Goal: Task Accomplishment & Management: Use online tool/utility

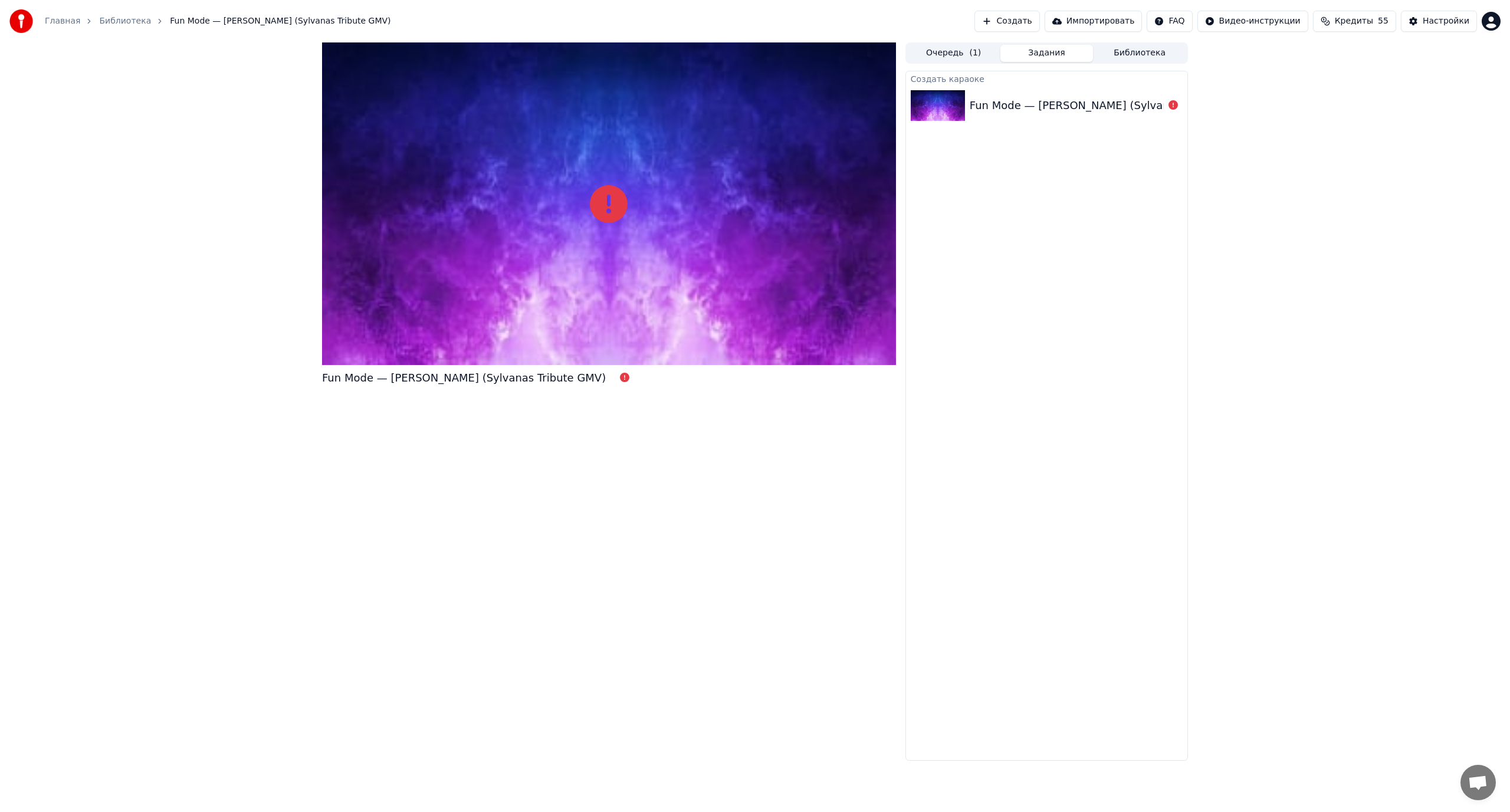
click at [982, 105] on div "Fun Mode — [PERSON_NAME] (Sylvanas Tribute GMV)" at bounding box center [1112, 105] width 284 height 17
click at [1034, 20] on button "Создать" at bounding box center [1007, 20] width 65 height 21
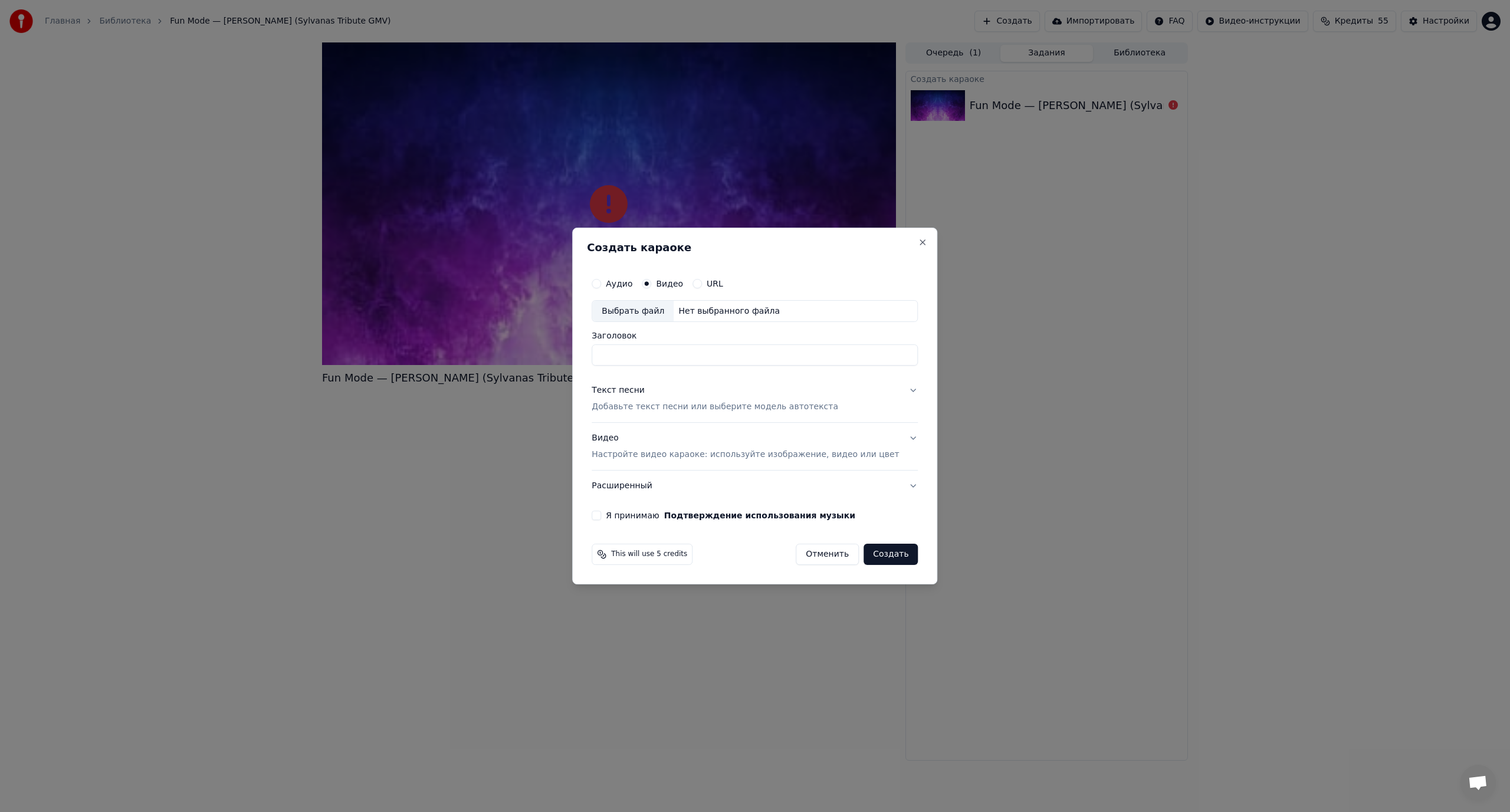
click at [666, 307] on div "Выбрать файл" at bounding box center [632, 311] width 81 height 21
click at [844, 354] on input "**********" at bounding box center [755, 356] width 326 height 21
type input "**********"
click at [640, 407] on p "Добавьте текст песни или выберите модель автотекста" at bounding box center [714, 407] width 247 height 12
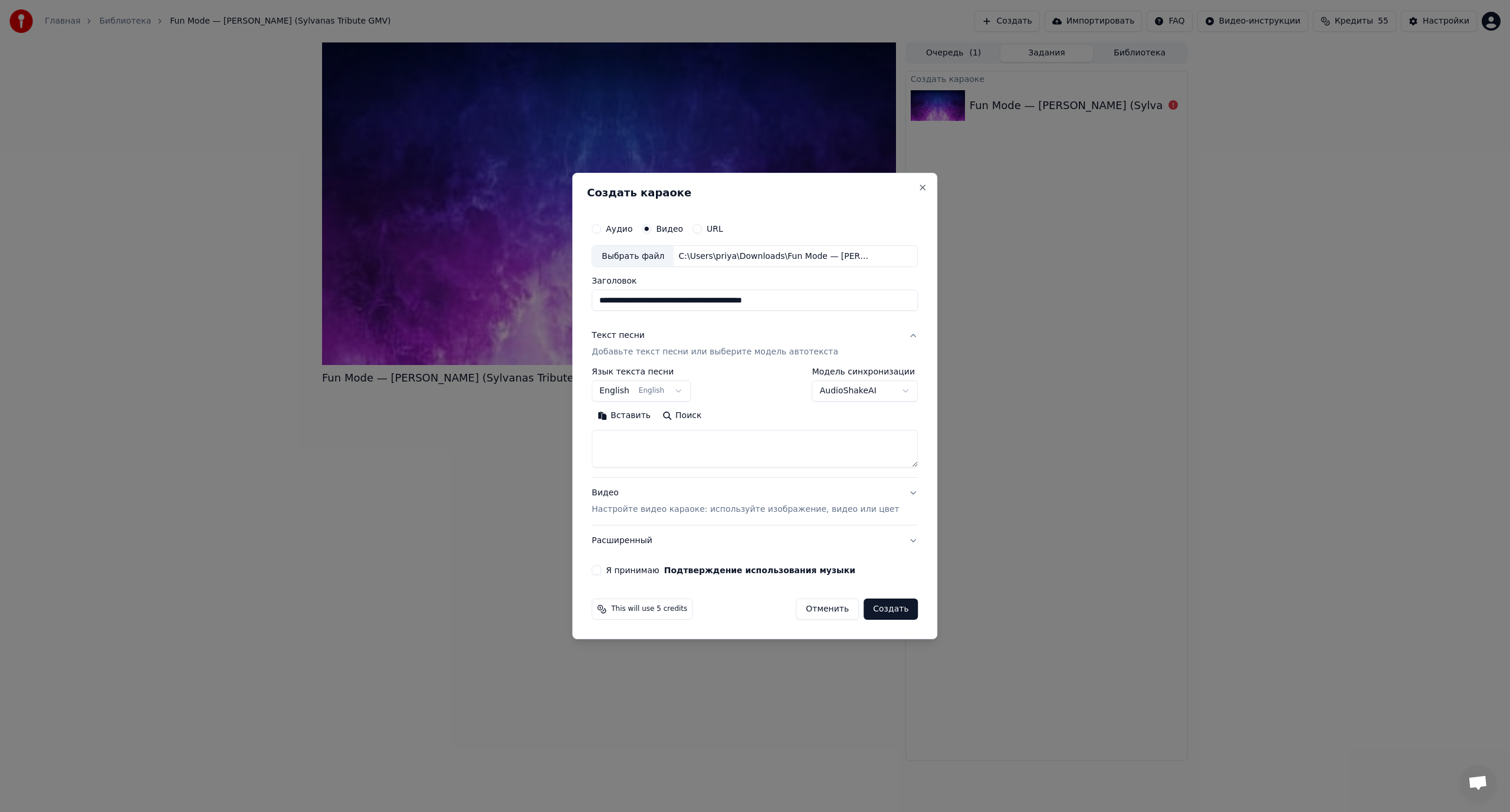
click at [635, 413] on button "Вставить" at bounding box center [624, 416] width 65 height 19
type textarea "**********"
click at [625, 387] on body "**********" at bounding box center [755, 406] width 1510 height 812
select select "**"
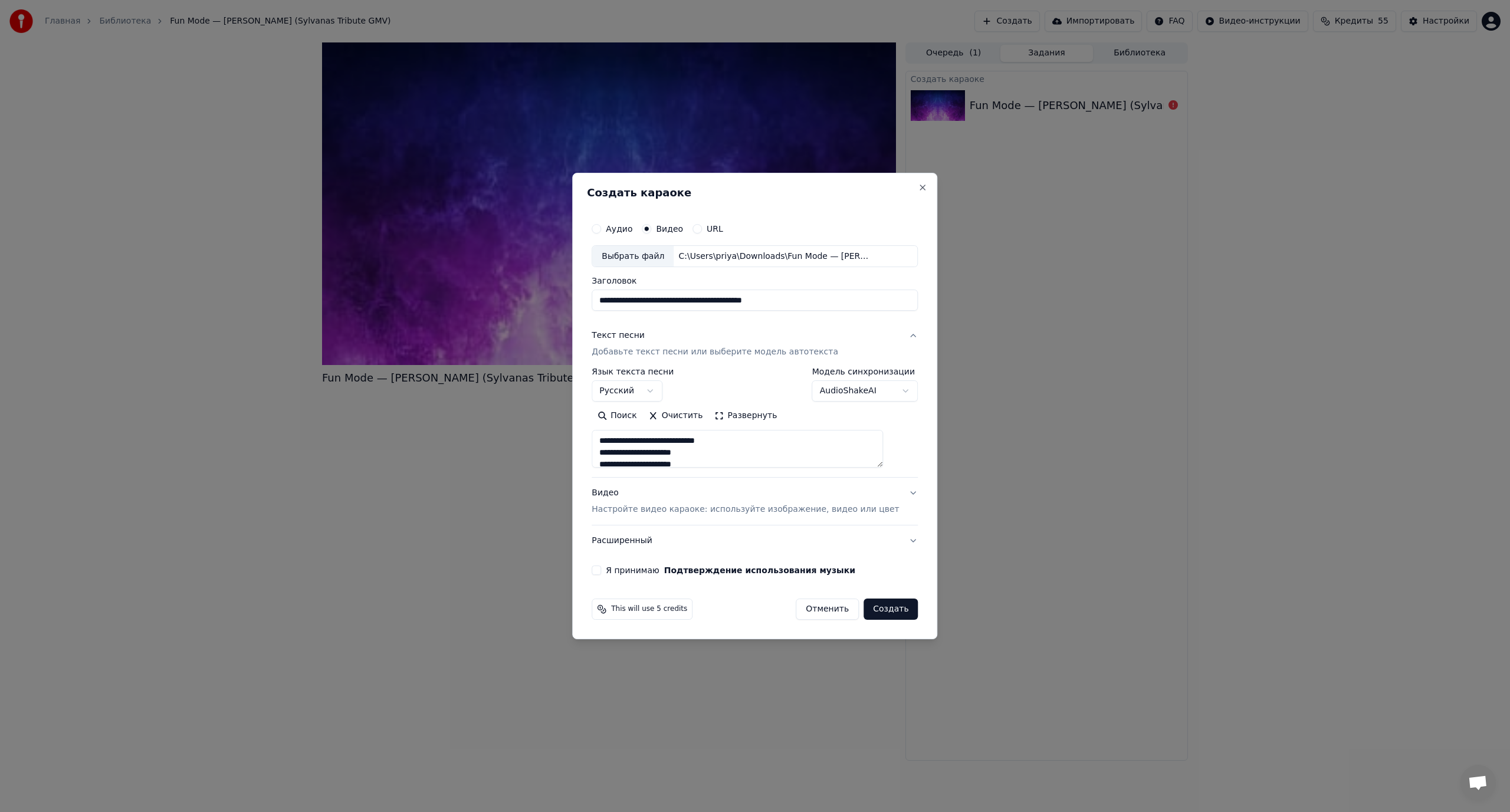
click at [601, 570] on button "Я принимаю Подтверждение использования музыки" at bounding box center [596, 570] width 9 height 9
click at [875, 609] on button "Создать" at bounding box center [890, 609] width 54 height 21
select select
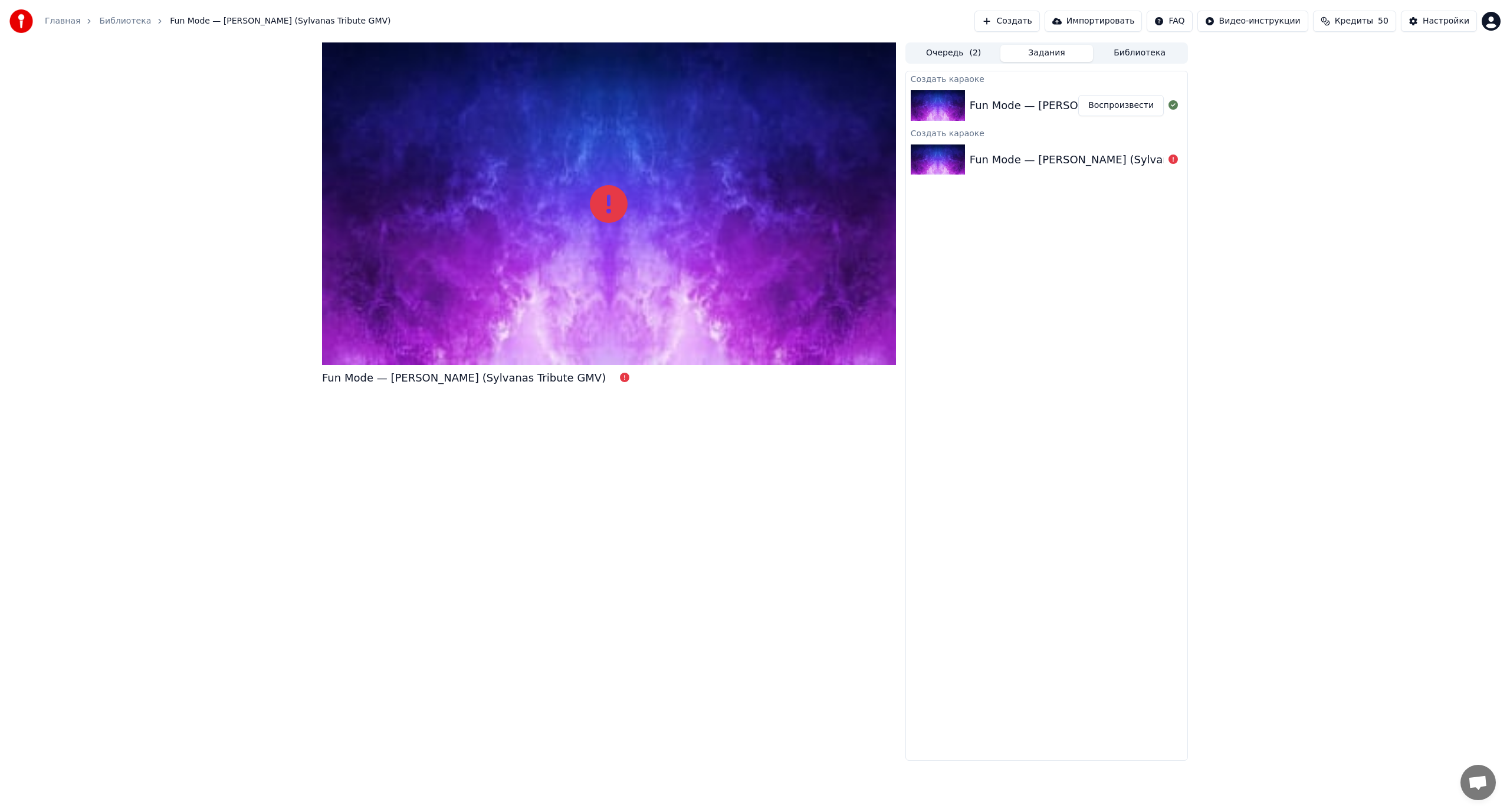
click at [1125, 111] on button "Воспроизвести" at bounding box center [1120, 105] width 85 height 21
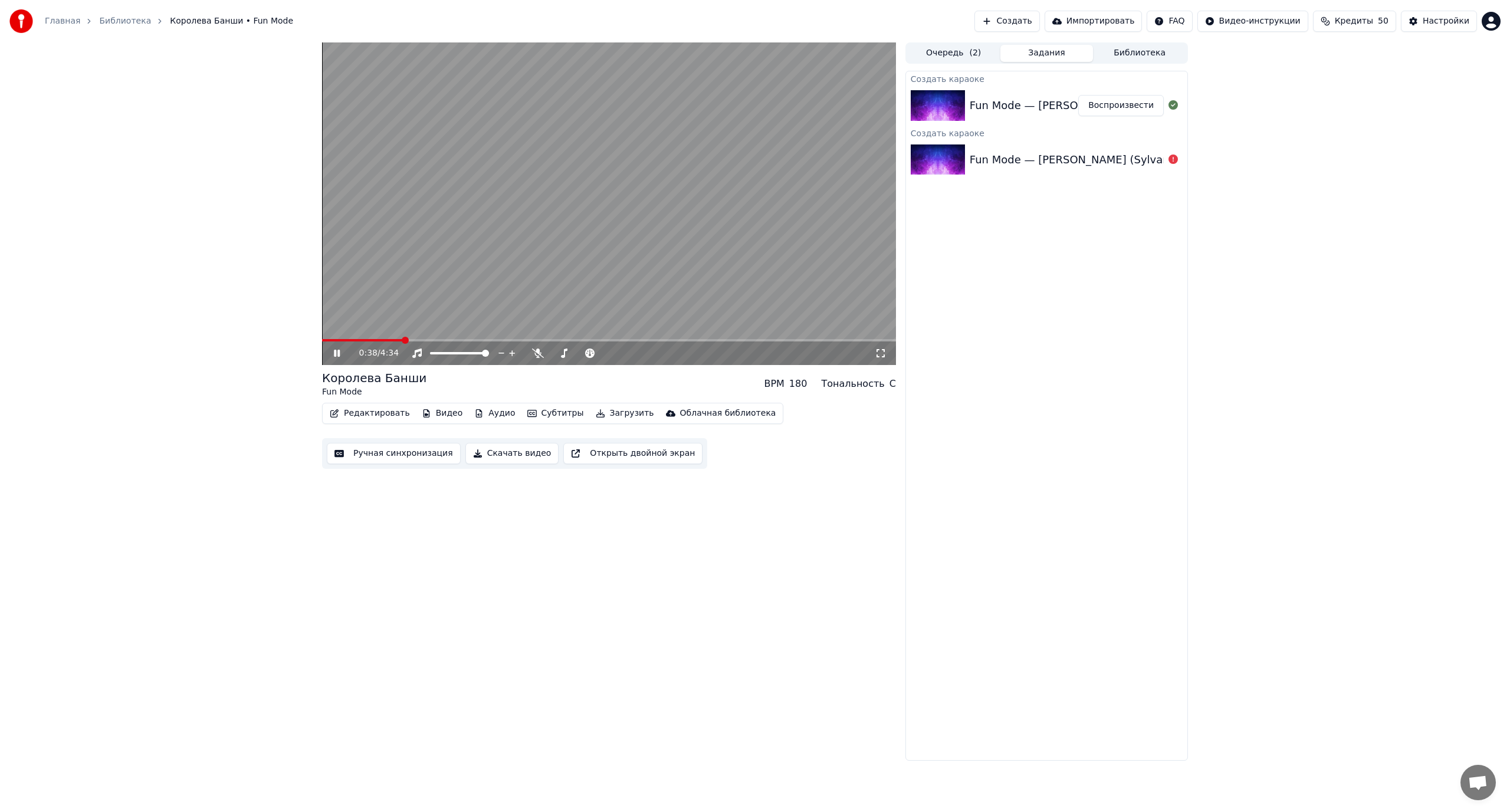
click at [882, 353] on icon at bounding box center [880, 353] width 12 height 9
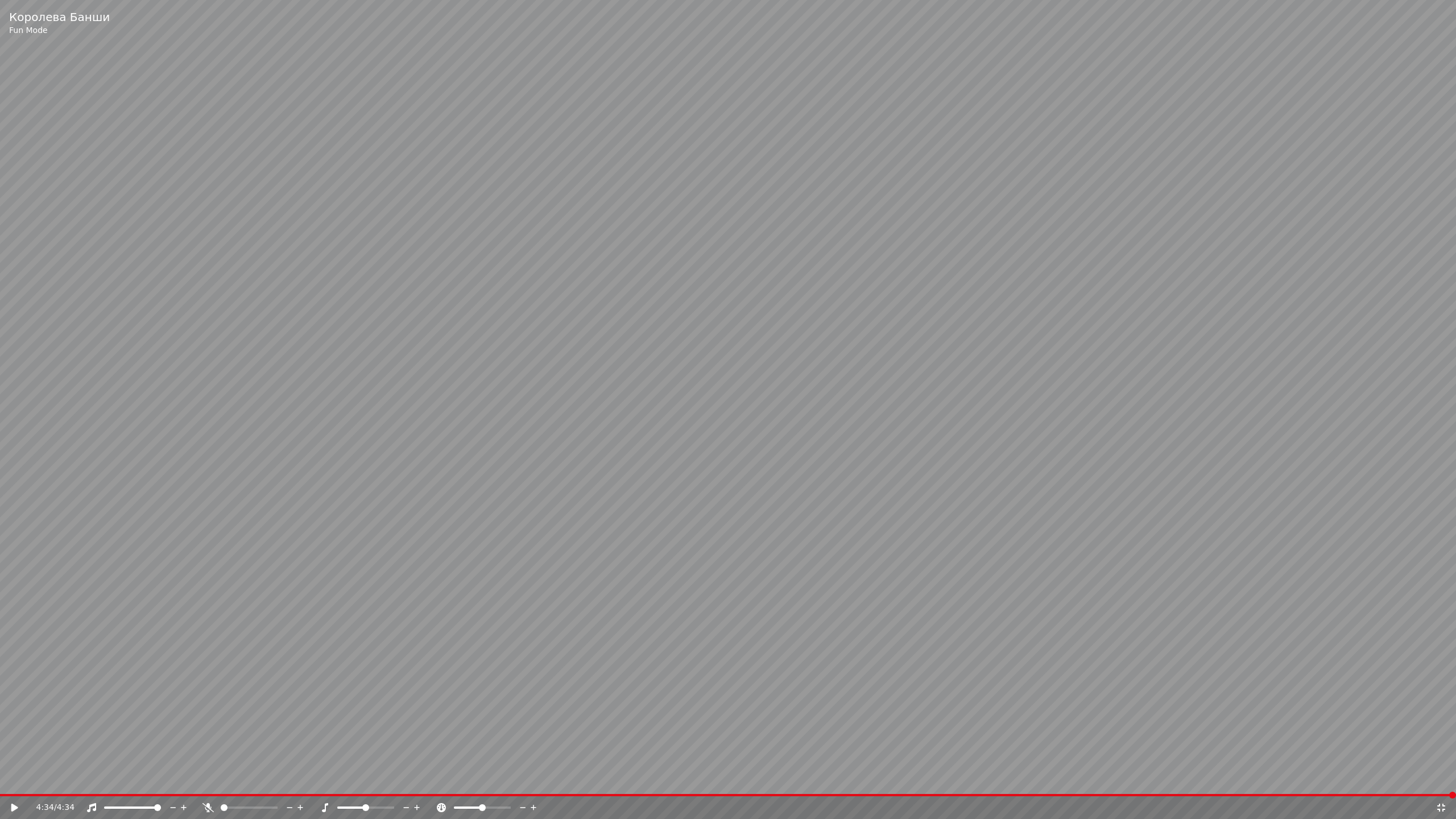
click at [1439, 782] on icon at bounding box center [1441, 808] width 8 height 8
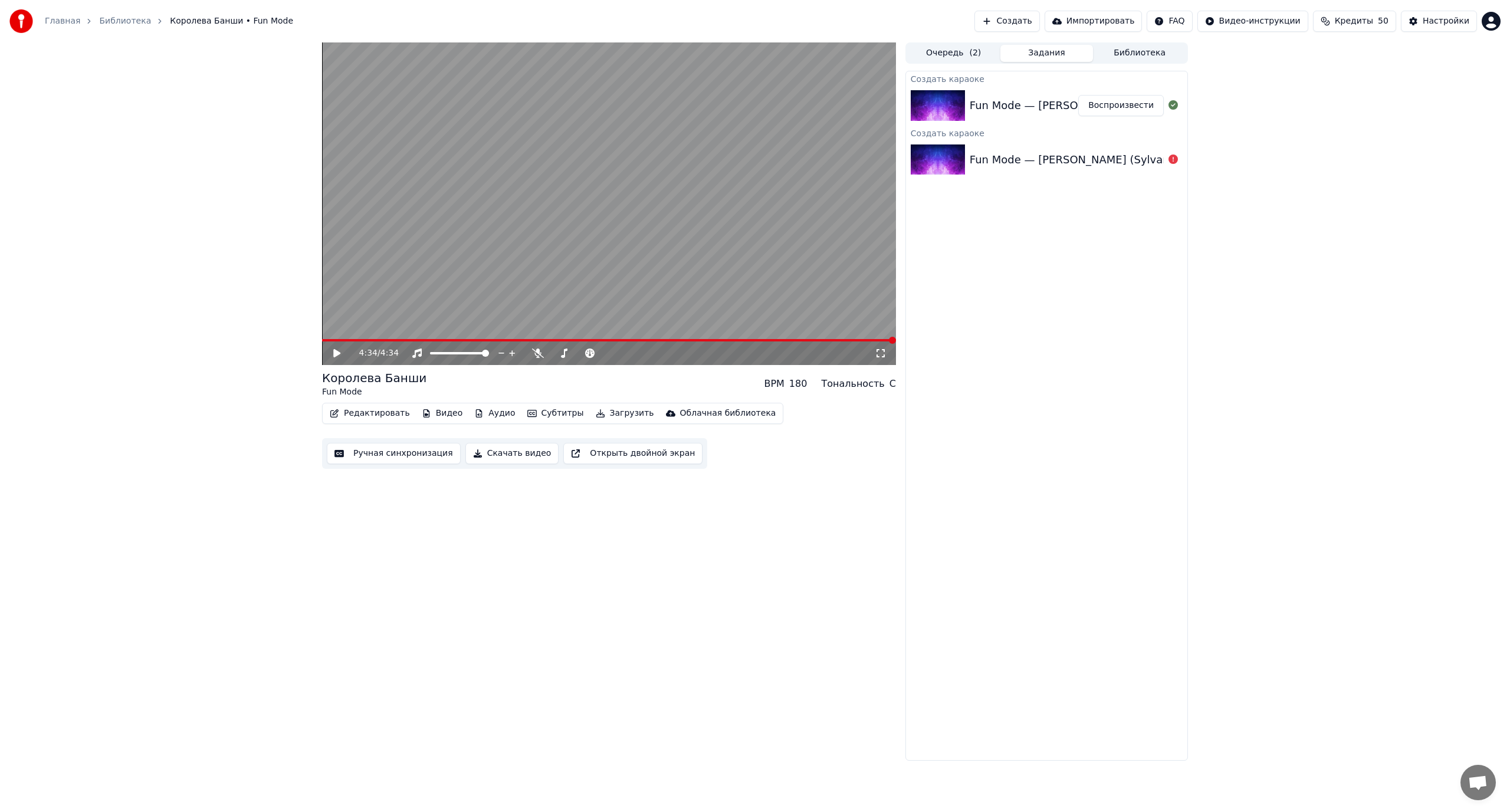
click at [386, 456] on button "Ручная синхронизация" at bounding box center [393, 453] width 134 height 21
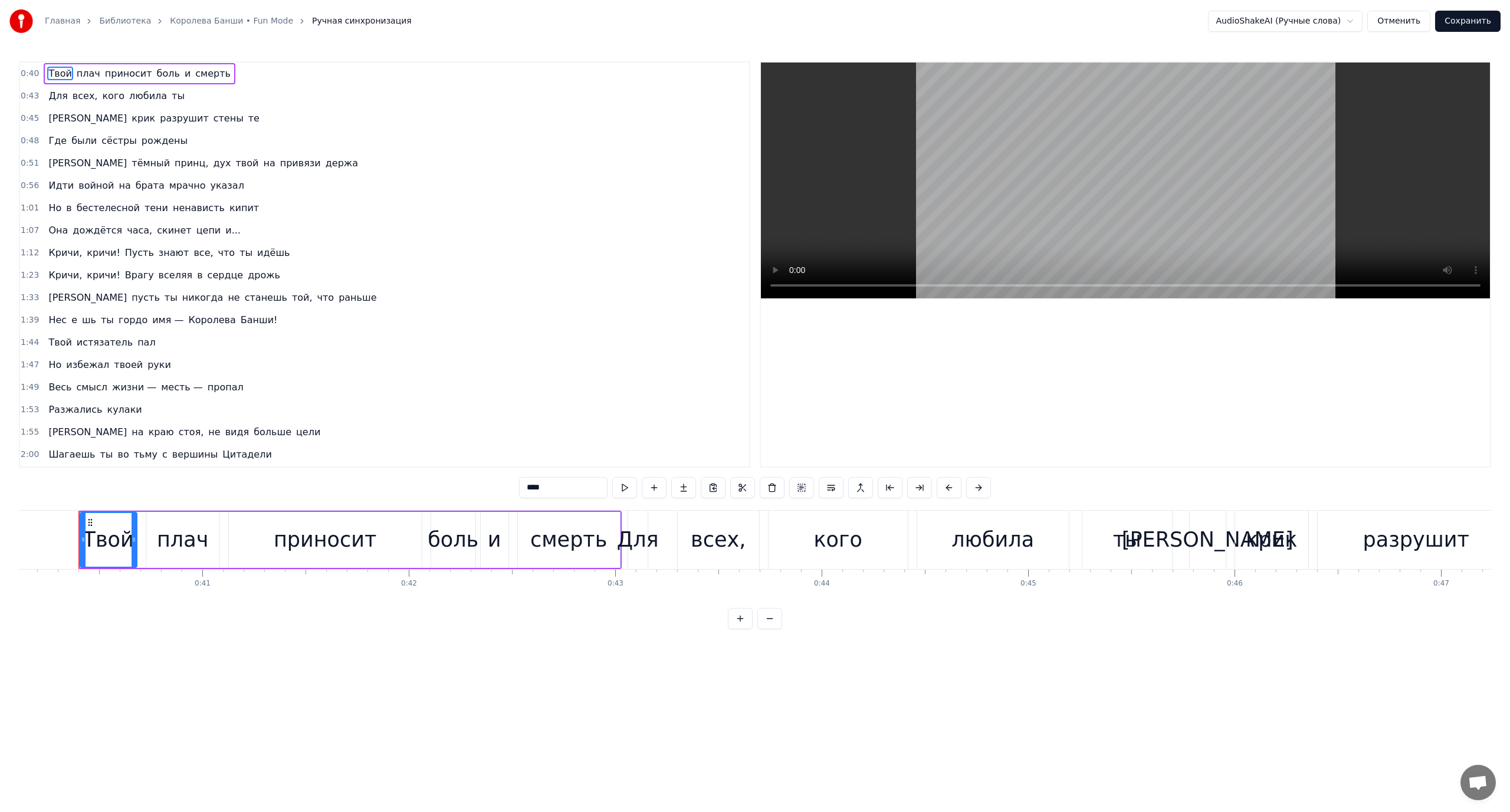
click at [156, 73] on span "боль" at bounding box center [168, 73] width 25 height 13
click at [834, 485] on button at bounding box center [830, 487] width 24 height 21
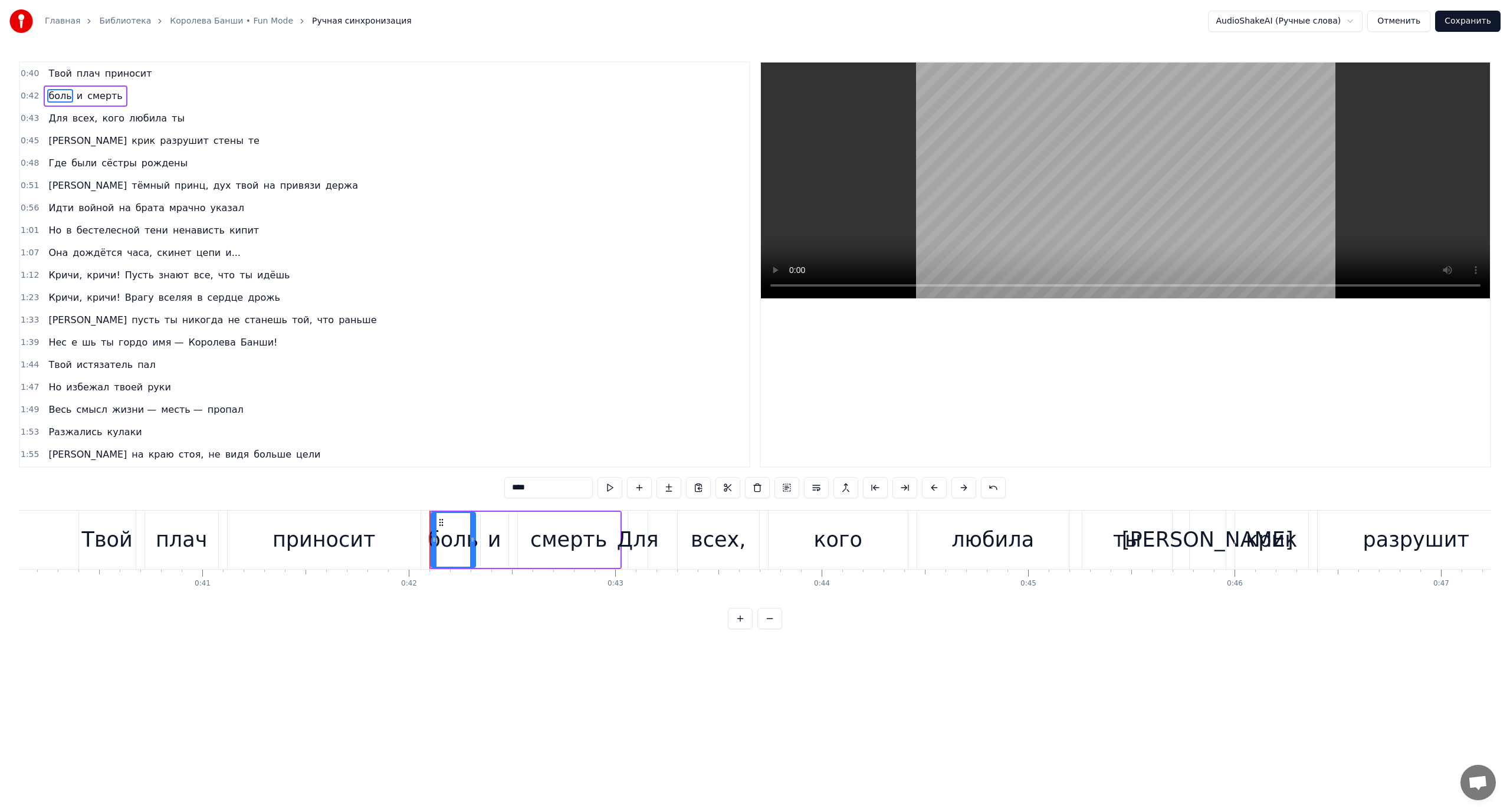
click at [62, 69] on span "Твой" at bounding box center [60, 73] width 25 height 13
click at [50, 97] on span "боль" at bounding box center [60, 95] width 25 height 13
click at [55, 72] on span "Твой" at bounding box center [60, 73] width 25 height 13
click at [111, 74] on span "приносит" at bounding box center [129, 73] width 50 height 13
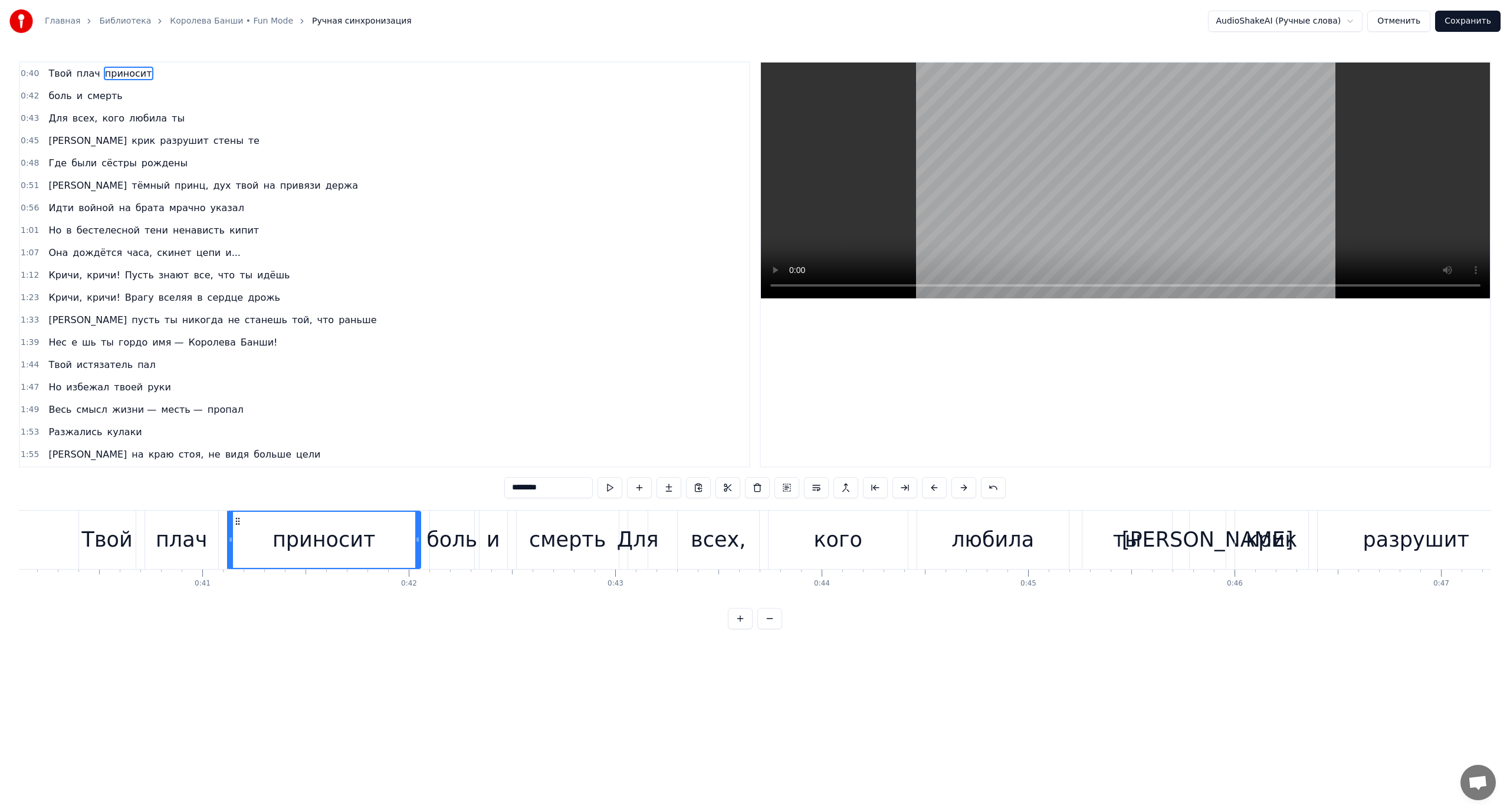
click at [53, 91] on span "боль" at bounding box center [60, 95] width 25 height 13
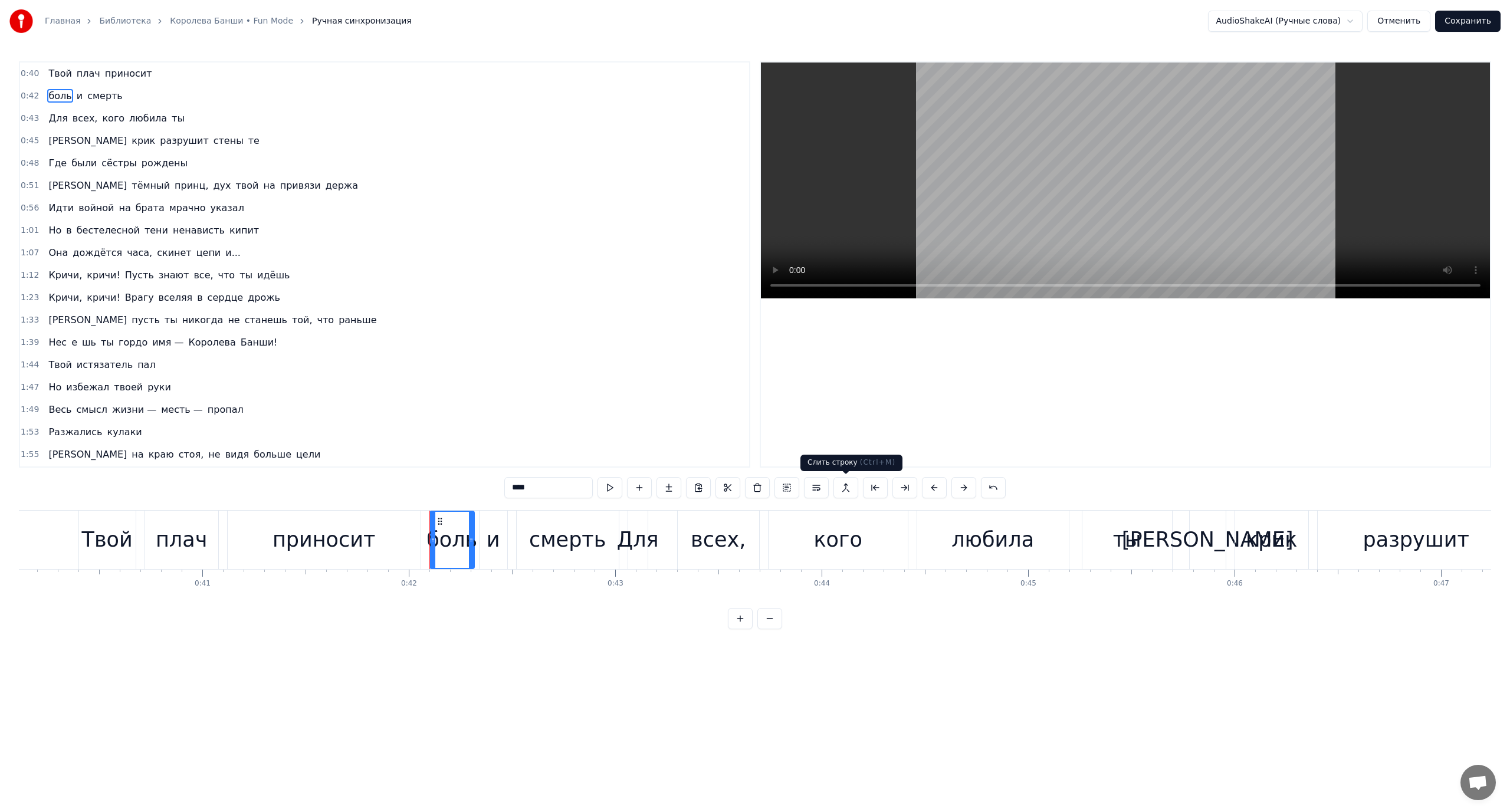
click at [848, 488] on button at bounding box center [845, 487] width 24 height 21
click at [997, 487] on button at bounding box center [993, 487] width 24 height 21
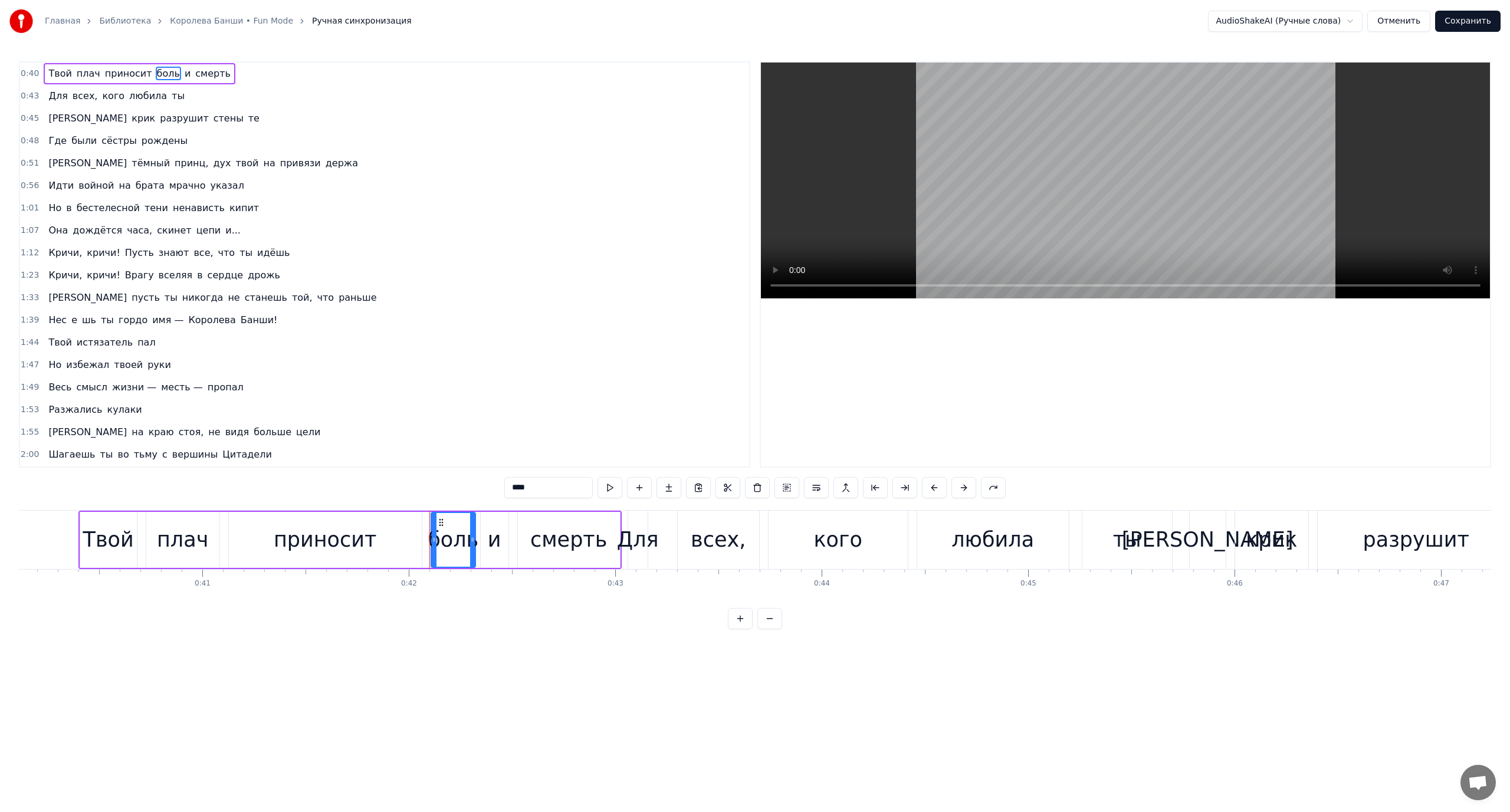
click at [155, 70] on span "боль" at bounding box center [168, 73] width 25 height 13
click at [841, 486] on button at bounding box center [845, 487] width 24 height 21
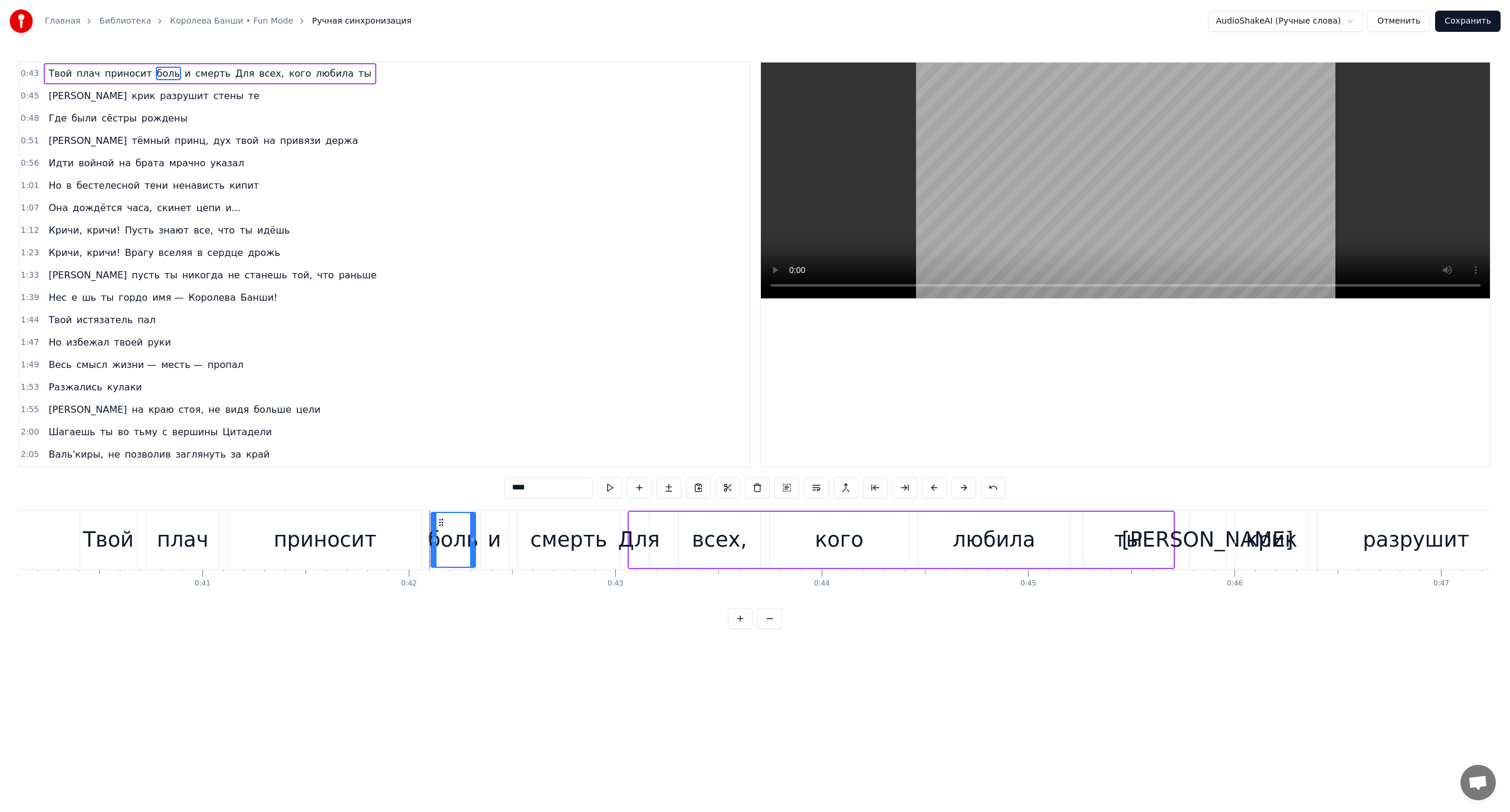
click at [63, 73] on span "Твой" at bounding box center [60, 73] width 25 height 13
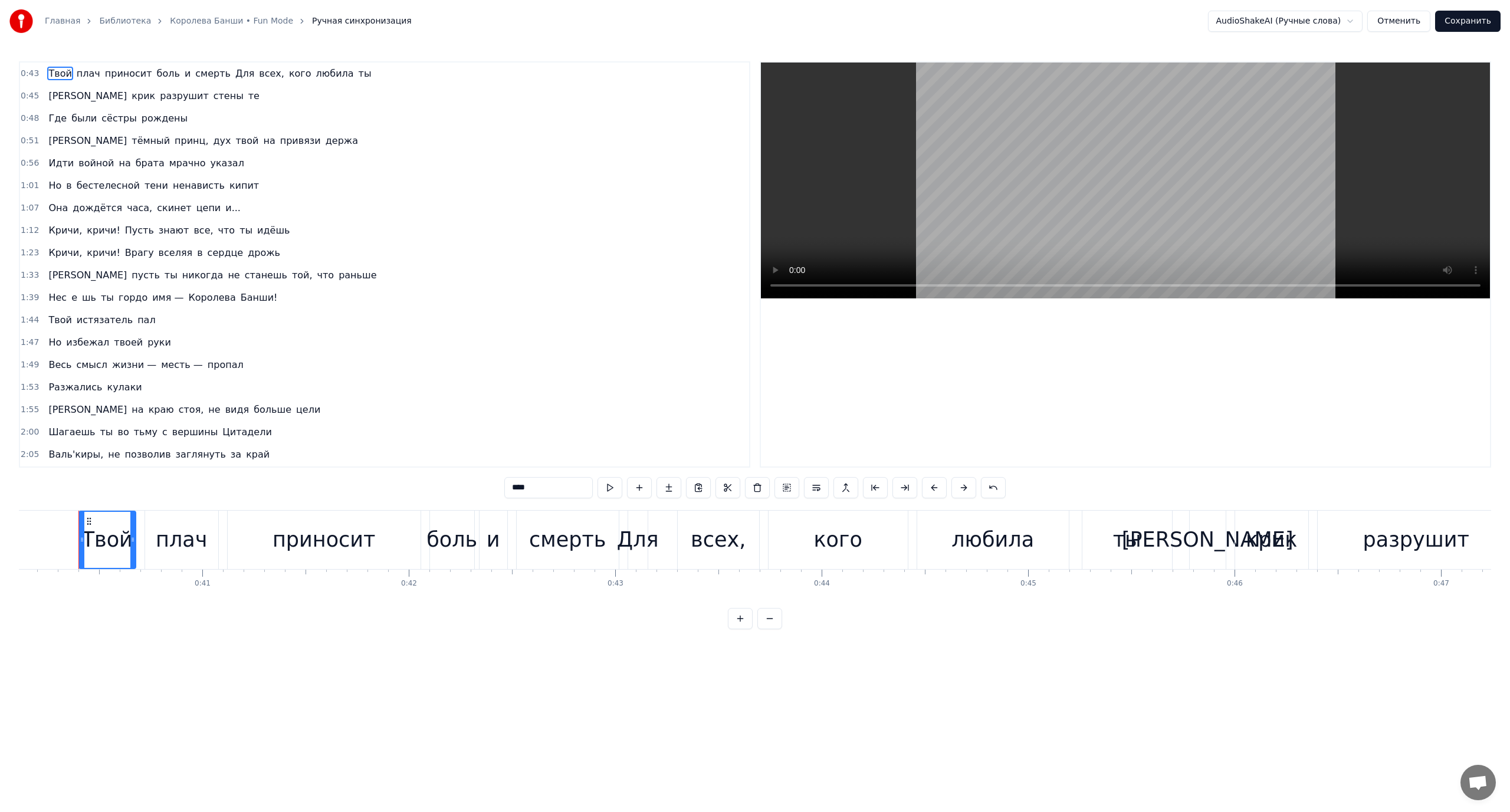
click at [234, 72] on span "Для" at bounding box center [244, 73] width 21 height 13
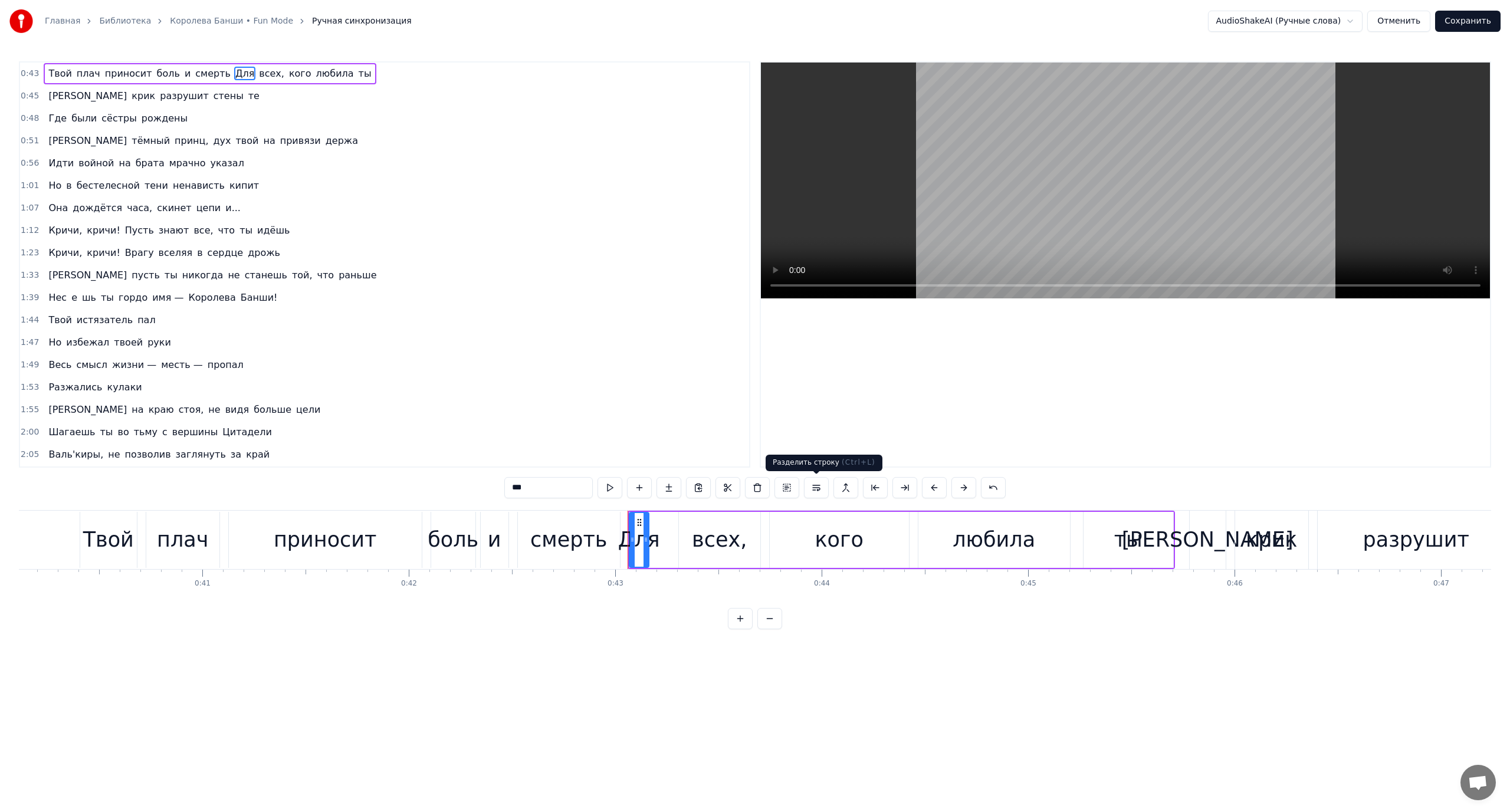
click at [818, 488] on button at bounding box center [816, 487] width 24 height 21
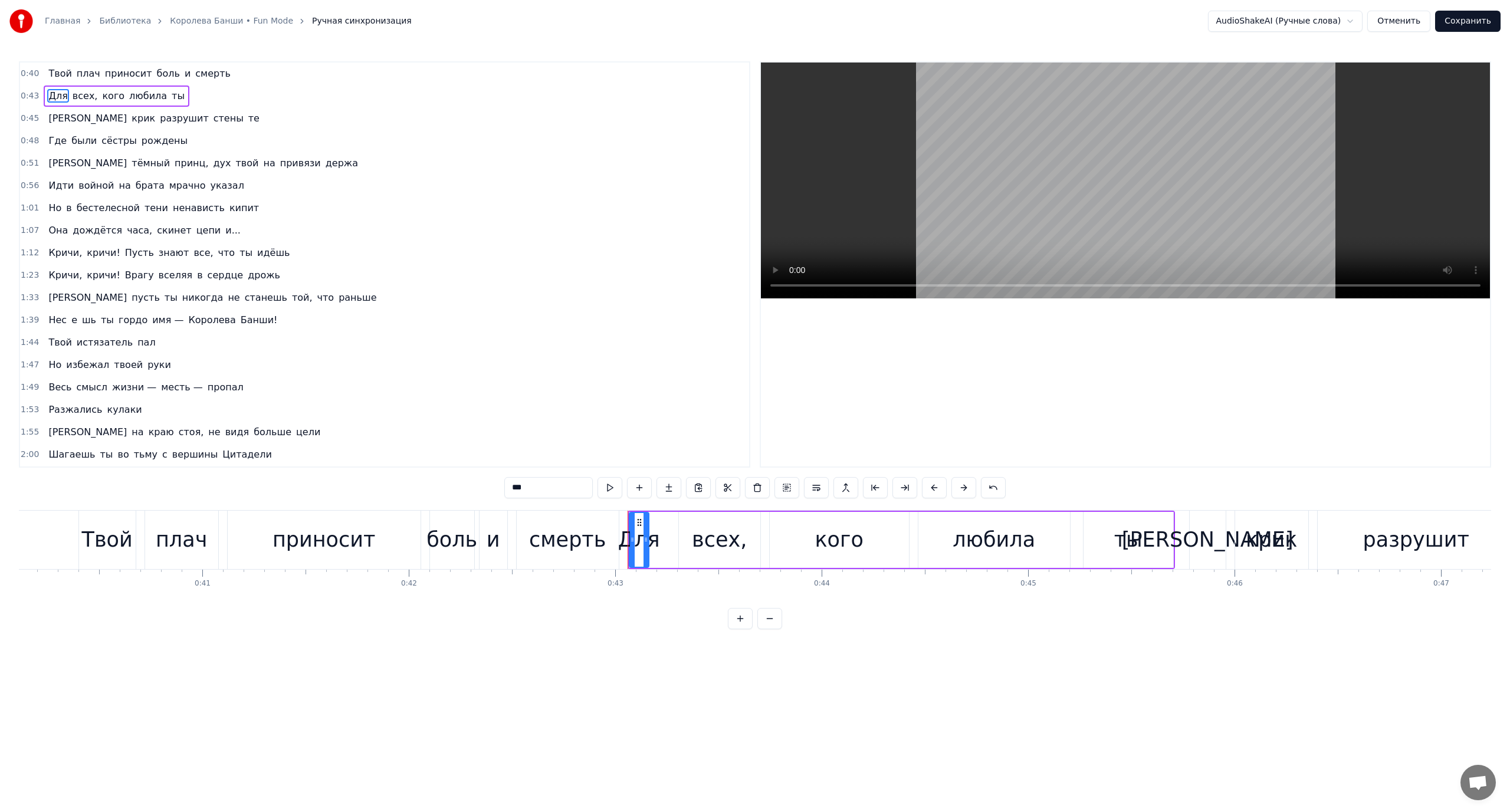
click at [57, 74] on span "Твой" at bounding box center [60, 73] width 25 height 13
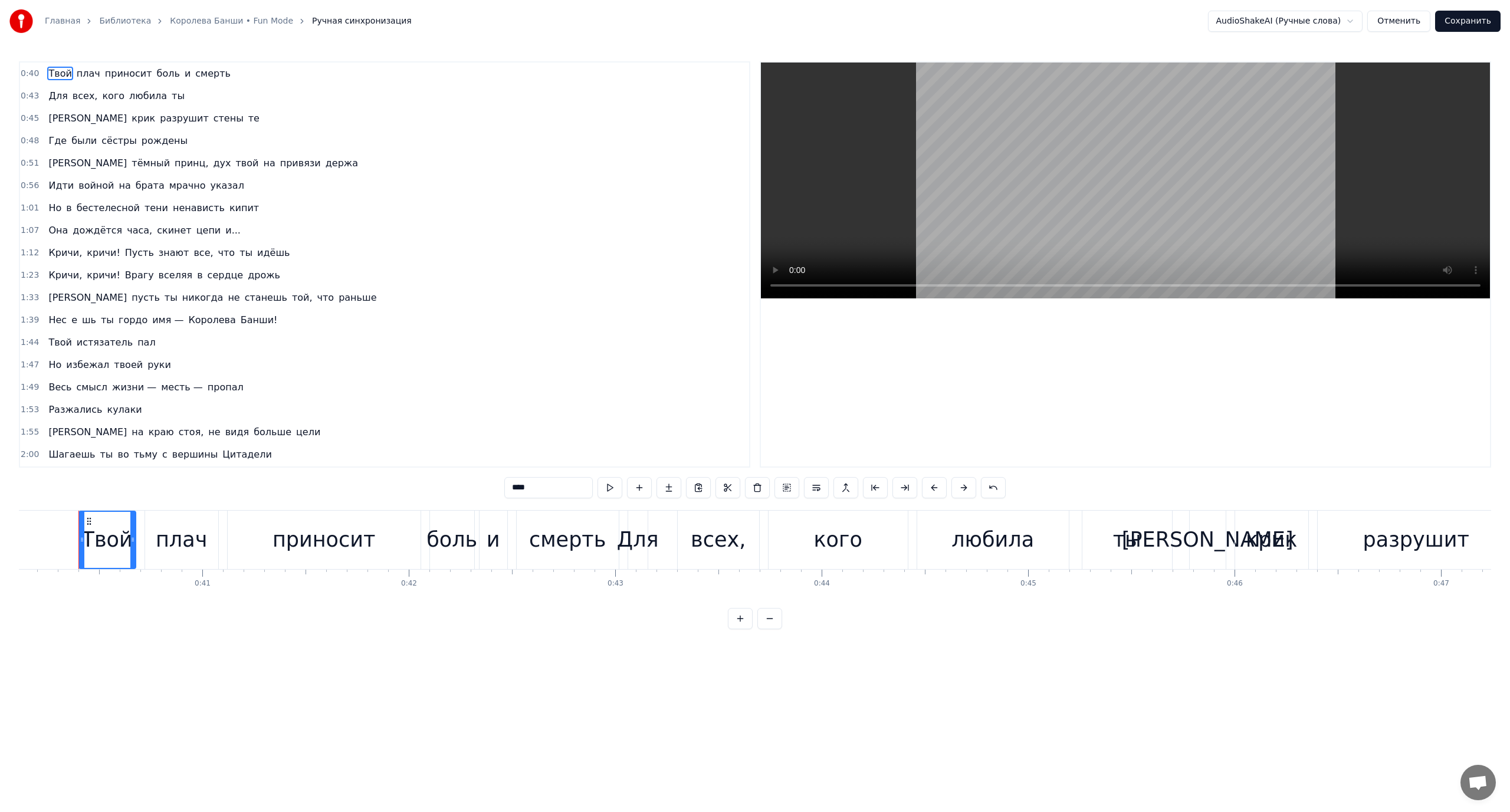
click at [155, 72] on span "боль" at bounding box center [168, 73] width 25 height 13
click at [841, 486] on button at bounding box center [845, 487] width 24 height 21
click at [200, 78] on span "смерть" at bounding box center [213, 73] width 38 height 13
click at [50, 95] on span "Для" at bounding box center [58, 95] width 21 height 13
click at [846, 486] on button at bounding box center [845, 487] width 24 height 21
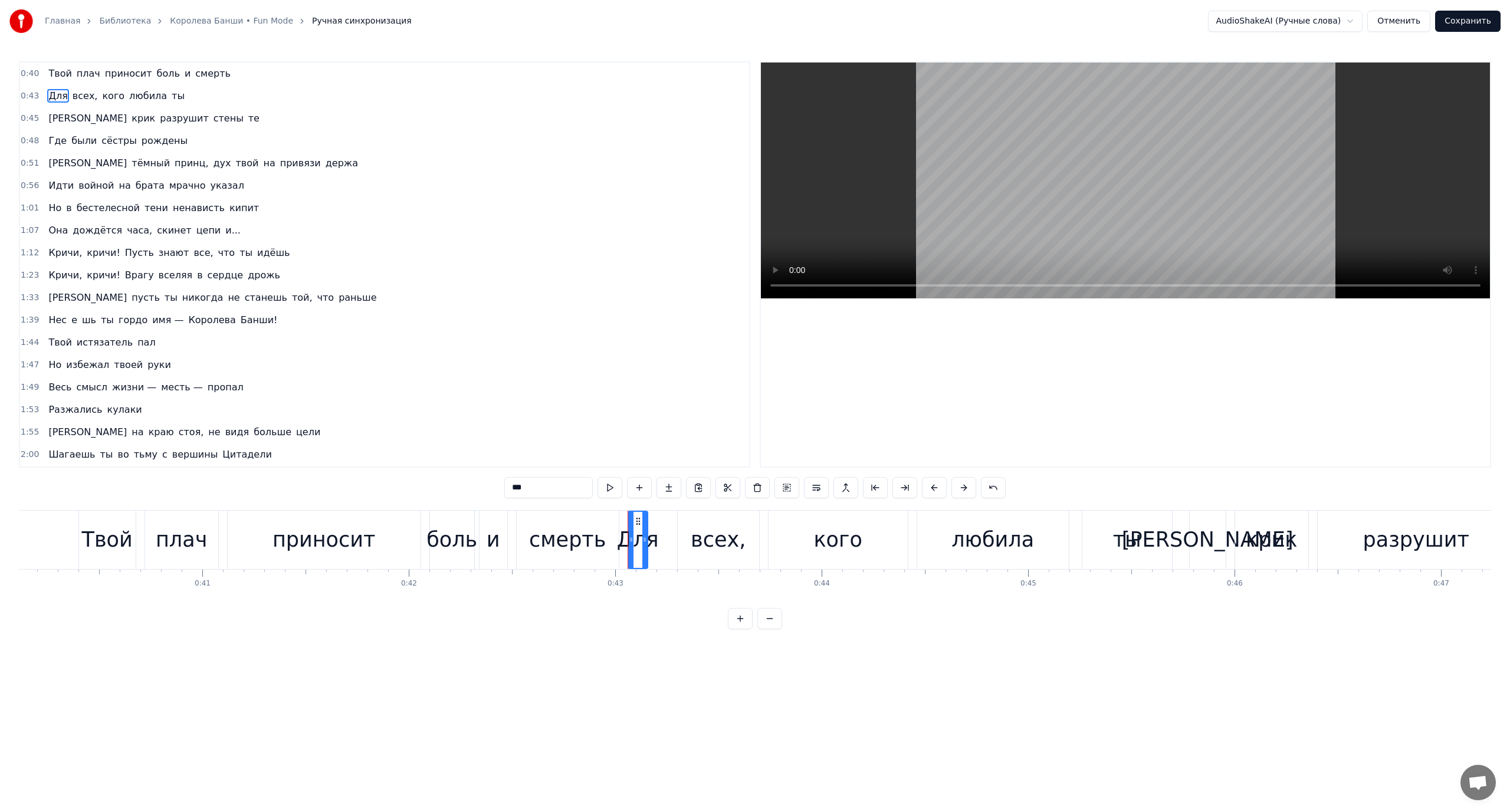
click at [58, 76] on span "Твой" at bounding box center [60, 73] width 25 height 13
click at [155, 73] on span "боль" at bounding box center [168, 73] width 25 height 13
click at [822, 488] on button at bounding box center [816, 487] width 24 height 21
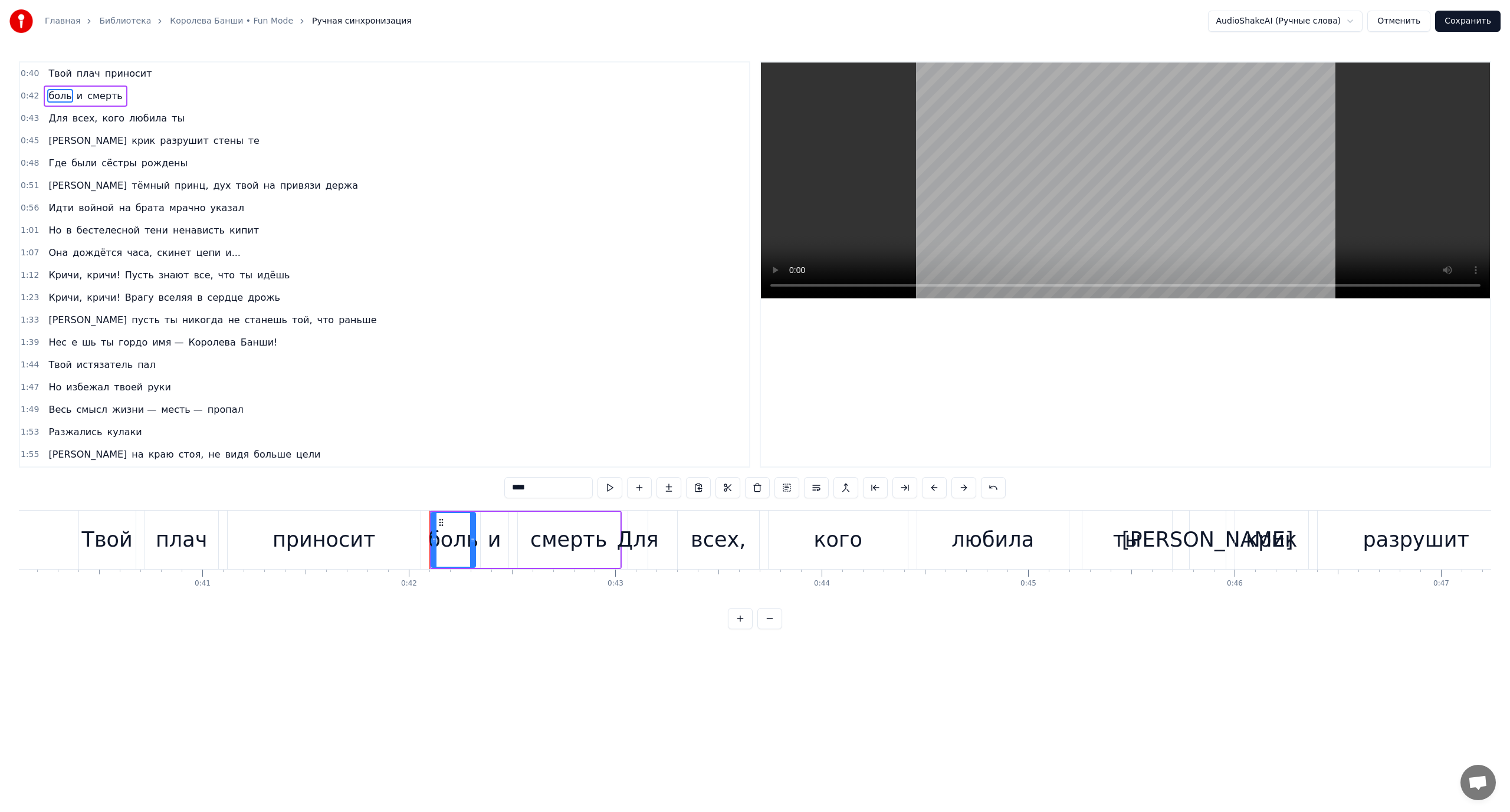
click at [76, 95] on span "и" at bounding box center [80, 95] width 8 height 13
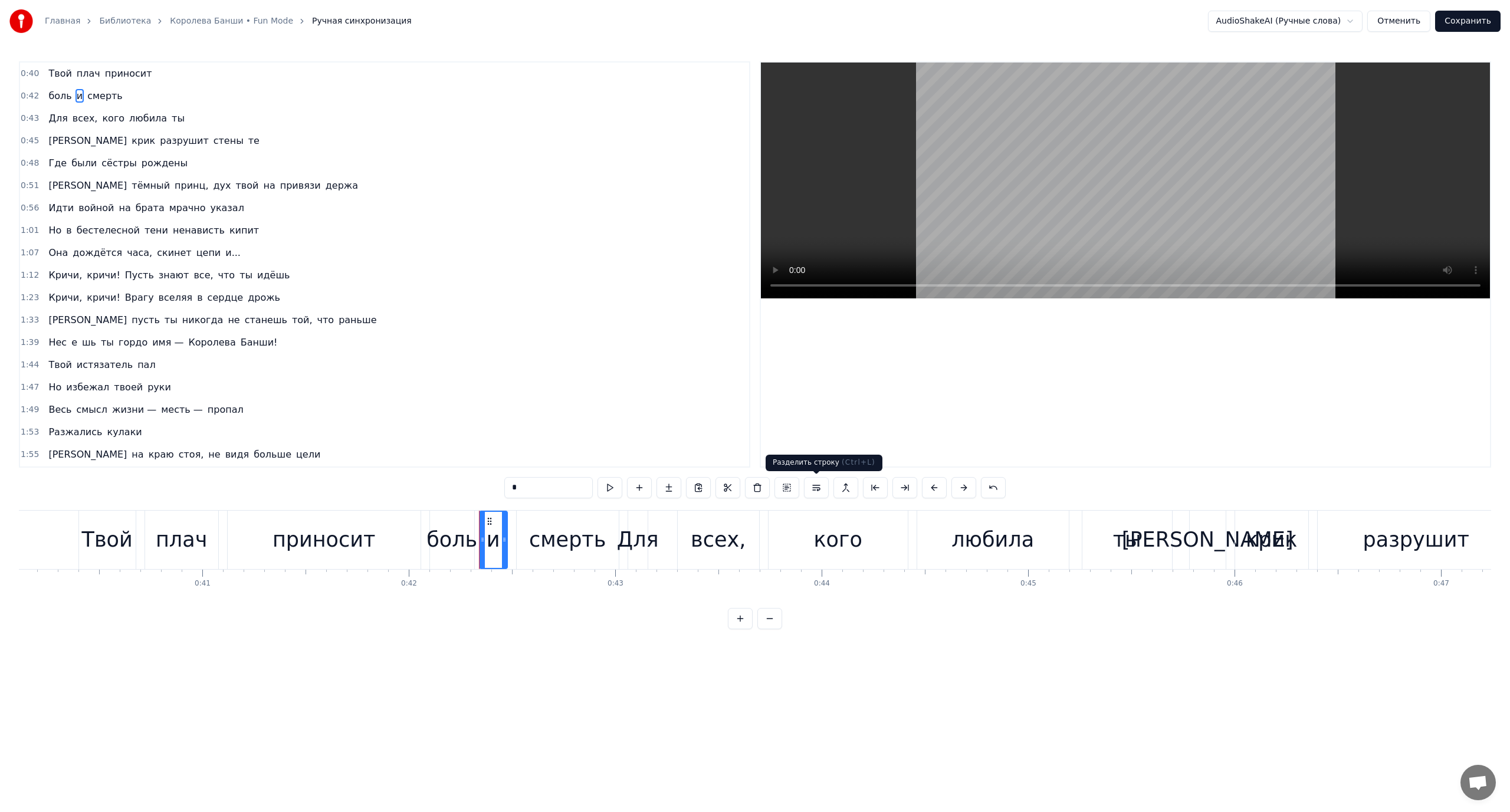
click at [816, 488] on button at bounding box center [816, 487] width 24 height 21
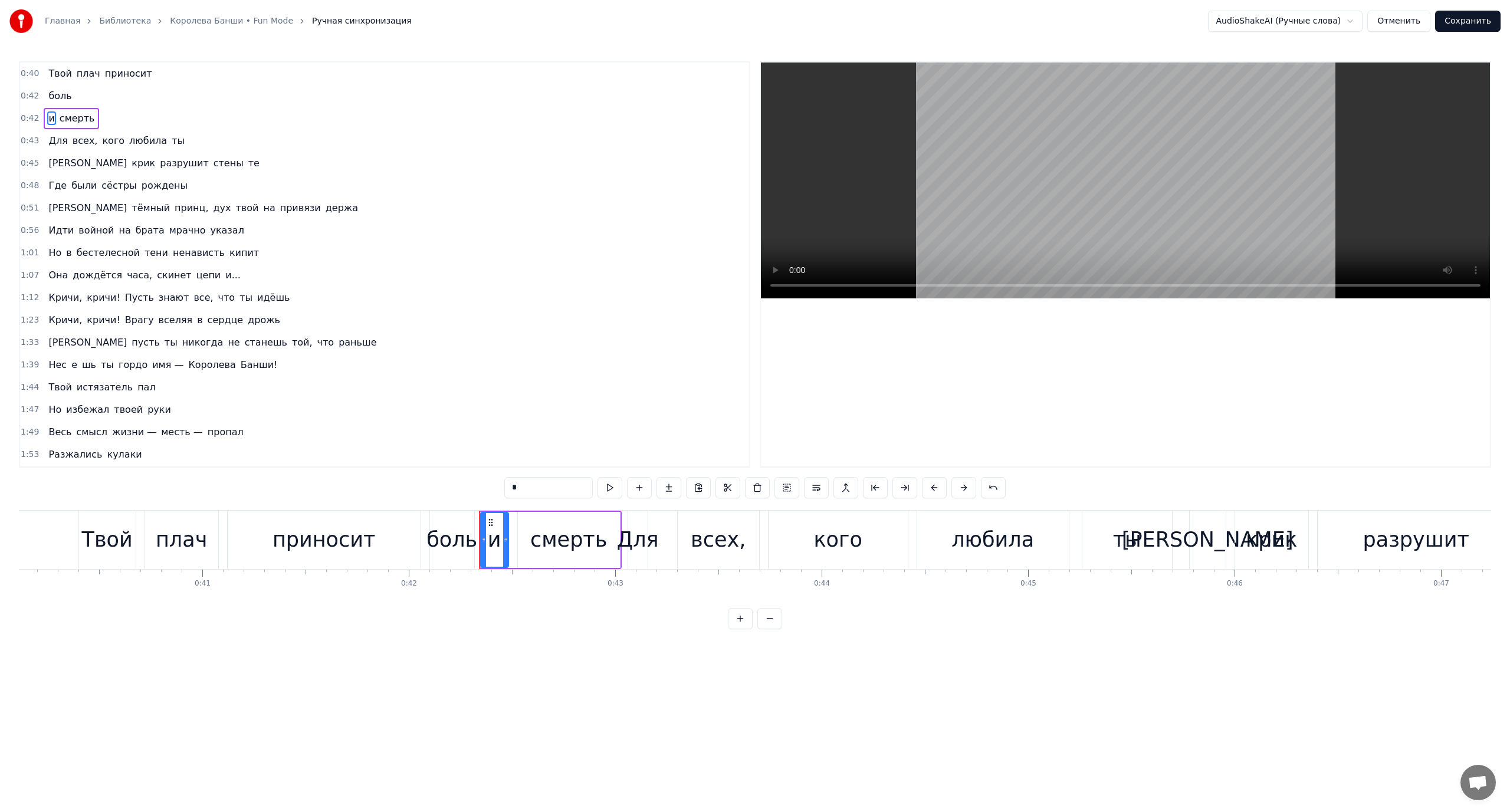
click at [78, 117] on span "смерть" at bounding box center [77, 117] width 38 height 13
click at [818, 488] on button at bounding box center [816, 487] width 24 height 21
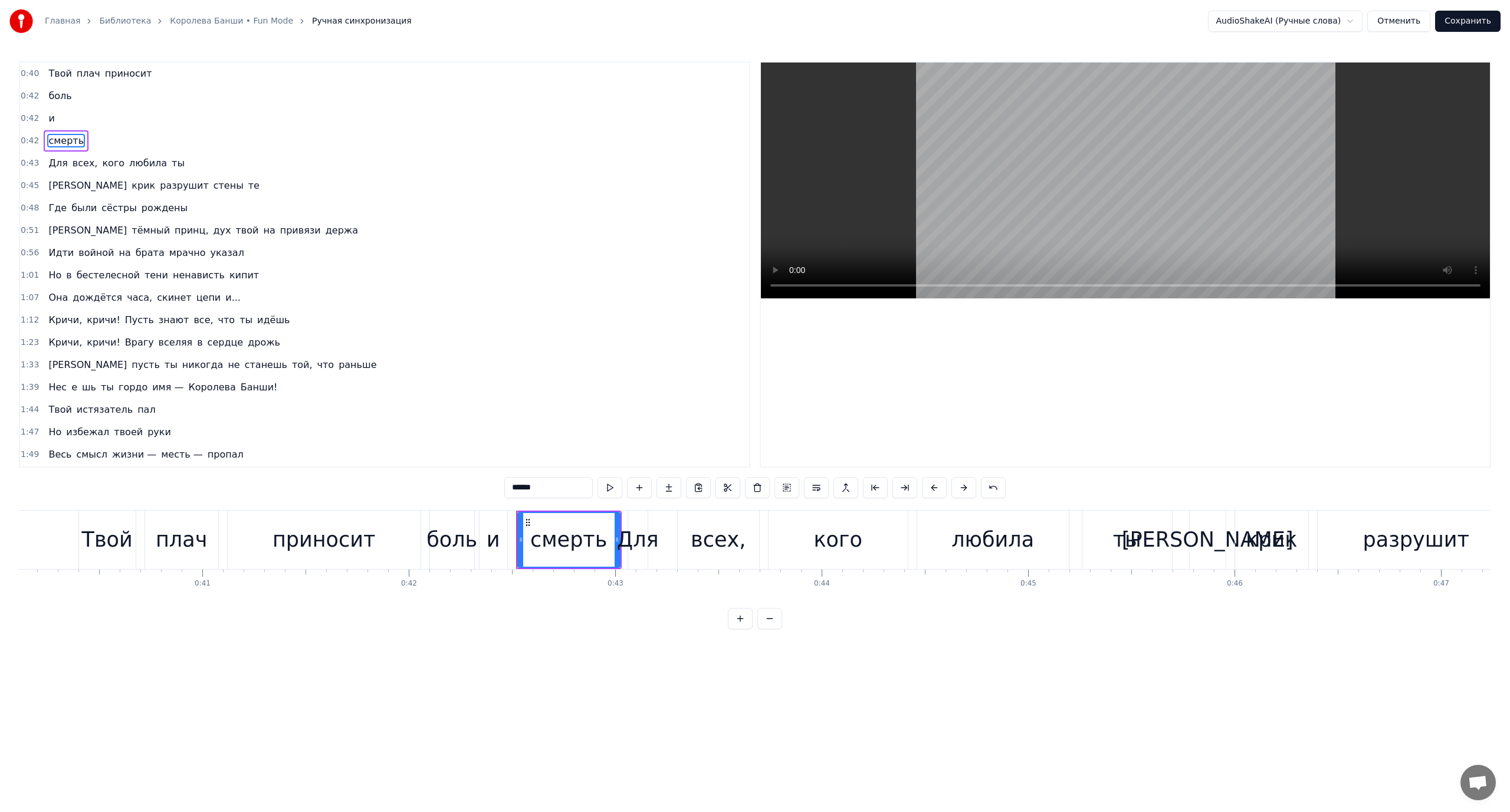
click at [47, 70] on span "Твой" at bounding box center [60, 73] width 25 height 13
click at [55, 161] on span "Для" at bounding box center [58, 162] width 21 height 13
click at [47, 185] on span "[PERSON_NAME]" at bounding box center [88, 185] width 80 height 13
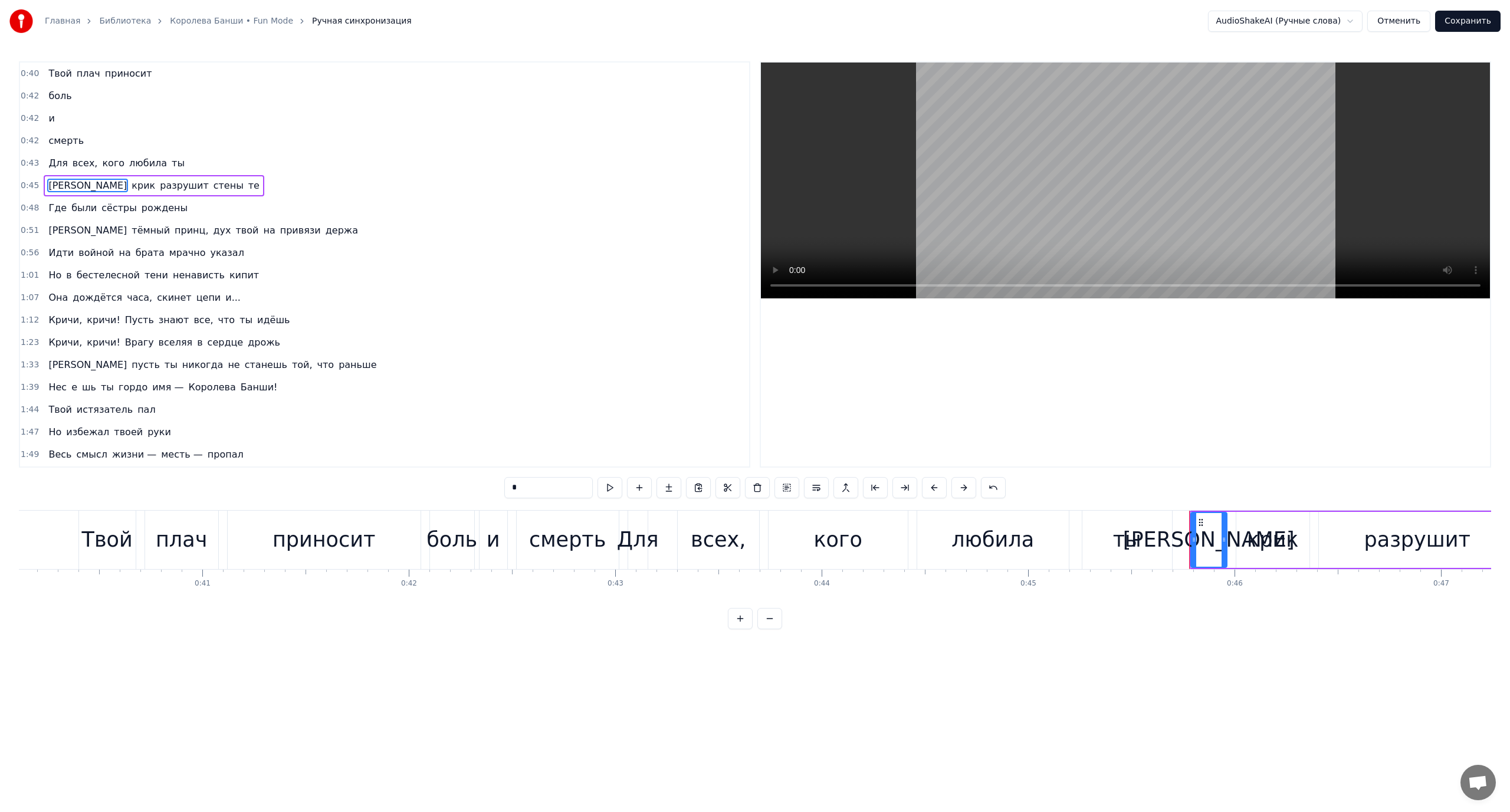
click at [47, 212] on span "Где" at bounding box center [58, 207] width 21 height 13
type input "***"
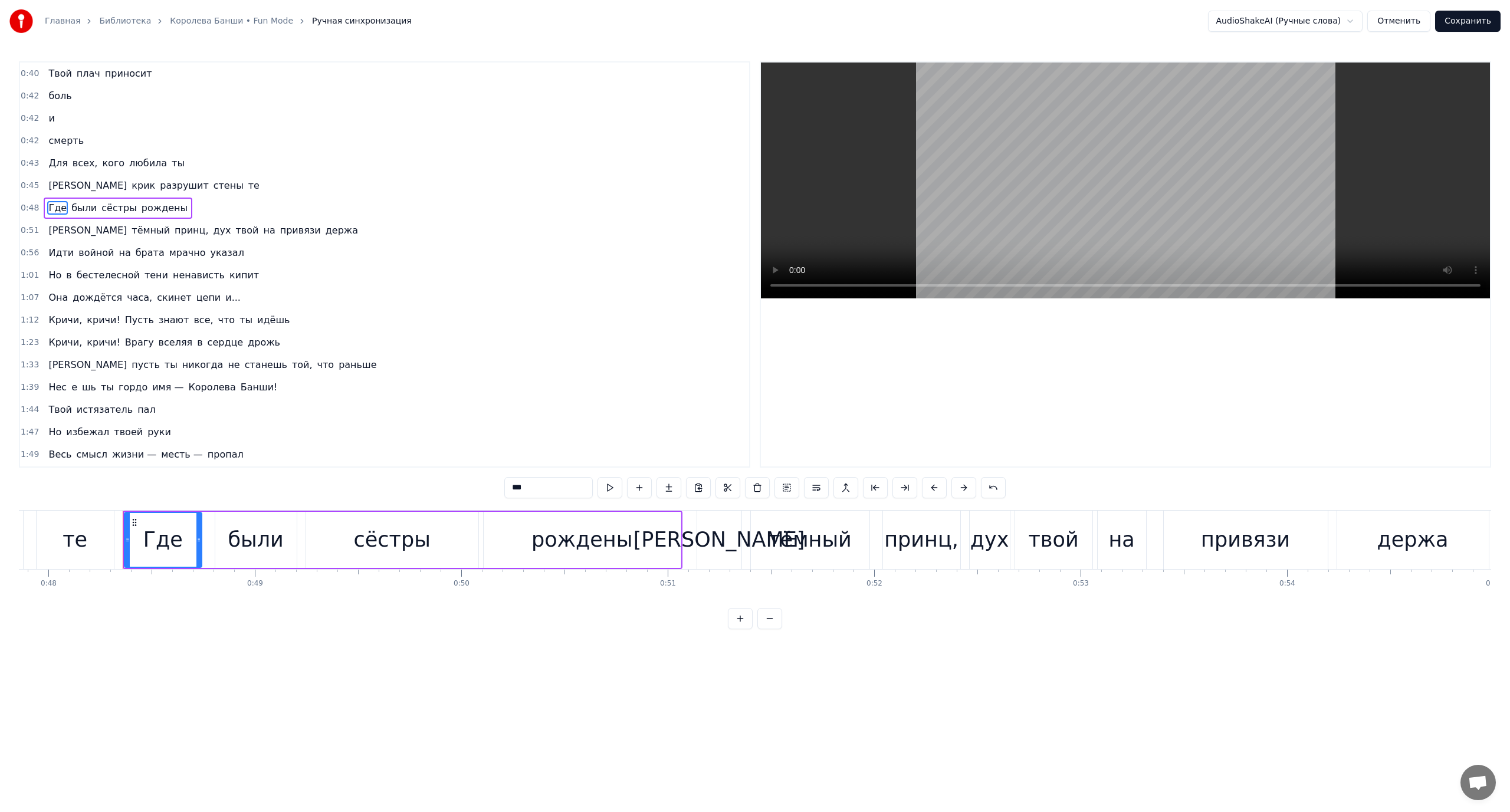
scroll to position [0, 9923]
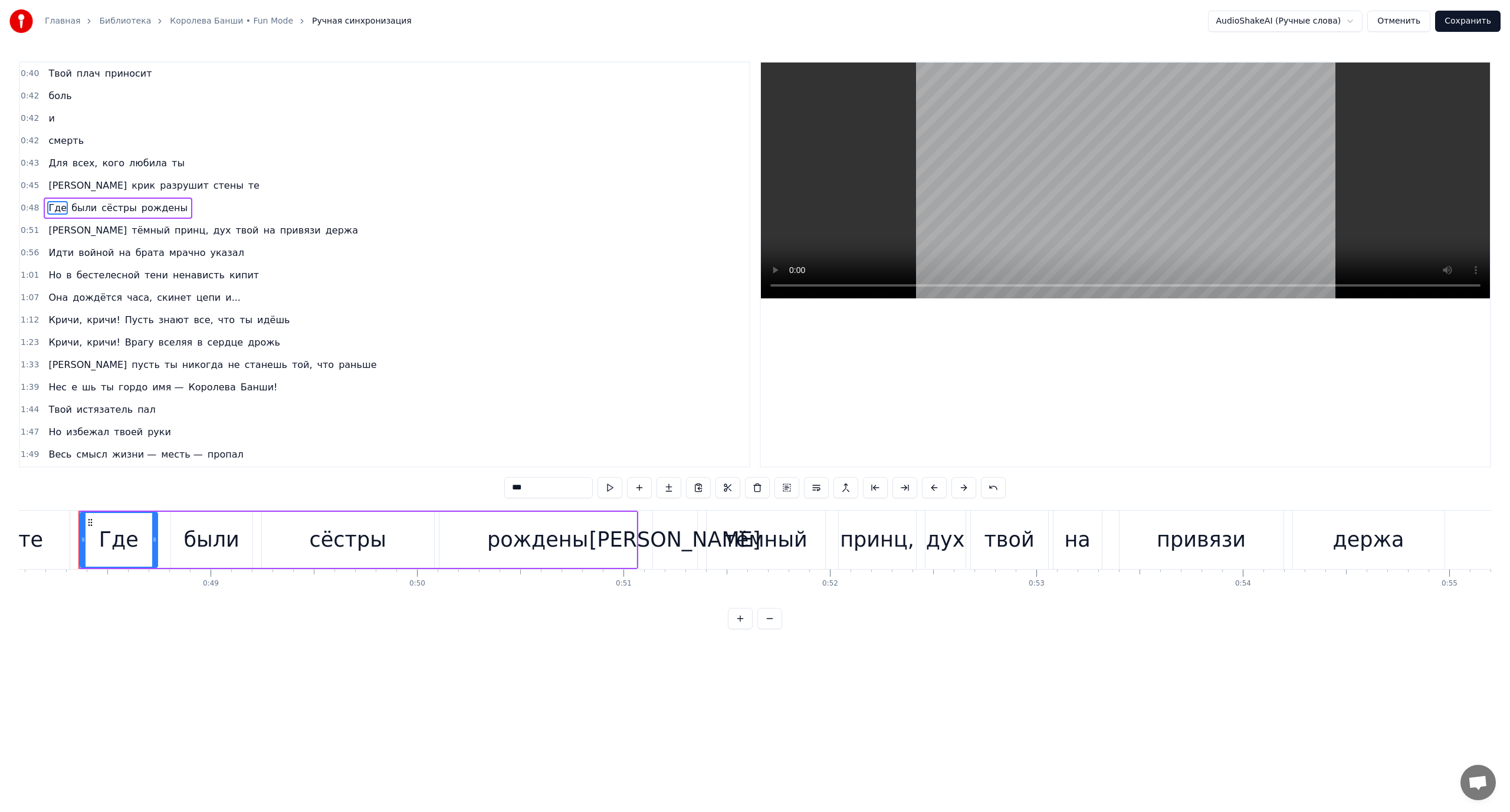
click at [54, 234] on div "И тёмный принц, дух твой на привязи держа" at bounding box center [203, 230] width 319 height 21
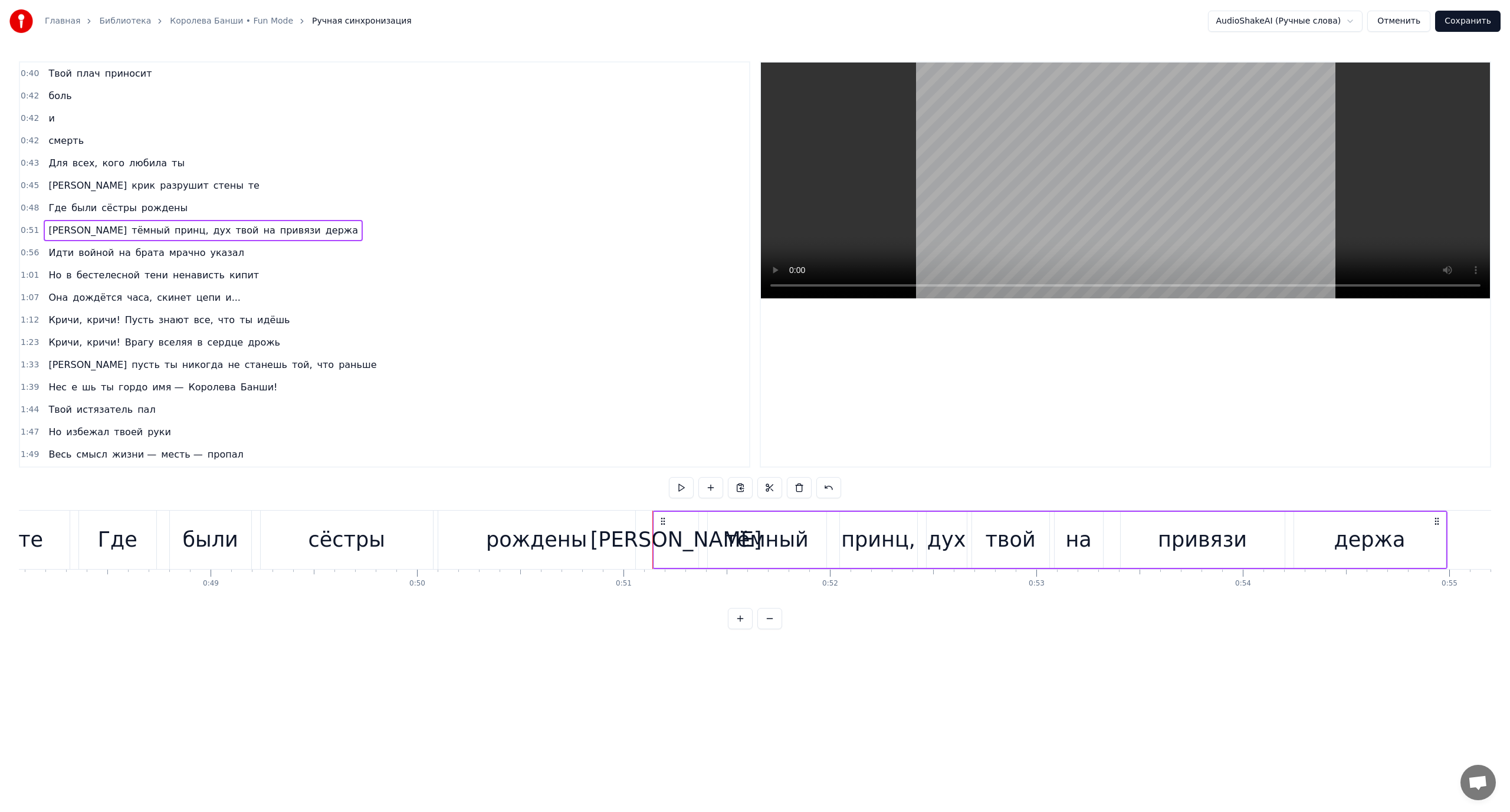
click at [212, 229] on span "дух" at bounding box center [222, 229] width 20 height 13
click at [820, 486] on button at bounding box center [816, 487] width 24 height 21
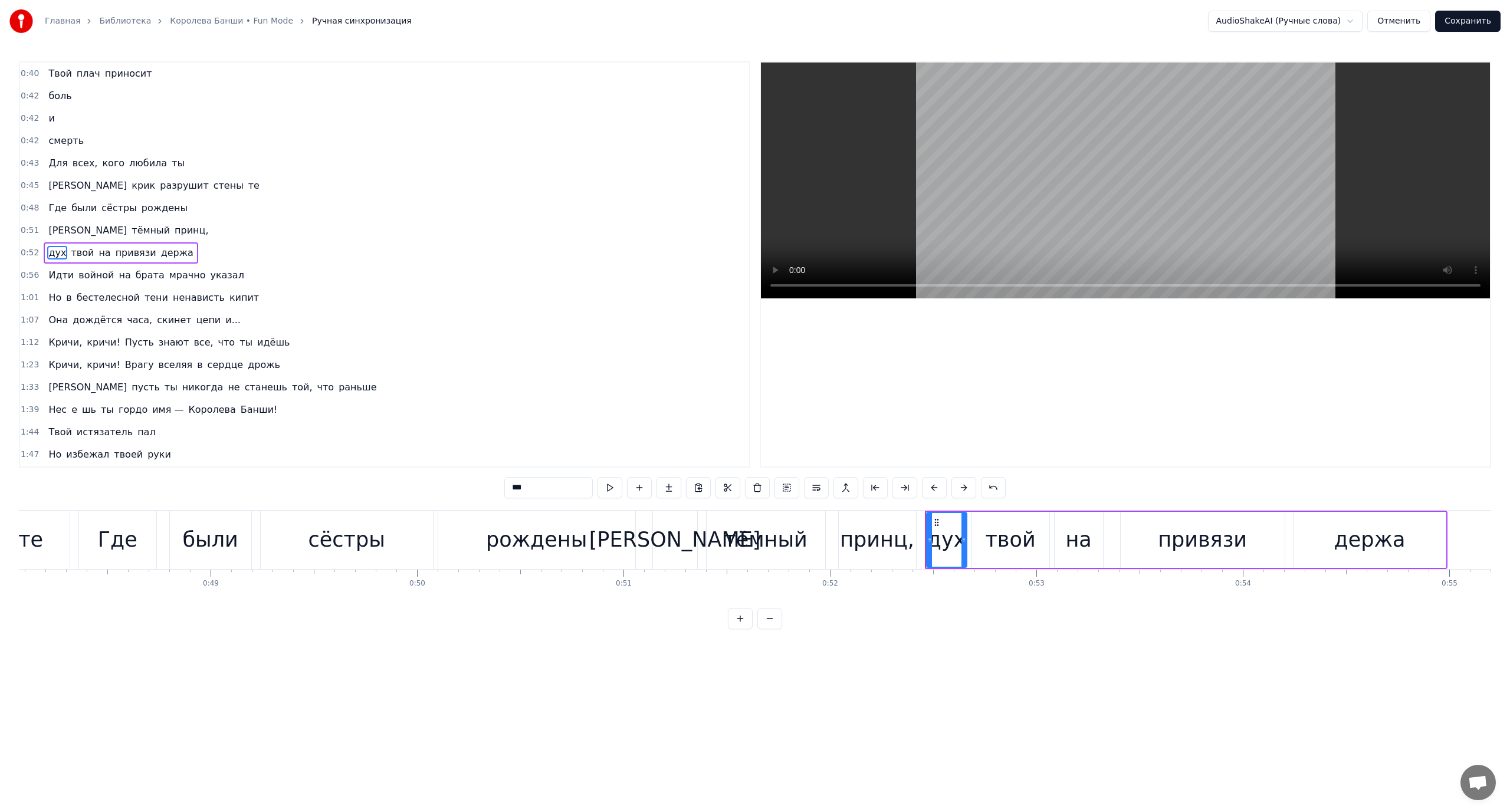
click at [47, 229] on span "[PERSON_NAME]" at bounding box center [88, 229] width 80 height 13
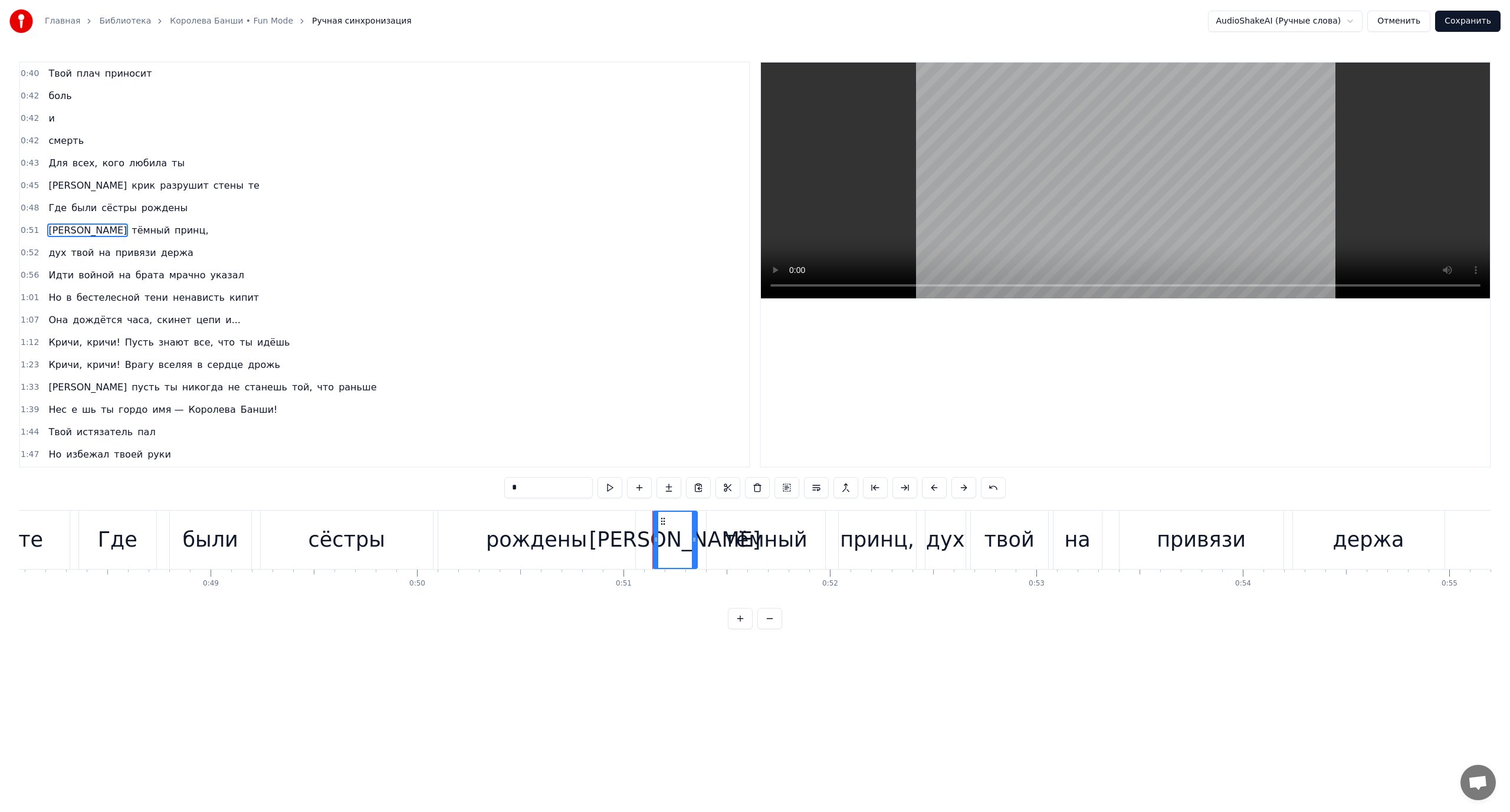
click at [58, 255] on span "дух" at bounding box center [57, 252] width 20 height 13
click at [47, 277] on span "Идти" at bounding box center [61, 274] width 28 height 13
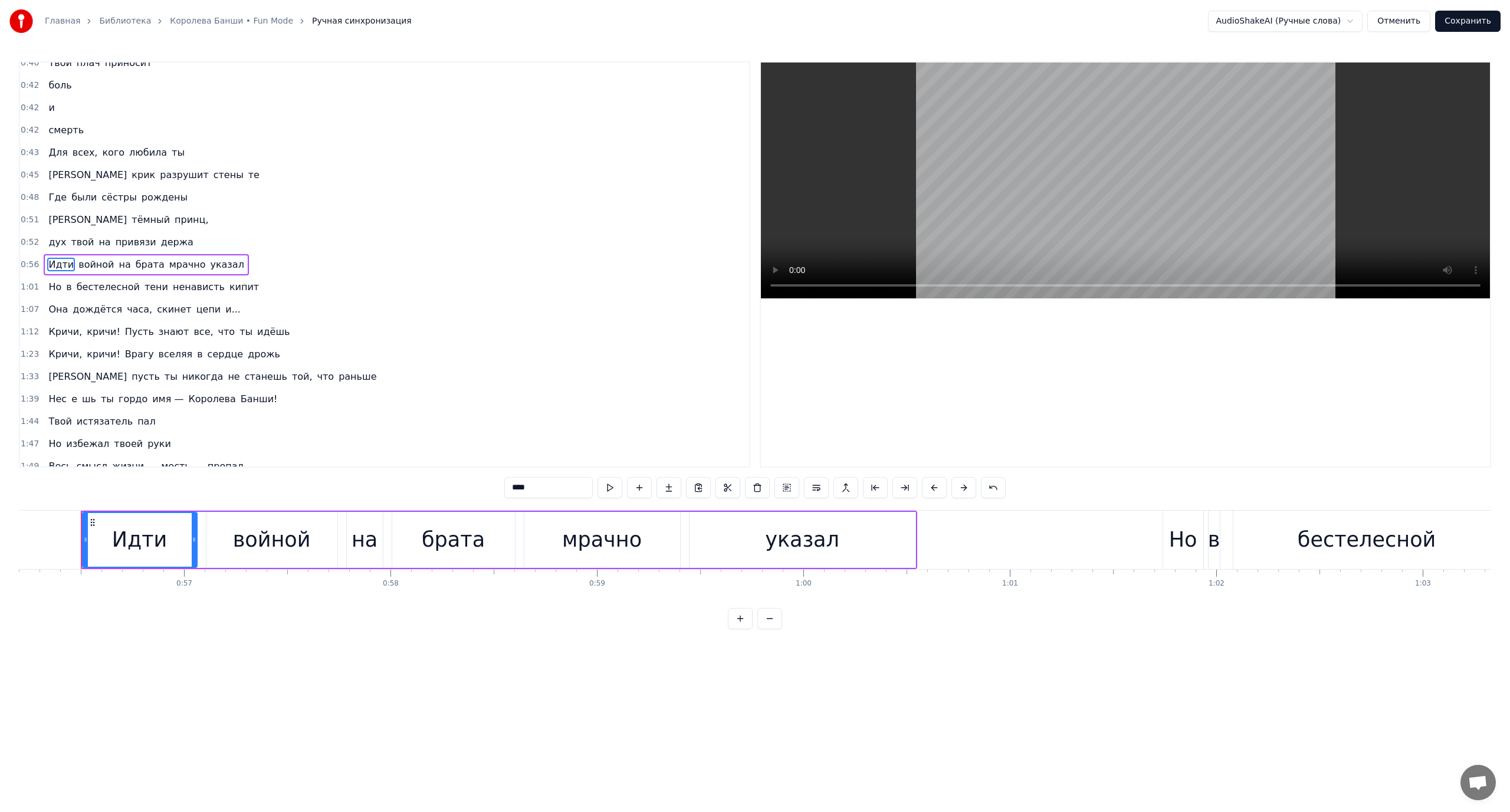
scroll to position [0, 11604]
click at [168, 264] on span "мрачно" at bounding box center [187, 264] width 39 height 13
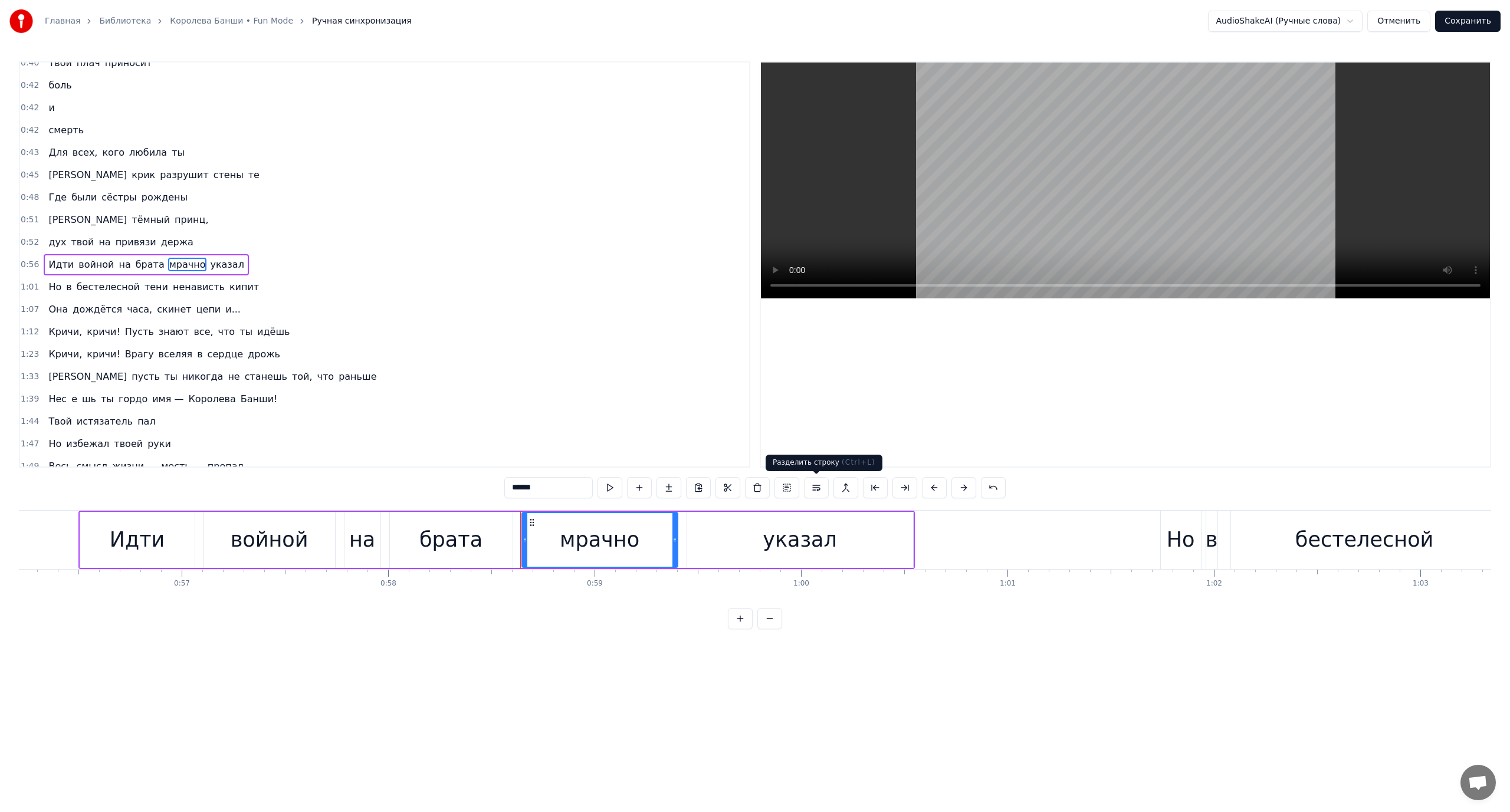
click at [811, 490] on button at bounding box center [816, 487] width 24 height 21
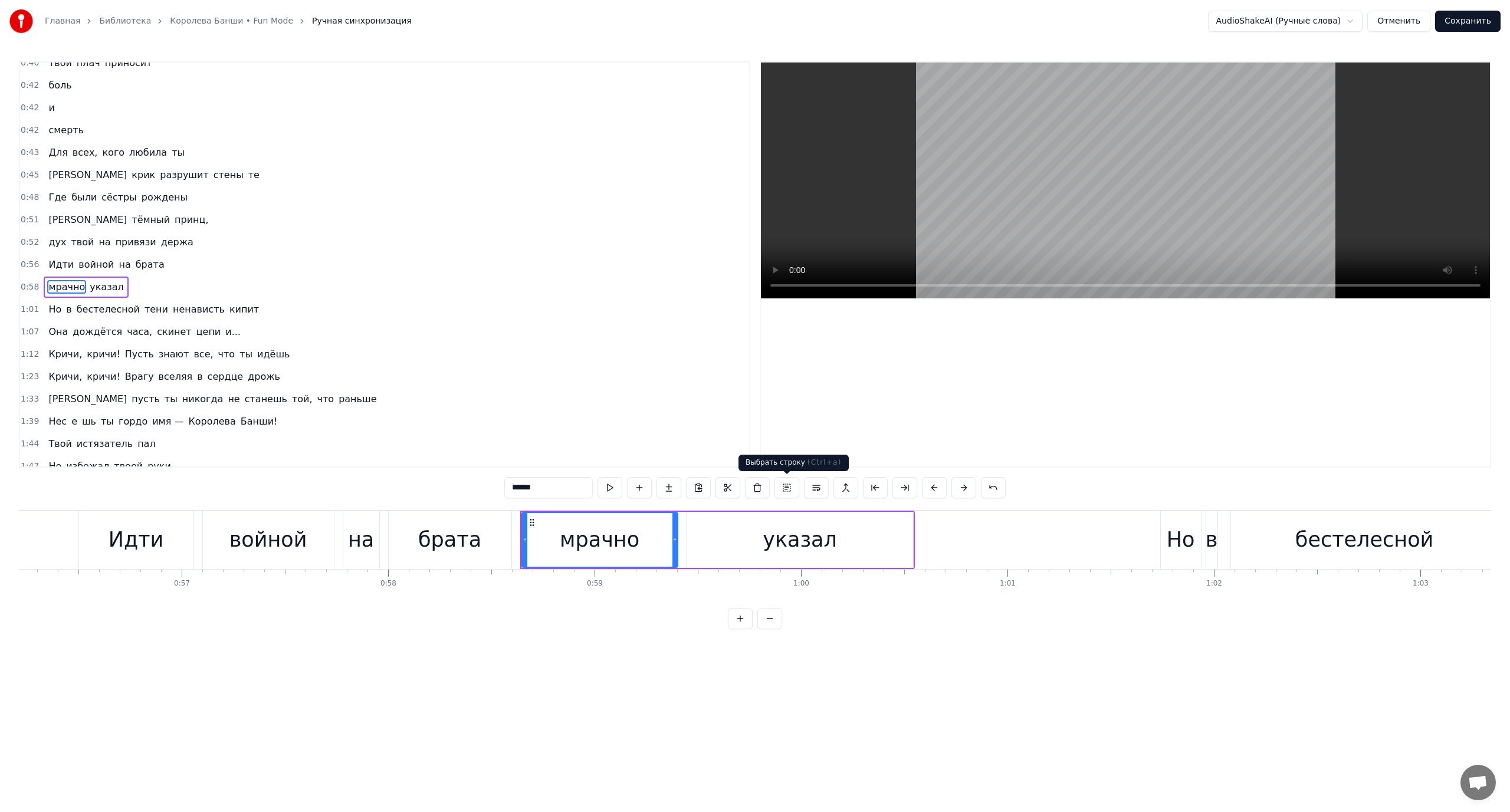
scroll to position [33, 0]
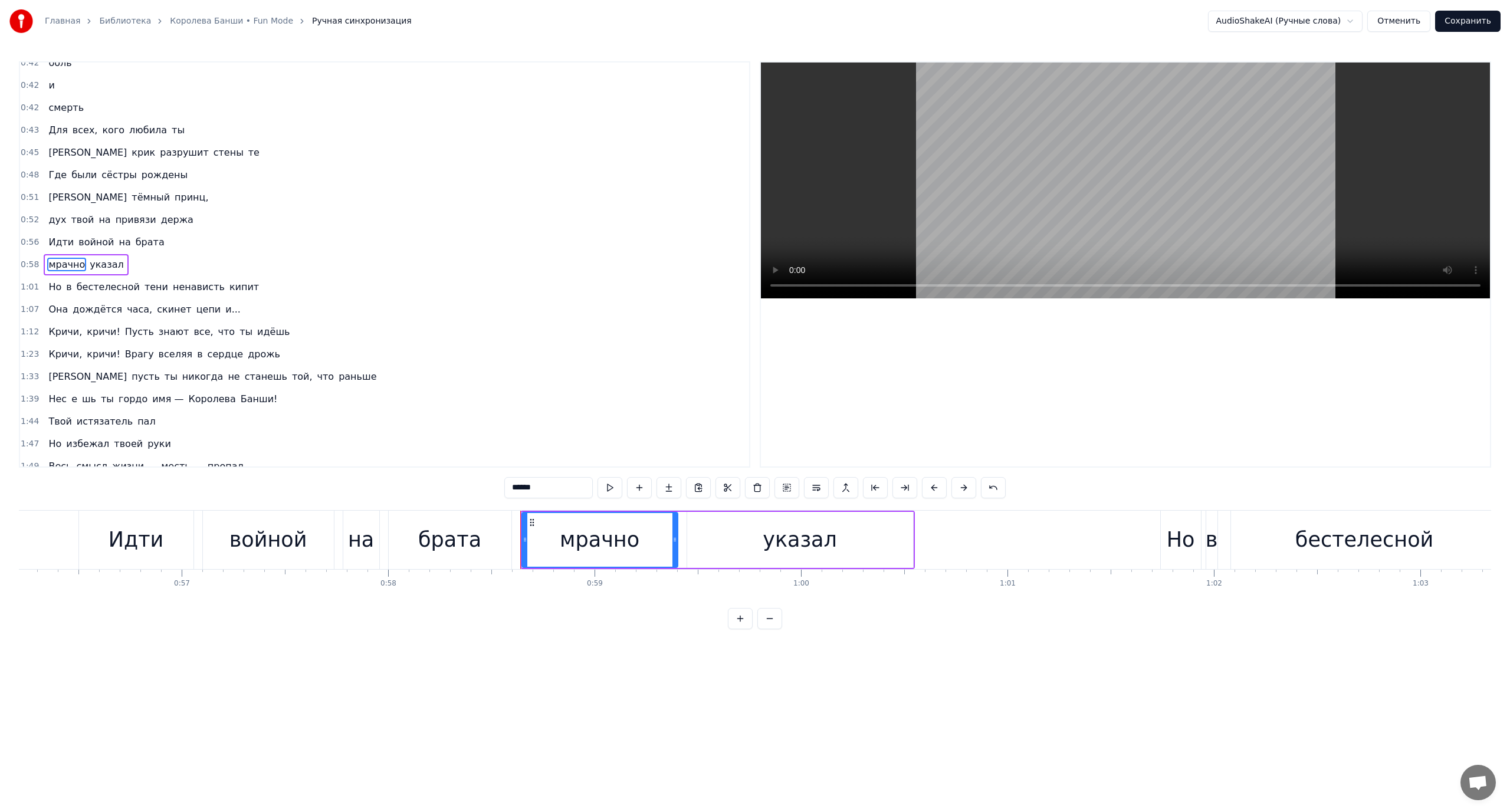
click at [58, 242] on span "Идти" at bounding box center [61, 241] width 28 height 13
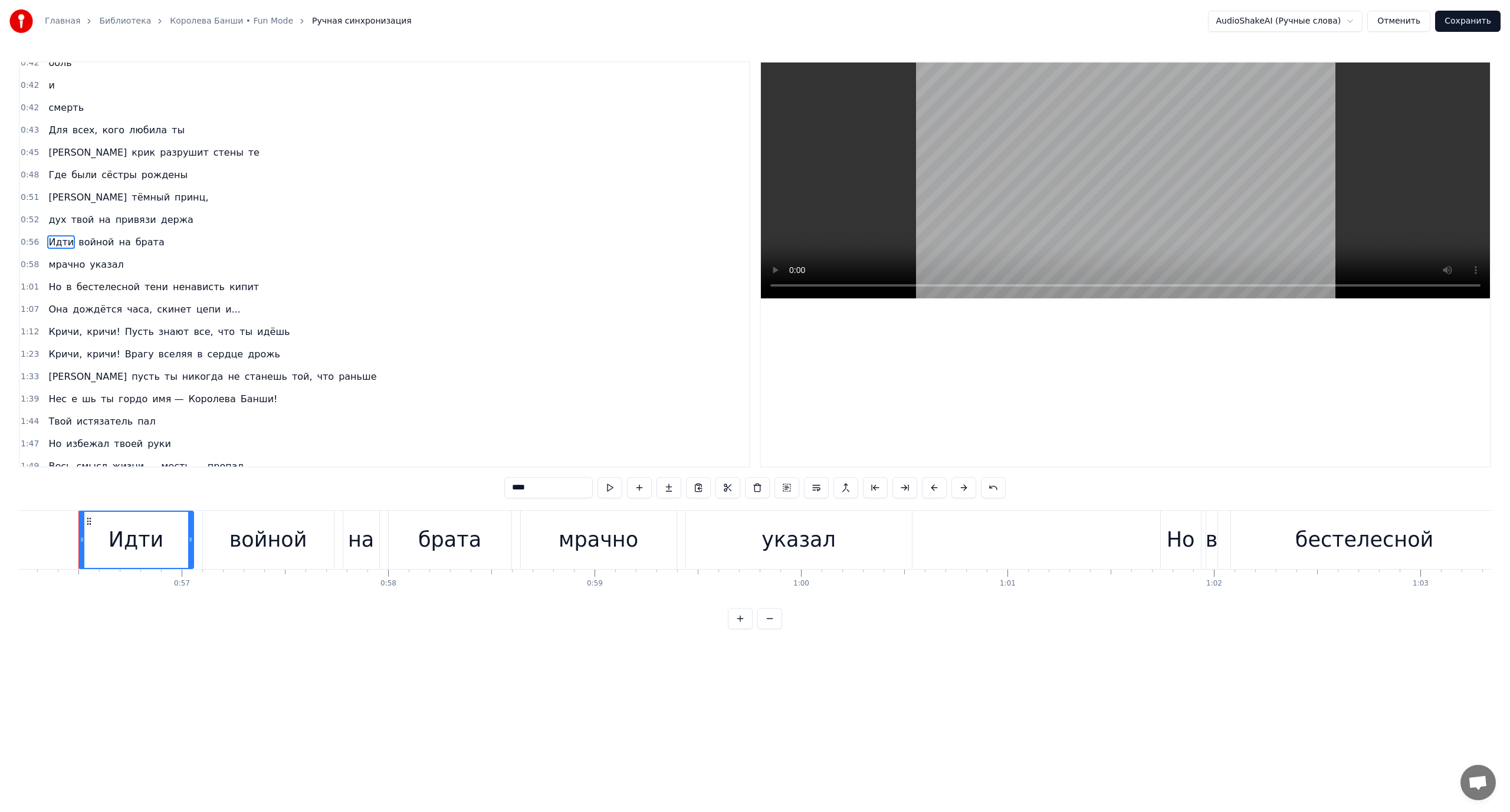
scroll to position [10, 0]
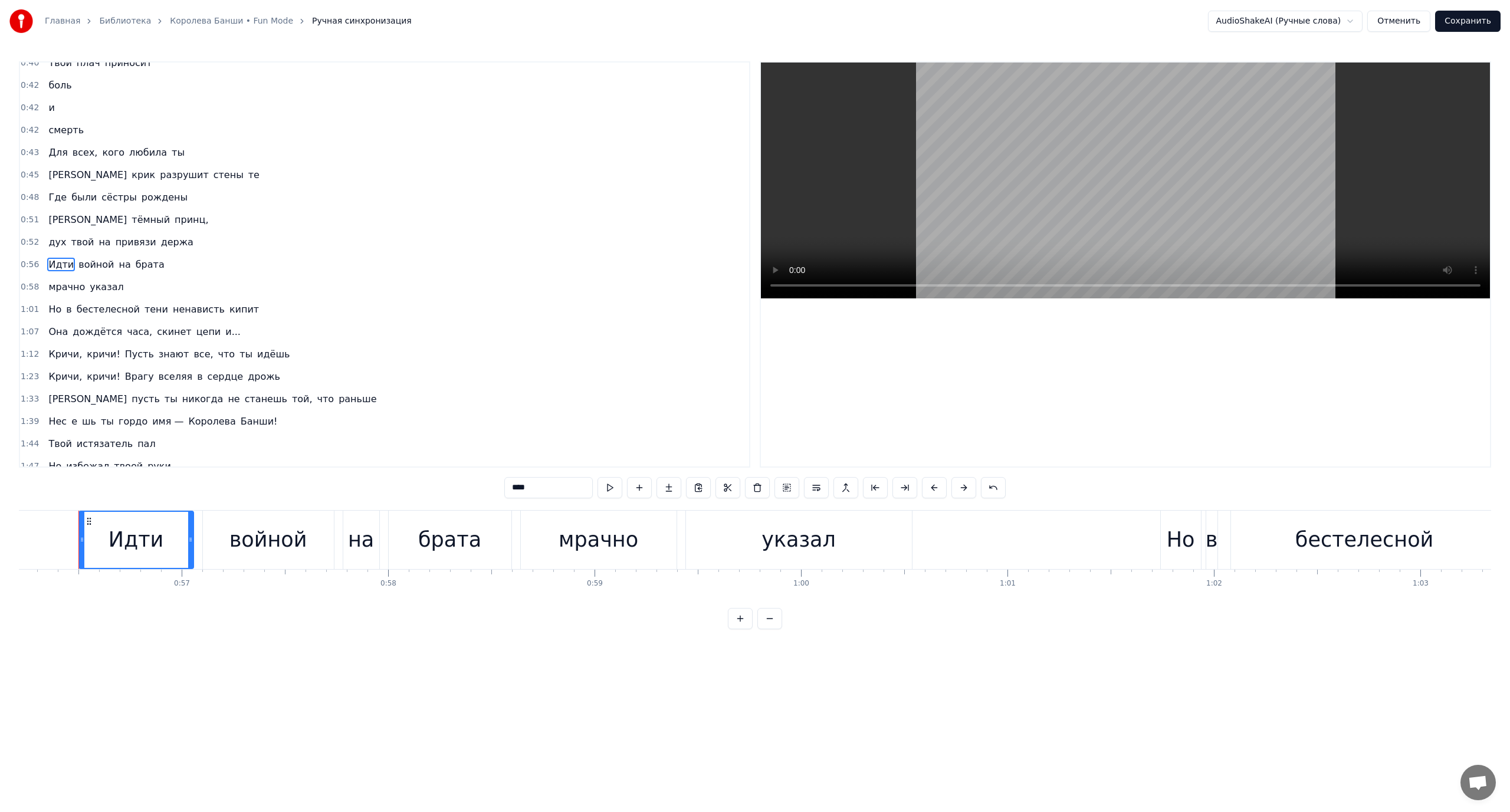
click at [90, 287] on span "указал" at bounding box center [106, 286] width 36 height 13
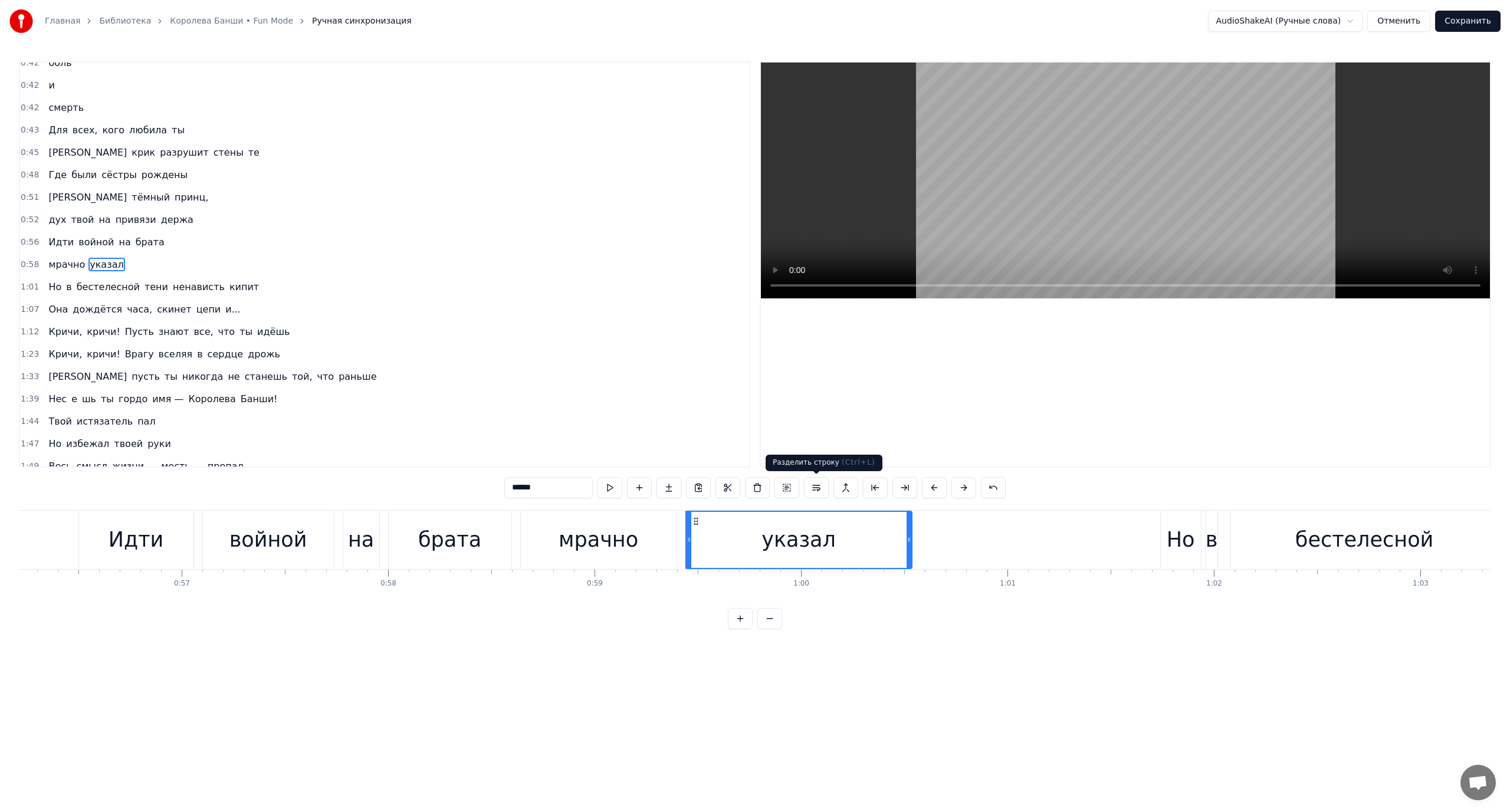
click at [817, 490] on button at bounding box center [816, 487] width 24 height 21
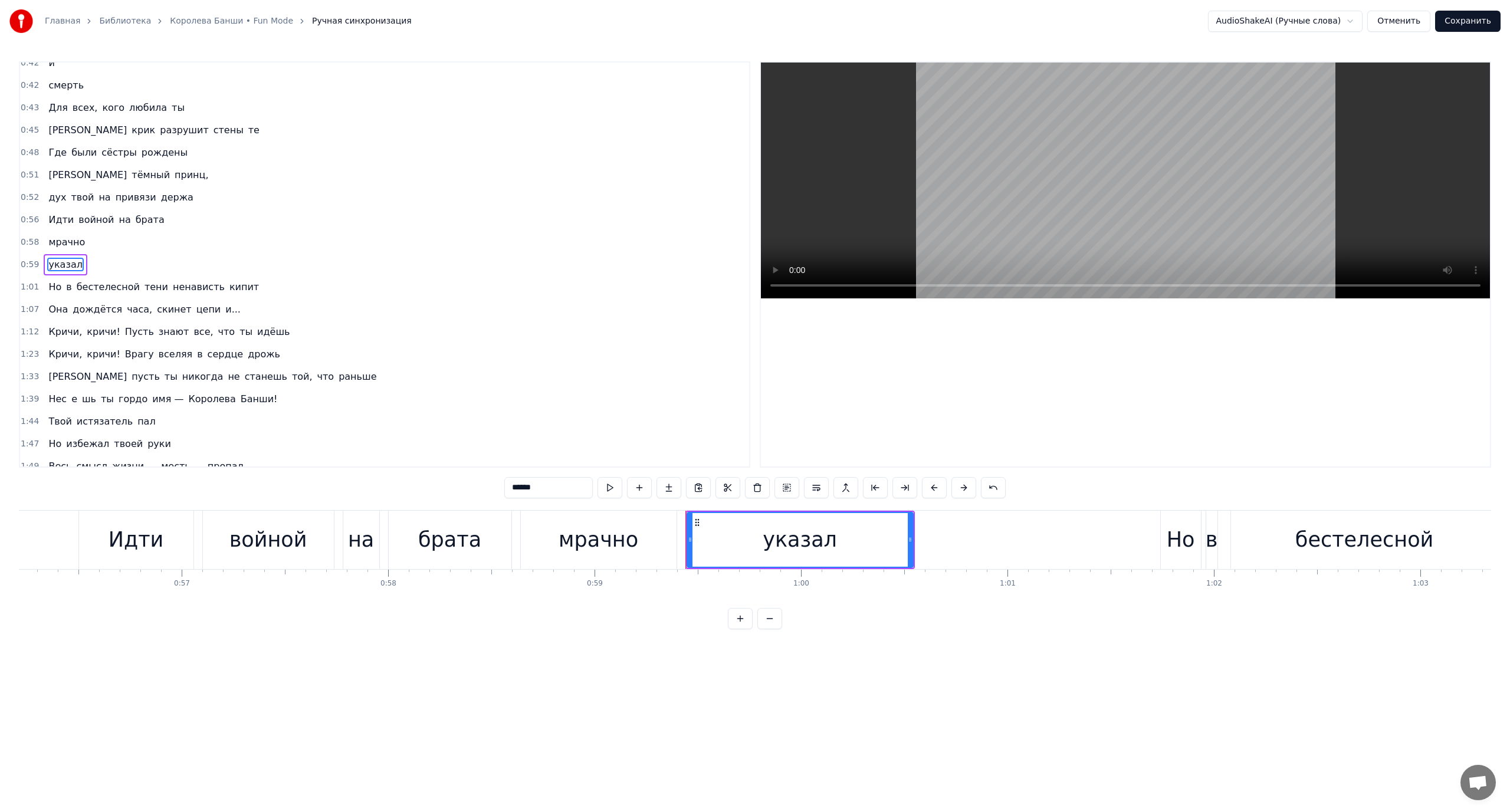
click at [62, 222] on span "Идти" at bounding box center [61, 219] width 28 height 13
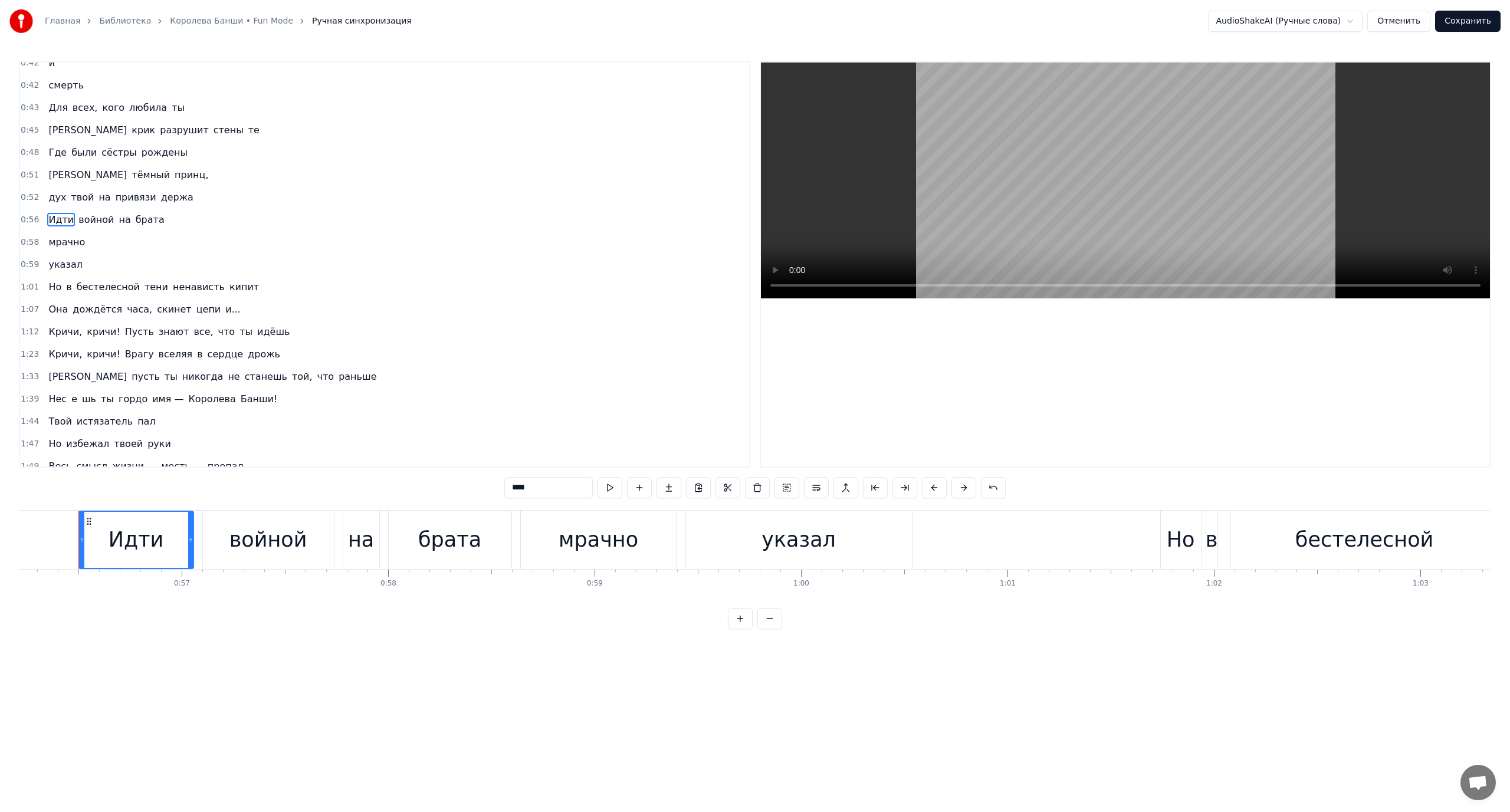
scroll to position [10, 0]
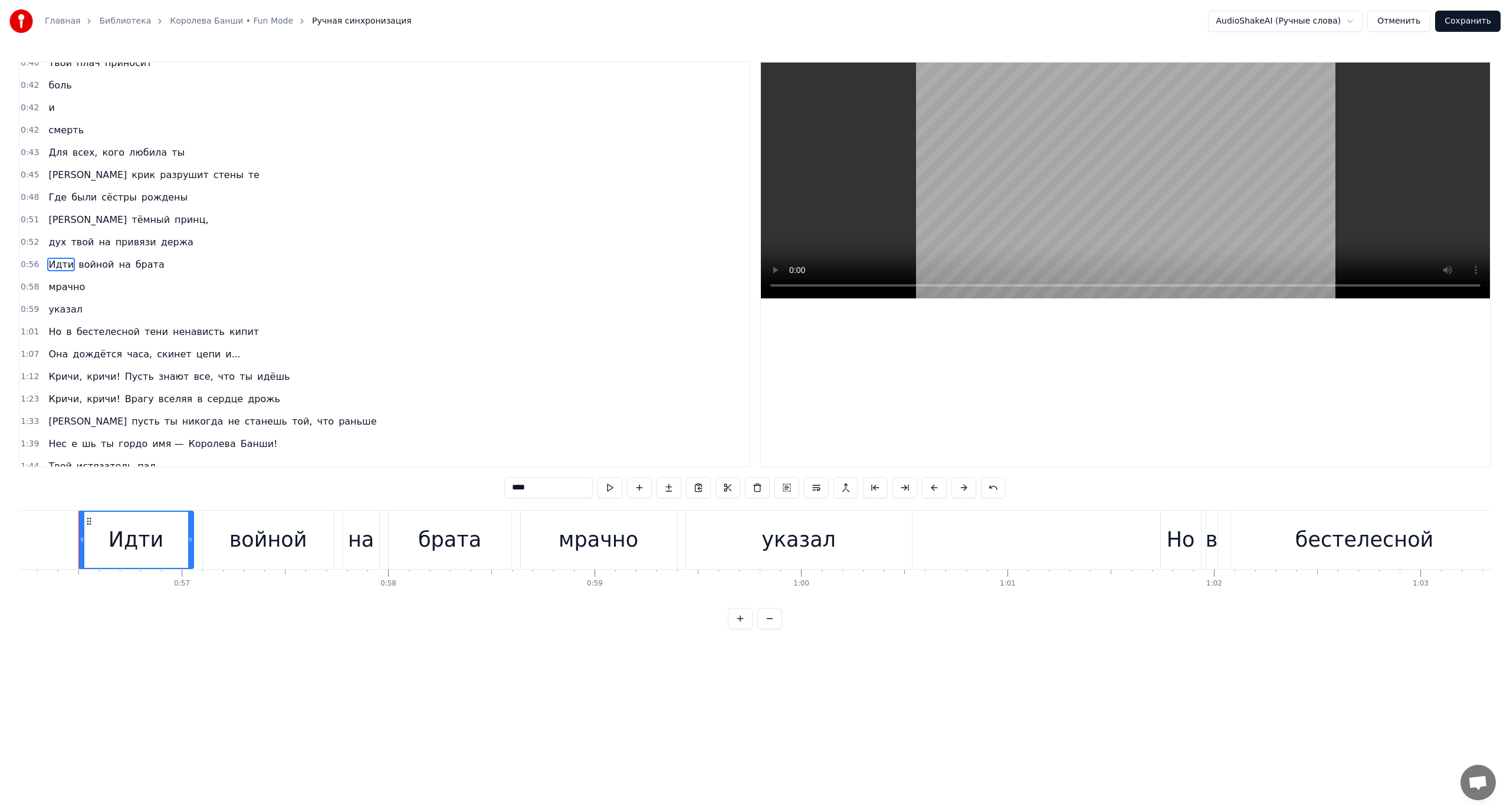
click at [50, 330] on span "Но" at bounding box center [54, 331] width 15 height 13
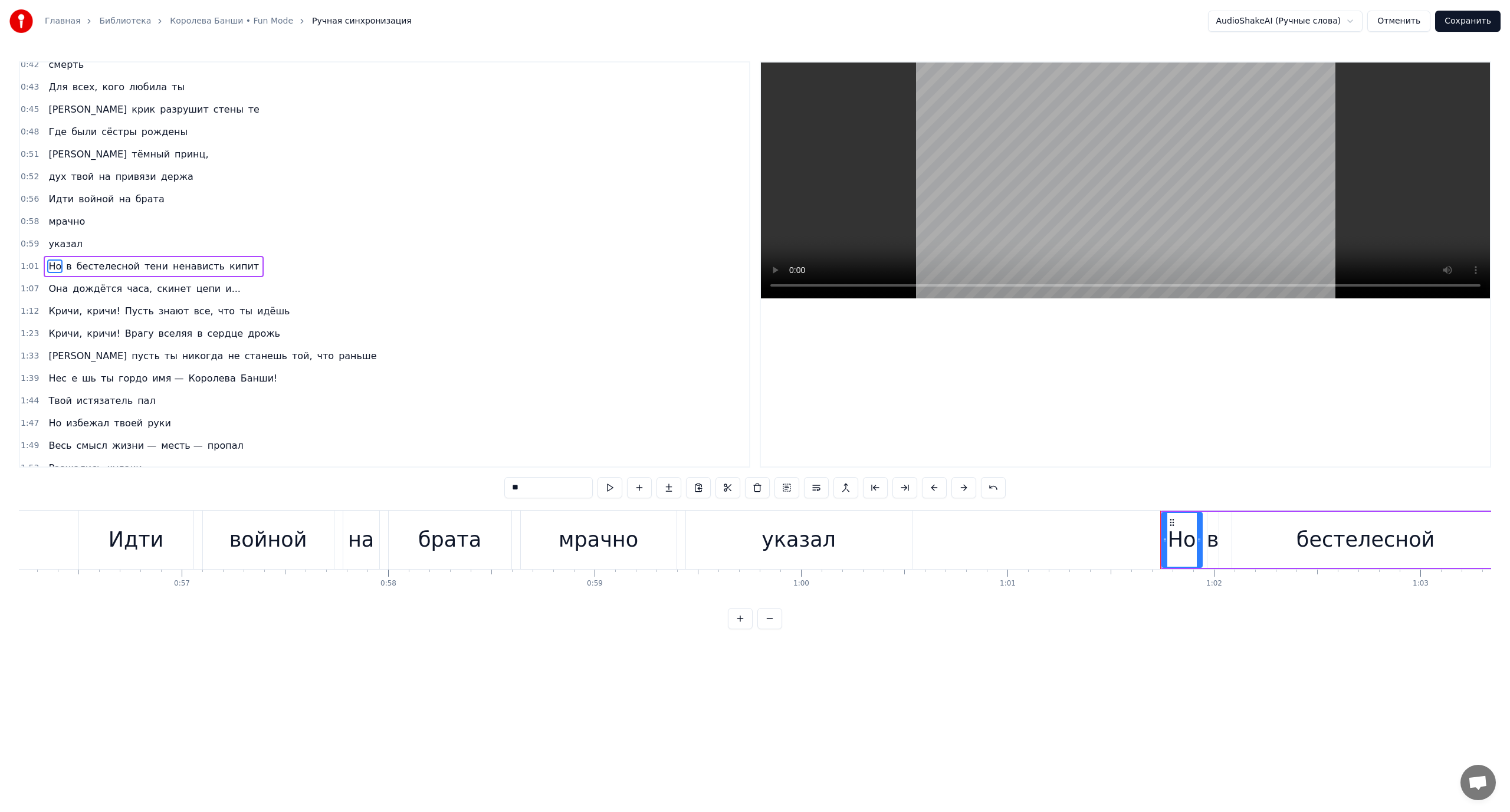
scroll to position [78, 0]
click at [991, 487] on button at bounding box center [993, 487] width 24 height 21
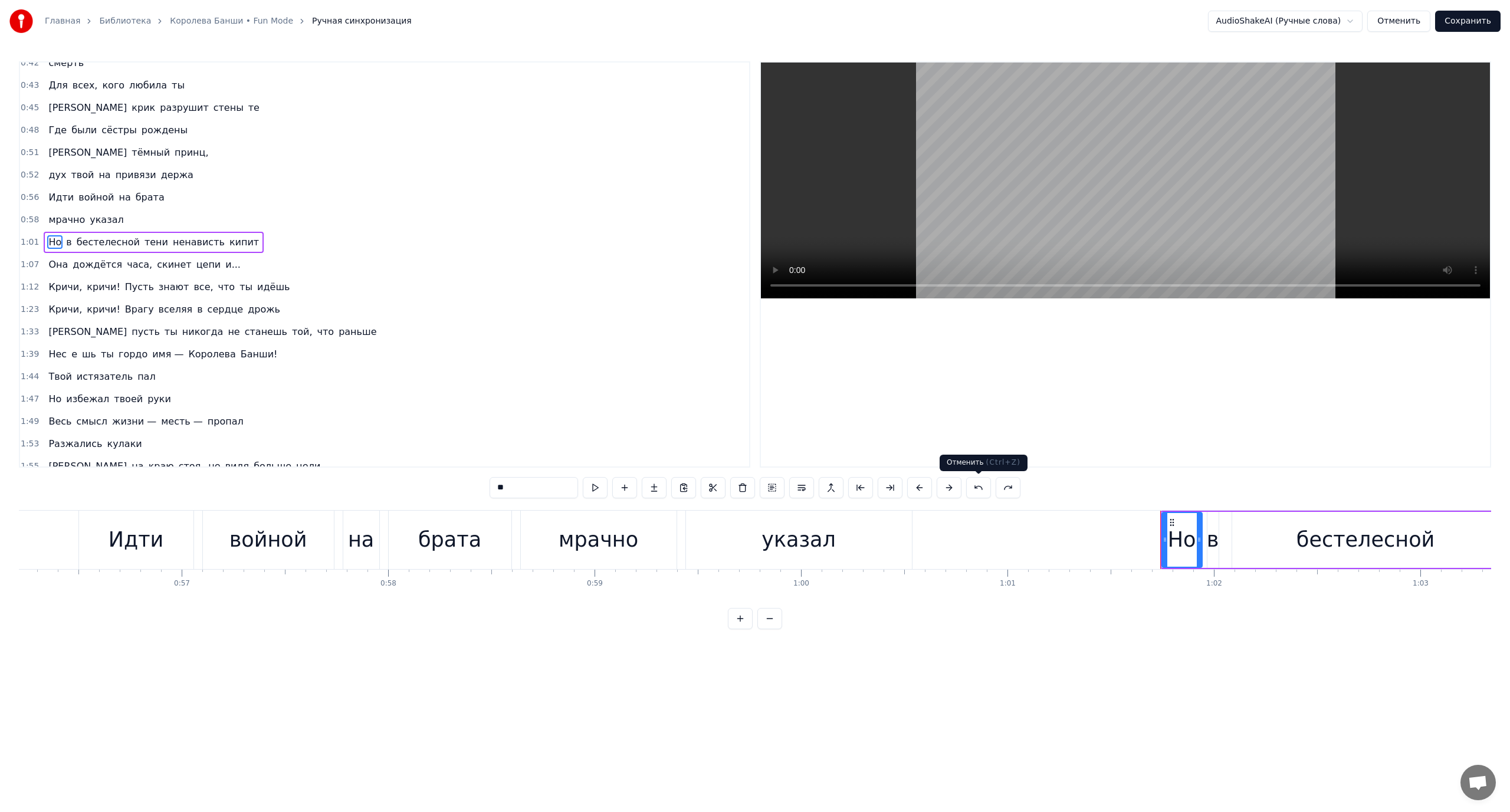
click at [970, 482] on button at bounding box center [978, 487] width 24 height 21
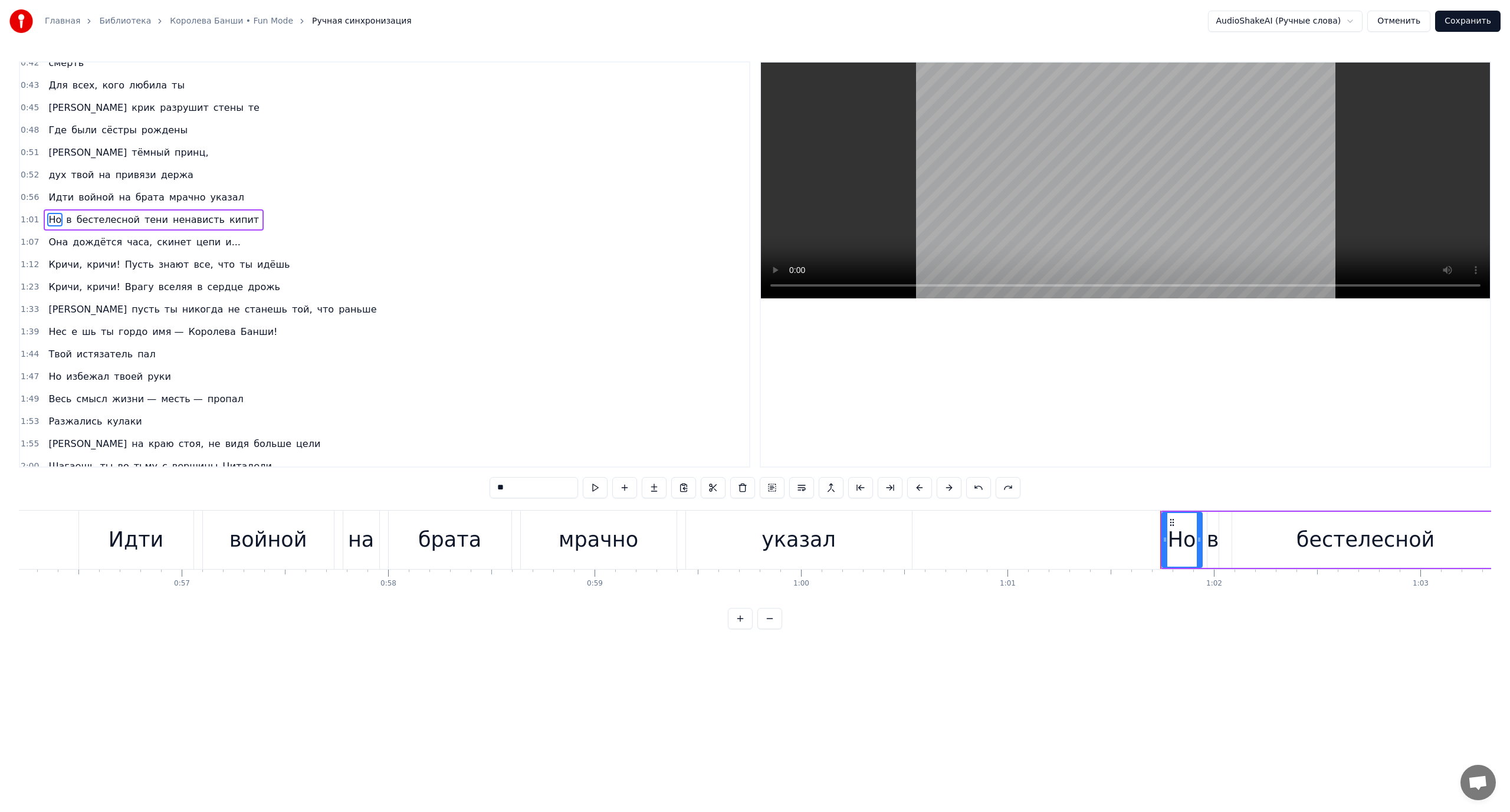
click at [55, 198] on span "Идти" at bounding box center [61, 197] width 28 height 13
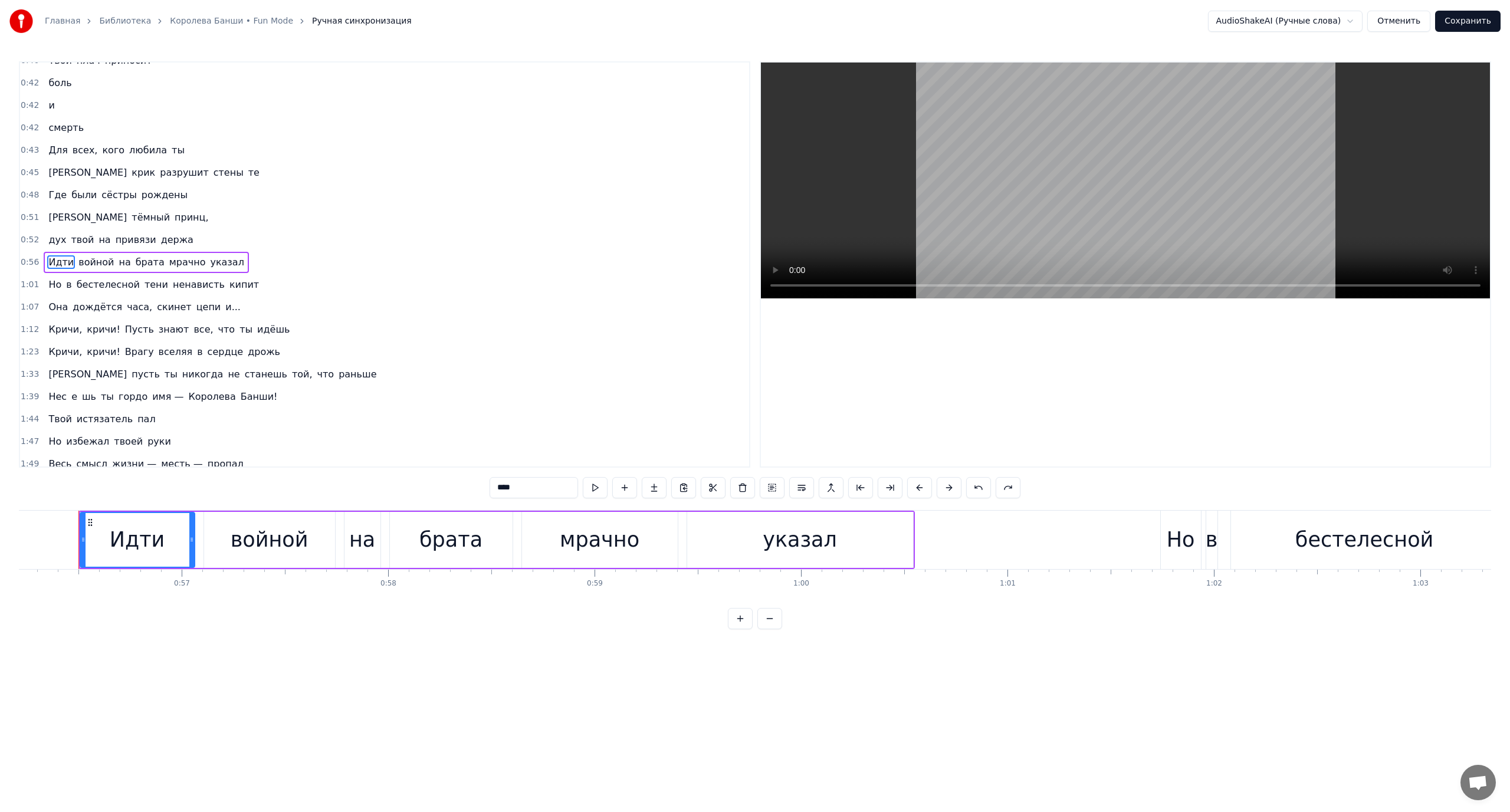
scroll to position [10, 0]
click at [55, 289] on span "Но" at bounding box center [54, 286] width 15 height 13
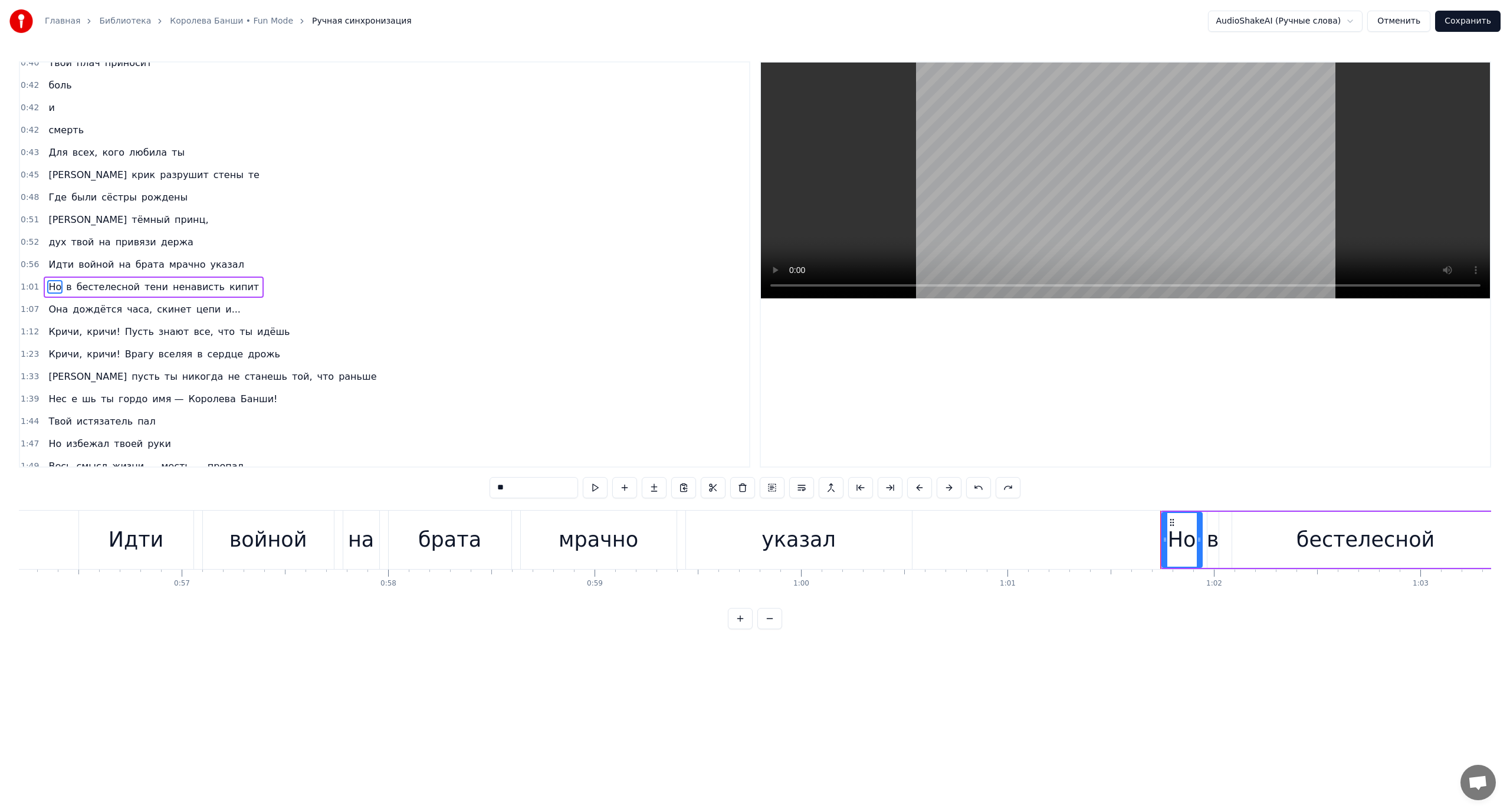
scroll to position [33, 0]
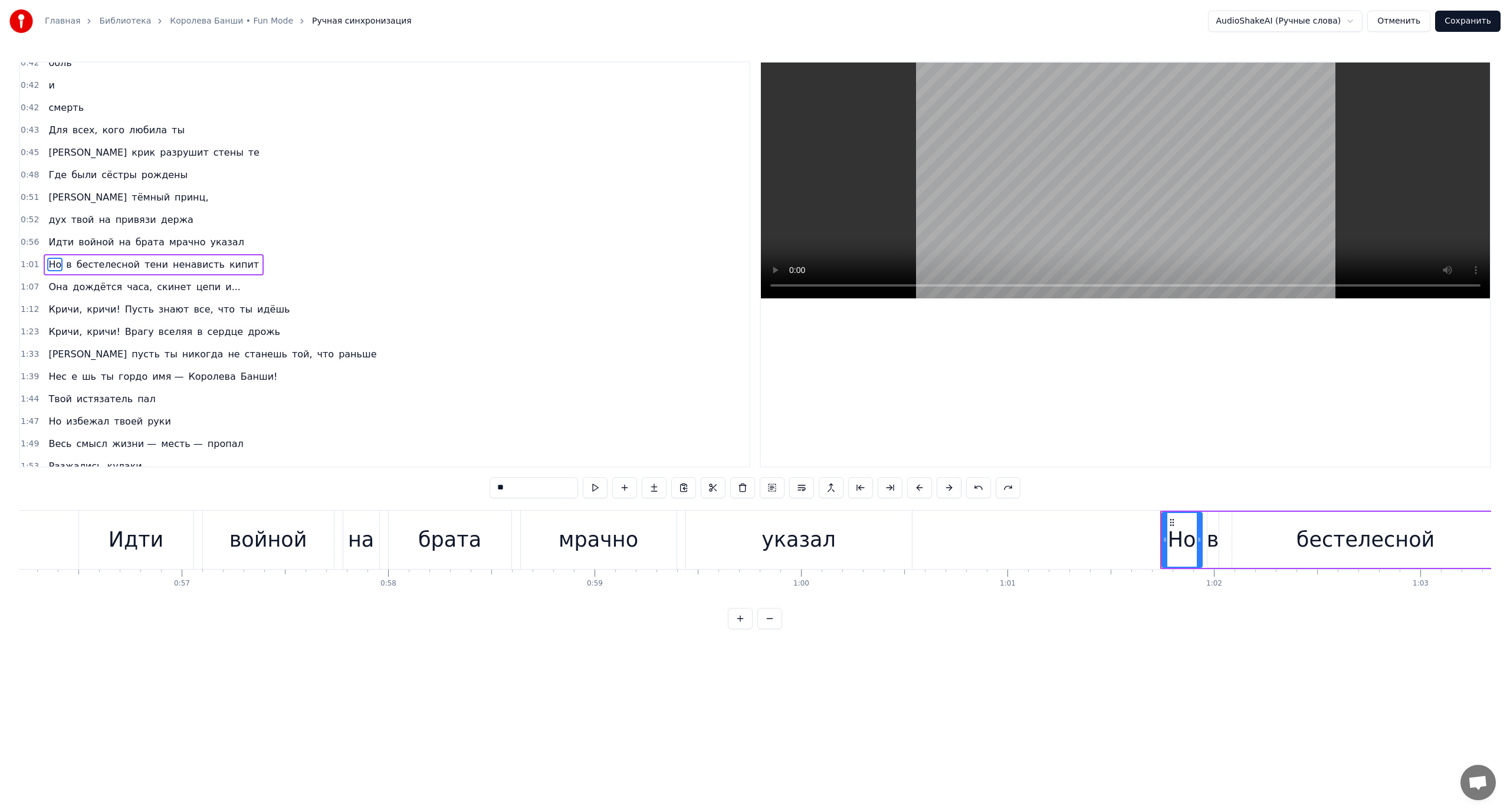
click at [58, 306] on span "Кричи," at bounding box center [65, 309] width 36 height 13
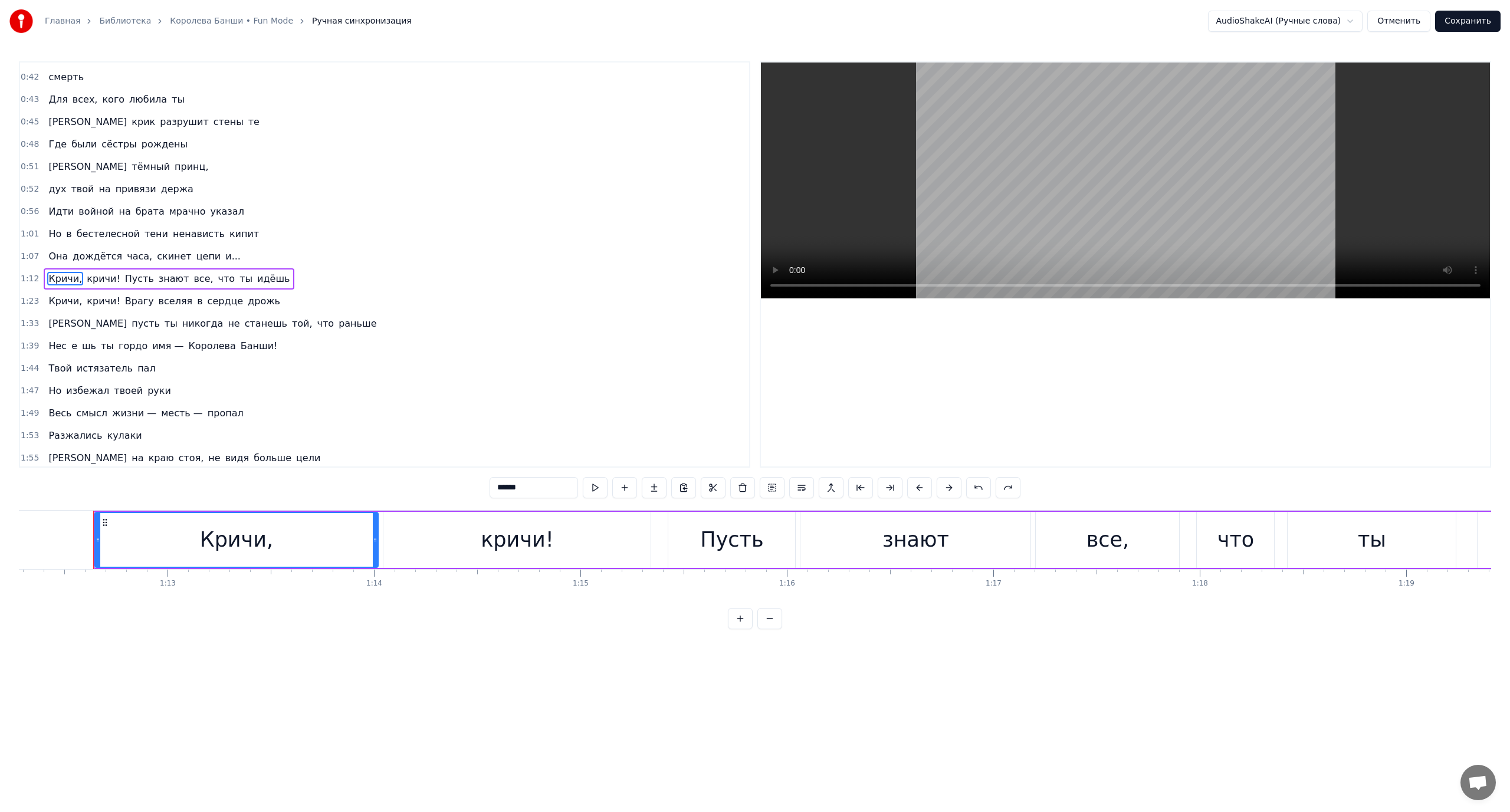
scroll to position [0, 14935]
click at [124, 277] on span "Пусть" at bounding box center [140, 278] width 32 height 13
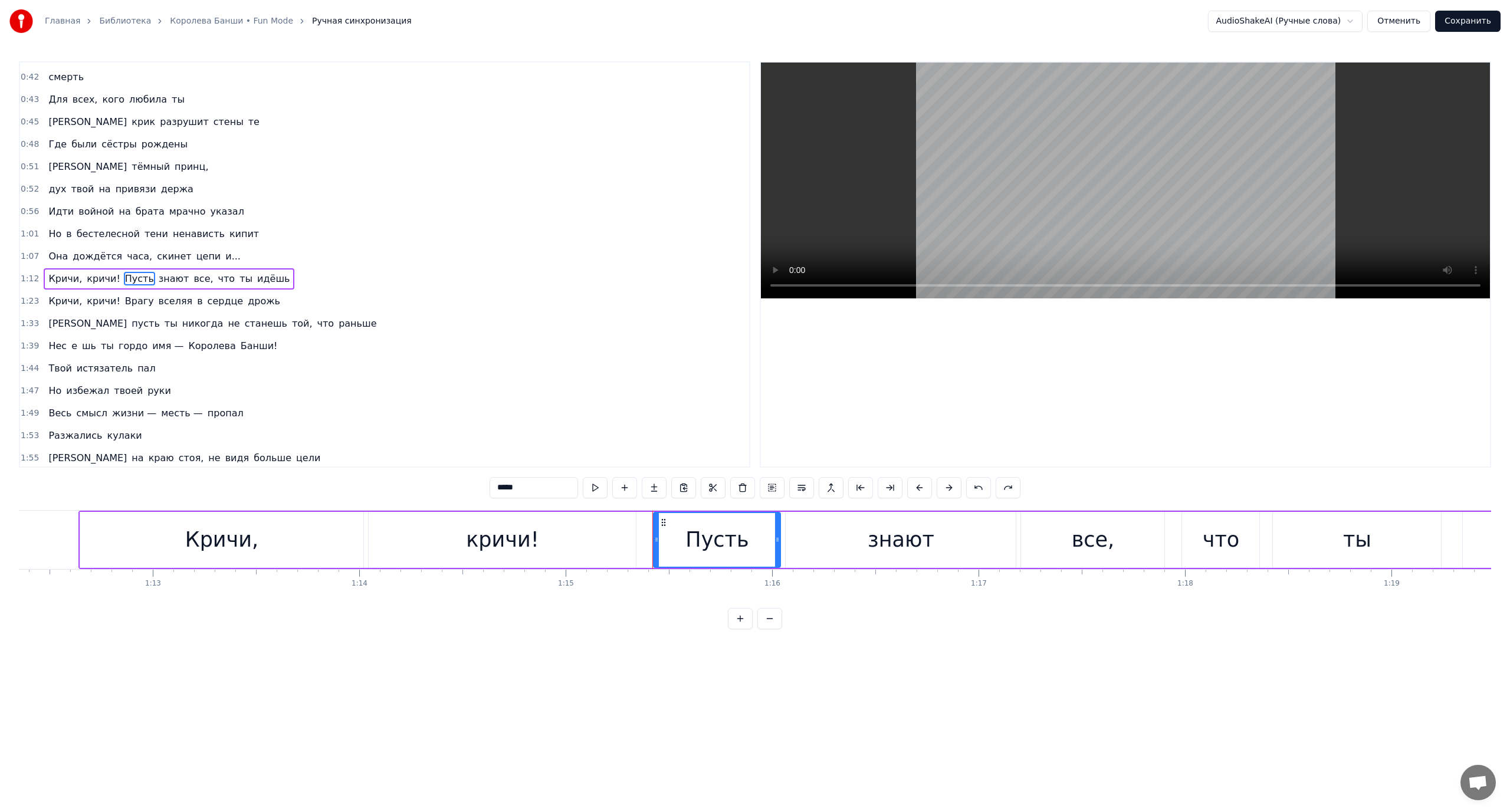
scroll to position [78, 0]
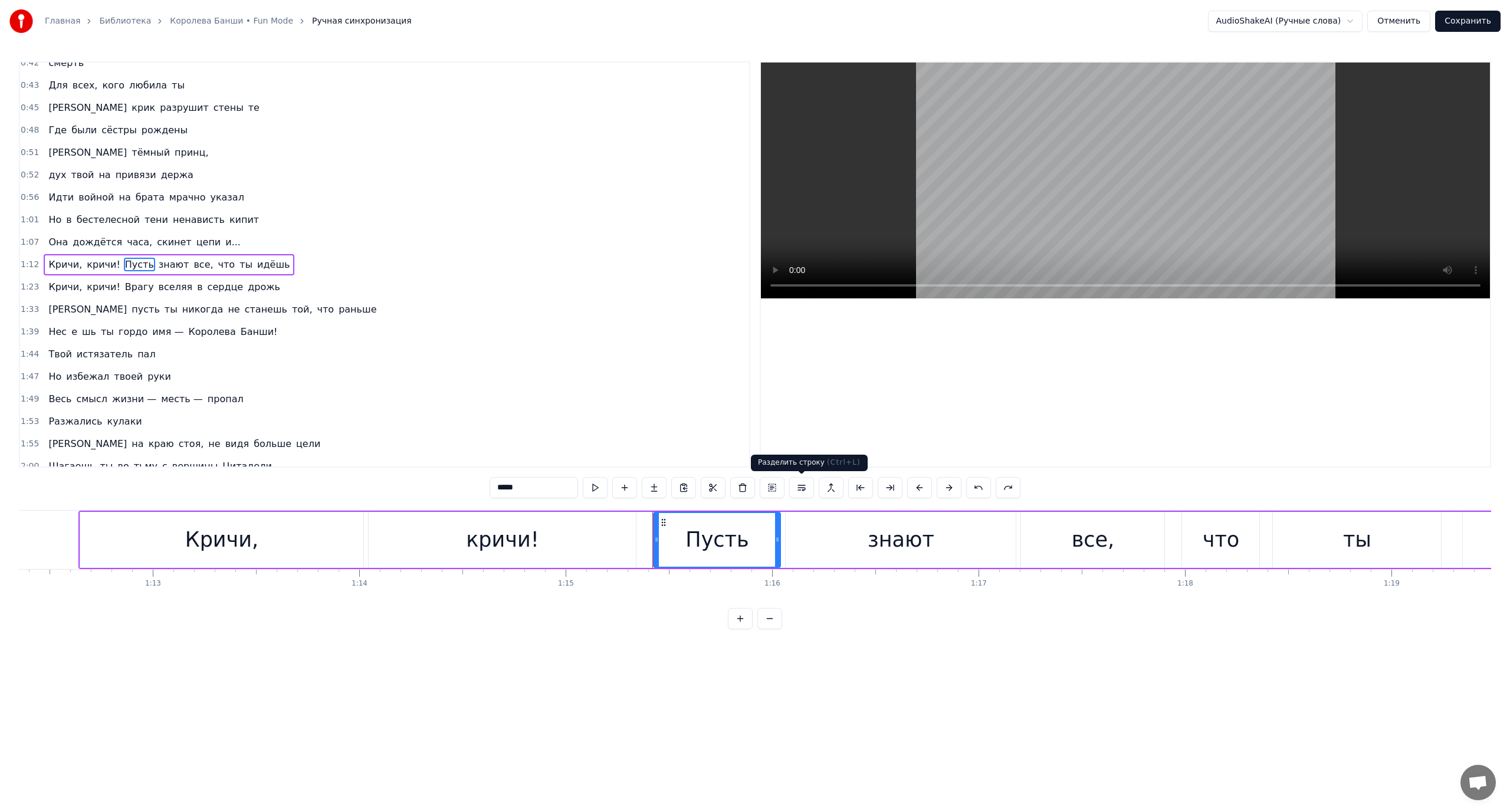
click at [805, 490] on button at bounding box center [801, 487] width 24 height 21
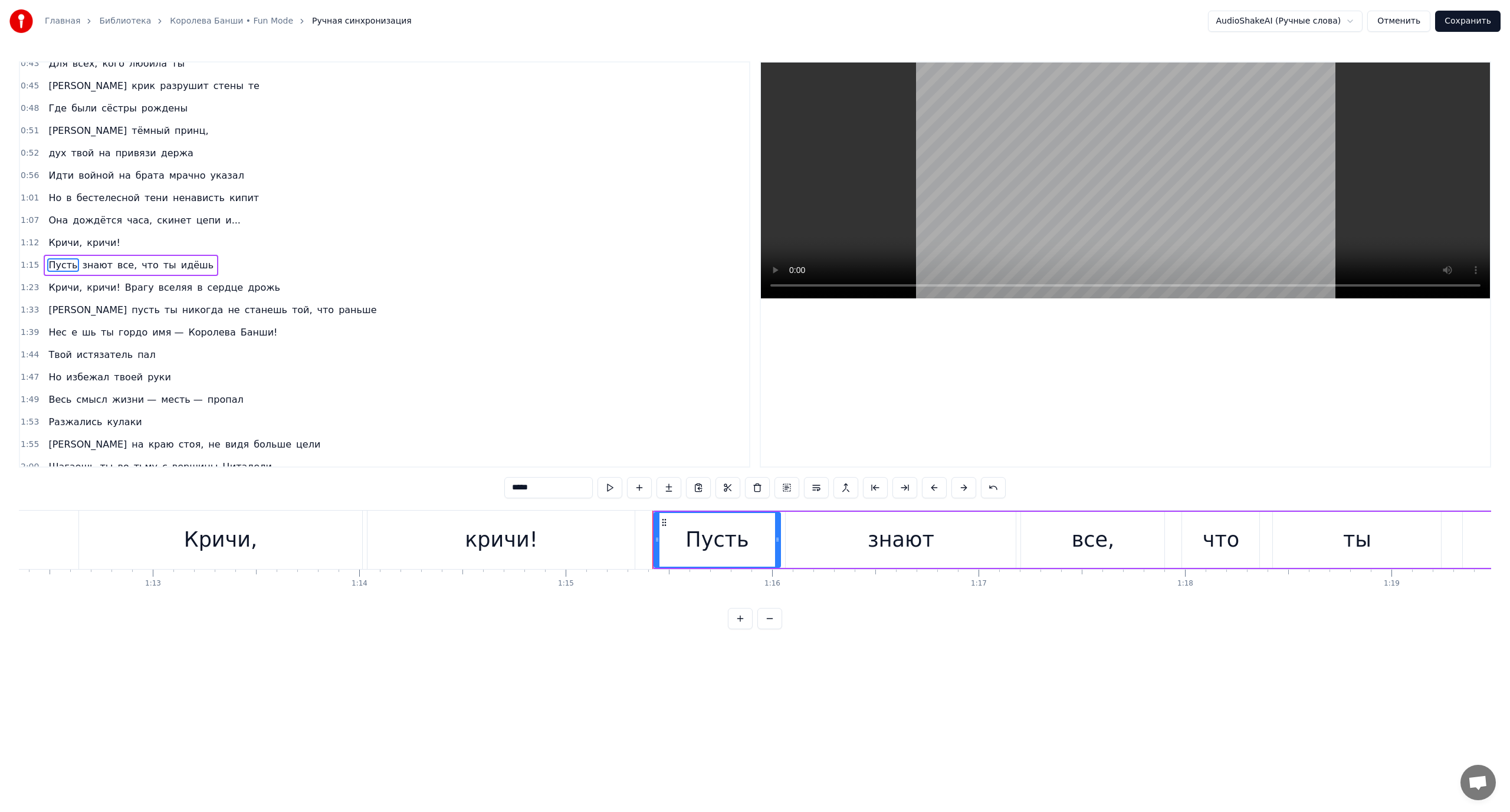
scroll to position [100, 0]
click at [60, 240] on span "Кричи," at bounding box center [65, 241] width 36 height 13
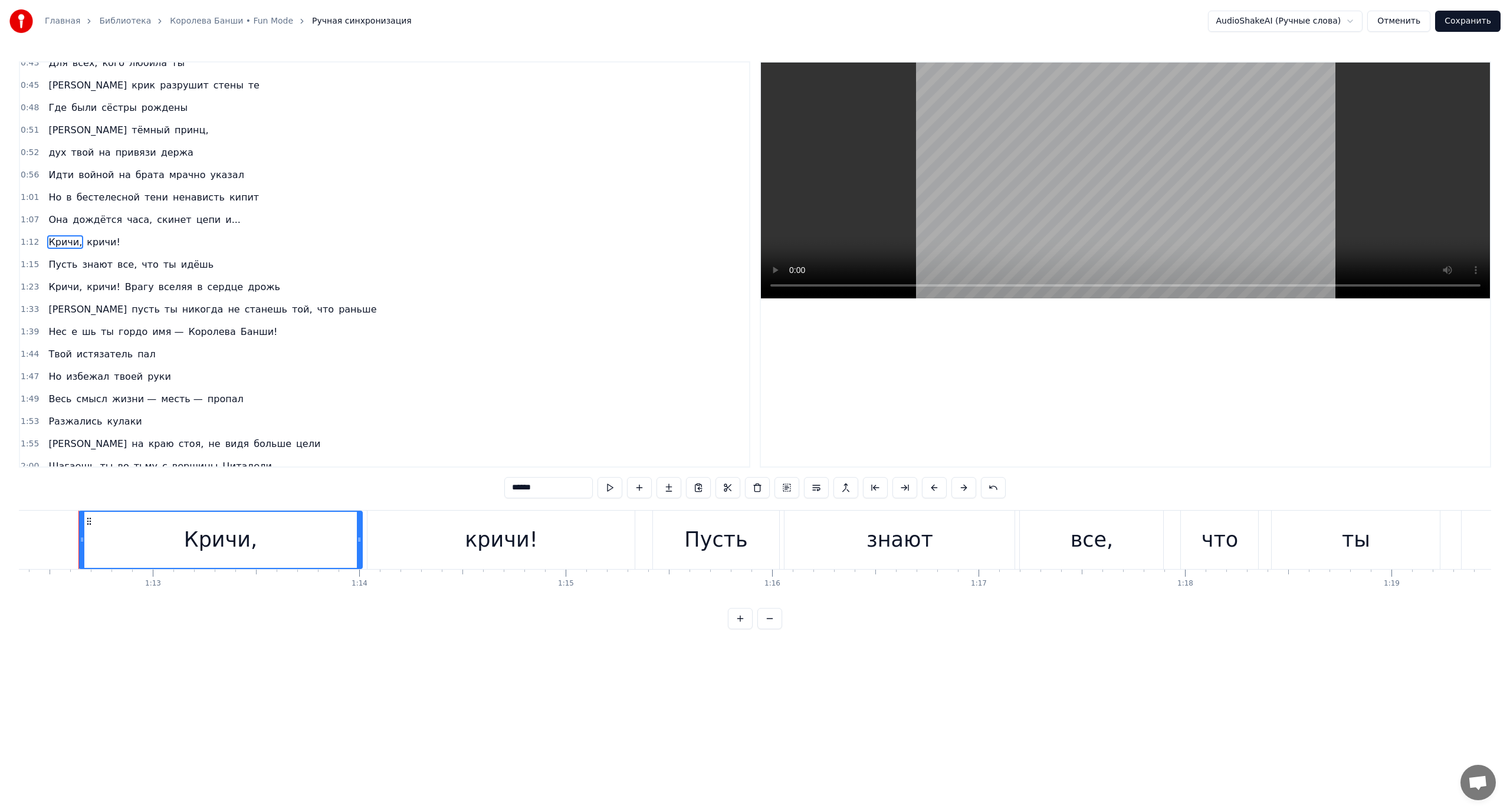
scroll to position [78, 0]
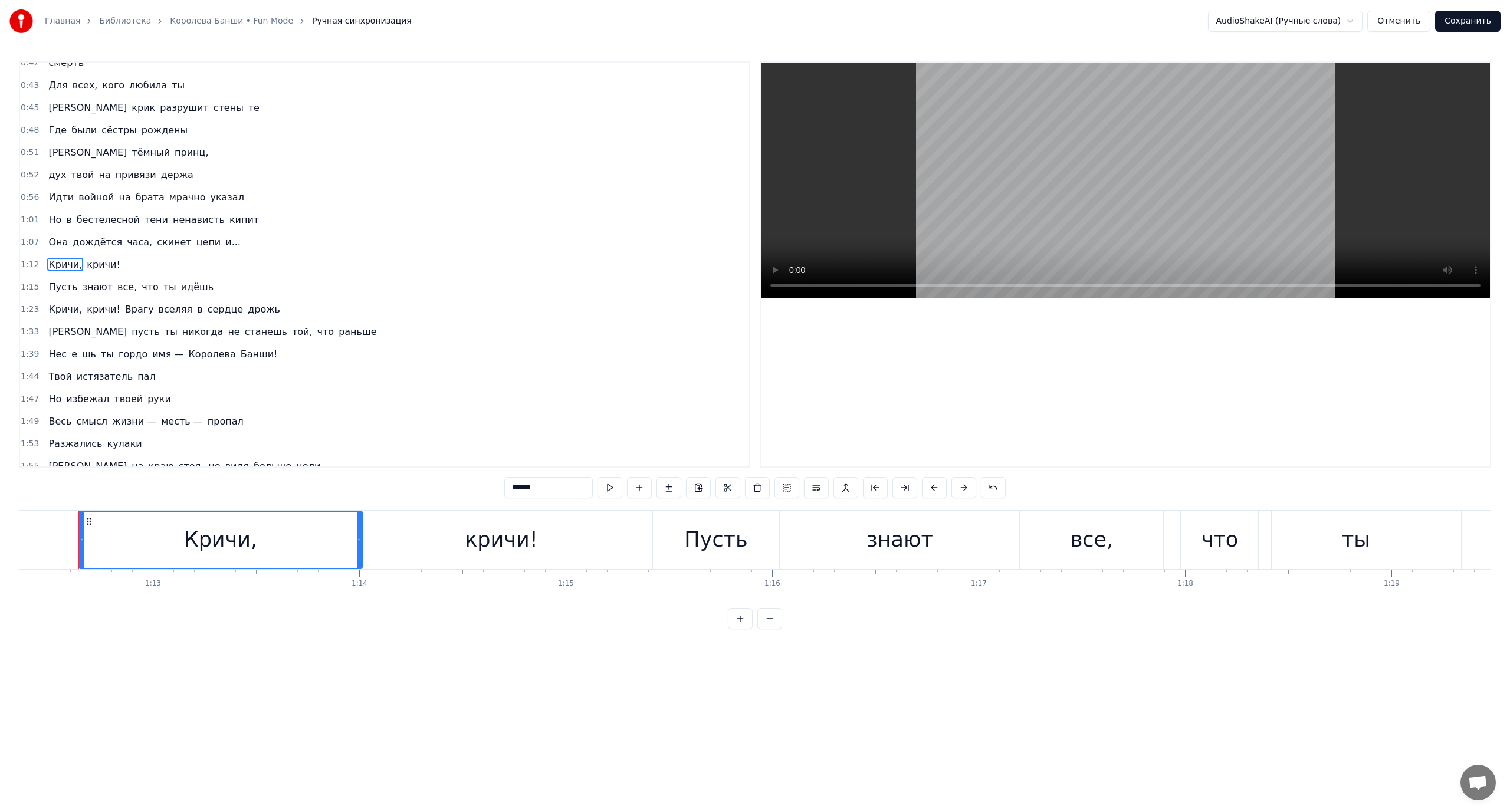
click at [62, 285] on span "Пусть" at bounding box center [63, 286] width 32 height 13
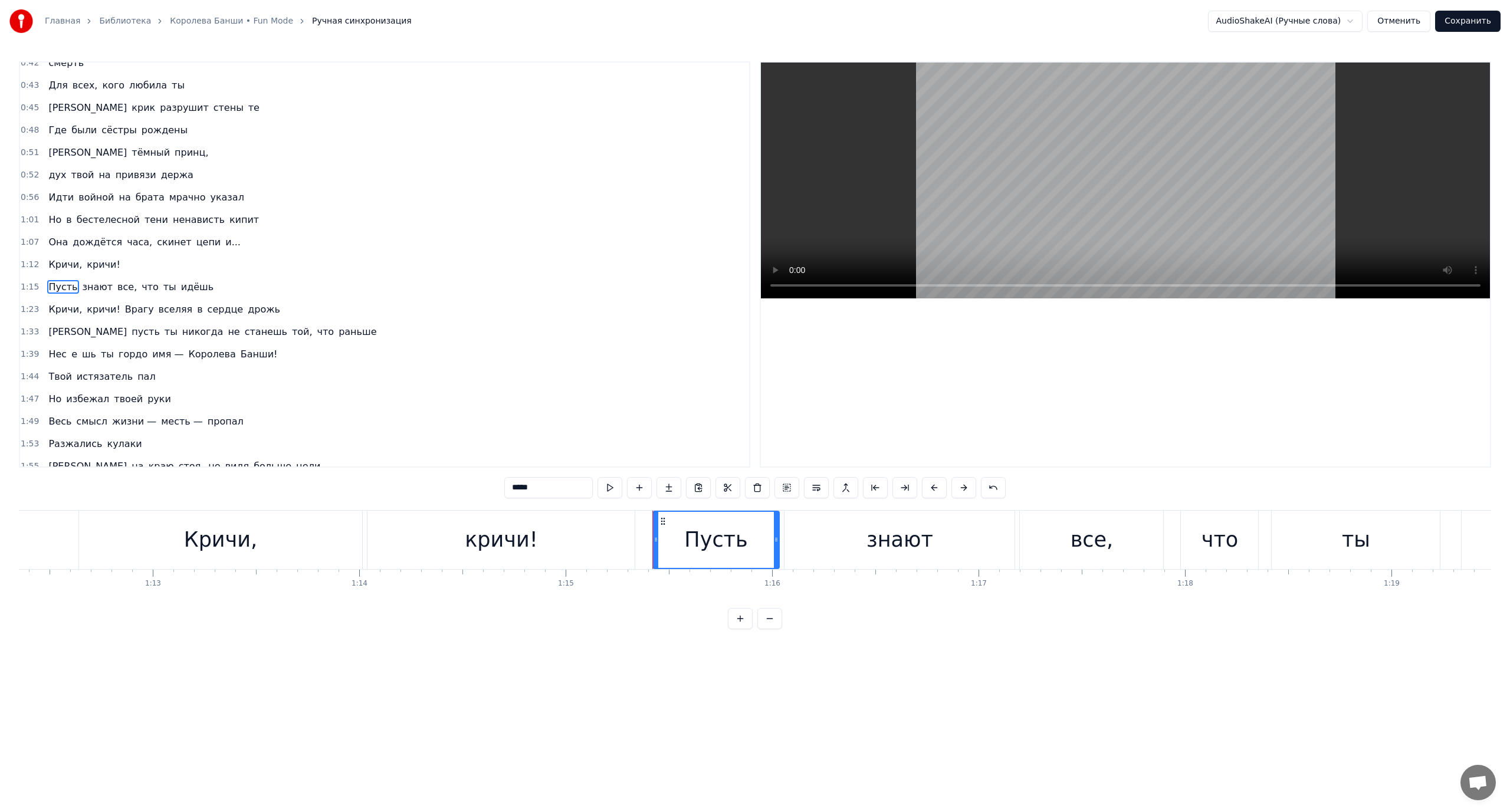
scroll to position [100, 0]
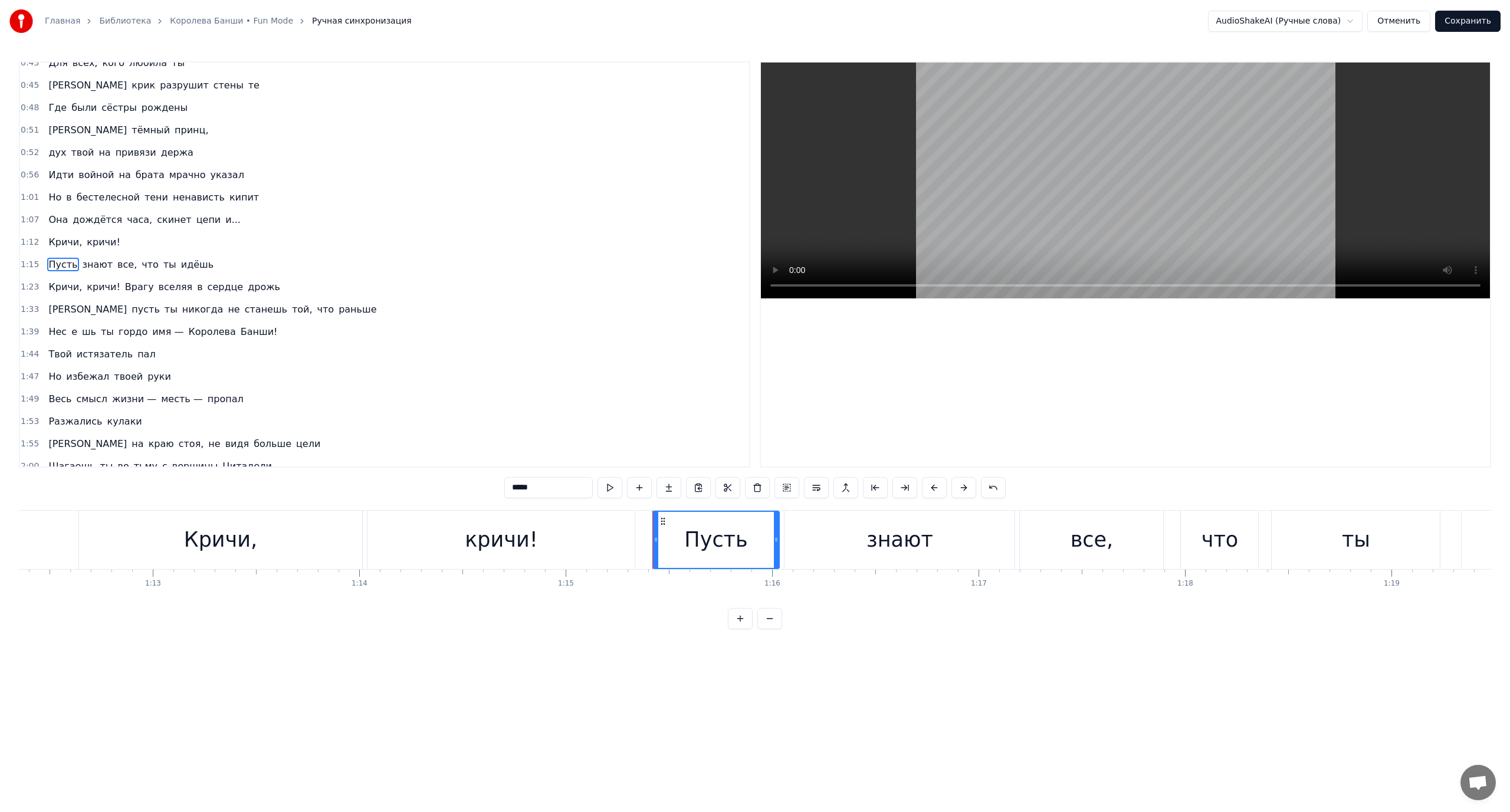
click at [61, 287] on span "Кричи," at bounding box center [65, 286] width 36 height 13
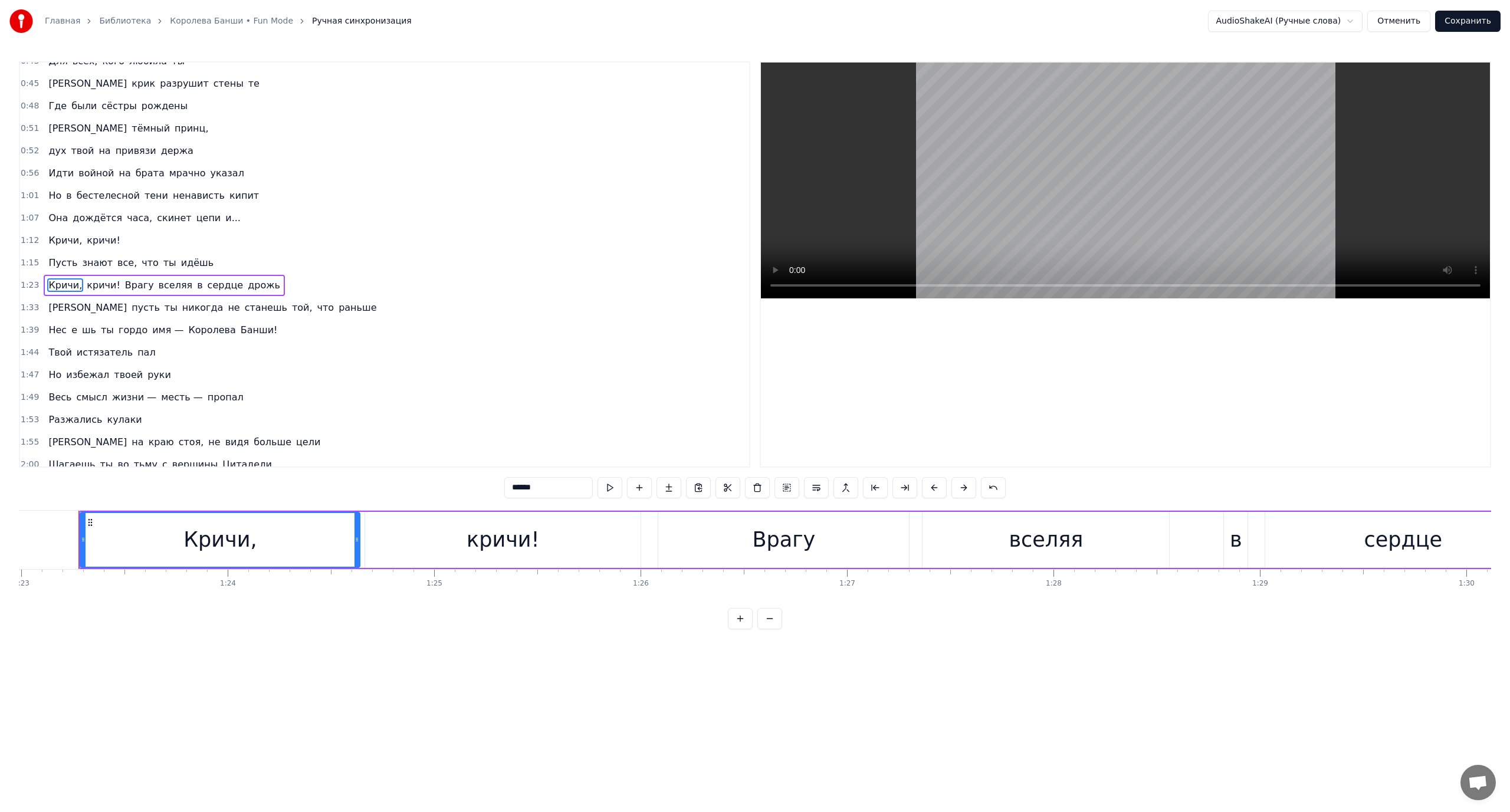
scroll to position [0, 17132]
click at [158, 285] on span "вселяя" at bounding box center [176, 285] width 36 height 13
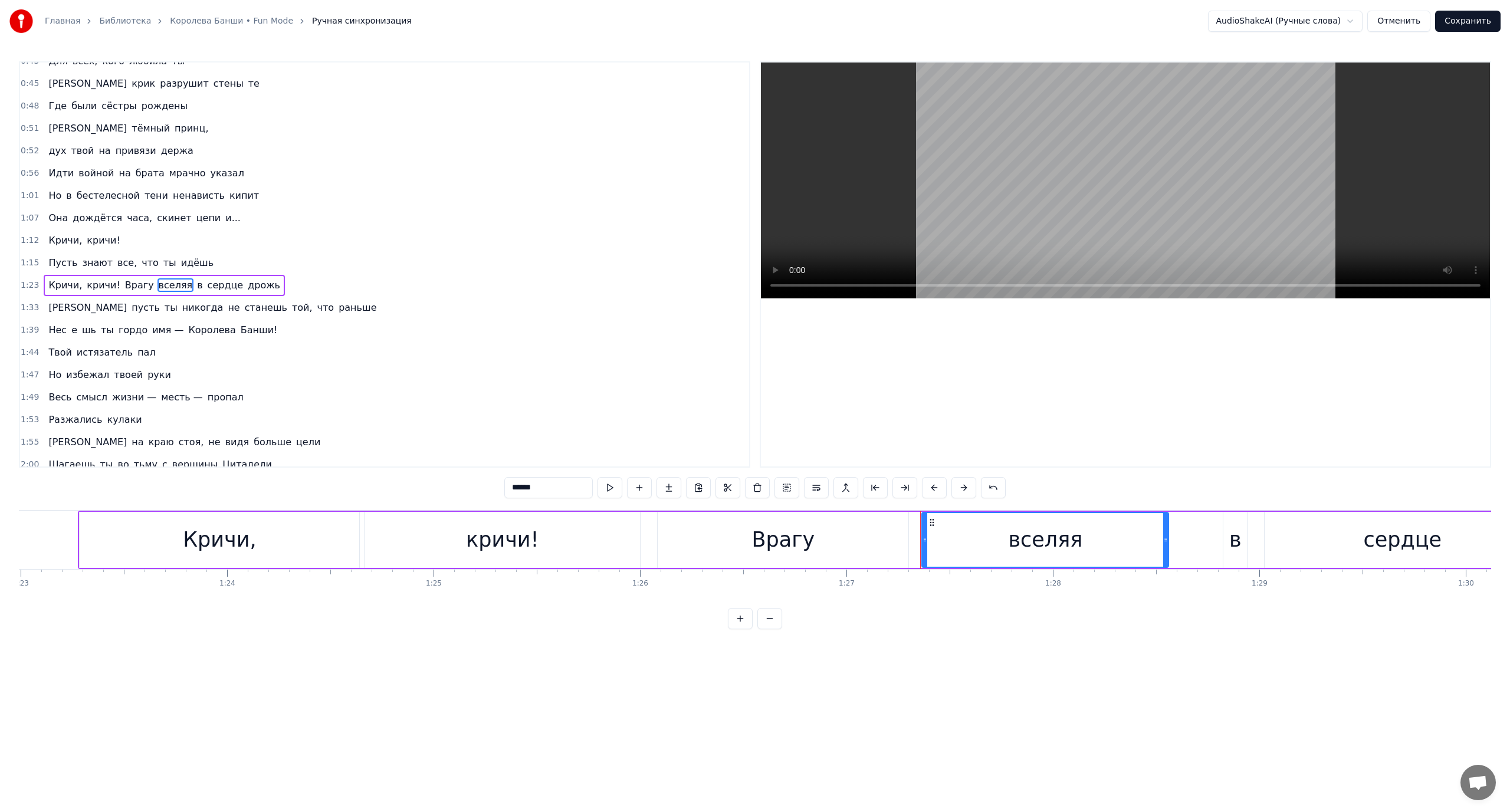
scroll to position [123, 0]
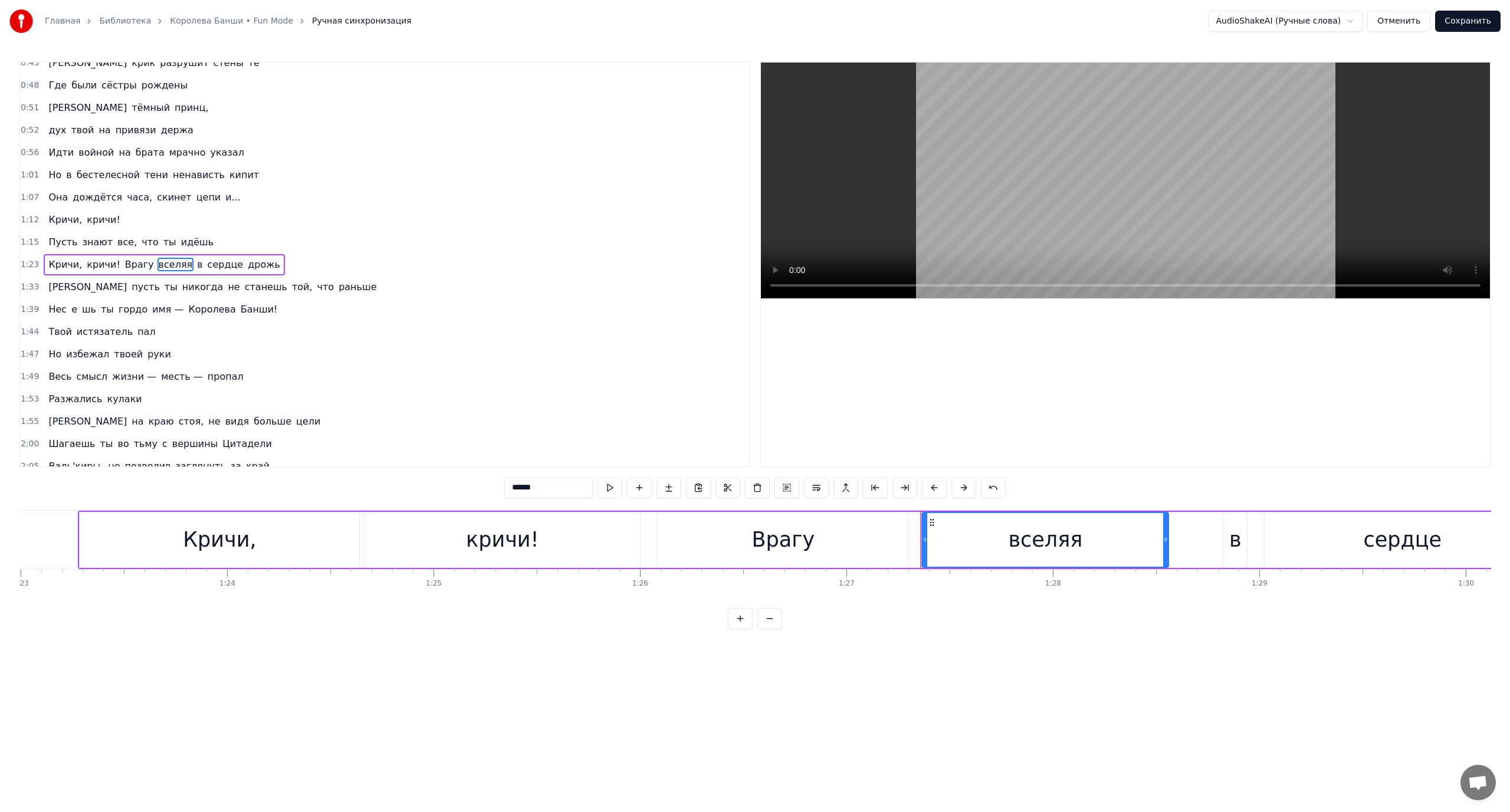
click at [127, 259] on span "Врагу" at bounding box center [140, 264] width 32 height 13
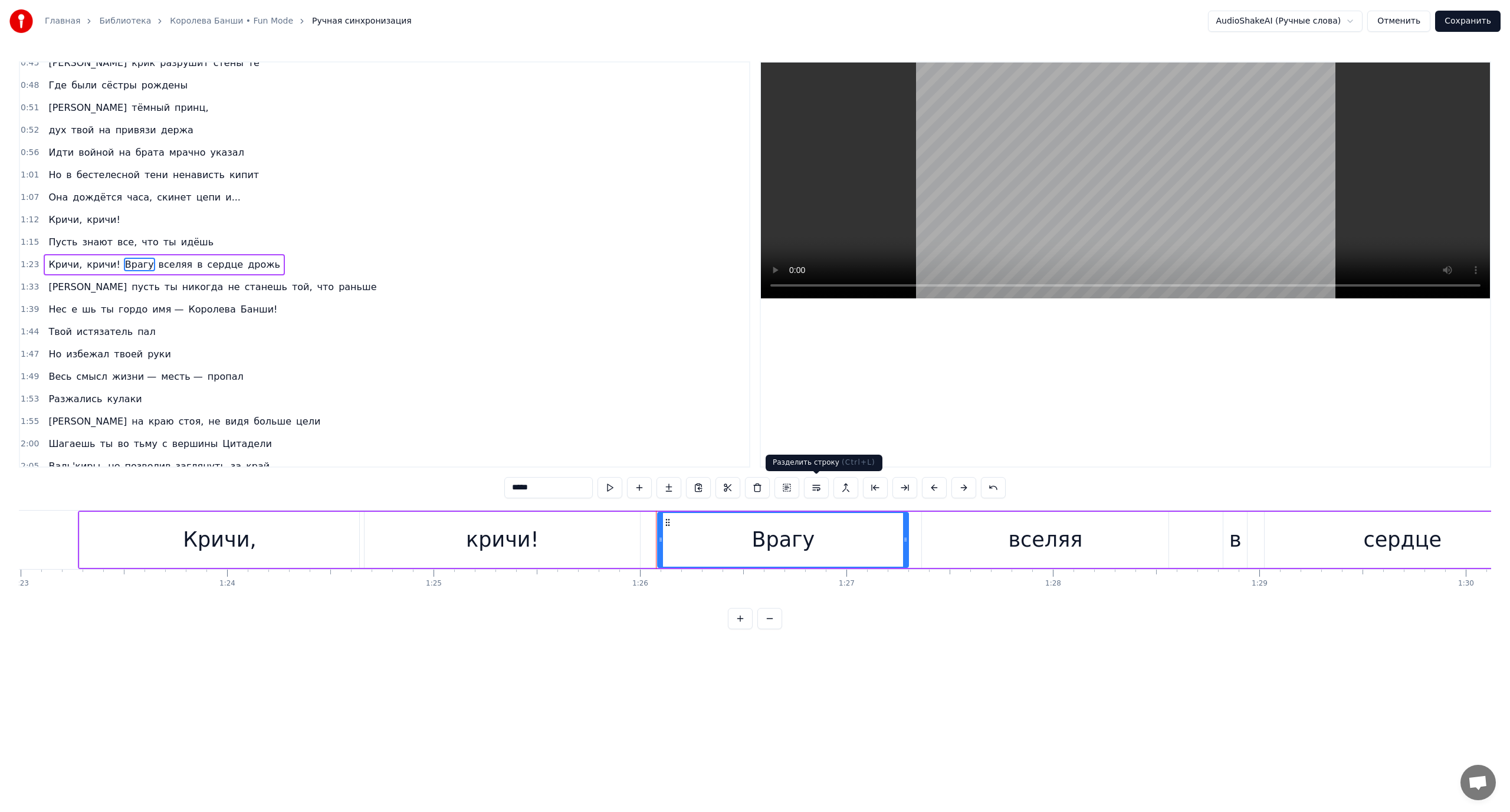
click at [815, 490] on button at bounding box center [816, 487] width 24 height 21
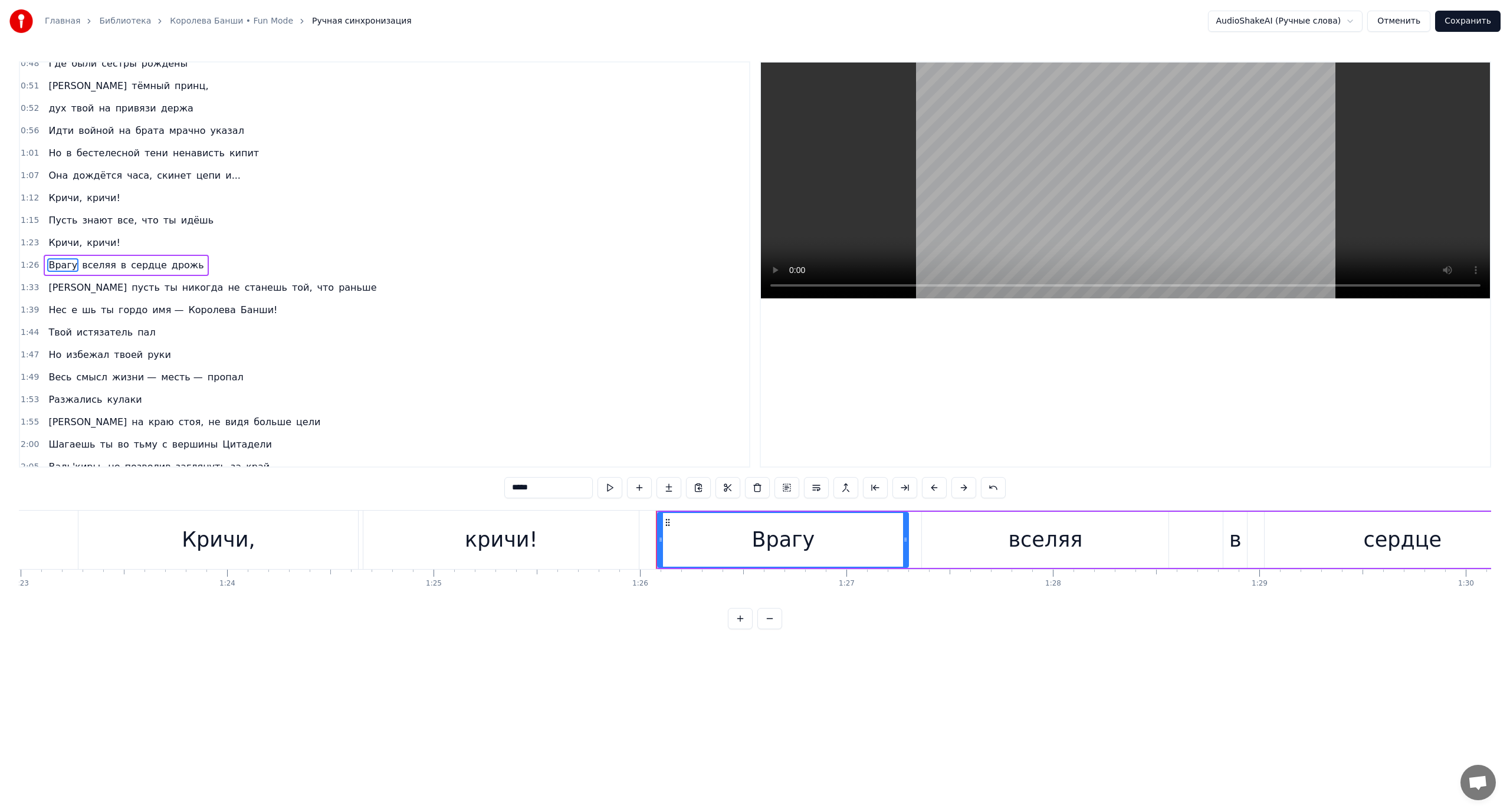
scroll to position [145, 0]
click at [54, 265] on span "Врагу" at bounding box center [63, 264] width 32 height 13
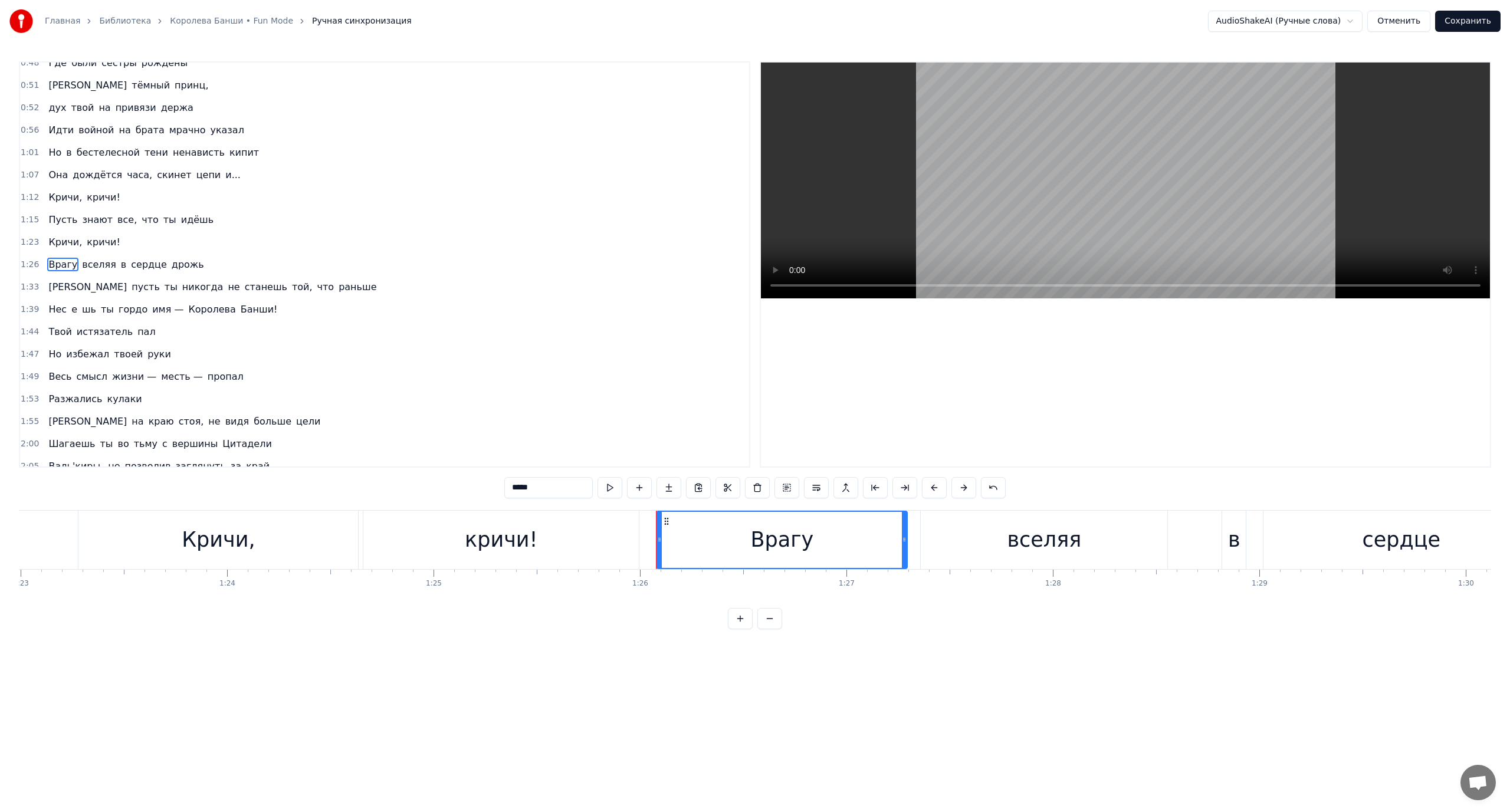
click at [49, 284] on span "[PERSON_NAME]" at bounding box center [88, 286] width 80 height 13
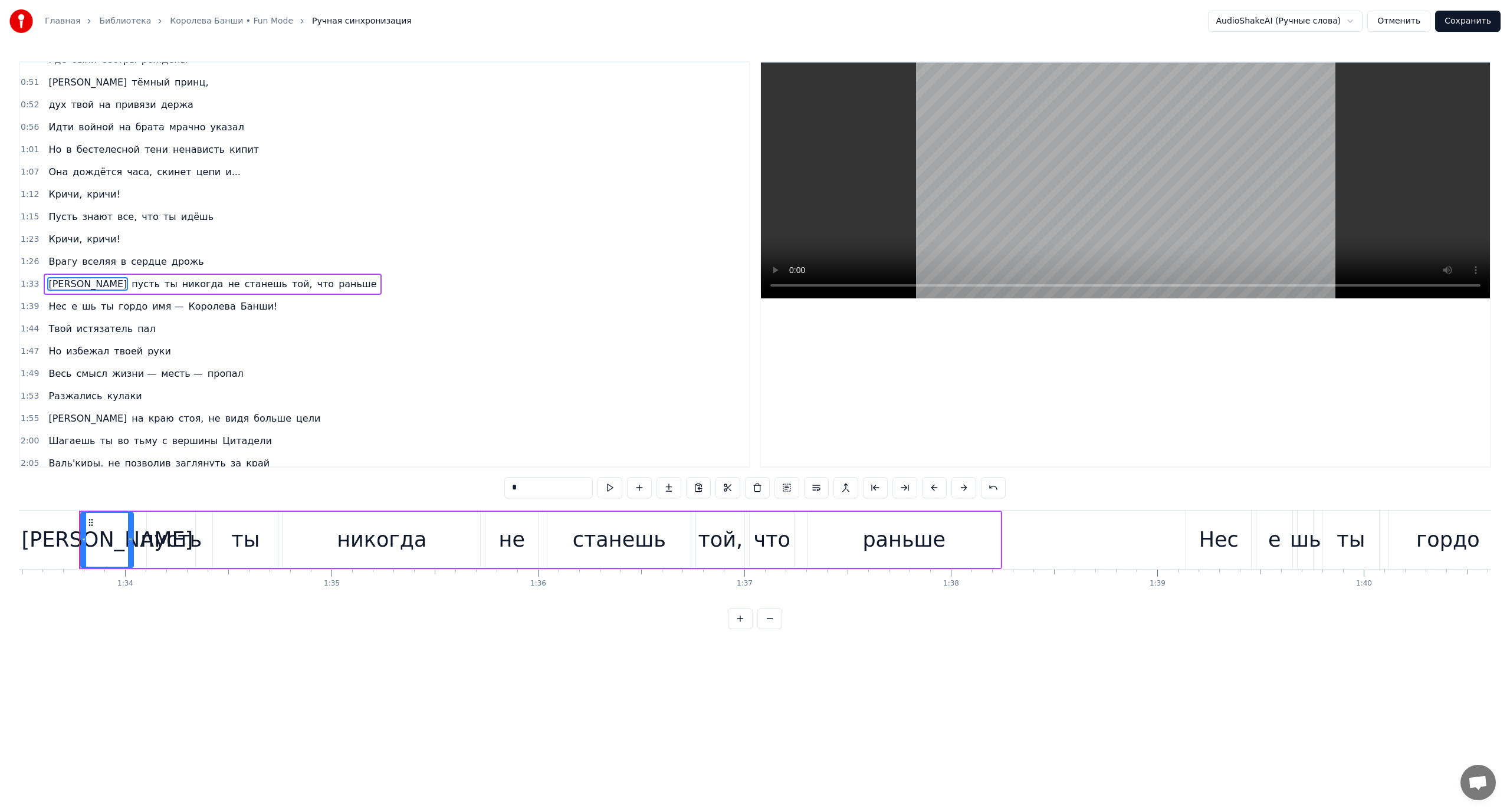
scroll to position [0, 19300]
click at [226, 285] on span "не" at bounding box center [233, 284] width 14 height 13
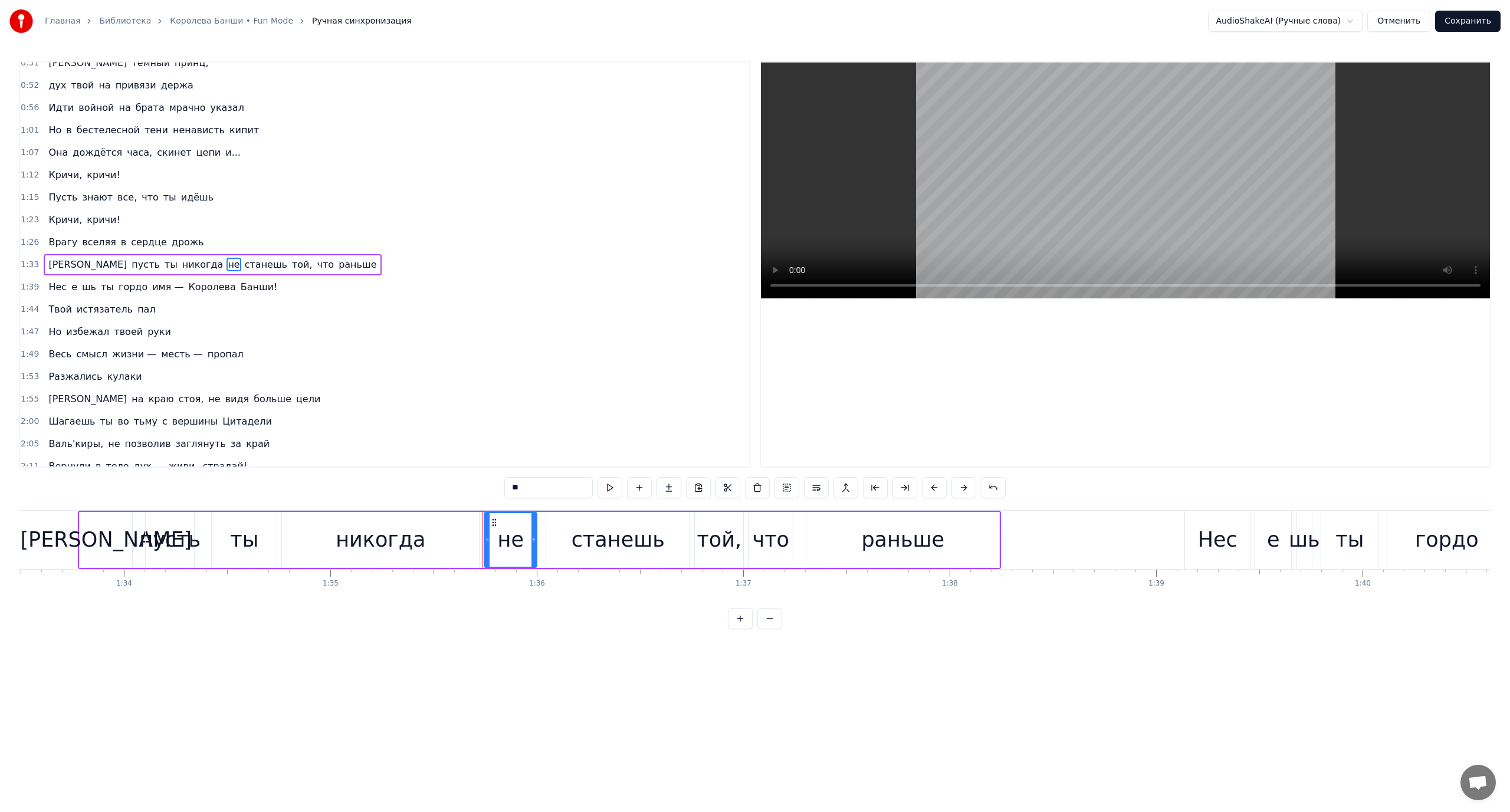
click at [818, 490] on button at bounding box center [816, 487] width 24 height 21
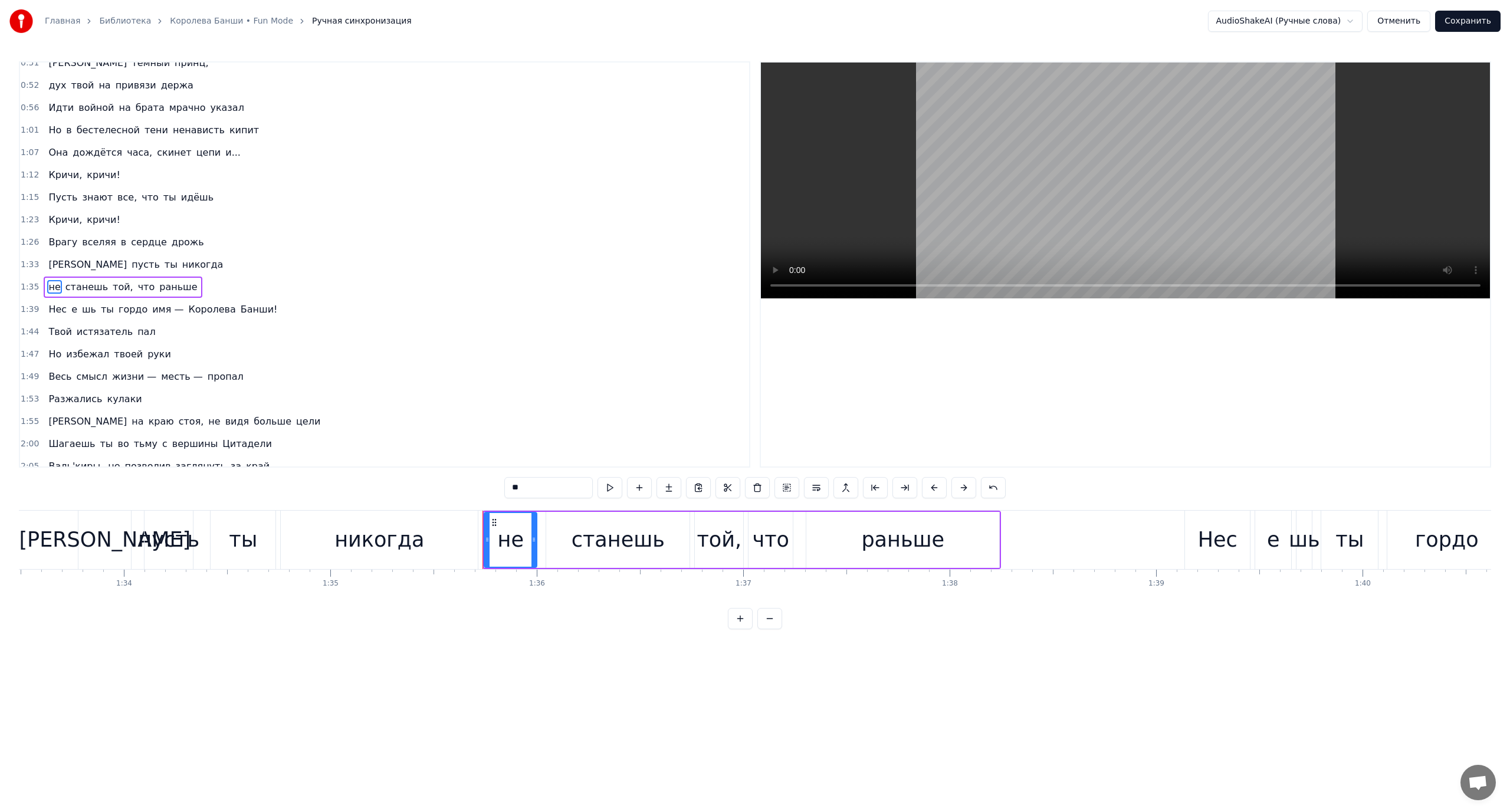
scroll to position [190, 0]
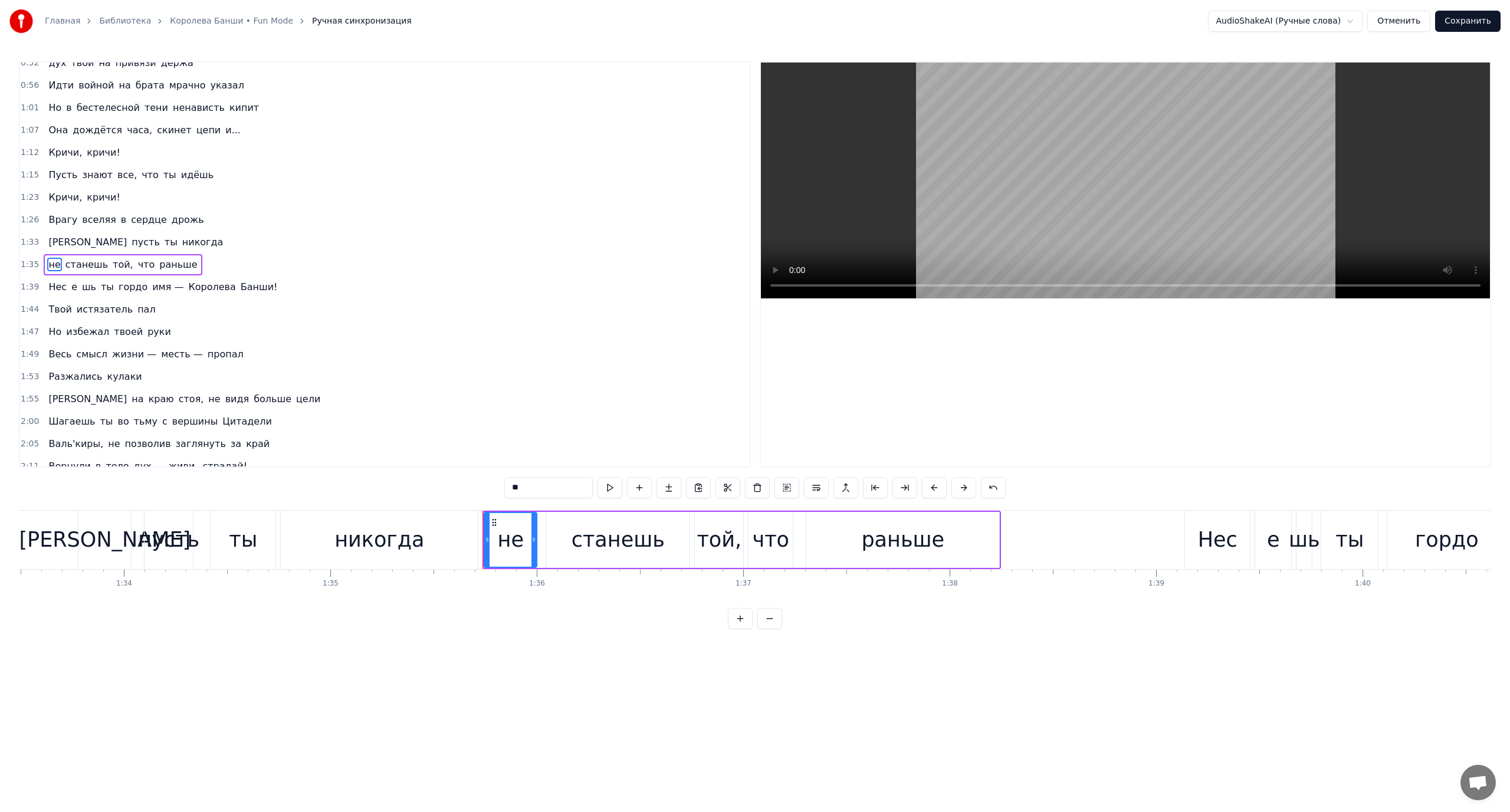
click at [50, 264] on span "не" at bounding box center [54, 264] width 14 height 13
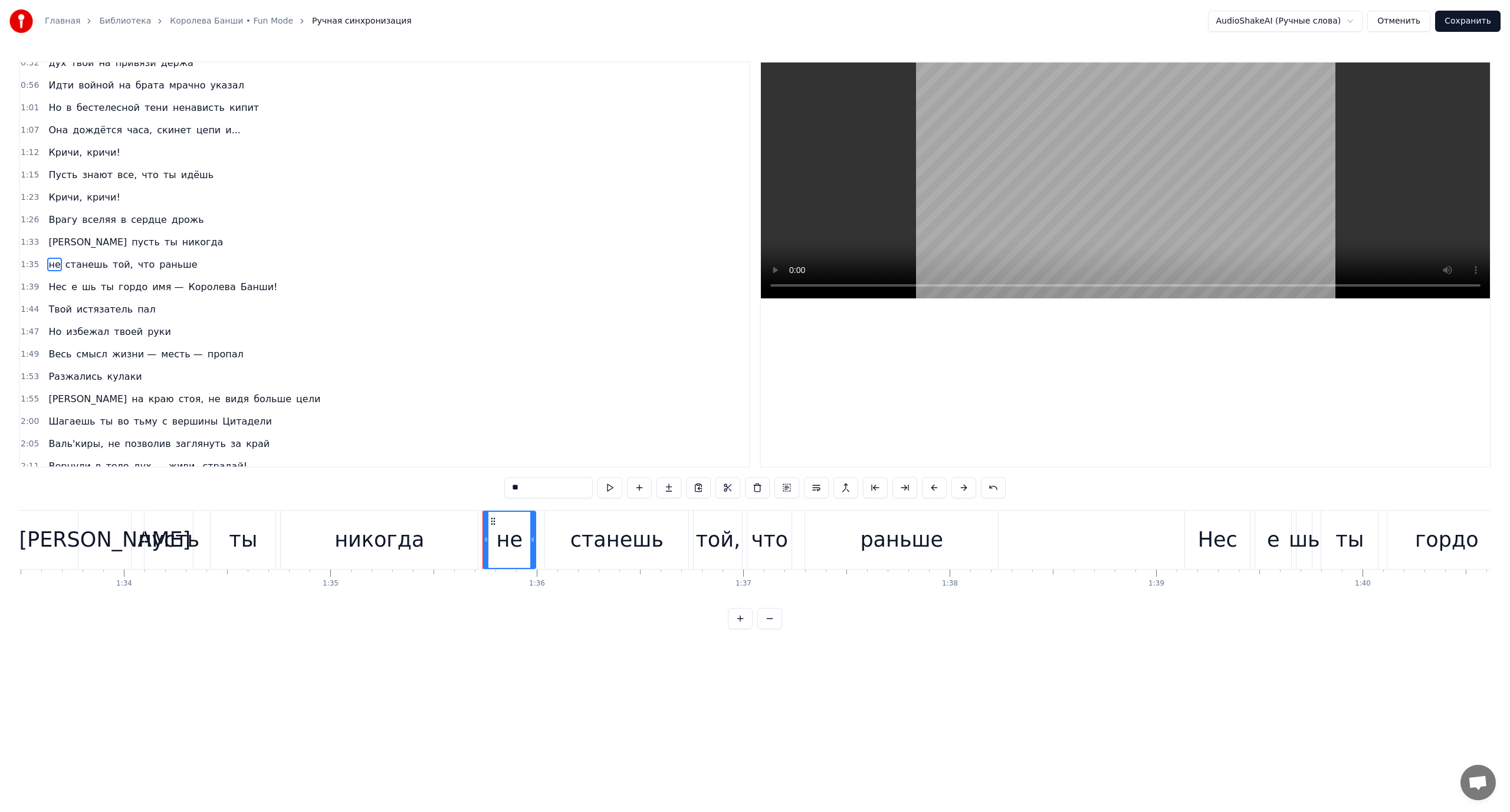
click at [53, 285] on span "Нес" at bounding box center [58, 286] width 21 height 13
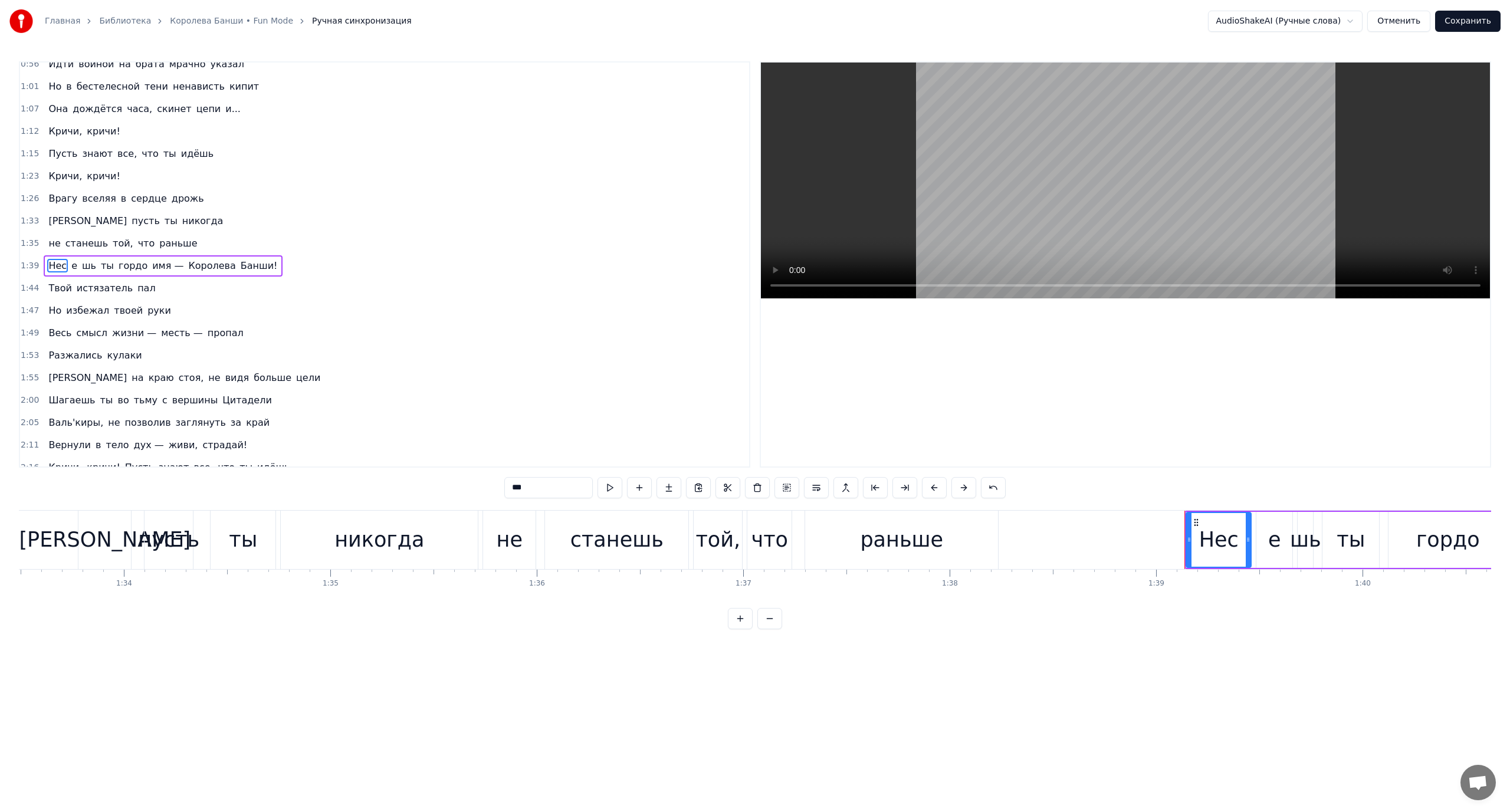
scroll to position [212, 0]
click at [53, 307] on span "Но" at bounding box center [54, 309] width 15 height 13
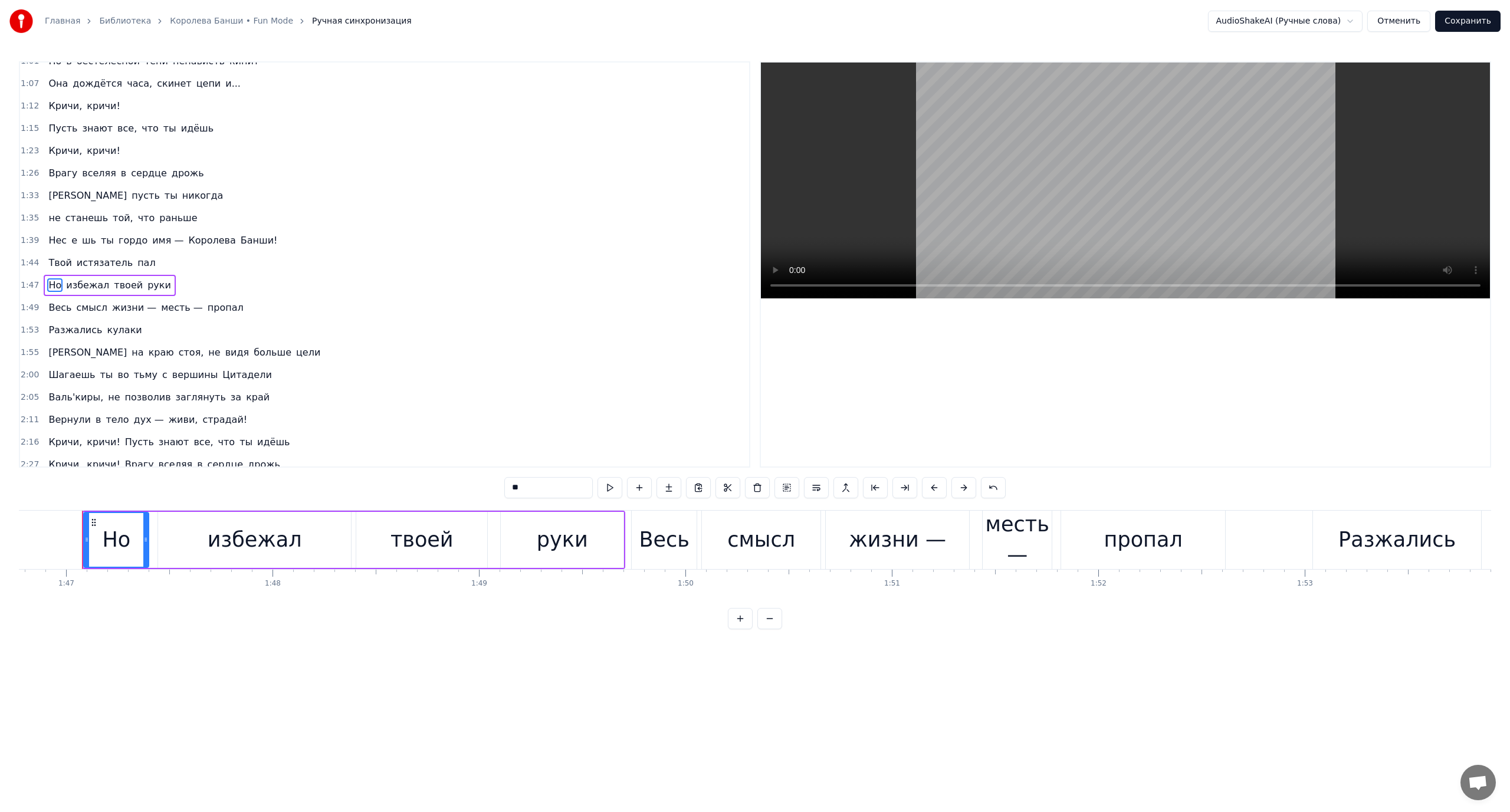
scroll to position [0, 22044]
click at [56, 267] on span "Твой" at bounding box center [60, 263] width 25 height 13
type input "****"
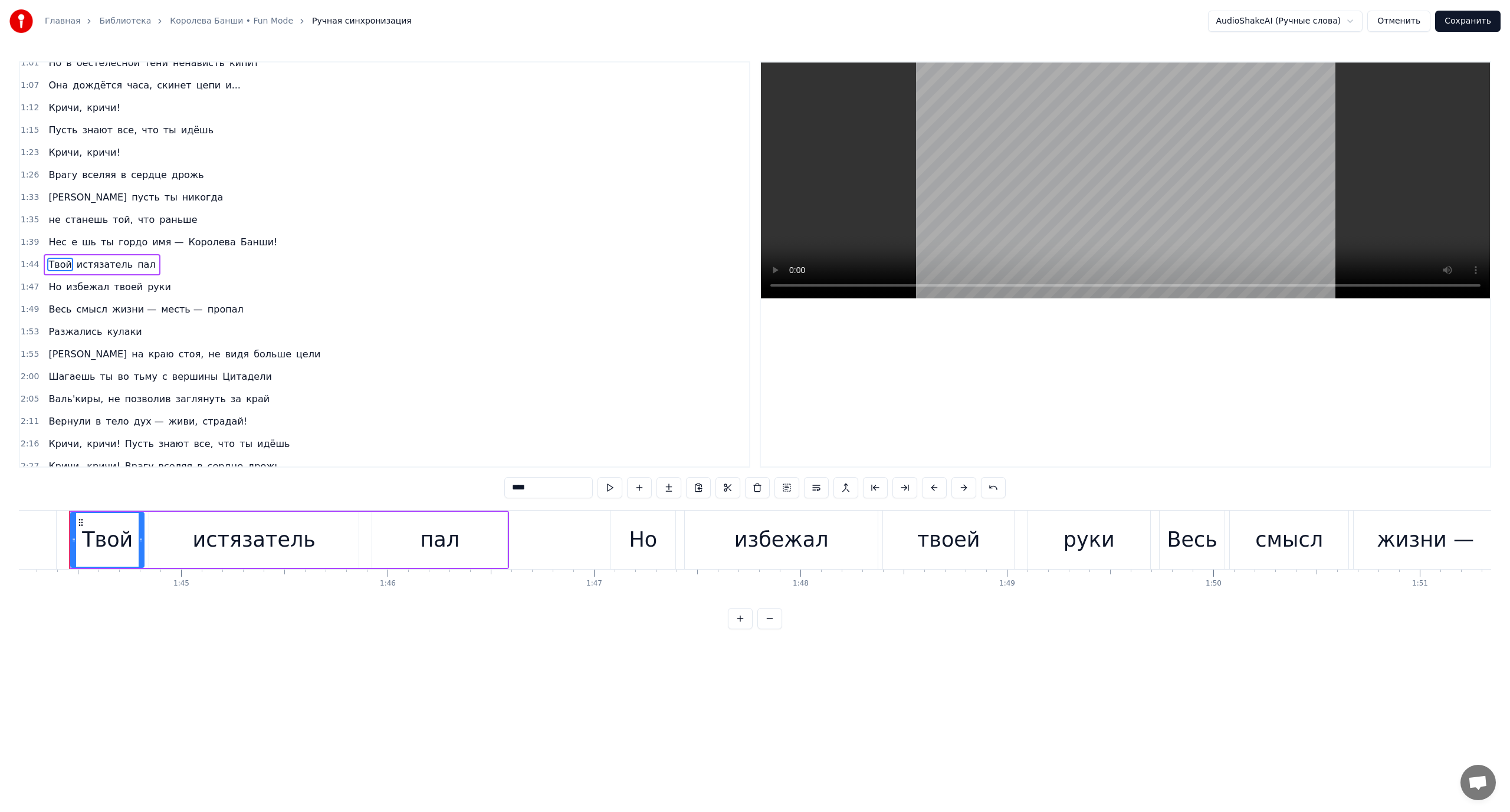
scroll to position [0, 21504]
click at [43, 289] on div "Но избежал твоей руки" at bounding box center [109, 287] width 132 height 21
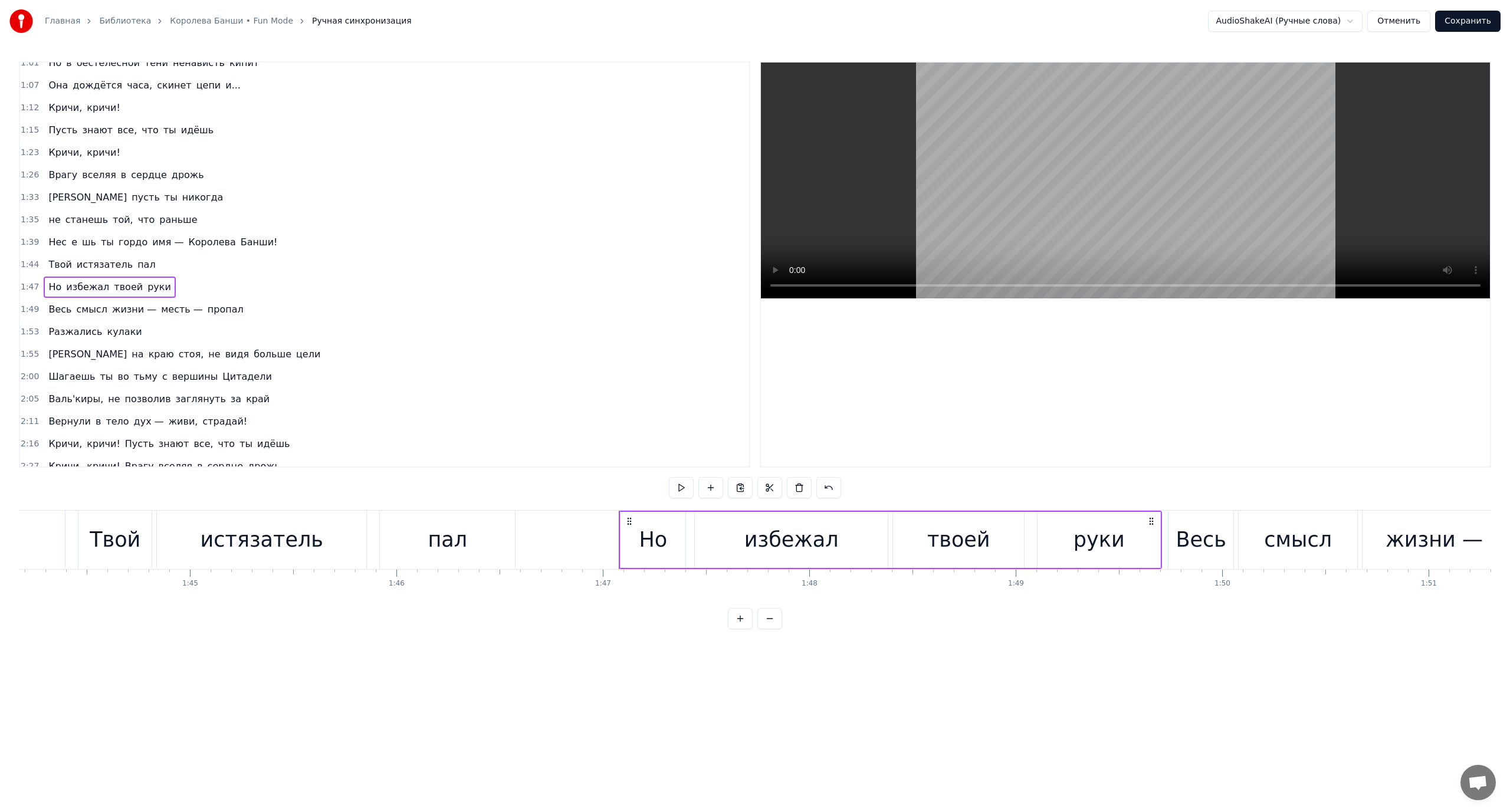
click at [55, 289] on span "Но" at bounding box center [54, 286] width 15 height 13
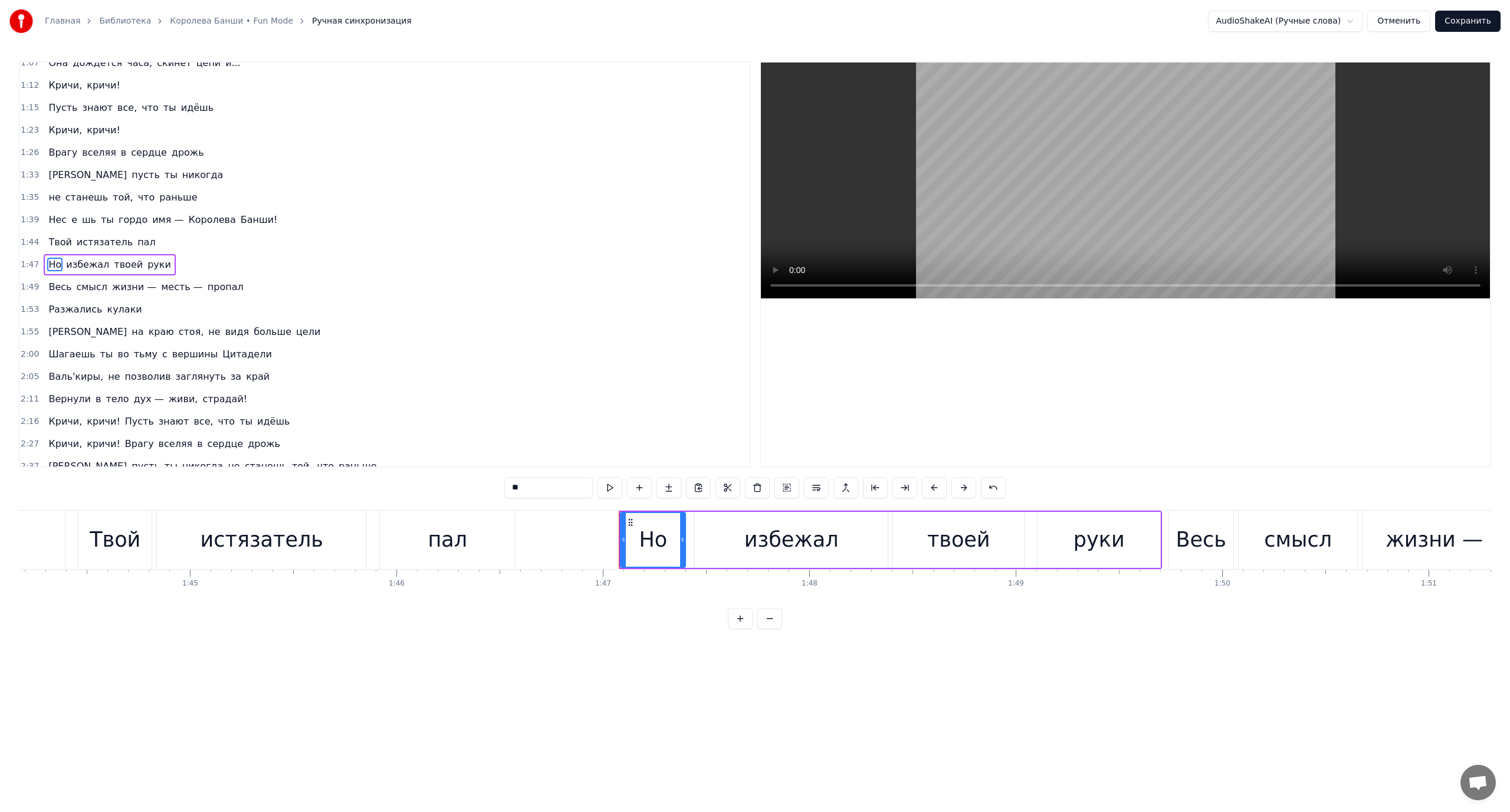
click at [56, 289] on span "Весь" at bounding box center [60, 286] width 25 height 13
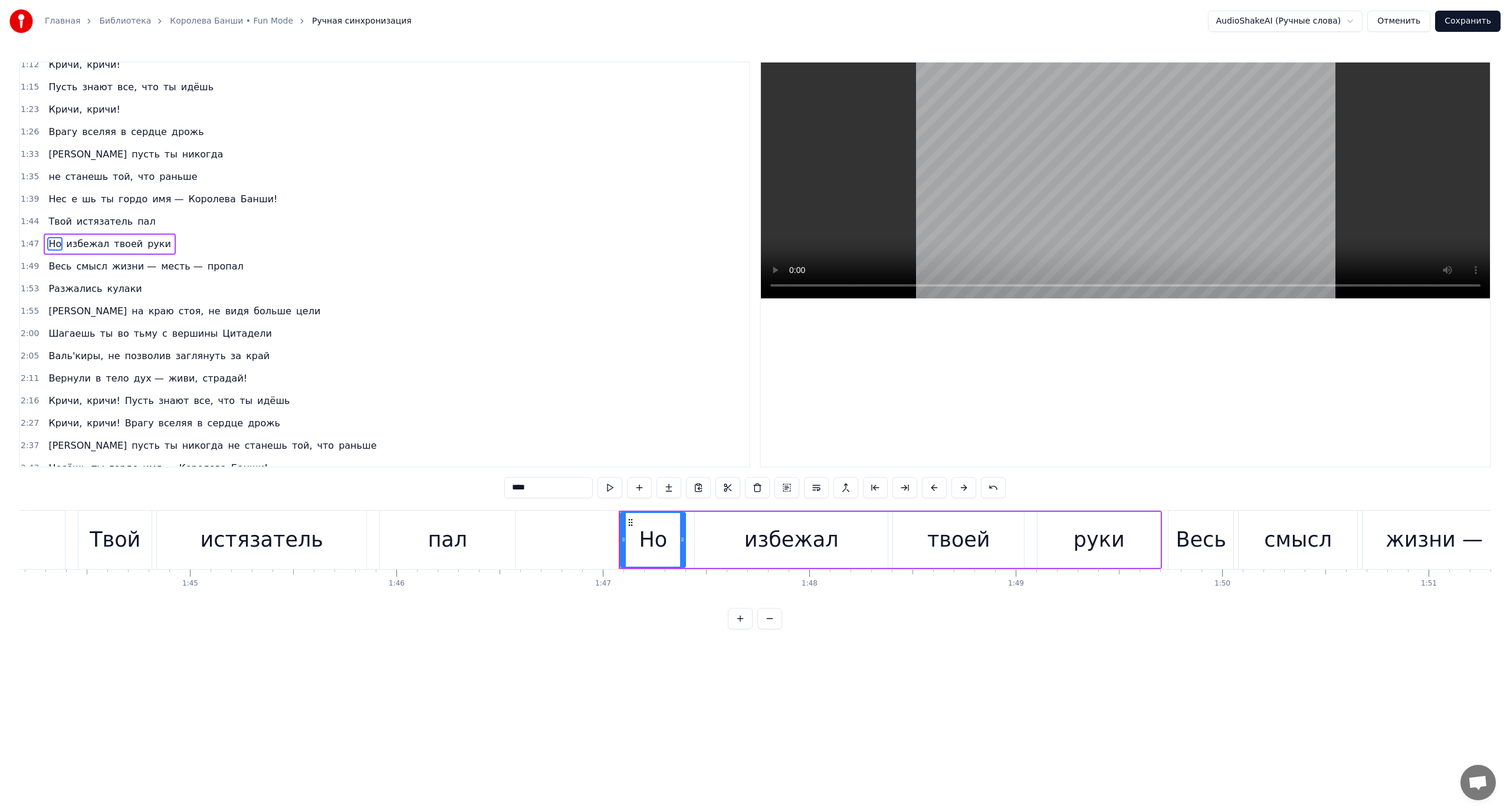
scroll to position [280, 0]
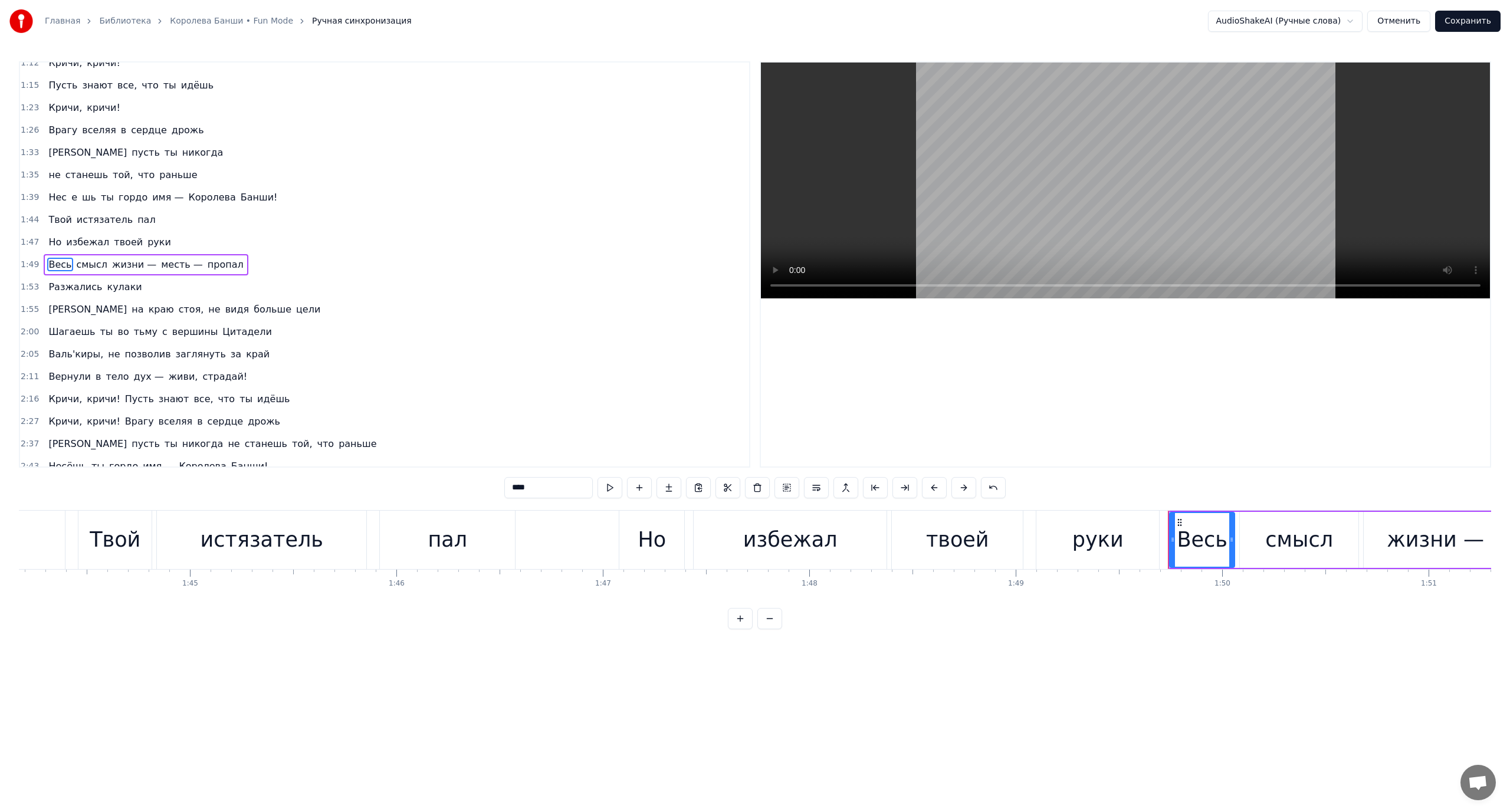
click at [160, 264] on span "месть —" at bounding box center [182, 264] width 44 height 13
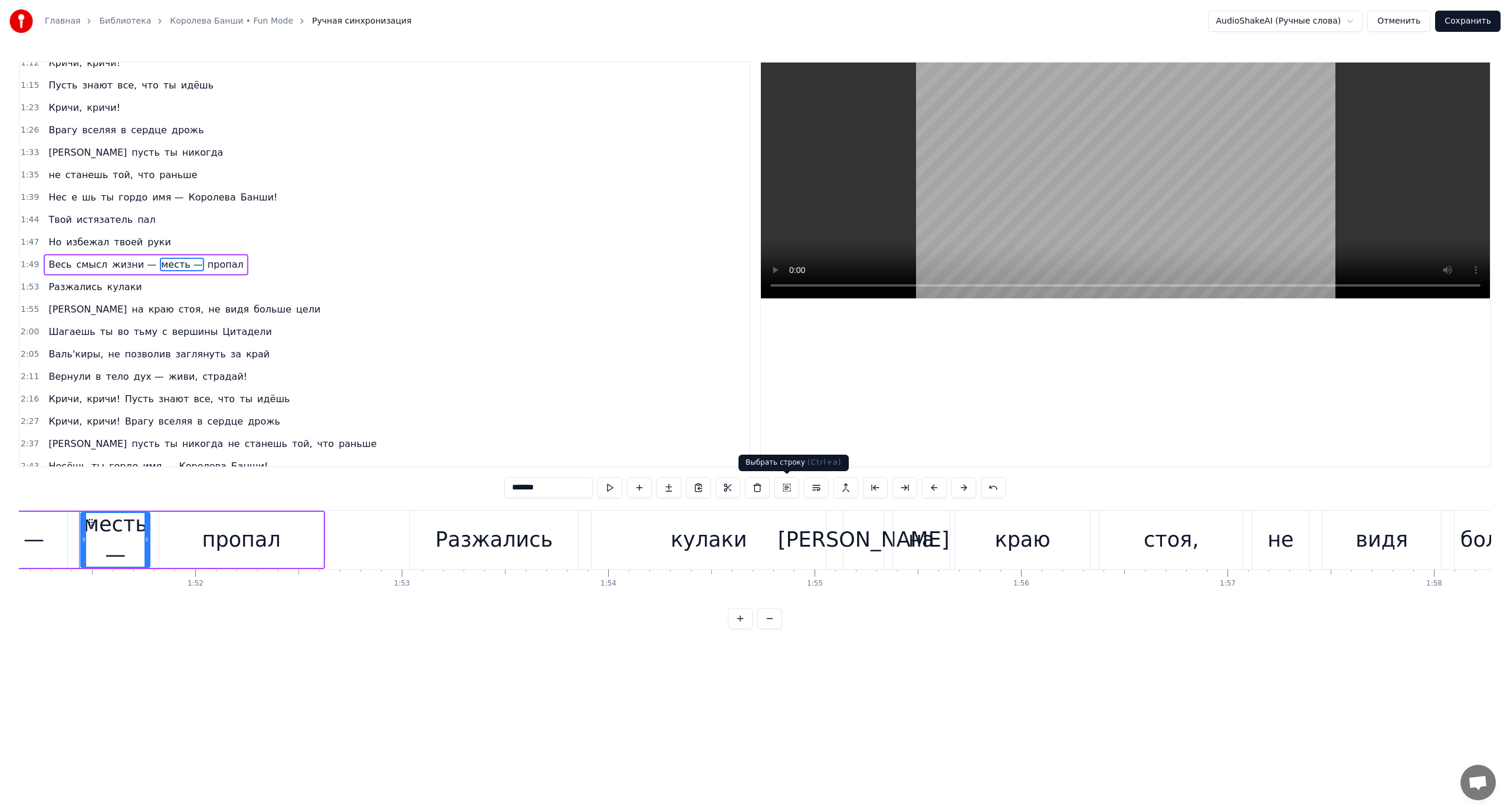
scroll to position [0, 22945]
click at [812, 485] on button at bounding box center [816, 487] width 24 height 21
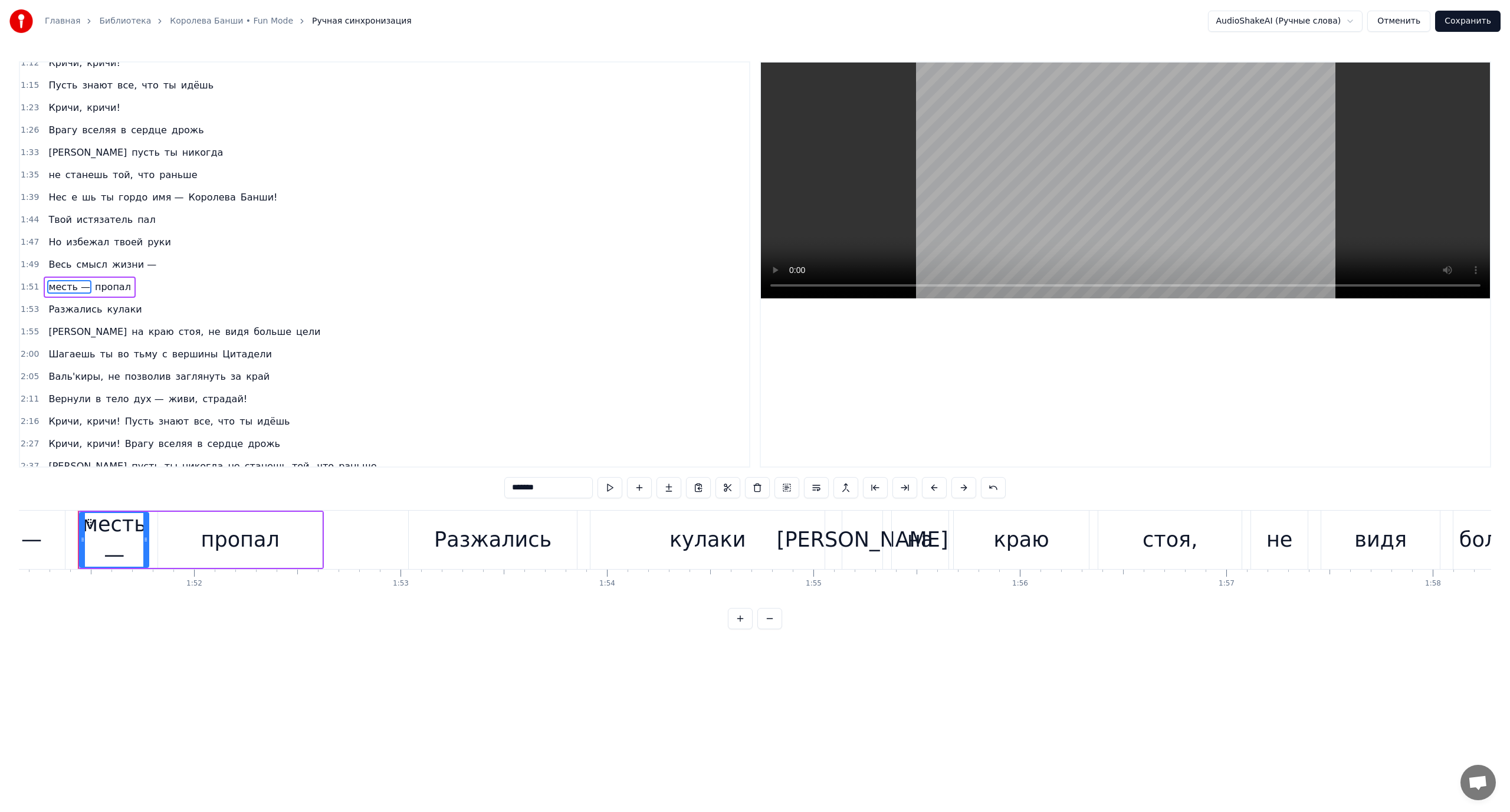
scroll to position [302, 0]
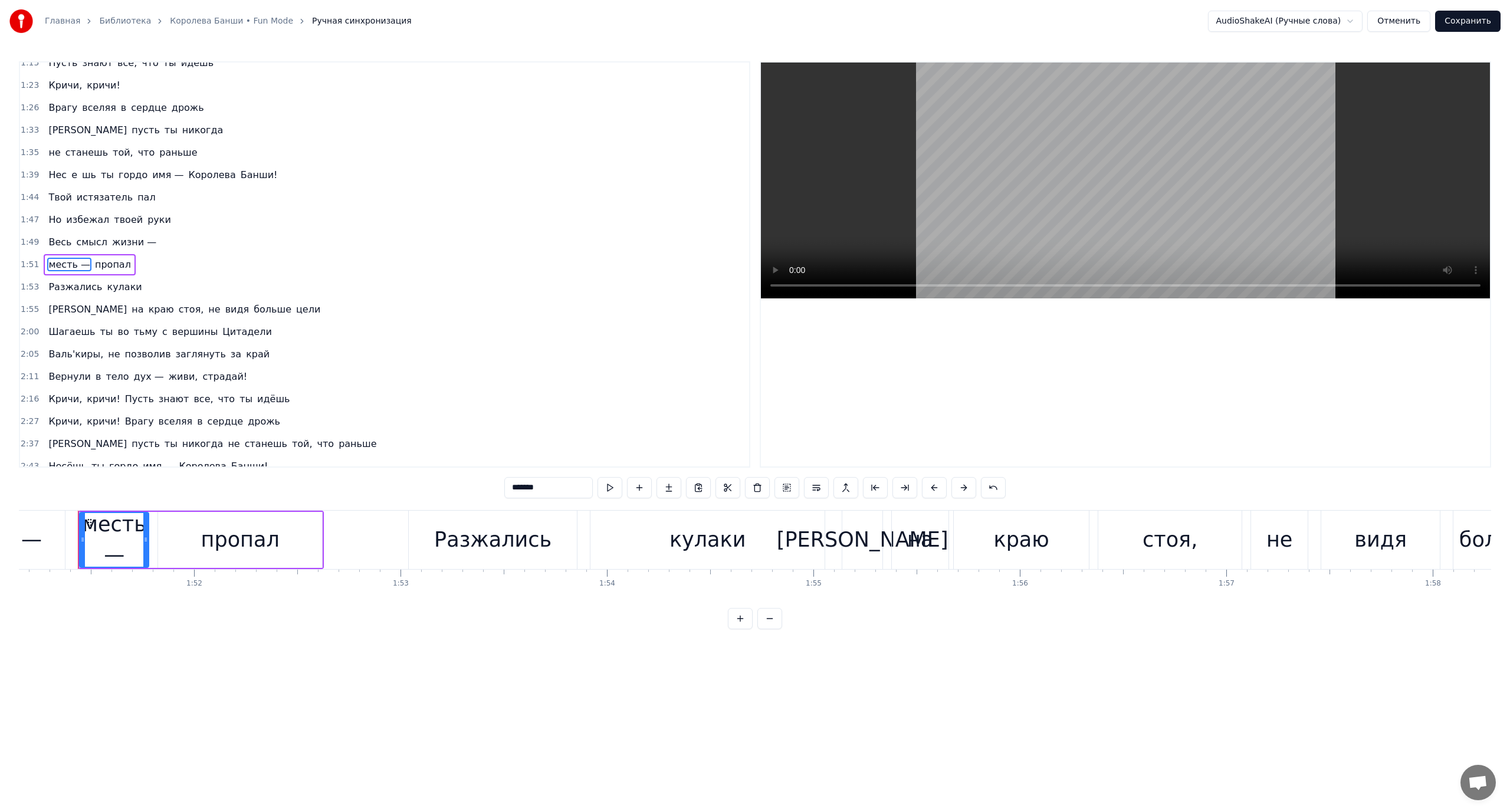
click at [94, 263] on span "пропал" at bounding box center [113, 264] width 39 height 13
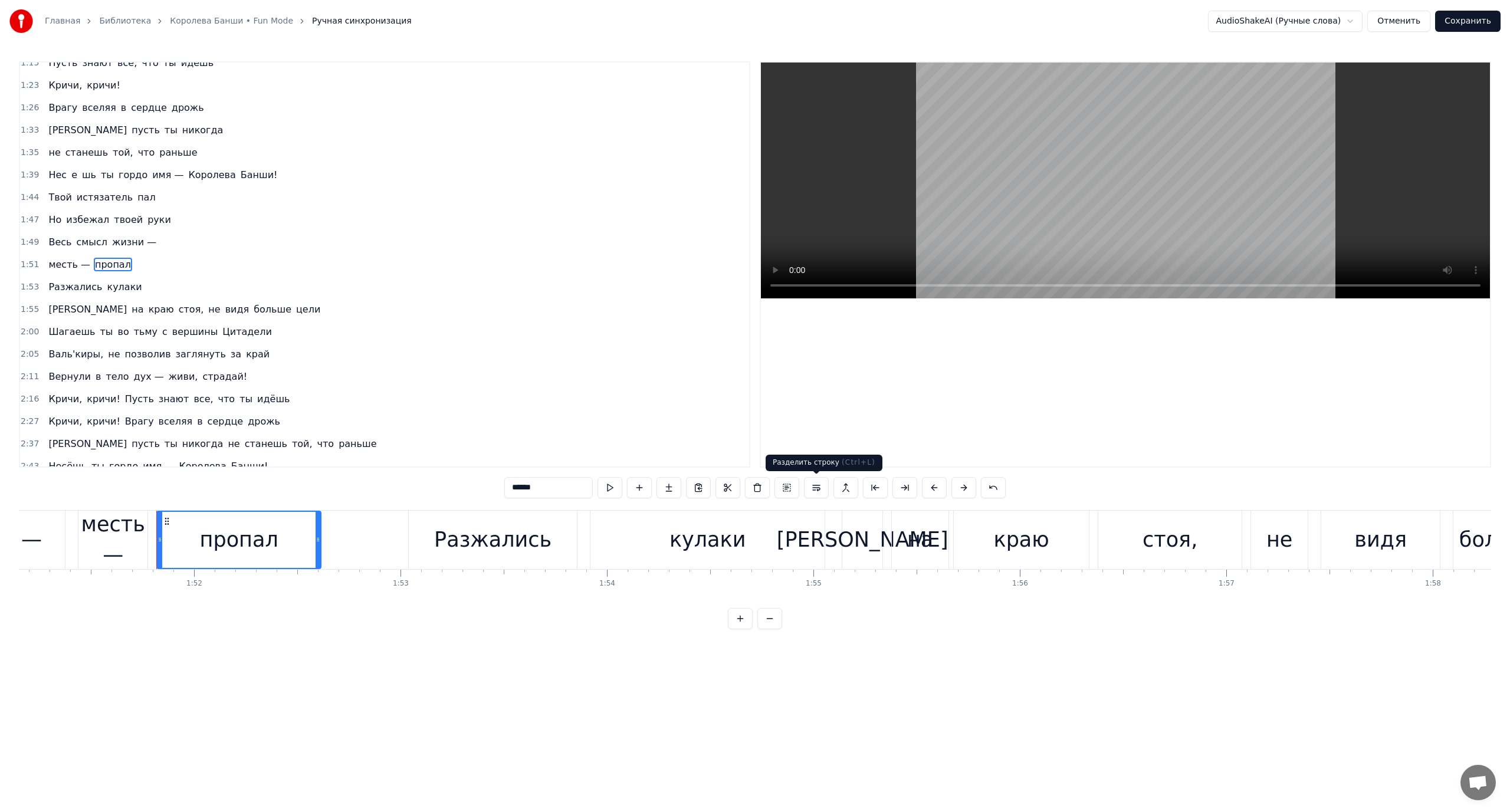
click at [818, 485] on button at bounding box center [816, 487] width 24 height 21
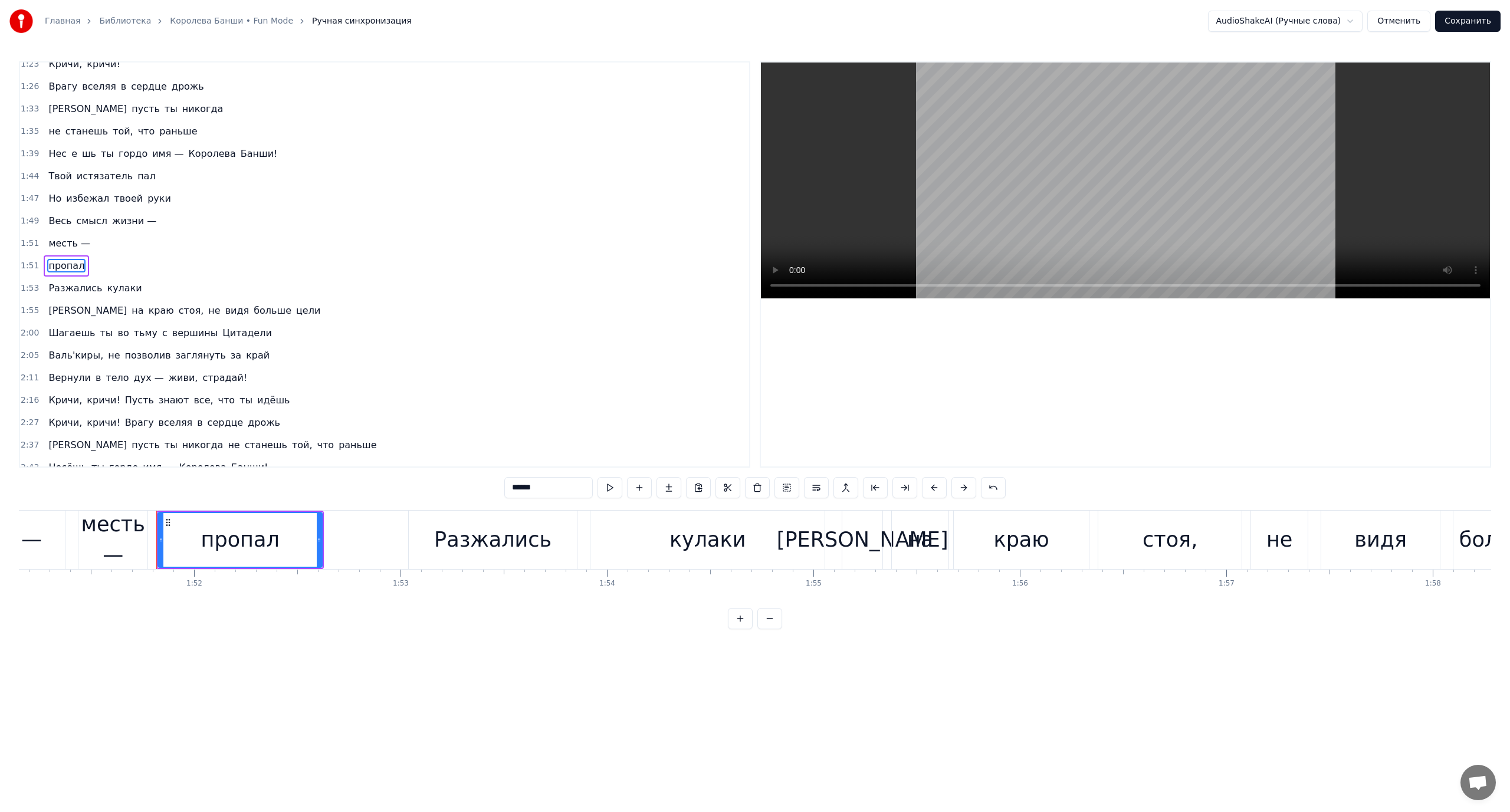
scroll to position [324, 0]
click at [50, 221] on span "Весь" at bounding box center [60, 219] width 25 height 13
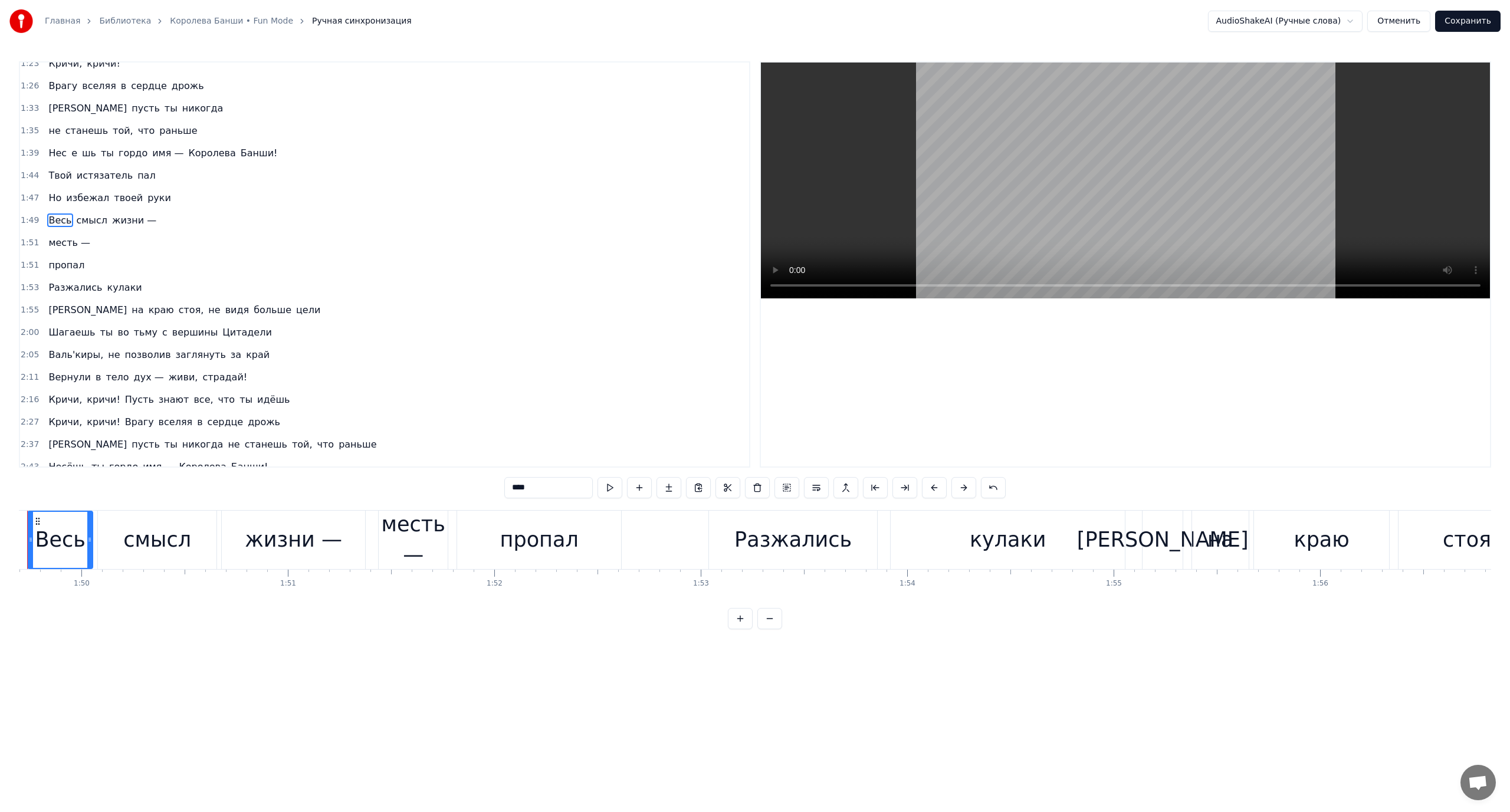
scroll to position [0, 22594]
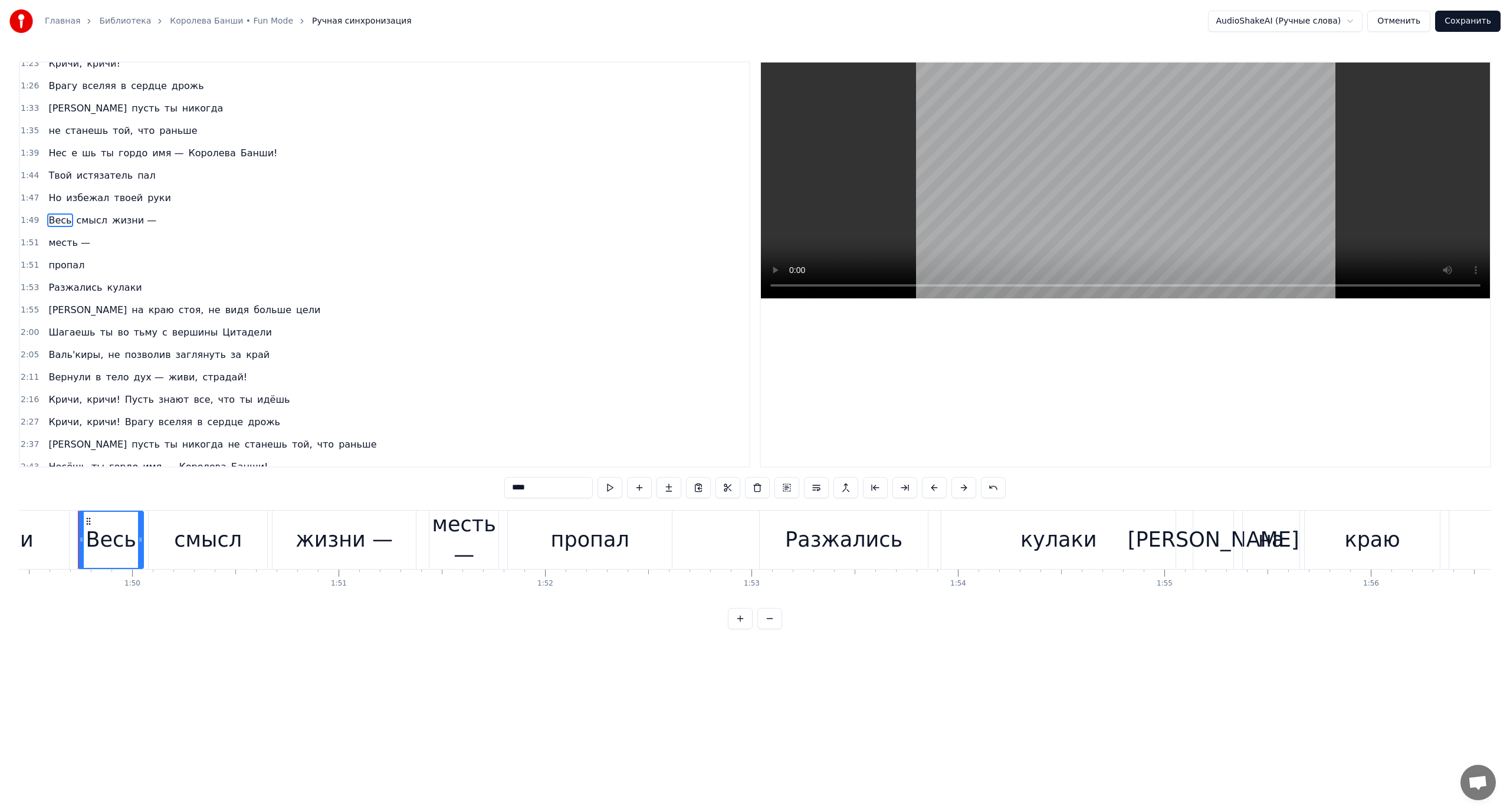
click at [58, 292] on span "Разжались" at bounding box center [75, 287] width 56 height 13
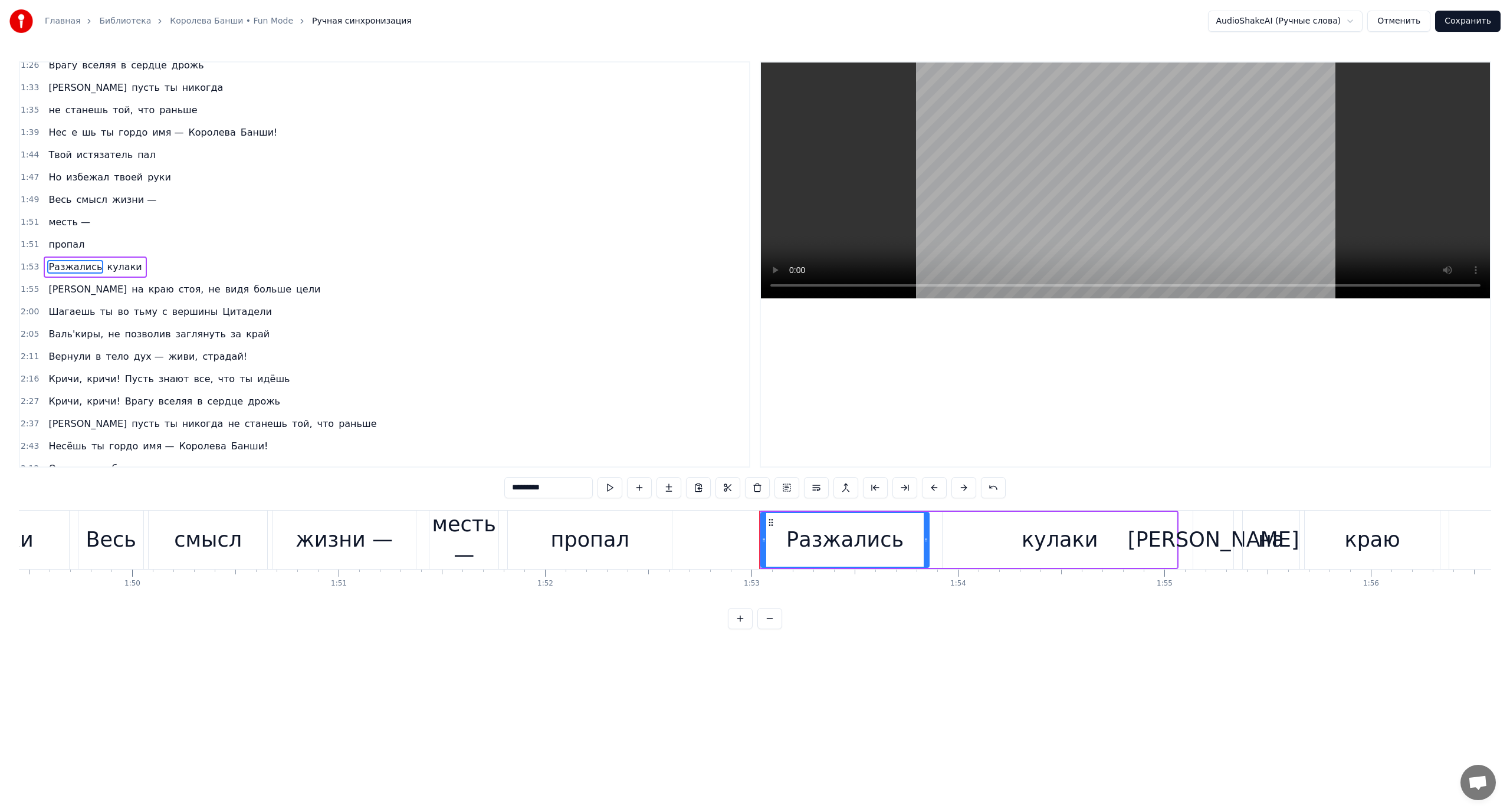
scroll to position [347, 0]
click at [49, 289] on span "[PERSON_NAME]" at bounding box center [88, 286] width 80 height 13
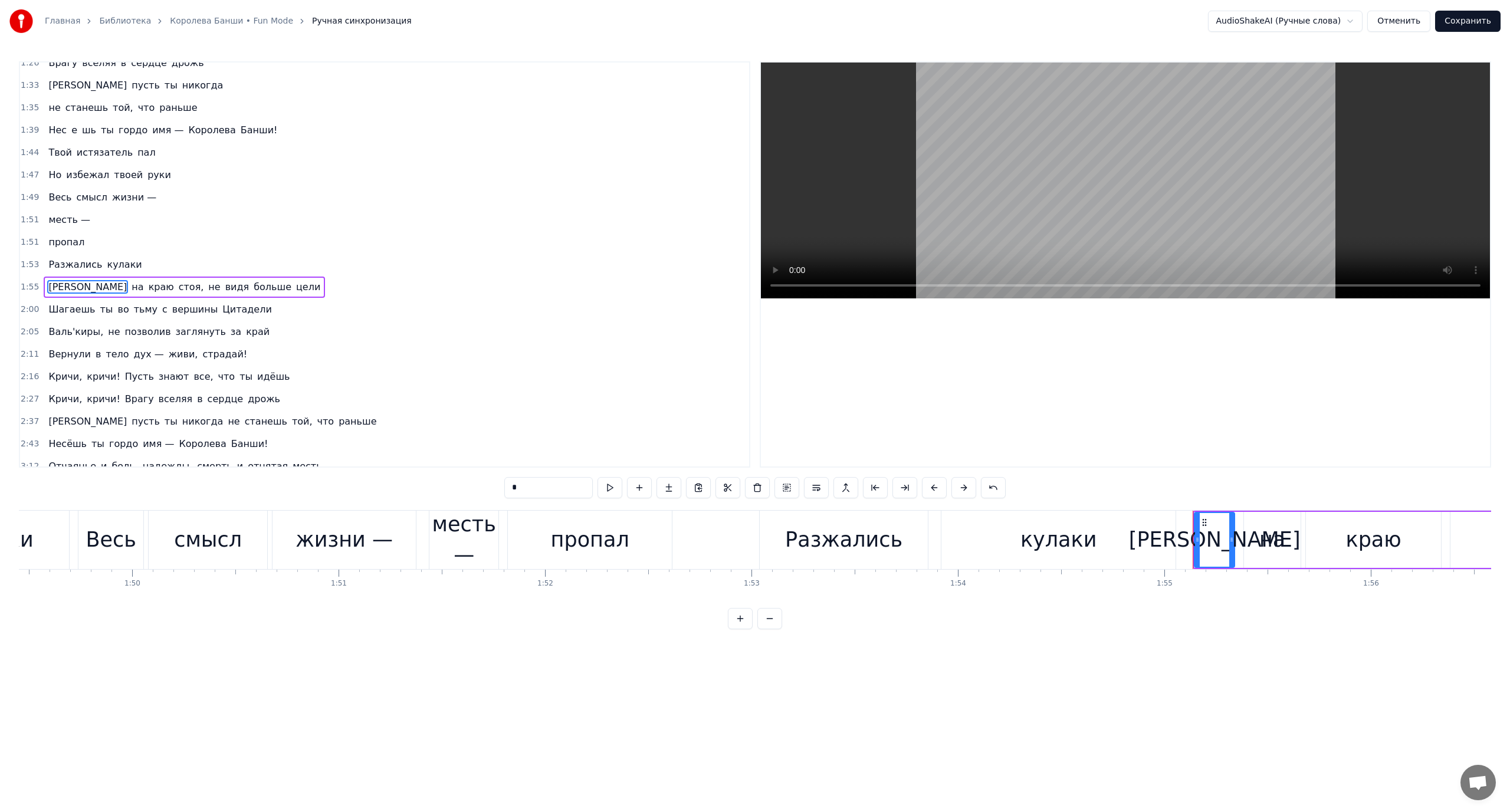
scroll to position [369, 0]
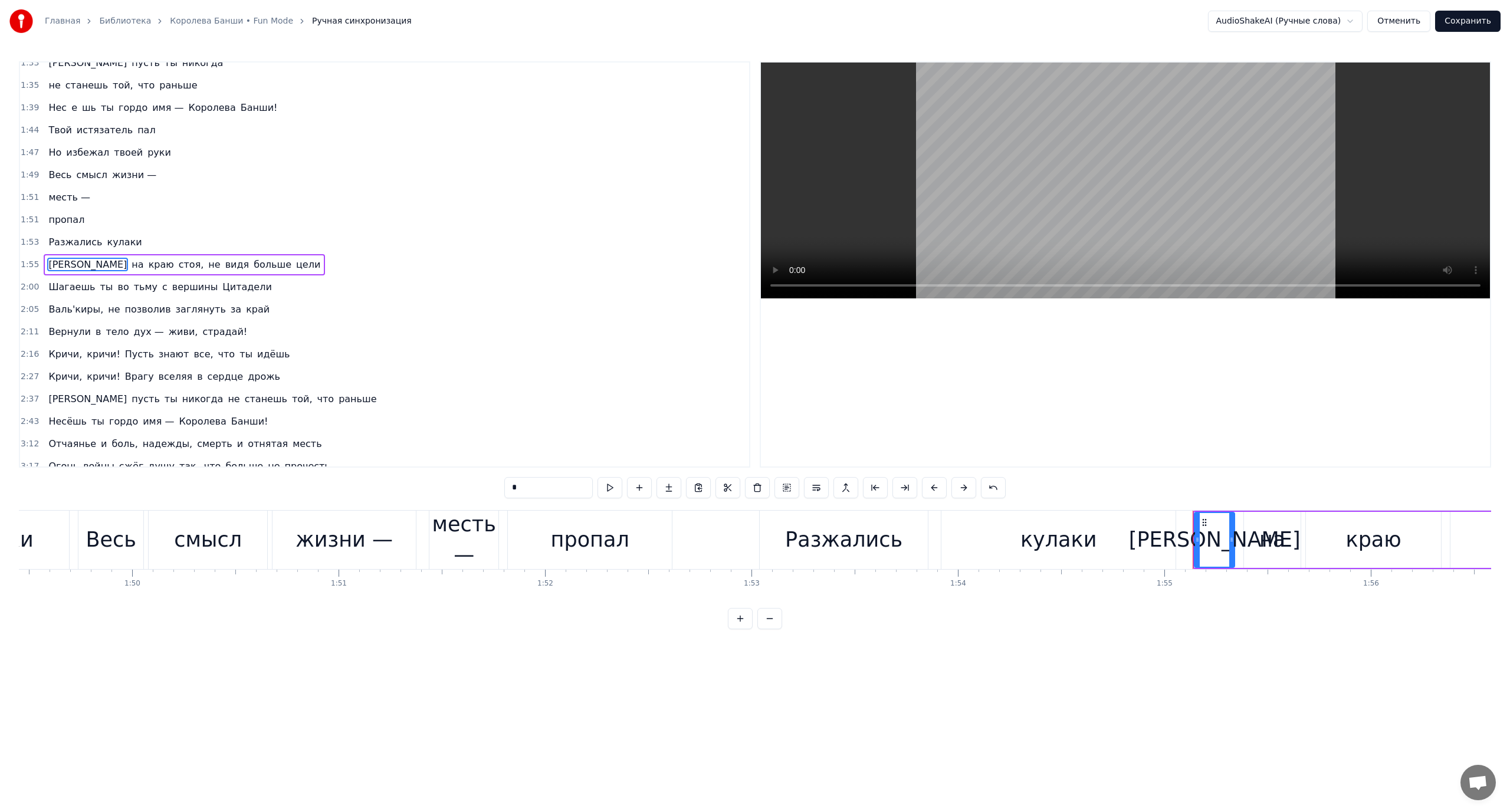
click at [207, 269] on span "не" at bounding box center [214, 264] width 14 height 13
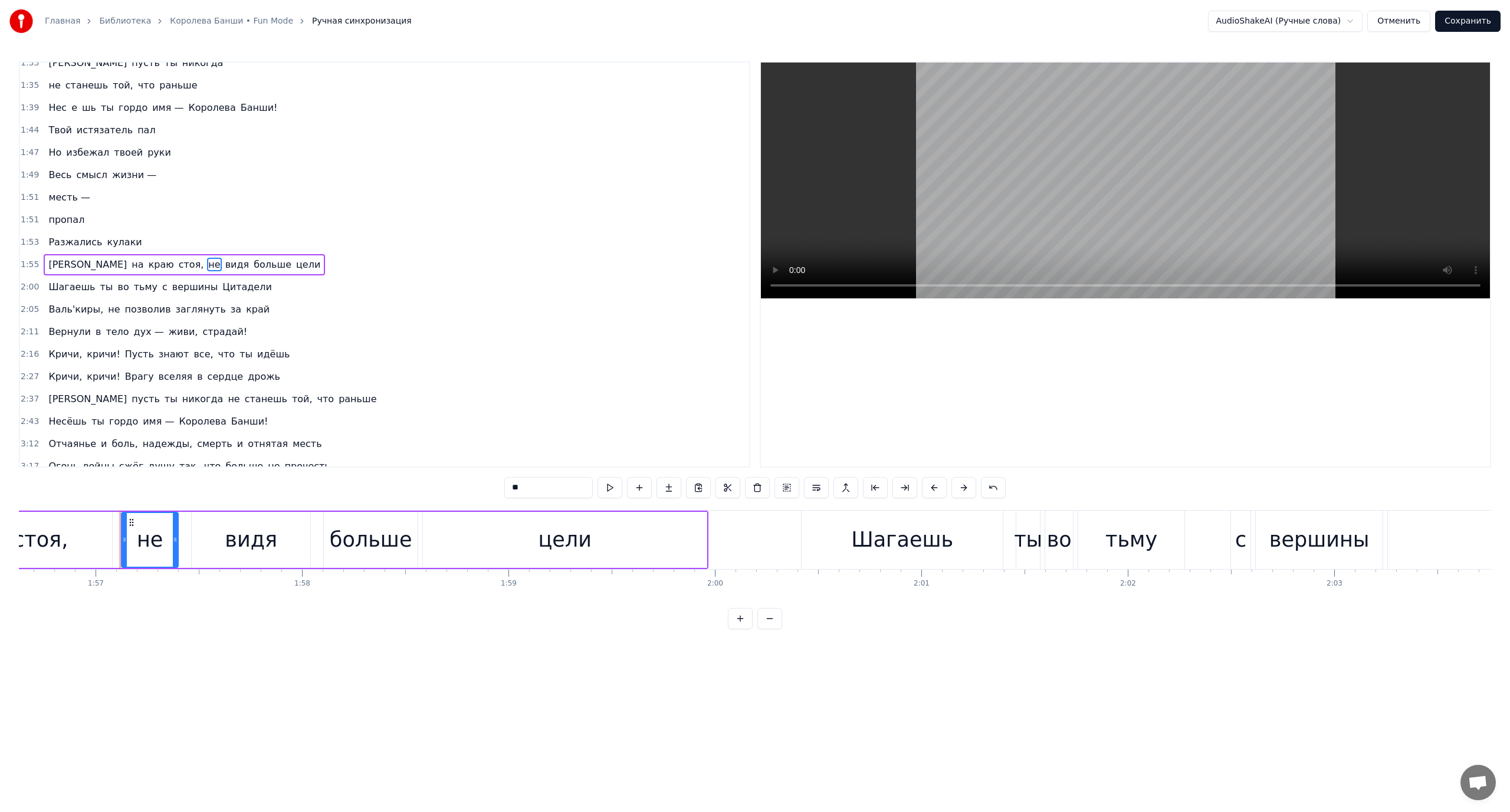
scroll to position [0, 24117]
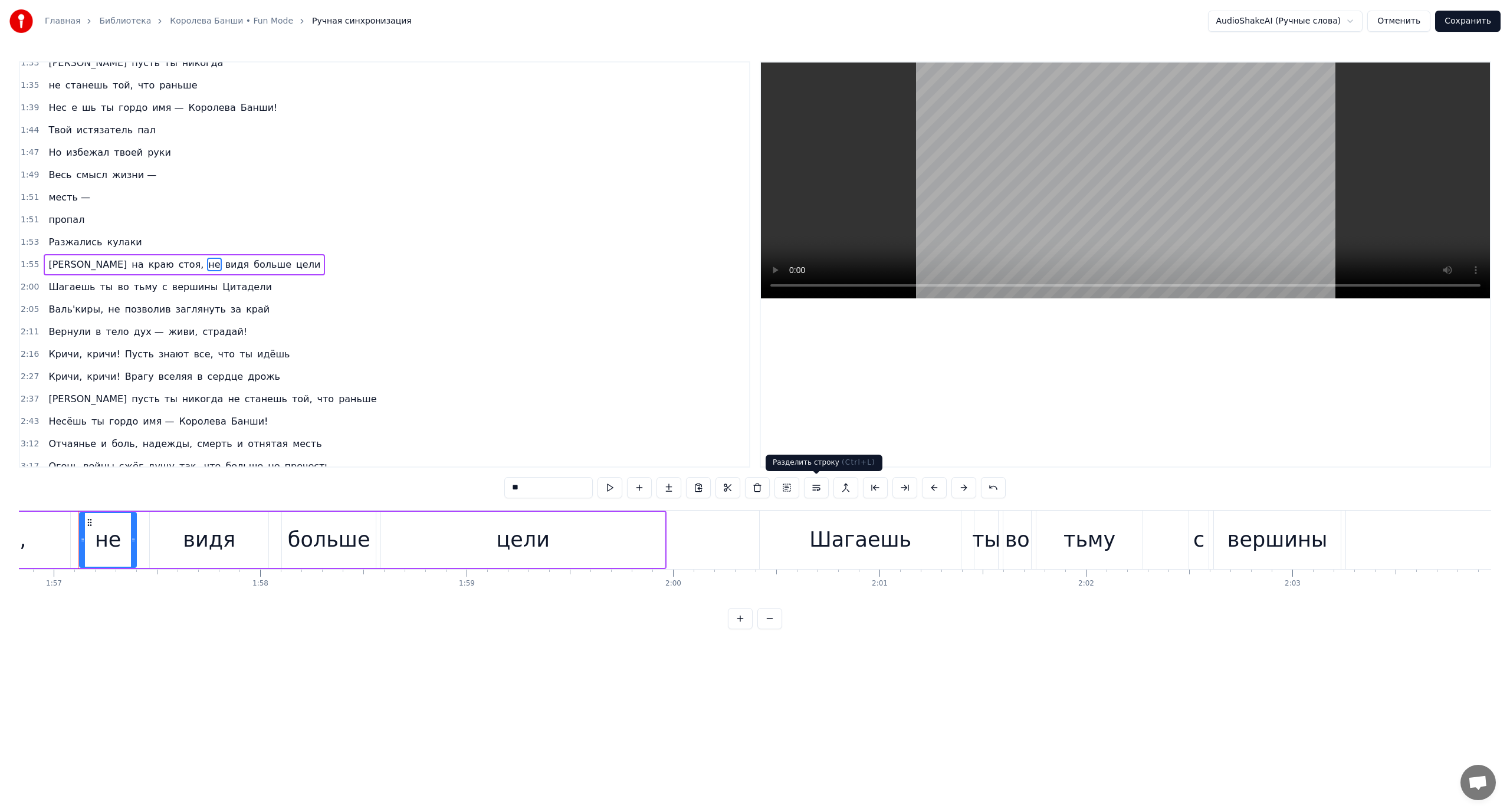
click at [818, 488] on button at bounding box center [816, 487] width 24 height 21
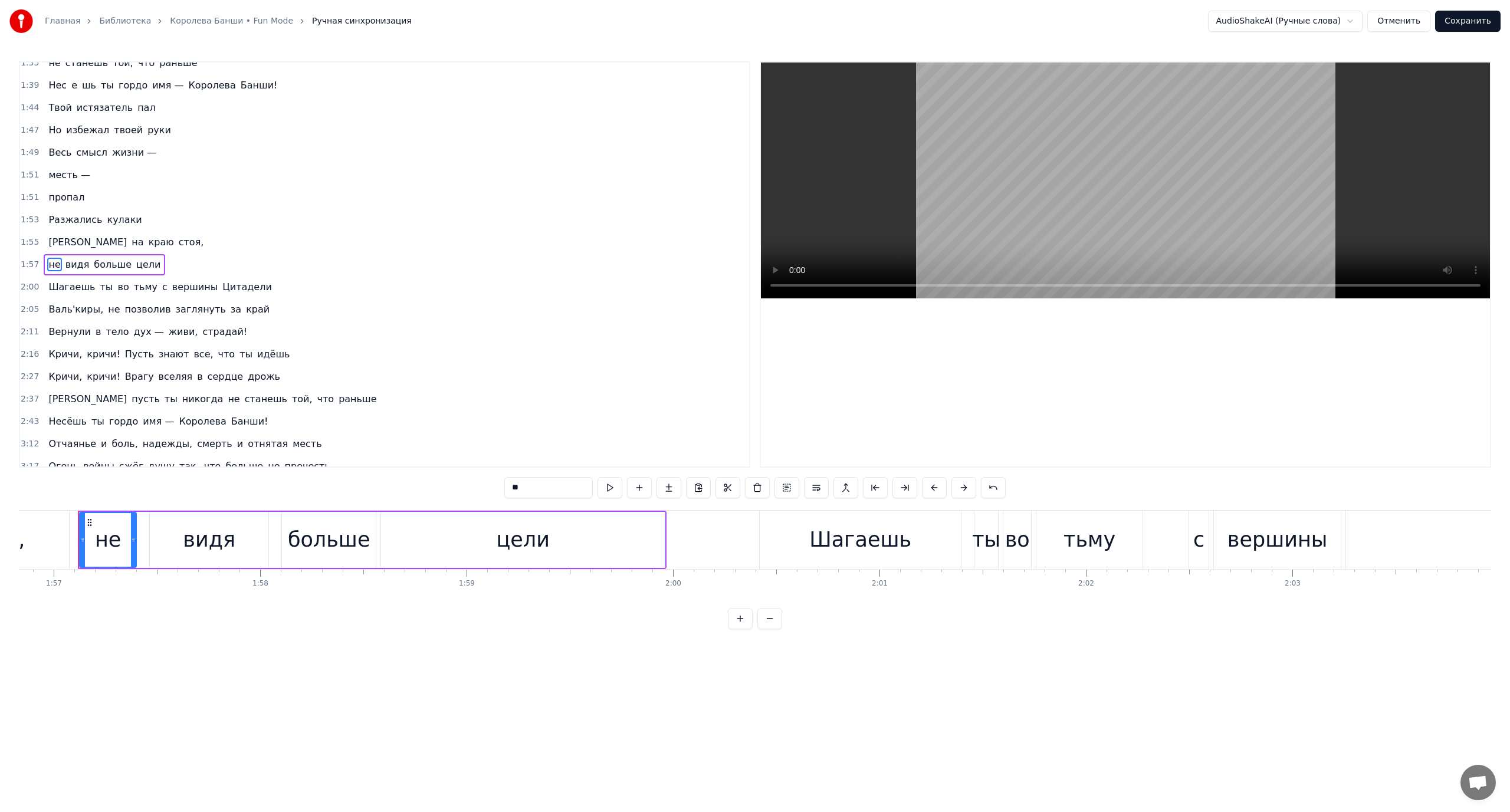
click at [48, 243] on span "[PERSON_NAME]" at bounding box center [88, 241] width 80 height 13
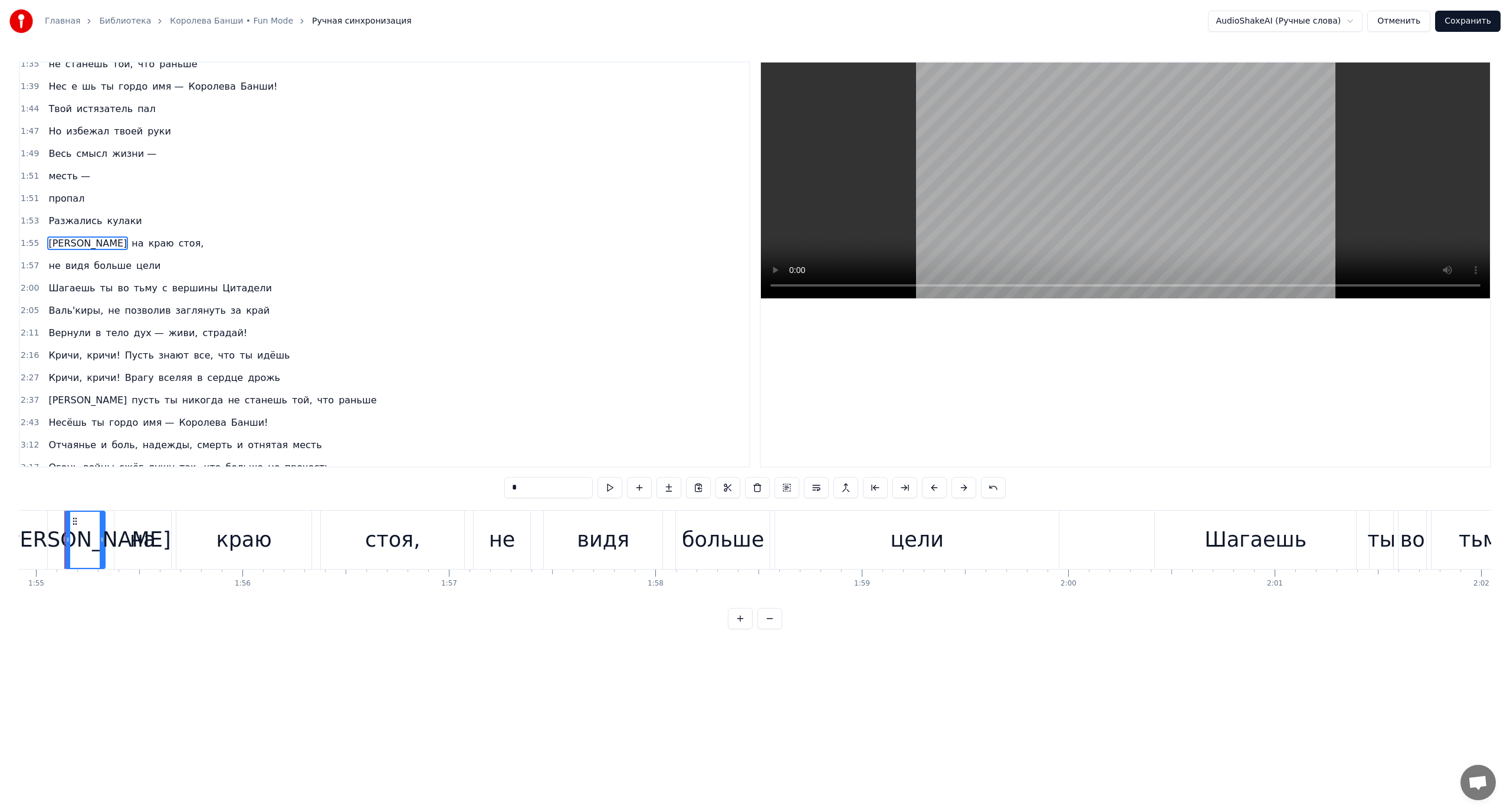
scroll to position [0, 23709]
click at [55, 266] on span "не" at bounding box center [54, 265] width 14 height 13
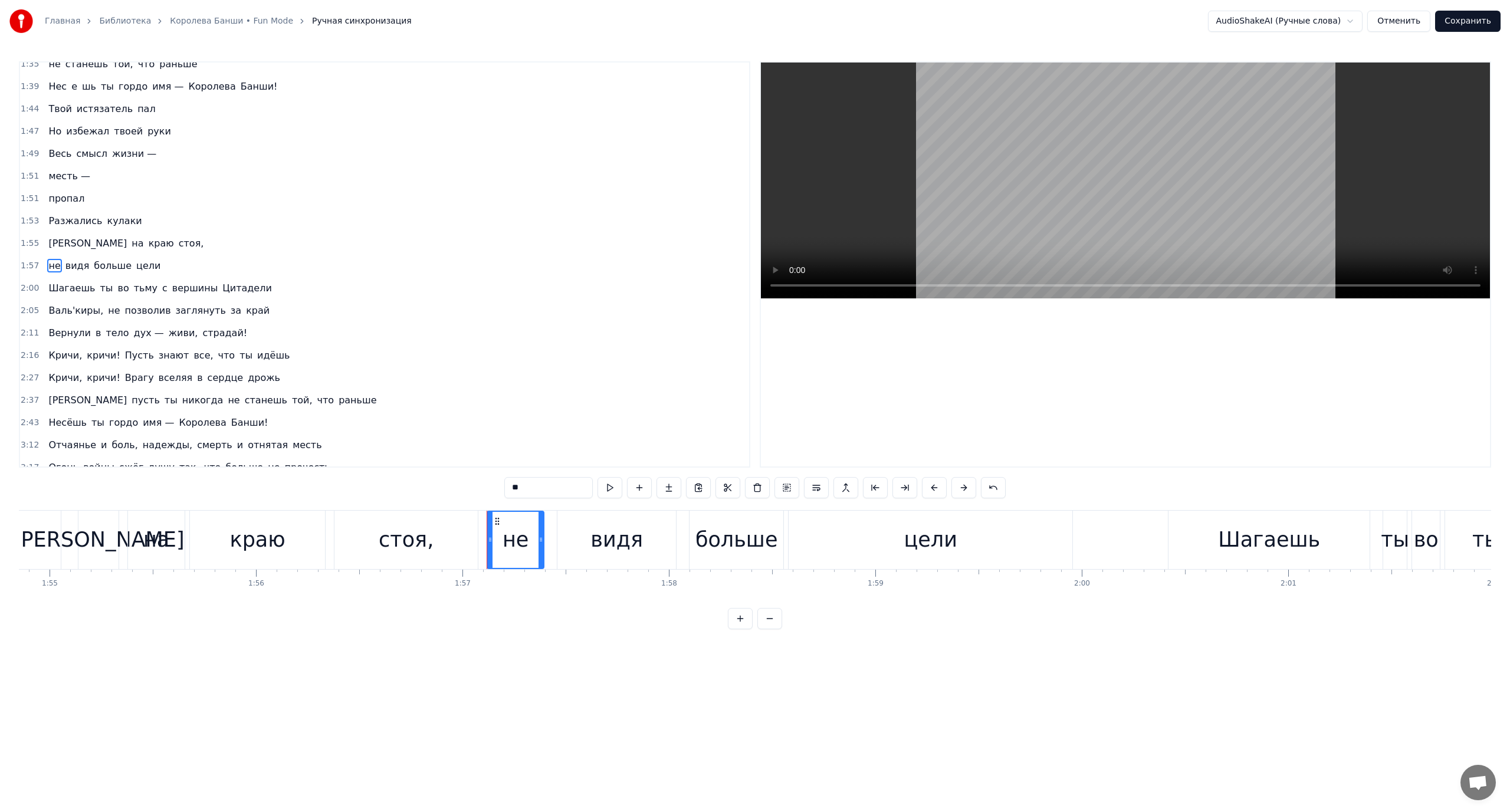
scroll to position [392, 0]
click at [54, 285] on span "Шагаешь" at bounding box center [72, 286] width 49 height 13
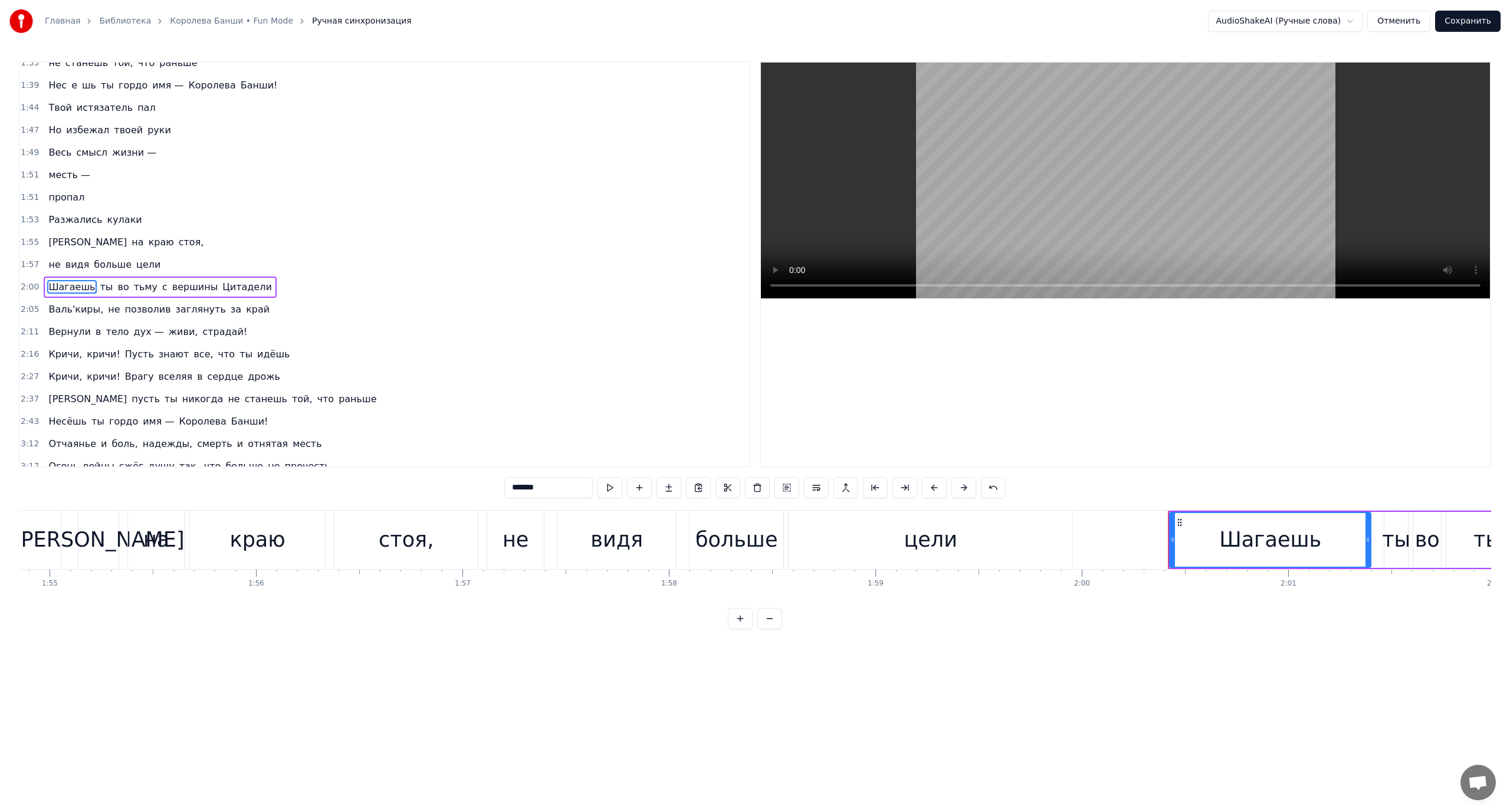
scroll to position [414, 0]
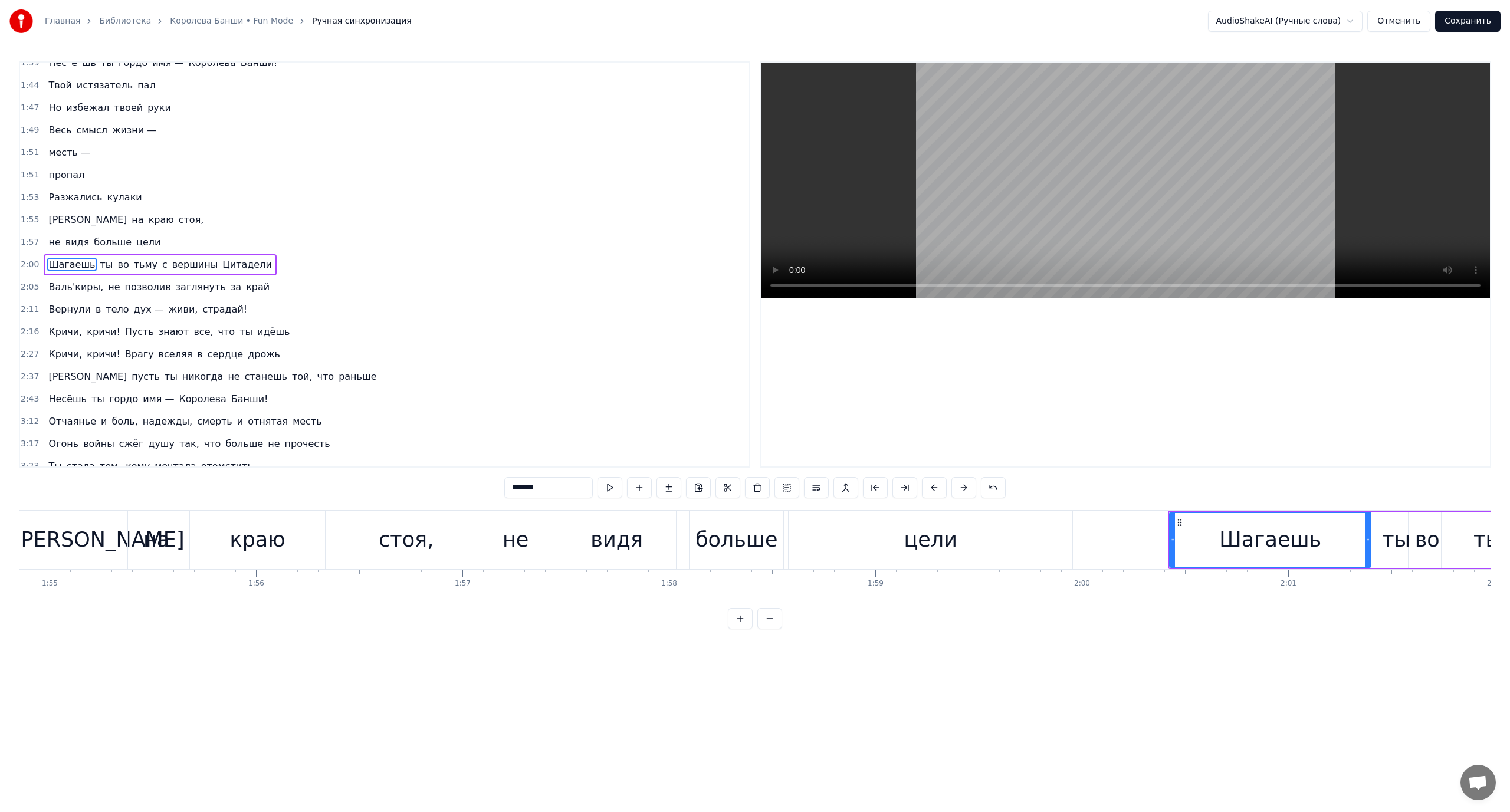
click at [161, 263] on span "с" at bounding box center [165, 264] width 8 height 13
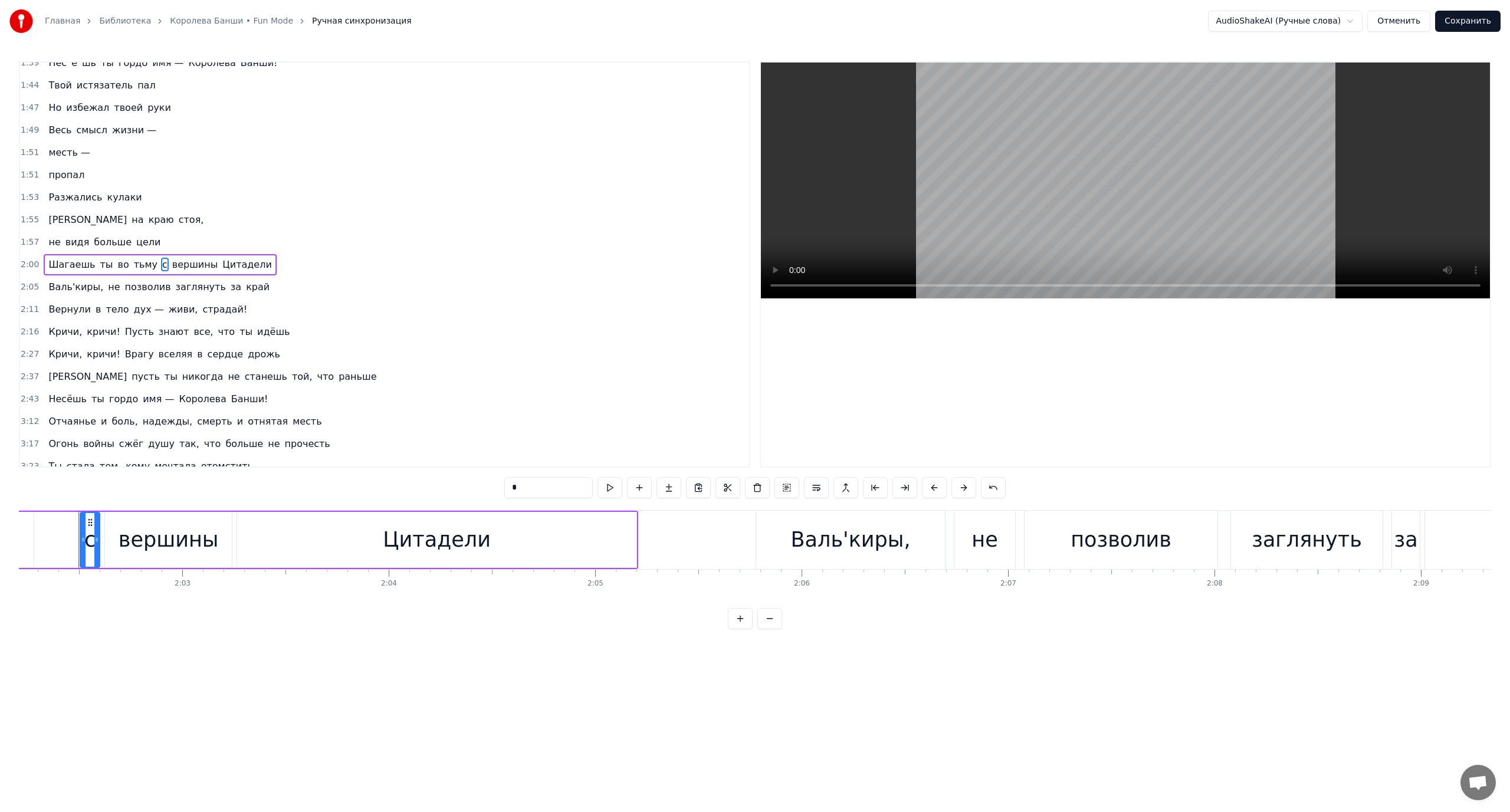
scroll to position [0, 25228]
click at [823, 488] on button at bounding box center [816, 487] width 24 height 21
click at [53, 247] on span "Шагаешь" at bounding box center [72, 241] width 49 height 13
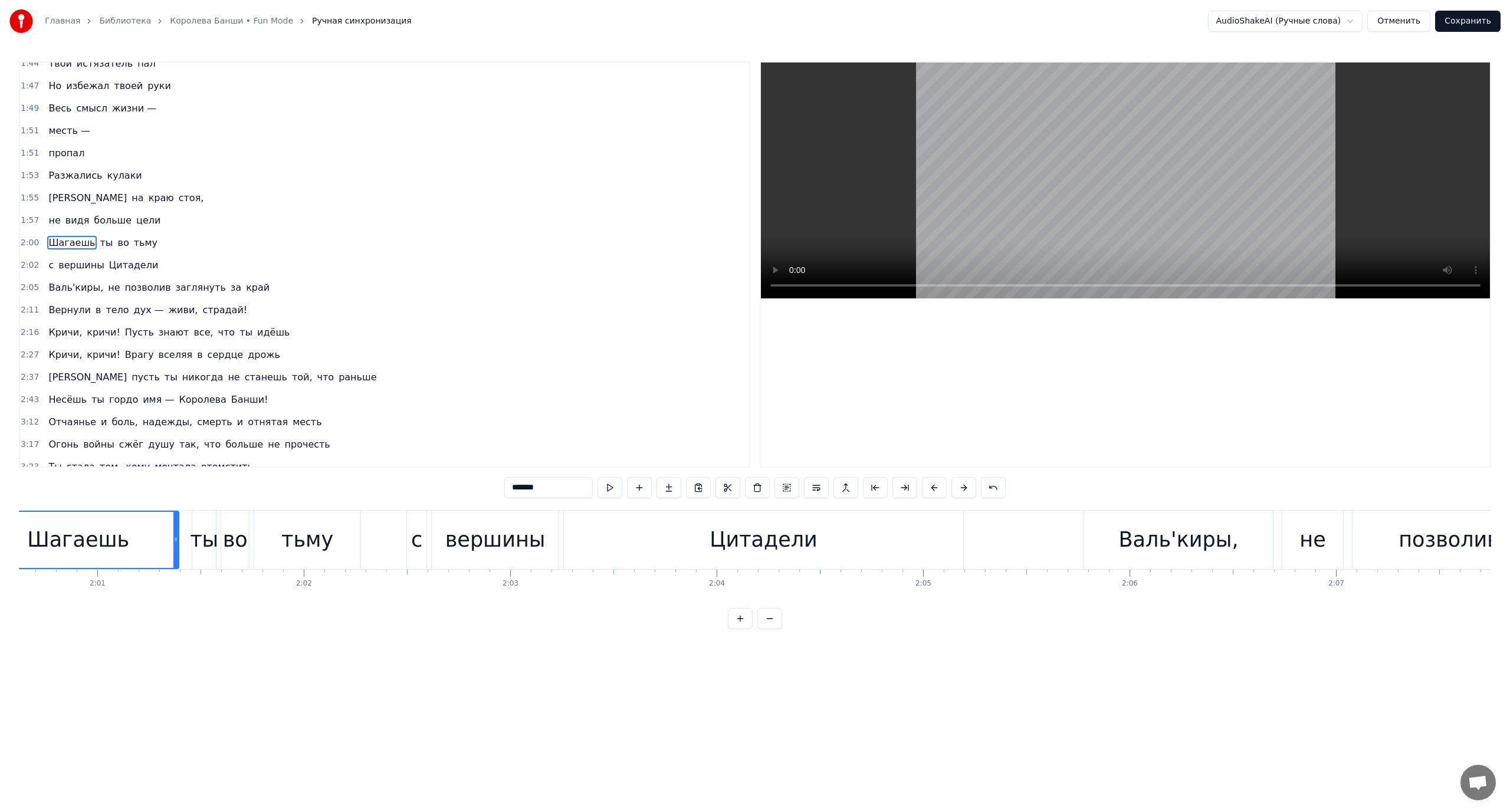
scroll to position [0, 24799]
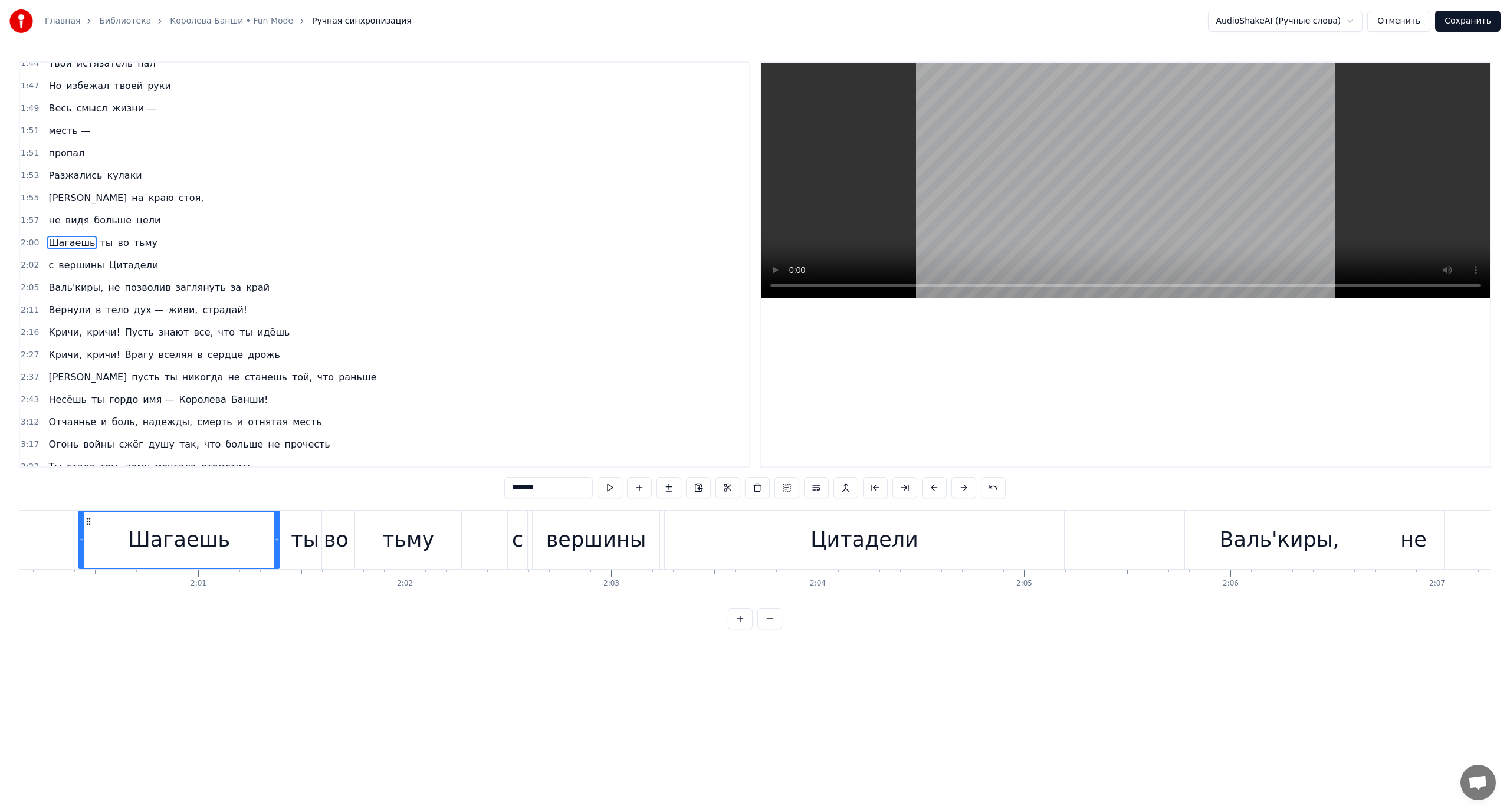
click at [47, 268] on span "с" at bounding box center [51, 265] width 8 height 13
click at [53, 287] on span "Валь'киры," at bounding box center [76, 286] width 58 height 13
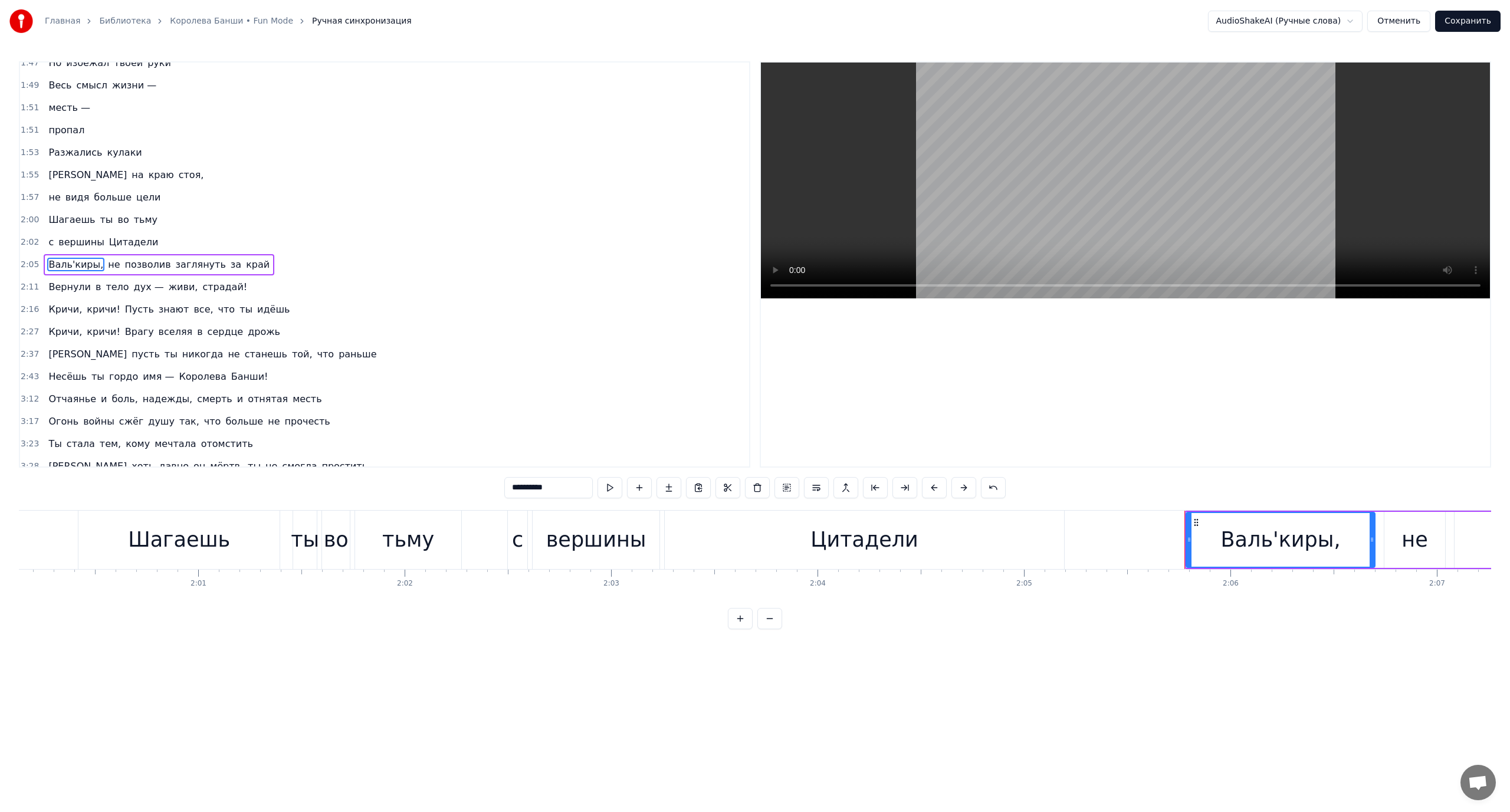
click at [174, 266] on span "заглянуть" at bounding box center [200, 264] width 53 height 13
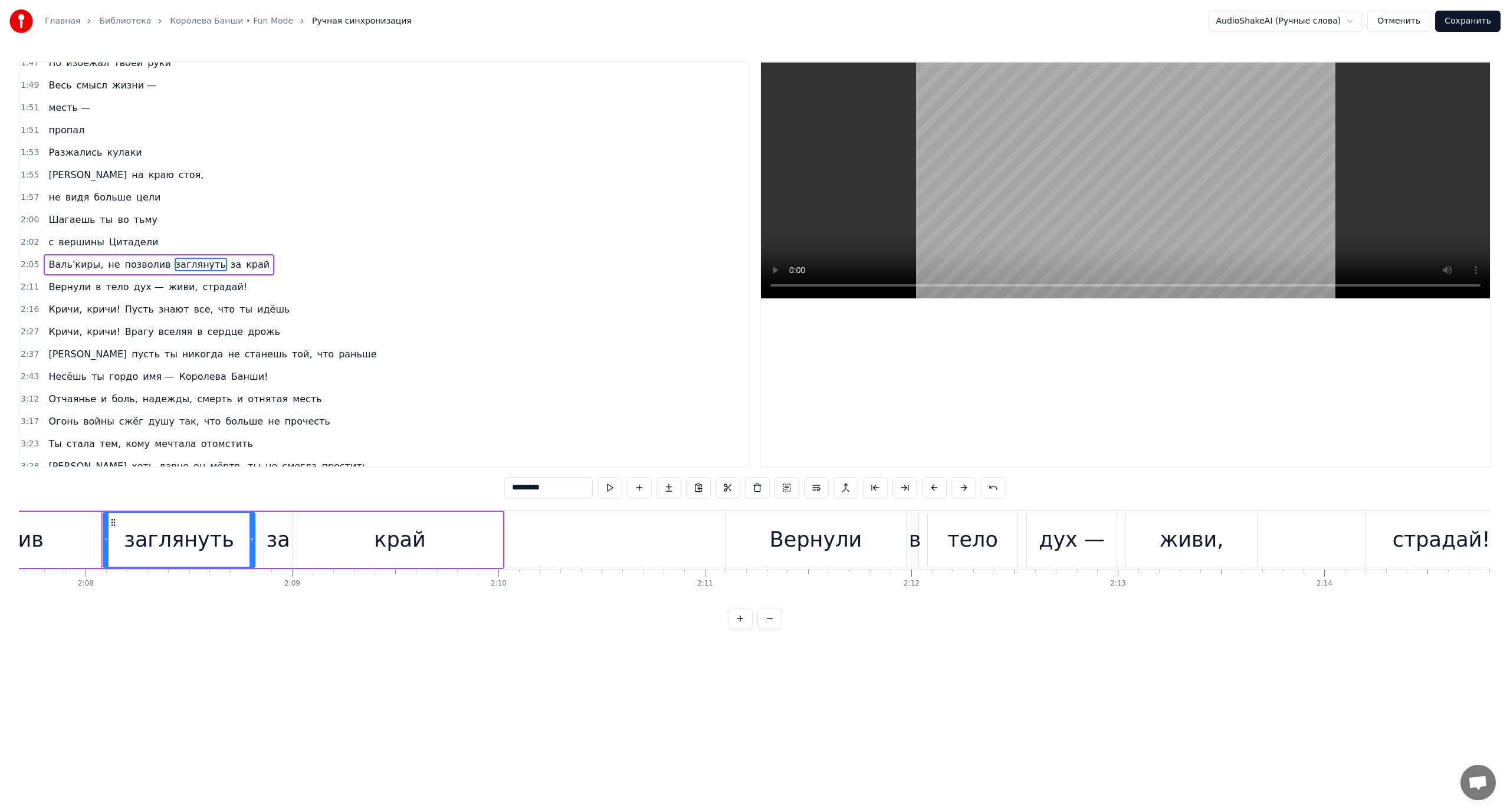
scroll to position [0, 26380]
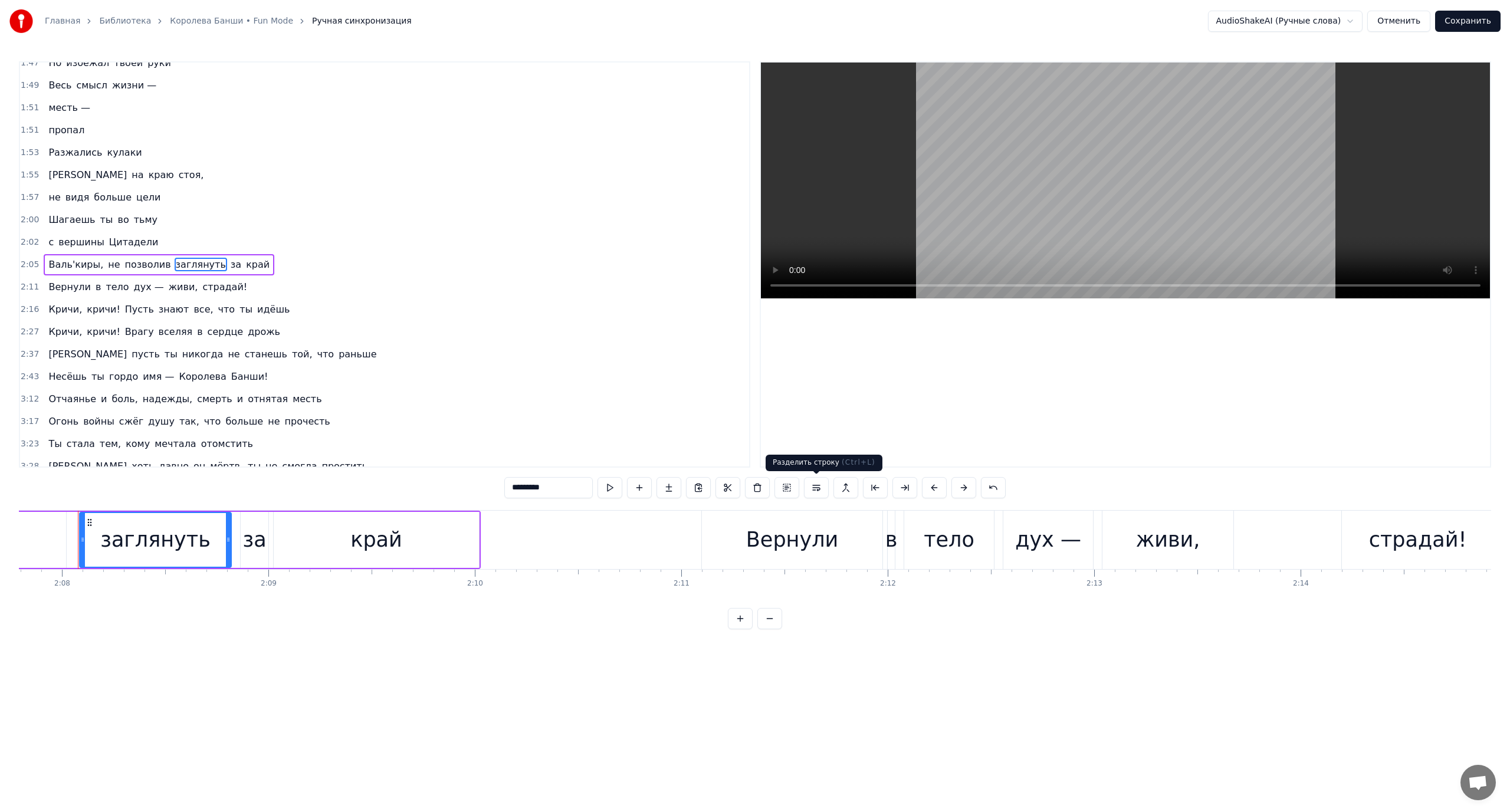
click at [818, 491] on button at bounding box center [816, 487] width 24 height 21
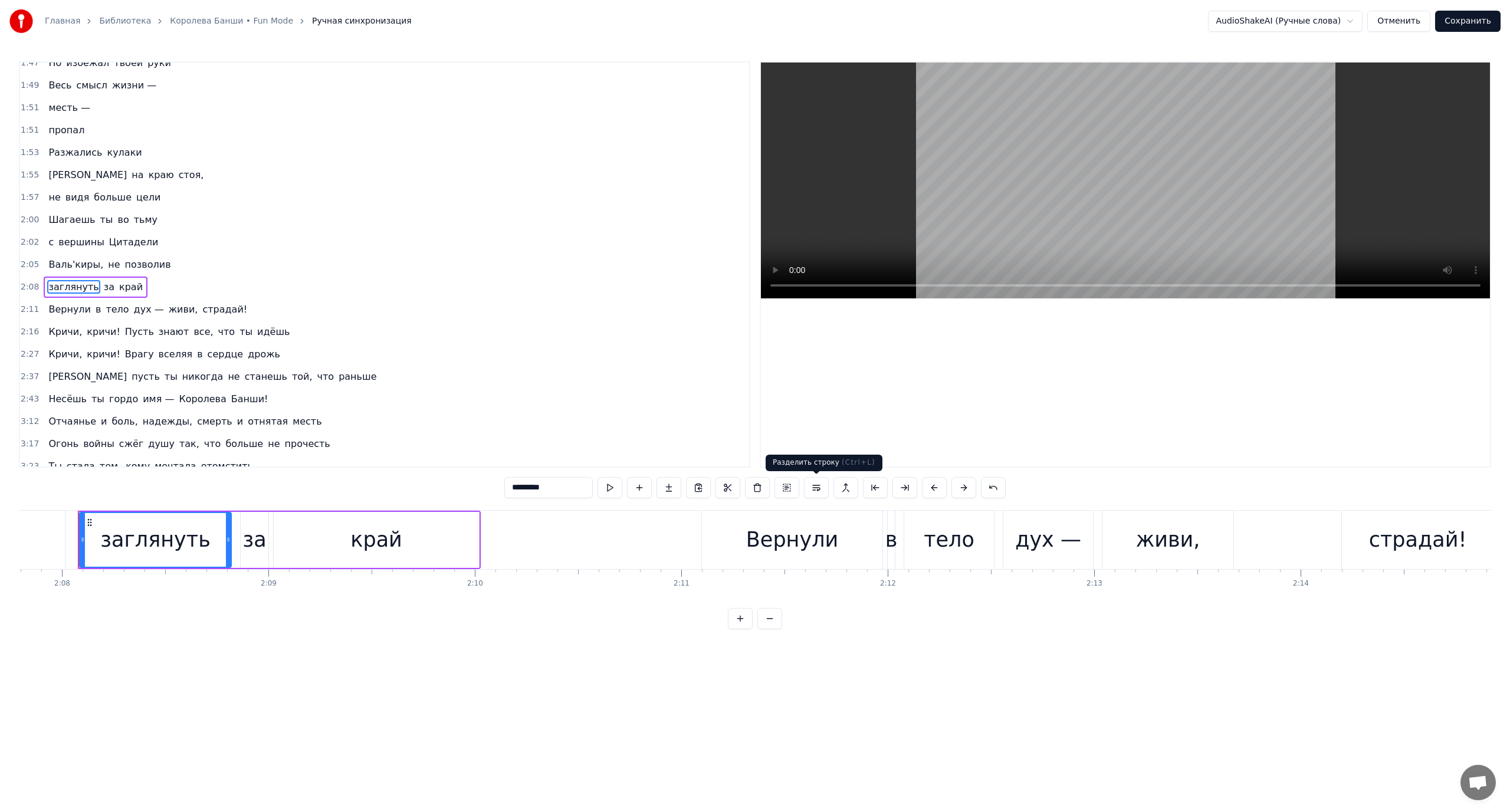
scroll to position [481, 0]
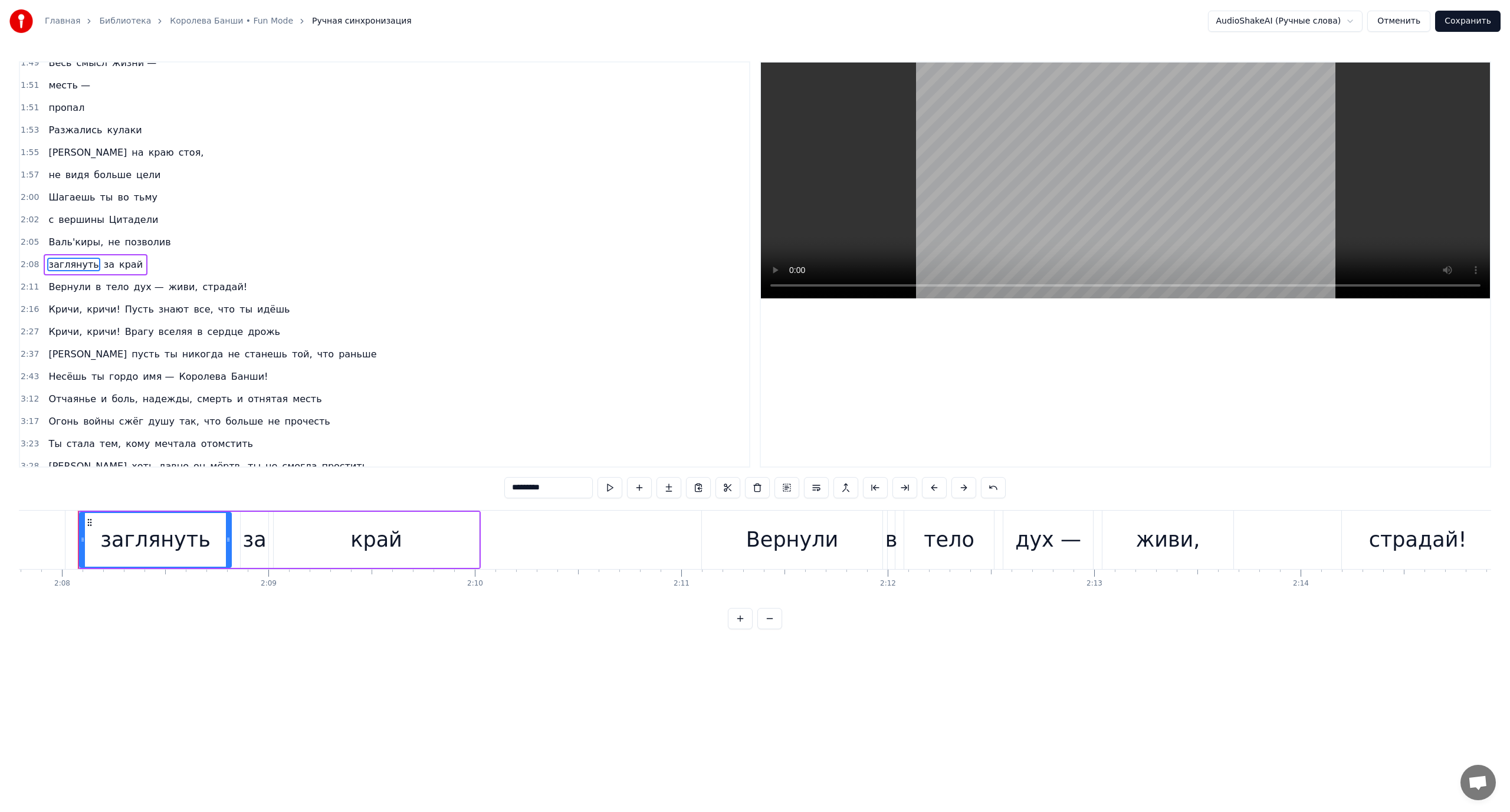
click at [55, 240] on span "Валь'киры," at bounding box center [76, 241] width 58 height 13
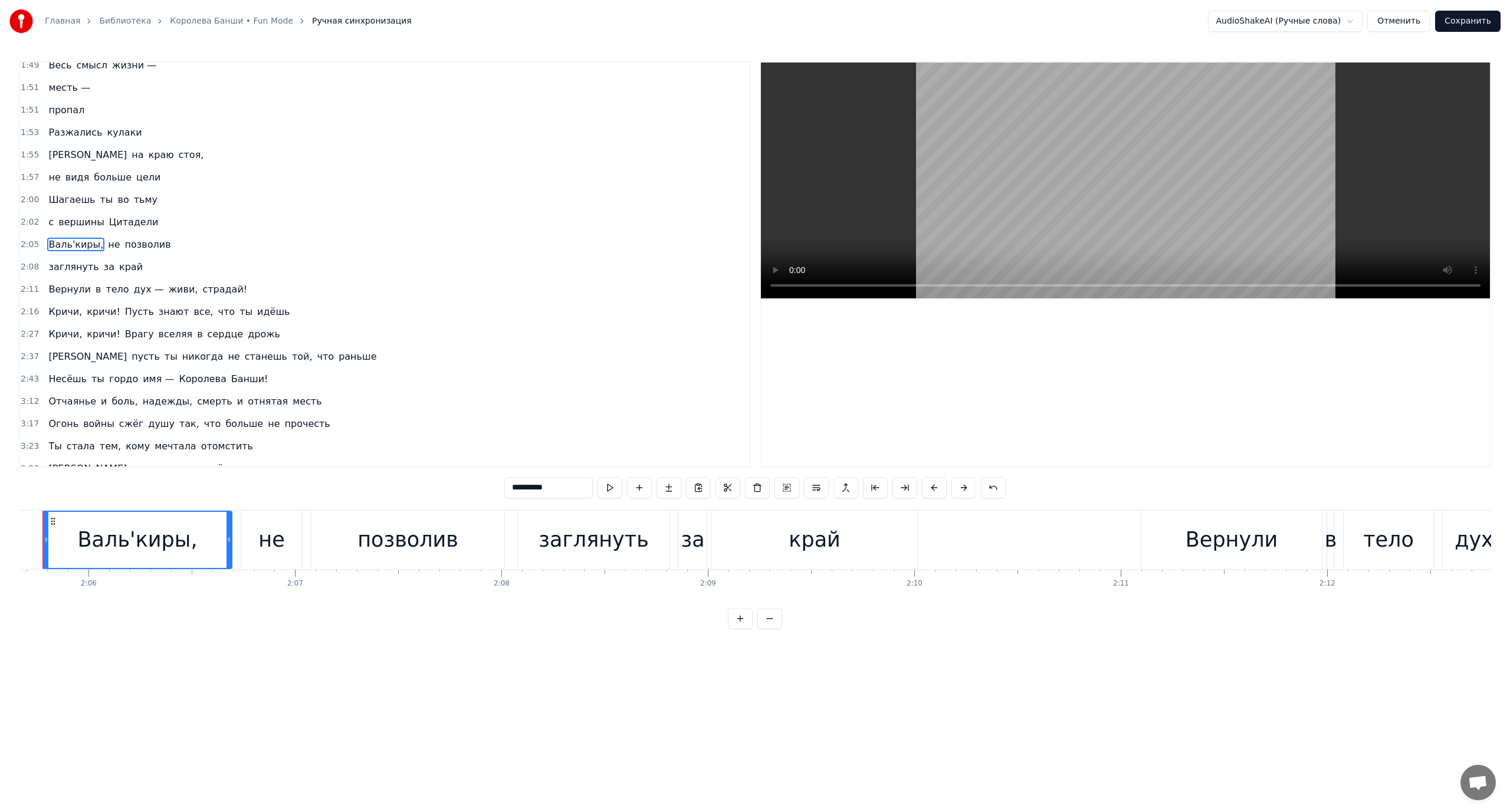
scroll to position [0, 25905]
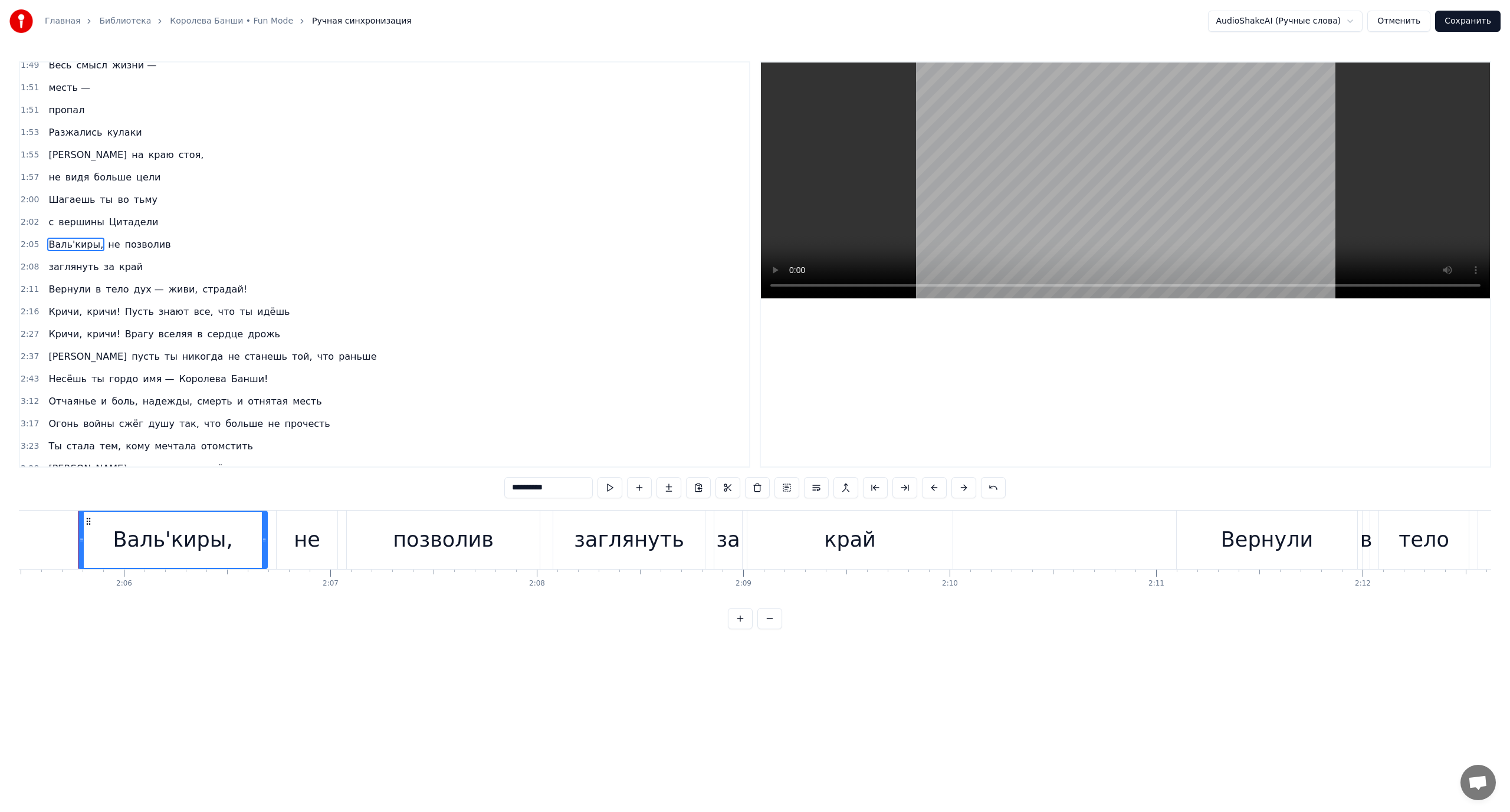
click at [53, 264] on span "заглянуть" at bounding box center [73, 266] width 53 height 13
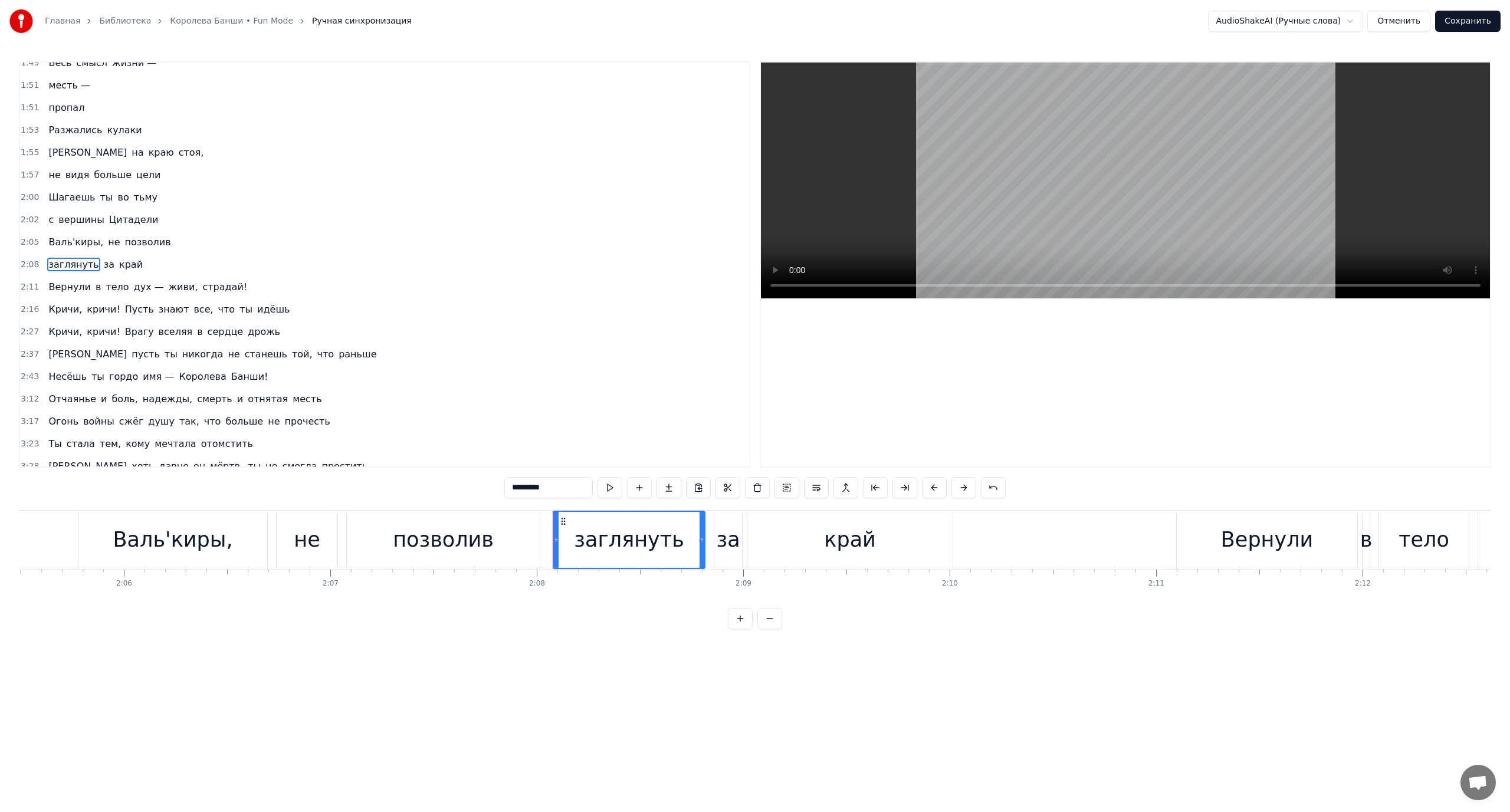
click at [103, 263] on span "за" at bounding box center [109, 264] width 13 height 13
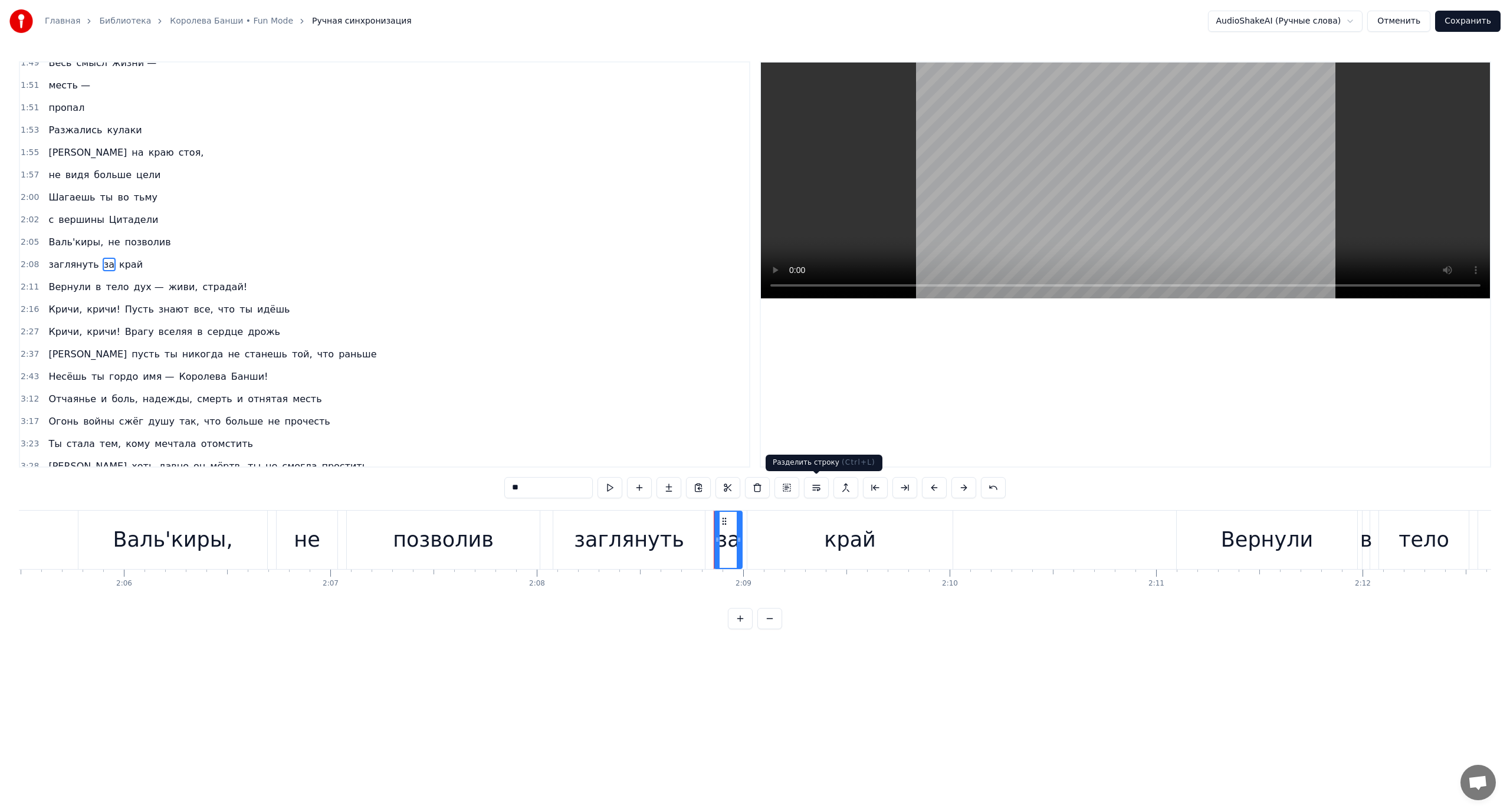
click at [821, 480] on button at bounding box center [816, 487] width 24 height 21
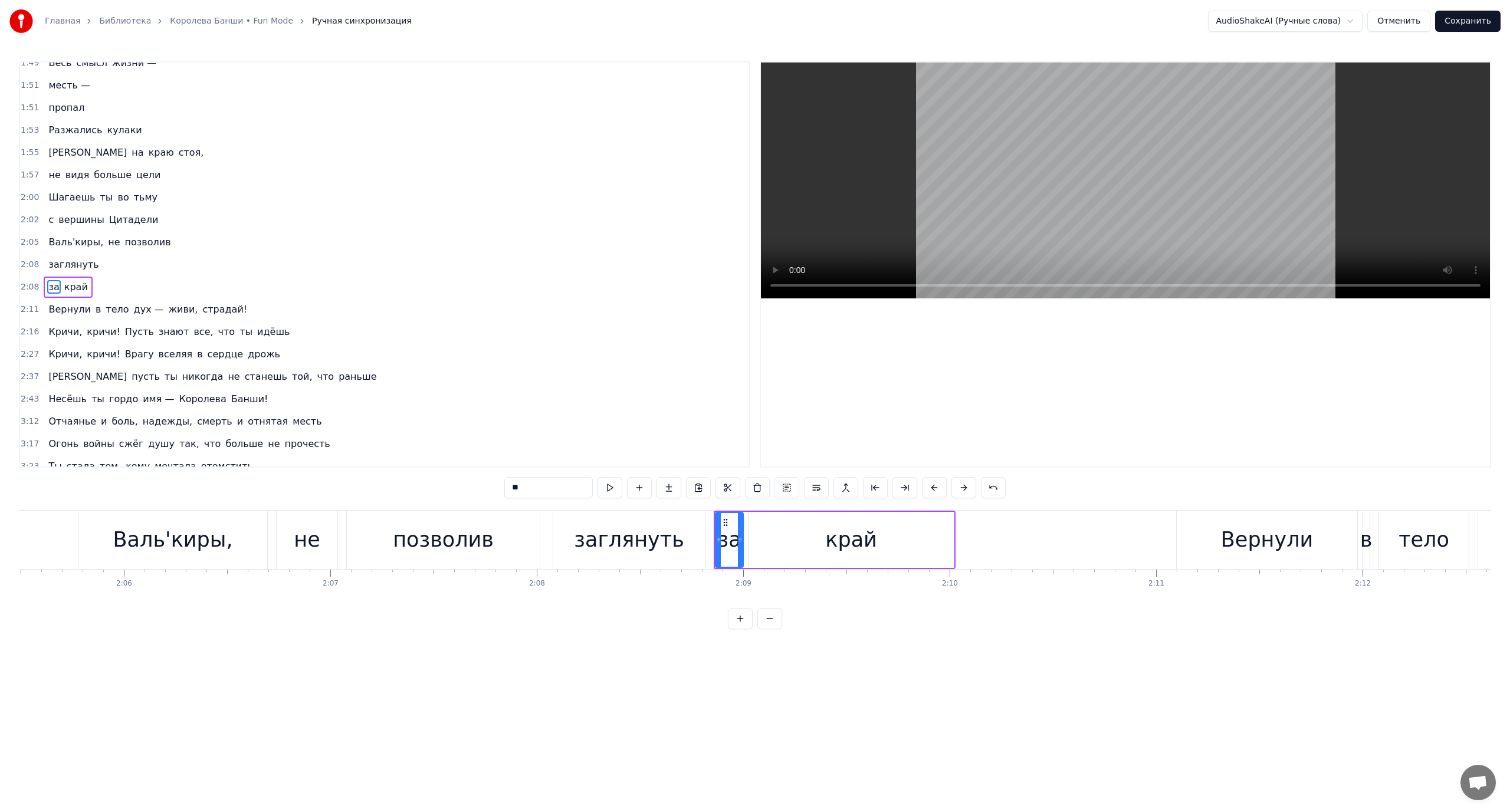
scroll to position [504, 0]
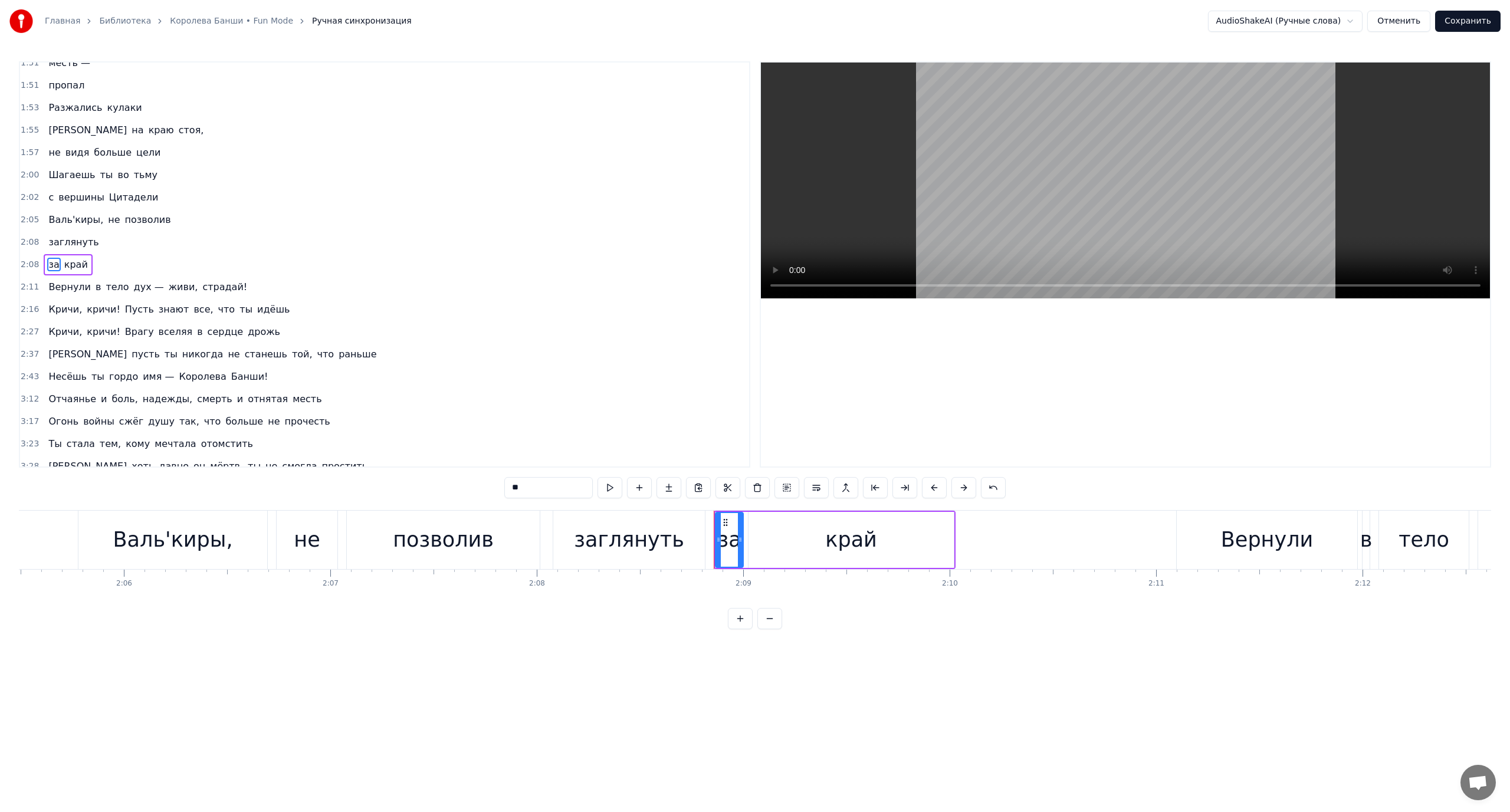
click at [69, 261] on span "край" at bounding box center [76, 264] width 26 height 13
drag, startPoint x: 811, startPoint y: 490, endPoint x: 563, endPoint y: 408, distance: 261.2
click at [811, 490] on button at bounding box center [816, 487] width 24 height 21
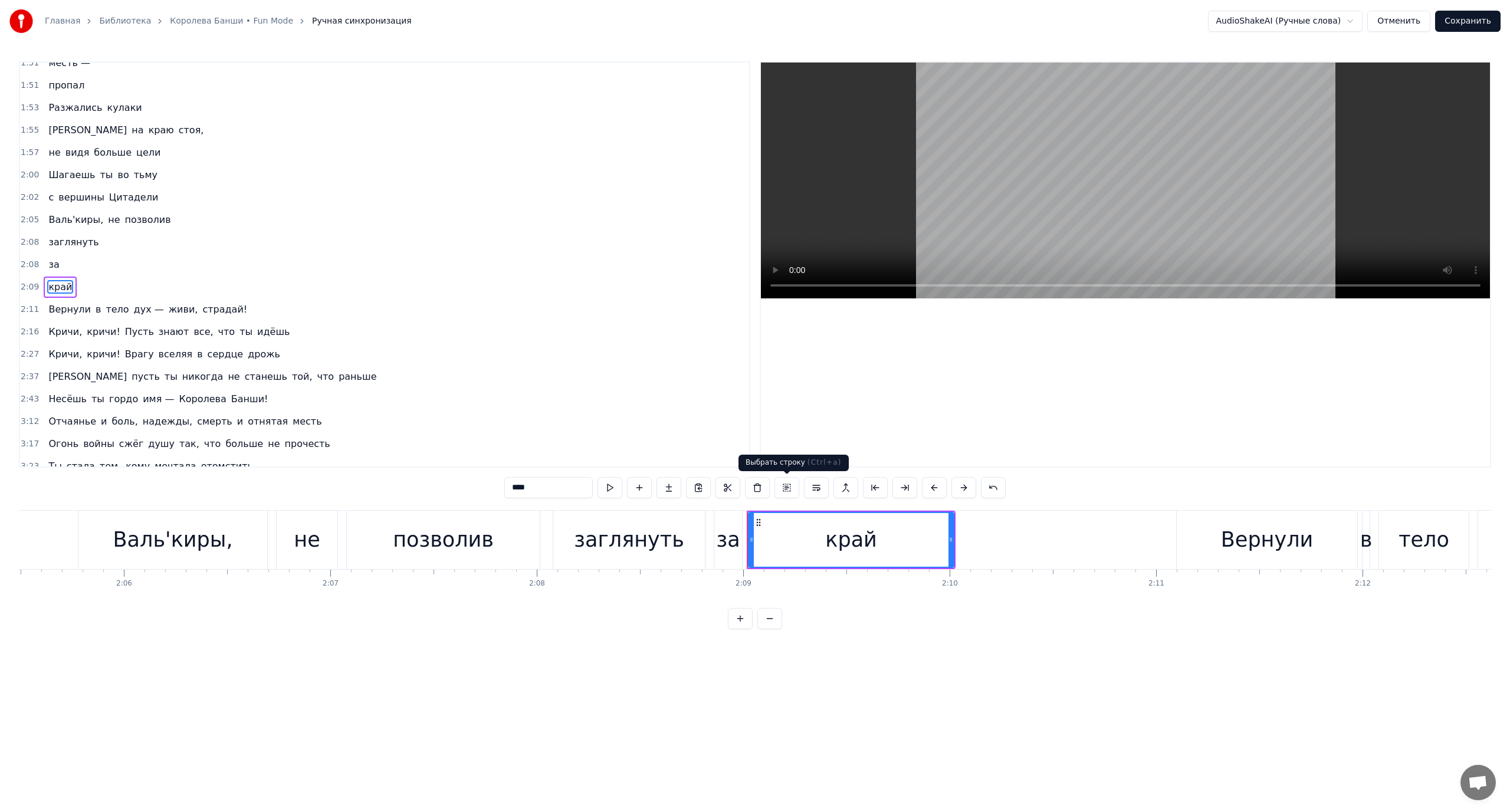
scroll to position [526, 0]
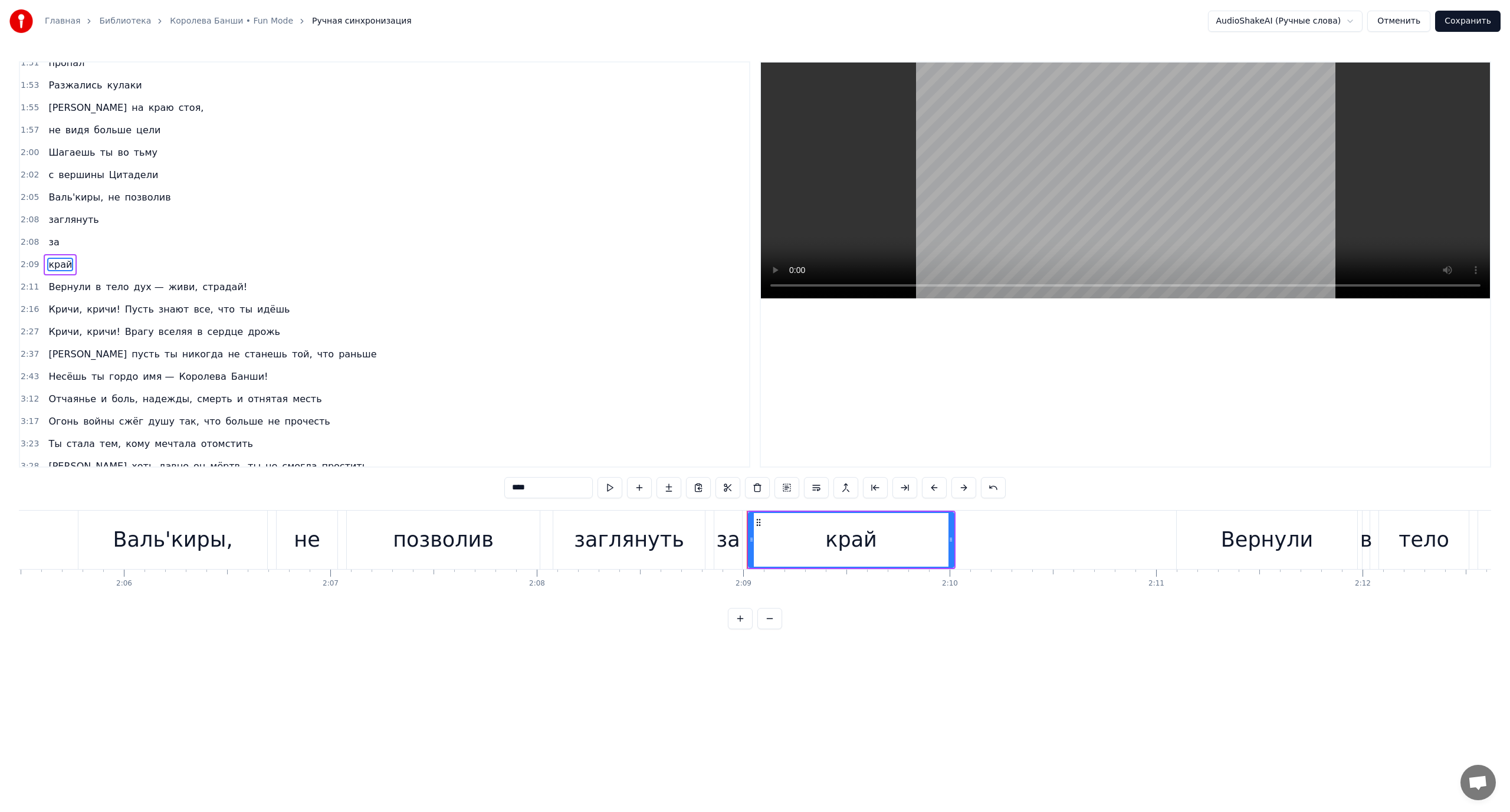
click at [54, 195] on span "Валь'киры," at bounding box center [76, 197] width 58 height 13
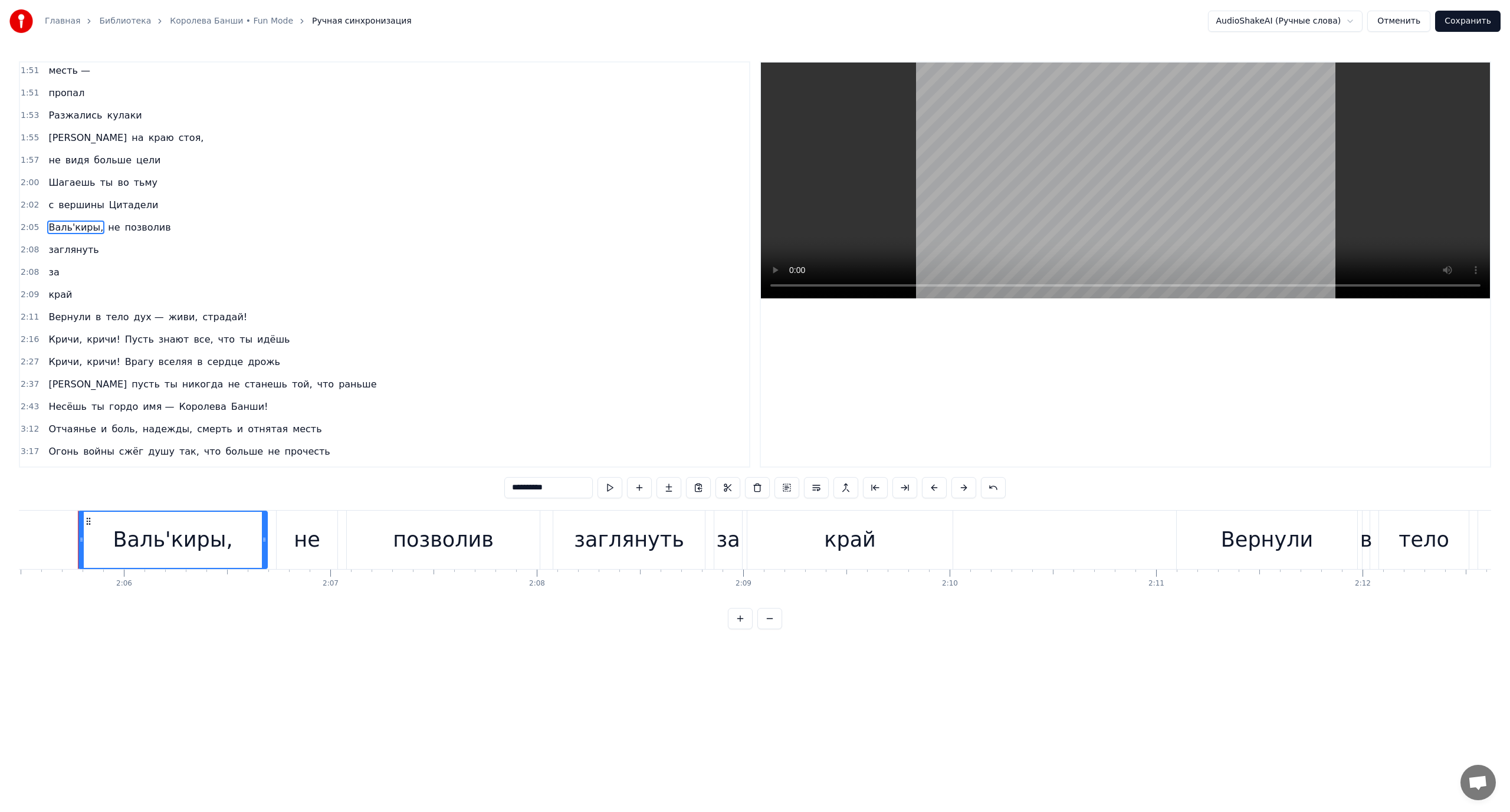
scroll to position [459, 0]
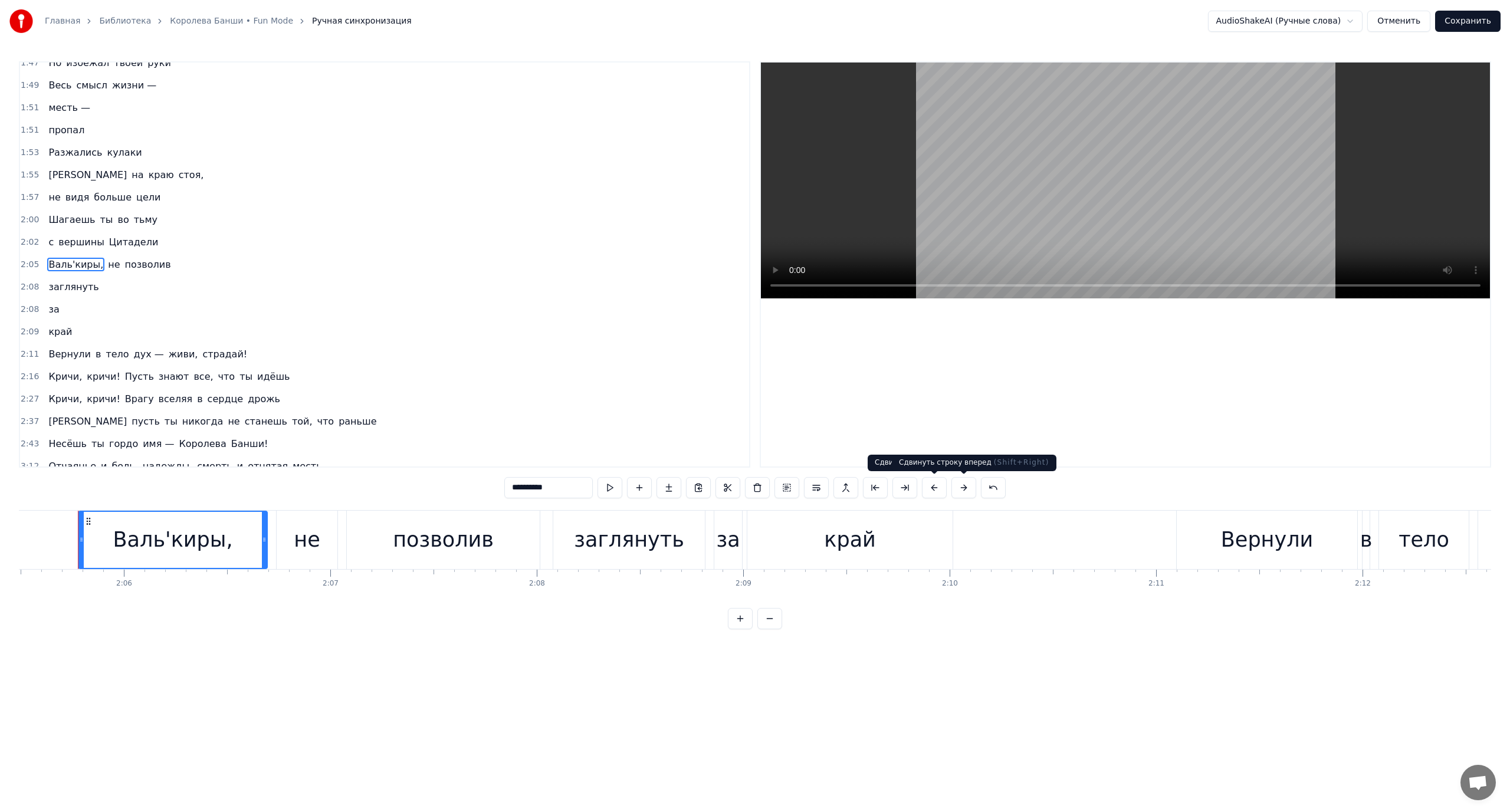
click at [960, 489] on button at bounding box center [964, 487] width 24 height 21
click at [934, 484] on button at bounding box center [934, 487] width 24 height 21
click at [991, 488] on button at bounding box center [993, 487] width 24 height 21
click at [981, 488] on button at bounding box center [978, 487] width 24 height 21
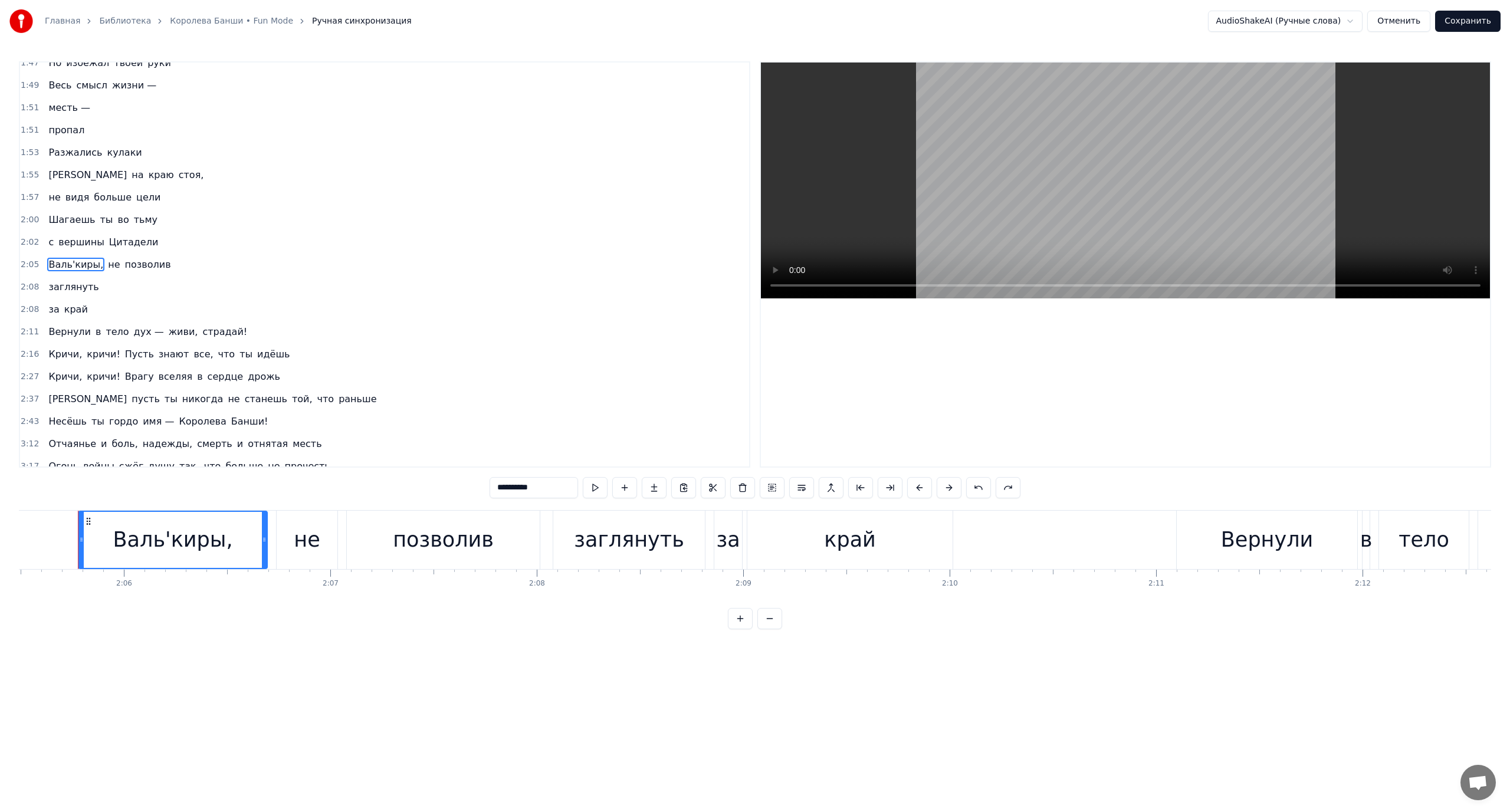
click at [981, 488] on button at bounding box center [978, 487] width 24 height 21
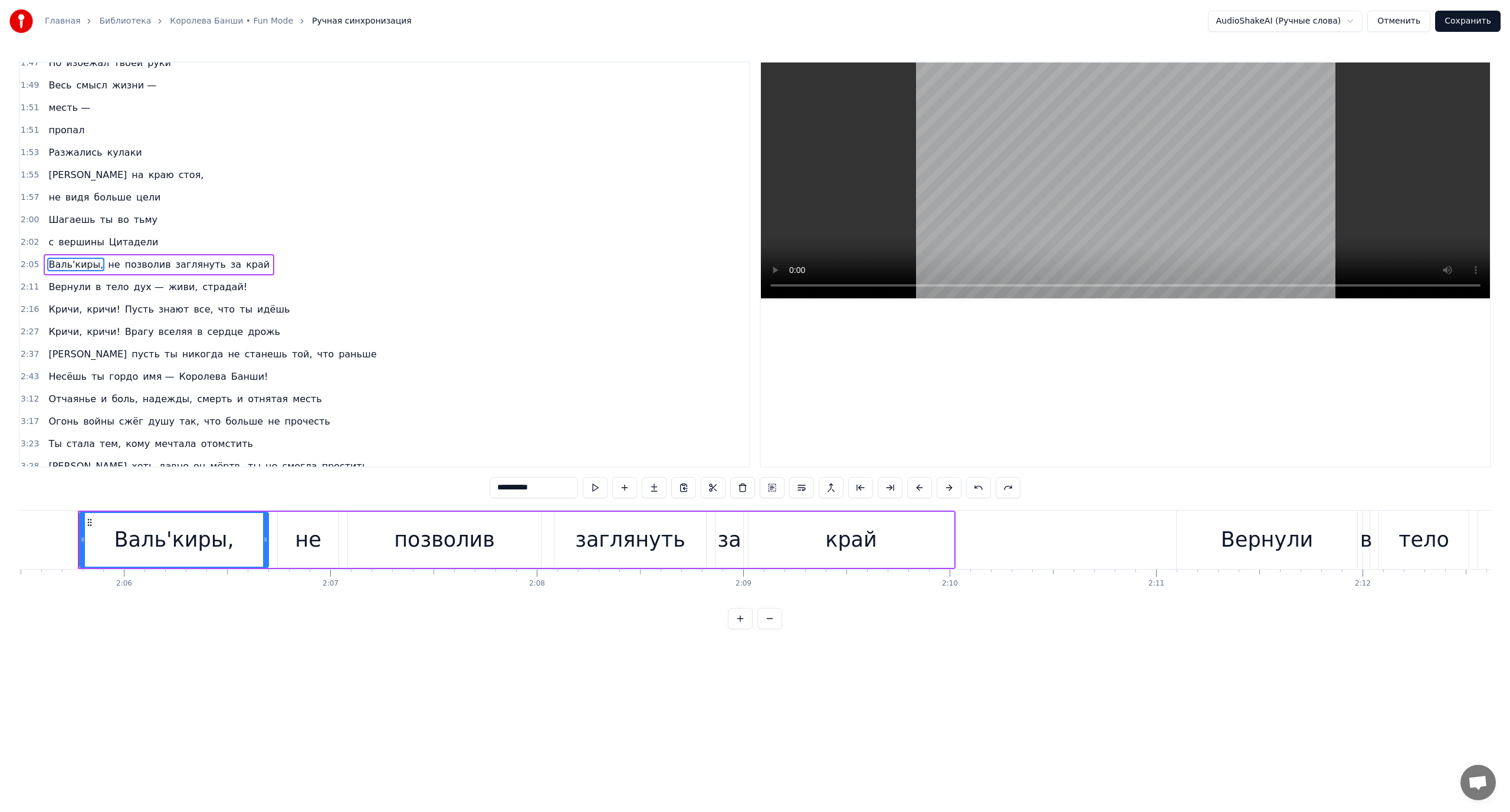
click at [70, 264] on span "Валь'киры," at bounding box center [76, 264] width 58 height 13
click at [63, 285] on span "Вернули" at bounding box center [69, 286] width 45 height 13
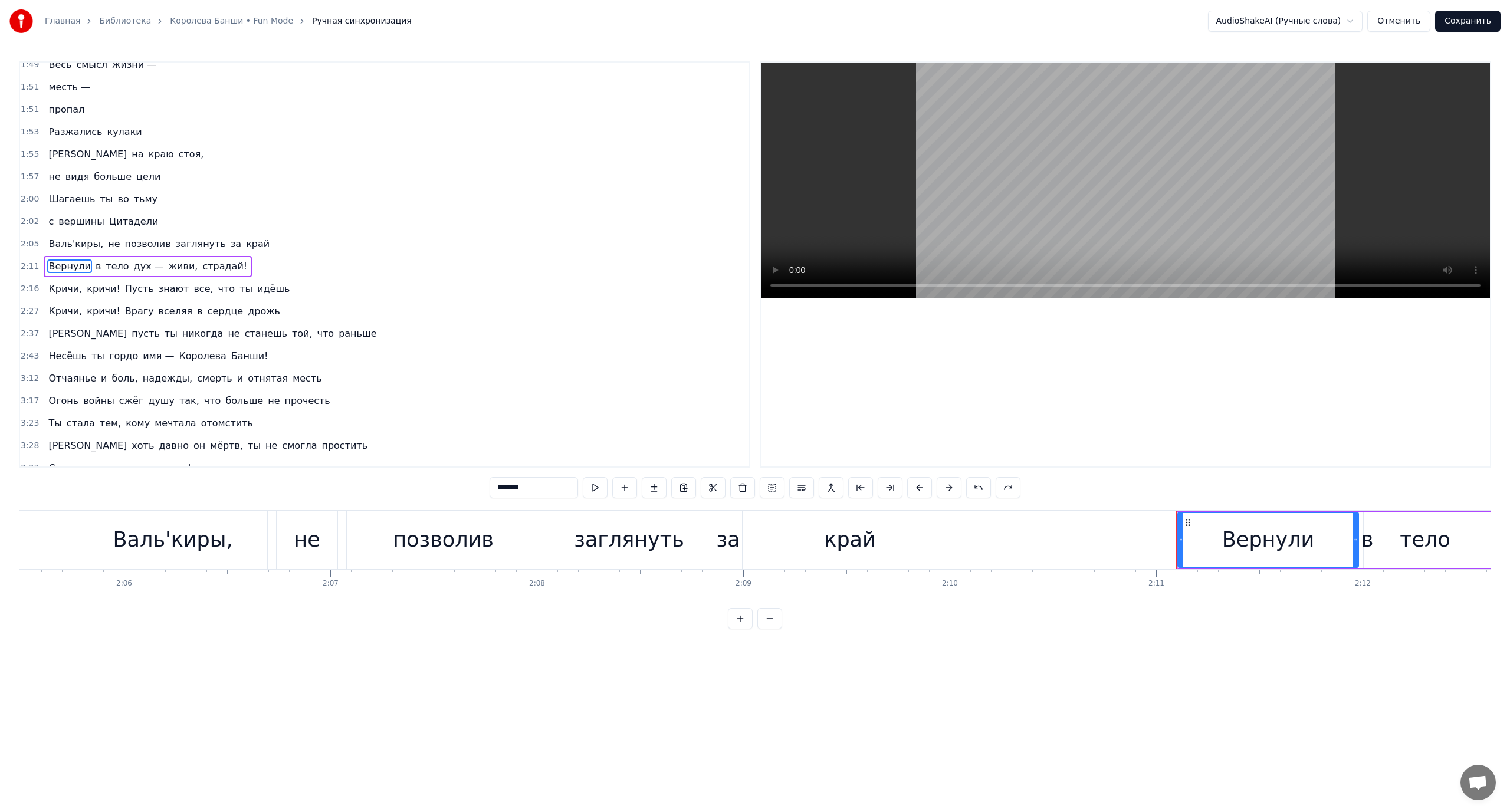
scroll to position [481, 0]
click at [66, 287] on span "Кричи," at bounding box center [65, 286] width 36 height 13
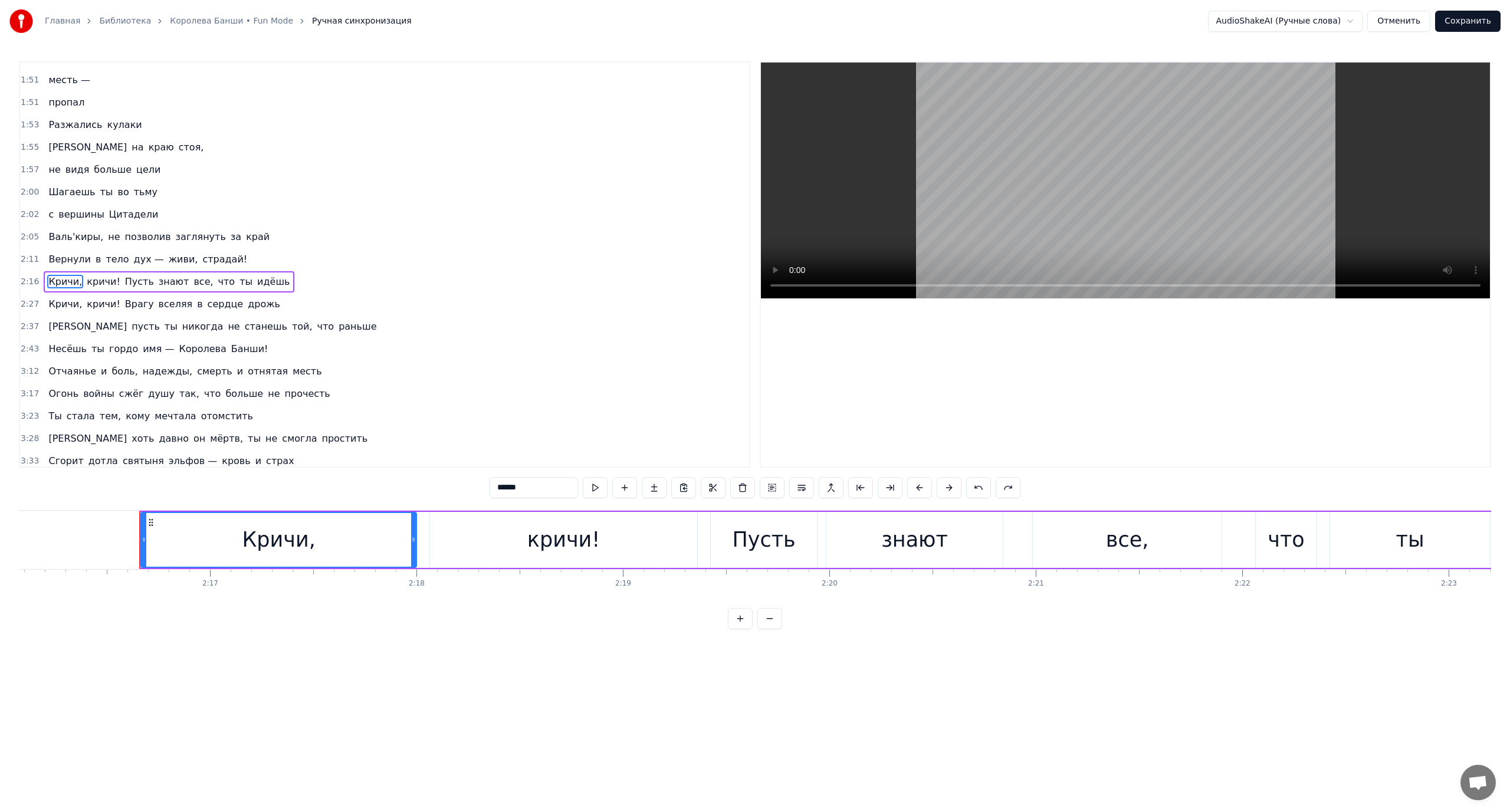
scroll to position [0, 28151]
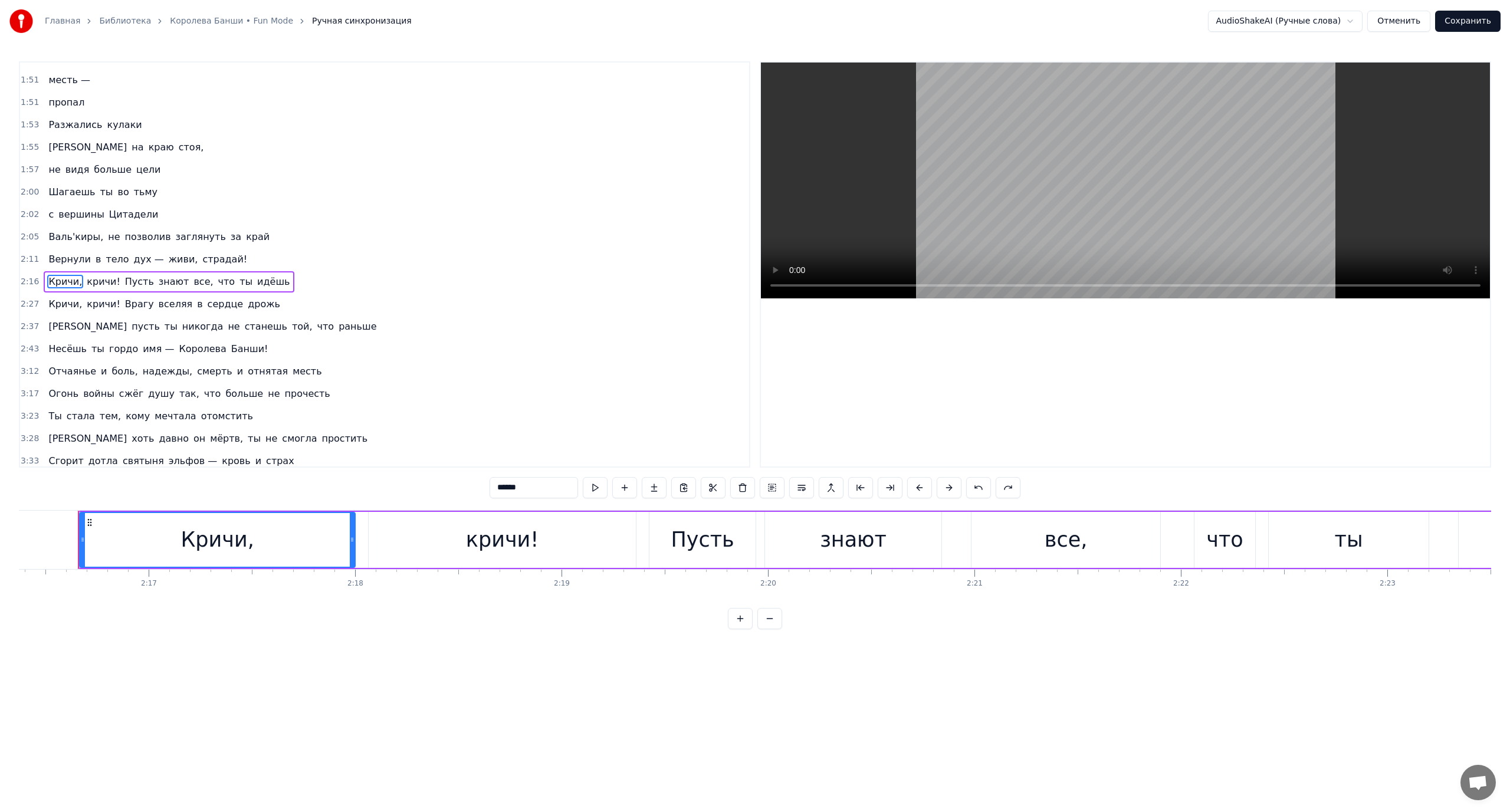
click at [131, 286] on span "Пусть" at bounding box center [140, 281] width 32 height 13
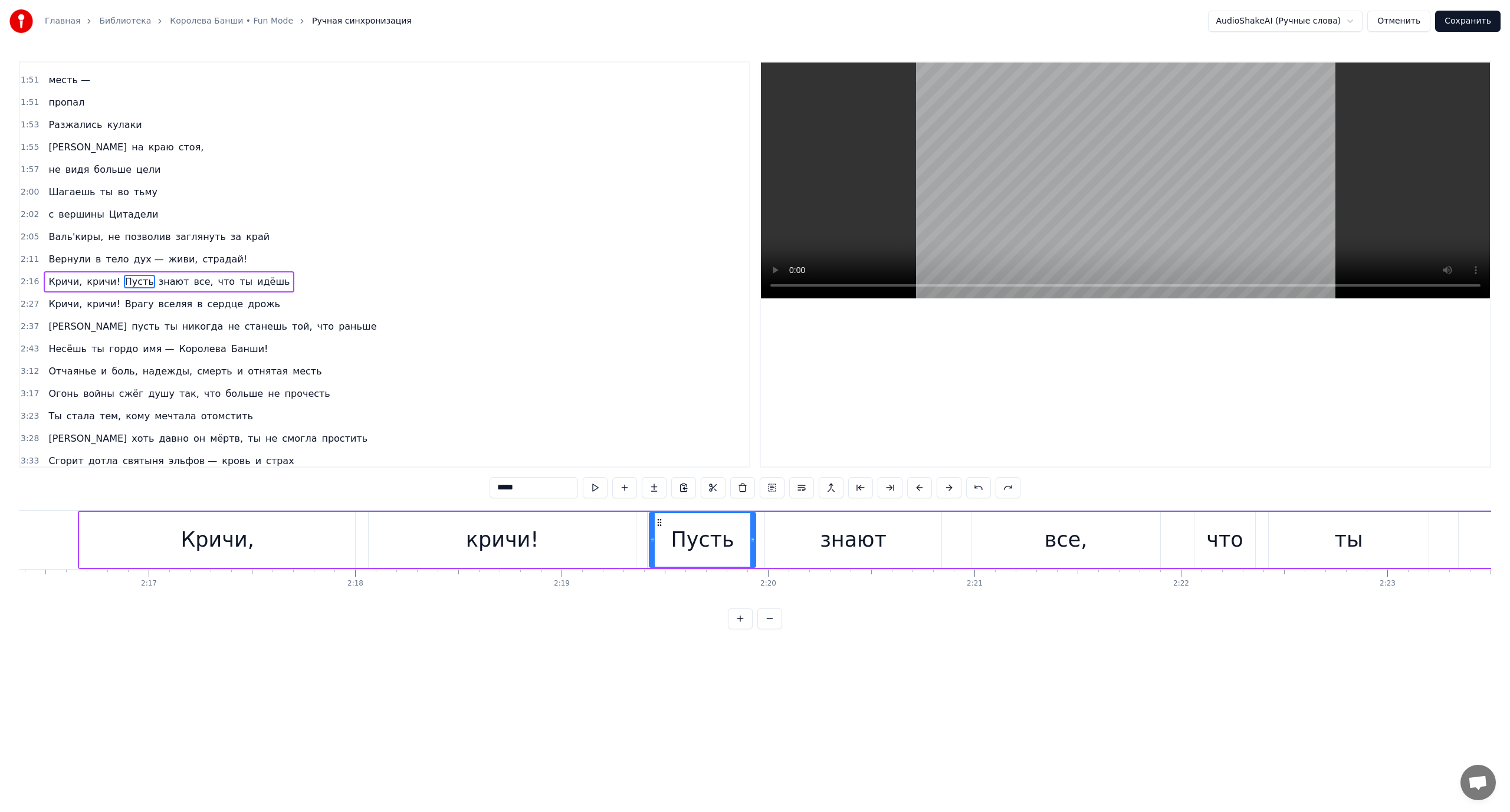
scroll to position [504, 0]
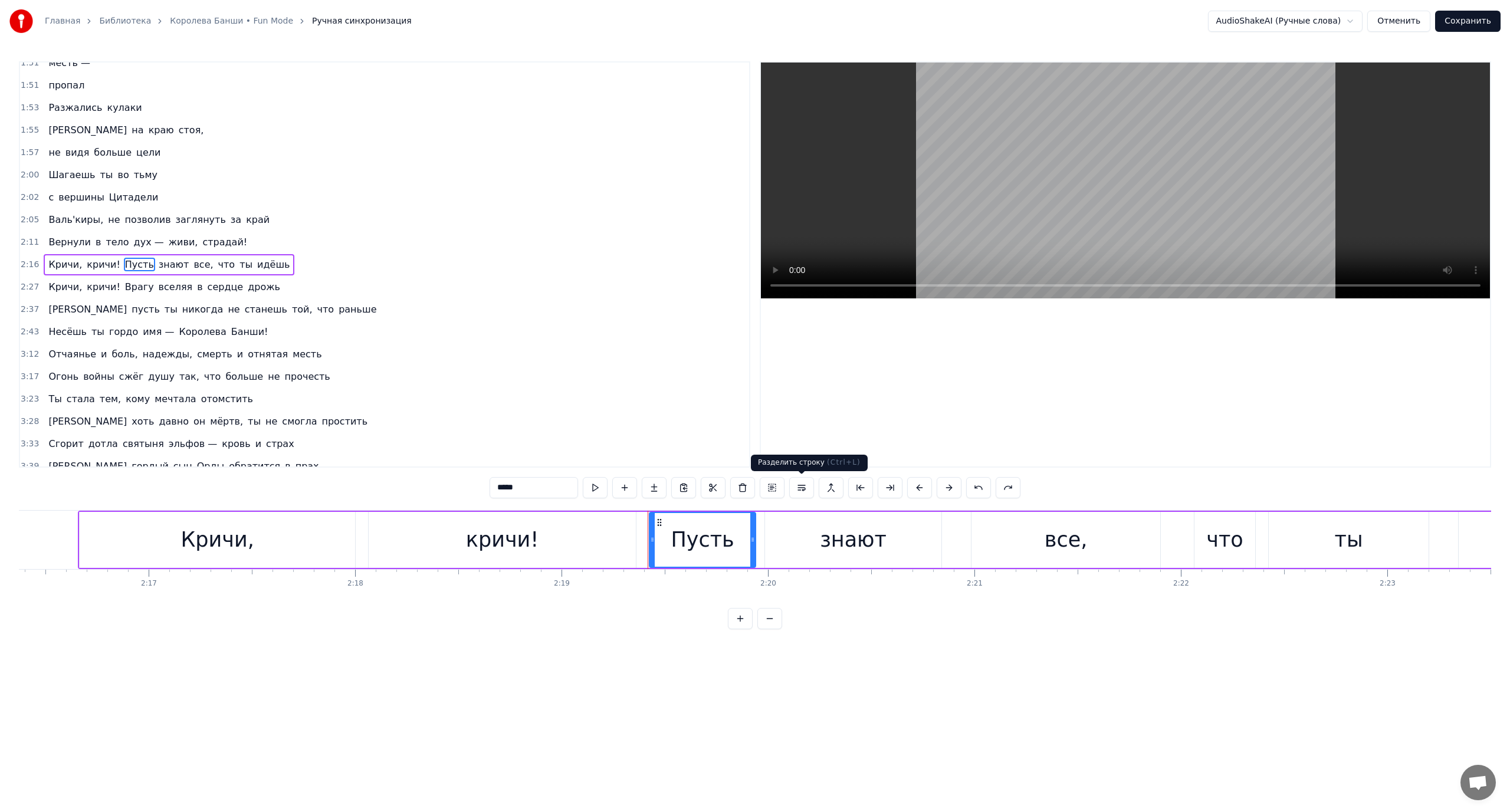
click at [804, 486] on button at bounding box center [801, 487] width 24 height 21
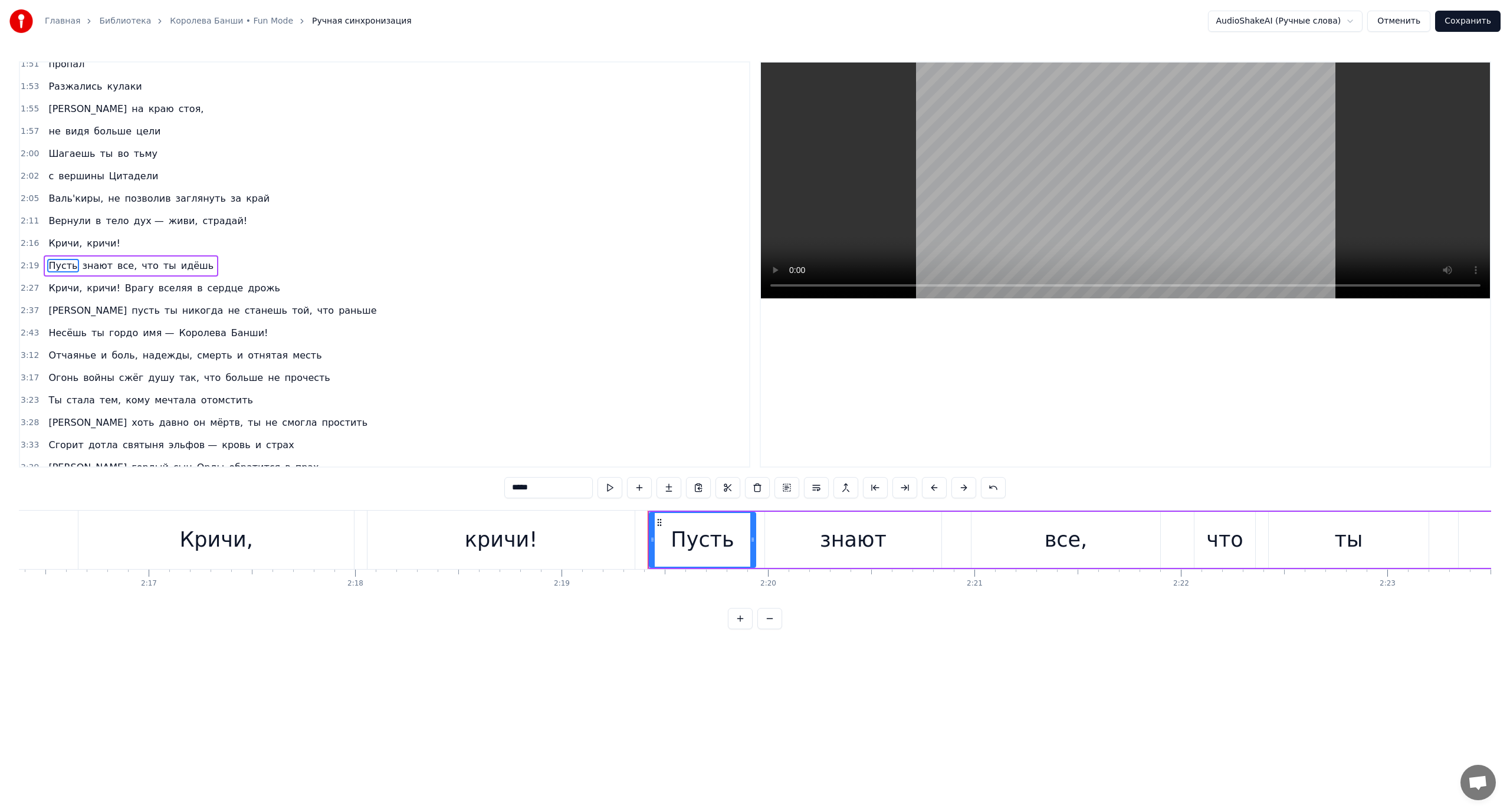
scroll to position [526, 0]
click at [55, 264] on span "Пусть" at bounding box center [63, 264] width 32 height 13
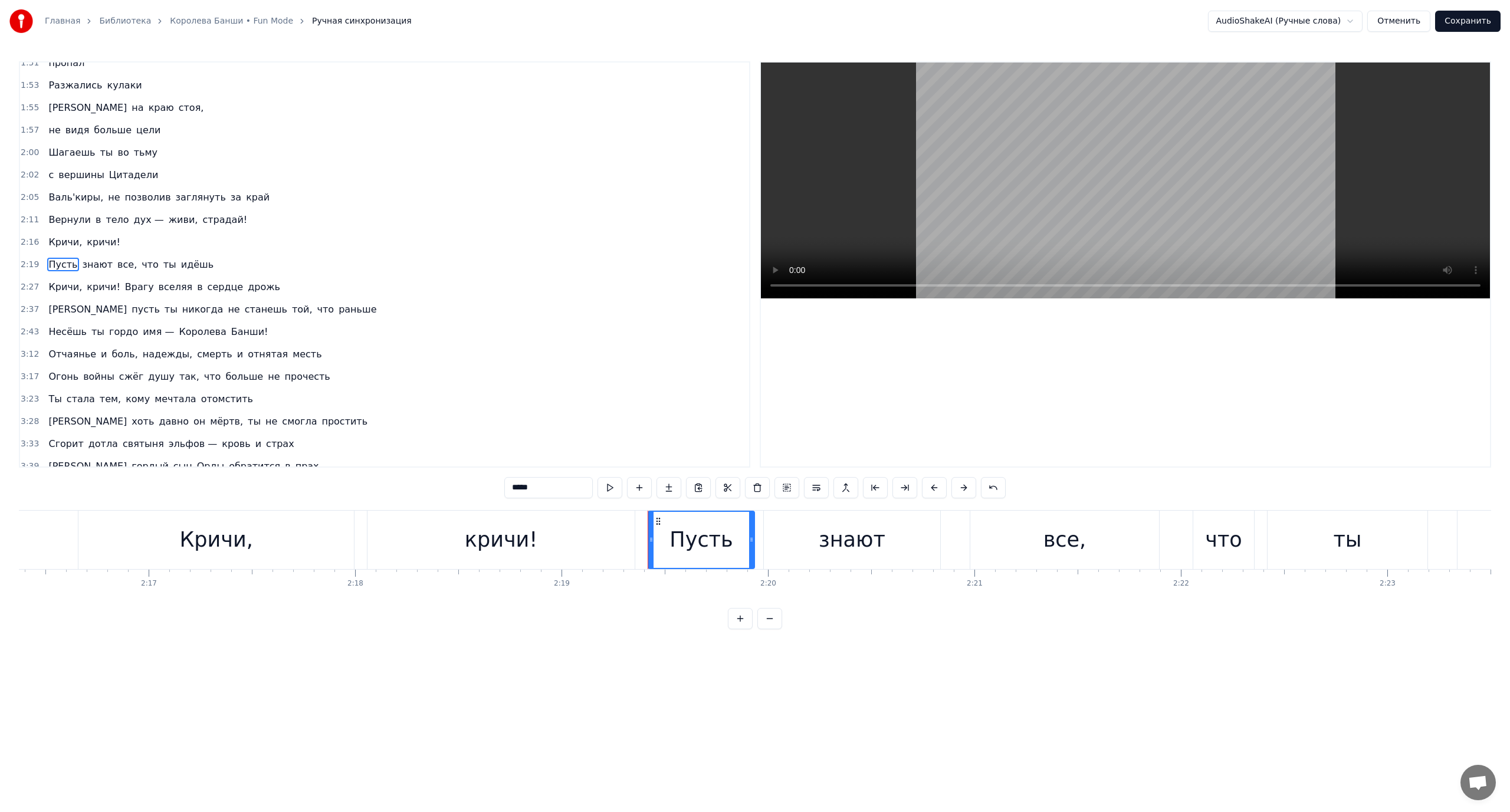
click at [130, 287] on span "Врагу" at bounding box center [140, 286] width 32 height 13
type input "*****"
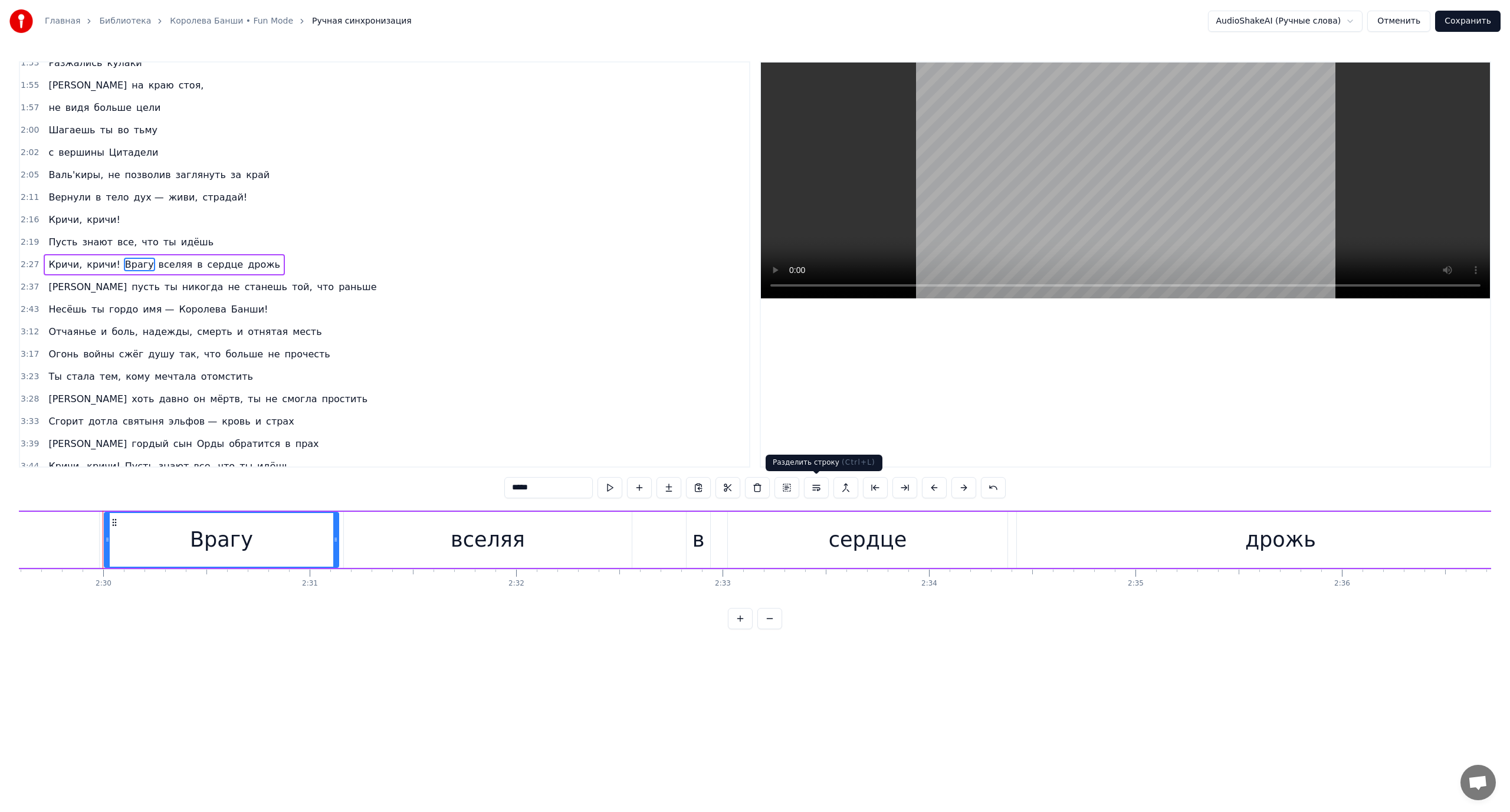
scroll to position [0, 30904]
click at [815, 486] on button at bounding box center [816, 487] width 24 height 21
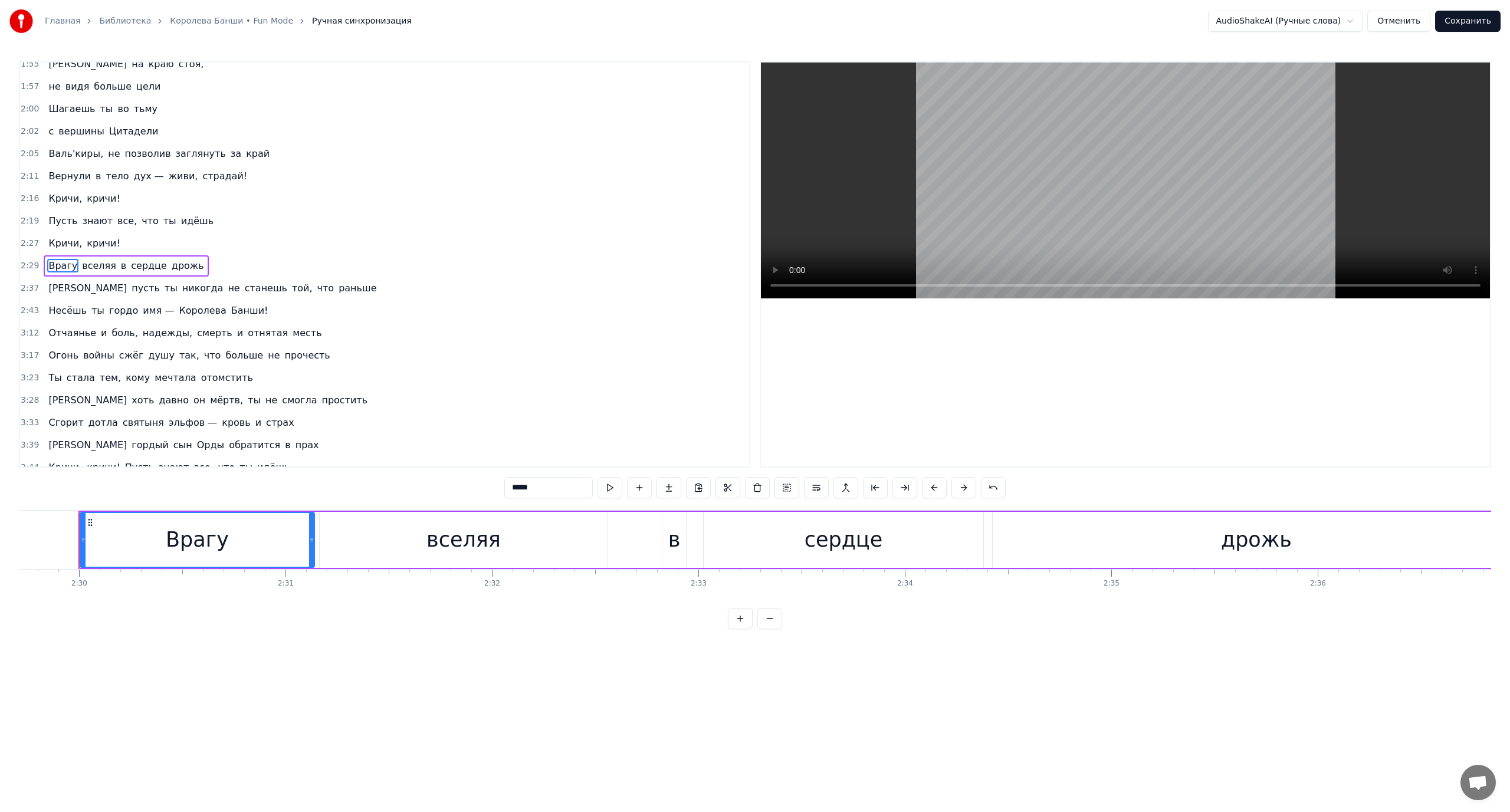
scroll to position [571, 0]
click at [55, 289] on div "И пусть ты никогда не станешь той, что раньше" at bounding box center [212, 287] width 337 height 21
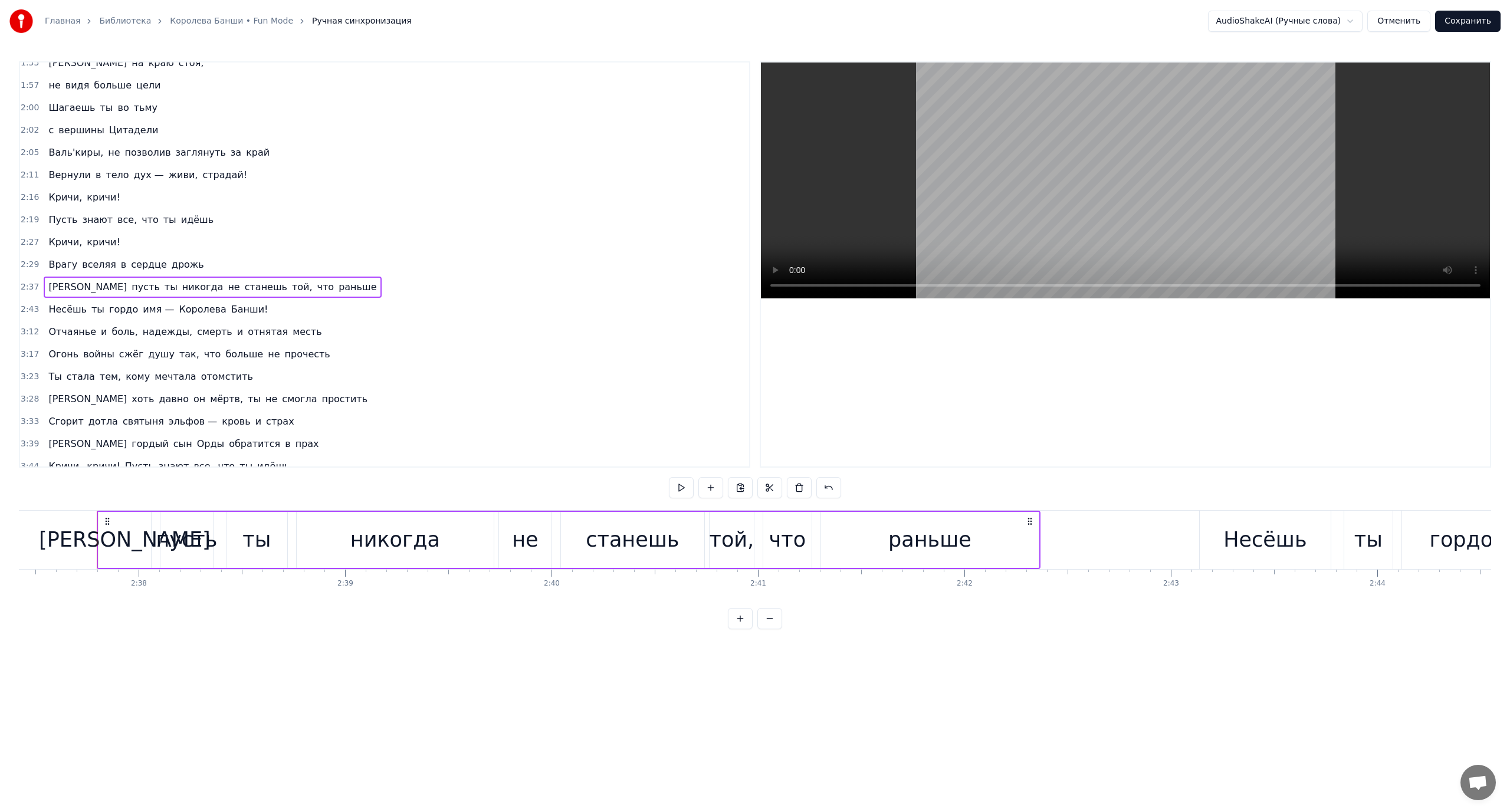
scroll to position [0, 32514]
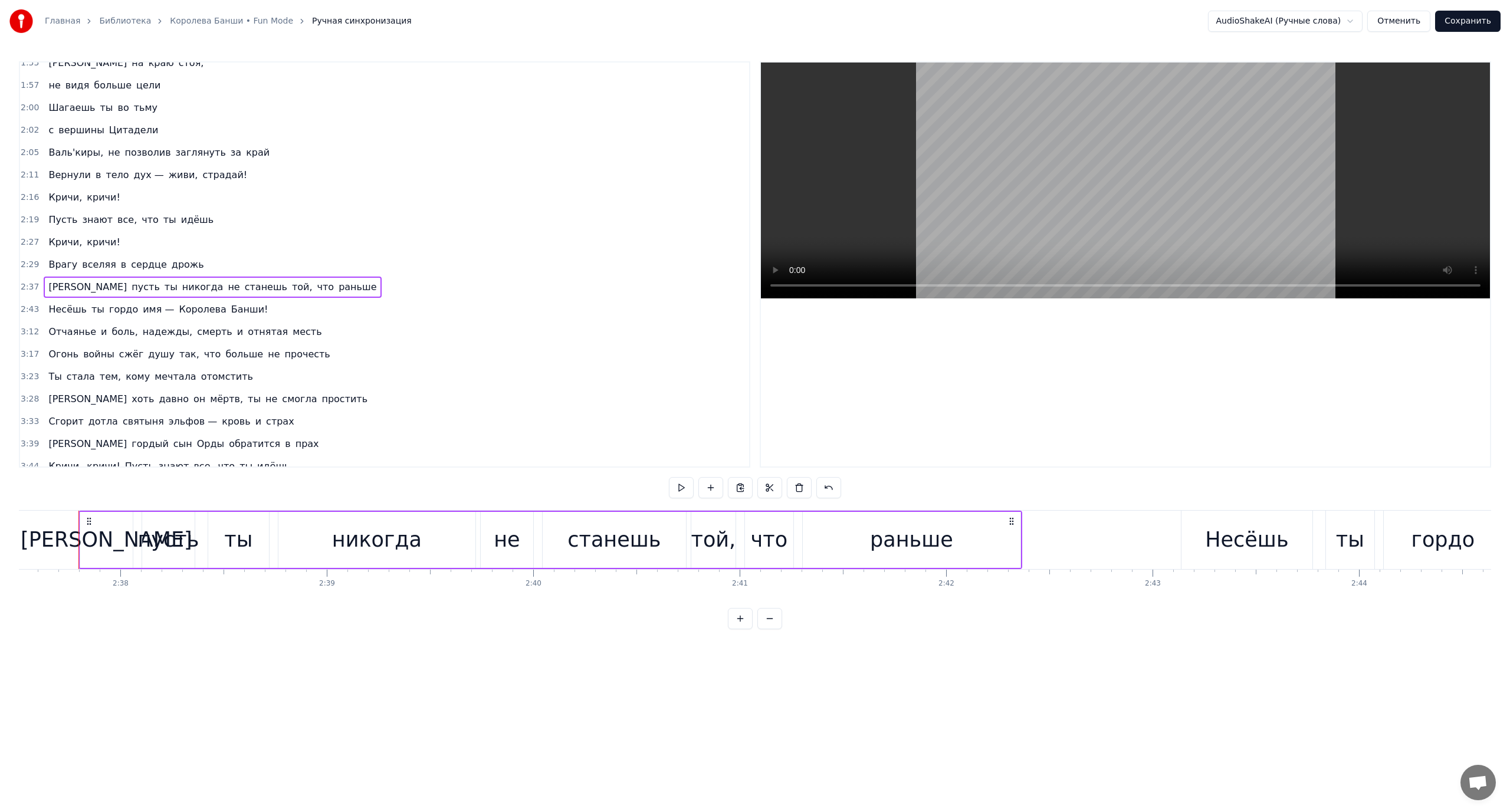
click at [226, 285] on span "не" at bounding box center [233, 286] width 14 height 13
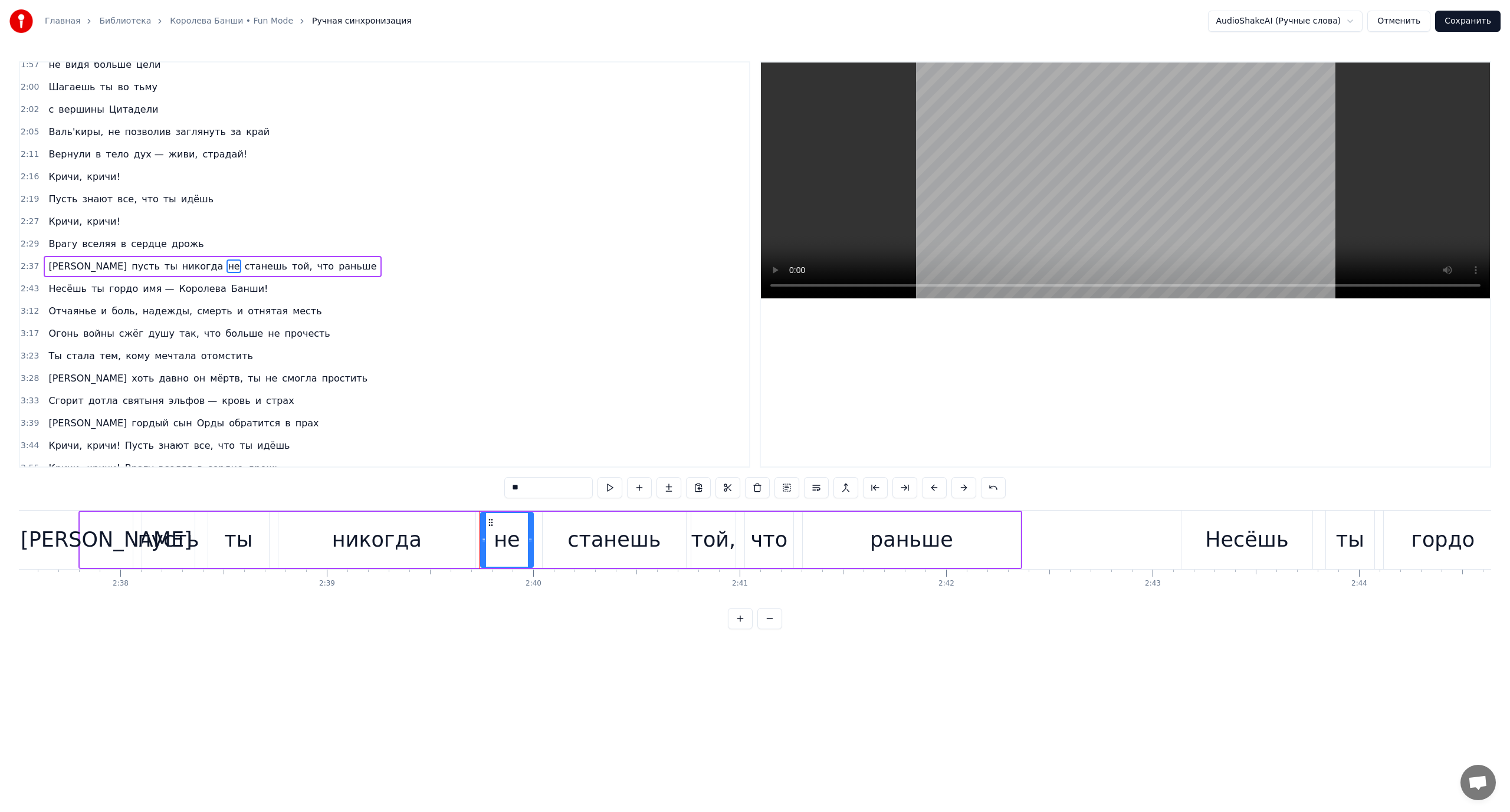
scroll to position [593, 0]
click at [815, 485] on button at bounding box center [816, 487] width 24 height 21
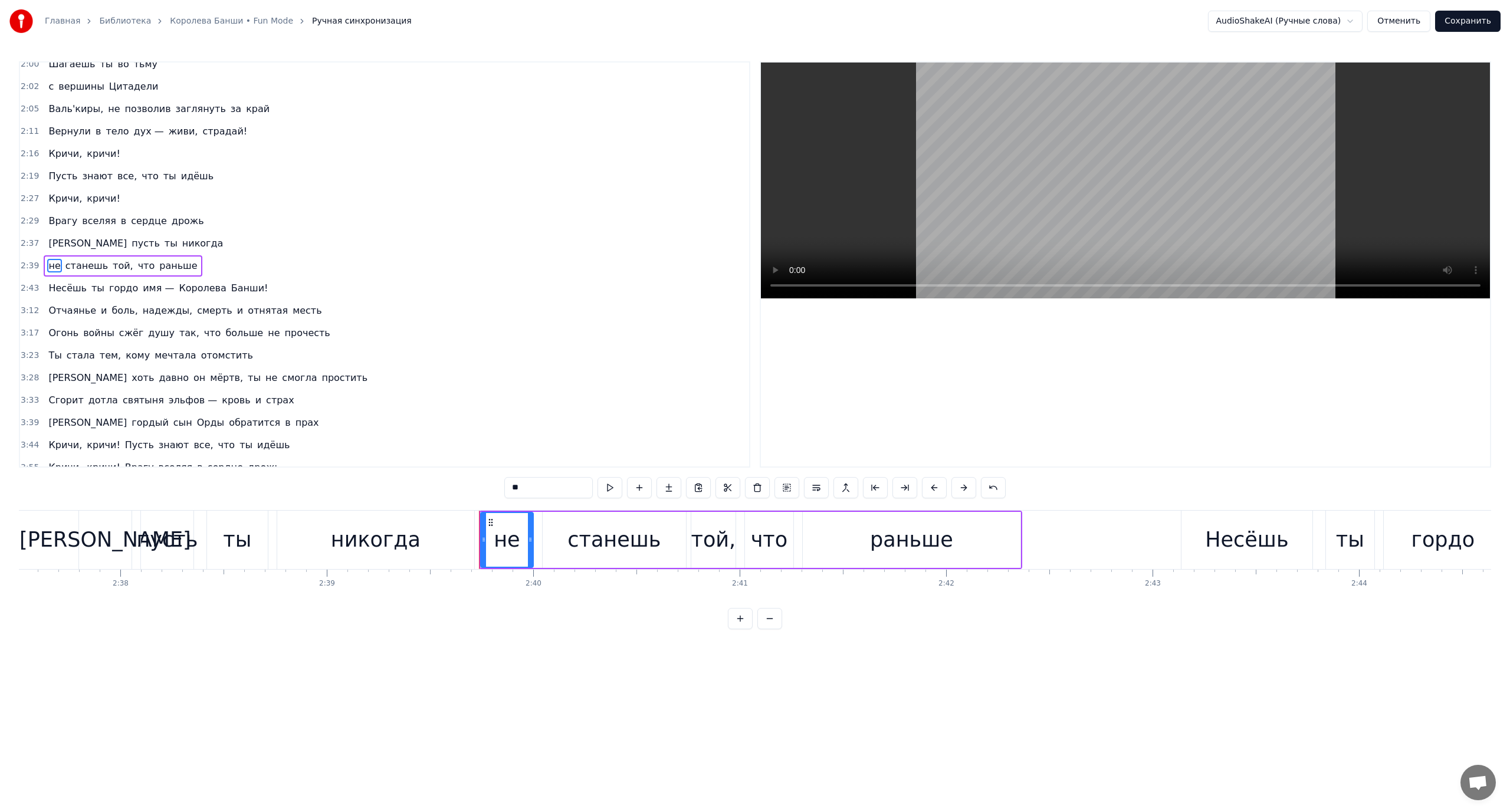
scroll to position [616, 0]
click at [49, 240] on span "[PERSON_NAME]" at bounding box center [88, 241] width 80 height 13
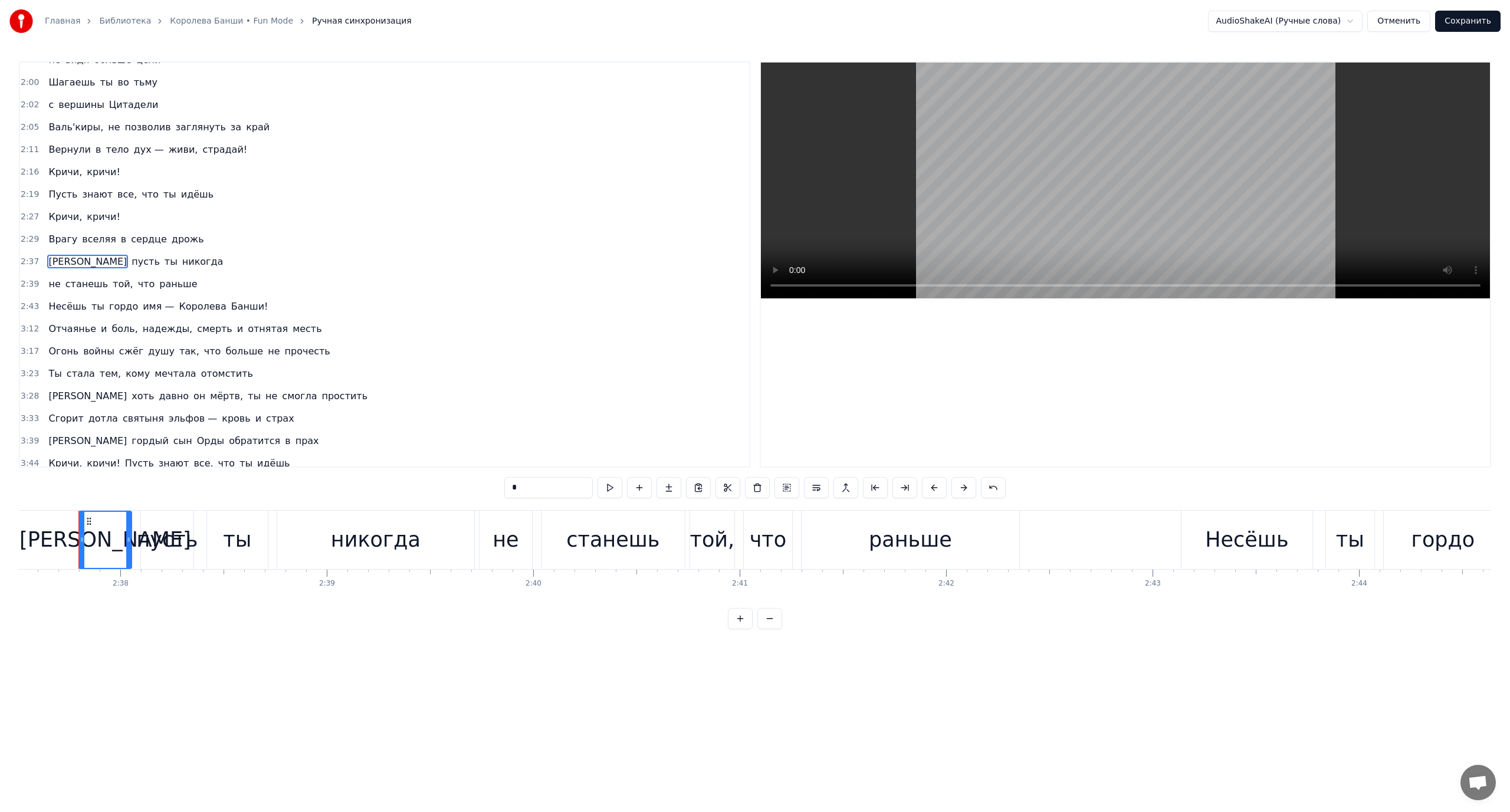
scroll to position [593, 0]
click at [47, 307] on span "Несёшь" at bounding box center [68, 309] width 41 height 13
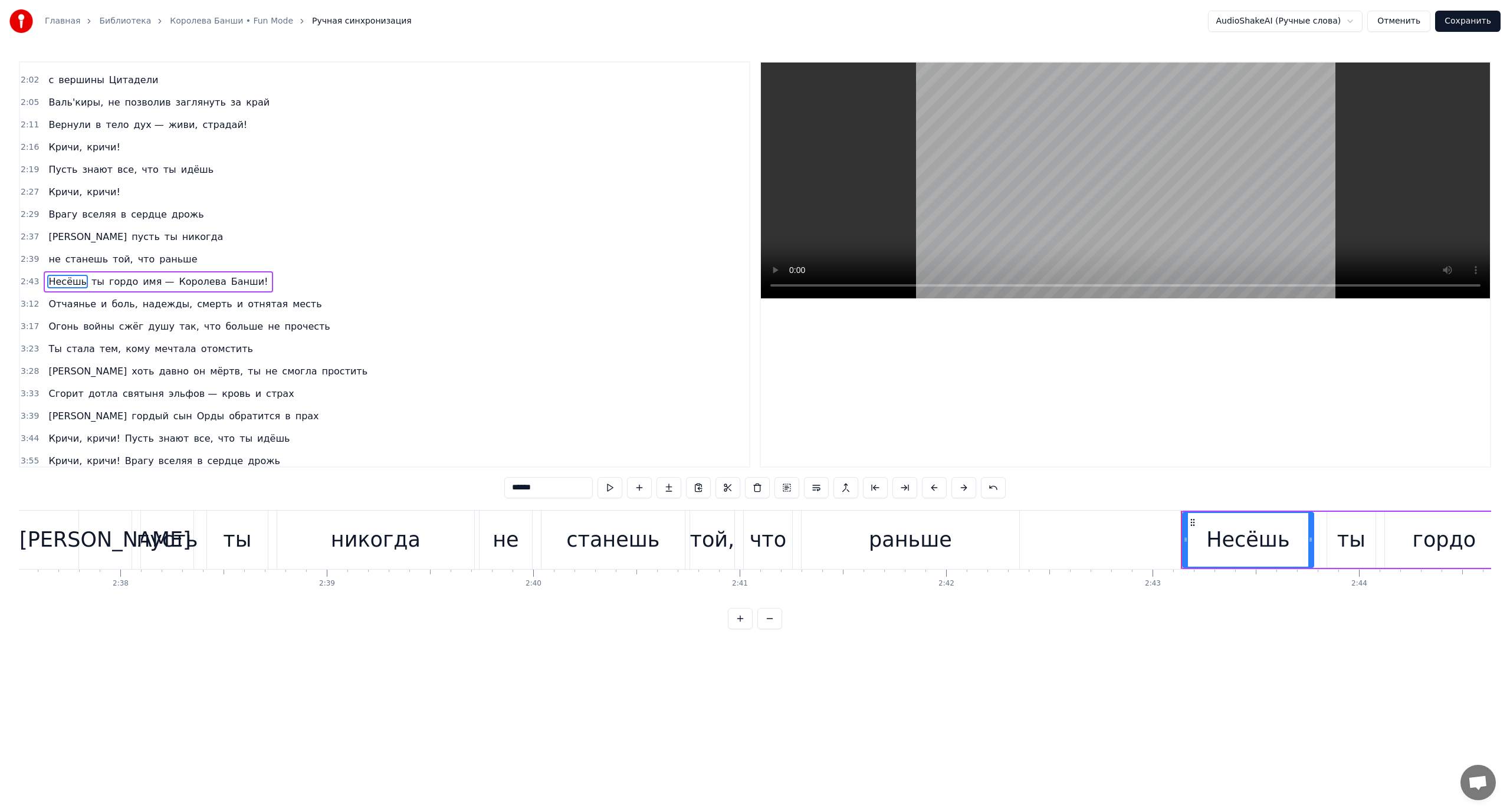
scroll to position [638, 0]
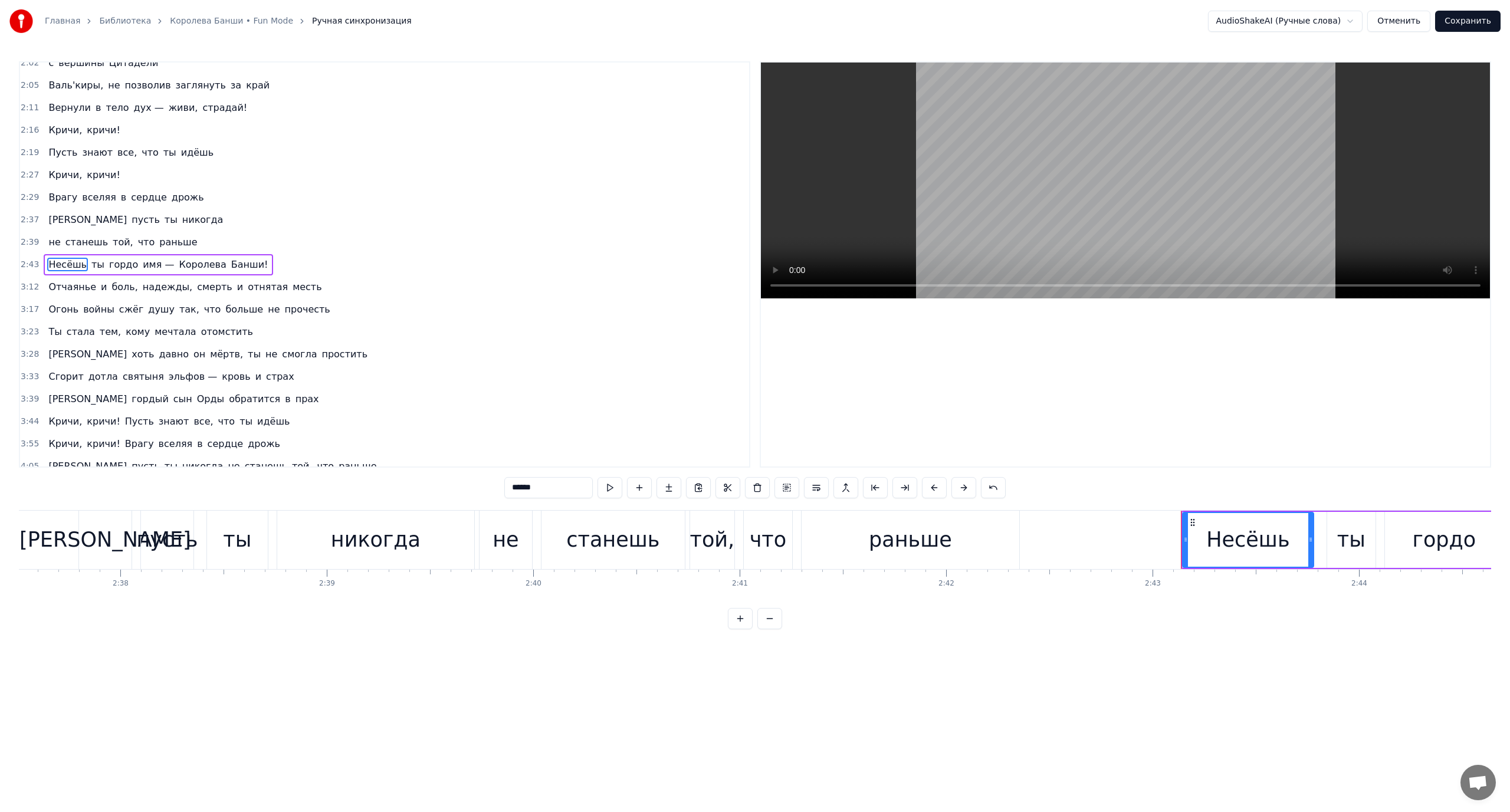
click at [51, 312] on span "Огонь" at bounding box center [63, 309] width 32 height 13
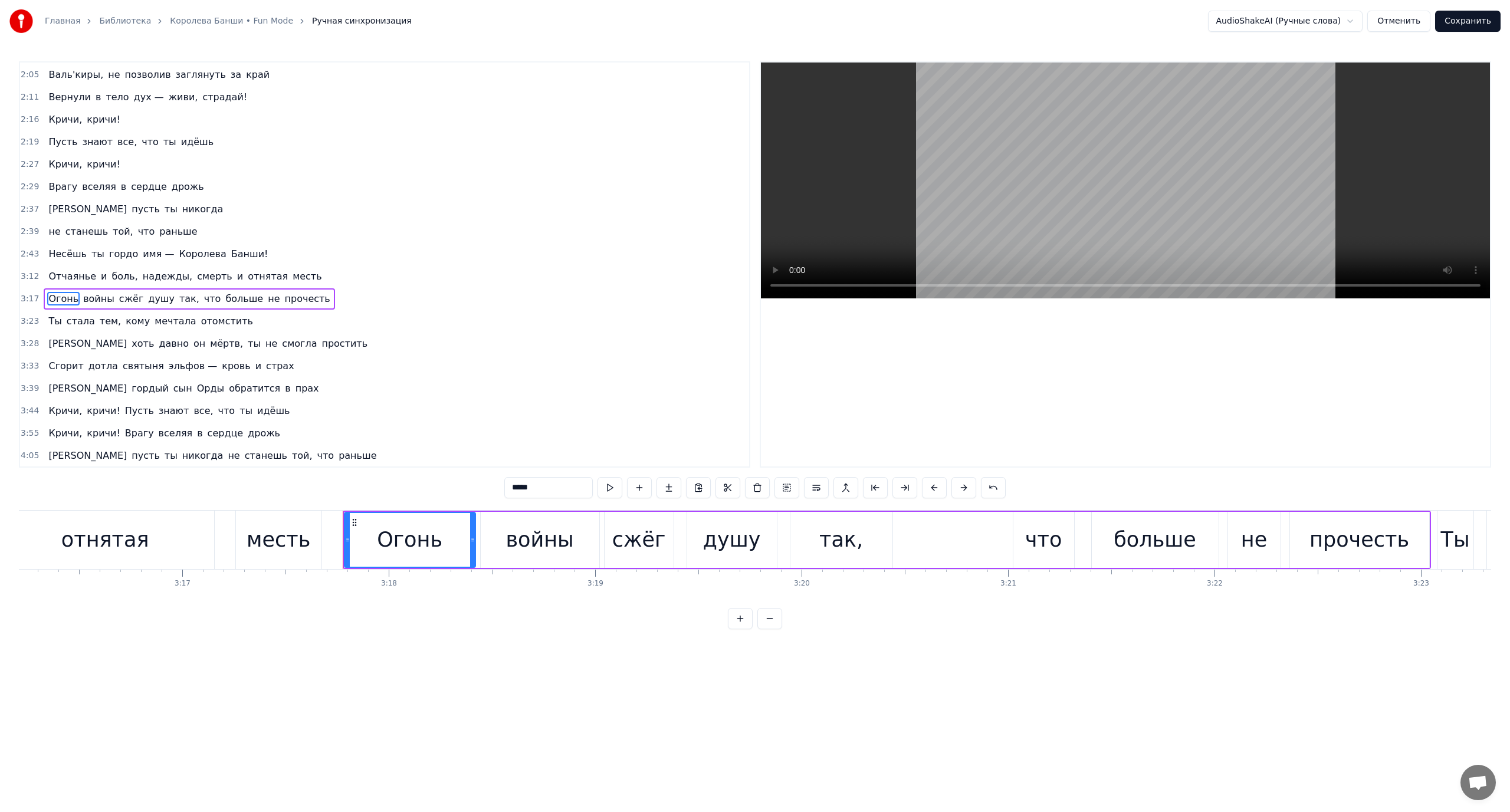
scroll to position [0, 40768]
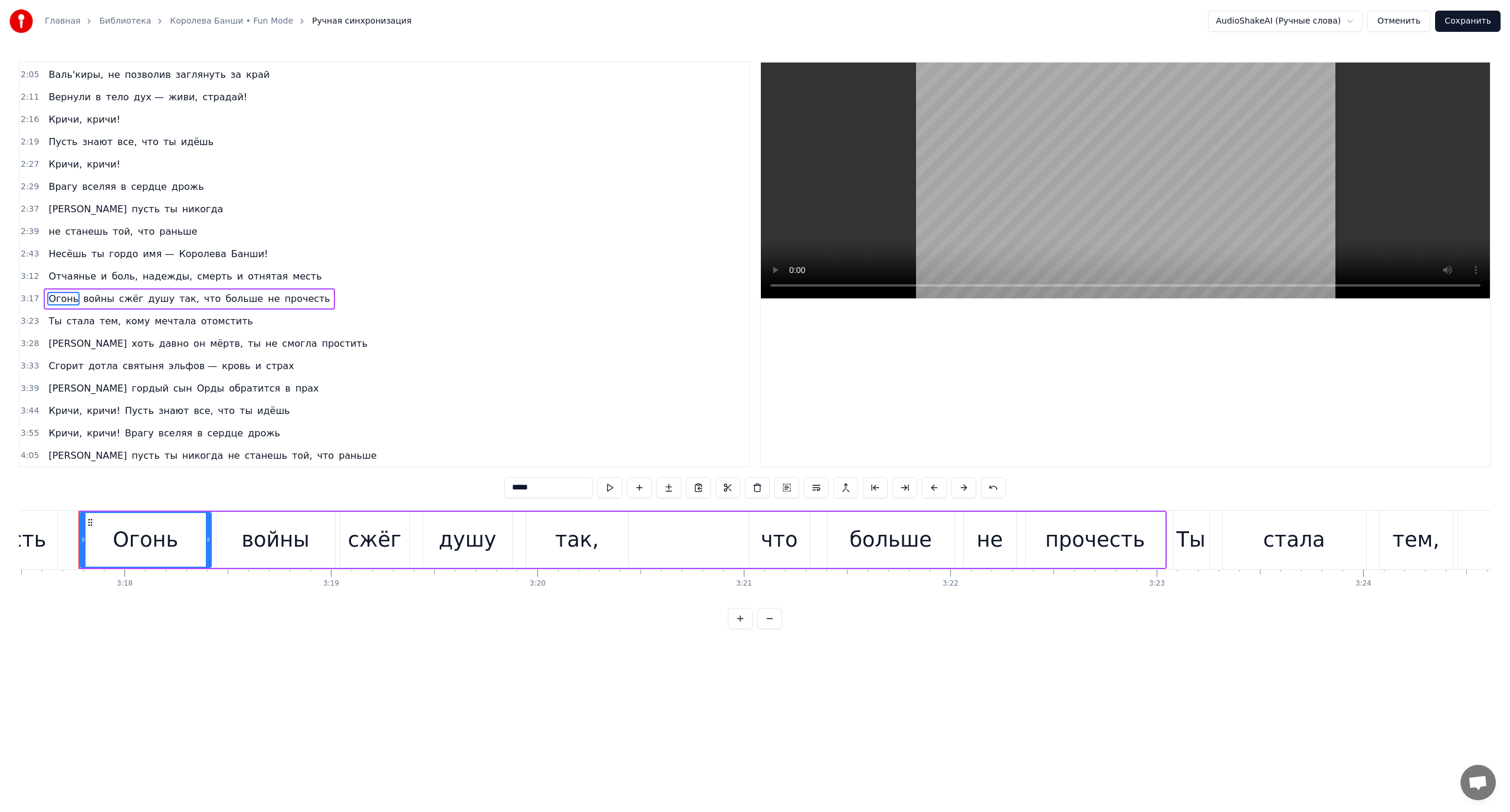
click at [54, 276] on span "Отчаянье" at bounding box center [73, 276] width 50 height 13
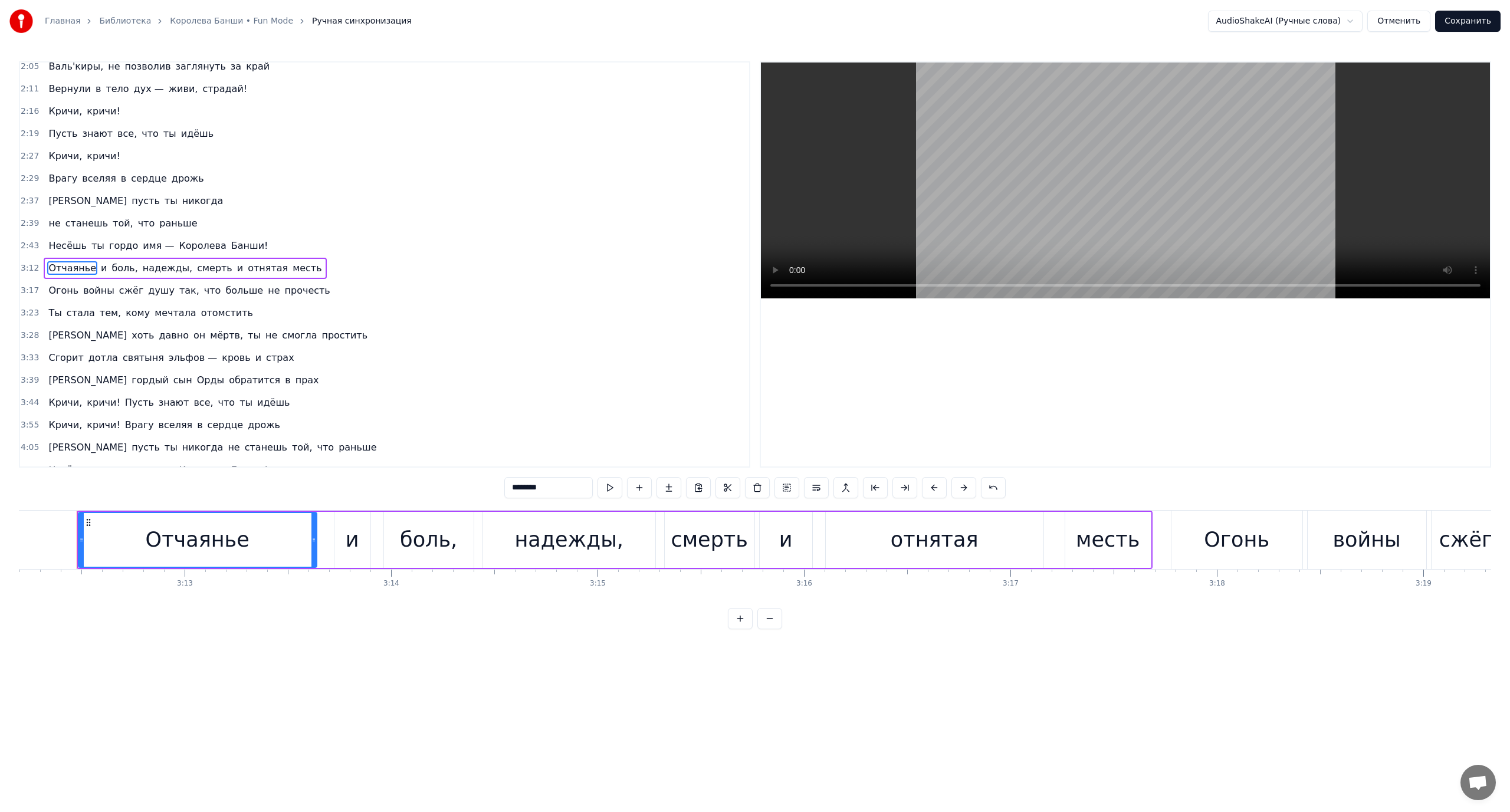
scroll to position [0, 39673]
click at [147, 264] on span "надежды," at bounding box center [168, 267] width 52 height 13
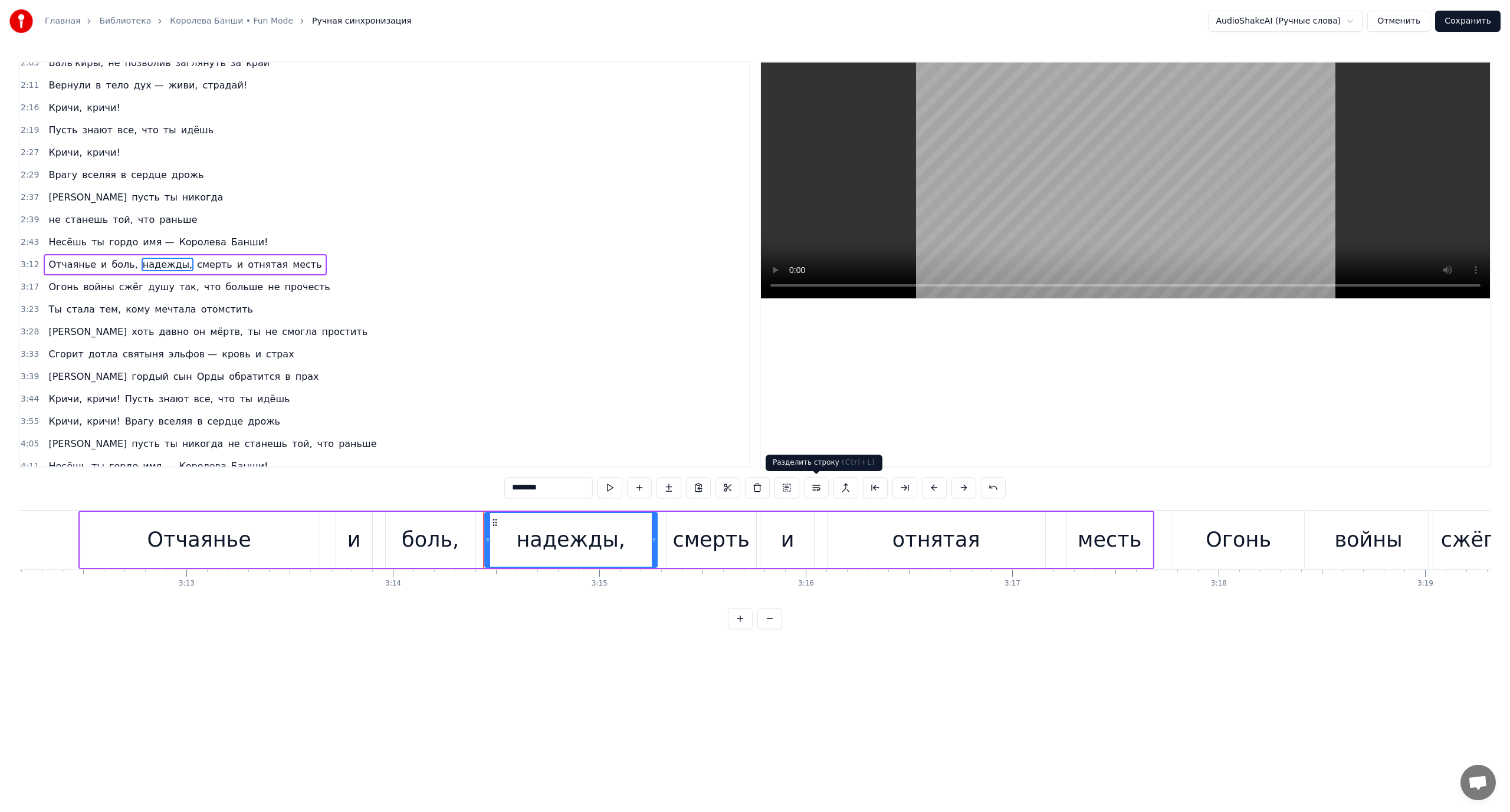
click at [815, 483] on button at bounding box center [816, 487] width 24 height 21
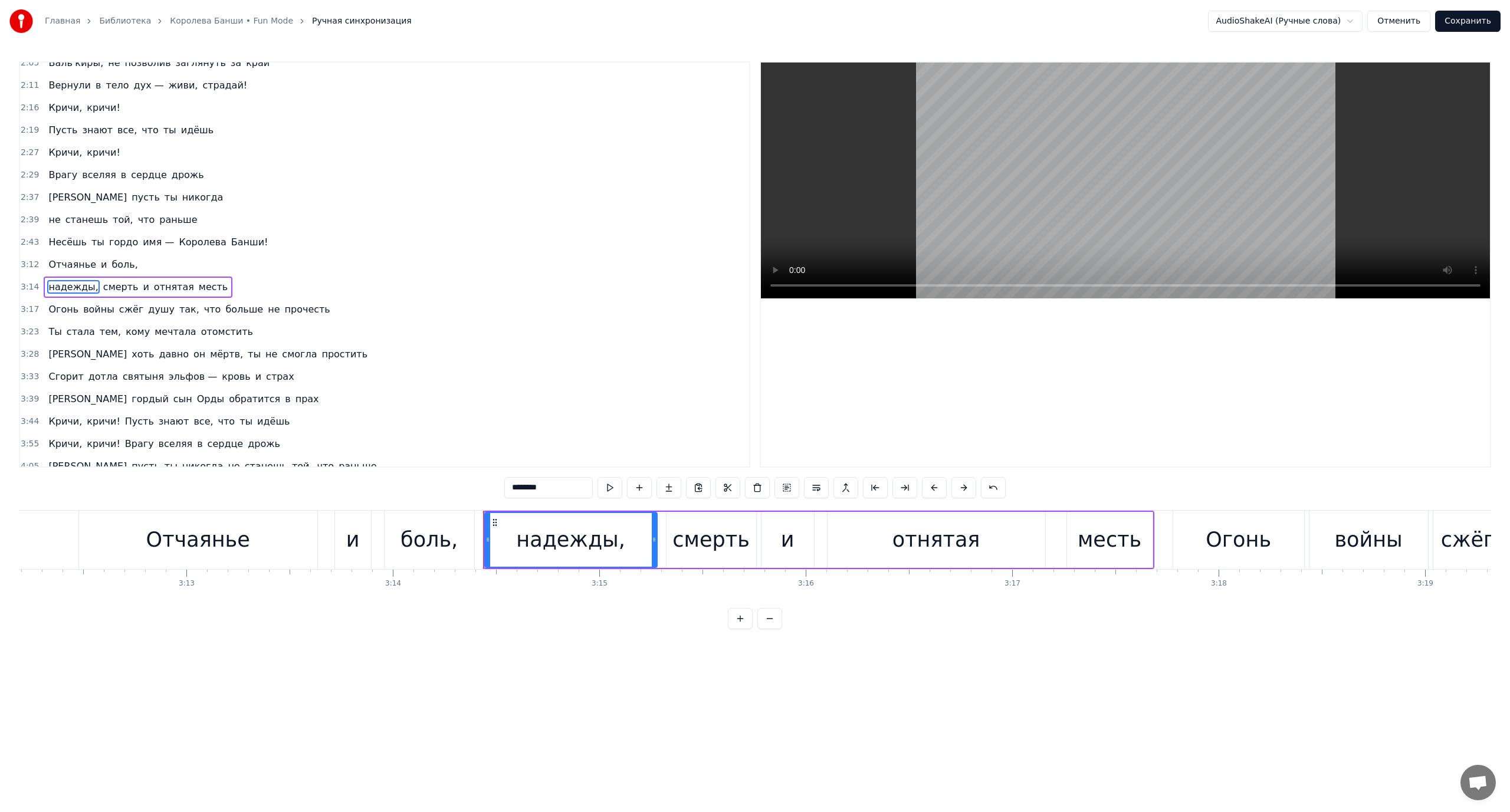
scroll to position [683, 0]
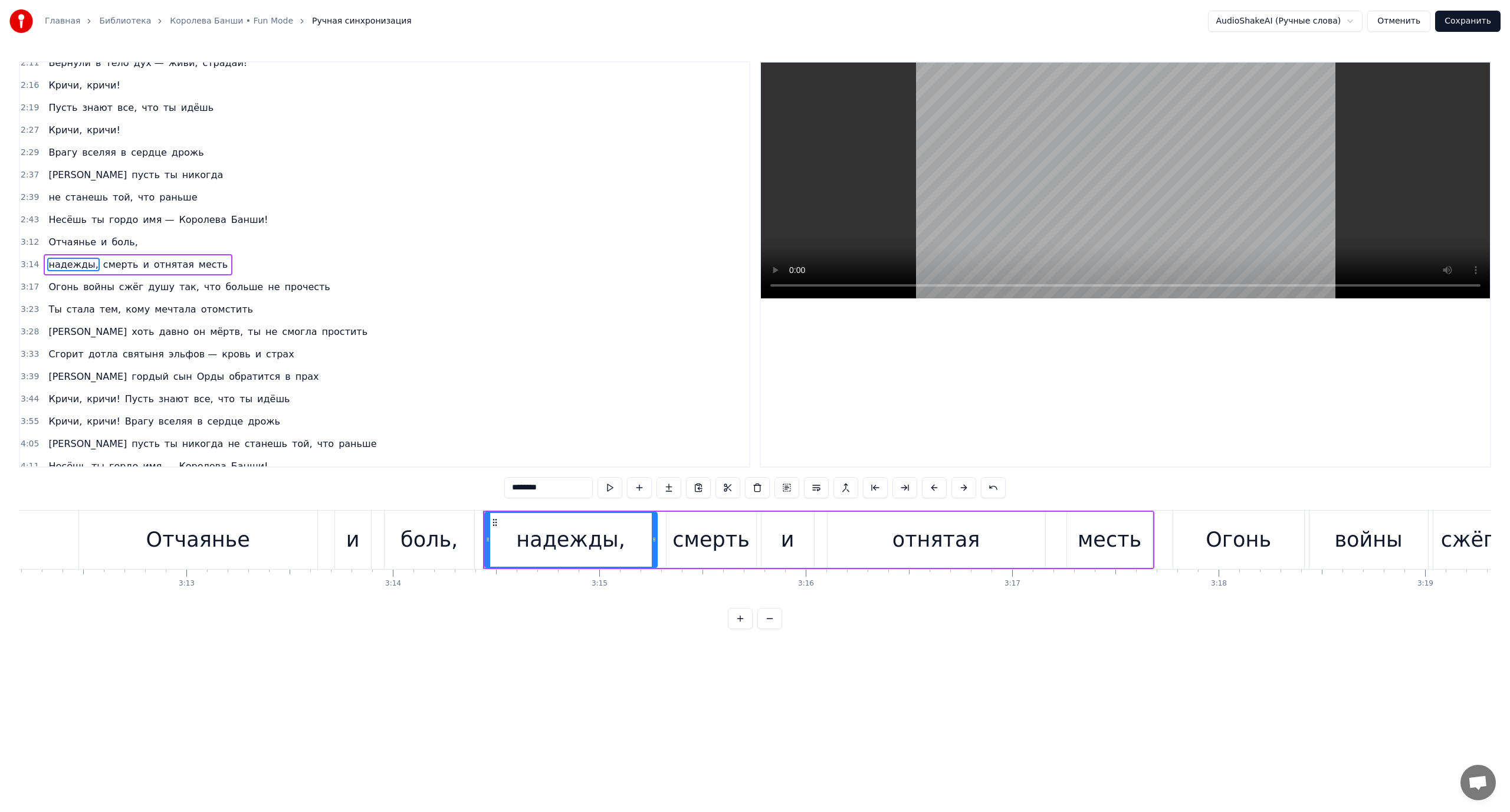
click at [55, 261] on span "надежды," at bounding box center [73, 264] width 52 height 13
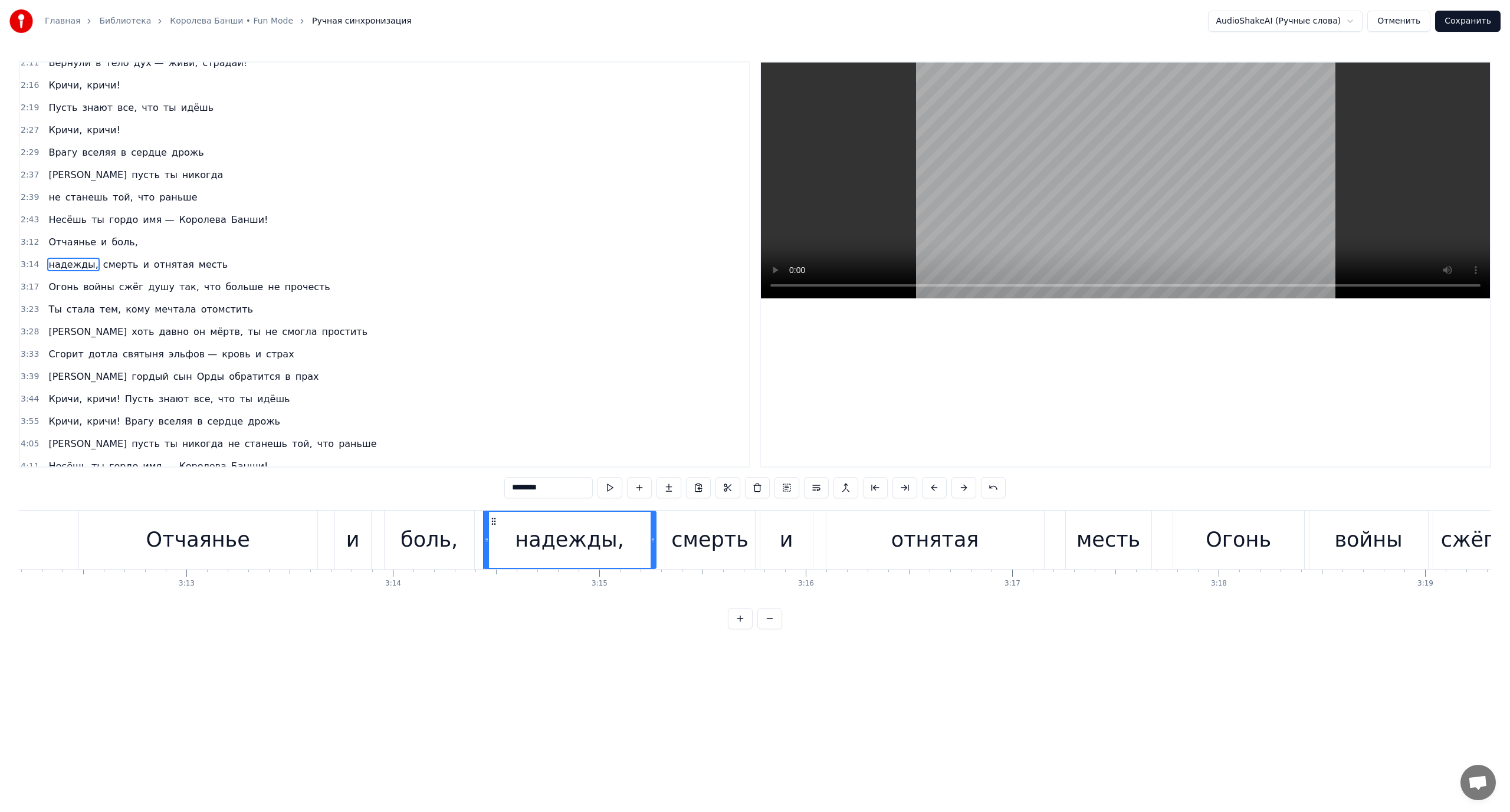
click at [142, 263] on span "и" at bounding box center [146, 264] width 8 height 13
click at [153, 266] on span "отнятая" at bounding box center [174, 264] width 43 height 13
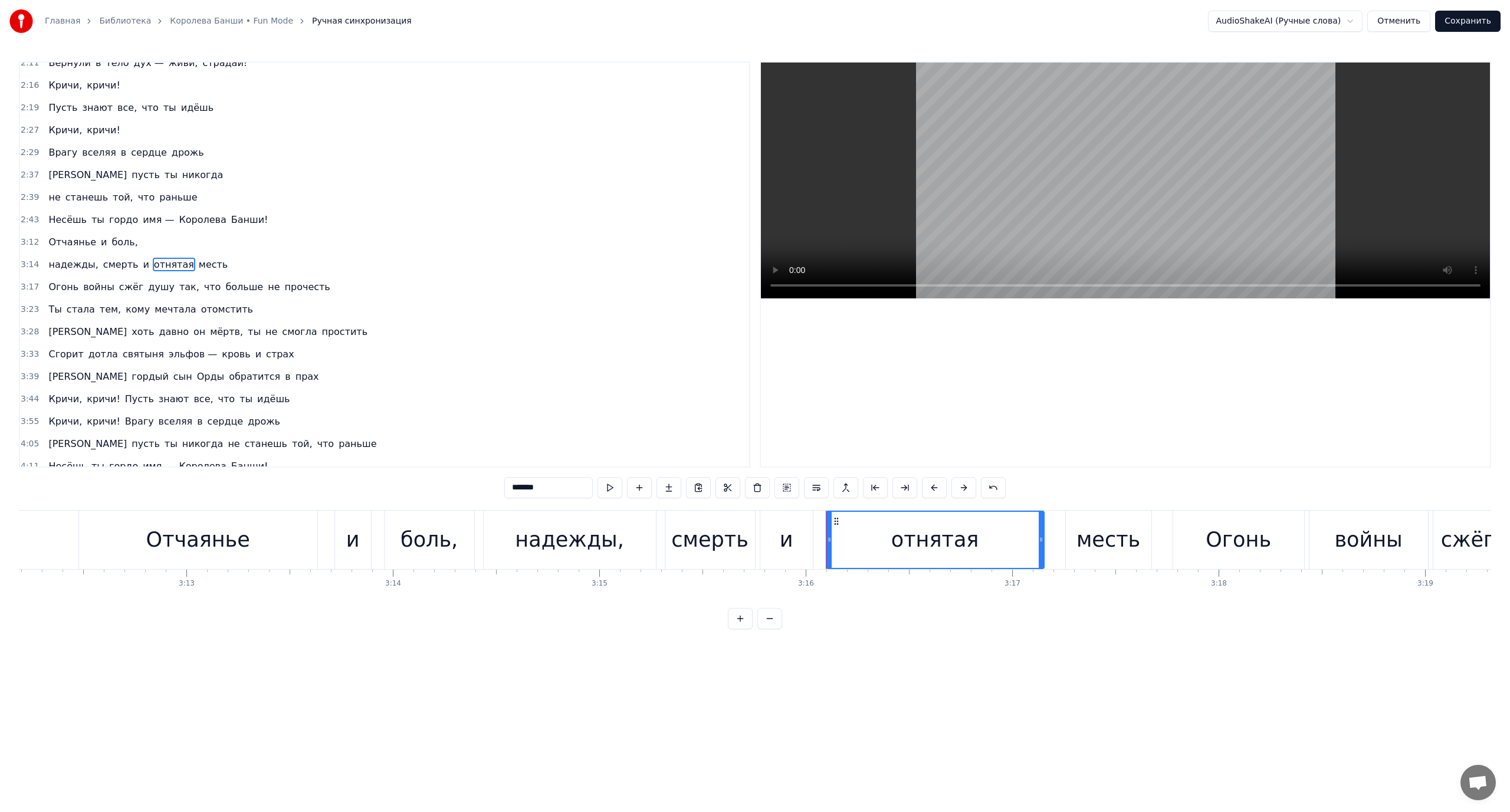
click at [60, 285] on span "Огонь" at bounding box center [63, 286] width 32 height 13
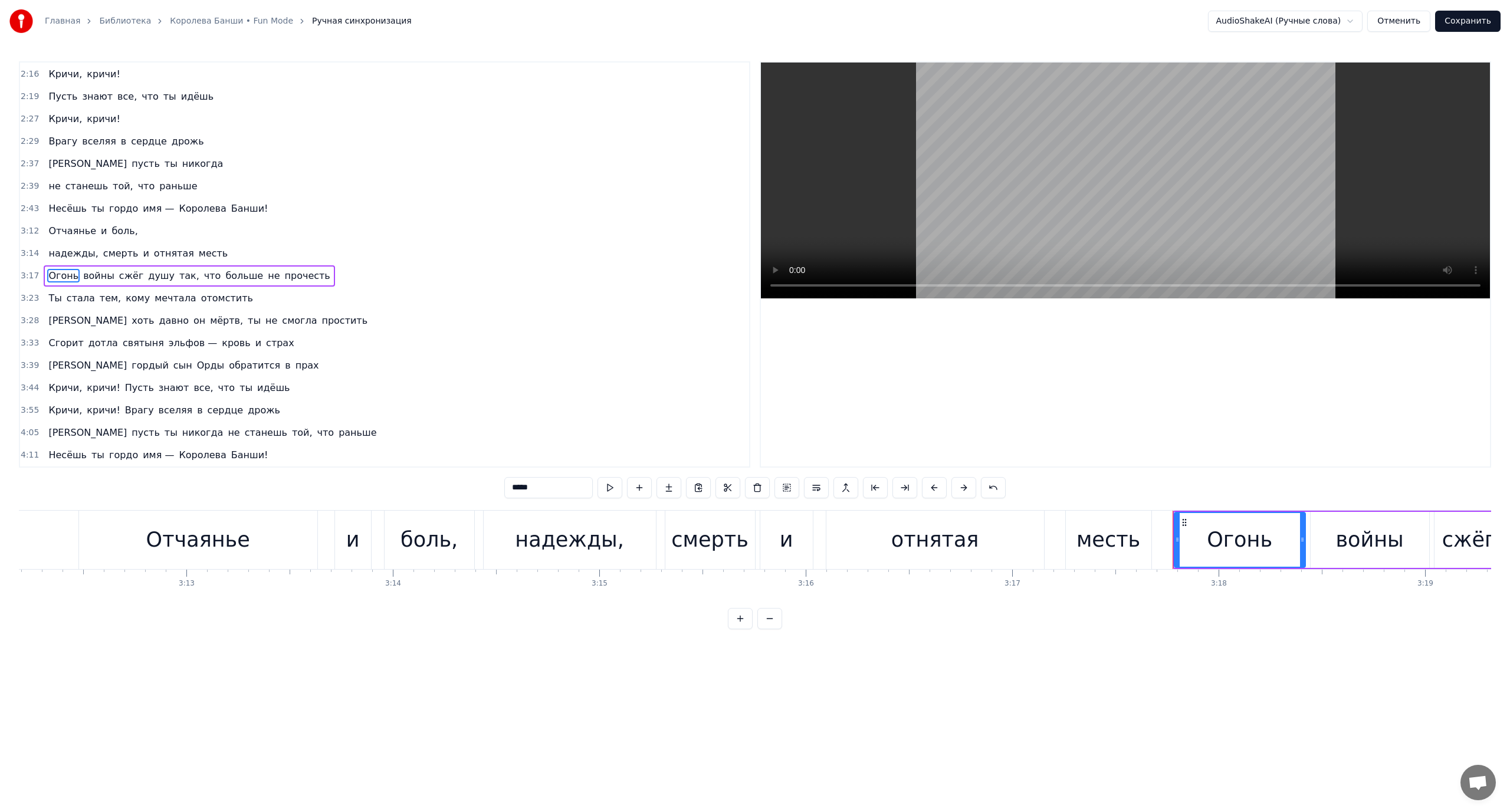
click at [203, 276] on span "что" at bounding box center [212, 275] width 20 height 13
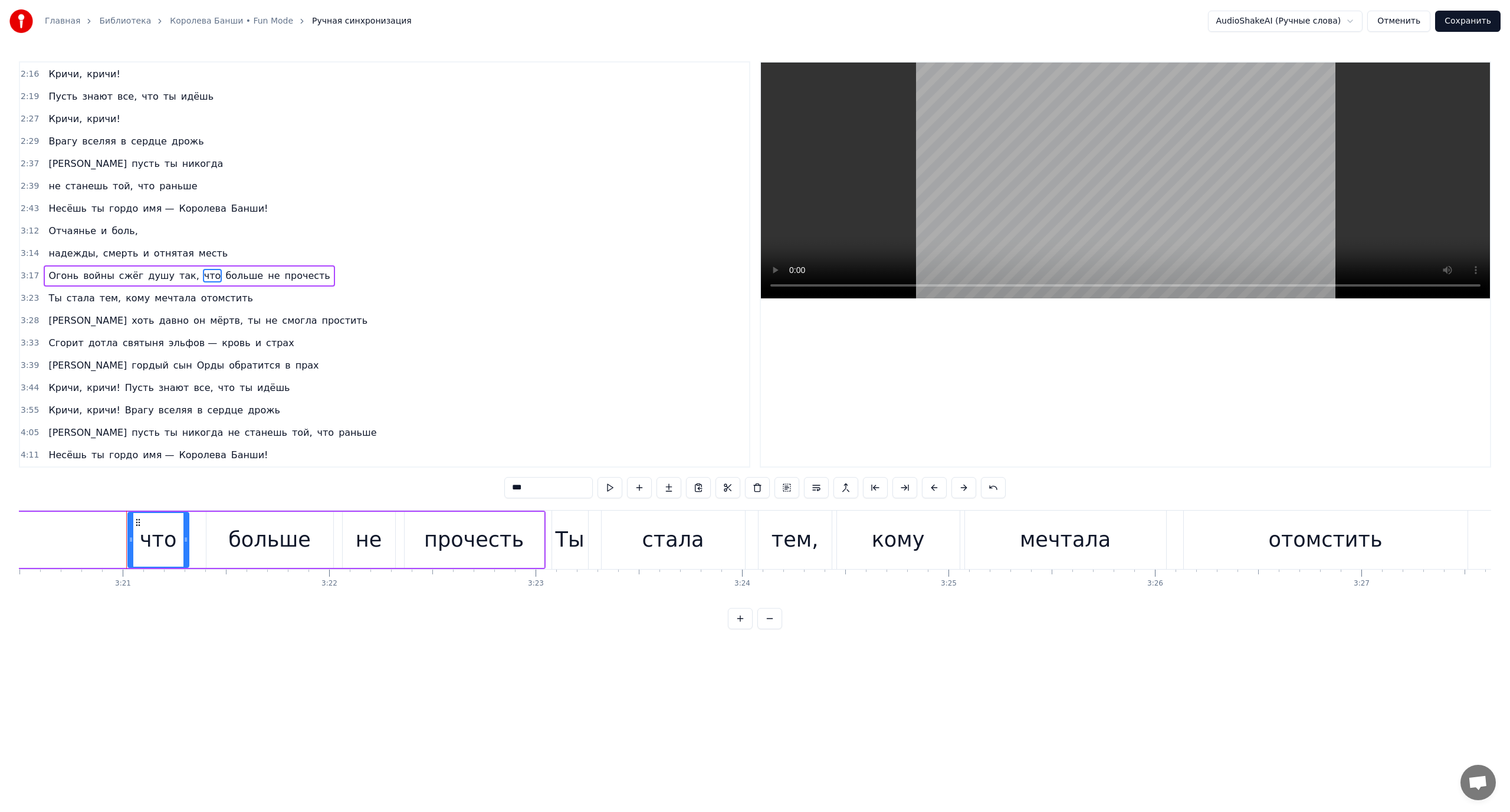
scroll to position [0, 41436]
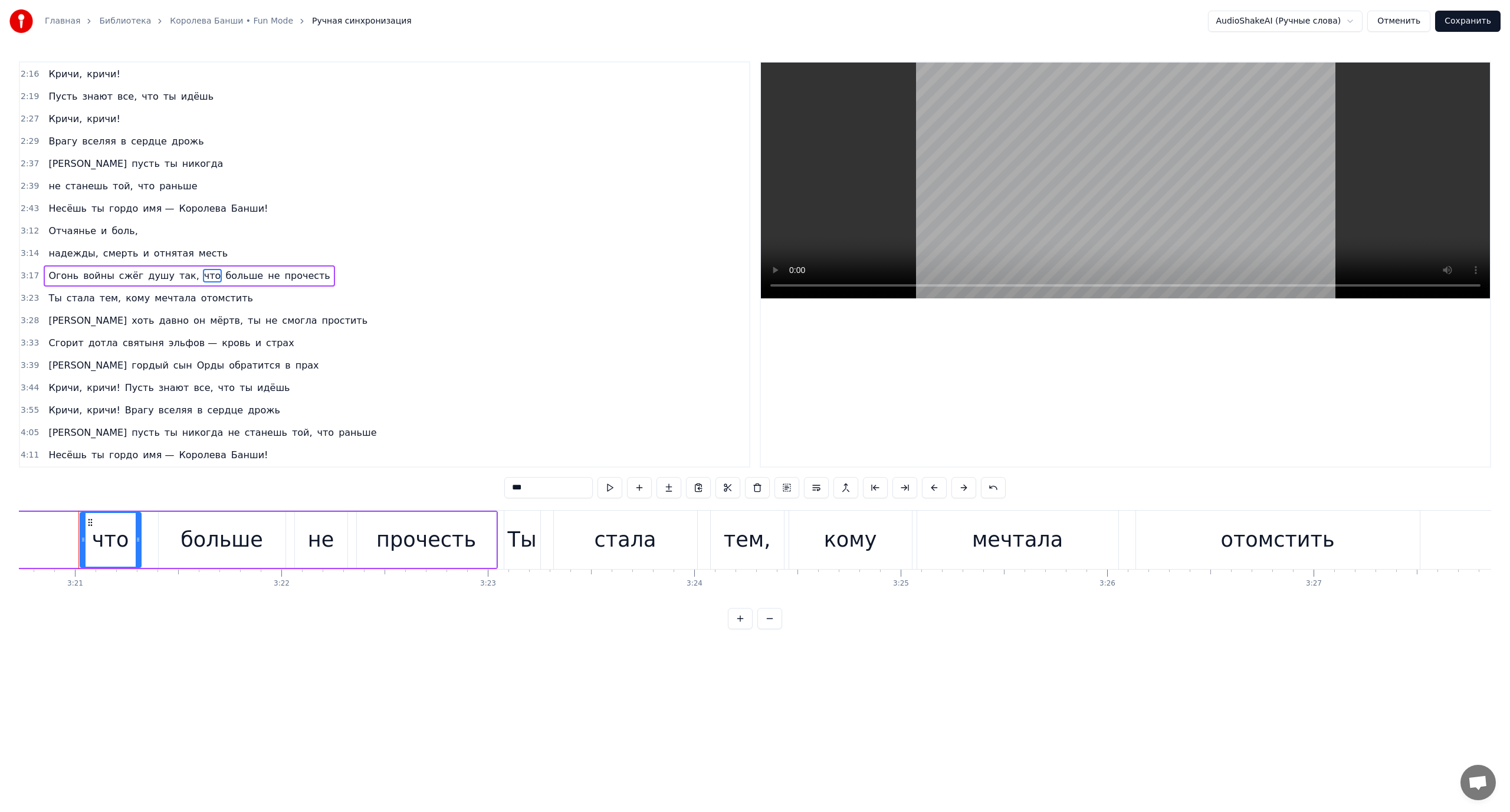
click at [54, 293] on span "Ты" at bounding box center [54, 298] width 15 height 13
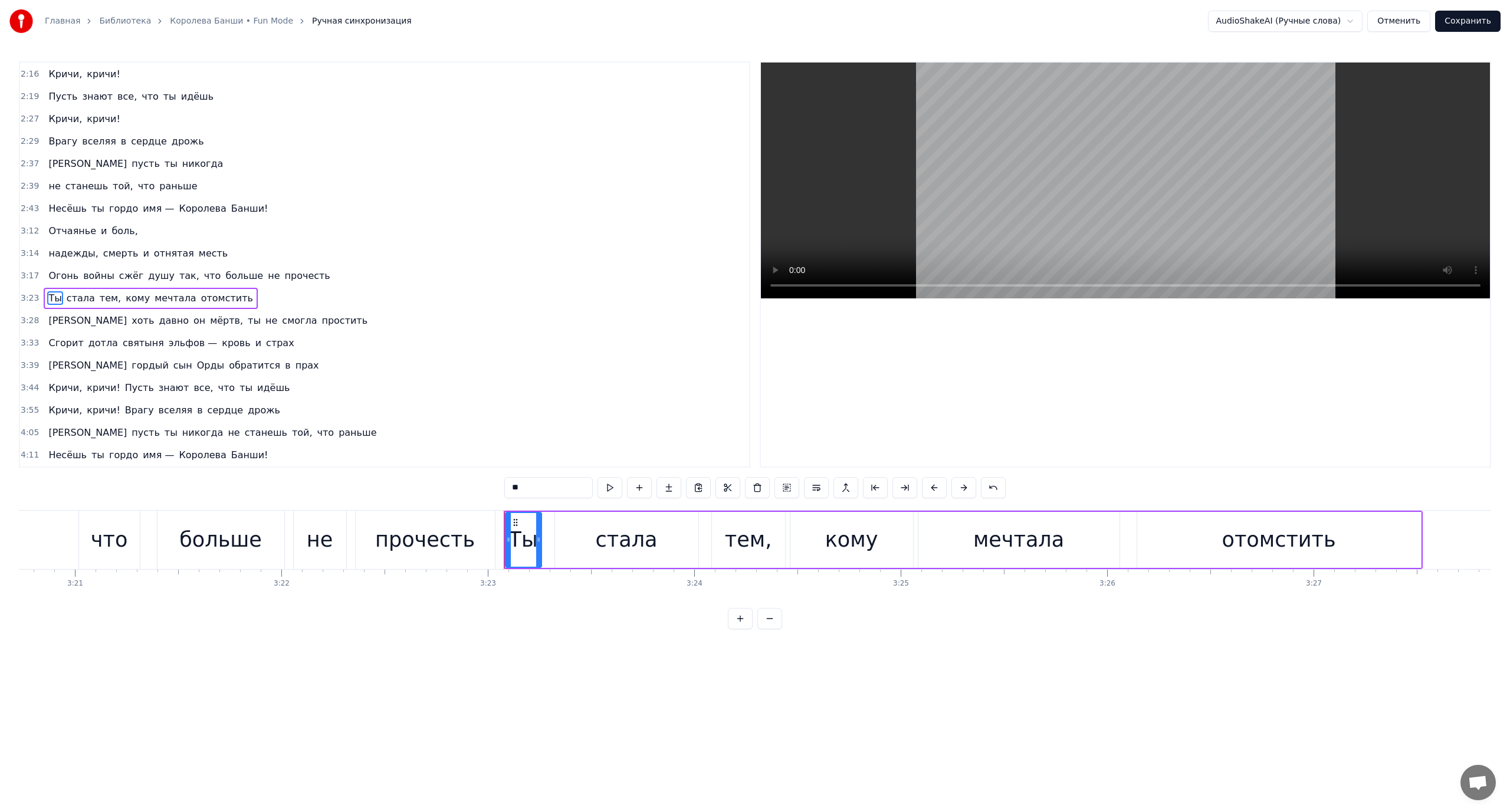
click at [130, 318] on span "хоть" at bounding box center [142, 320] width 24 height 13
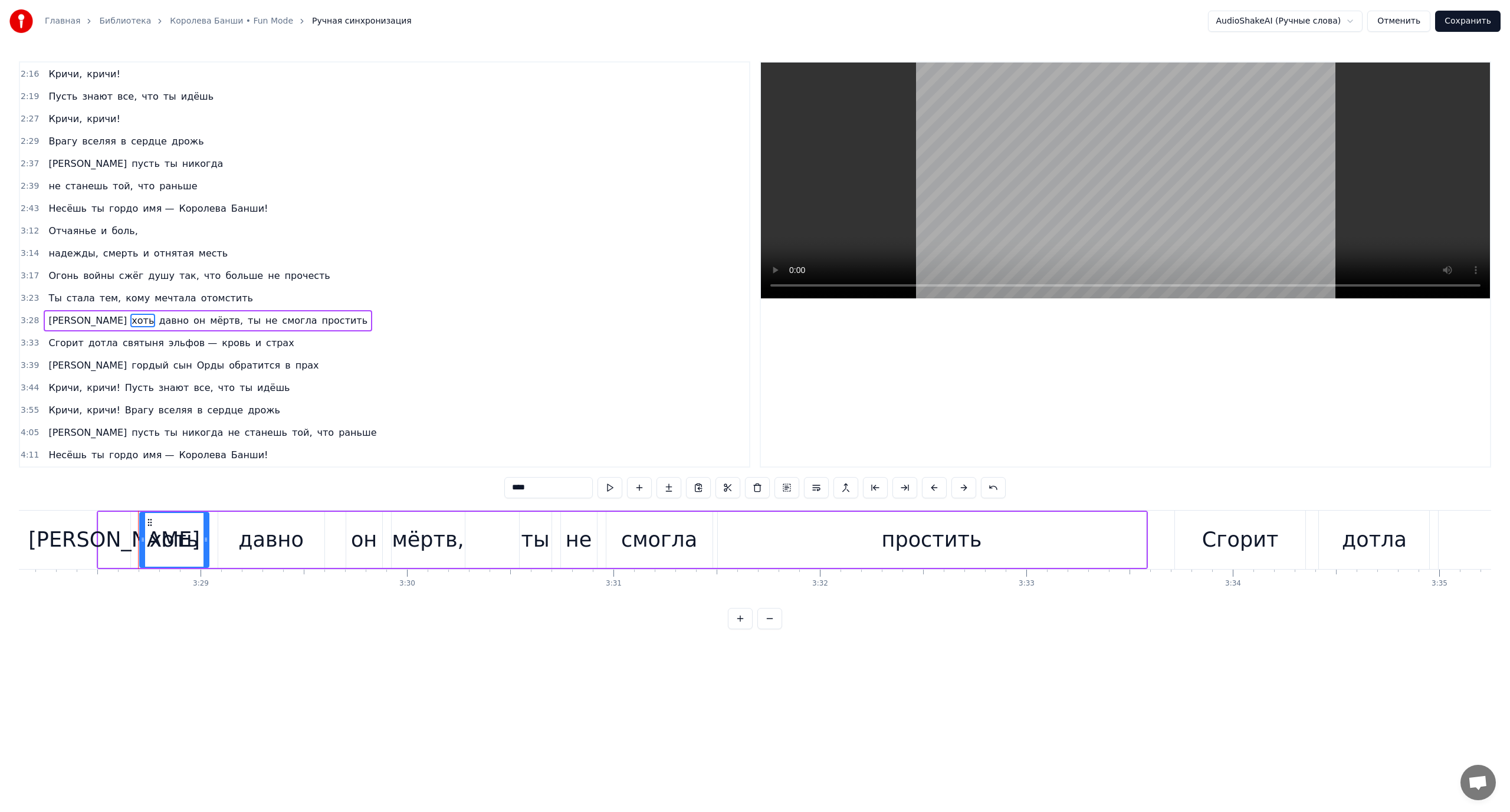
scroll to position [0, 43021]
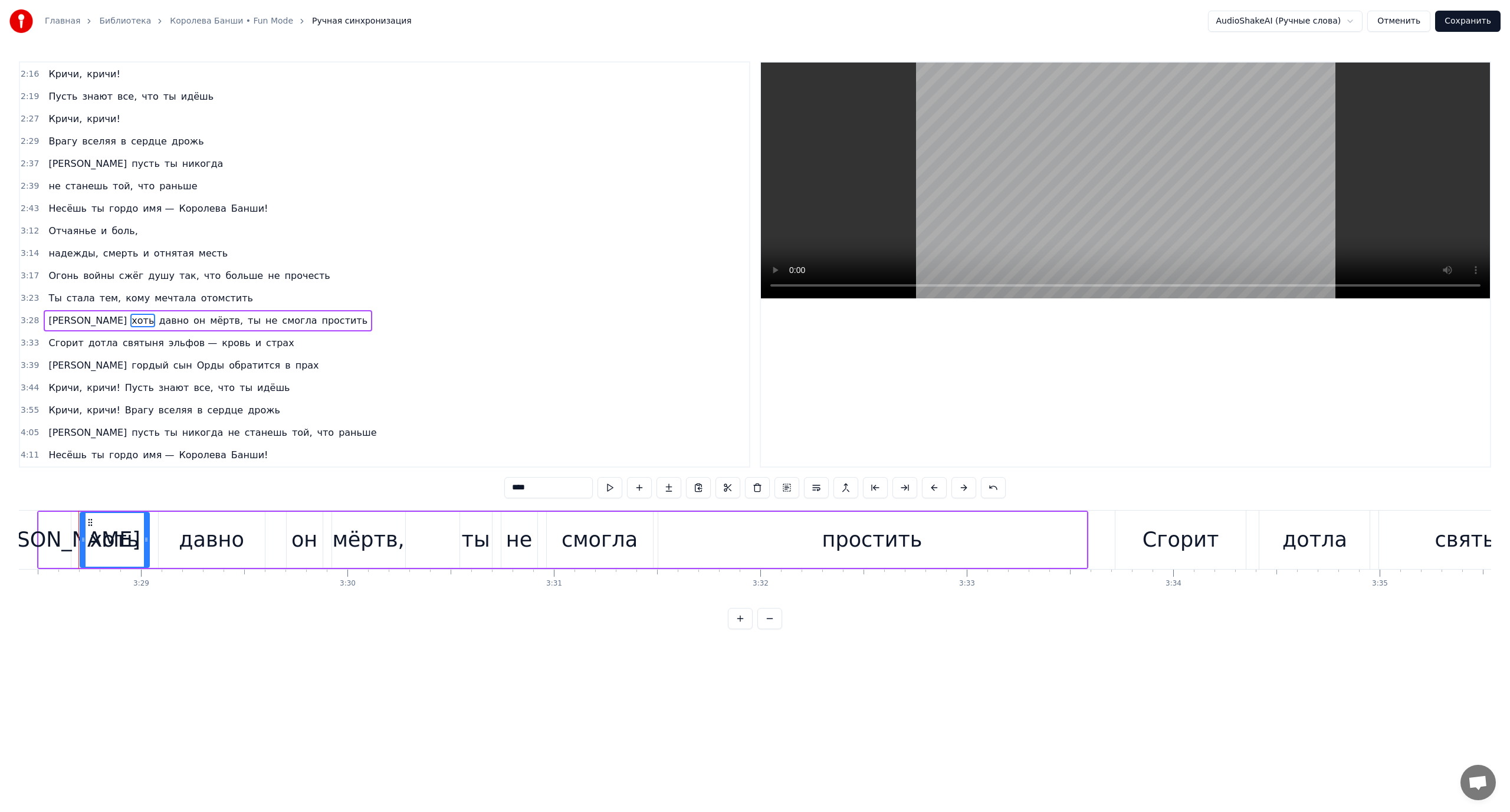
click at [48, 338] on span "Сгорит" at bounding box center [65, 342] width 37 height 13
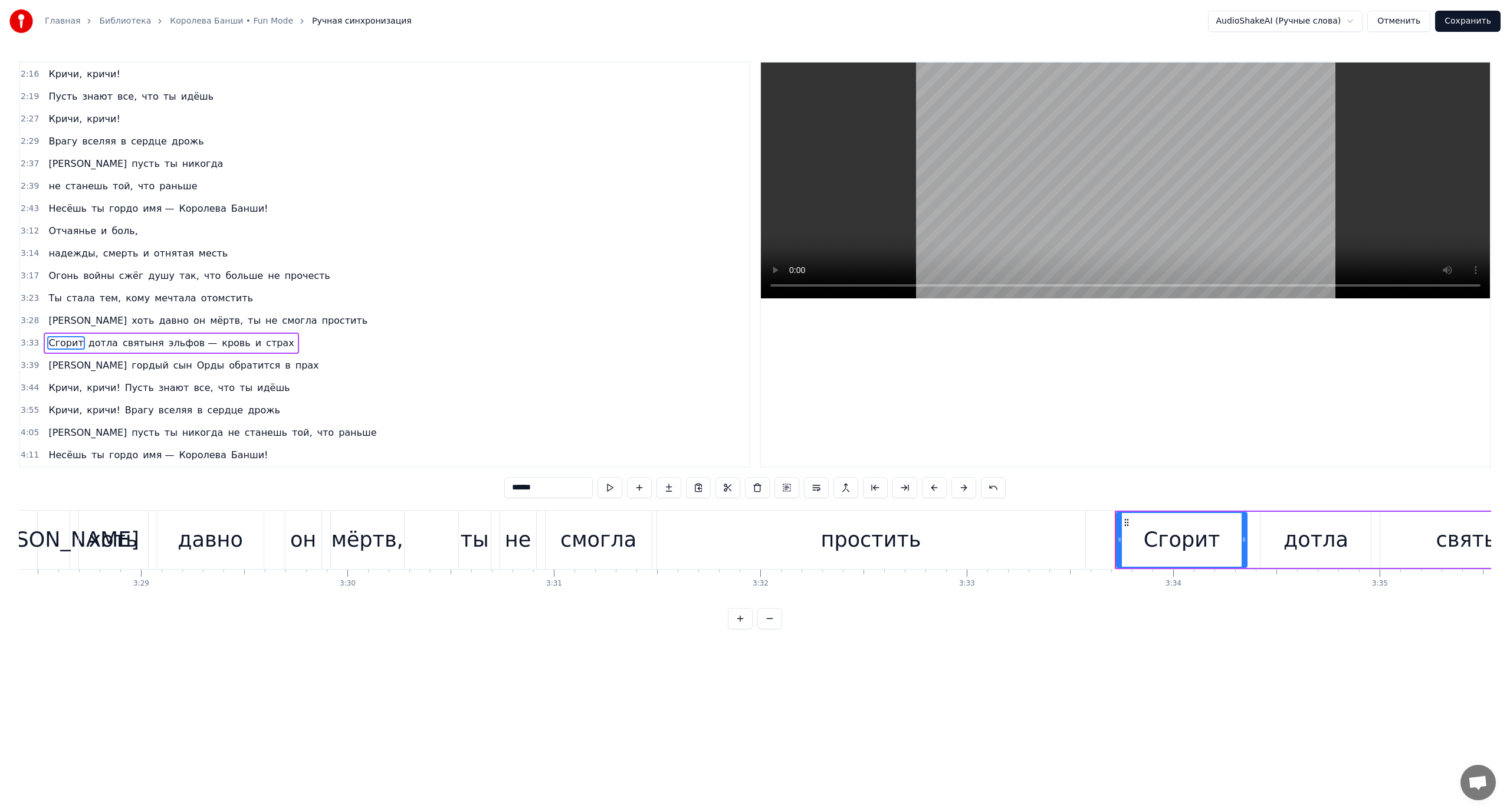
click at [167, 345] on span "эльфов —" at bounding box center [192, 342] width 50 height 13
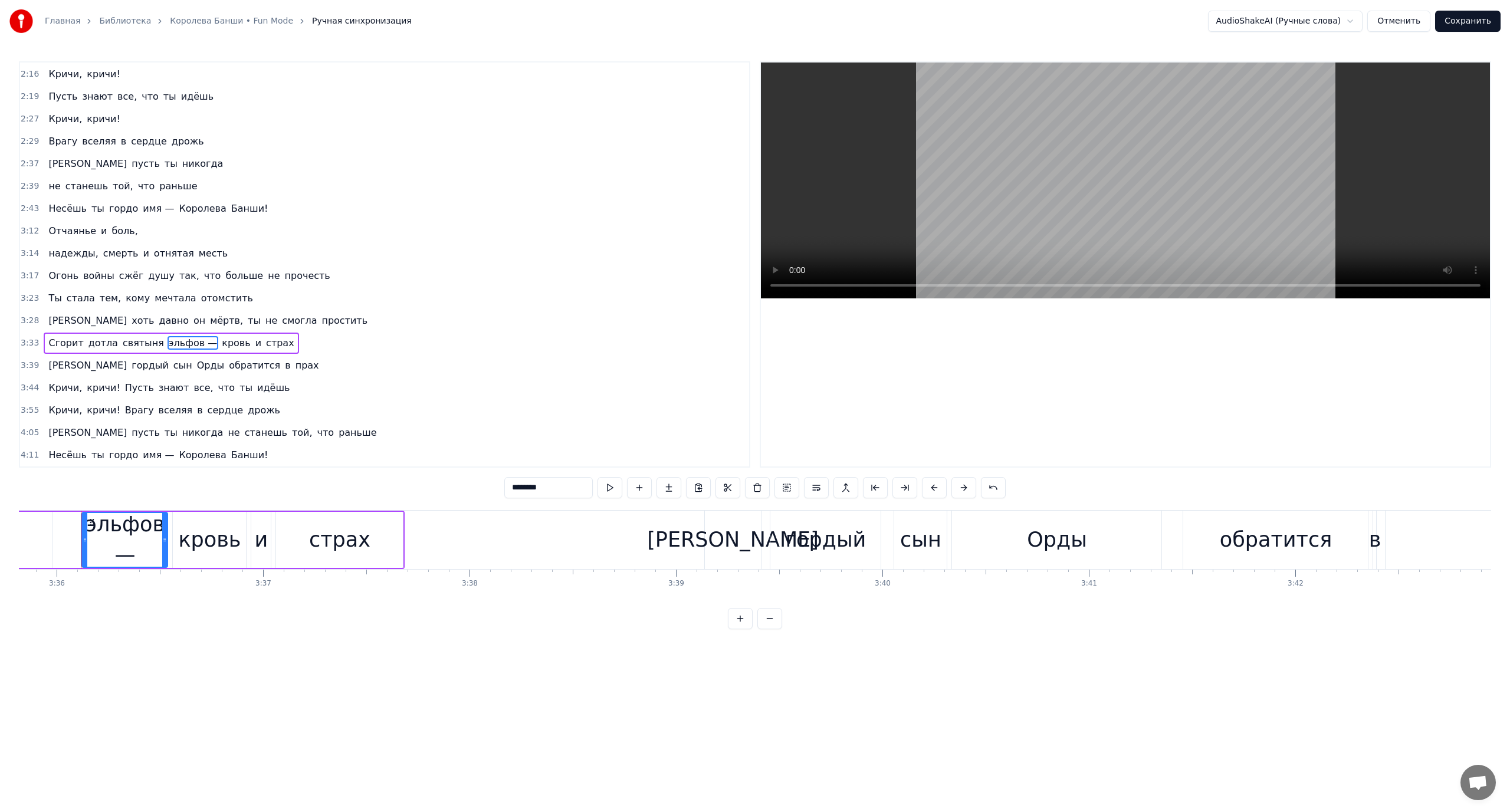
scroll to position [0, 44553]
click at [221, 345] on span "кровь" at bounding box center [236, 342] width 31 height 13
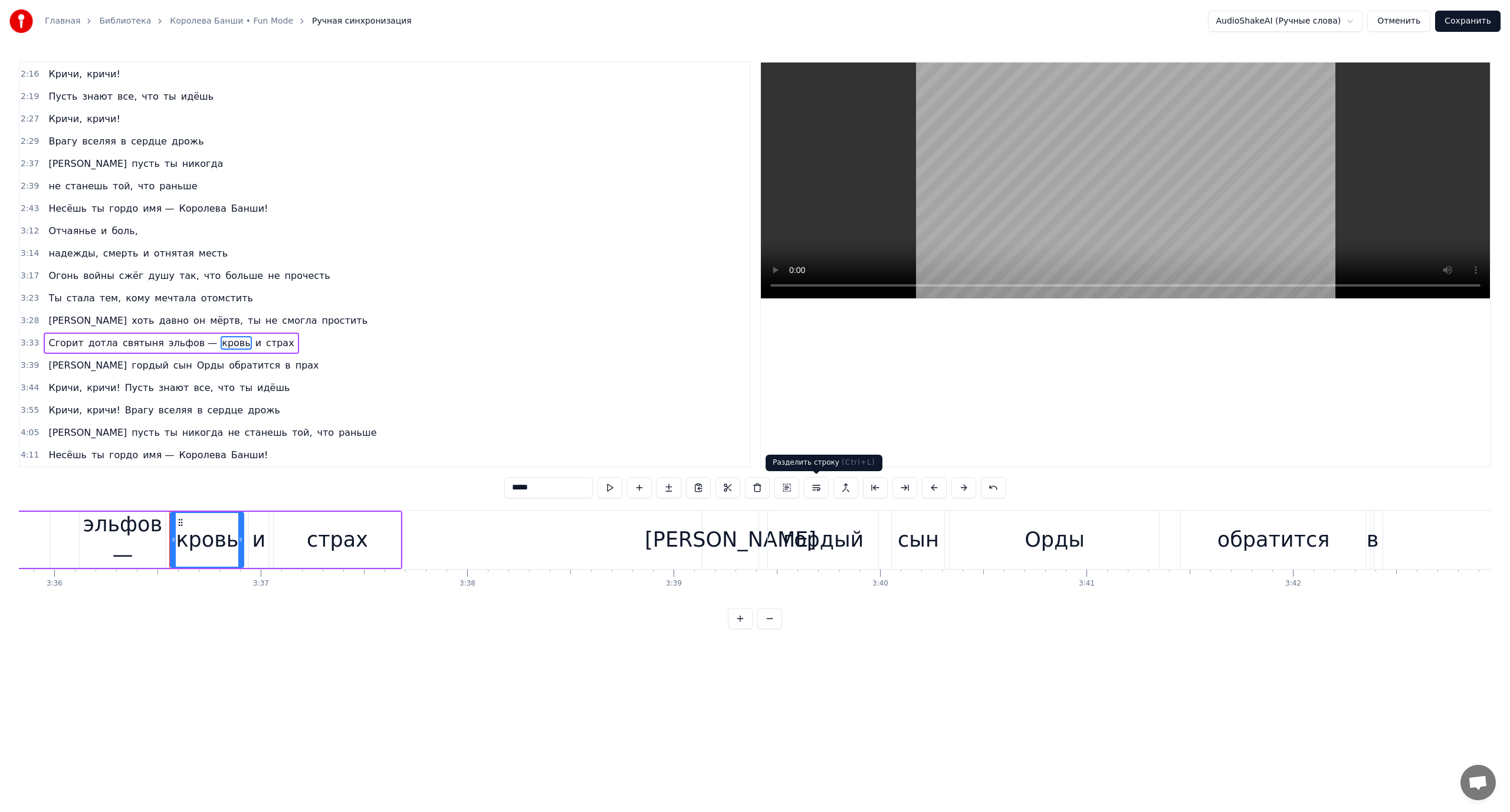
click at [814, 491] on button at bounding box center [816, 487] width 24 height 21
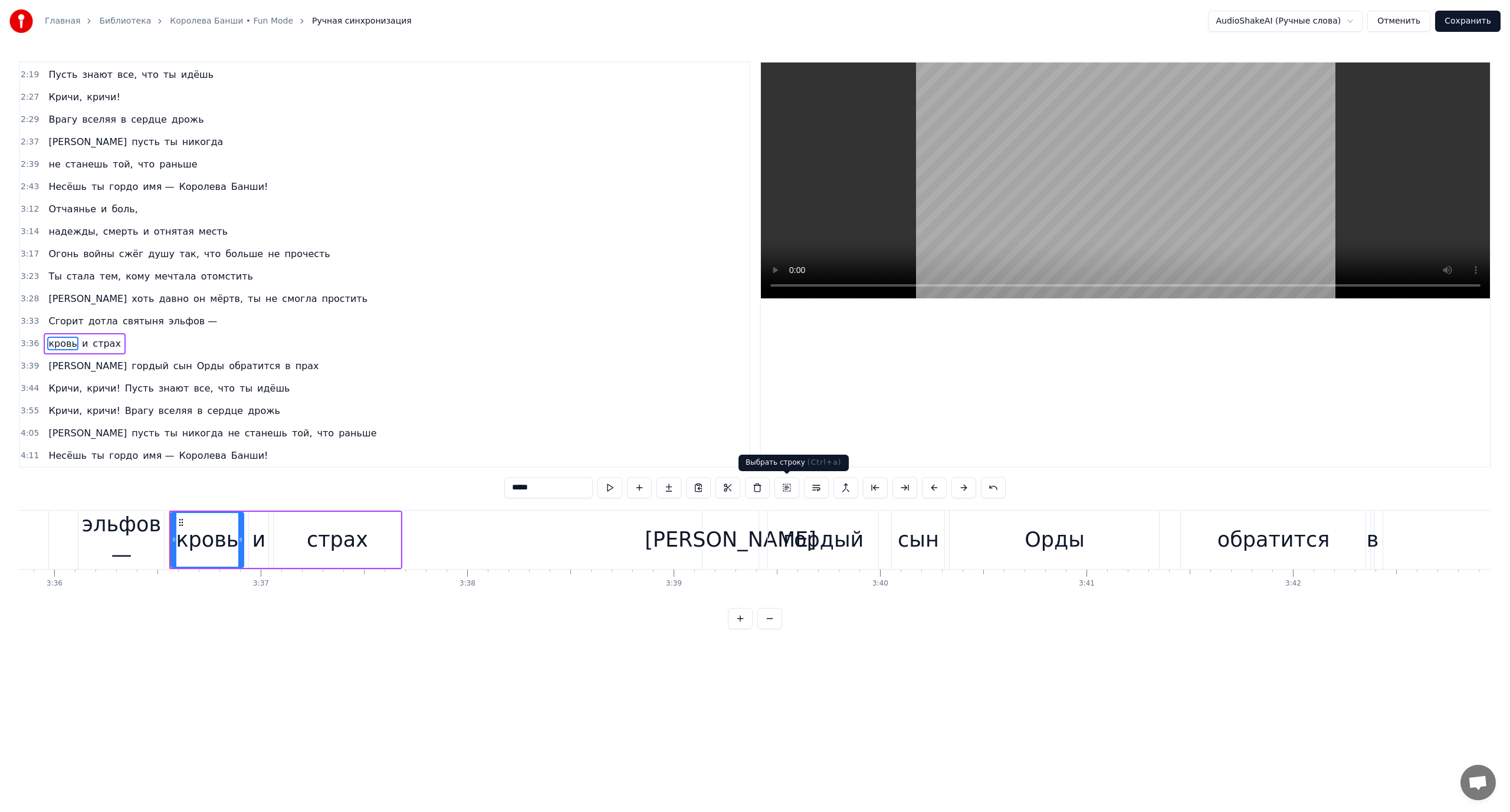
scroll to position [717, 0]
click at [57, 318] on span "Сгорит" at bounding box center [65, 320] width 37 height 13
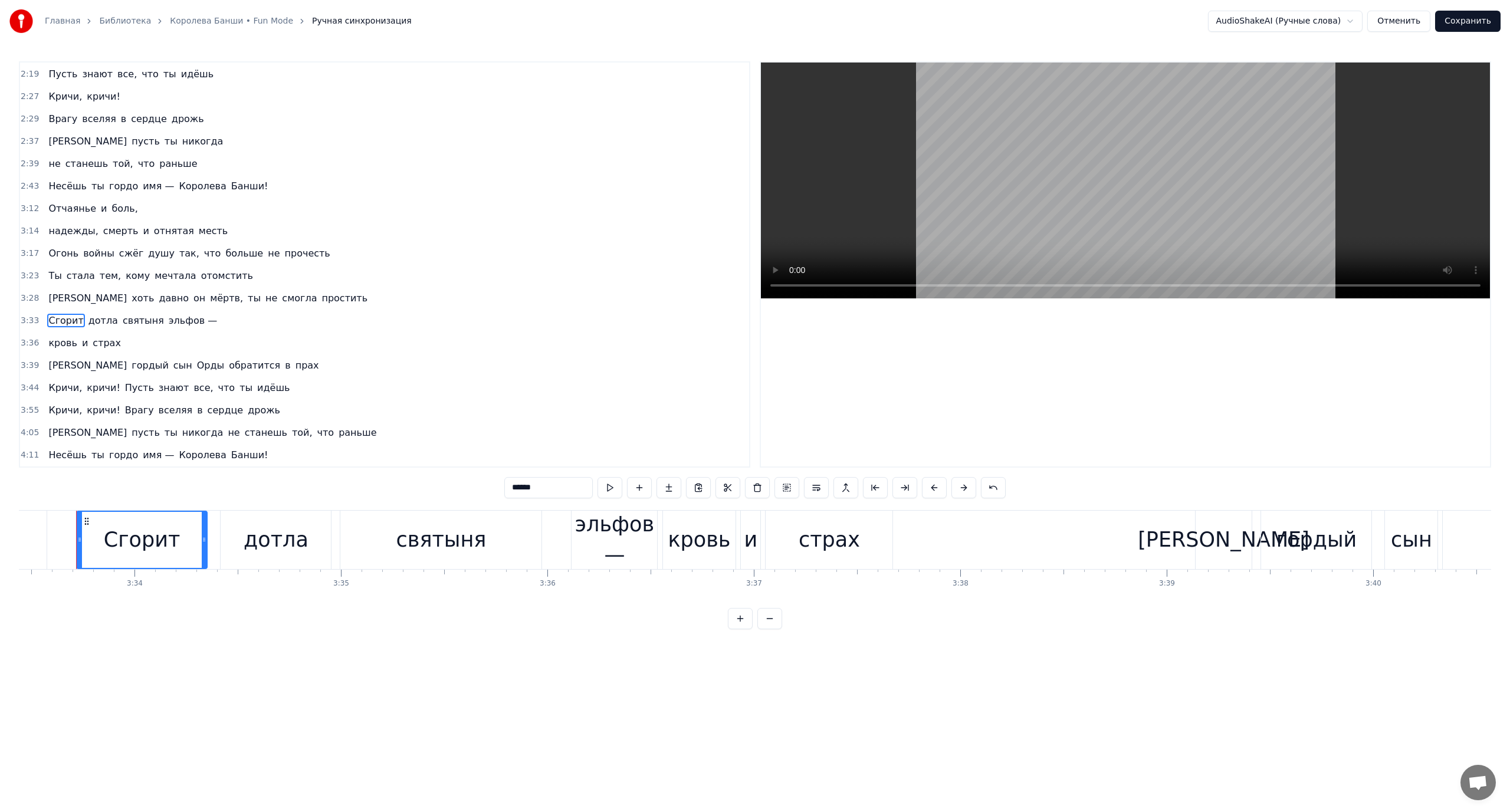
scroll to position [0, 44058]
click at [49, 304] on span "[PERSON_NAME]" at bounding box center [88, 298] width 80 height 13
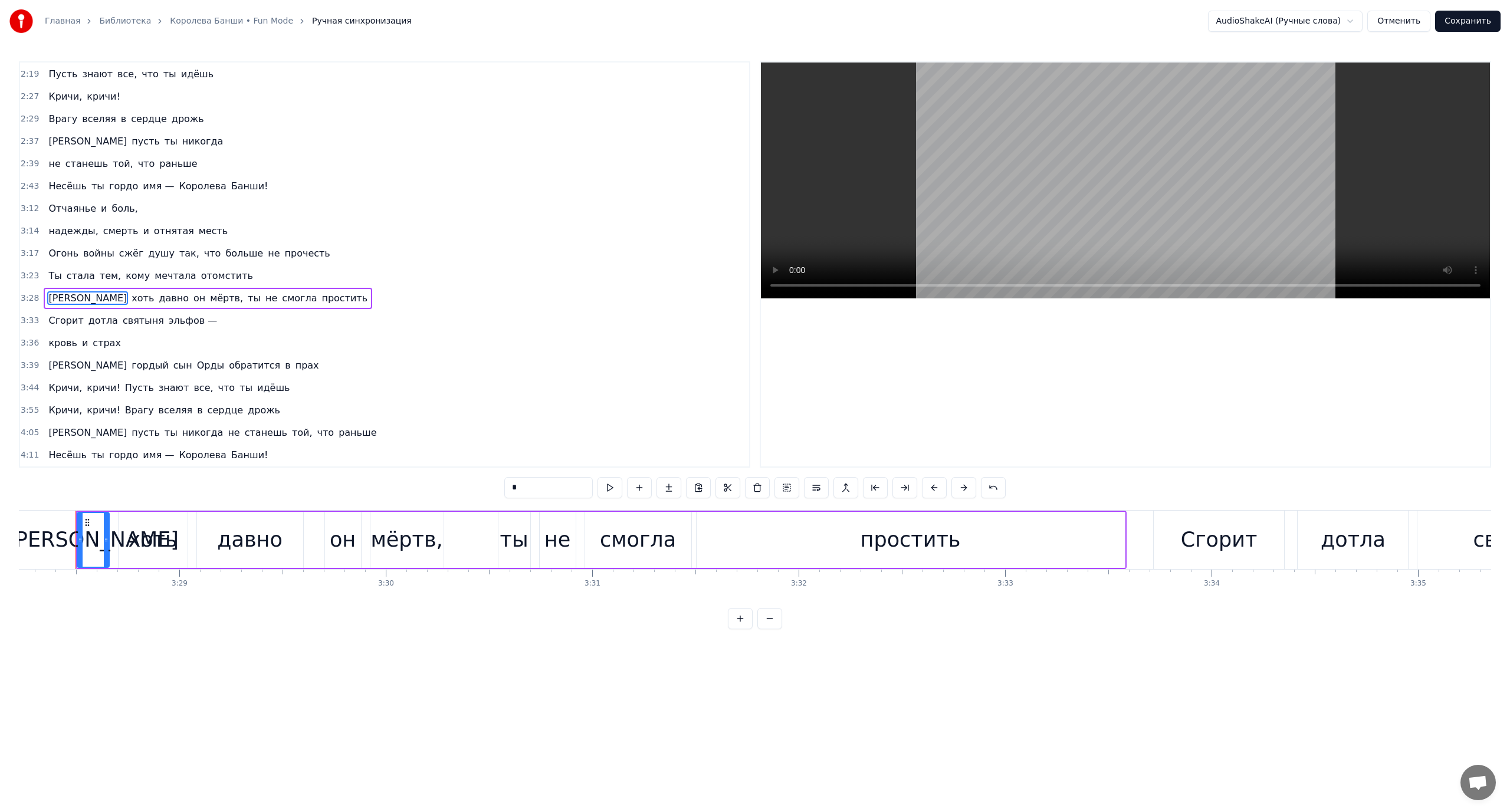
scroll to position [0, 42980]
click at [69, 319] on span "Сгорит" at bounding box center [65, 320] width 37 height 13
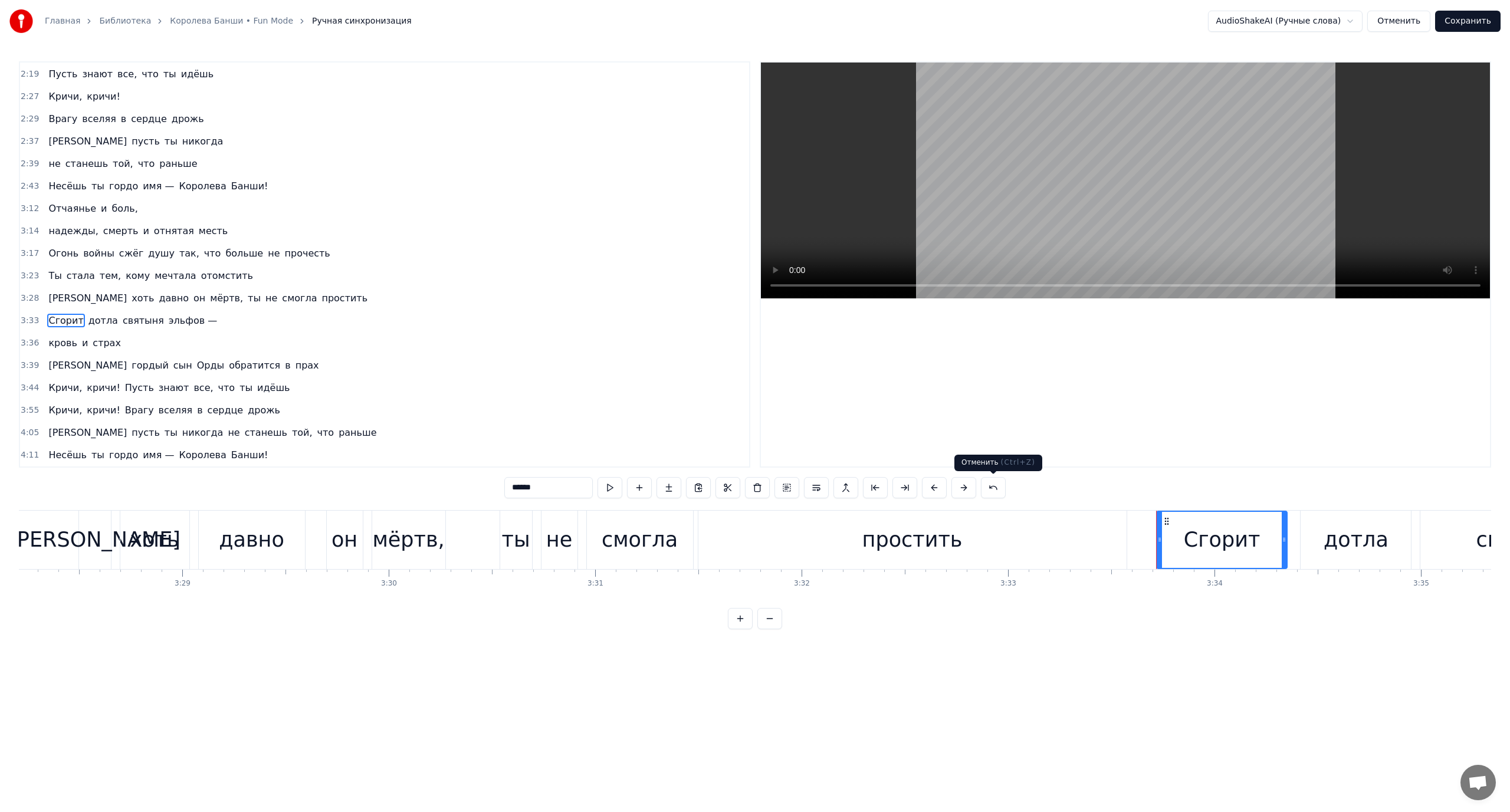
click at [991, 486] on button at bounding box center [993, 487] width 24 height 21
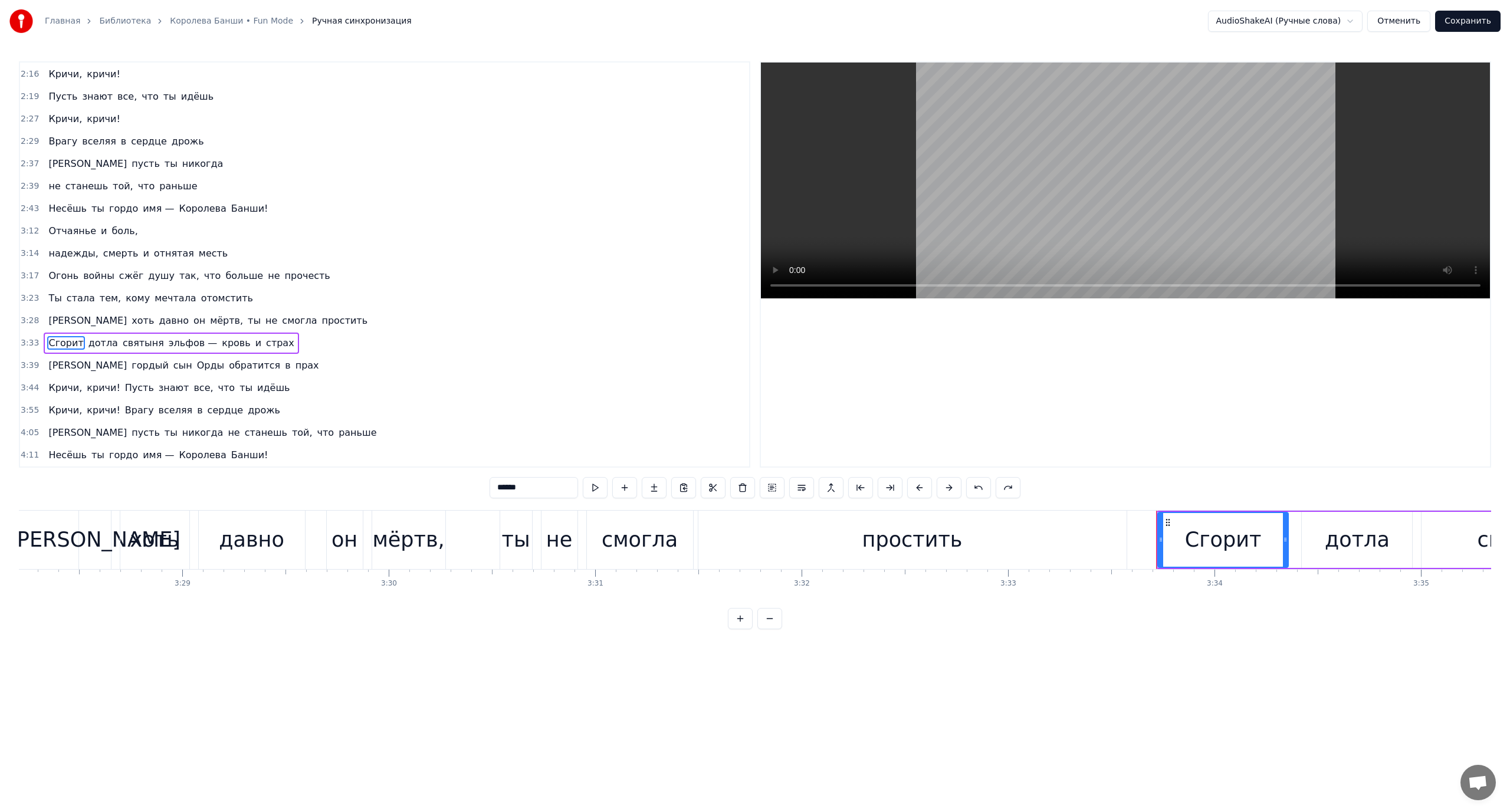
click at [167, 341] on span "эльфов —" at bounding box center [192, 342] width 50 height 13
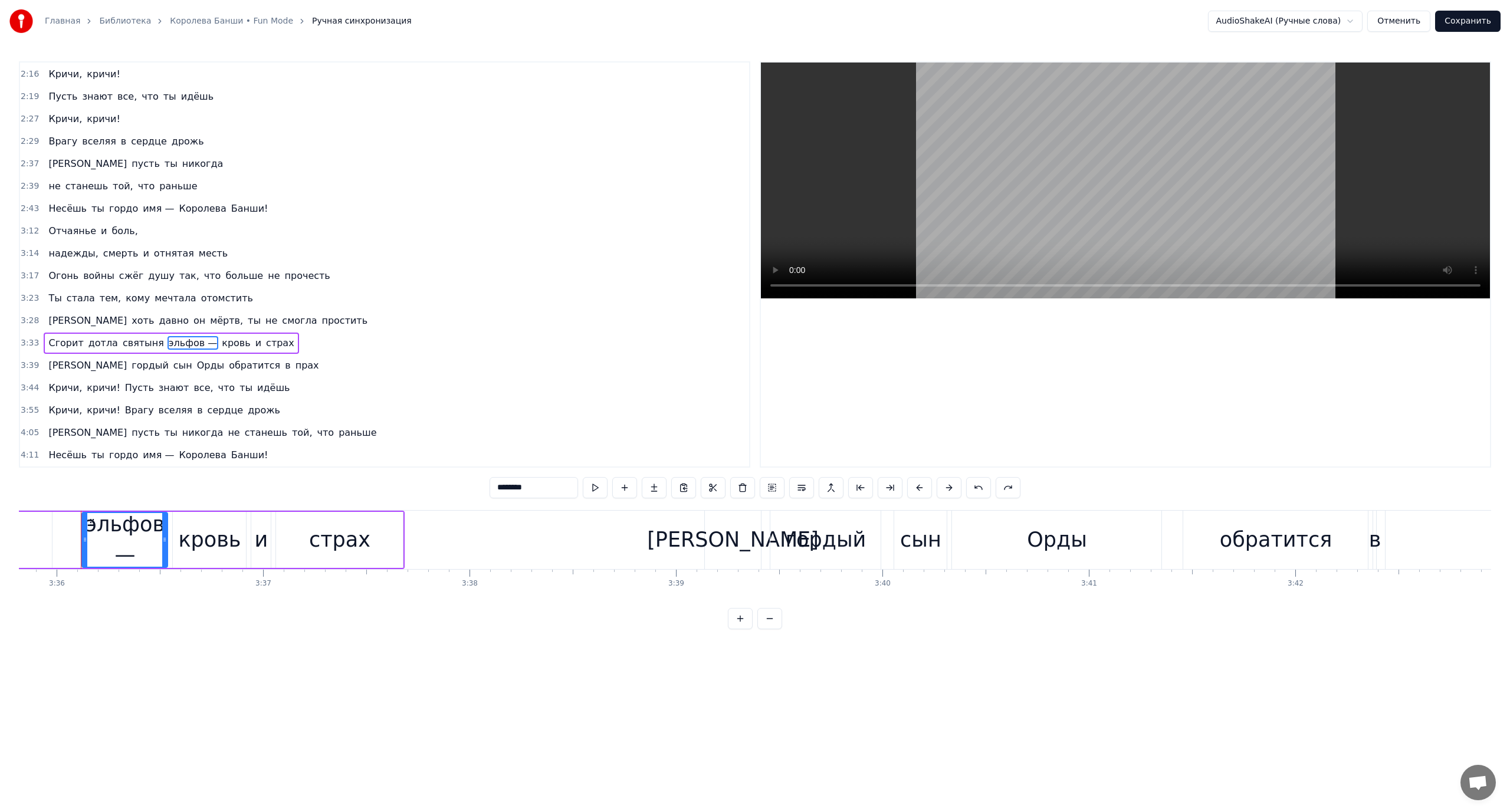
scroll to position [0, 44553]
click at [805, 487] on button at bounding box center [801, 487] width 24 height 21
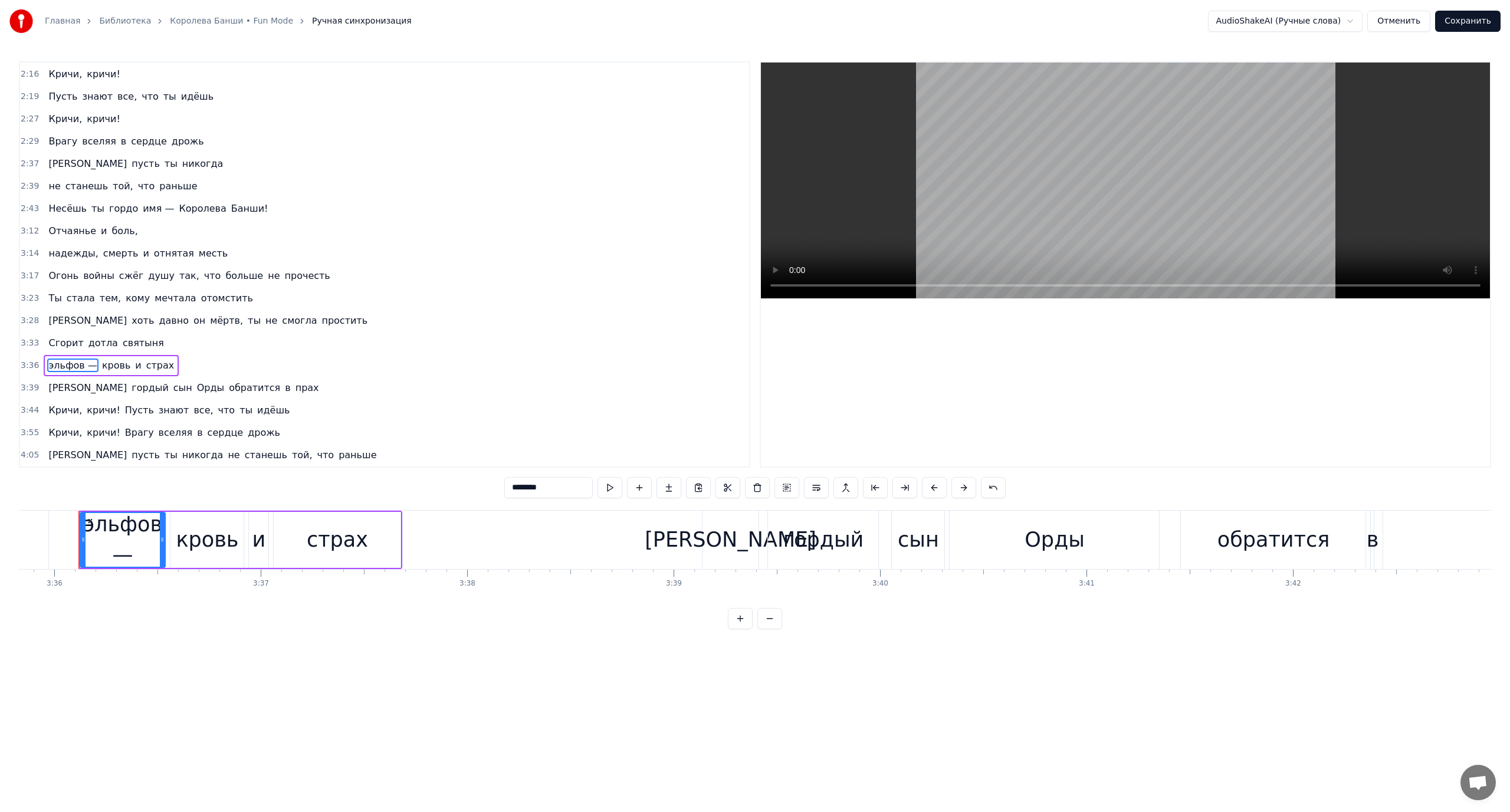
scroll to position [717, 0]
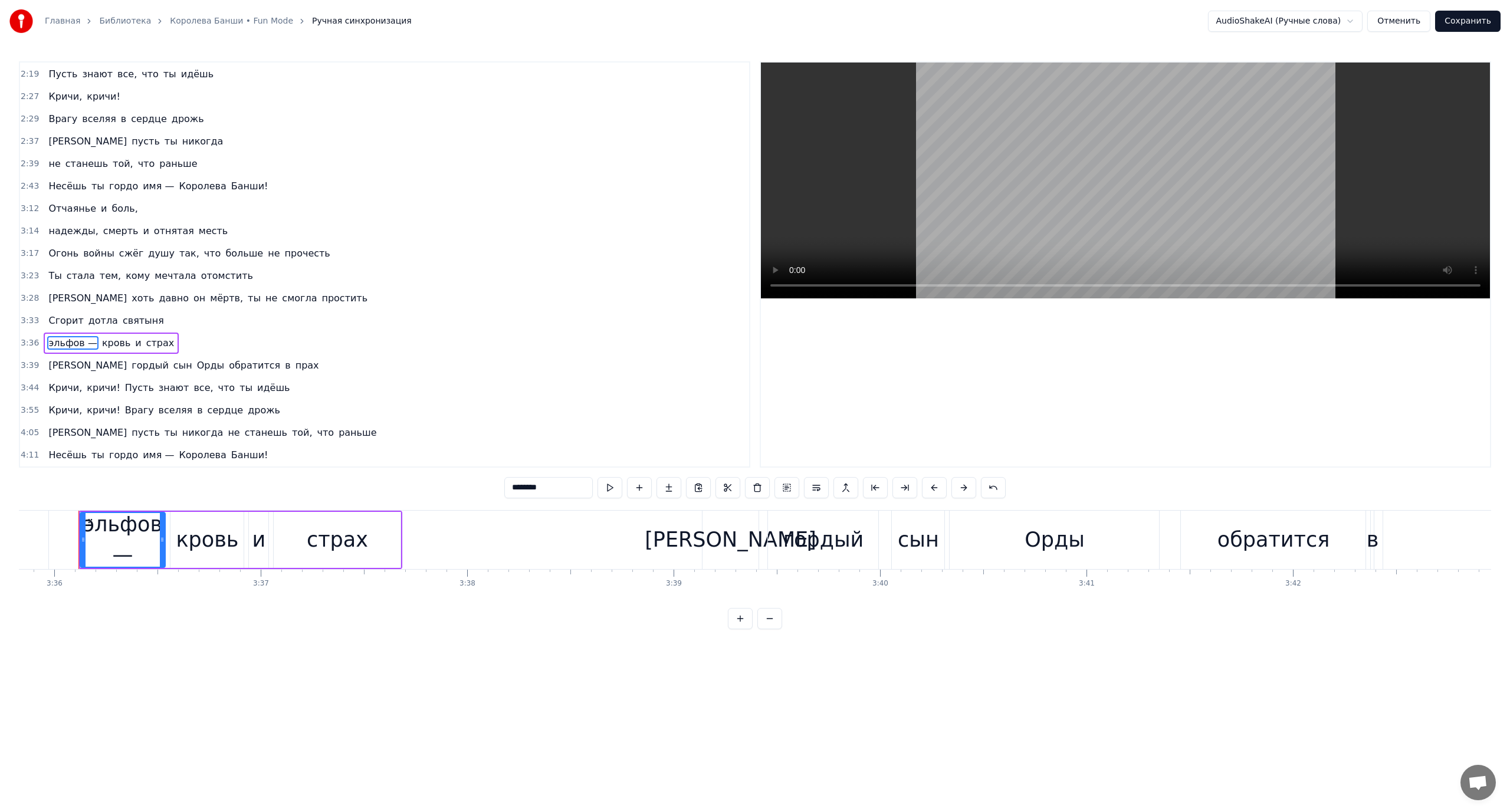
click at [47, 320] on span "Сгорит" at bounding box center [65, 320] width 37 height 13
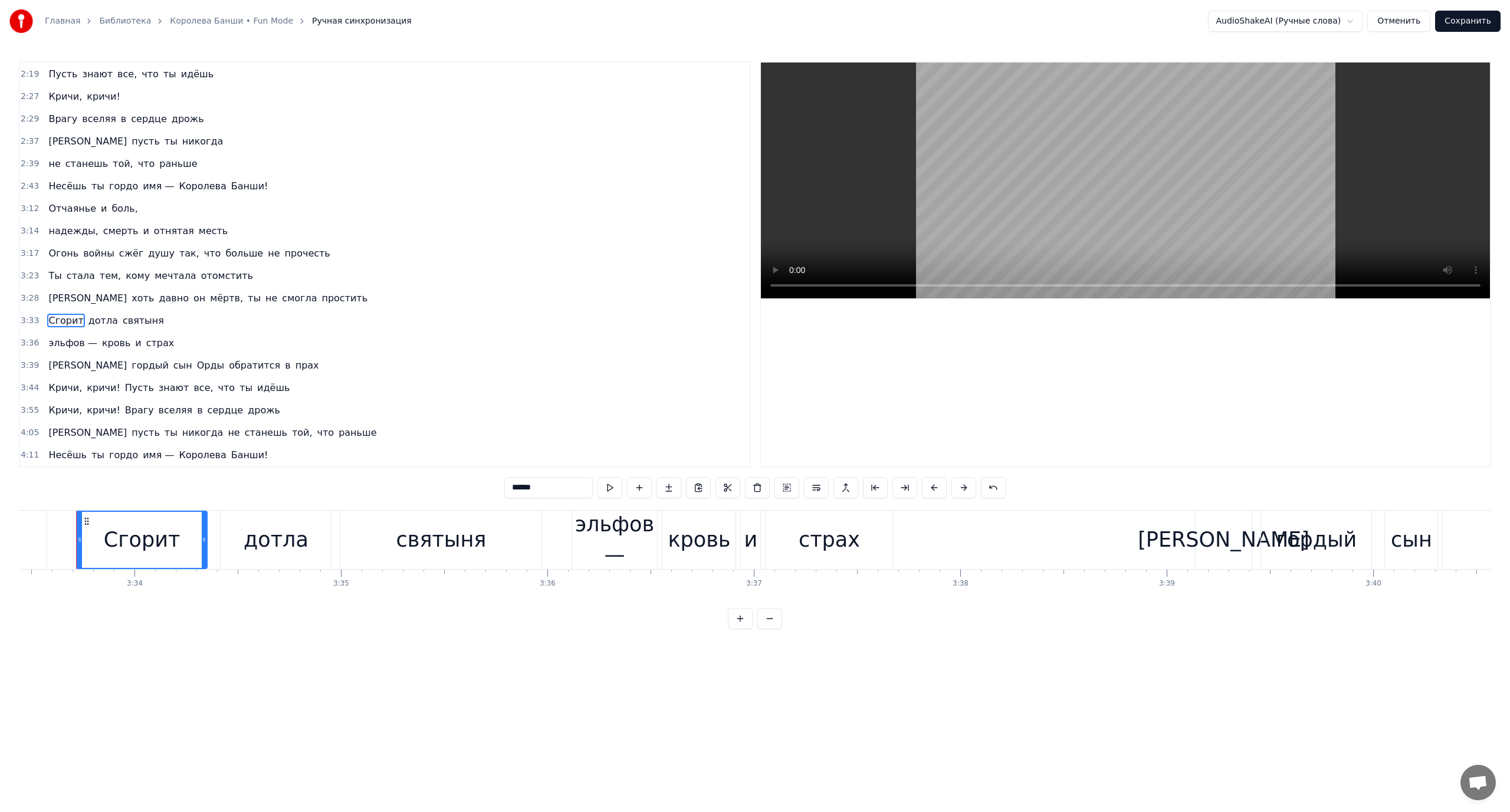
scroll to position [0, 44058]
click at [994, 489] on button at bounding box center [993, 487] width 24 height 21
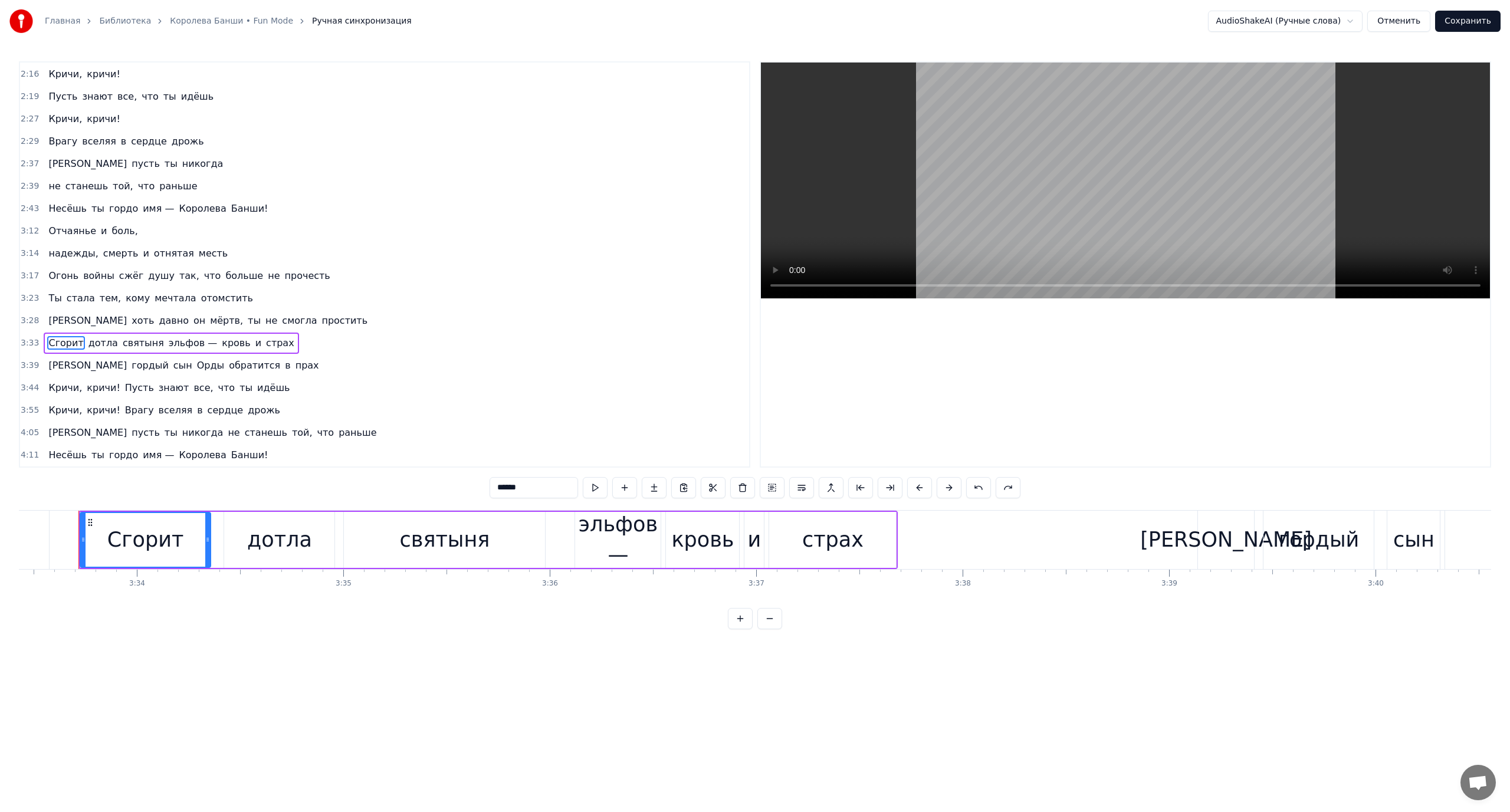
click at [221, 348] on span "кровь" at bounding box center [236, 342] width 31 height 13
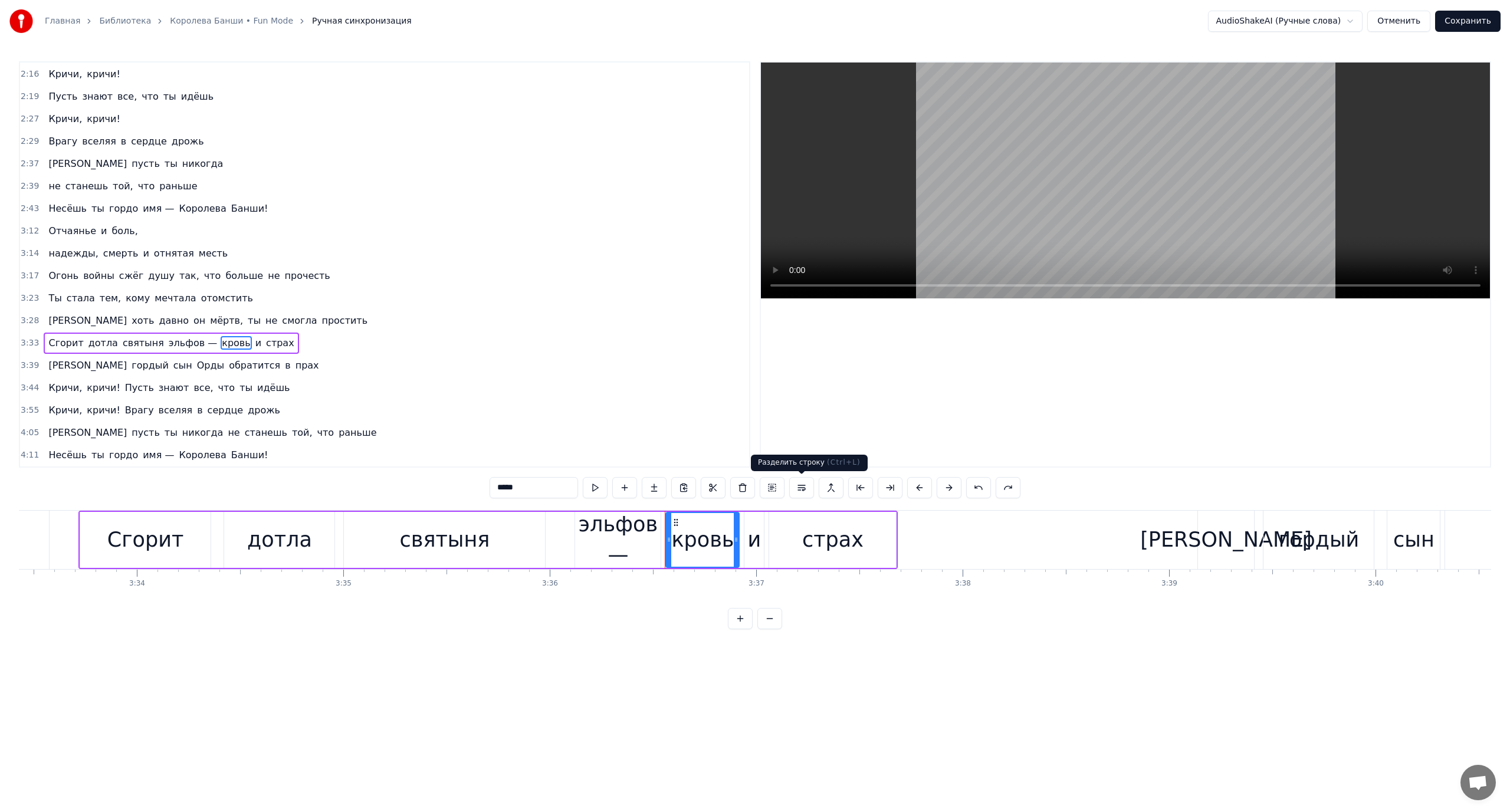
click at [806, 487] on button at bounding box center [801, 487] width 24 height 21
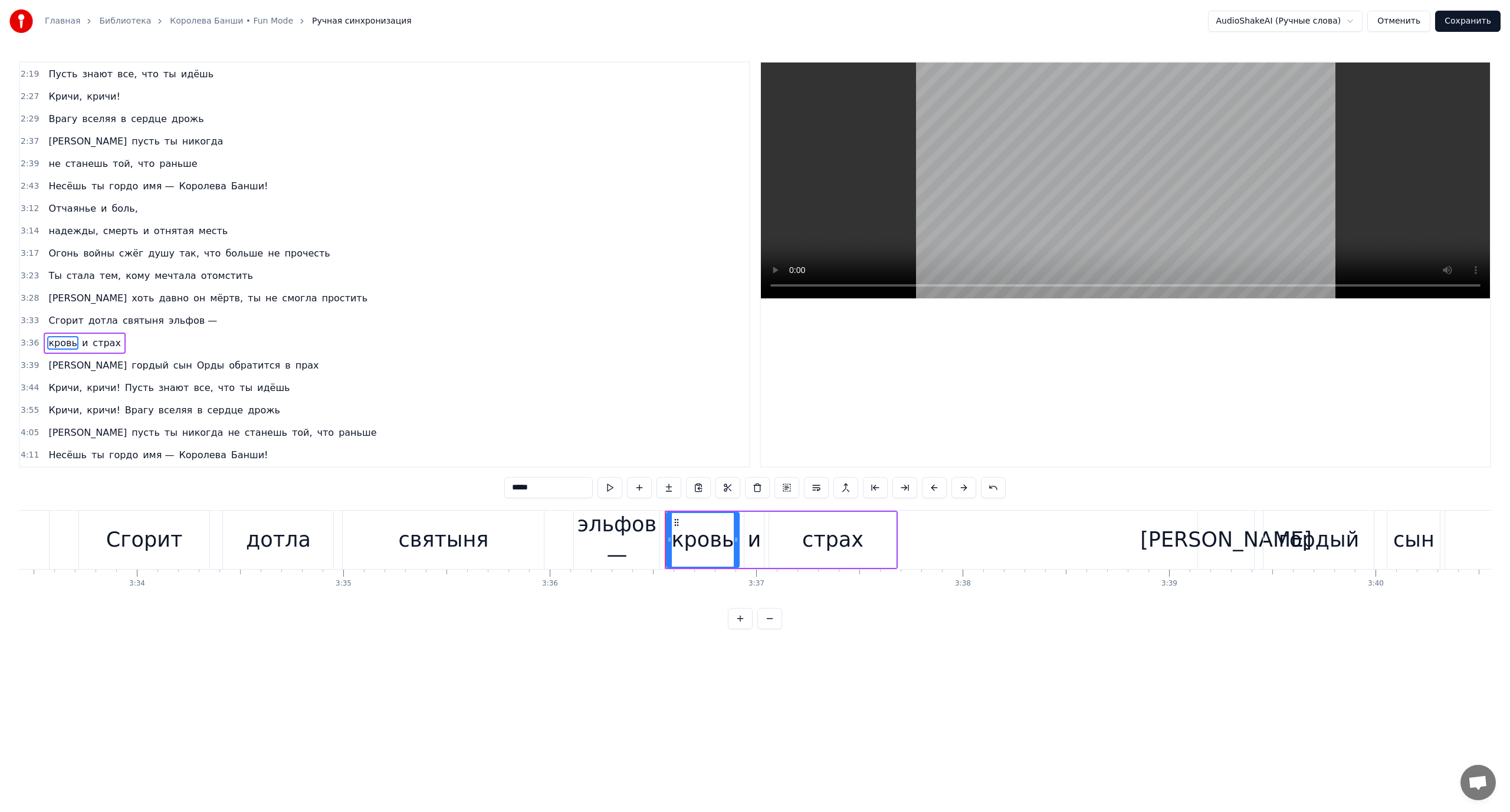
click at [80, 343] on span "и" at bounding box center [84, 342] width 8 height 13
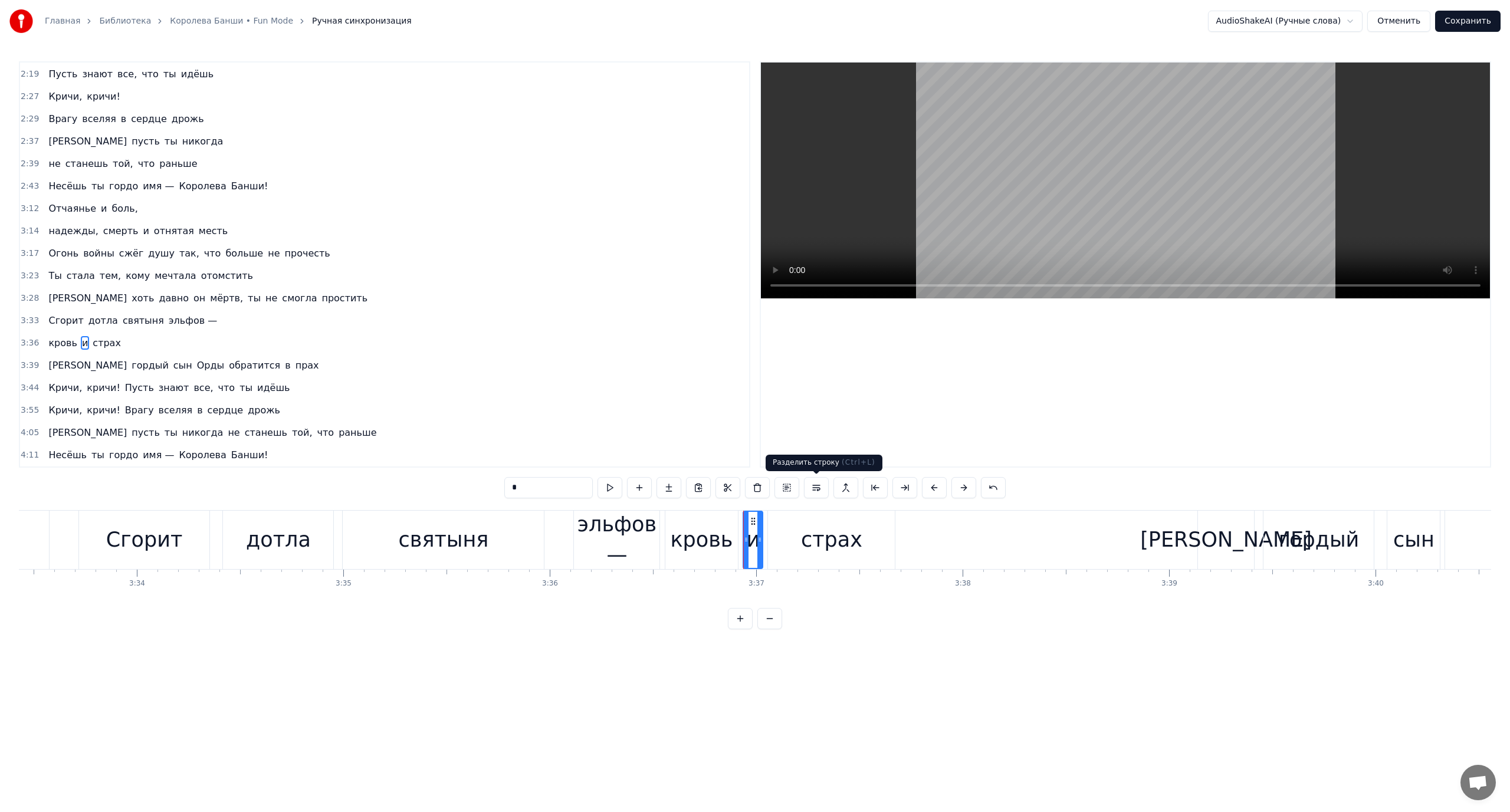
click at [816, 487] on button at bounding box center [816, 487] width 24 height 21
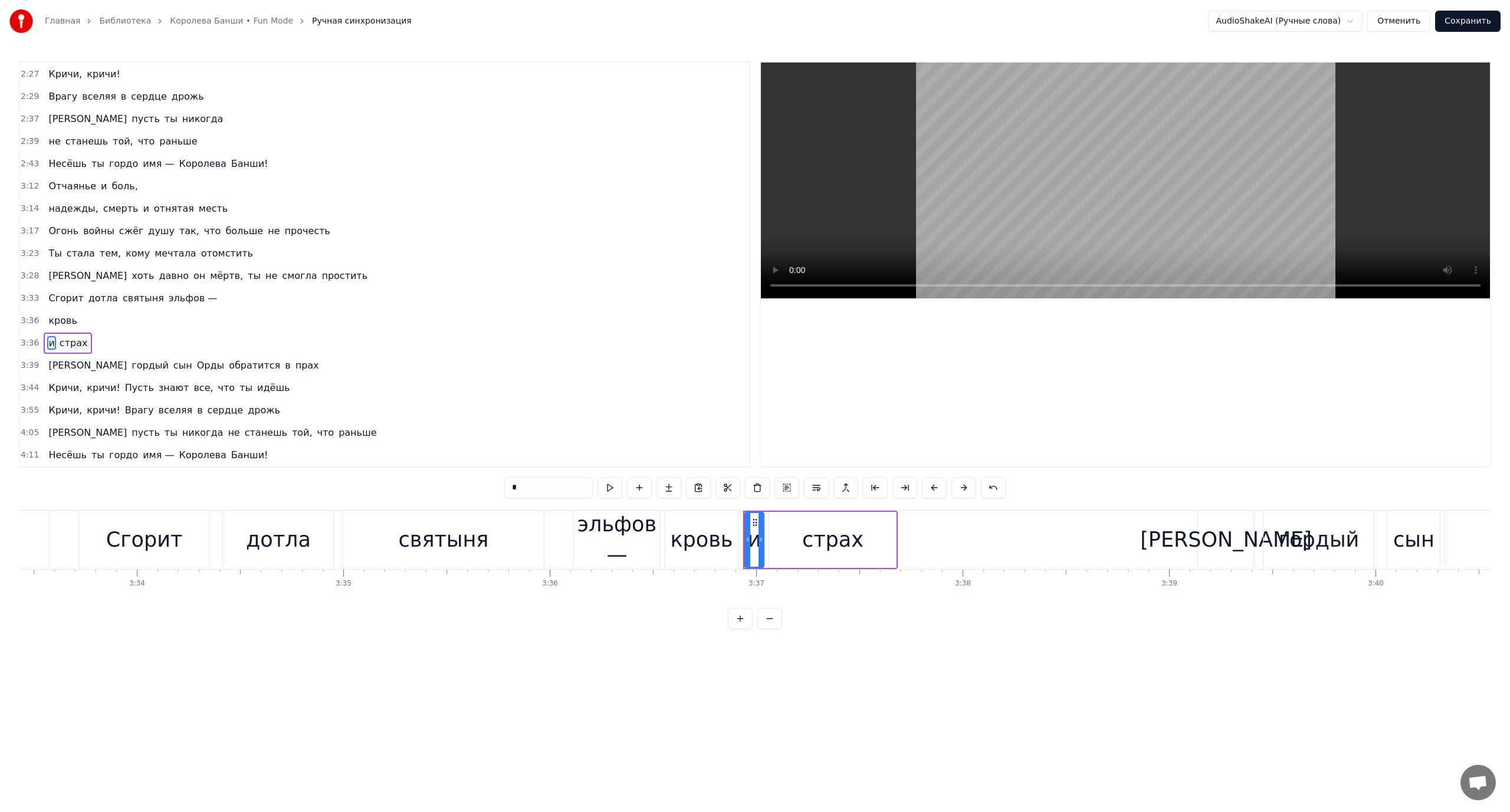
click at [63, 341] on span "страх" at bounding box center [73, 342] width 31 height 13
click at [820, 486] on button at bounding box center [816, 487] width 24 height 21
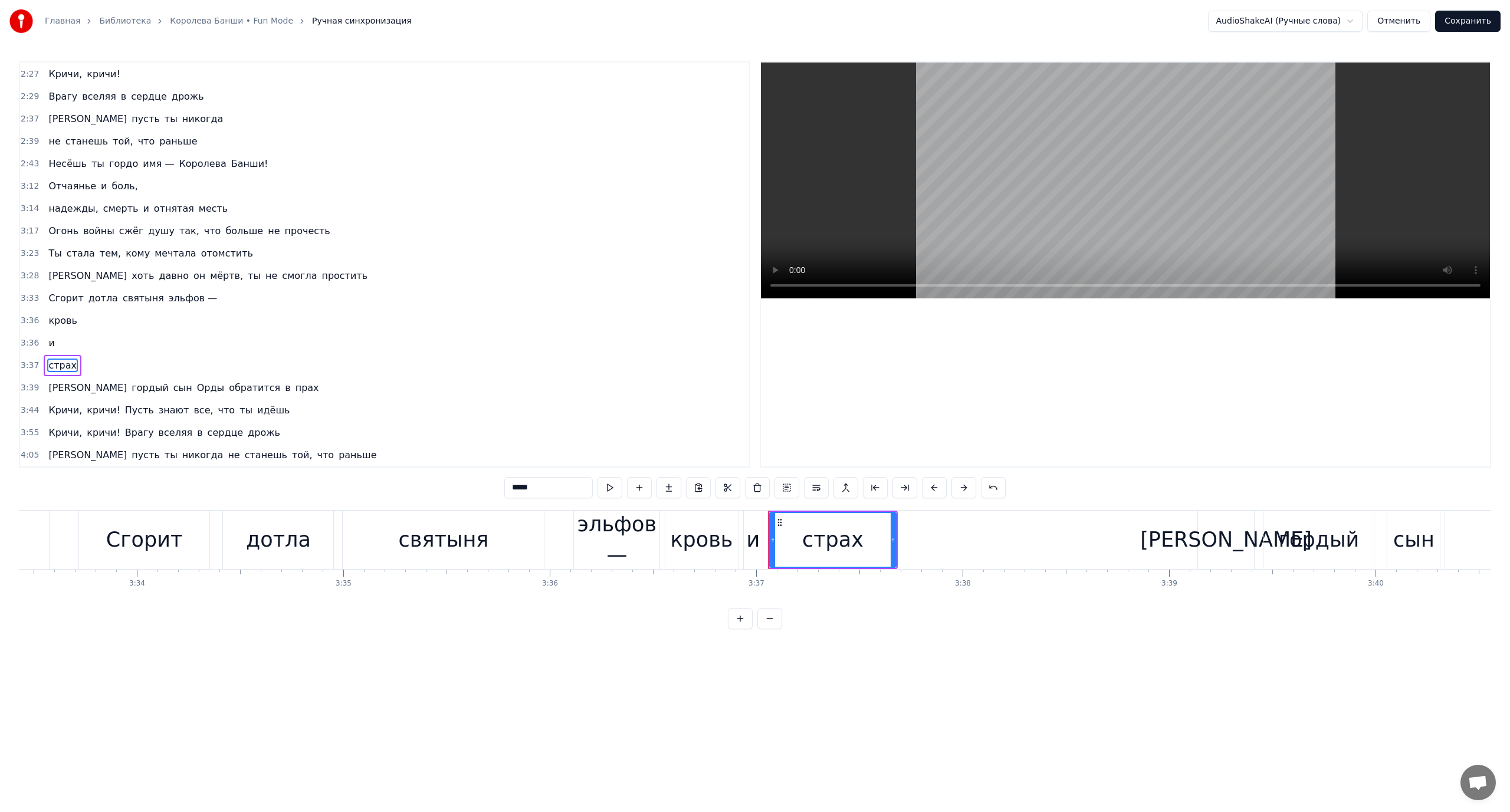
scroll to position [762, 0]
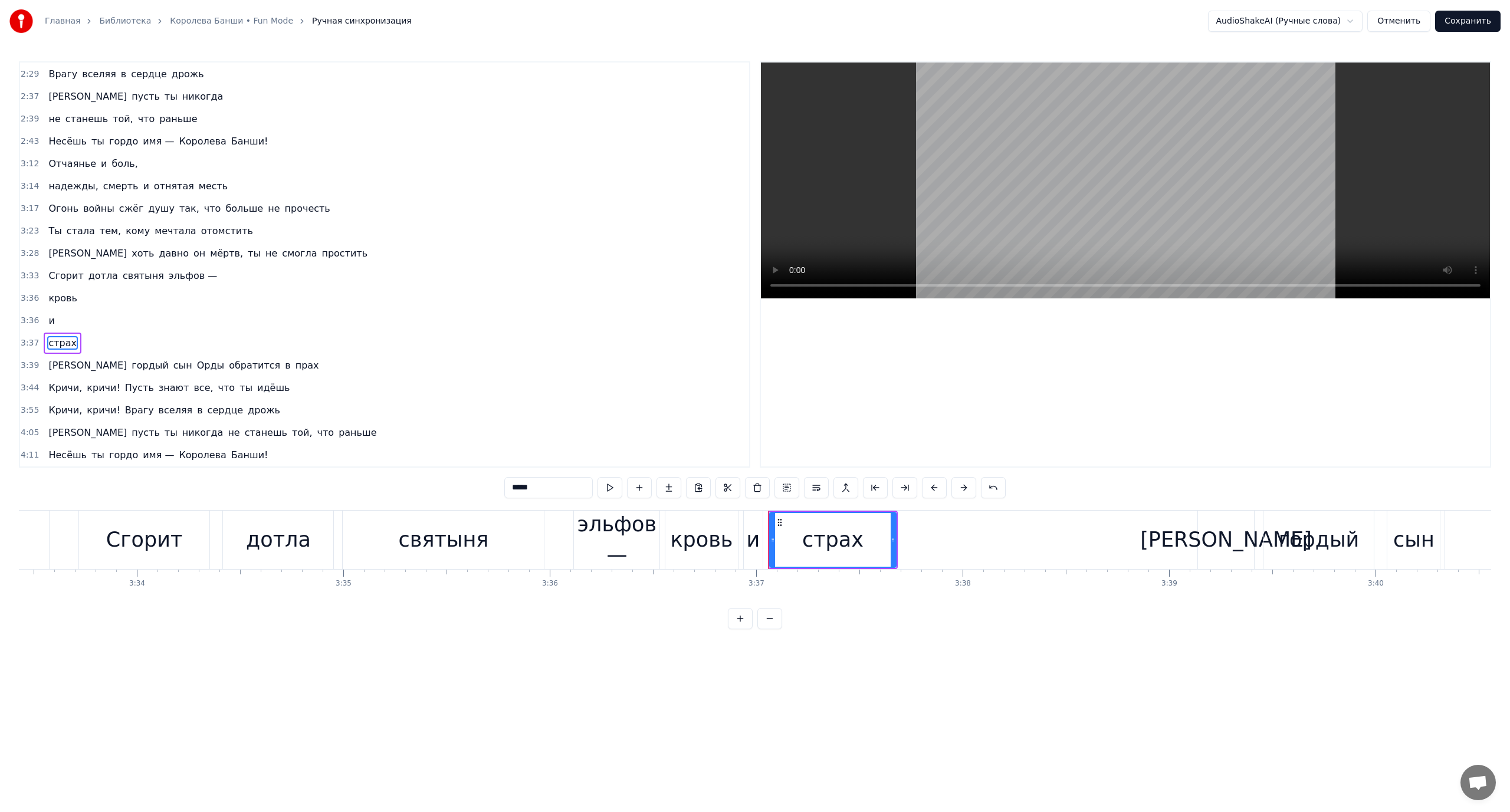
click at [58, 276] on span "Сгорит" at bounding box center [65, 275] width 37 height 13
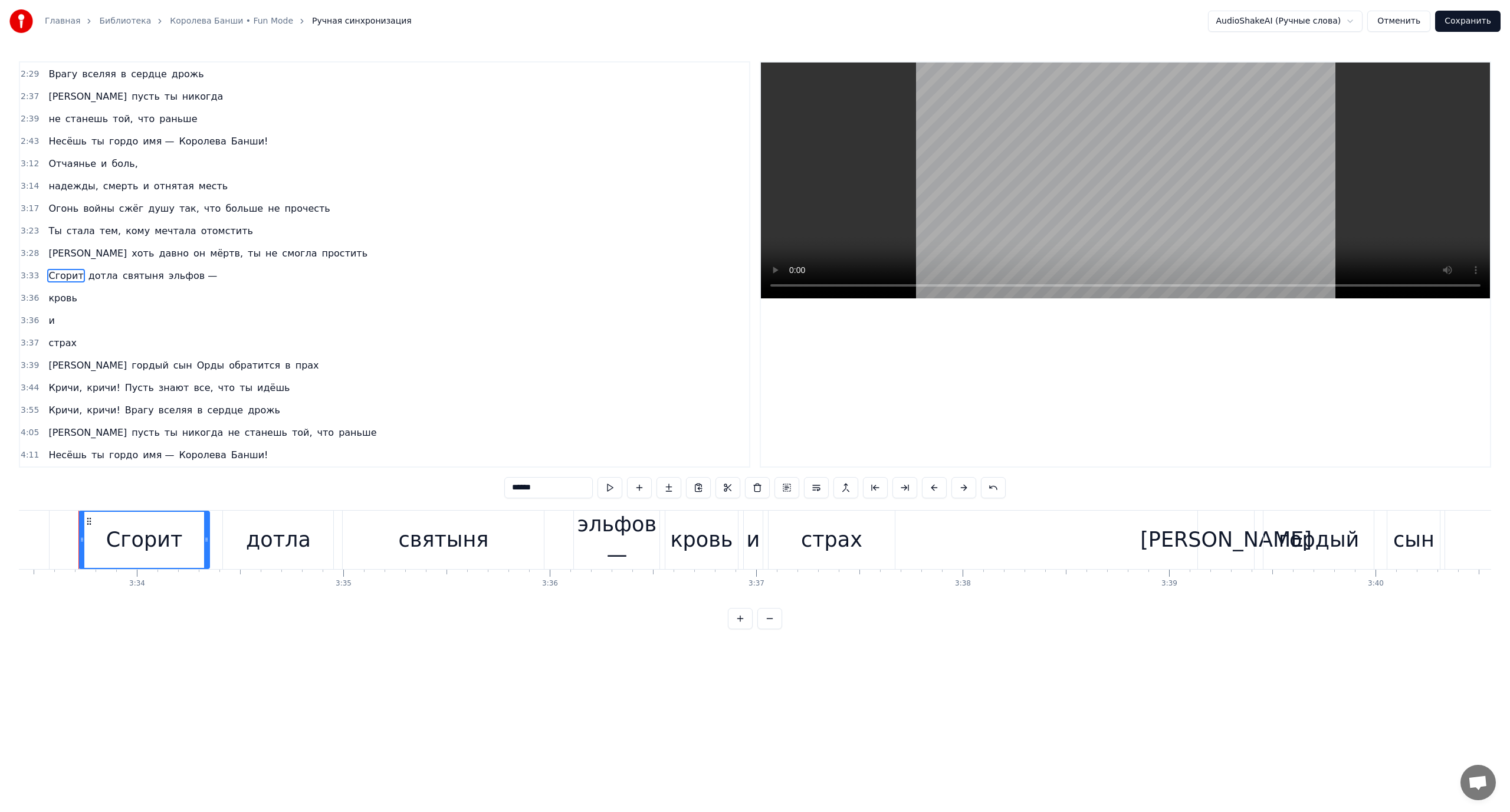
drag, startPoint x: 117, startPoint y: 275, endPoint x: 124, endPoint y: 275, distance: 7.0
click at [121, 275] on span "святыня" at bounding box center [143, 275] width 43 height 13
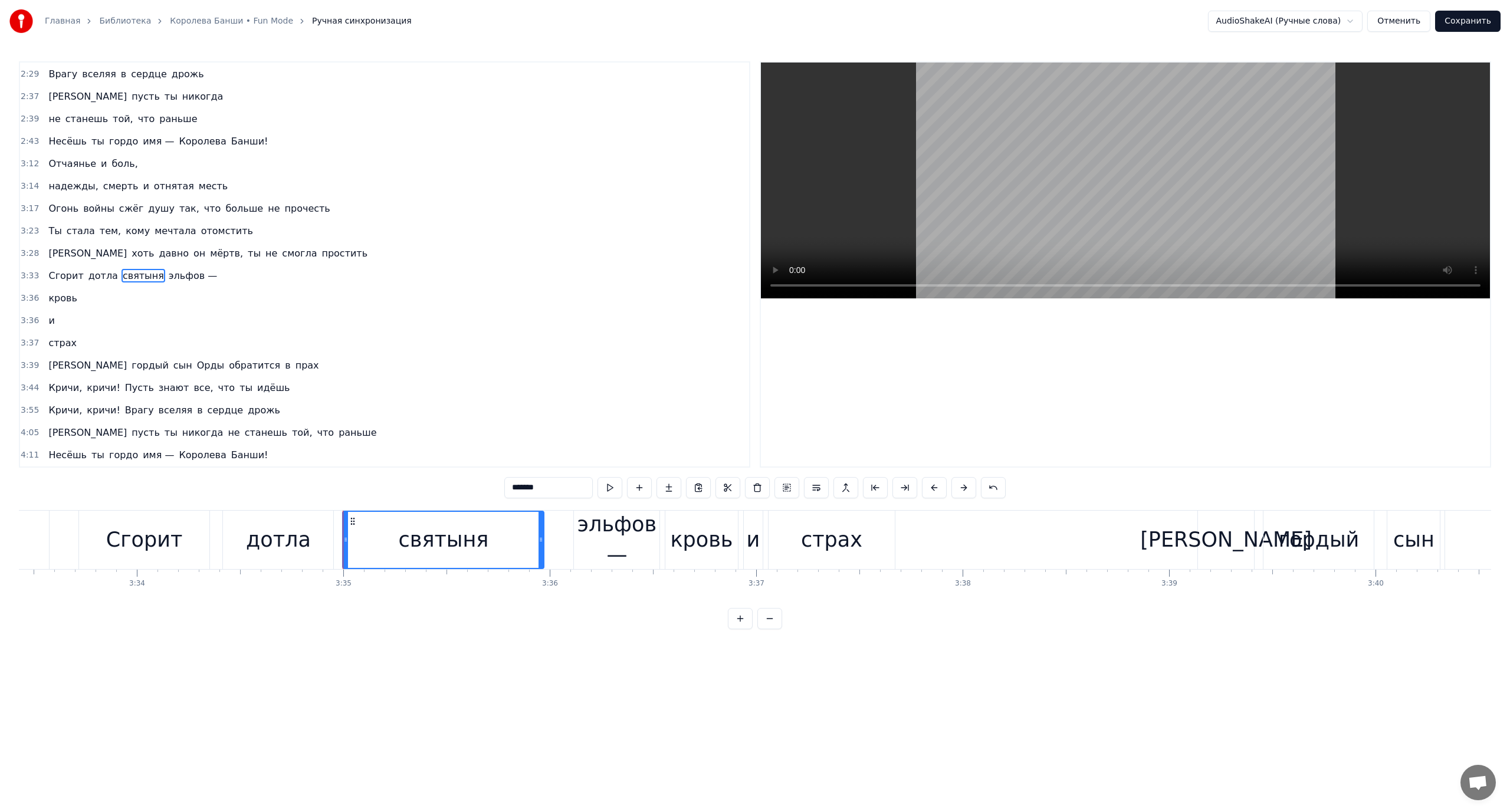
click at [88, 274] on span "дотла" at bounding box center [103, 275] width 32 height 13
click at [121, 273] on span "святыня" at bounding box center [143, 275] width 43 height 13
click at [813, 489] on button at bounding box center [816, 487] width 24 height 21
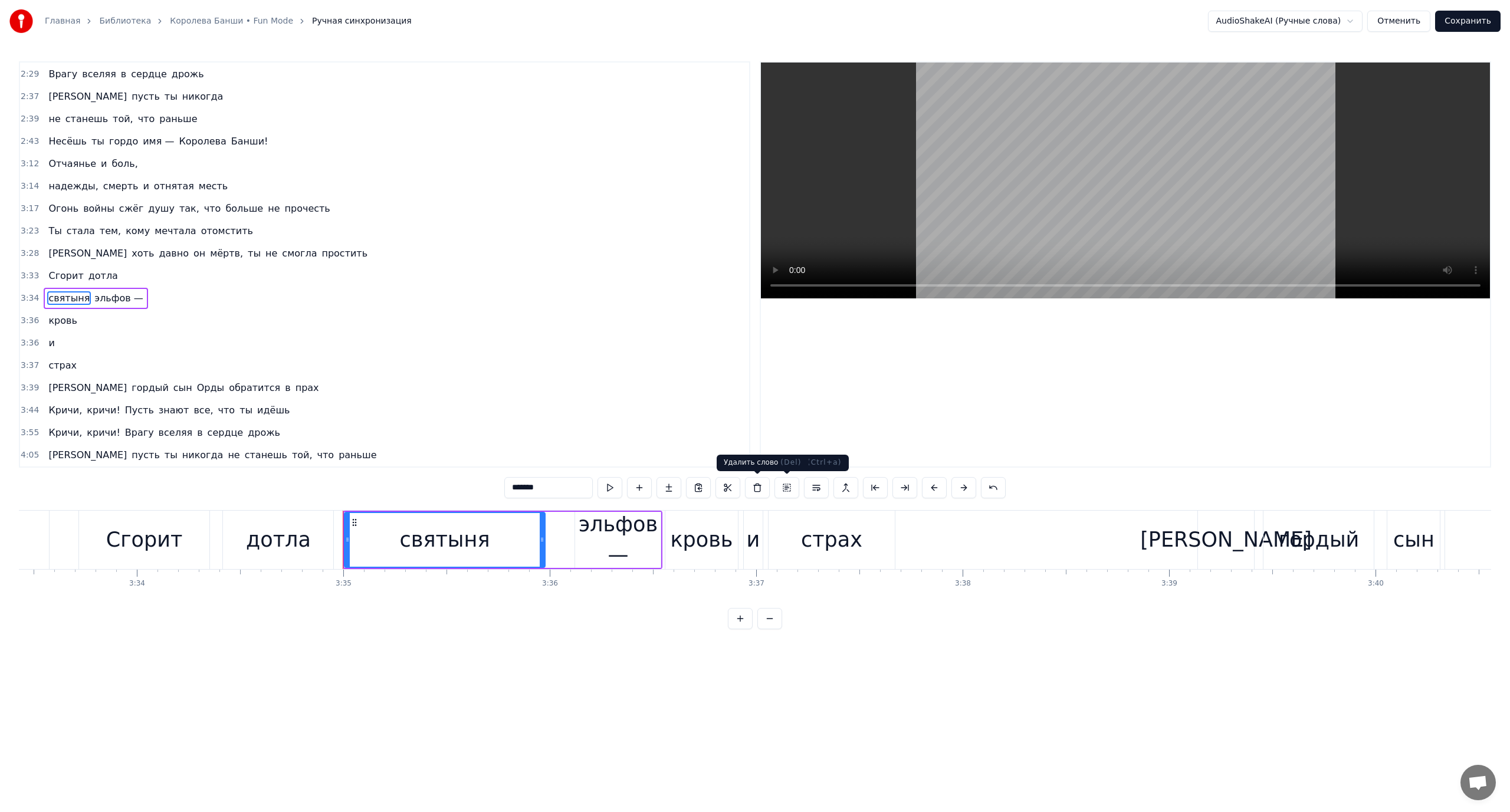
scroll to position [784, 0]
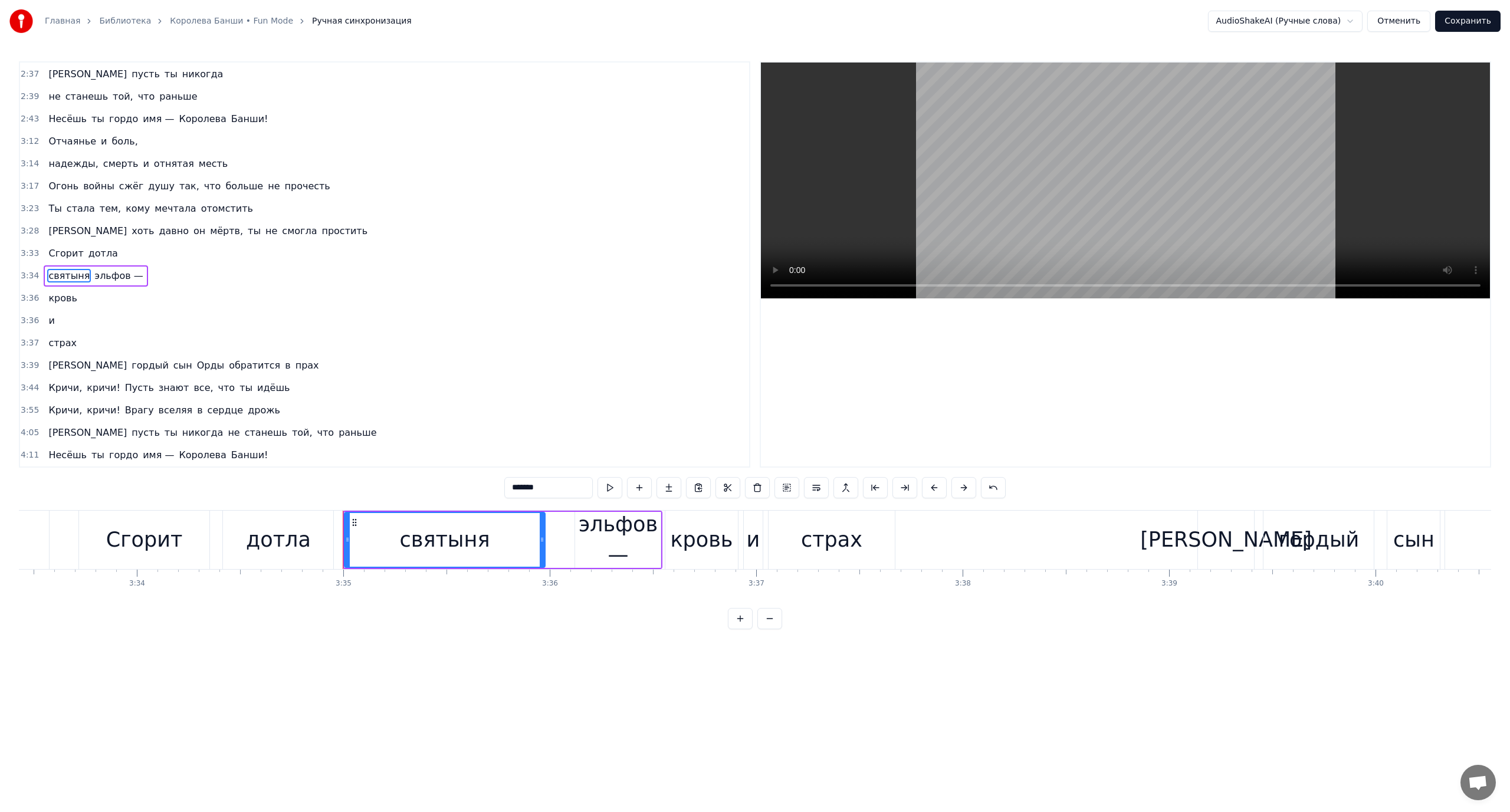
click at [49, 250] on span "Сгорит" at bounding box center [65, 253] width 37 height 13
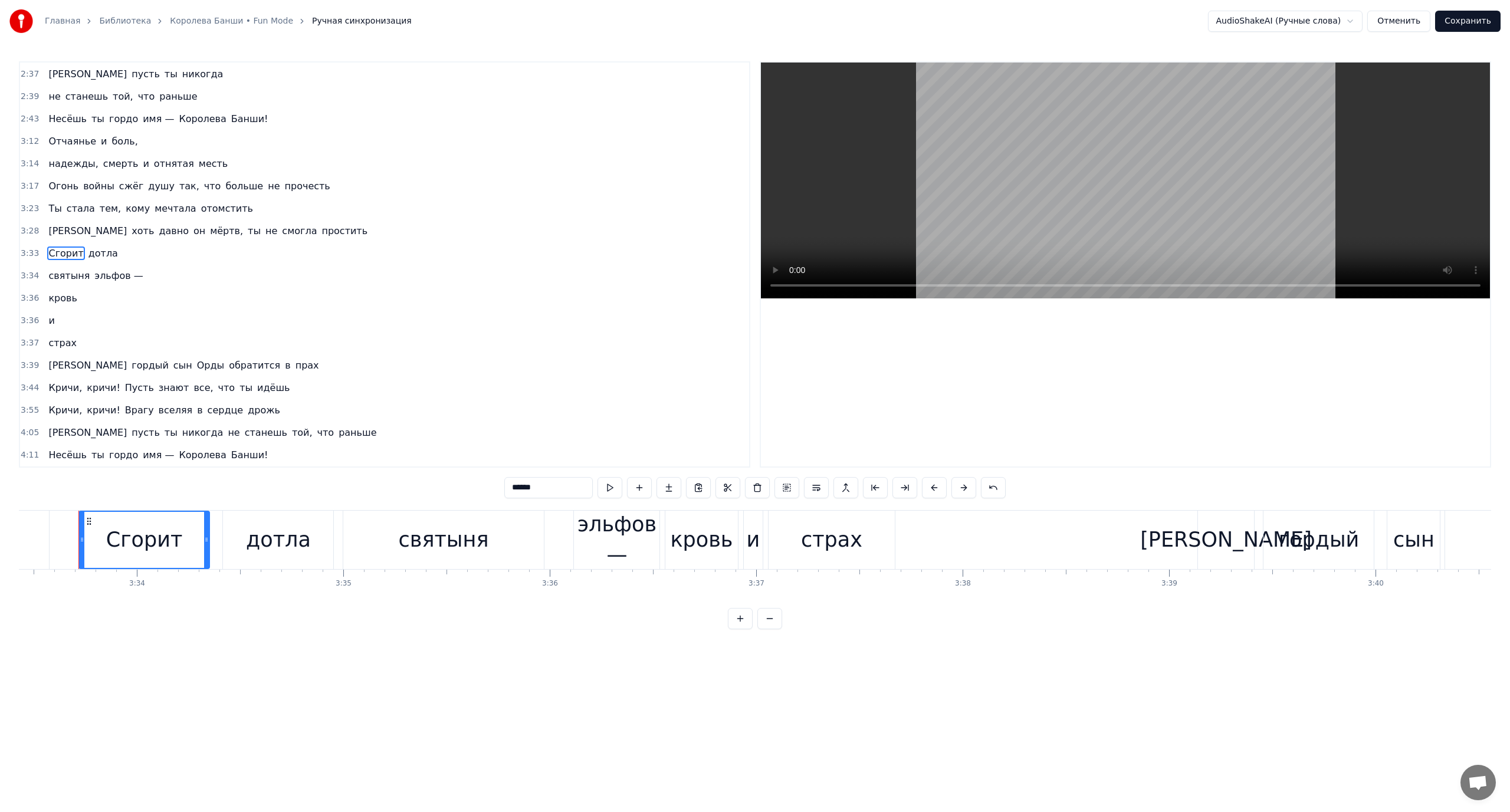
scroll to position [773, 0]
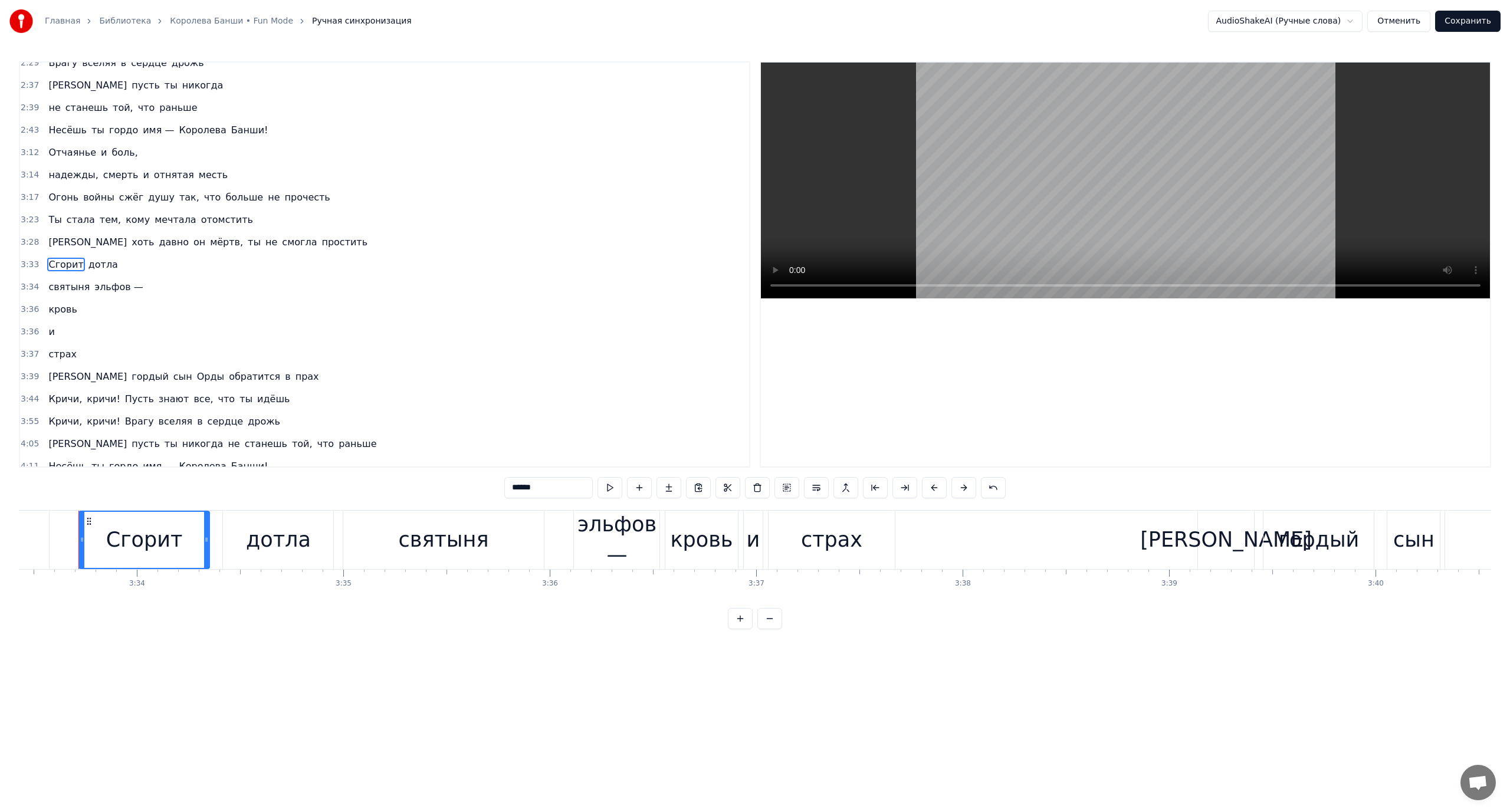
click at [98, 287] on span "эльфов —" at bounding box center [118, 286] width 50 height 13
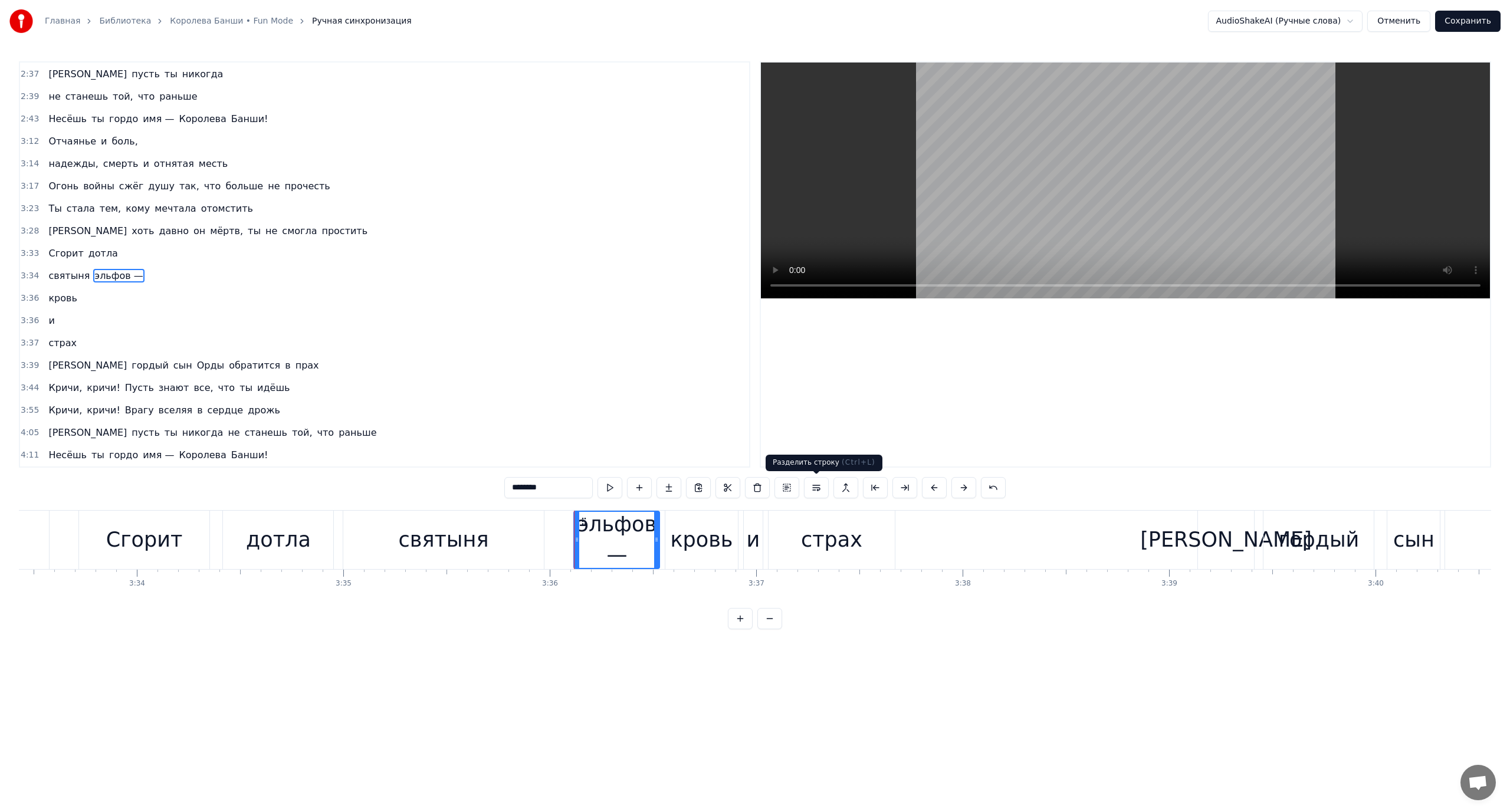
click at [813, 488] on button at bounding box center [816, 487] width 24 height 21
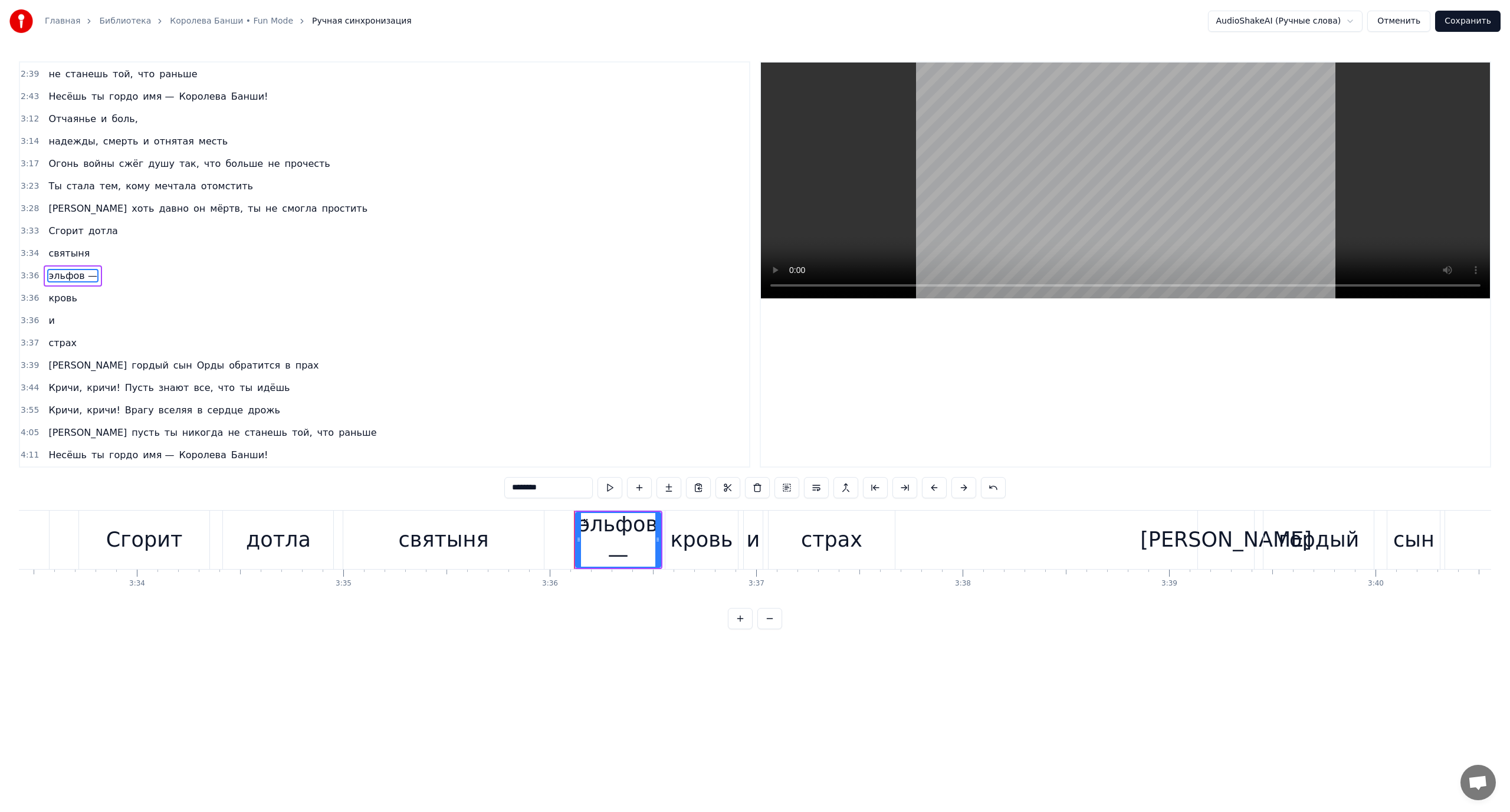
click at [50, 230] on span "Сгорит" at bounding box center [65, 230] width 37 height 13
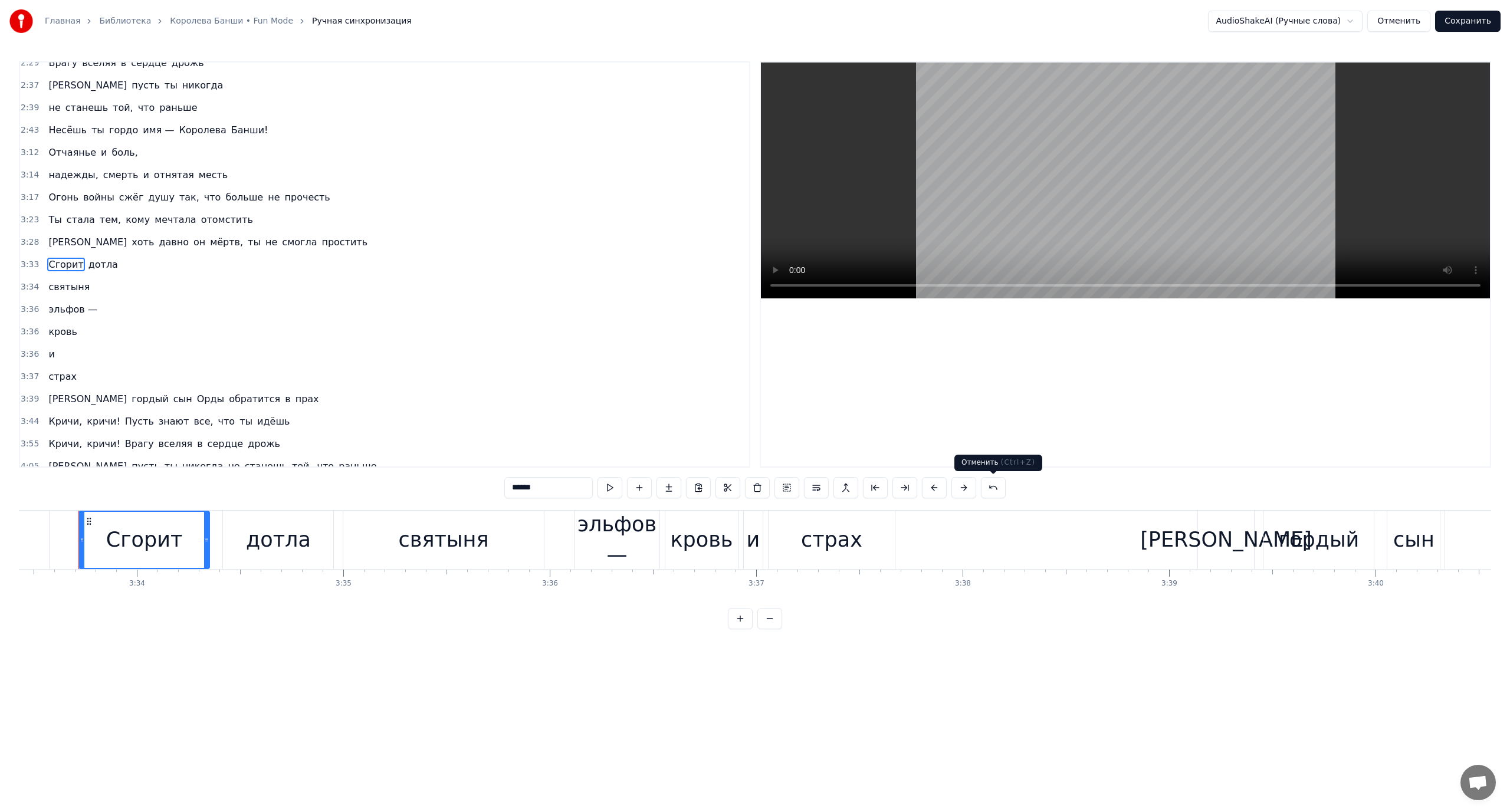
click at [987, 486] on button at bounding box center [993, 487] width 24 height 21
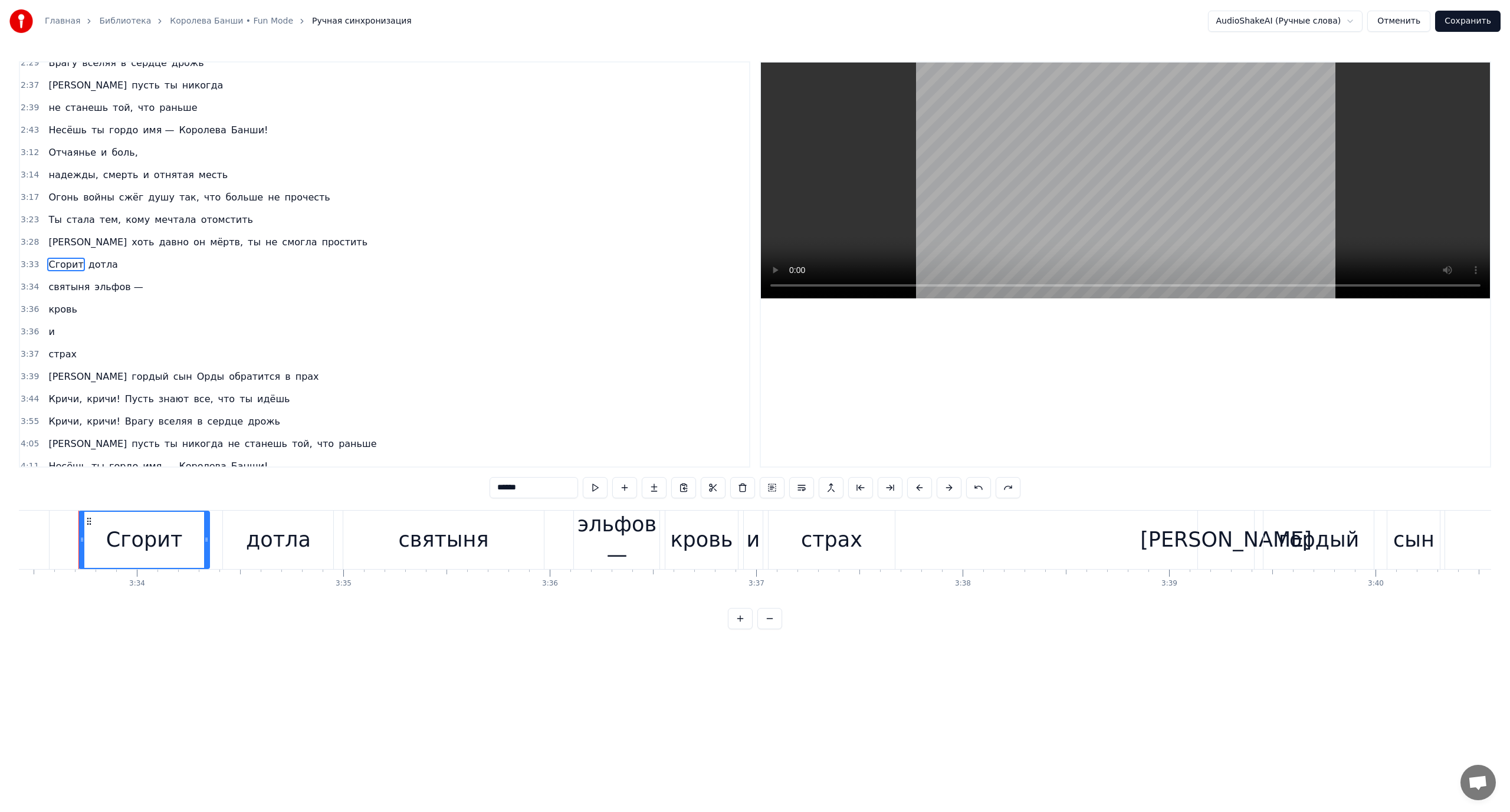
click at [975, 488] on button at bounding box center [978, 487] width 24 height 21
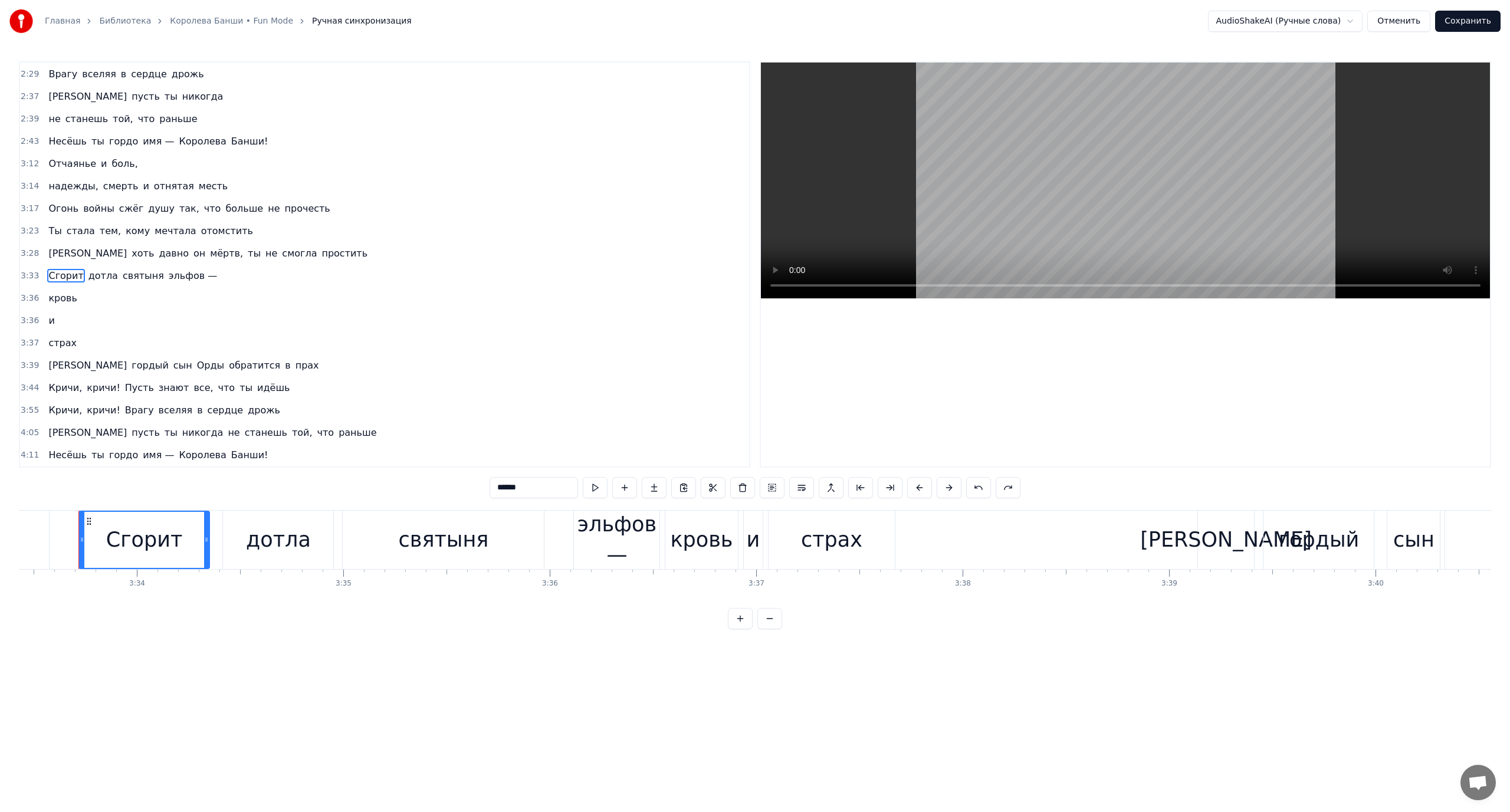
click at [975, 489] on button at bounding box center [978, 487] width 24 height 21
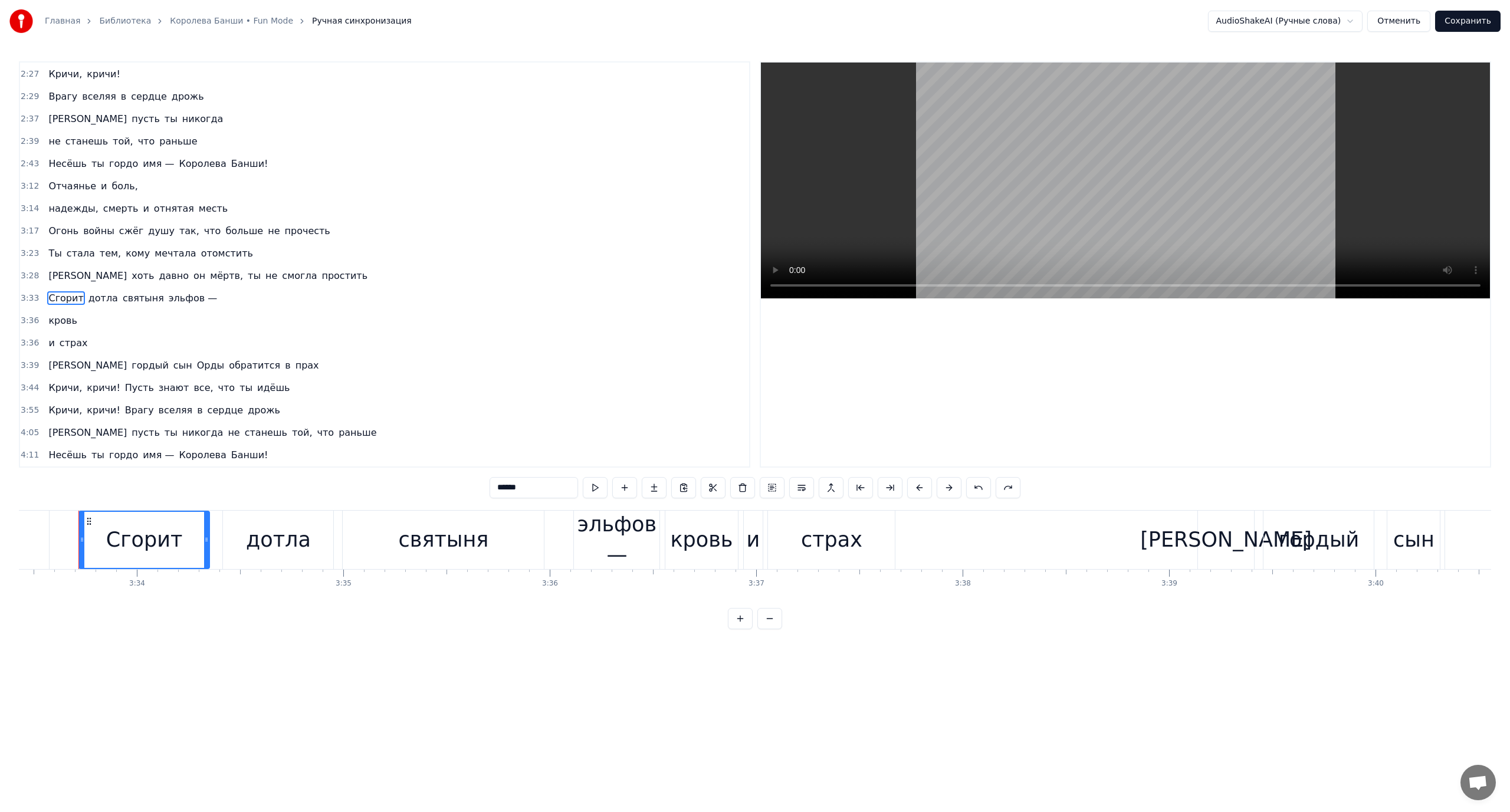
click at [979, 486] on button at bounding box center [978, 487] width 24 height 21
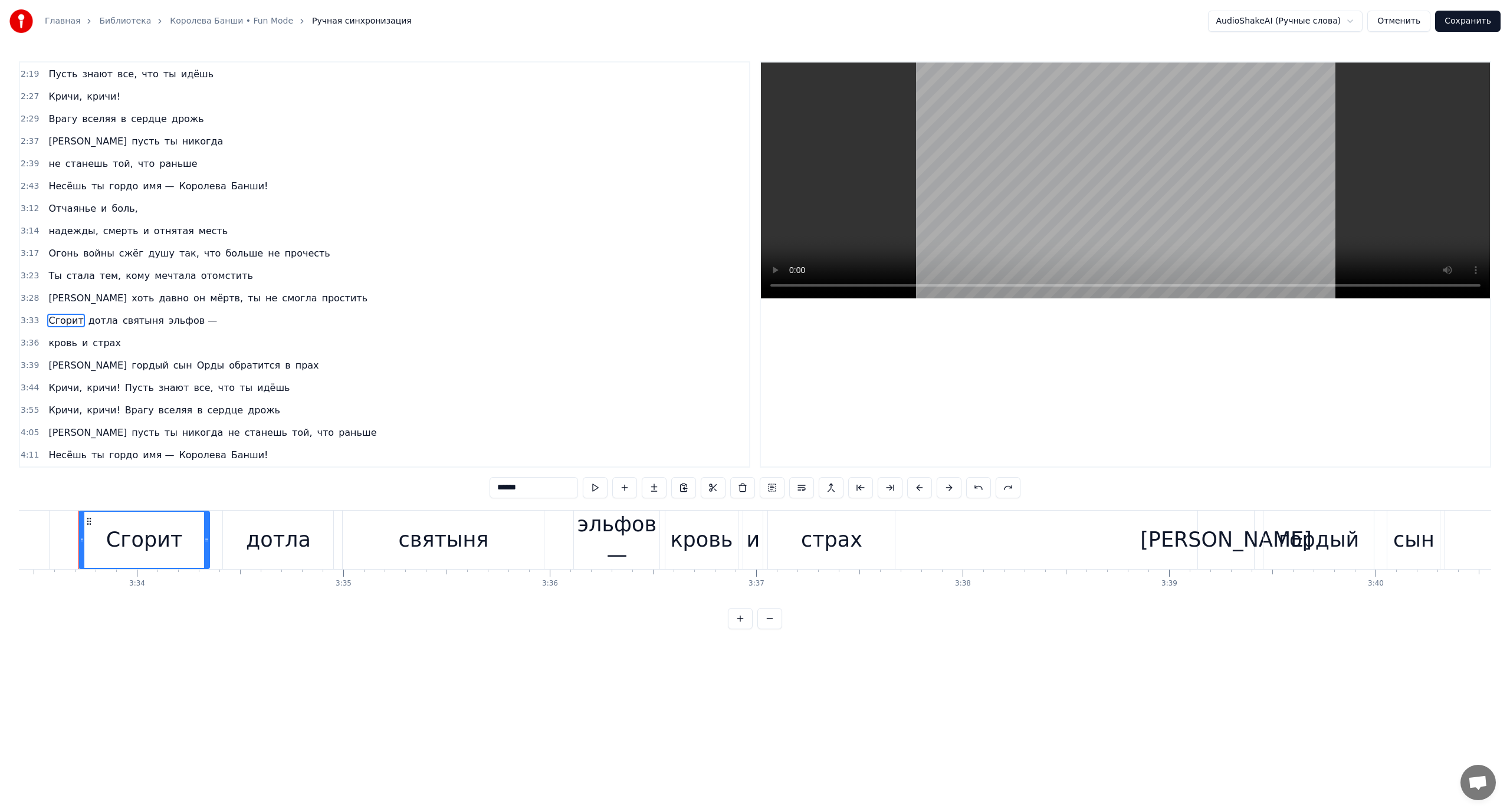
scroll to position [717, 0]
click at [979, 486] on button at bounding box center [978, 487] width 24 height 21
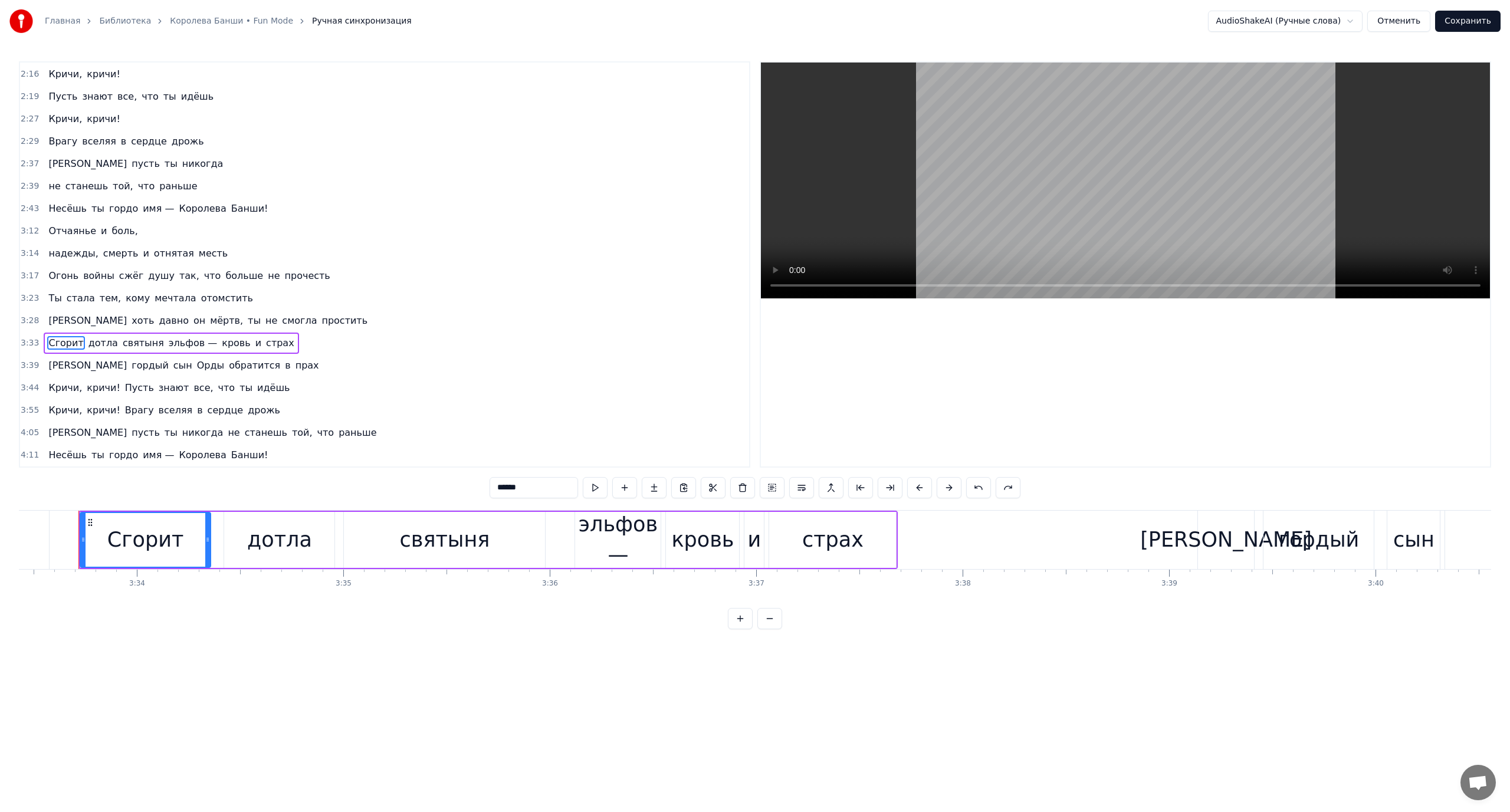
scroll to position [694, 0]
click at [130, 323] on span "хоть" at bounding box center [142, 320] width 24 height 13
type input "****"
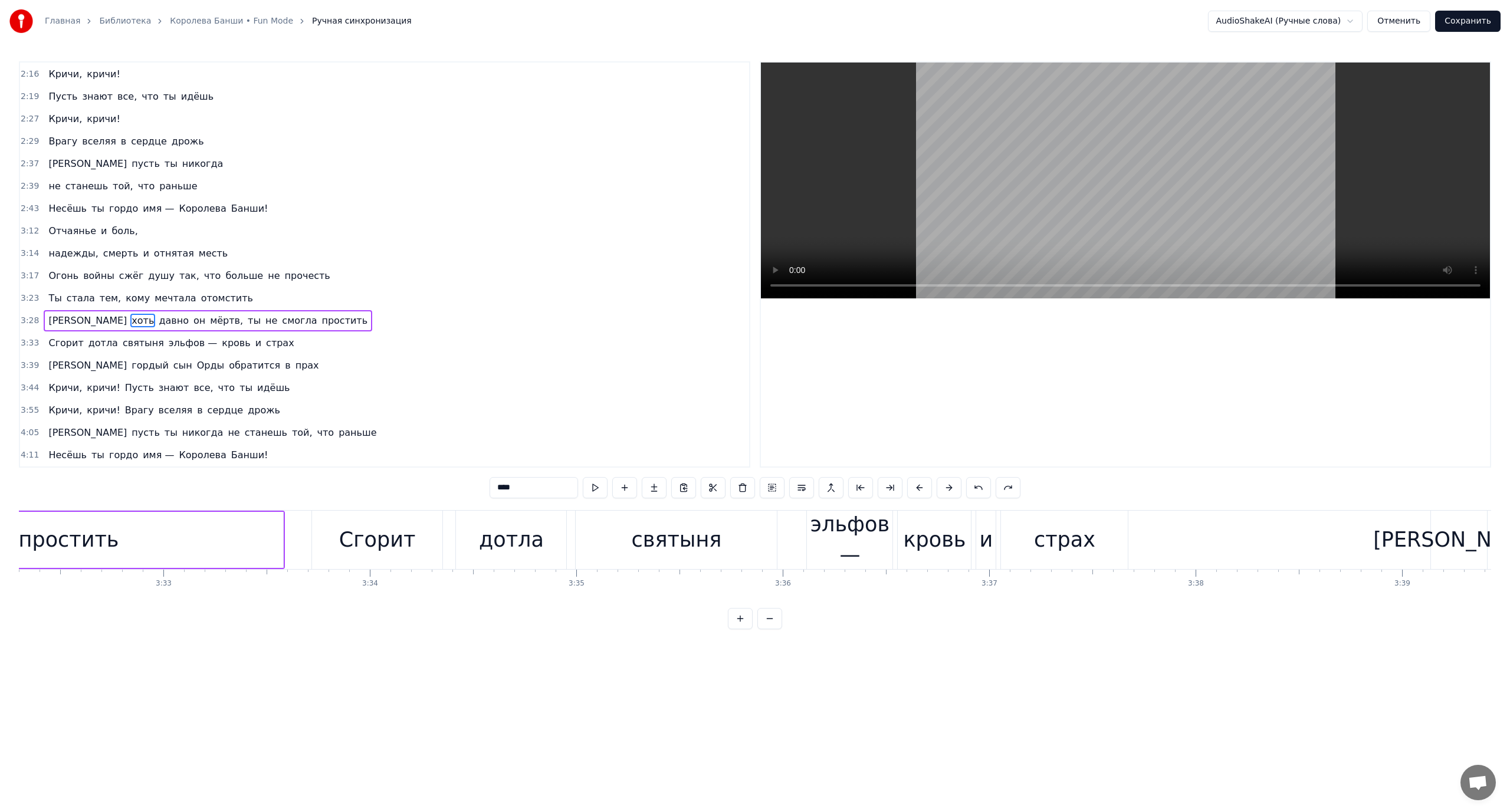
click at [51, 350] on div "Сгорит дотла святыня эльфов — кровь и страх" at bounding box center [170, 343] width 255 height 21
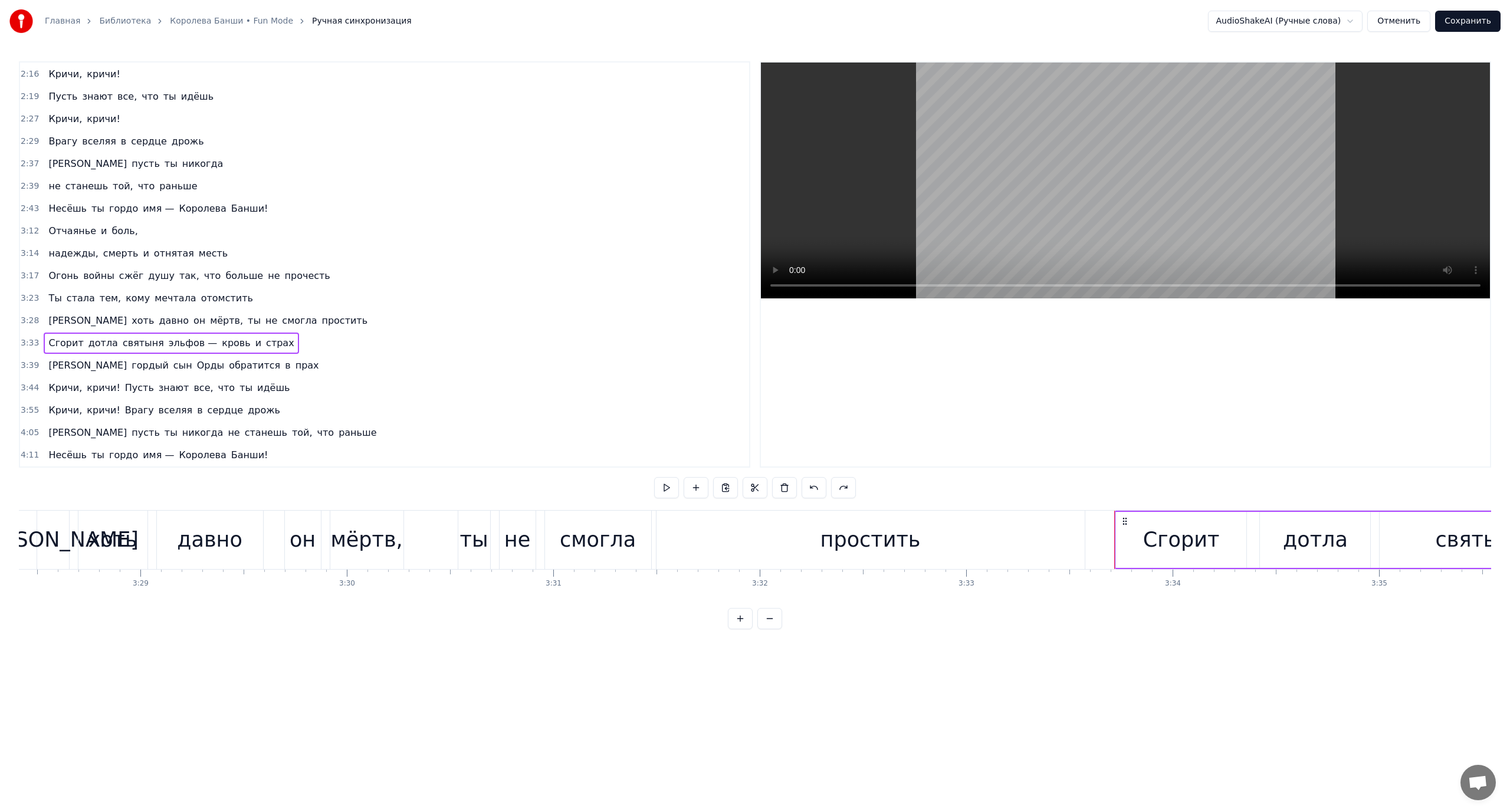
scroll to position [0, 43021]
click at [58, 338] on span "Сгорит" at bounding box center [65, 342] width 37 height 13
click at [221, 343] on span "кровь" at bounding box center [236, 342] width 31 height 13
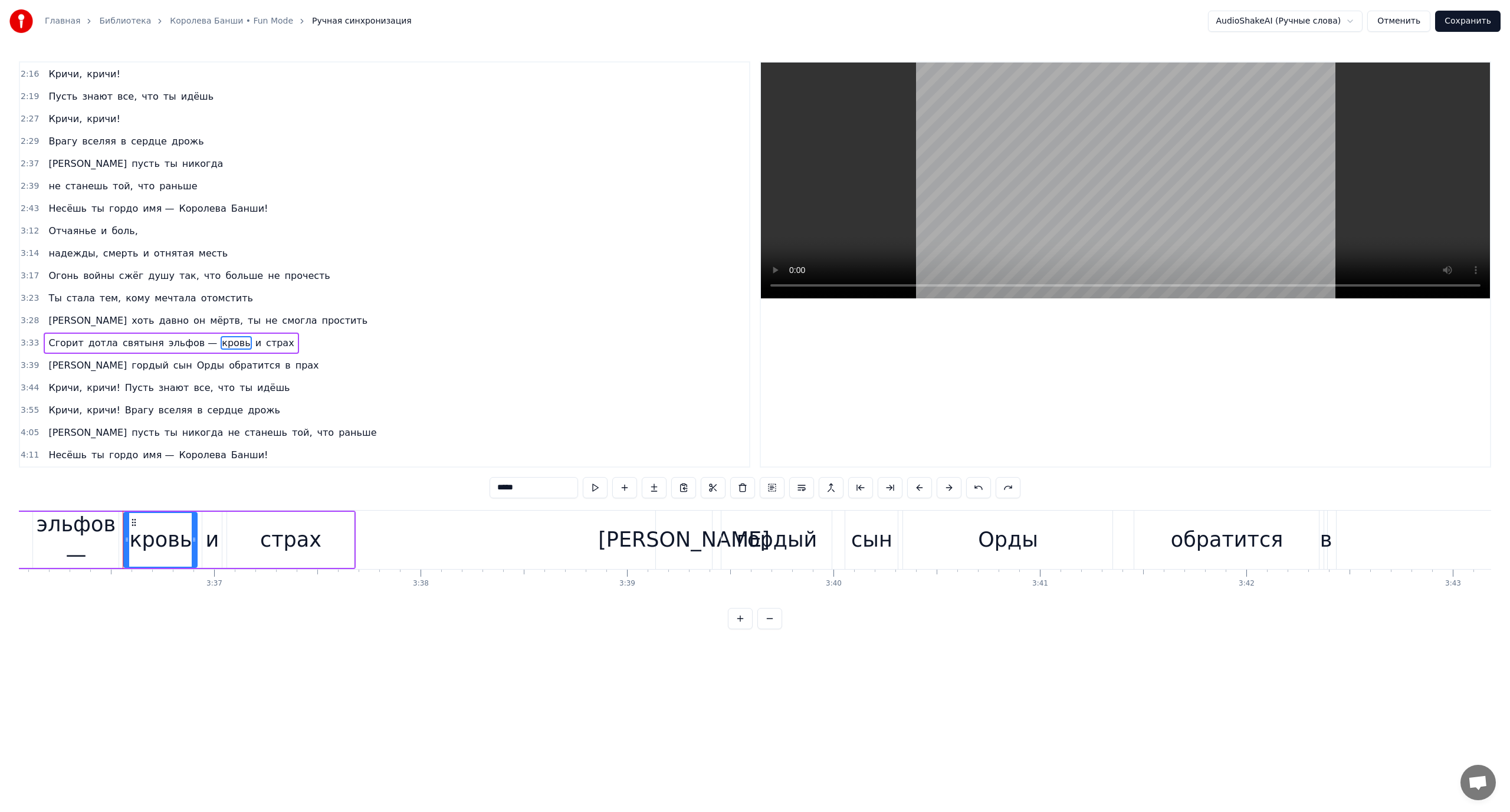
scroll to position [0, 44644]
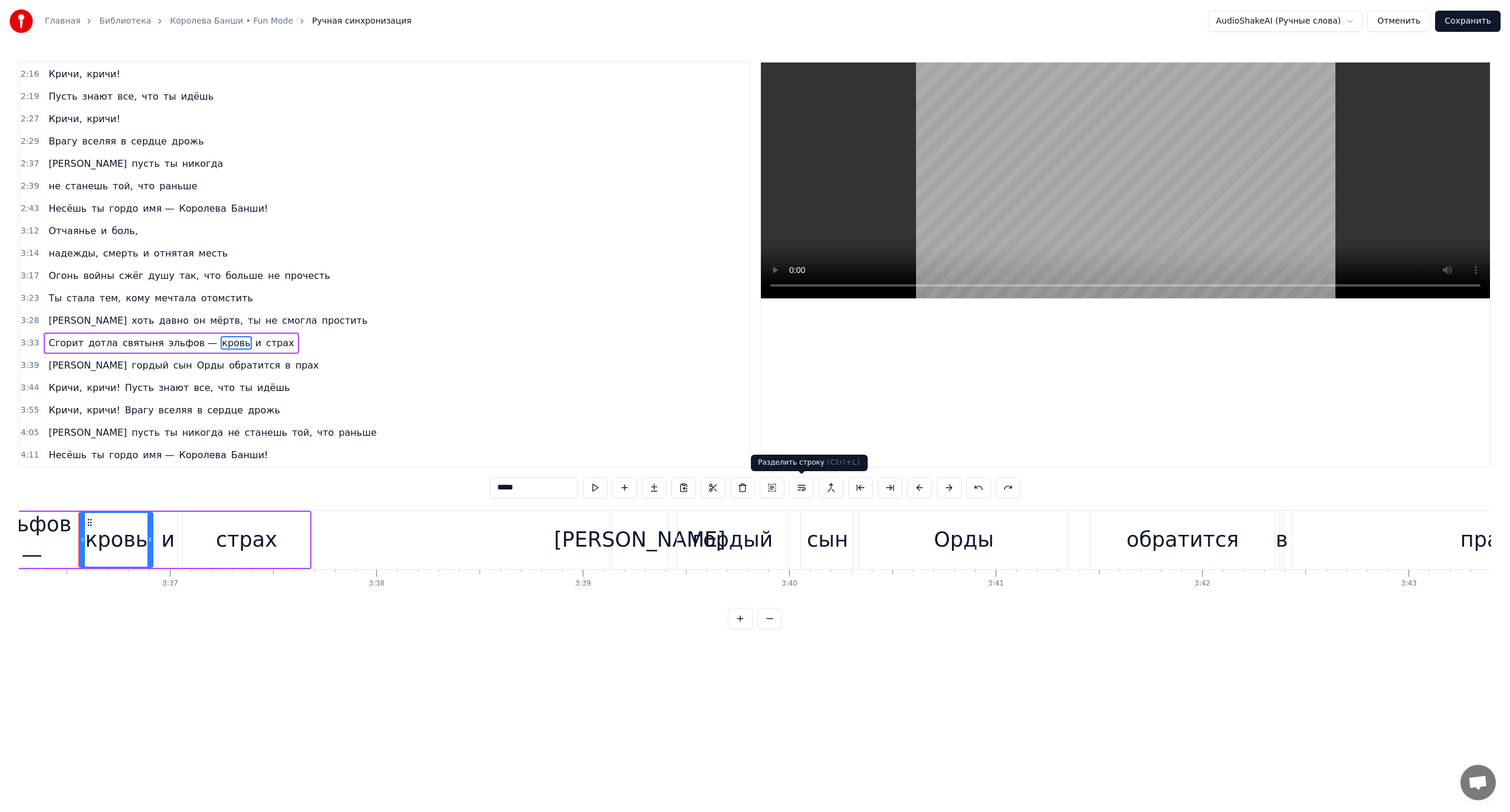
click at [803, 485] on button at bounding box center [801, 487] width 24 height 21
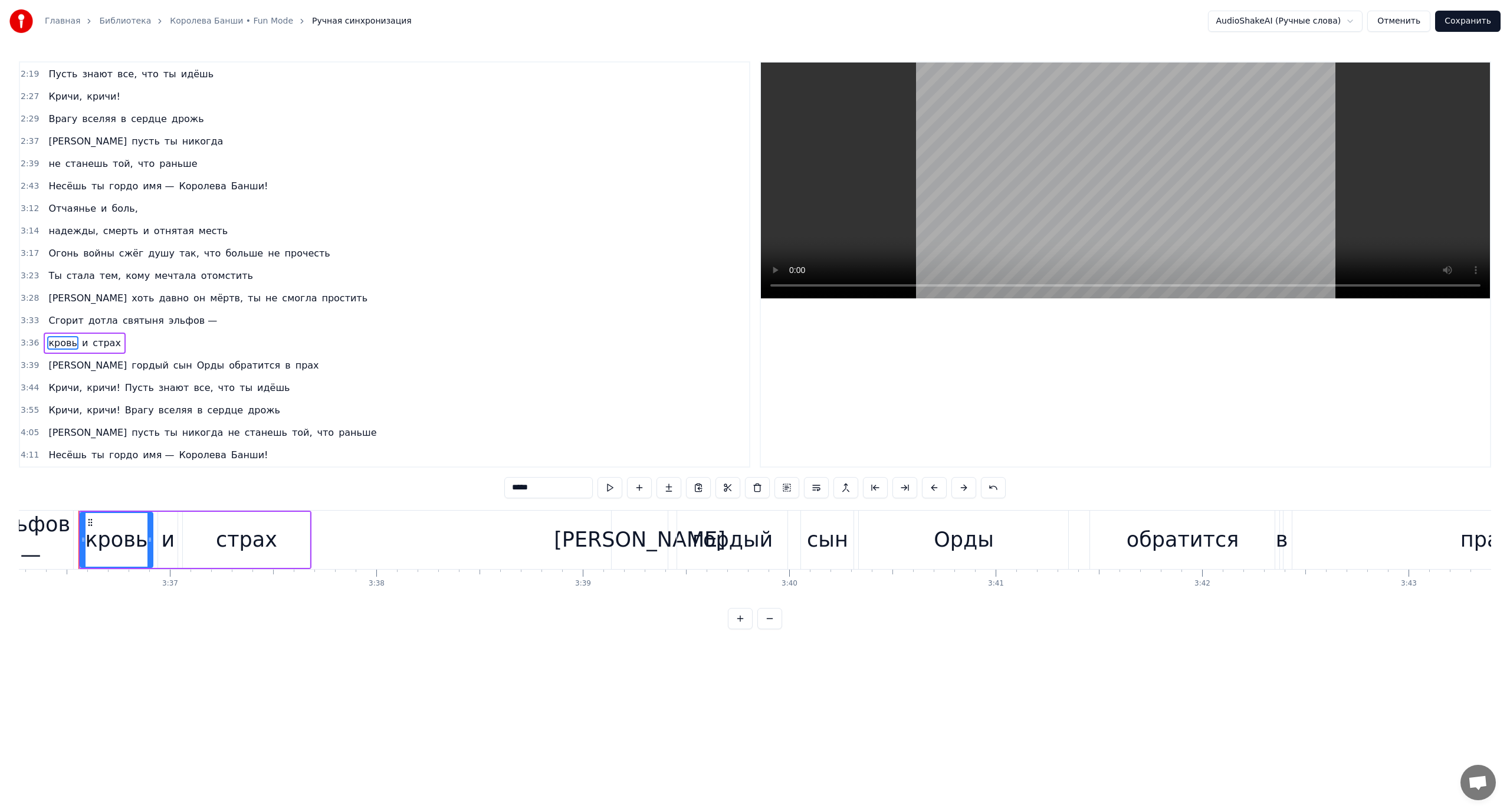
click at [80, 341] on span "и" at bounding box center [84, 342] width 8 height 13
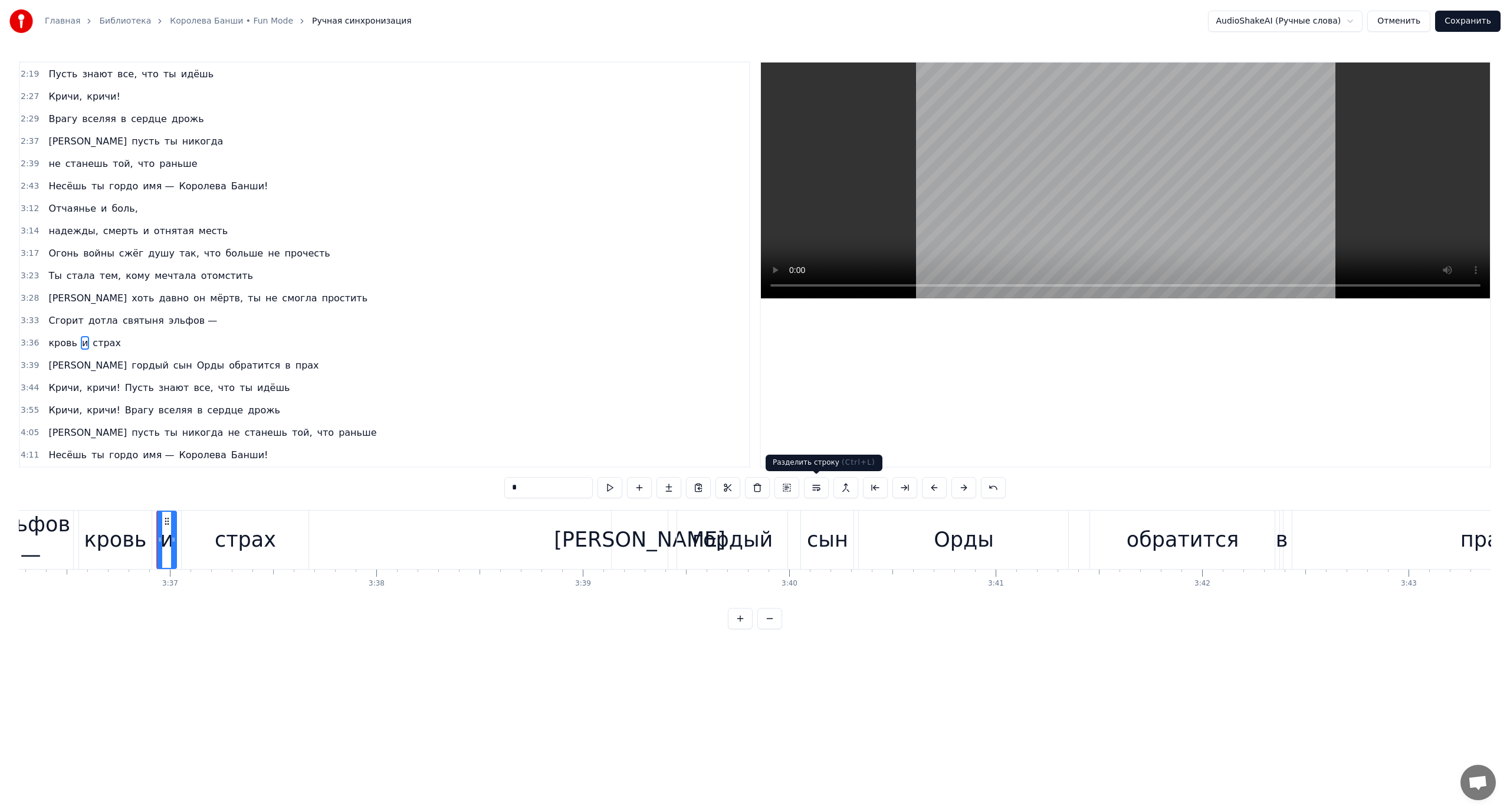
drag, startPoint x: 815, startPoint y: 486, endPoint x: 728, endPoint y: 467, distance: 89.1
click at [811, 486] on button at bounding box center [816, 487] width 24 height 21
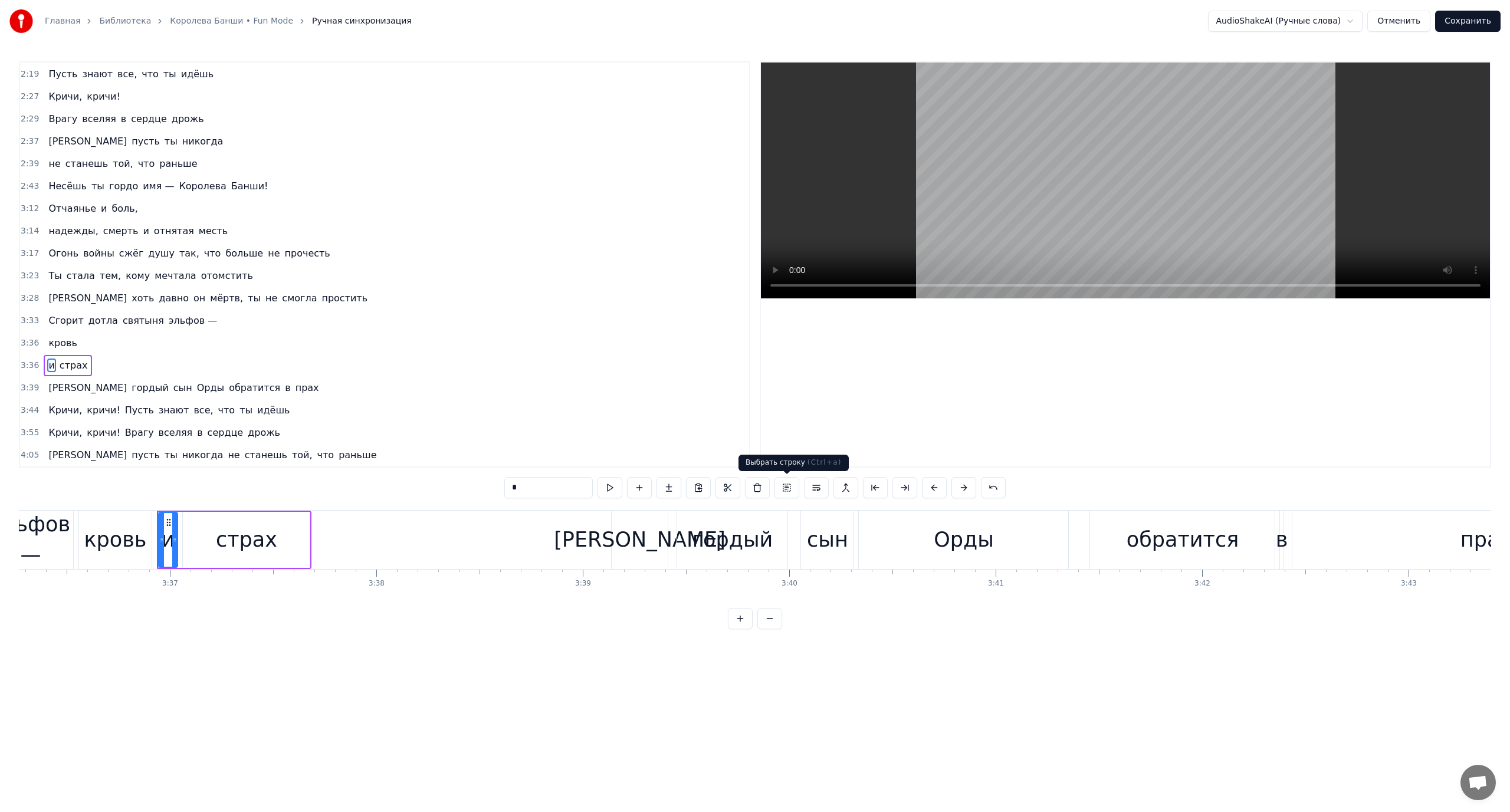
scroll to position [739, 0]
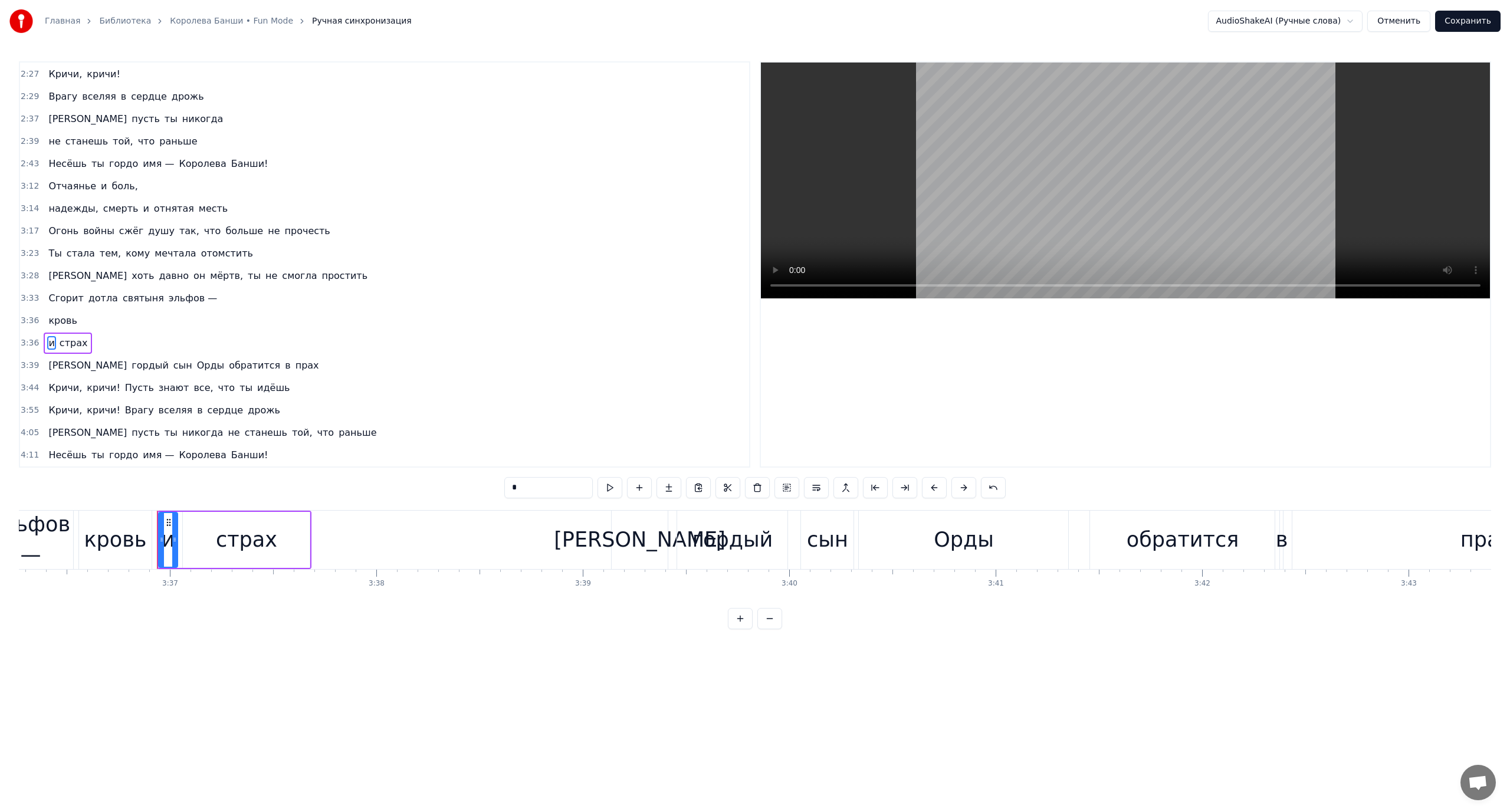
click at [76, 345] on span "страх" at bounding box center [73, 342] width 31 height 13
click at [815, 488] on button at bounding box center [816, 487] width 24 height 21
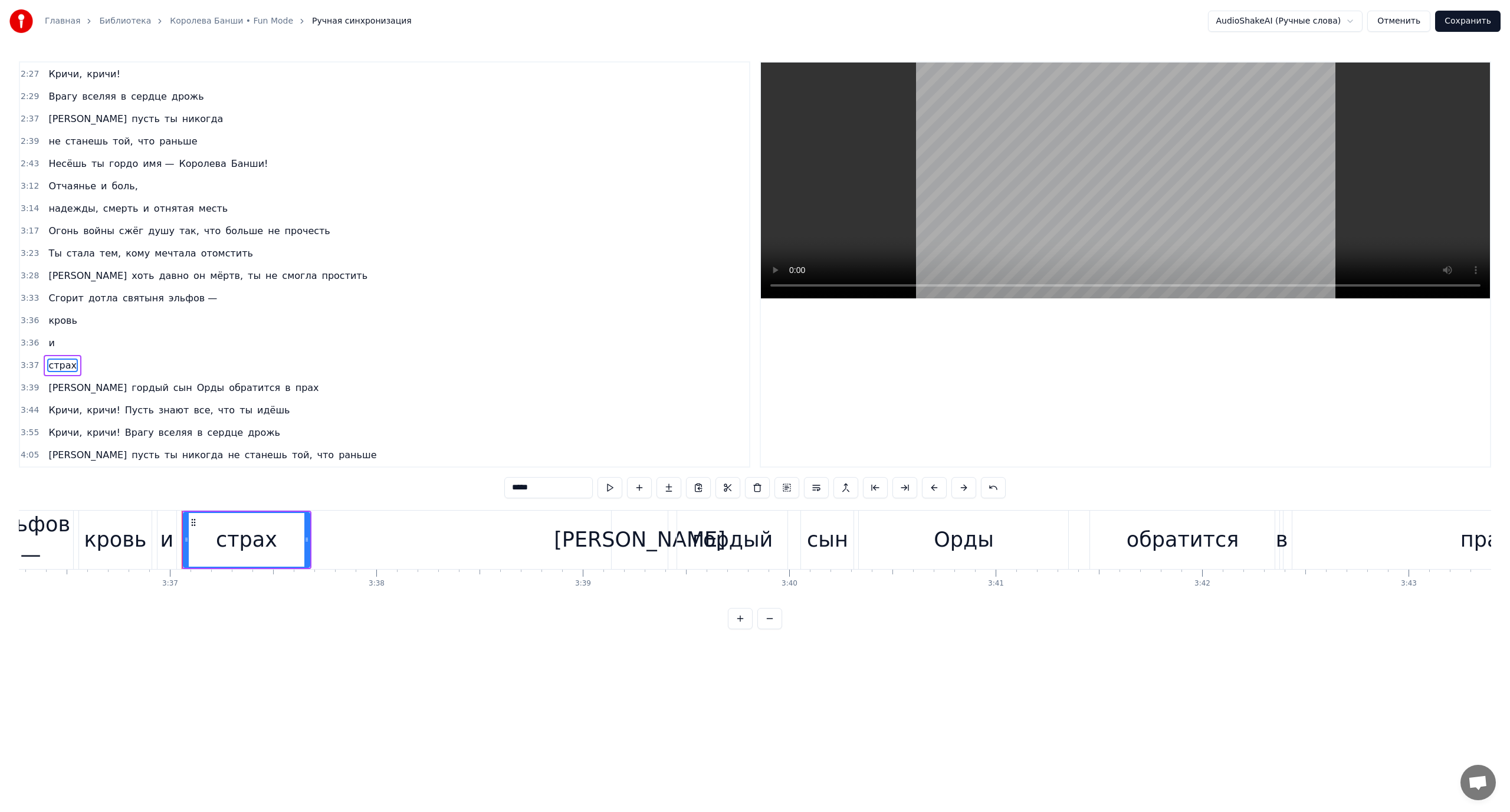
scroll to position [762, 0]
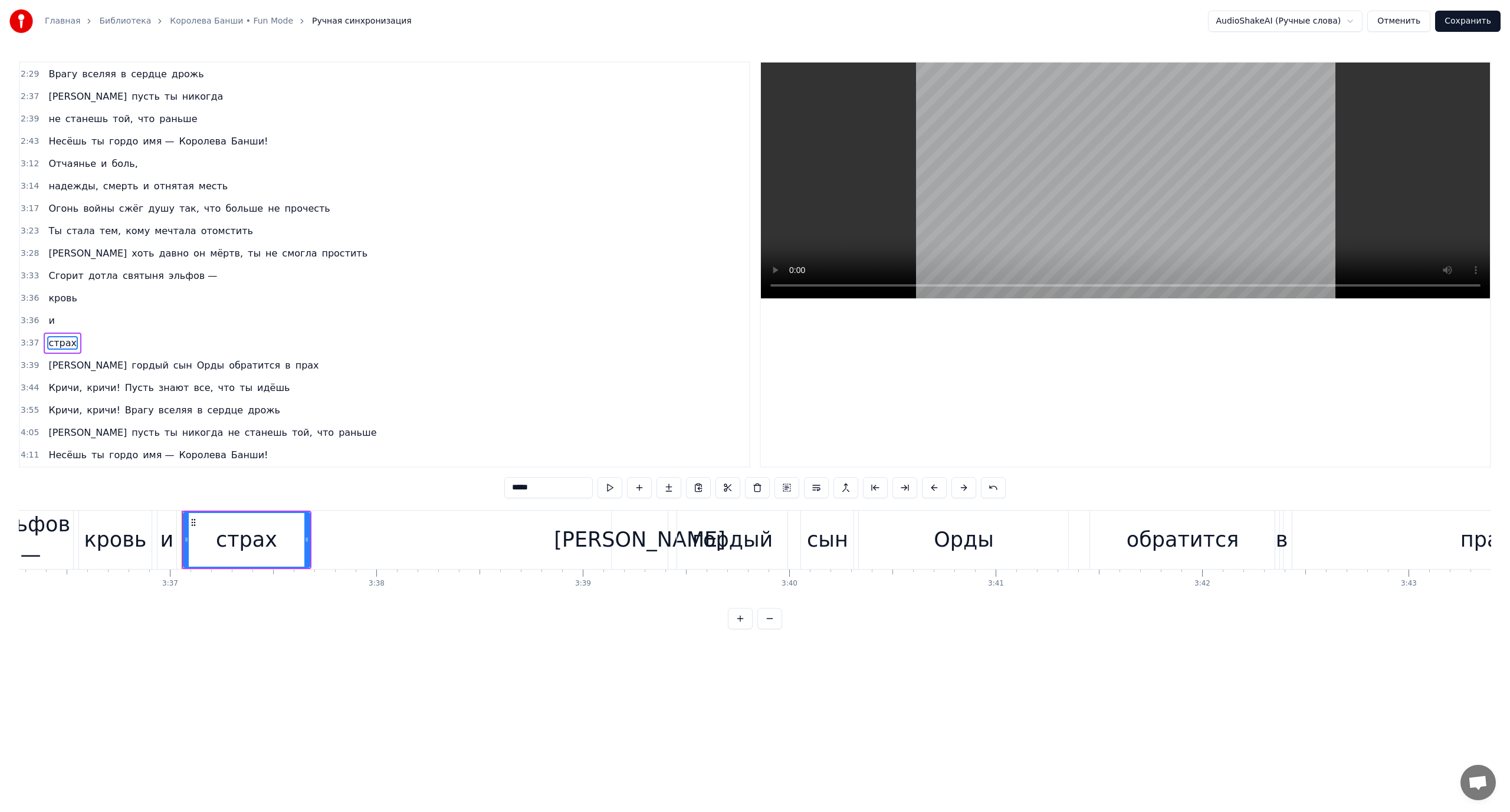
click at [62, 278] on span "Сгорит" at bounding box center [65, 275] width 37 height 13
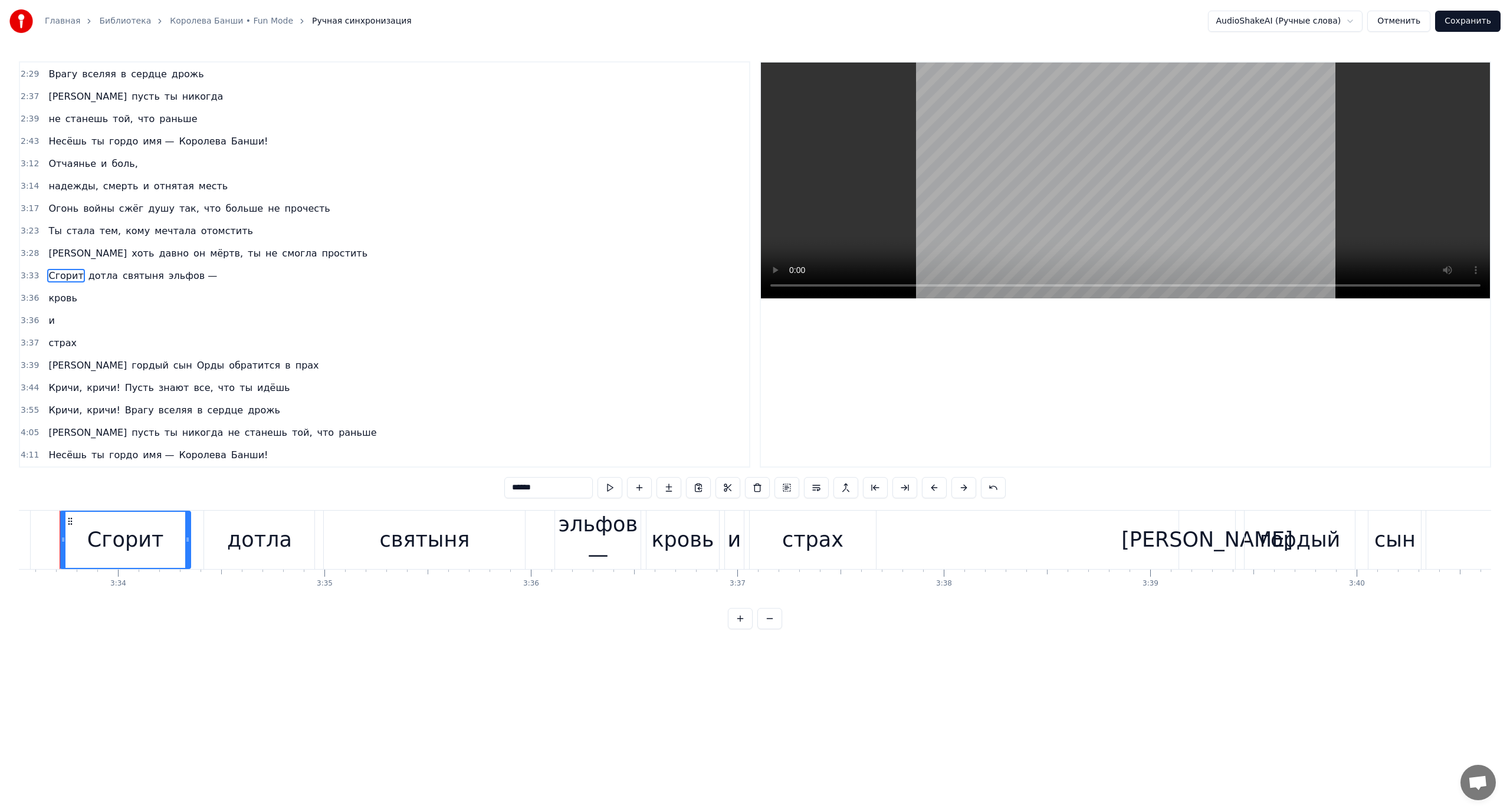
scroll to position [0, 44058]
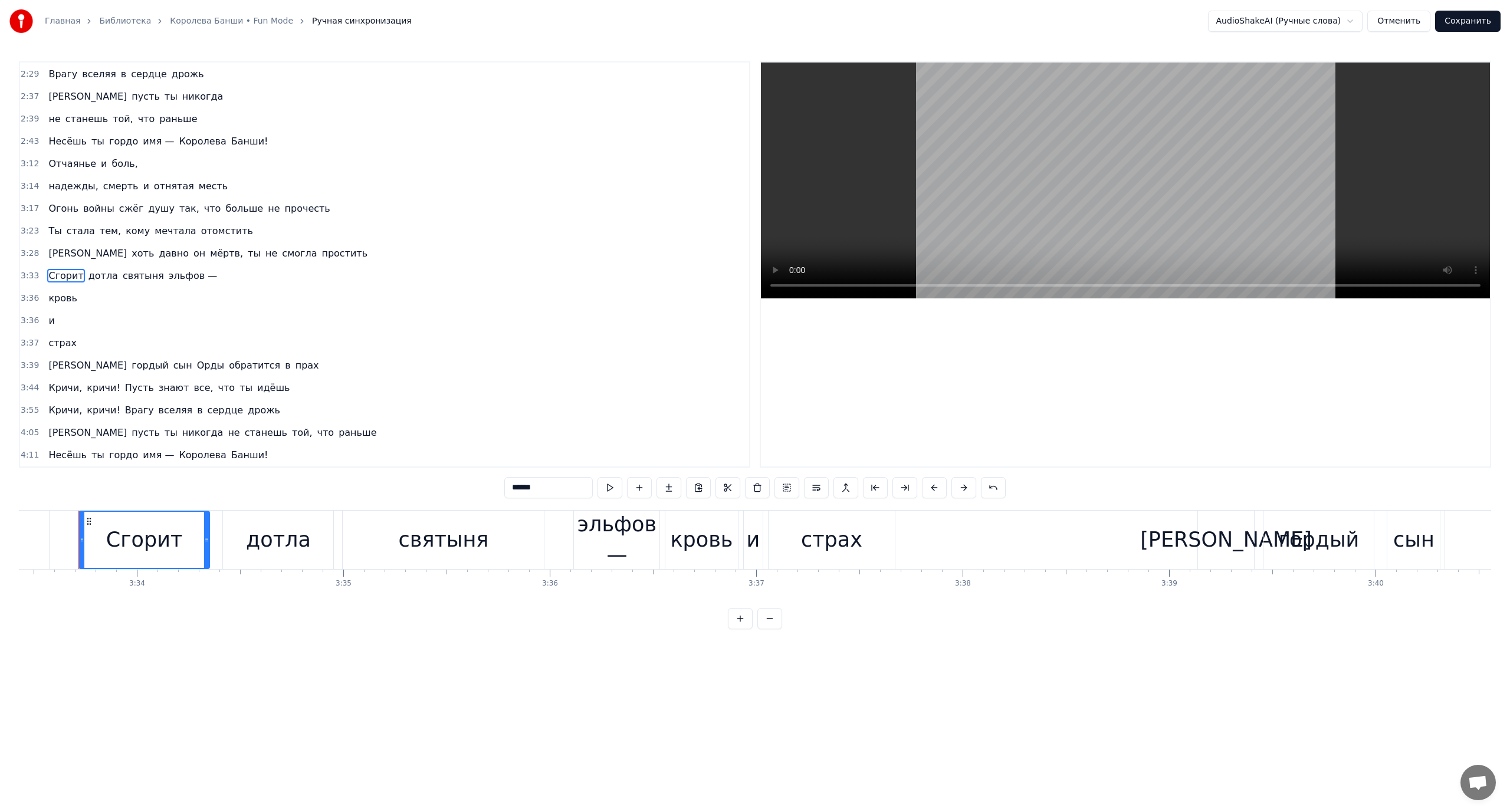
click at [126, 280] on span "святыня" at bounding box center [143, 275] width 43 height 13
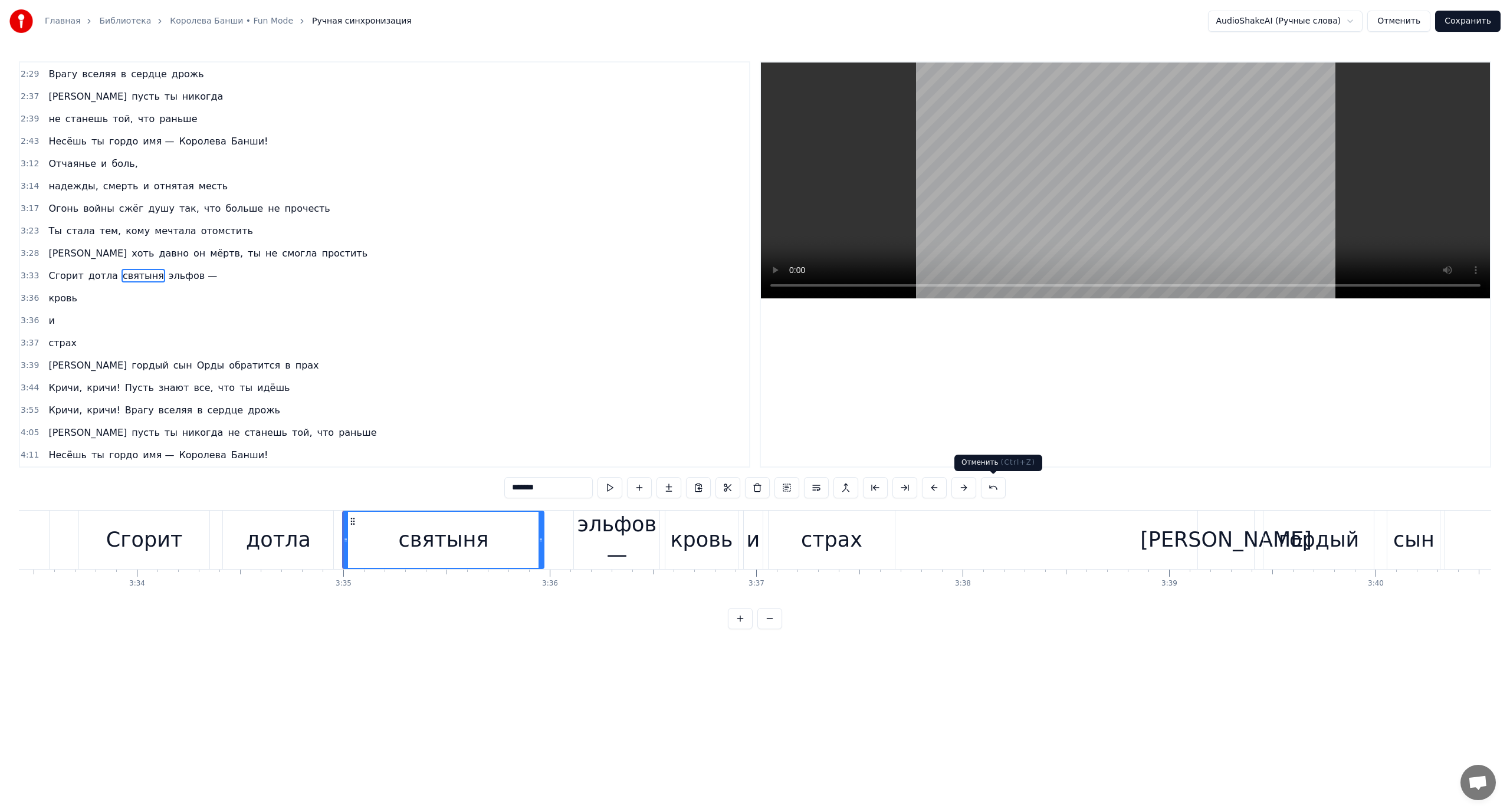
click at [989, 488] on button at bounding box center [993, 487] width 24 height 21
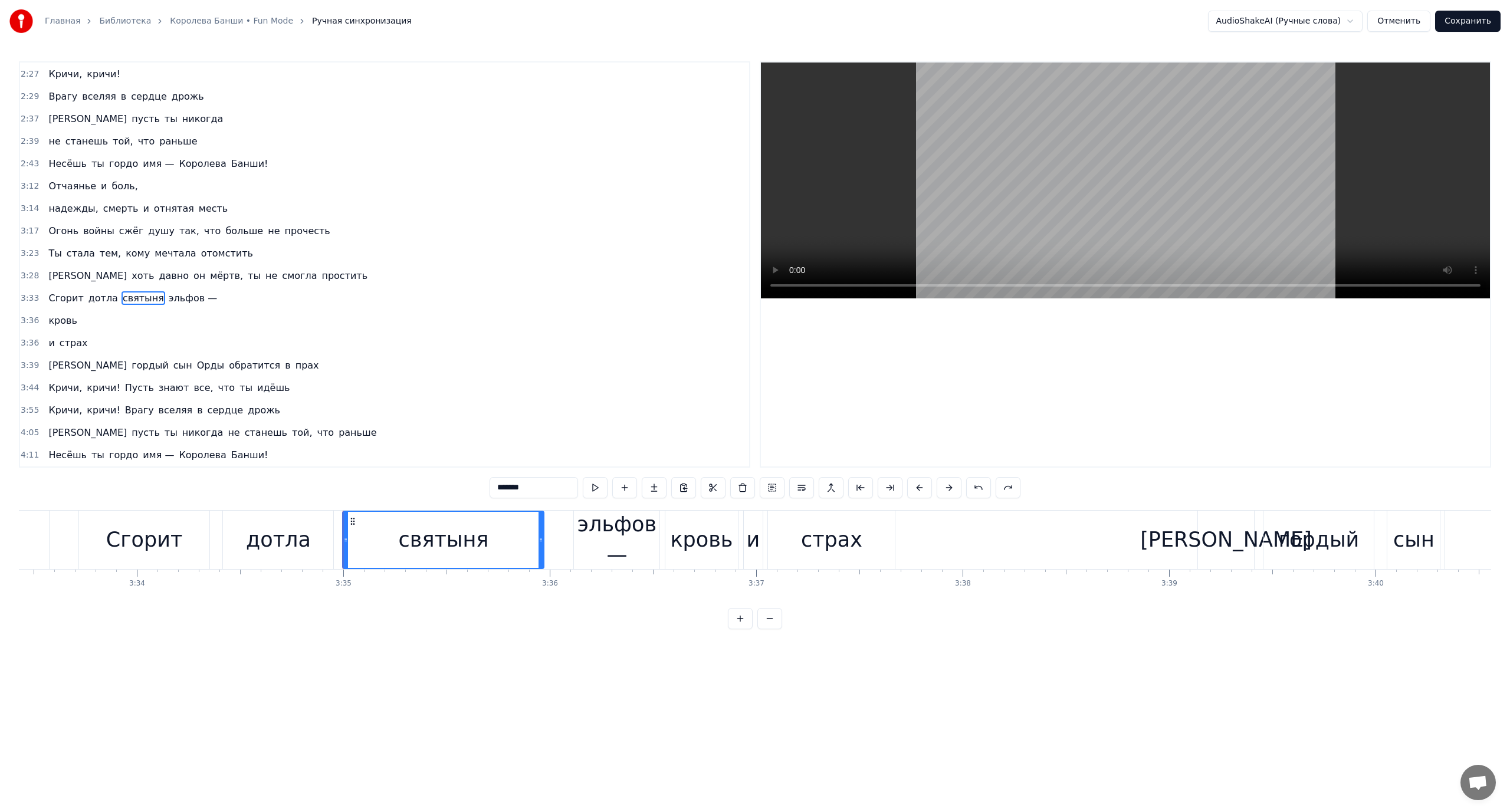
scroll to position [739, 0]
click at [62, 296] on span "Сгорит" at bounding box center [65, 298] width 37 height 13
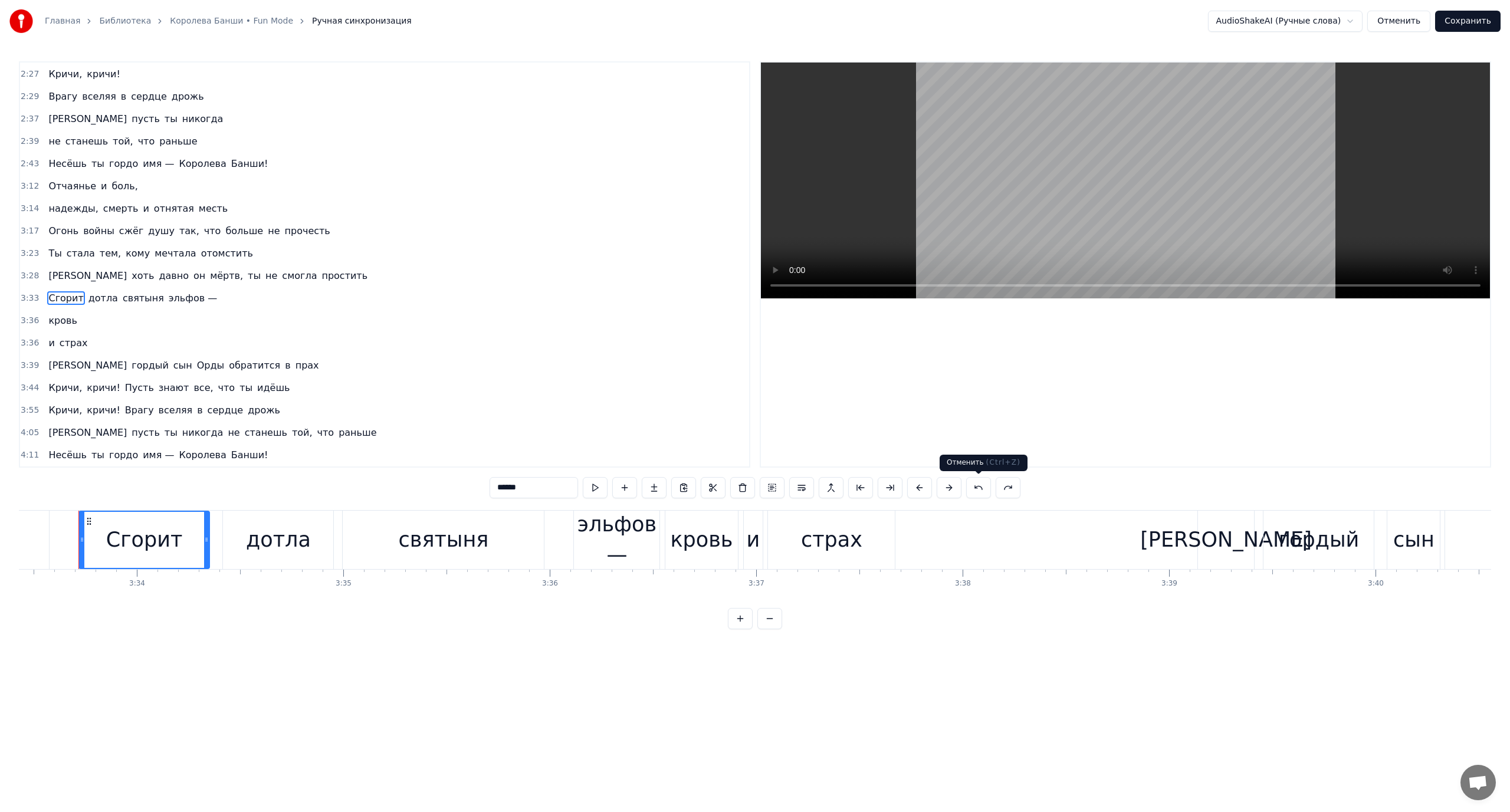
click at [984, 488] on button at bounding box center [978, 487] width 24 height 21
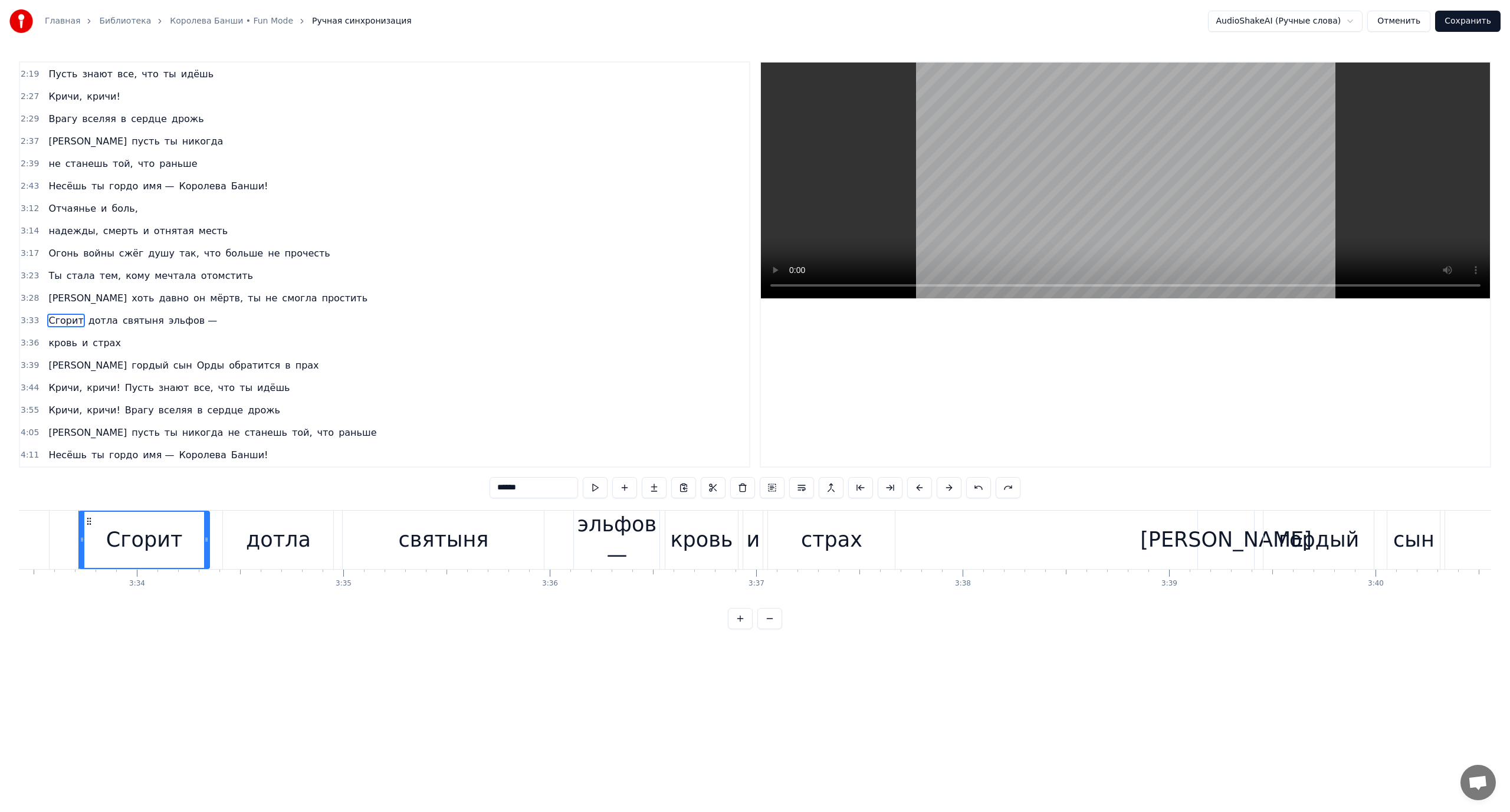
click at [62, 317] on span "Сгорит" at bounding box center [65, 320] width 37 height 13
click at [982, 490] on button at bounding box center [978, 487] width 24 height 21
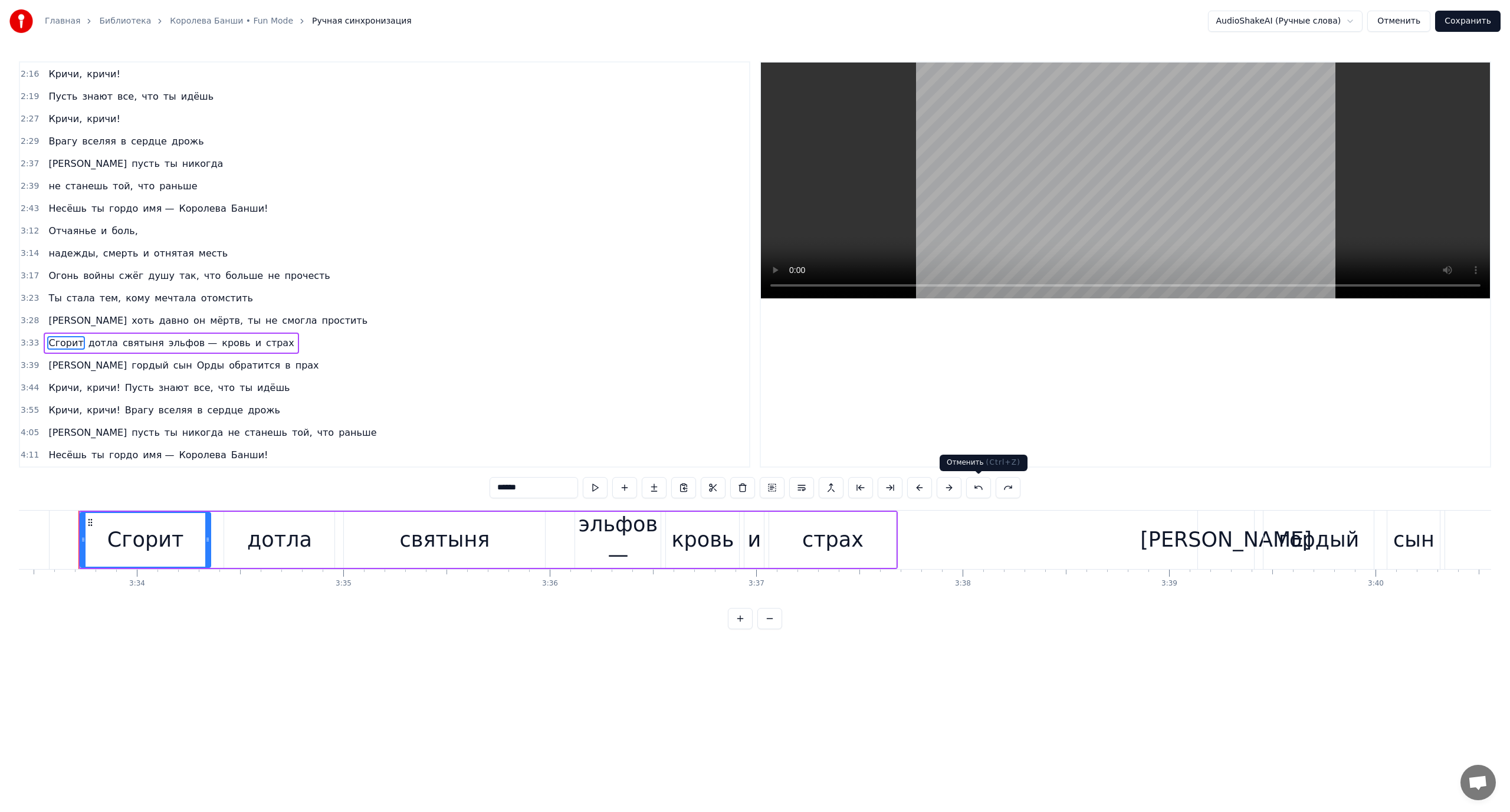
scroll to position [694, 0]
click at [55, 341] on span "Сгорит" at bounding box center [65, 342] width 37 height 13
click at [125, 343] on span "святыня" at bounding box center [143, 342] width 43 height 13
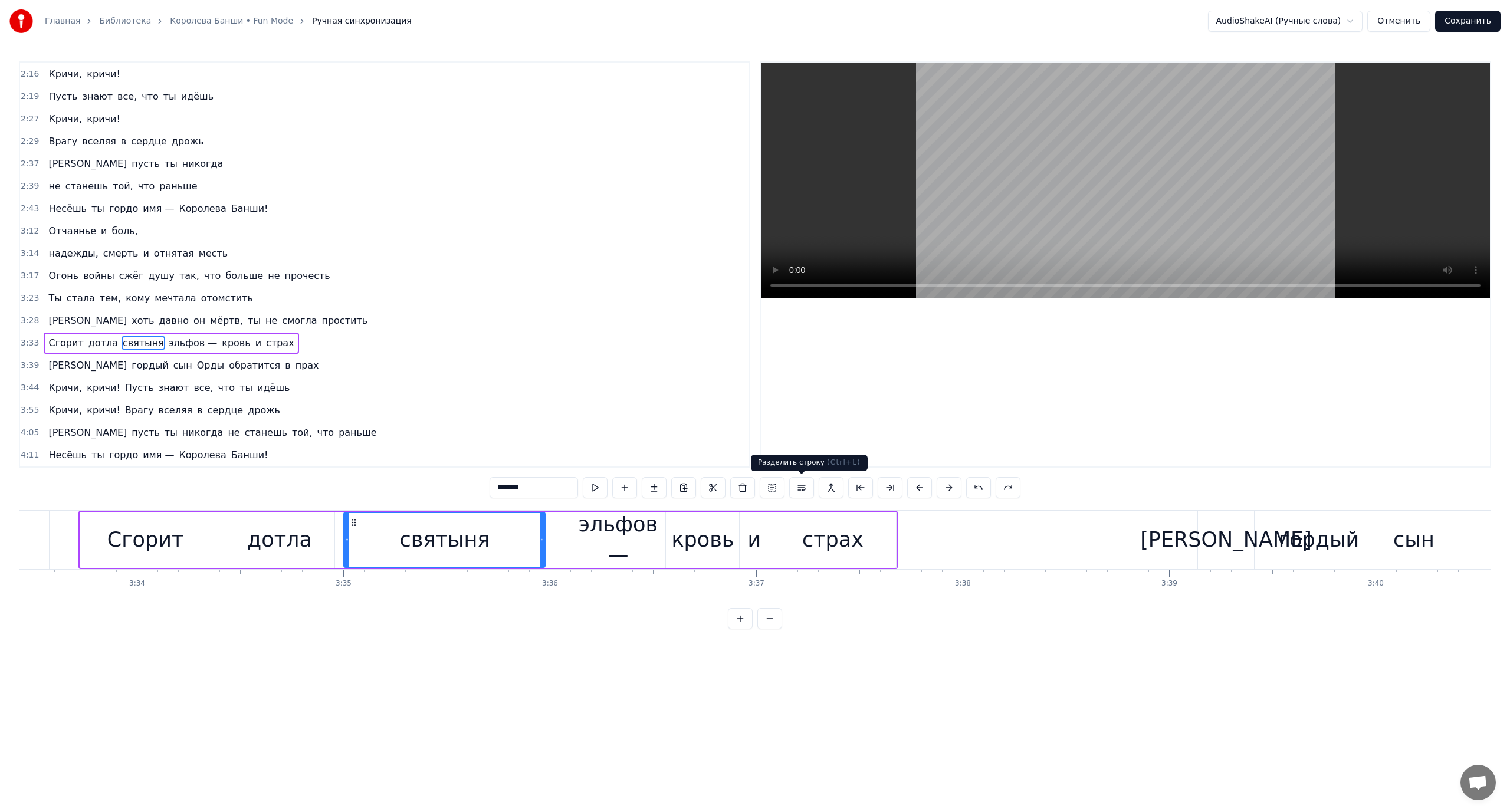
drag, startPoint x: 803, startPoint y: 489, endPoint x: 587, endPoint y: 483, distance: 216.1
click at [801, 488] on button at bounding box center [801, 487] width 24 height 21
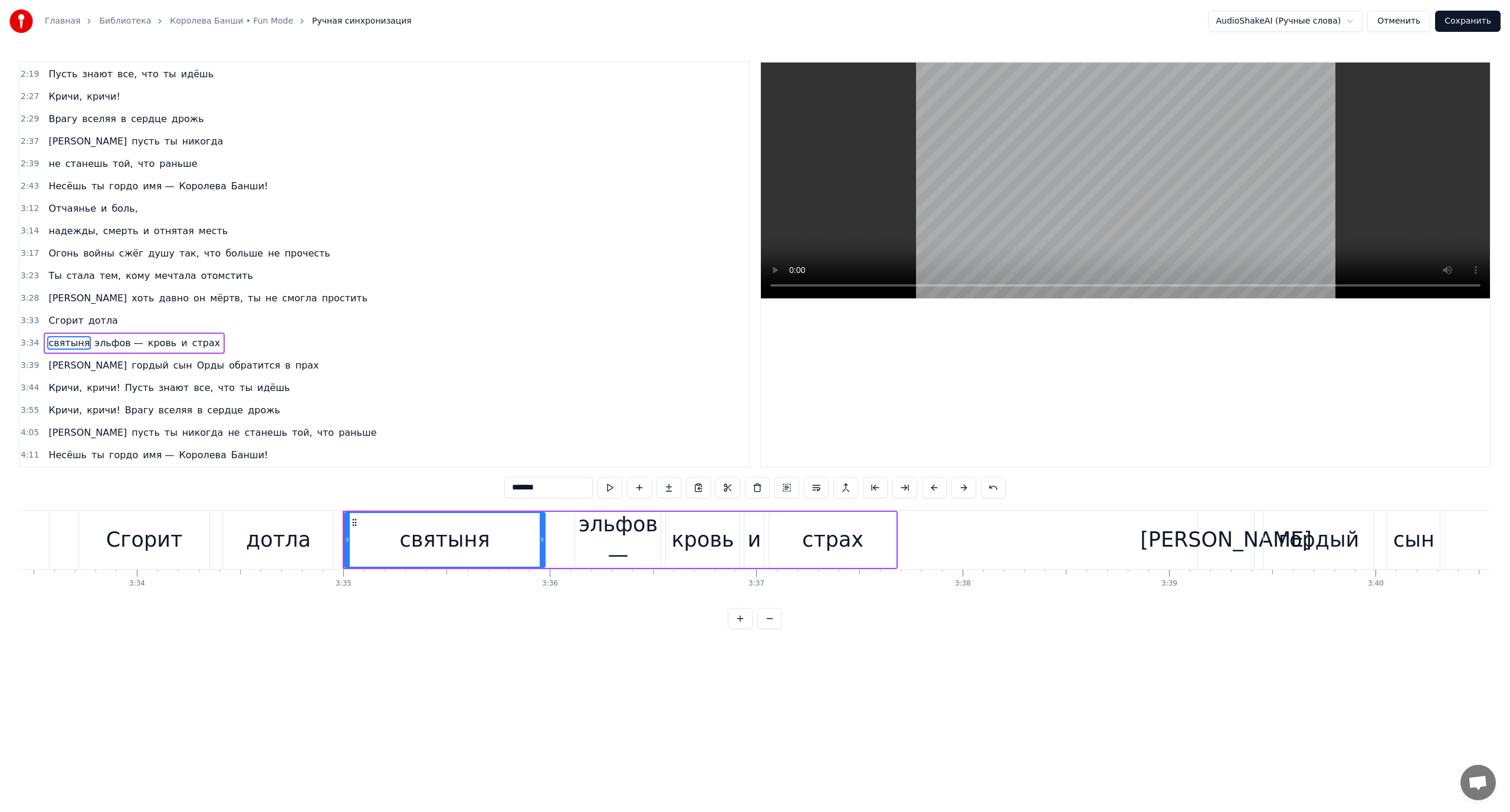
click at [54, 320] on span "Сгорит" at bounding box center [65, 320] width 37 height 13
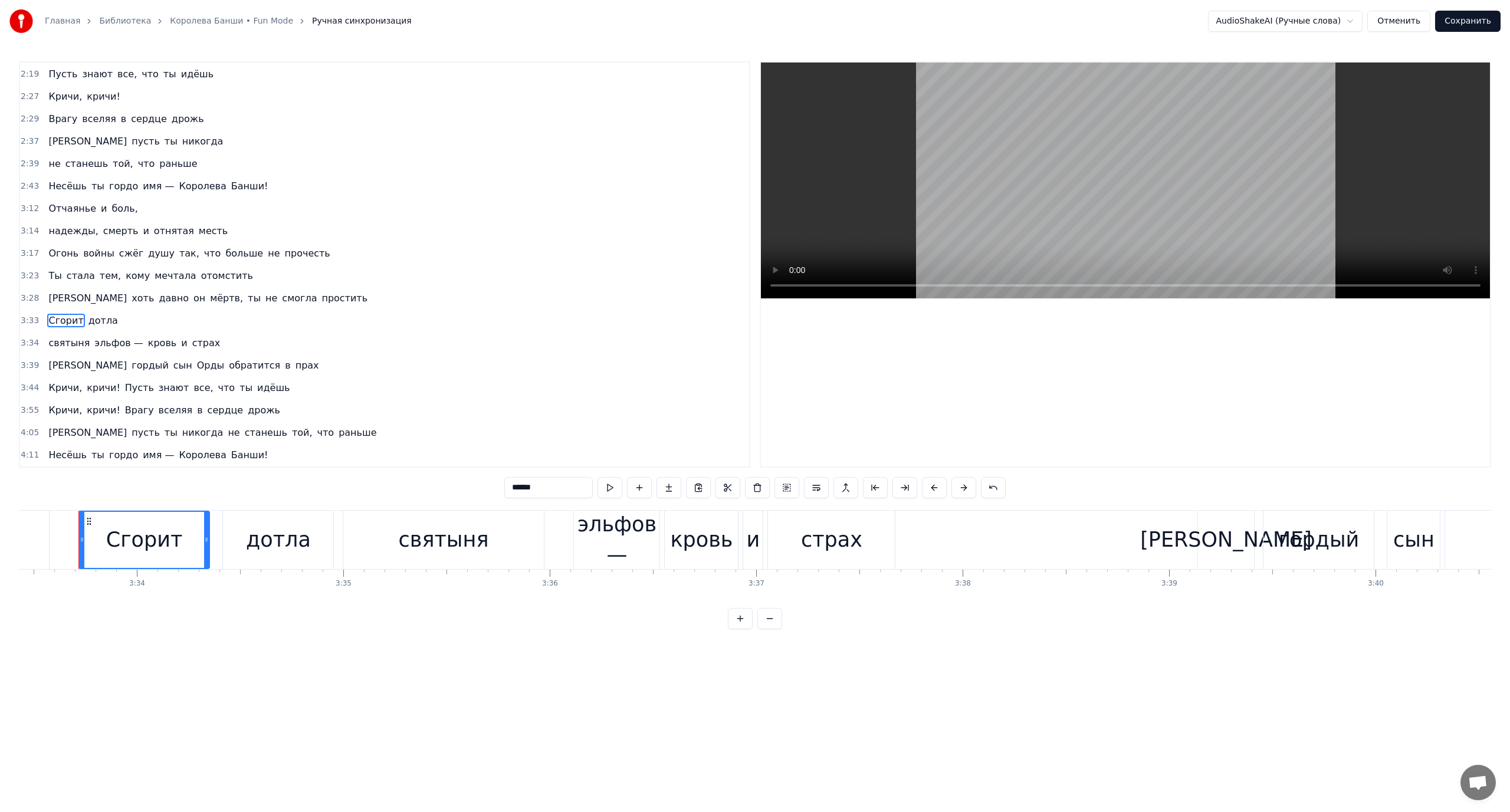
click at [103, 343] on span "эльфов —" at bounding box center [118, 342] width 50 height 13
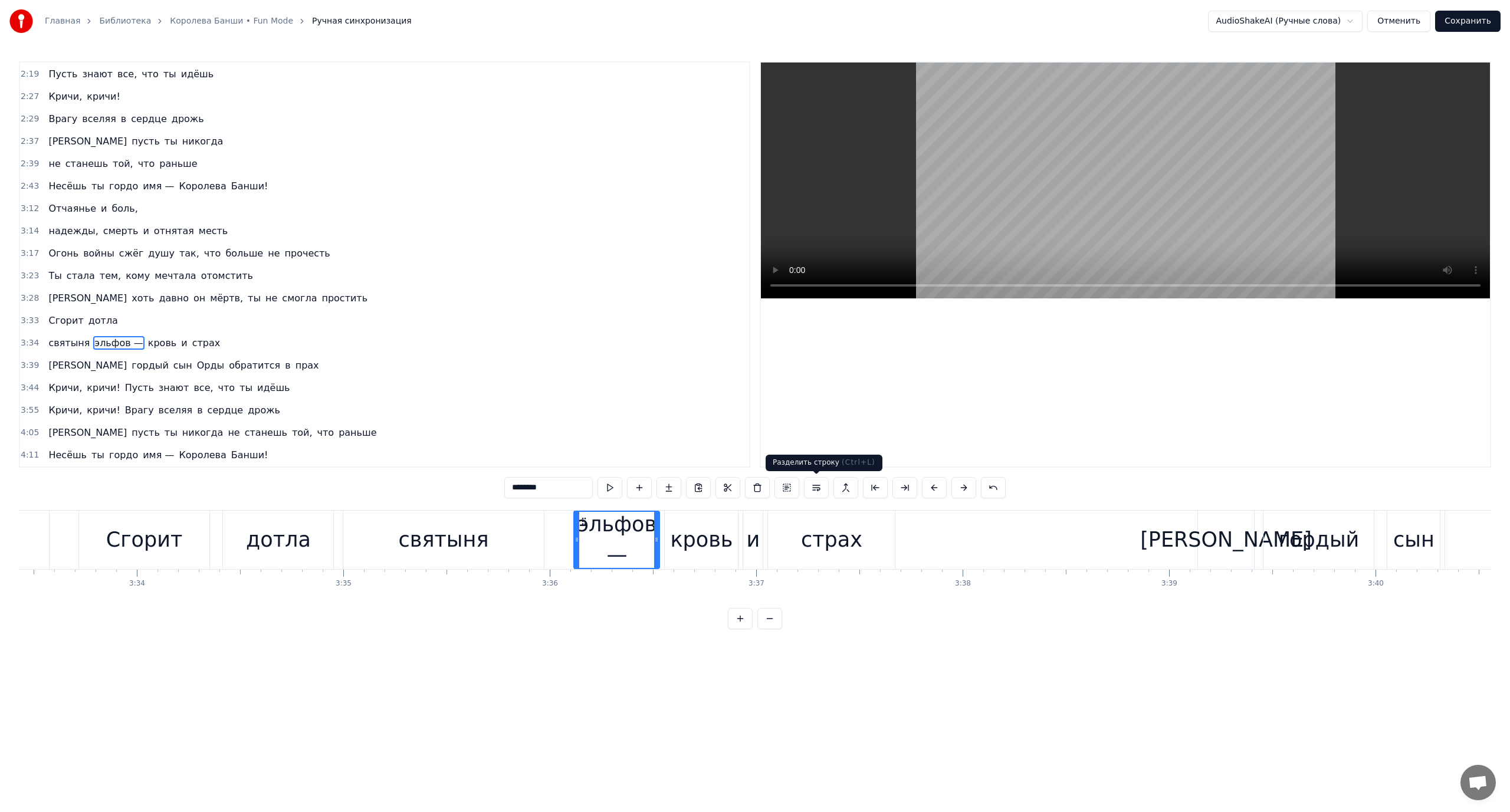
click at [810, 487] on button at bounding box center [816, 487] width 24 height 21
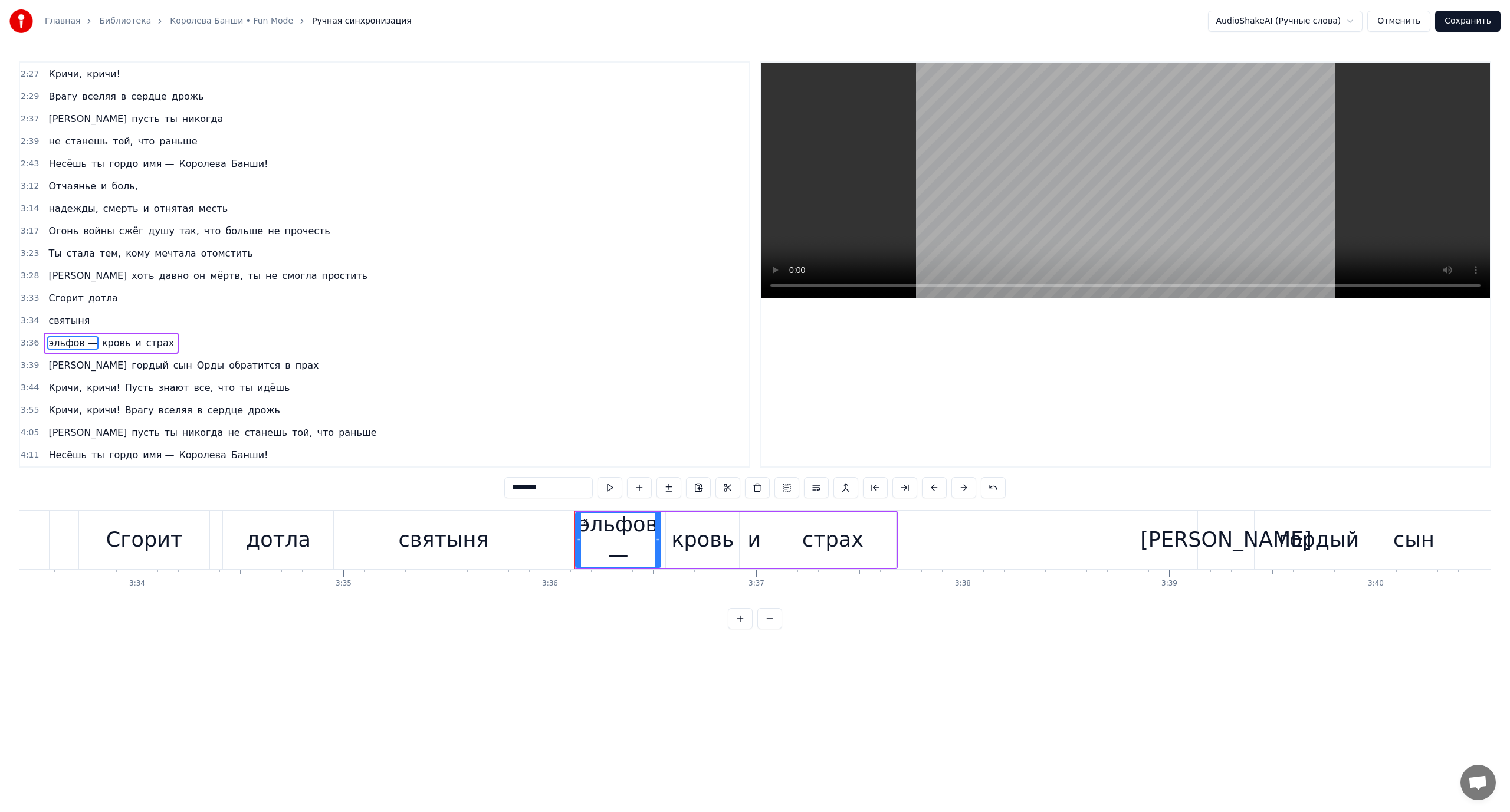
click at [52, 304] on span "Сгорит" at bounding box center [65, 298] width 37 height 13
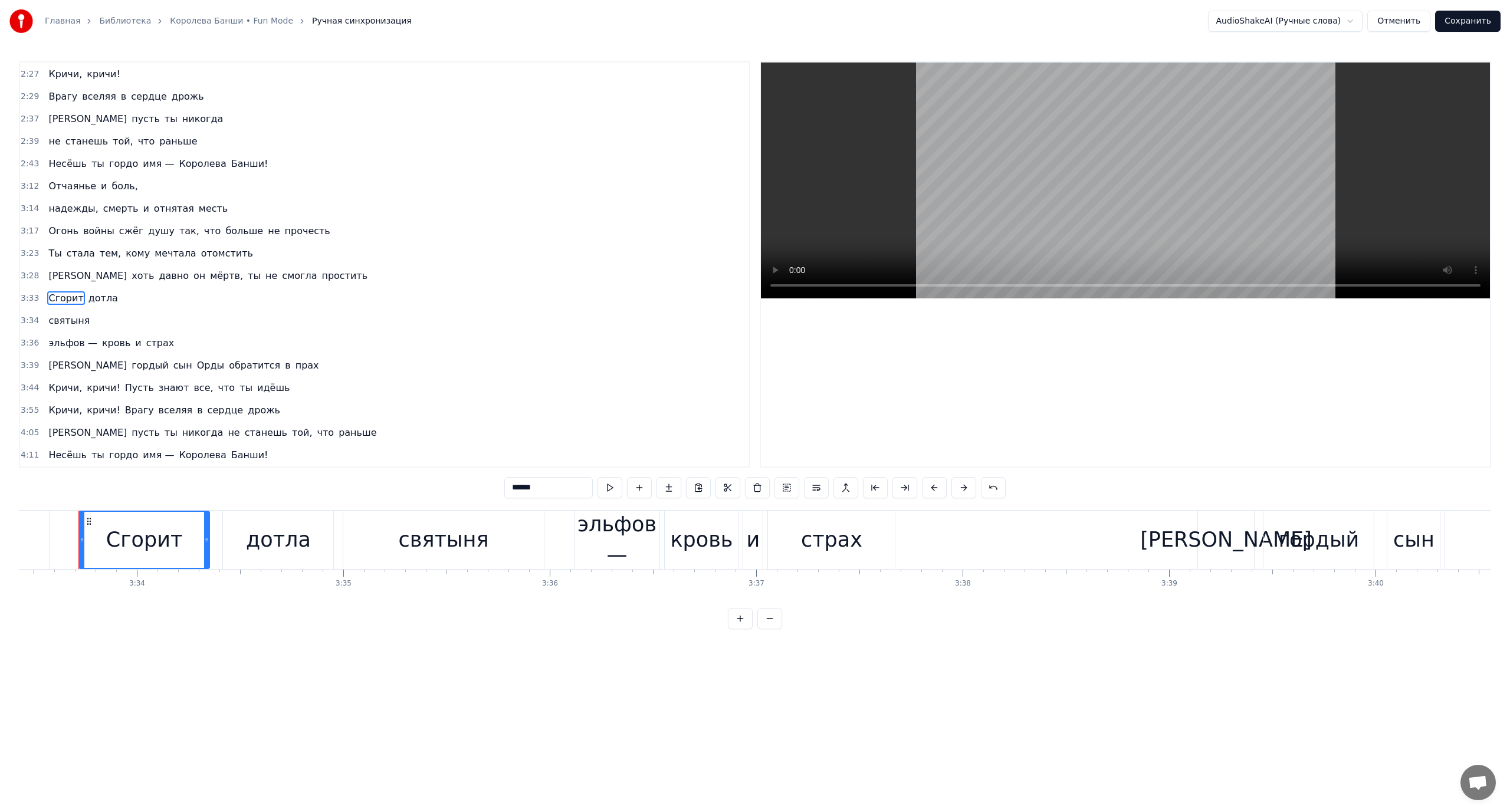
click at [112, 345] on span "кровь" at bounding box center [116, 342] width 31 height 13
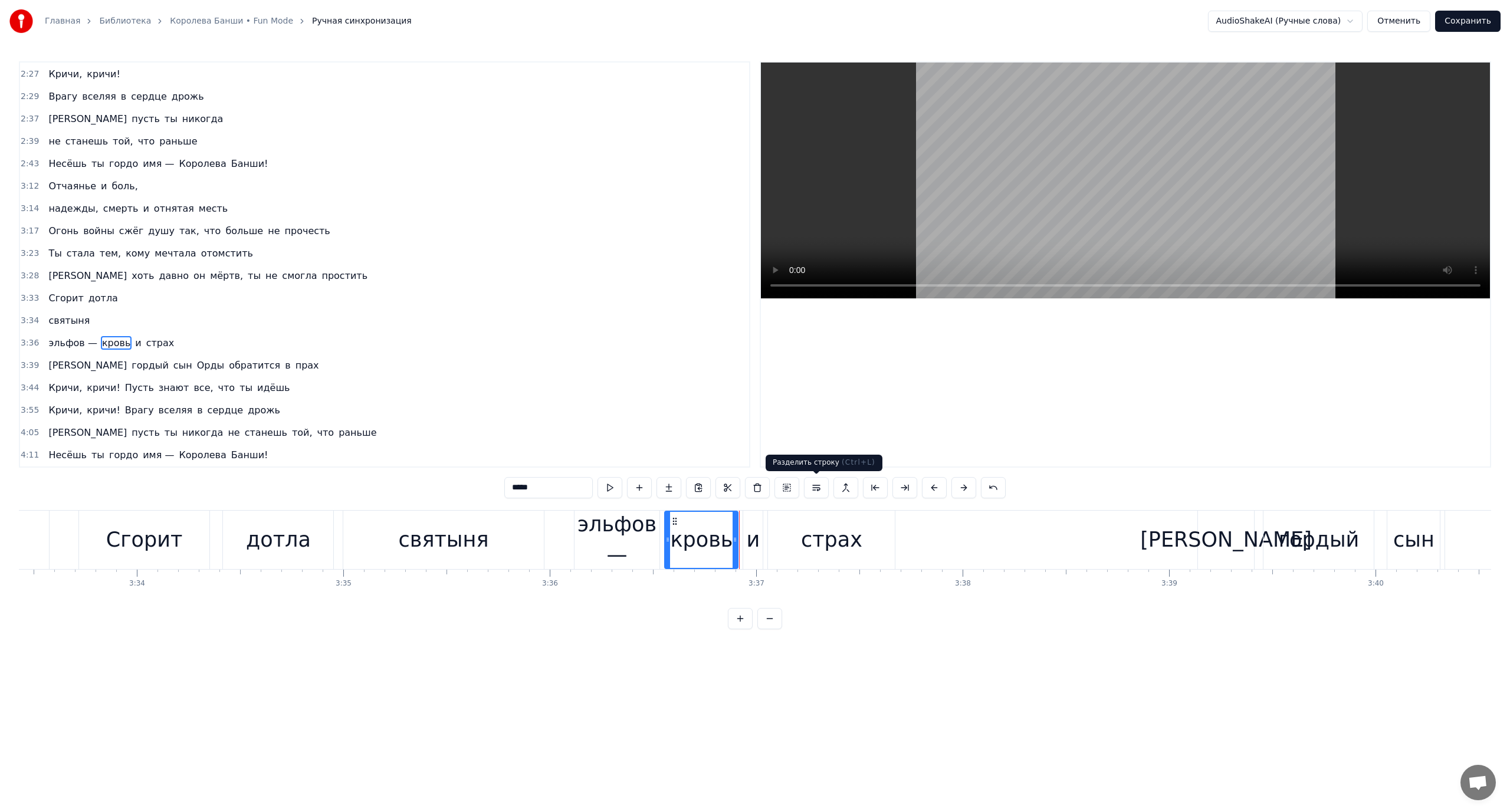
click at [816, 489] on button at bounding box center [816, 487] width 24 height 21
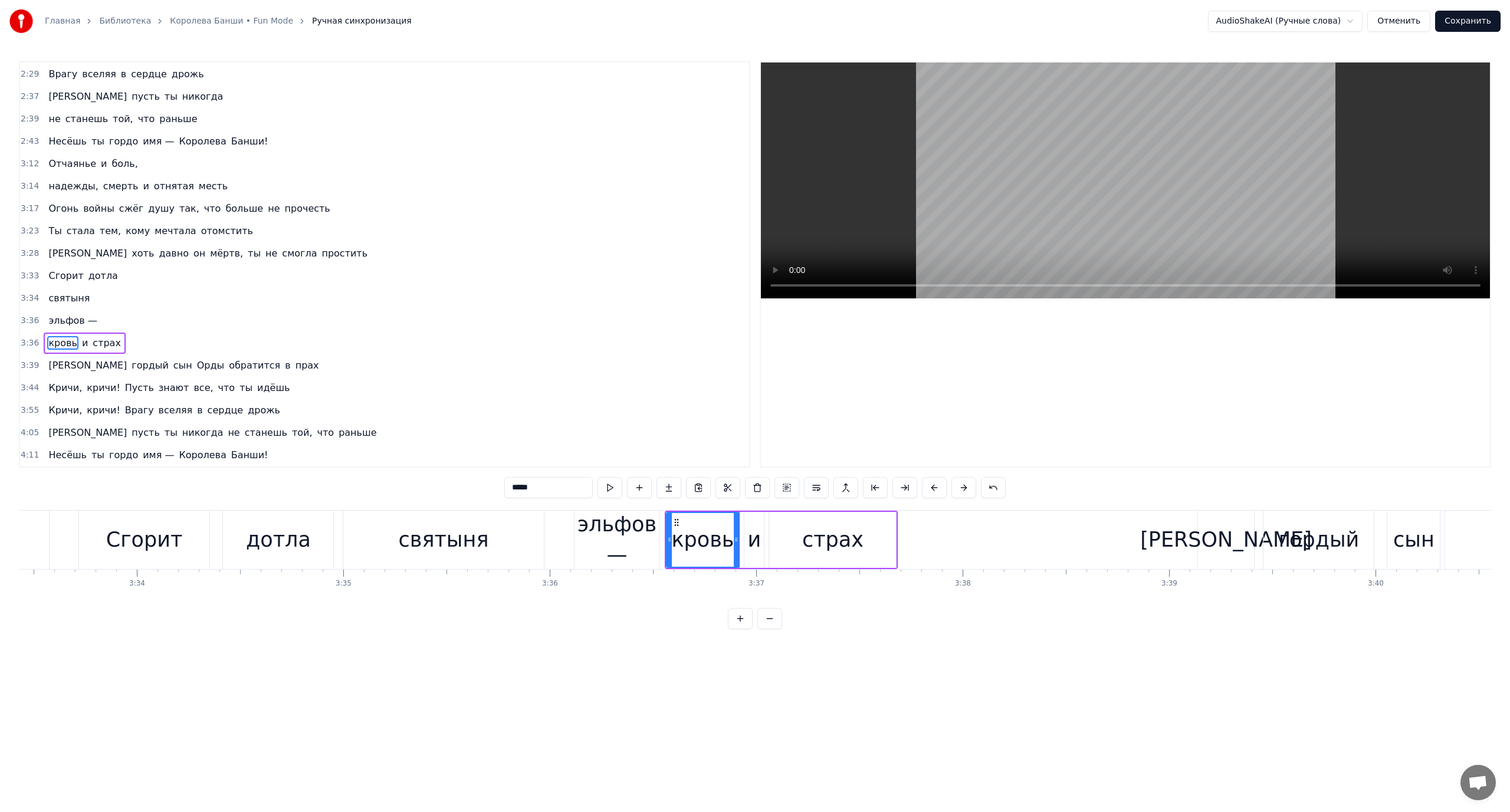
click at [47, 270] on span "Сгорит" at bounding box center [65, 275] width 37 height 13
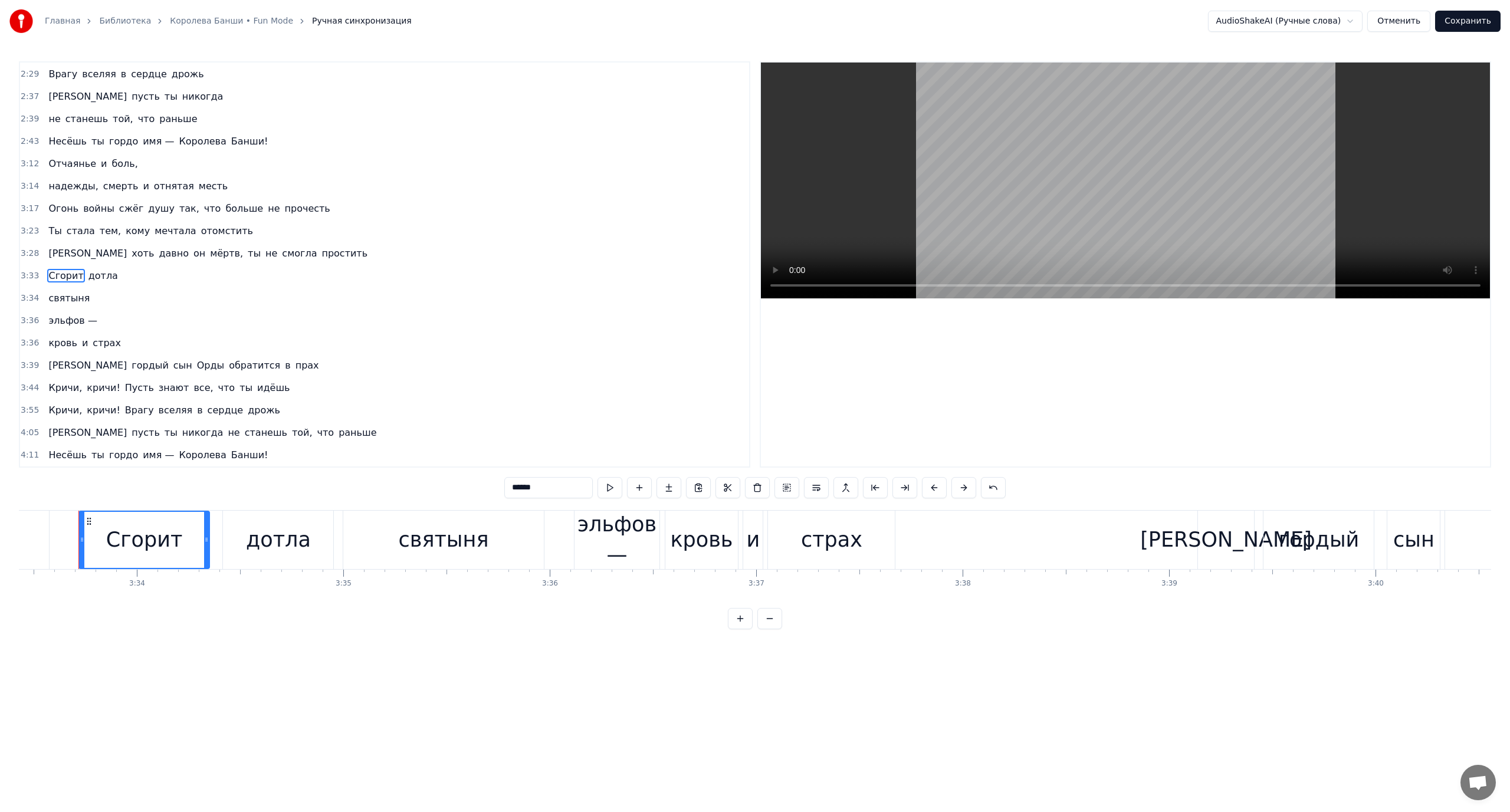
click at [53, 337] on span "кровь" at bounding box center [62, 342] width 31 height 13
click at [130, 363] on span "гордый" at bounding box center [149, 365] width 39 height 13
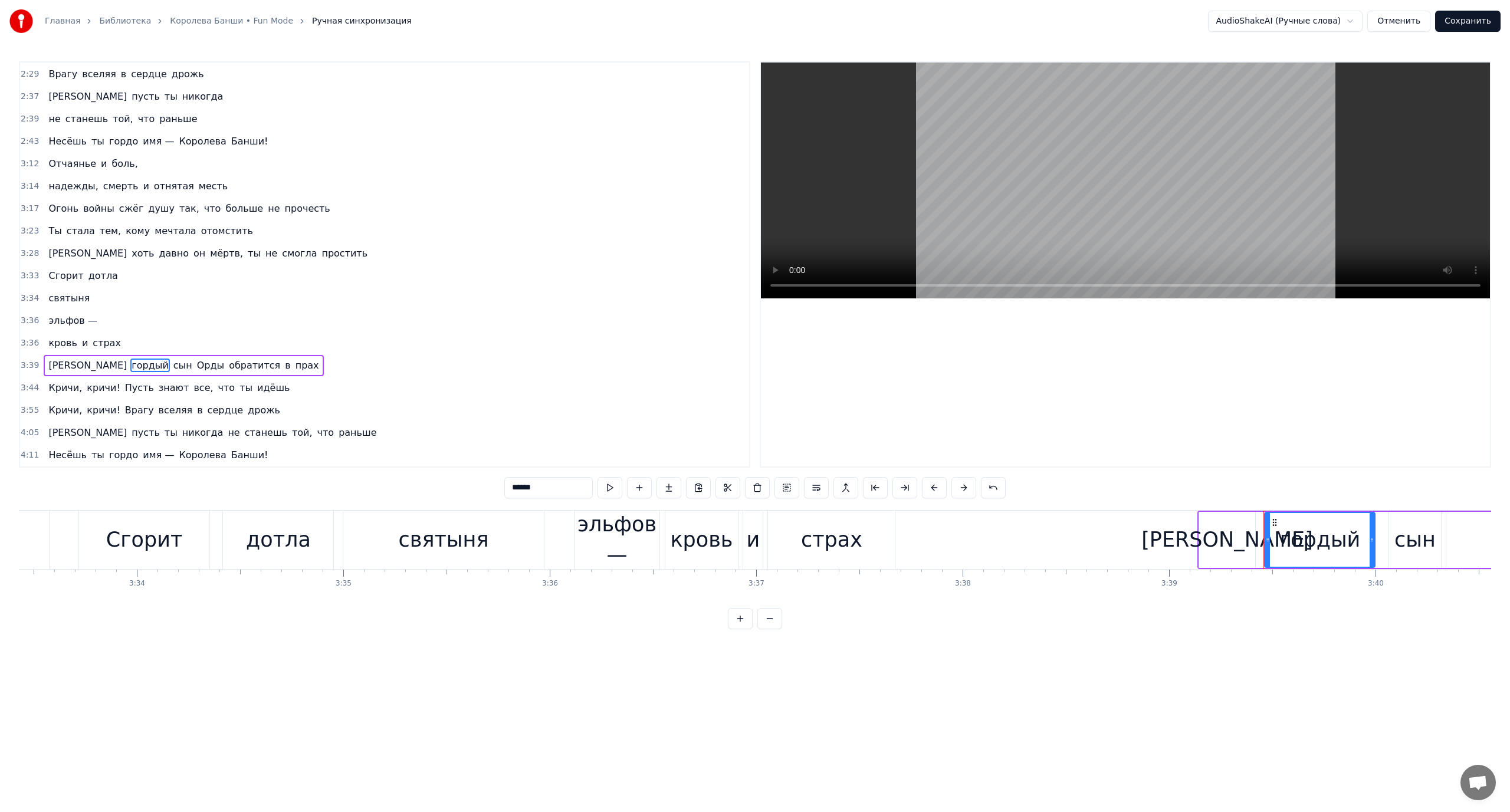
click at [228, 366] on span "обратится" at bounding box center [255, 365] width 54 height 13
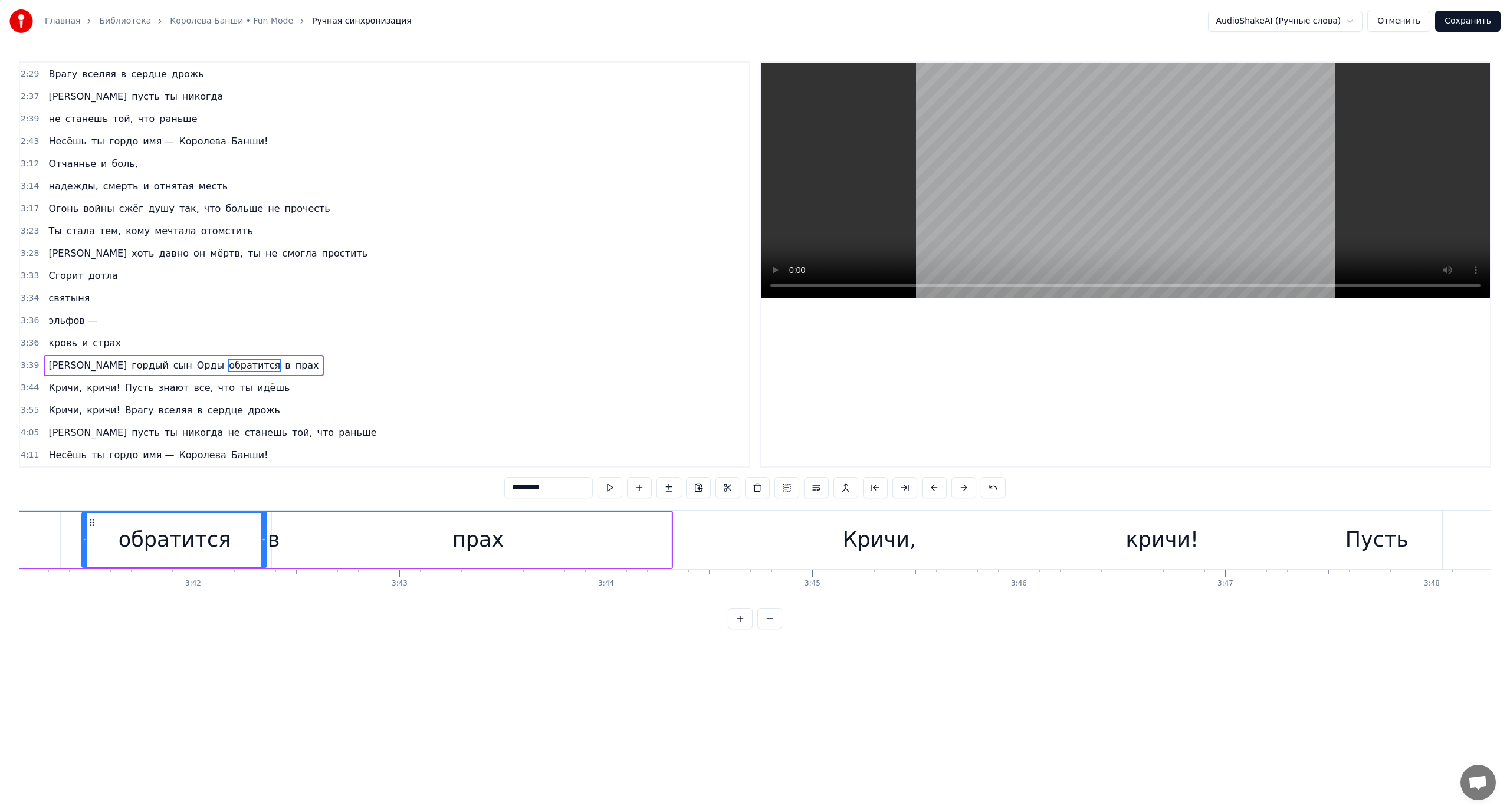
scroll to position [0, 45656]
click at [294, 364] on span "прах" at bounding box center [307, 365] width 26 height 13
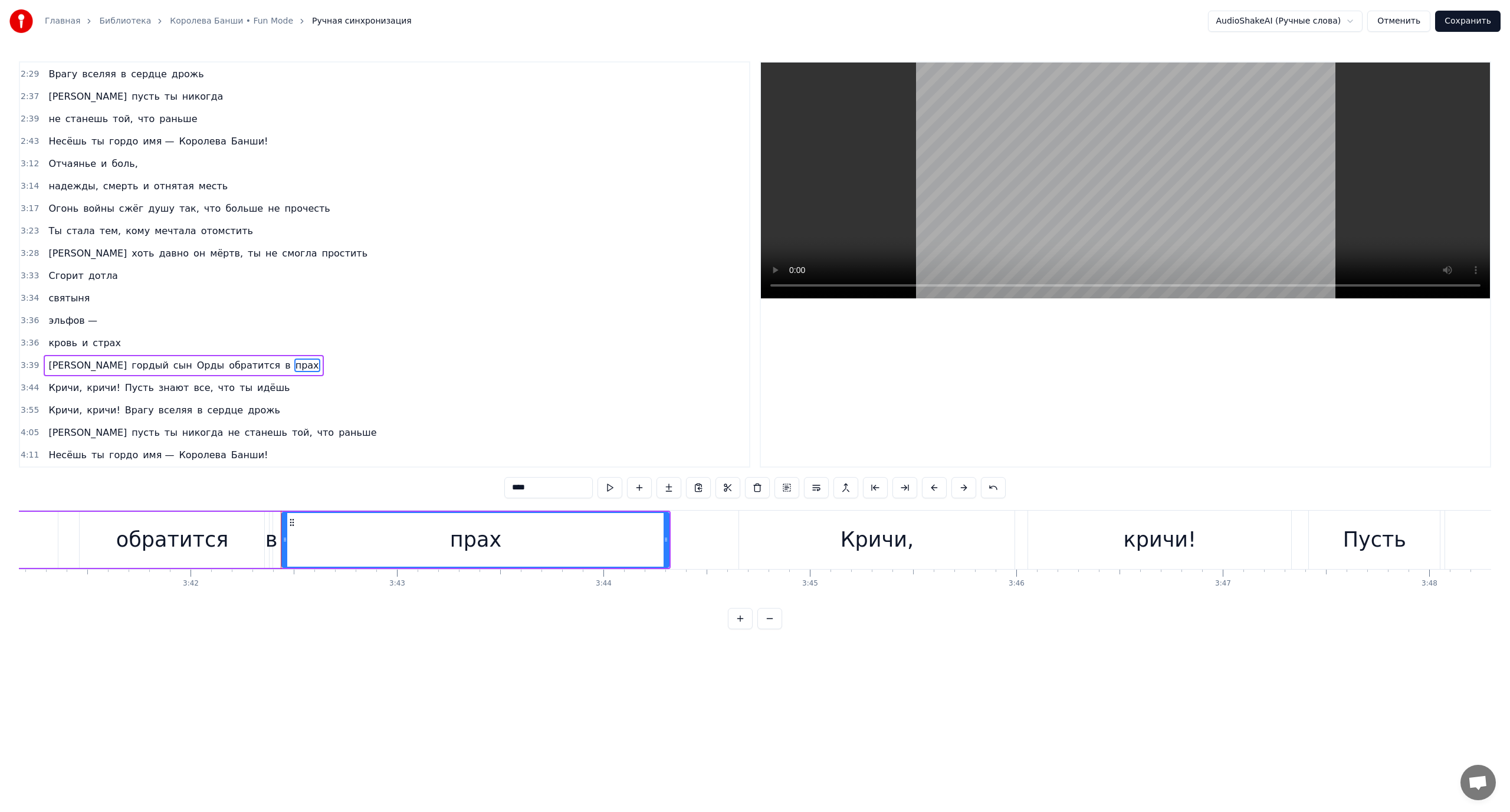
click at [124, 386] on span "Пусть" at bounding box center [140, 387] width 32 height 13
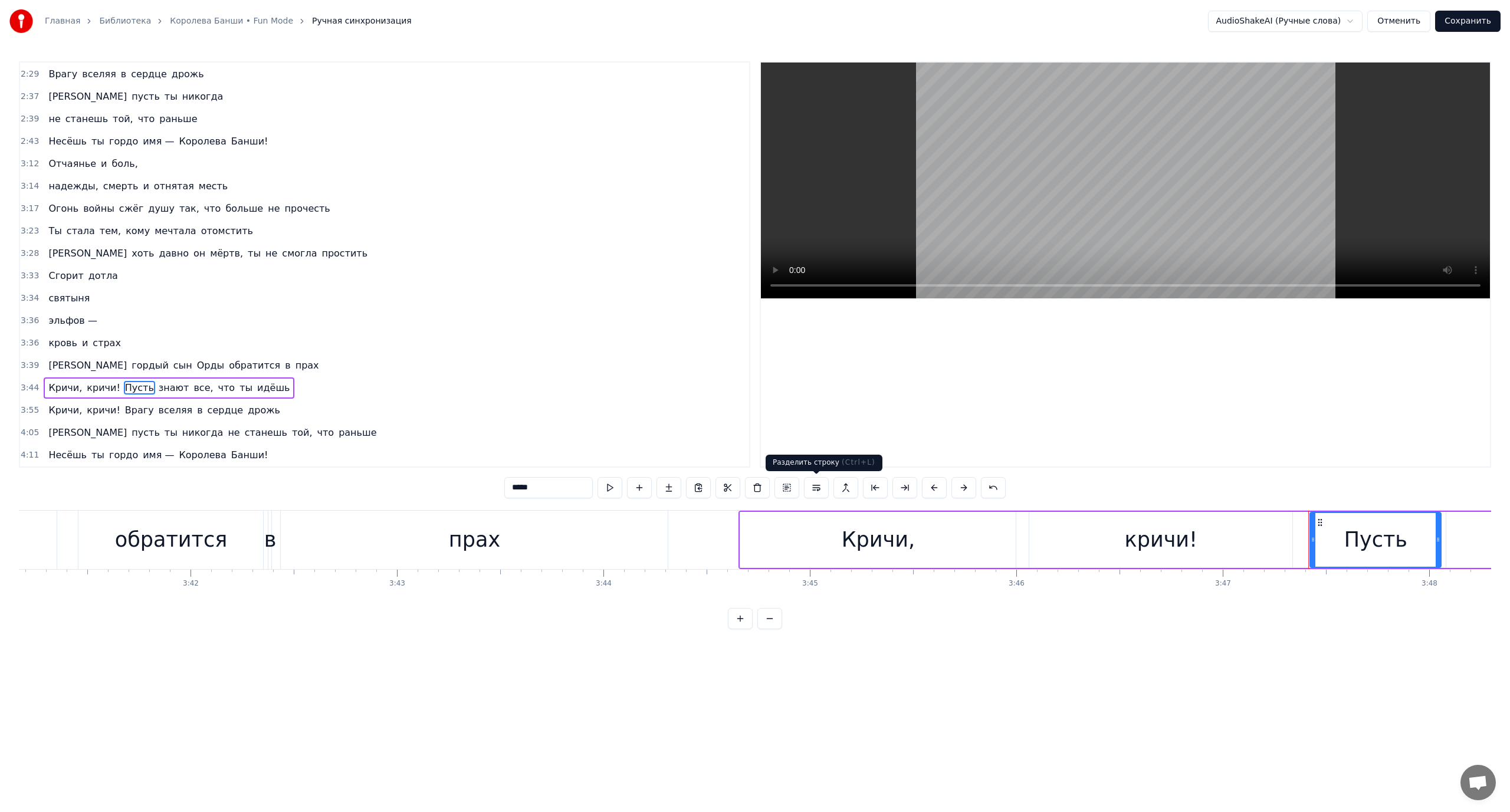
click at [811, 486] on button at bounding box center [816, 487] width 24 height 21
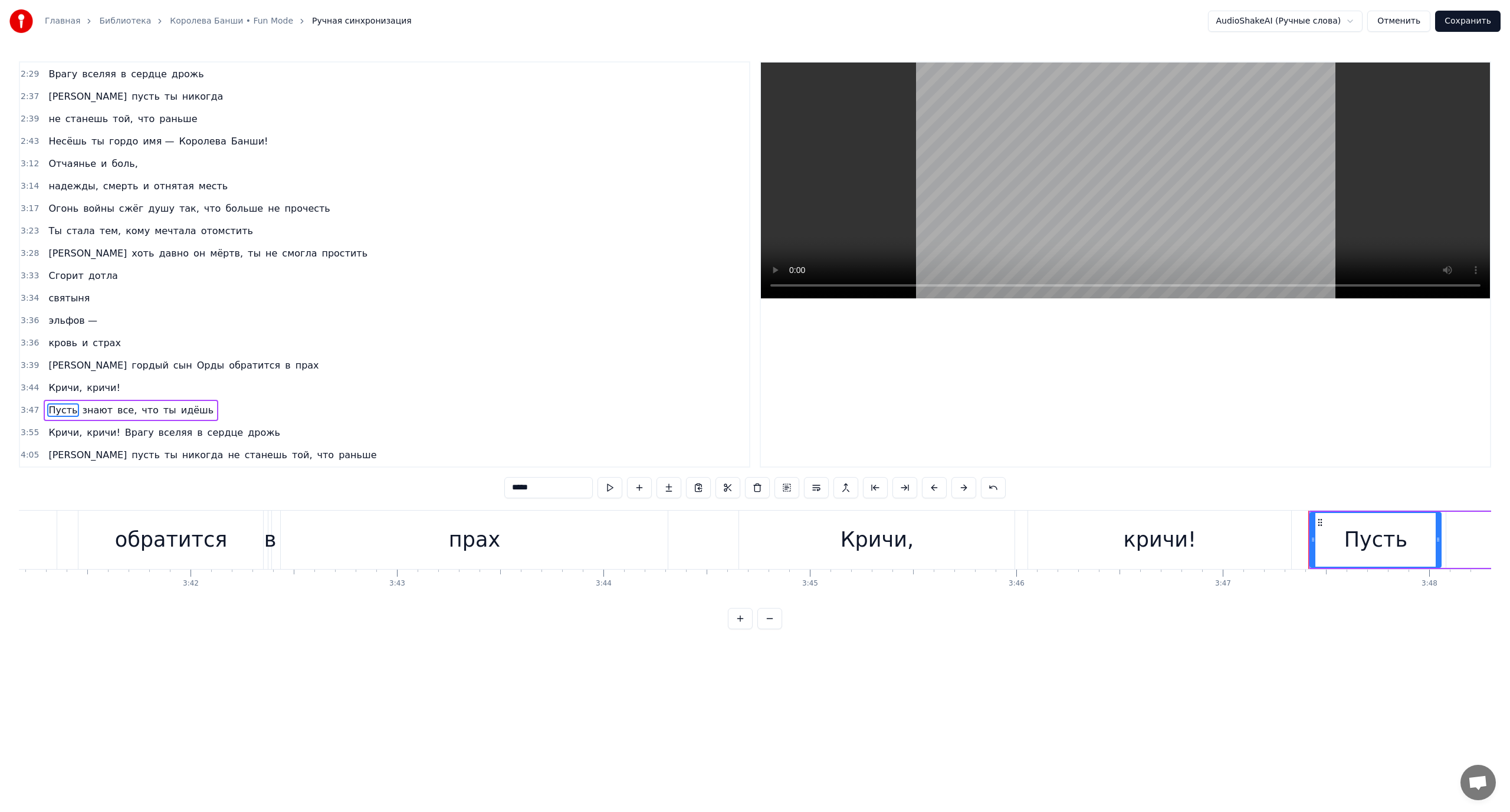
scroll to position [784, 0]
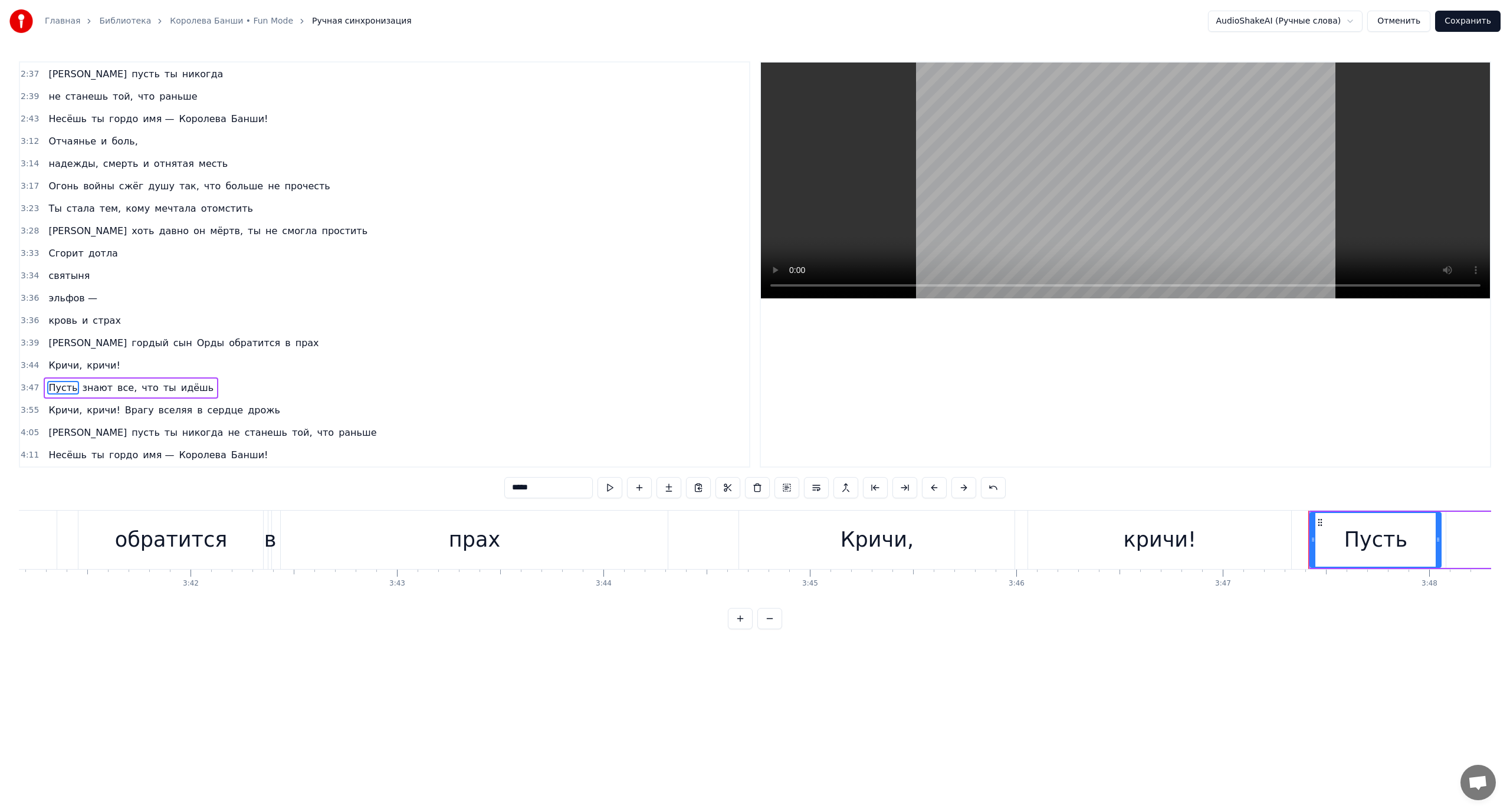
click at [128, 408] on span "Врагу" at bounding box center [140, 410] width 32 height 13
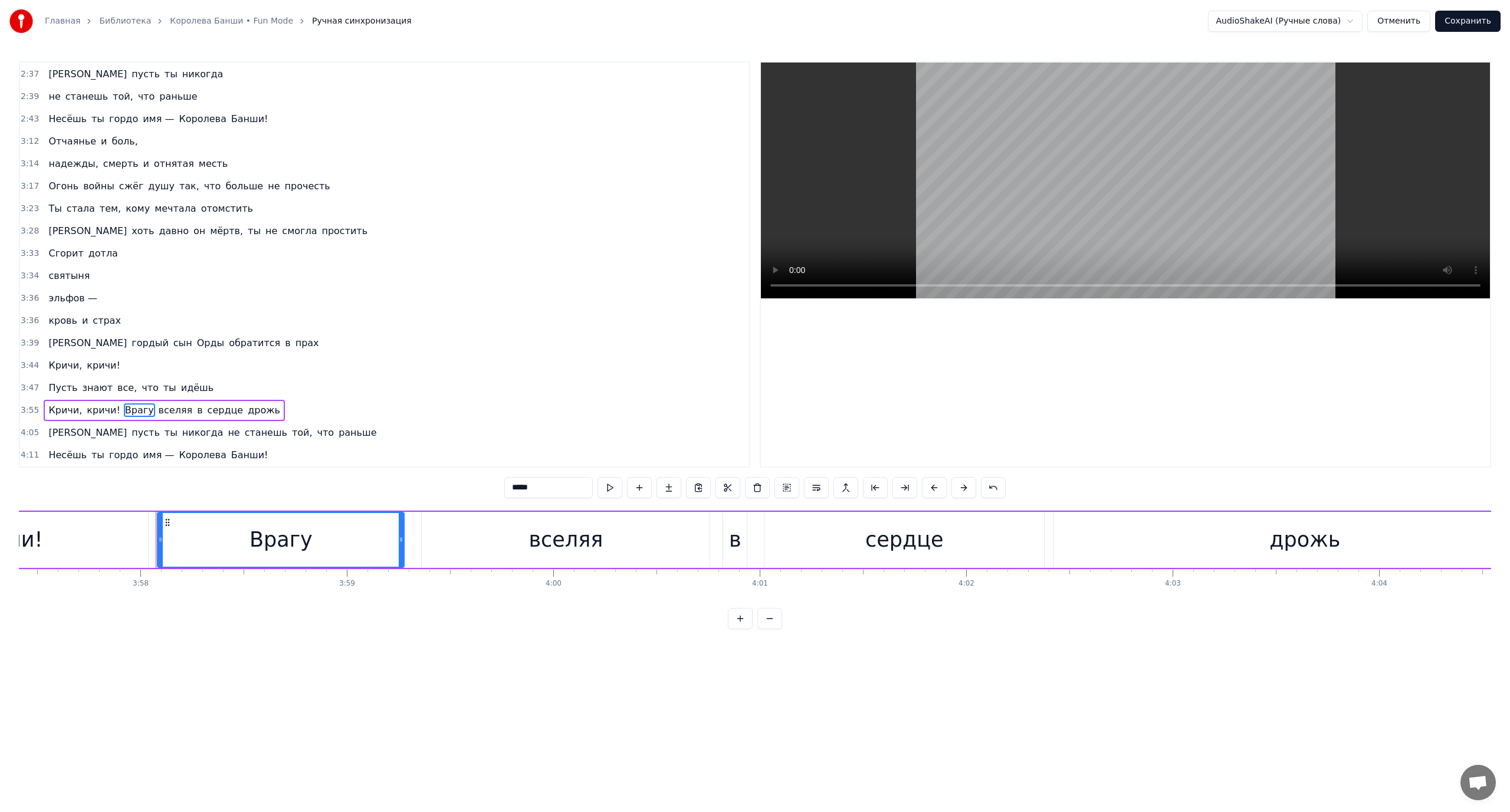
scroll to position [0, 49086]
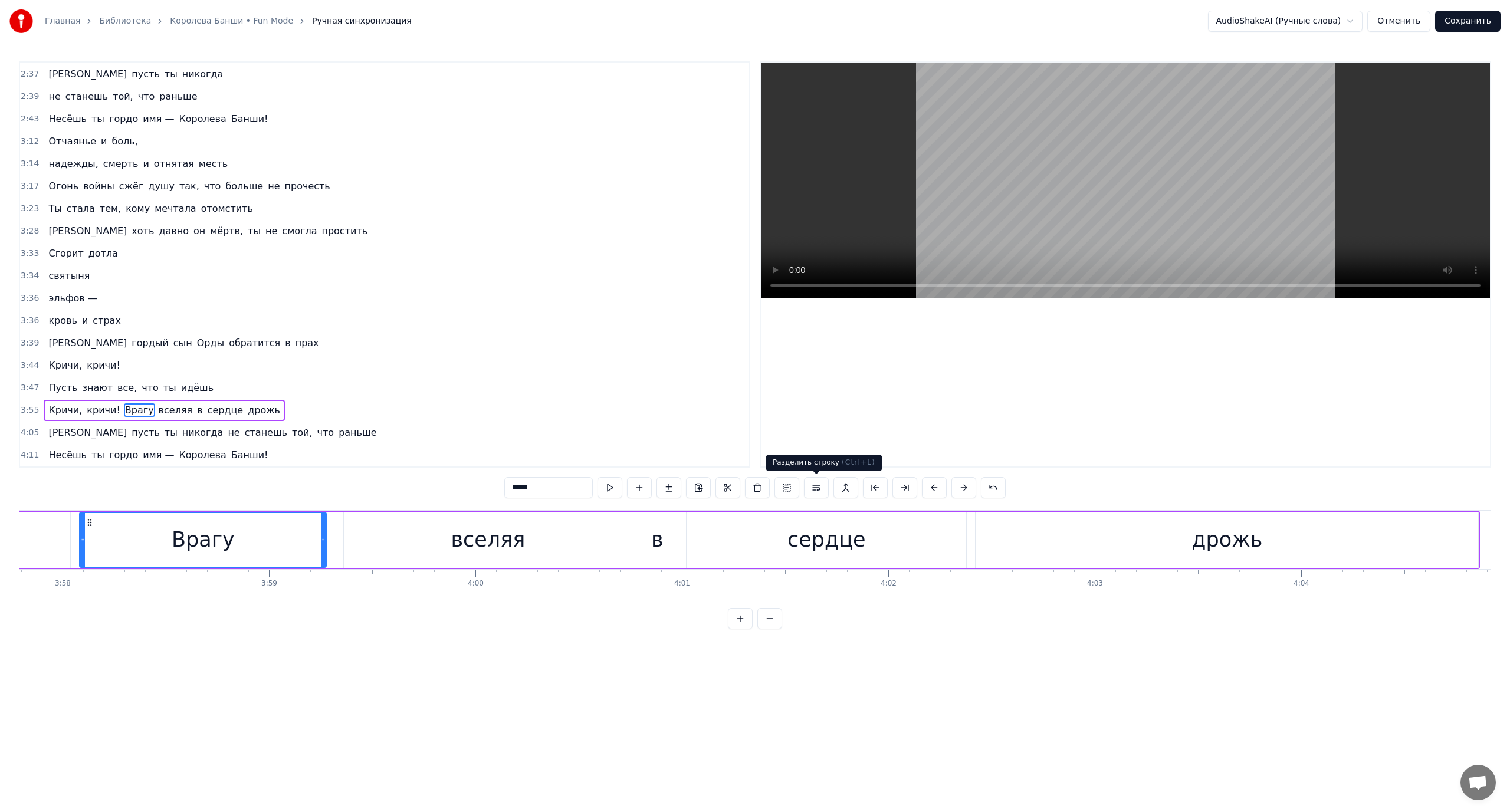
click at [812, 490] on button at bounding box center [816, 487] width 24 height 21
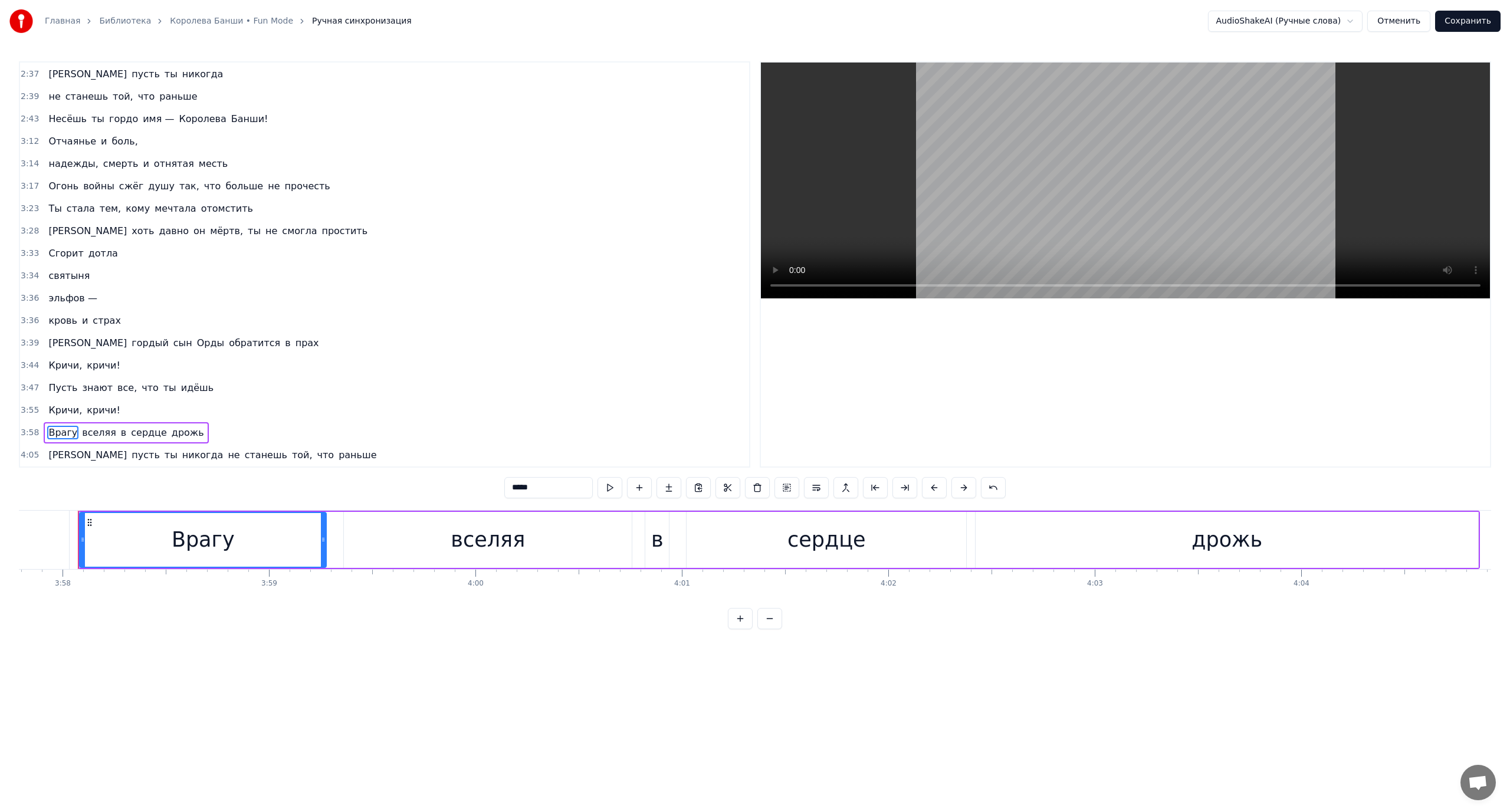
scroll to position [806, 0]
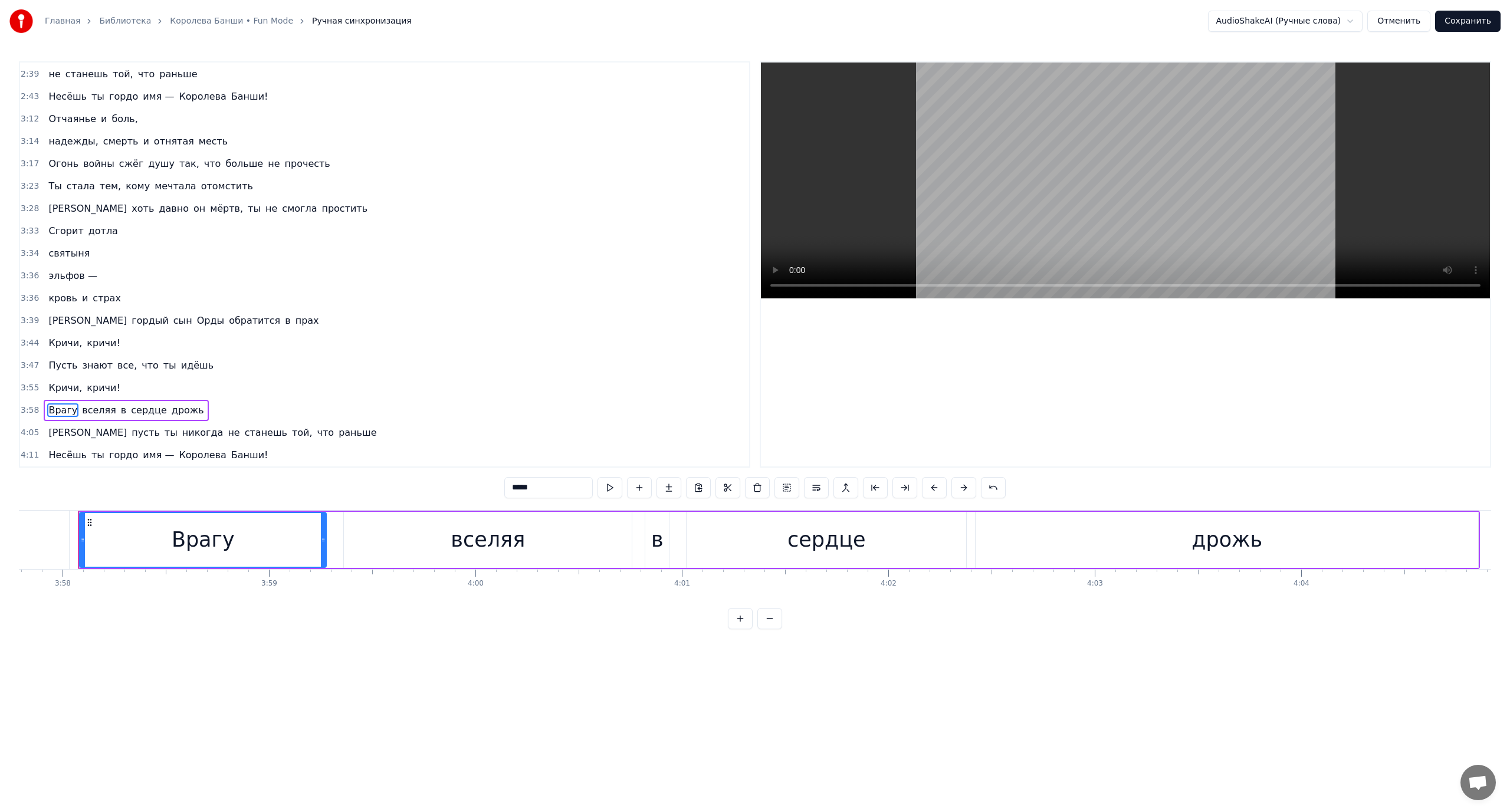
click at [50, 434] on span "[PERSON_NAME]" at bounding box center [88, 432] width 80 height 13
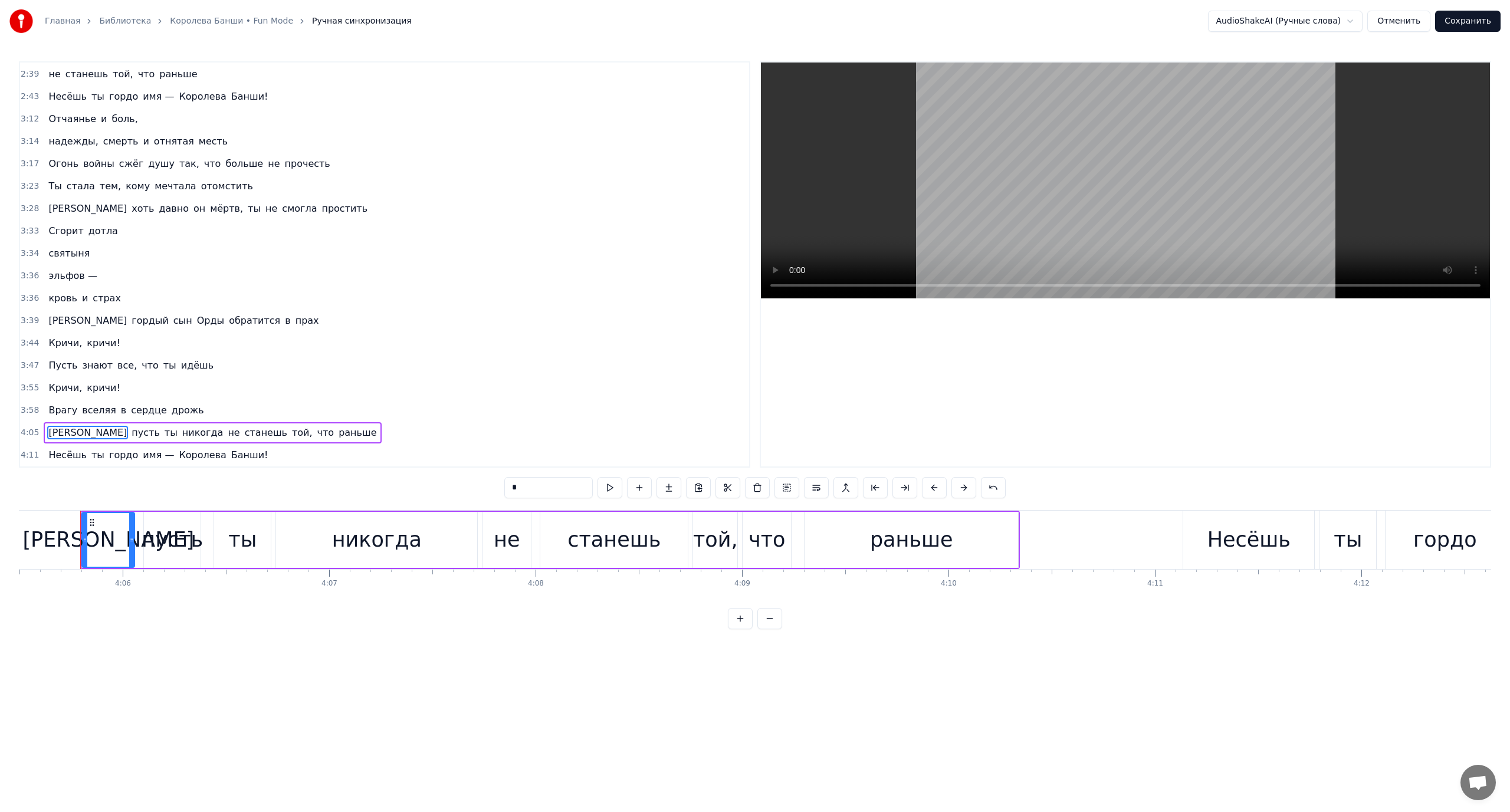
scroll to position [0, 50680]
click at [226, 433] on span "не" at bounding box center [233, 432] width 14 height 13
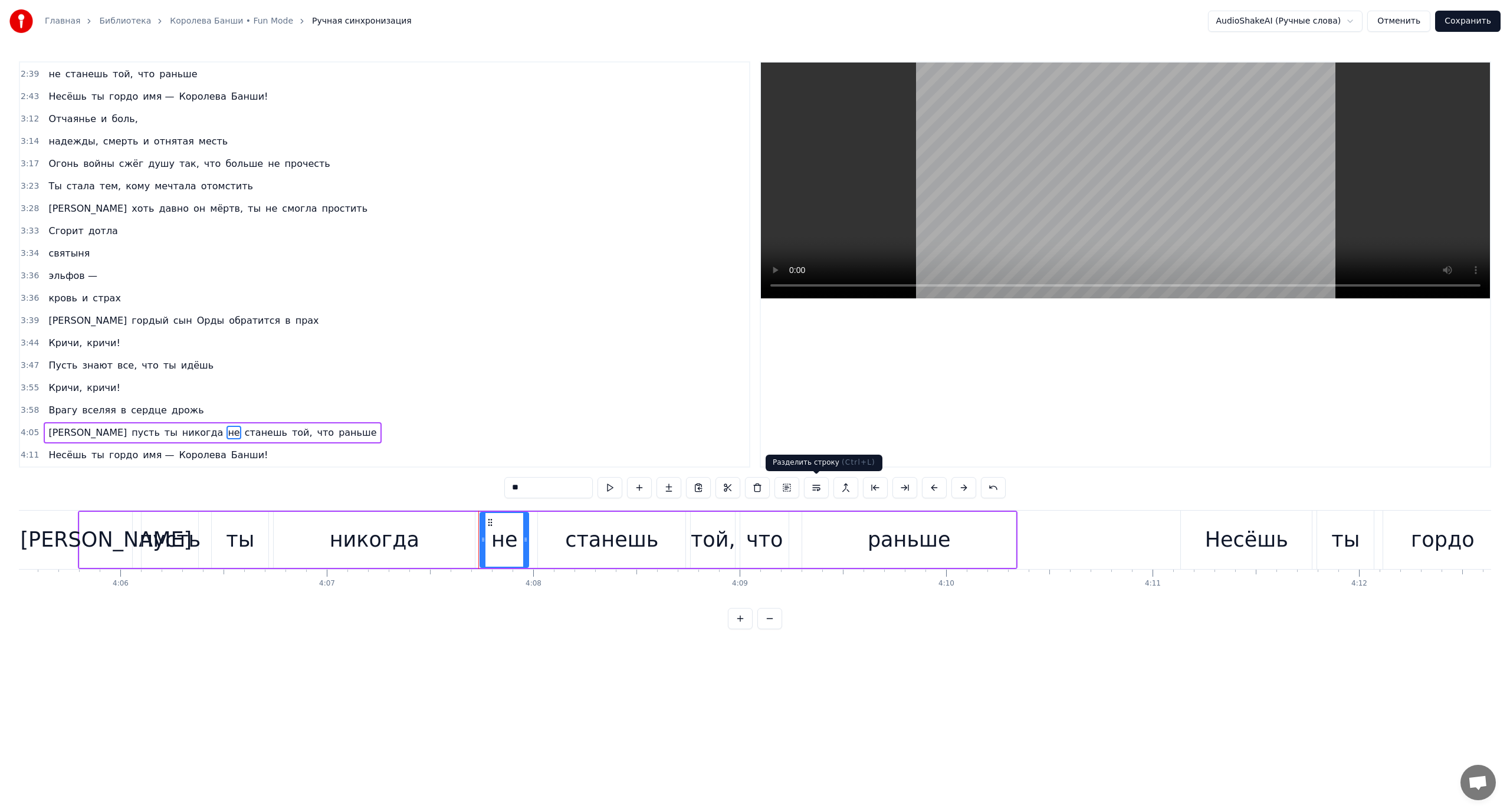
click at [816, 488] on button at bounding box center [816, 487] width 24 height 21
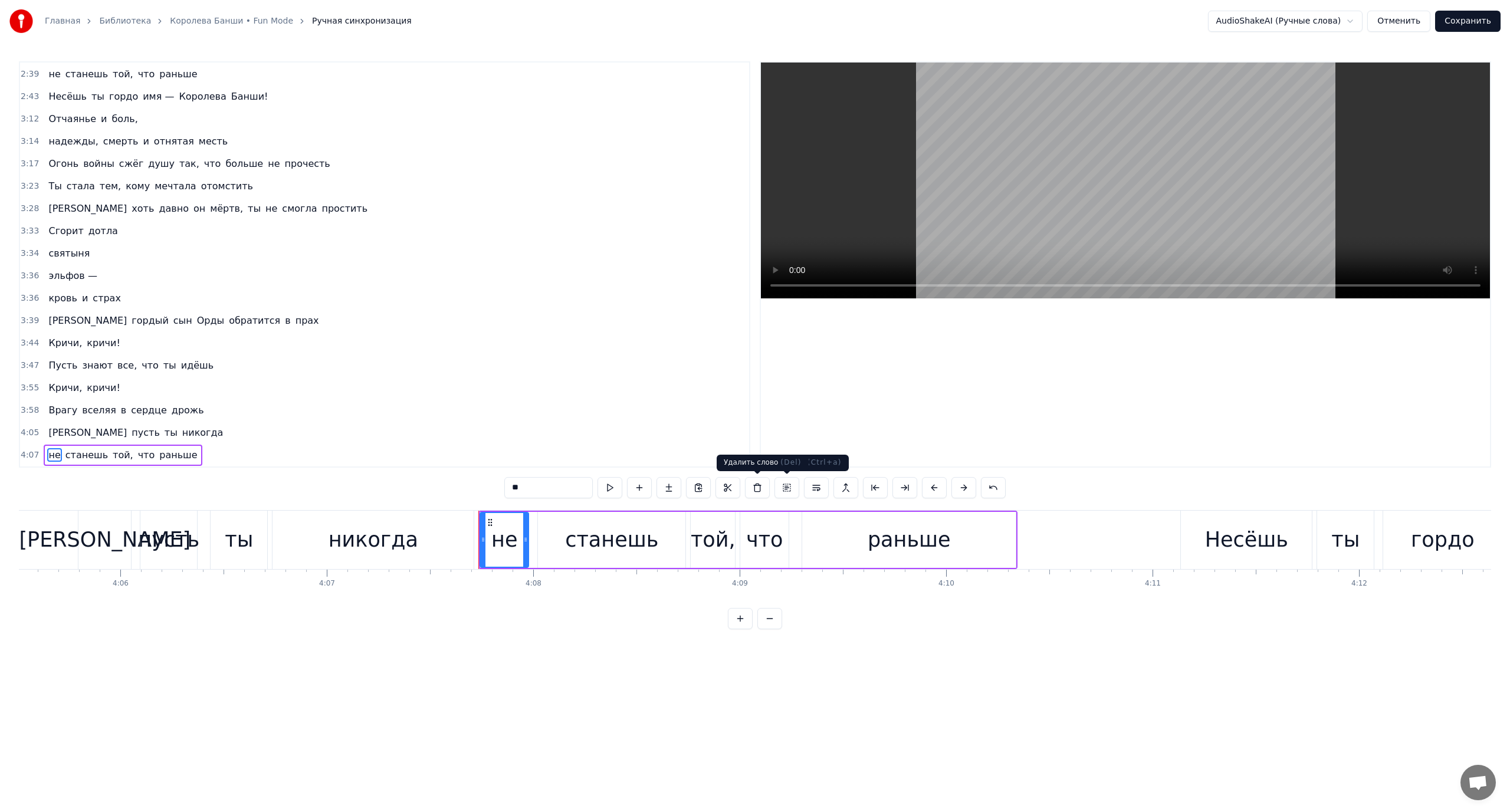
scroll to position [829, 0]
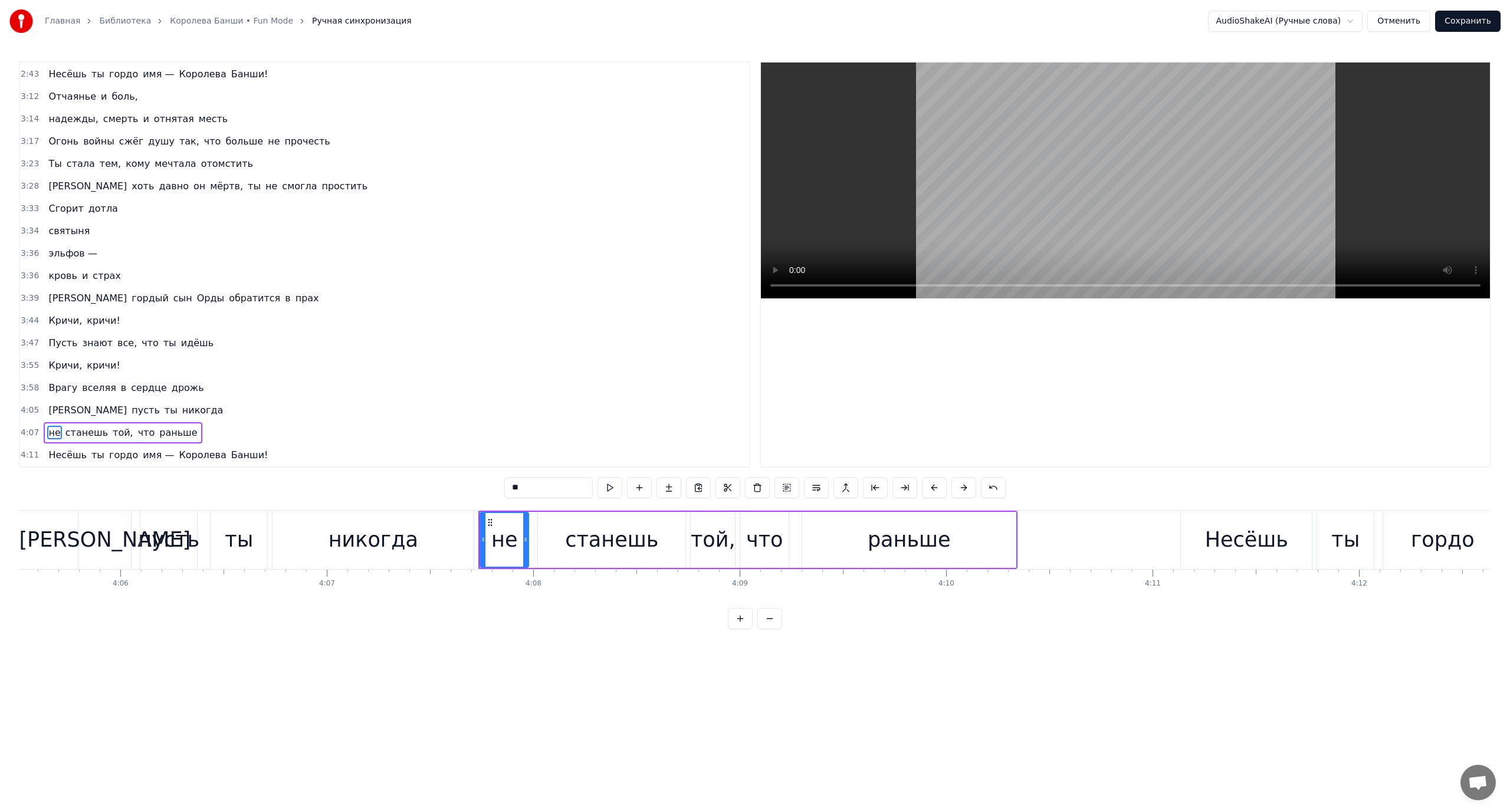
click at [51, 408] on span "[PERSON_NAME]" at bounding box center [88, 410] width 80 height 13
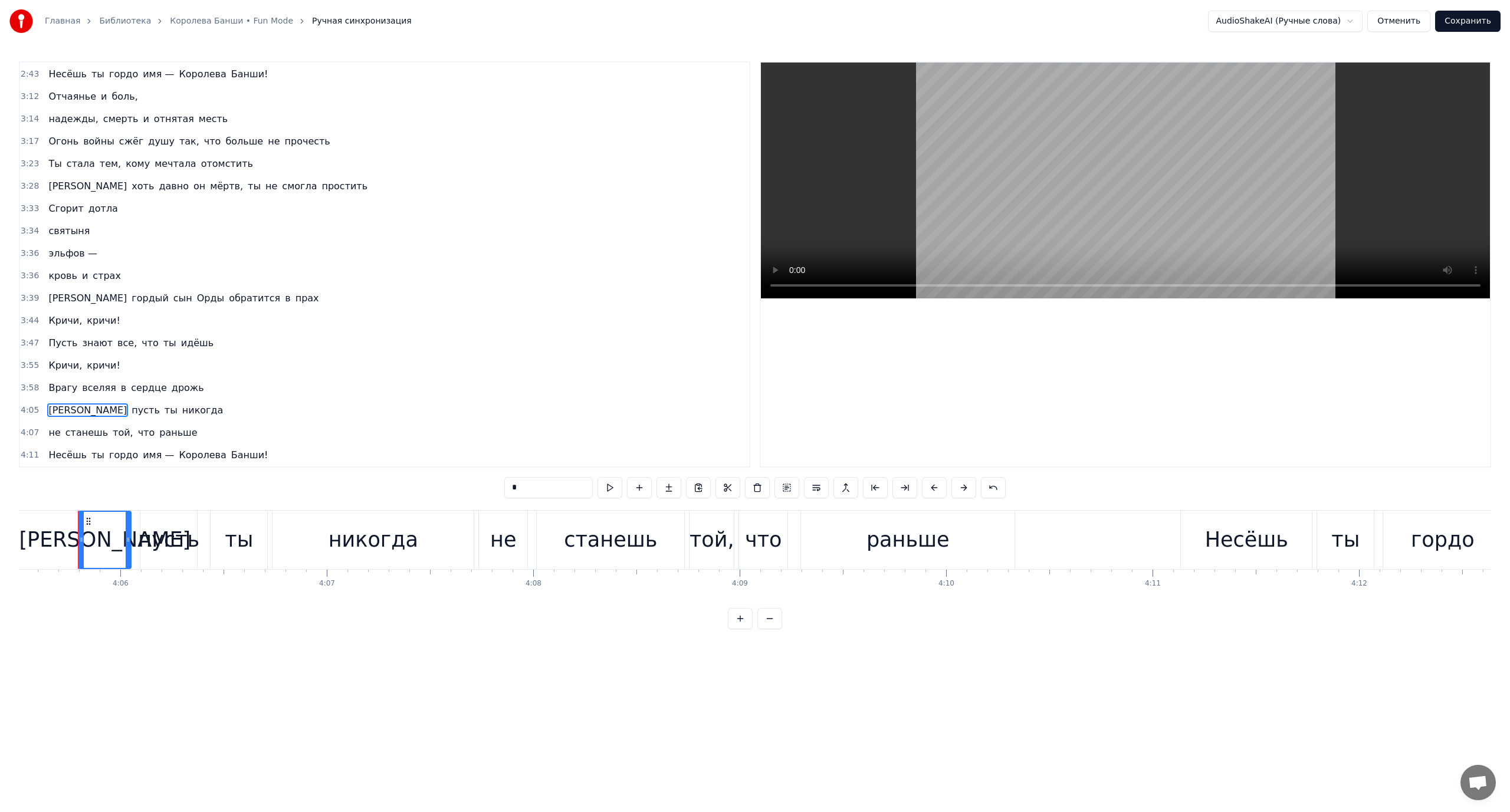
click at [52, 430] on span "не" at bounding box center [54, 432] width 14 height 13
click at [58, 455] on span "Несёшь" at bounding box center [68, 454] width 41 height 13
type input "******"
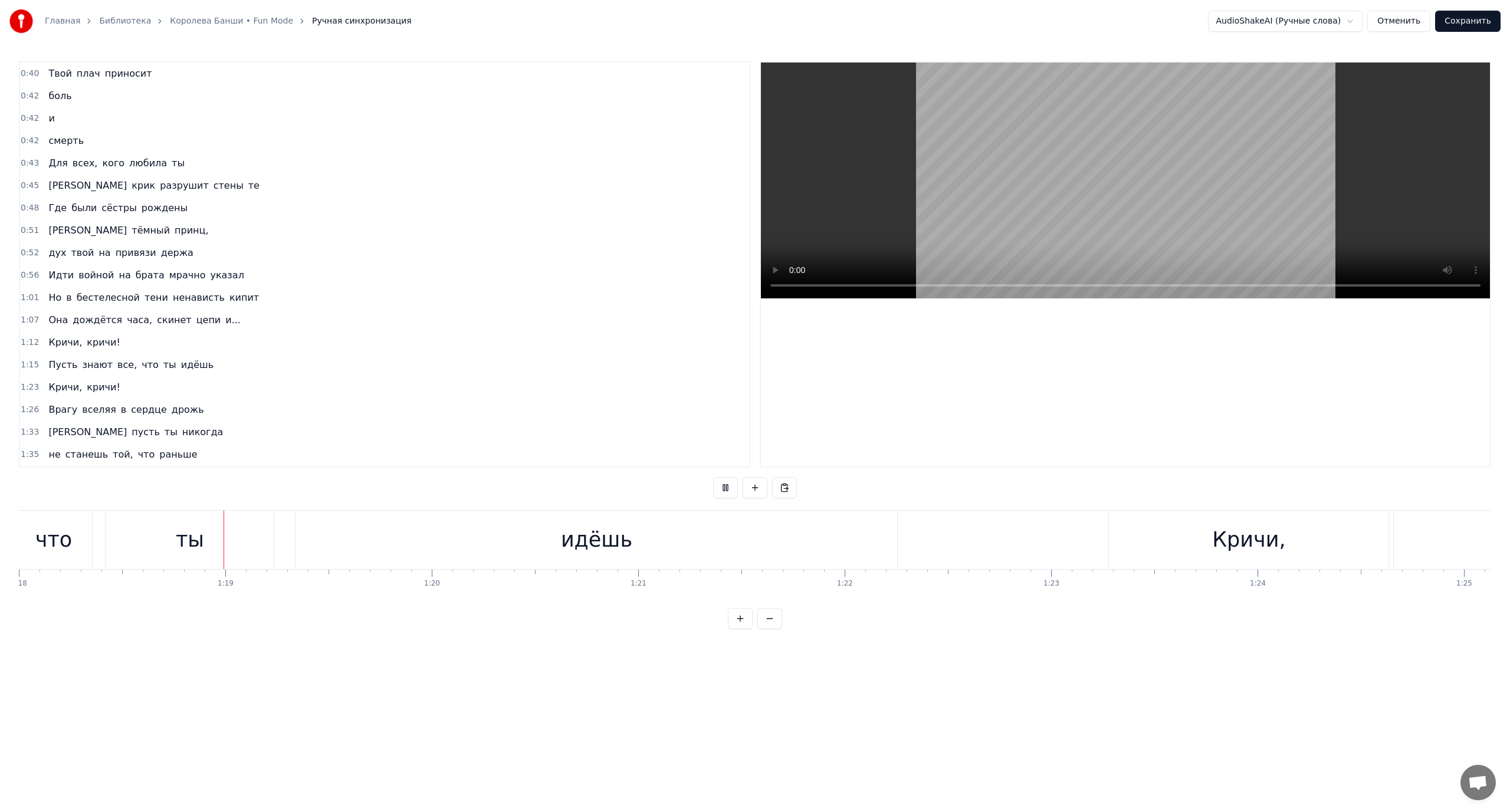
scroll to position [0, 16127]
click at [437, 545] on div "идёшь" at bounding box center [571, 540] width 602 height 58
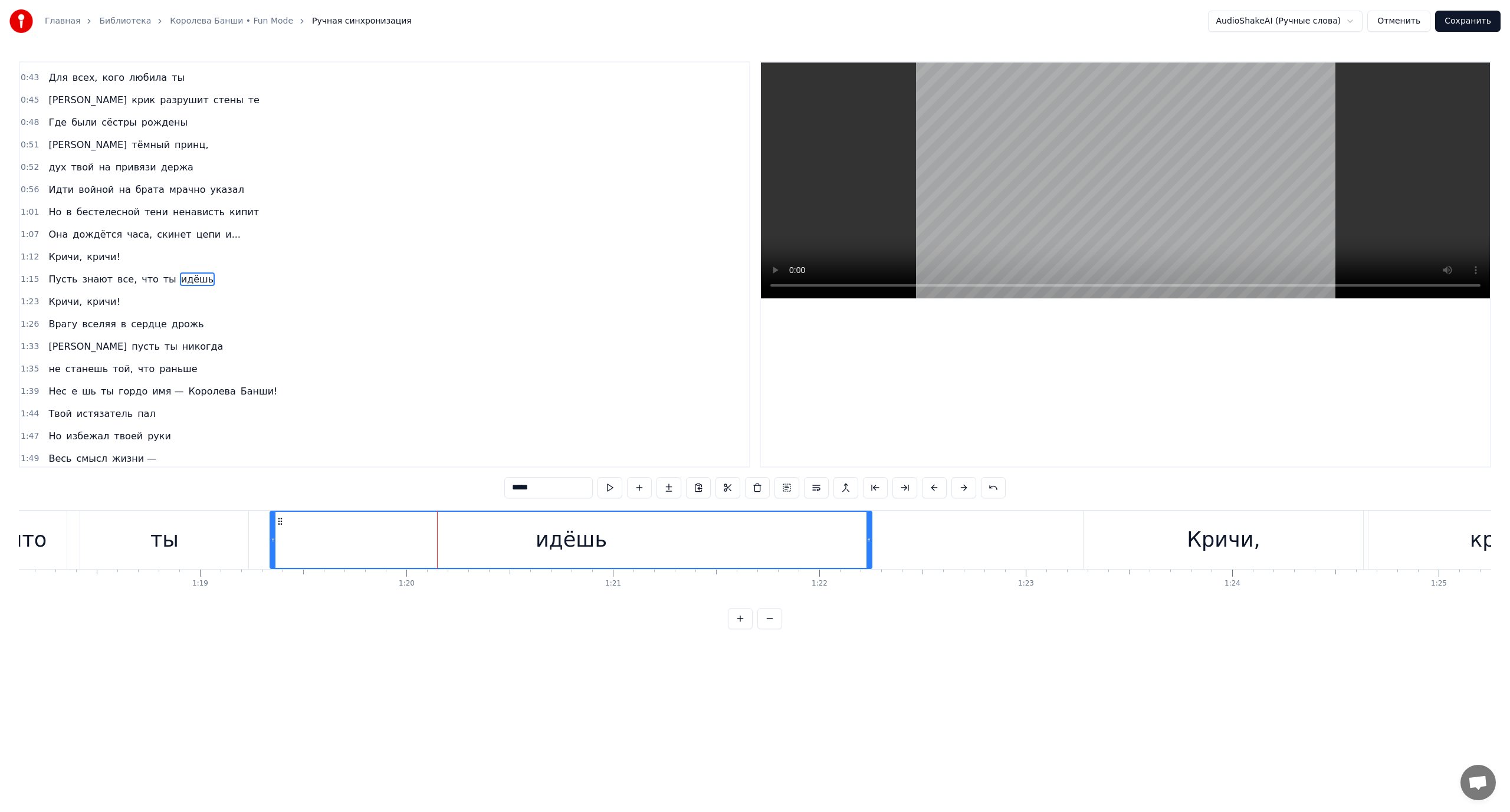
scroll to position [100, 0]
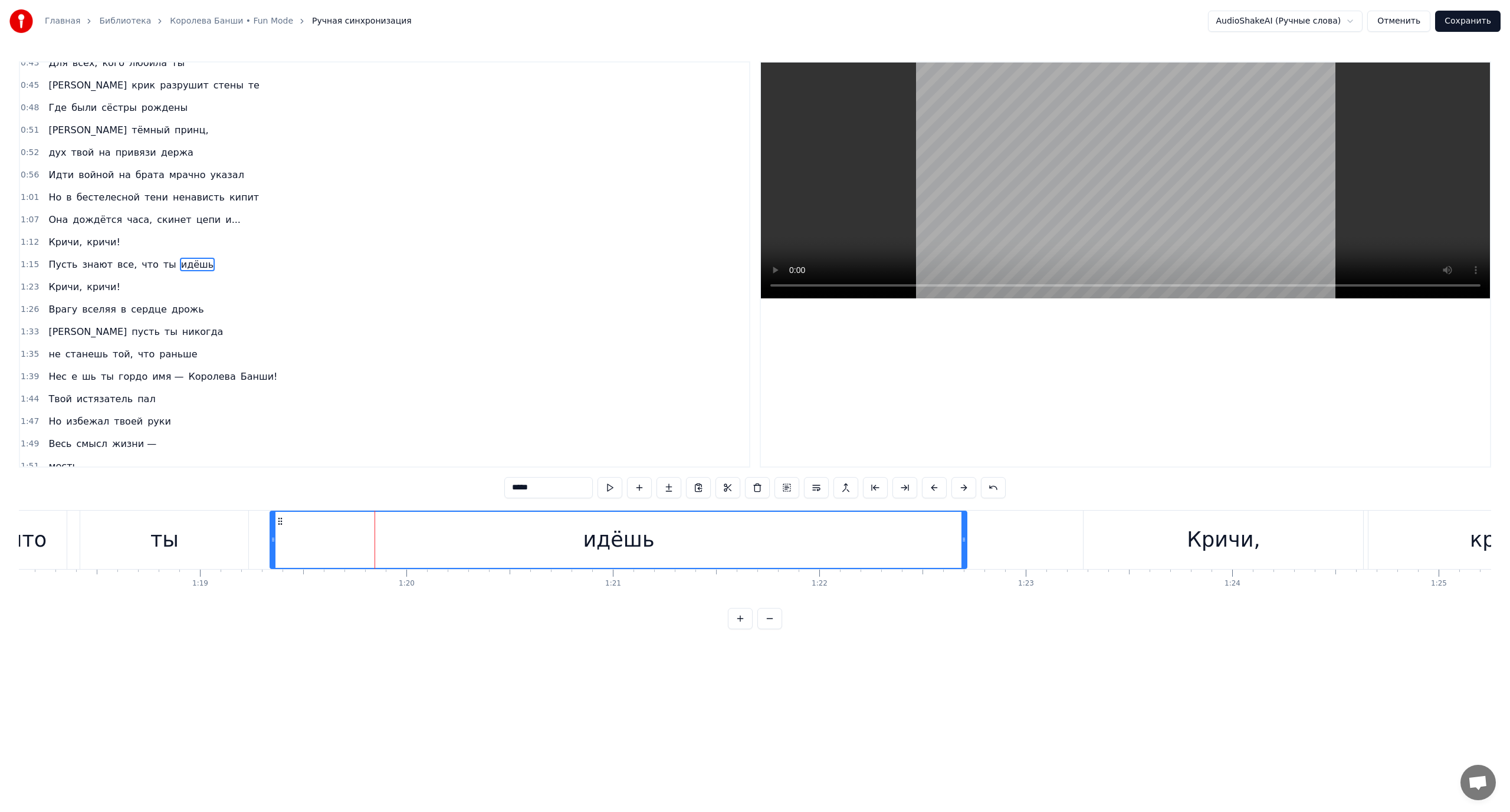
drag, startPoint x: 869, startPoint y: 537, endPoint x: 964, endPoint y: 549, distance: 95.8
click at [964, 549] on div at bounding box center [964, 539] width 5 height 56
click at [260, 527] on div "Пусть знают все, что ты идёшь" at bounding box center [215, 540] width 1510 height 58
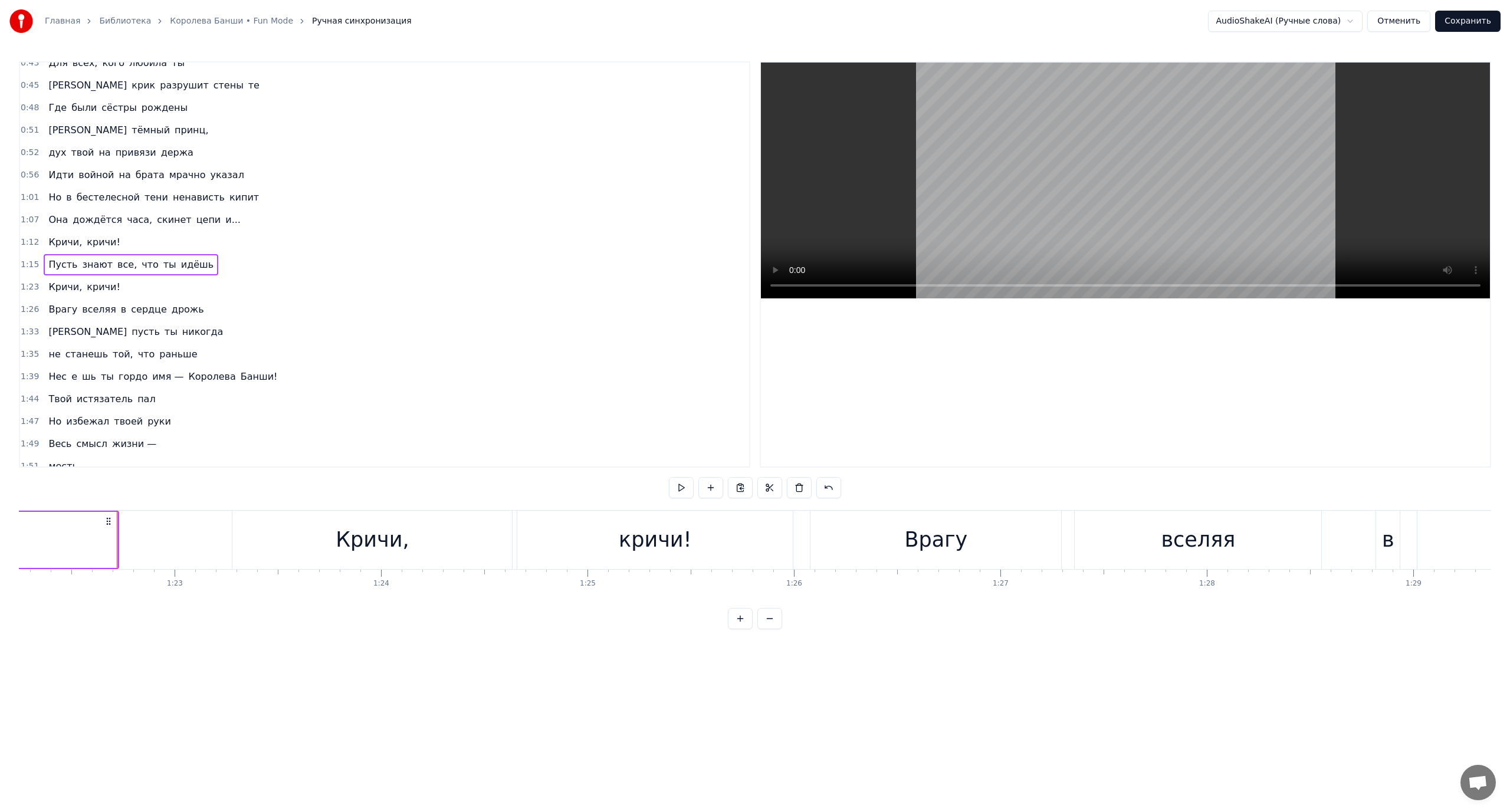
scroll to position [0, 16978]
click at [515, 535] on div "Кричи, кричи!" at bounding box center [513, 540] width 564 height 58
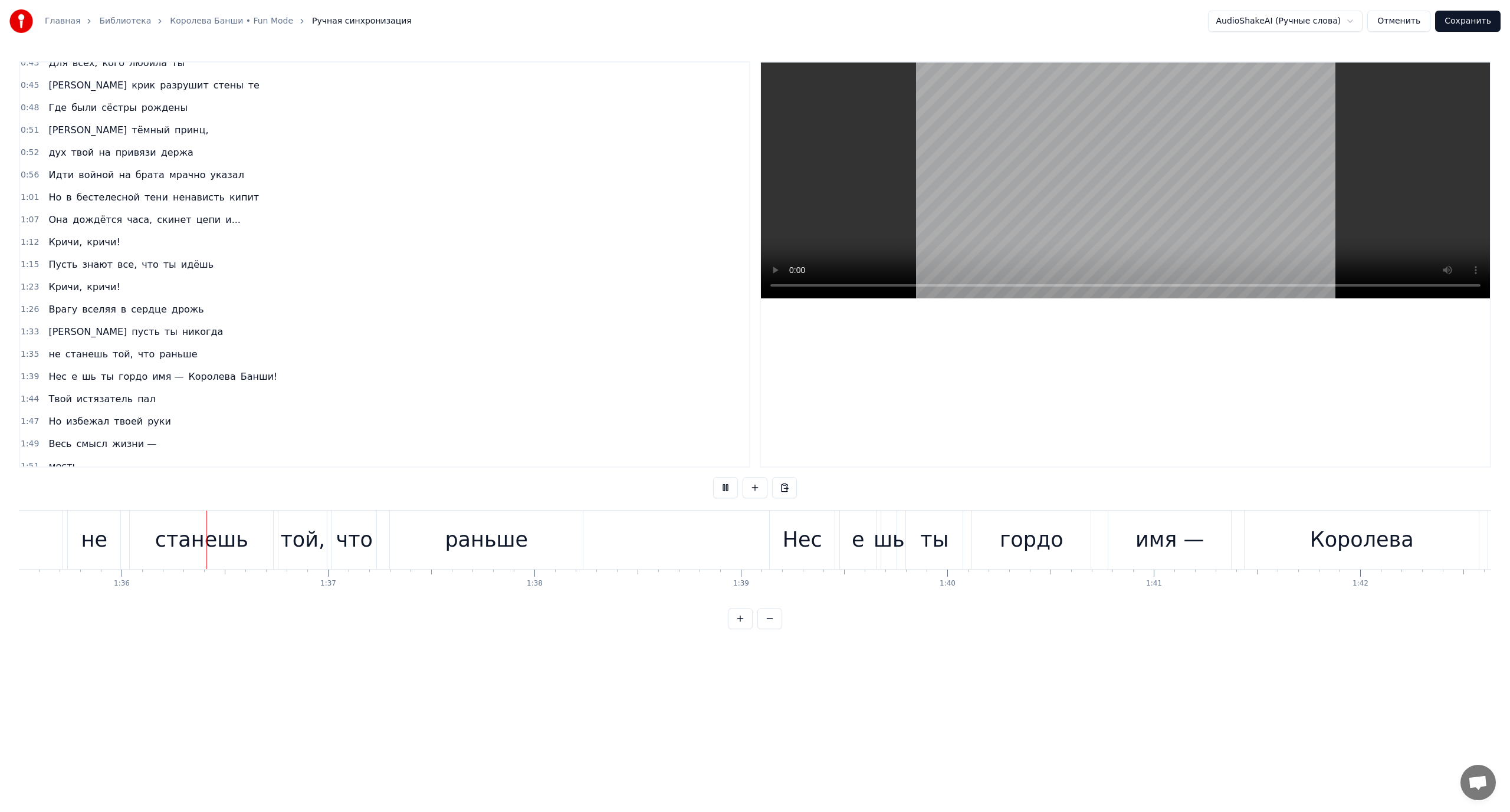
scroll to position [0, 19716]
click at [64, 380] on div "Нес e шь ты гордо имя — Королева [PERSON_NAME]!" at bounding box center [162, 376] width 238 height 21
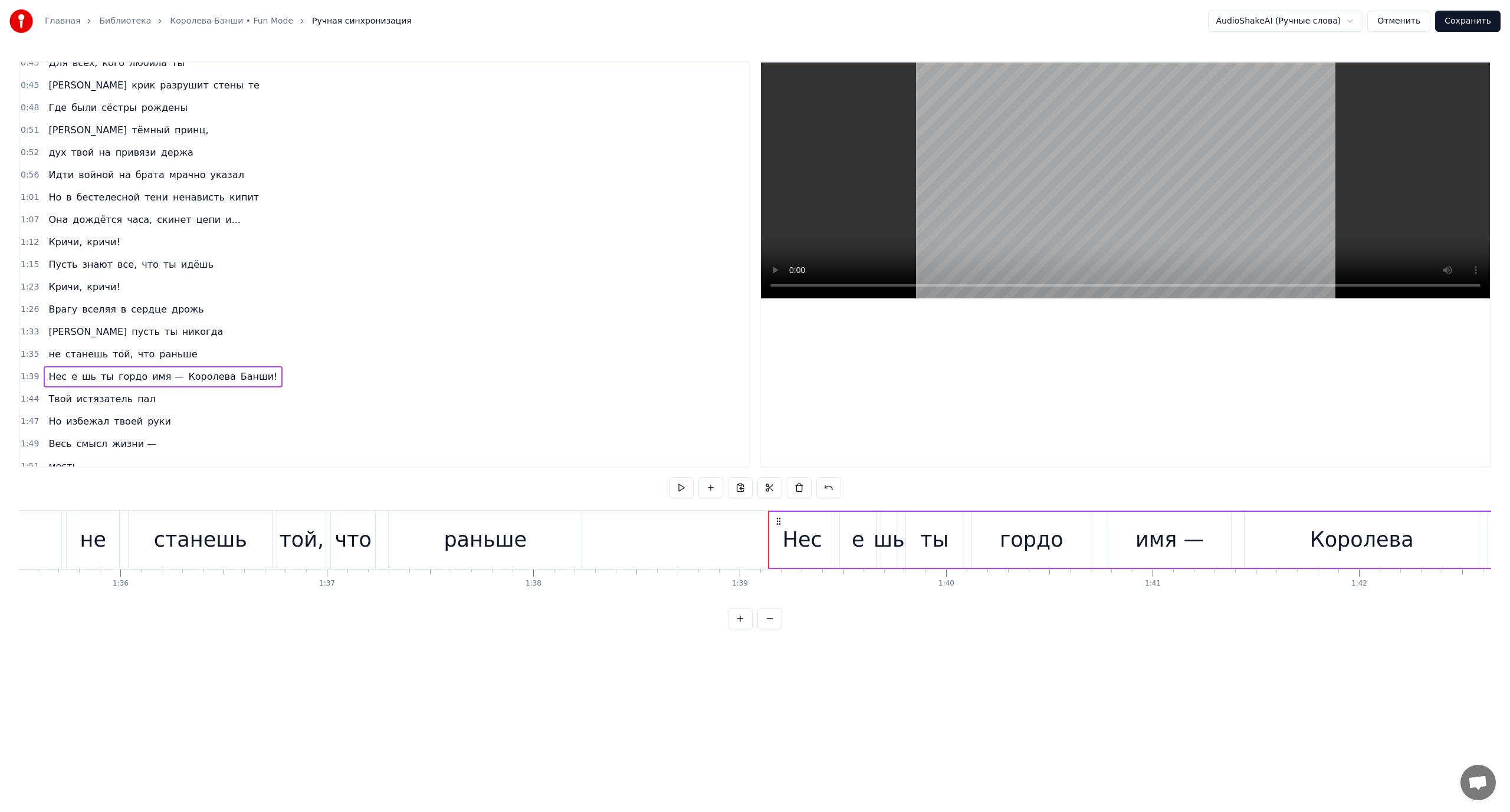
click at [64, 376] on div "Нес e шь ты гордо имя — Королева [PERSON_NAME]!" at bounding box center [162, 376] width 238 height 21
click at [65, 376] on html "Главная Библиотека Королева Банши • Fun Mode Ручная синхронизация AudioShakeAI …" at bounding box center [755, 324] width 1510 height 648
click at [61, 378] on span "Нес" at bounding box center [58, 376] width 21 height 13
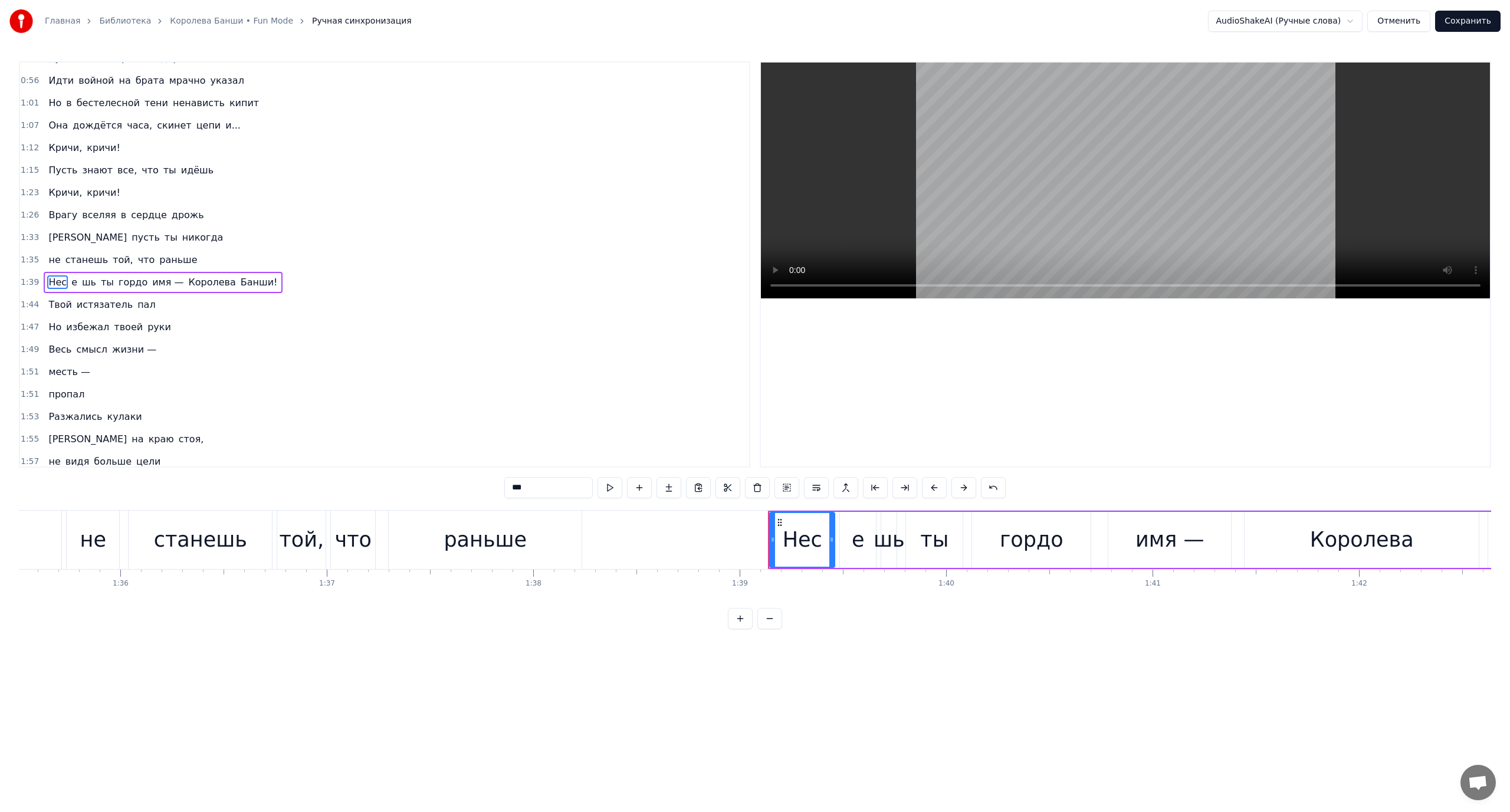
scroll to position [212, 0]
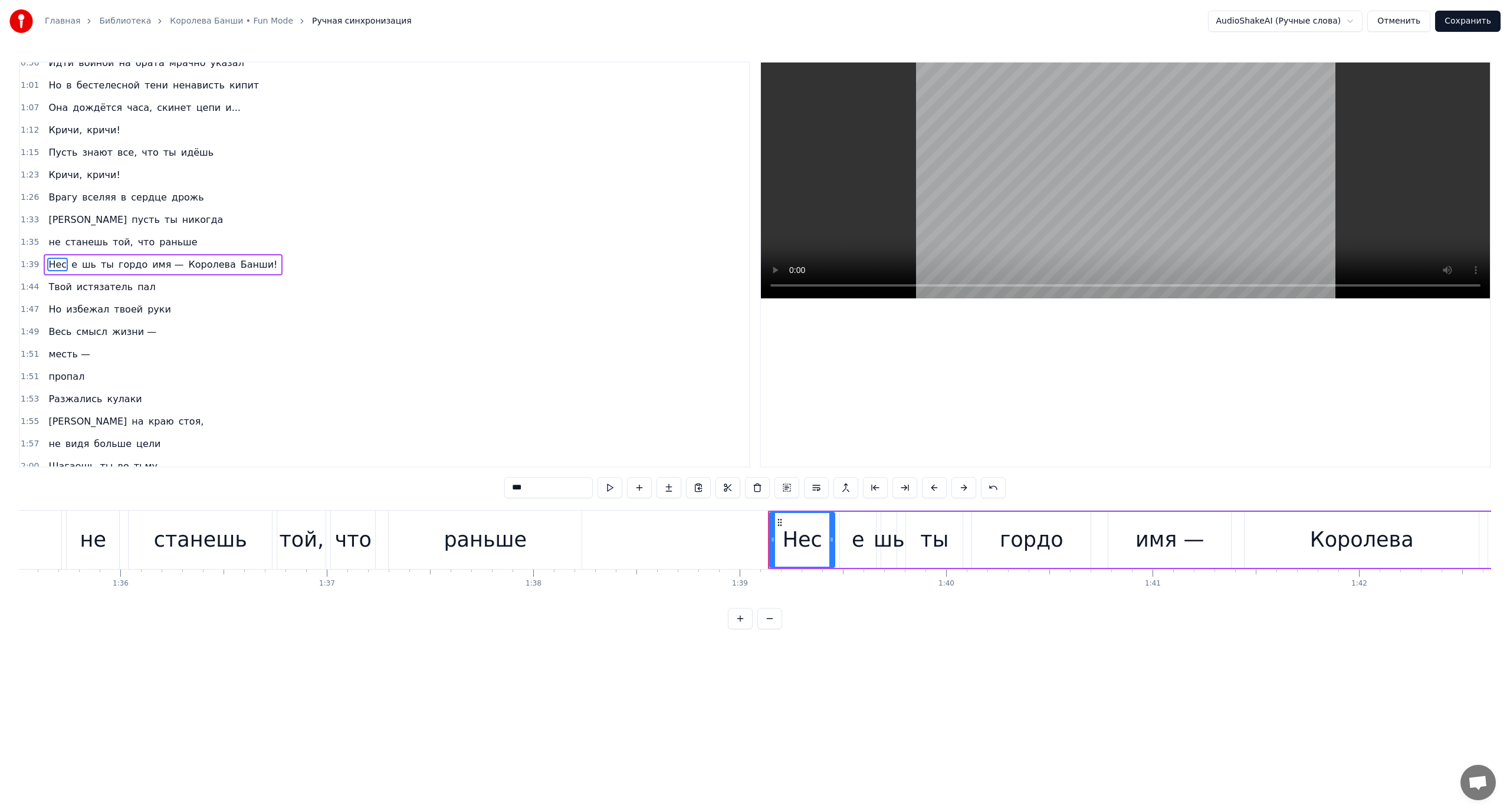
click at [63, 263] on div "Нес e шь ты гордо имя — Королева [PERSON_NAME]!" at bounding box center [162, 264] width 238 height 21
click at [70, 264] on span "e" at bounding box center [74, 265] width 8 height 14
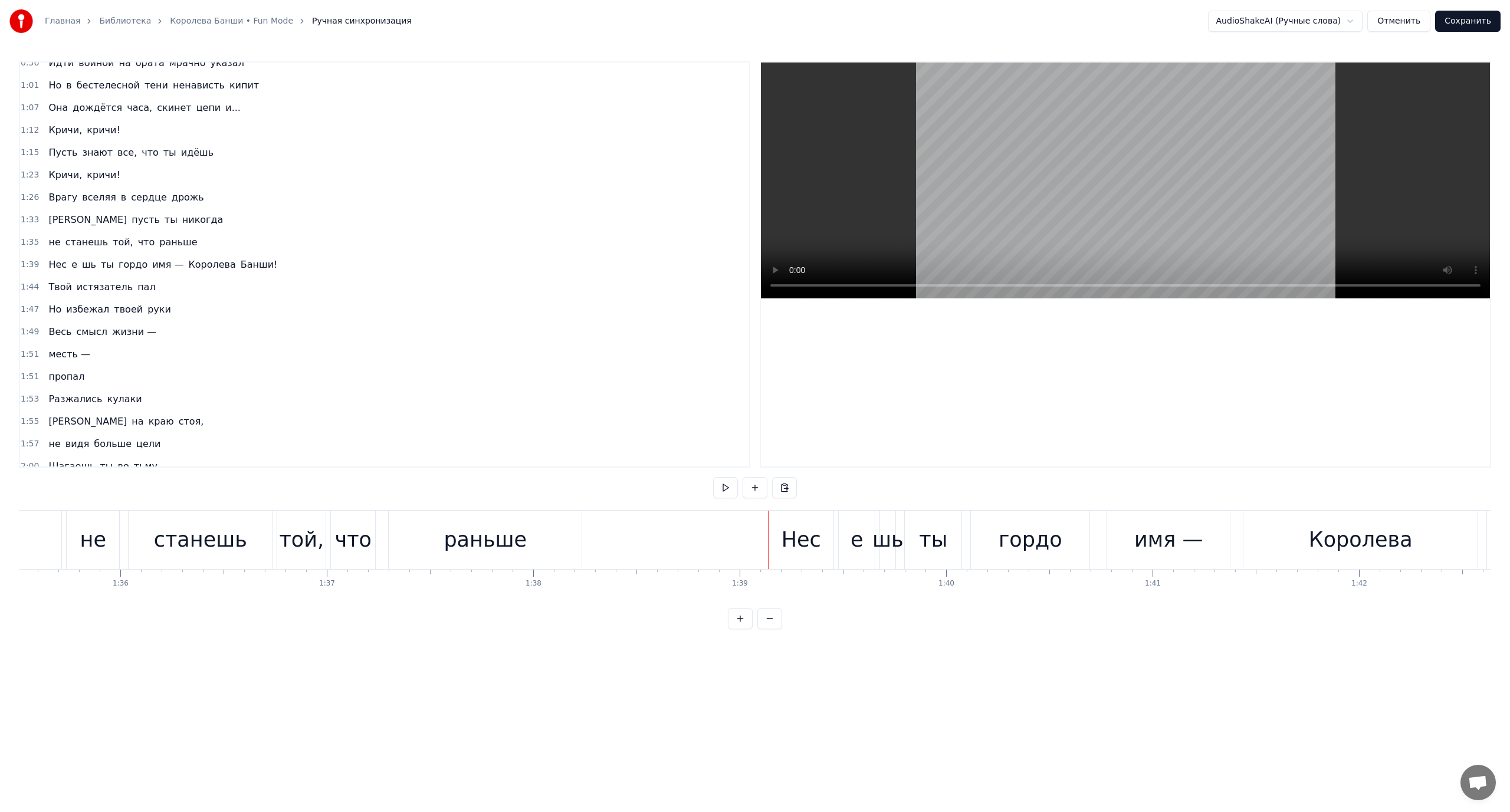
click at [70, 266] on span "e" at bounding box center [74, 264] width 8 height 13
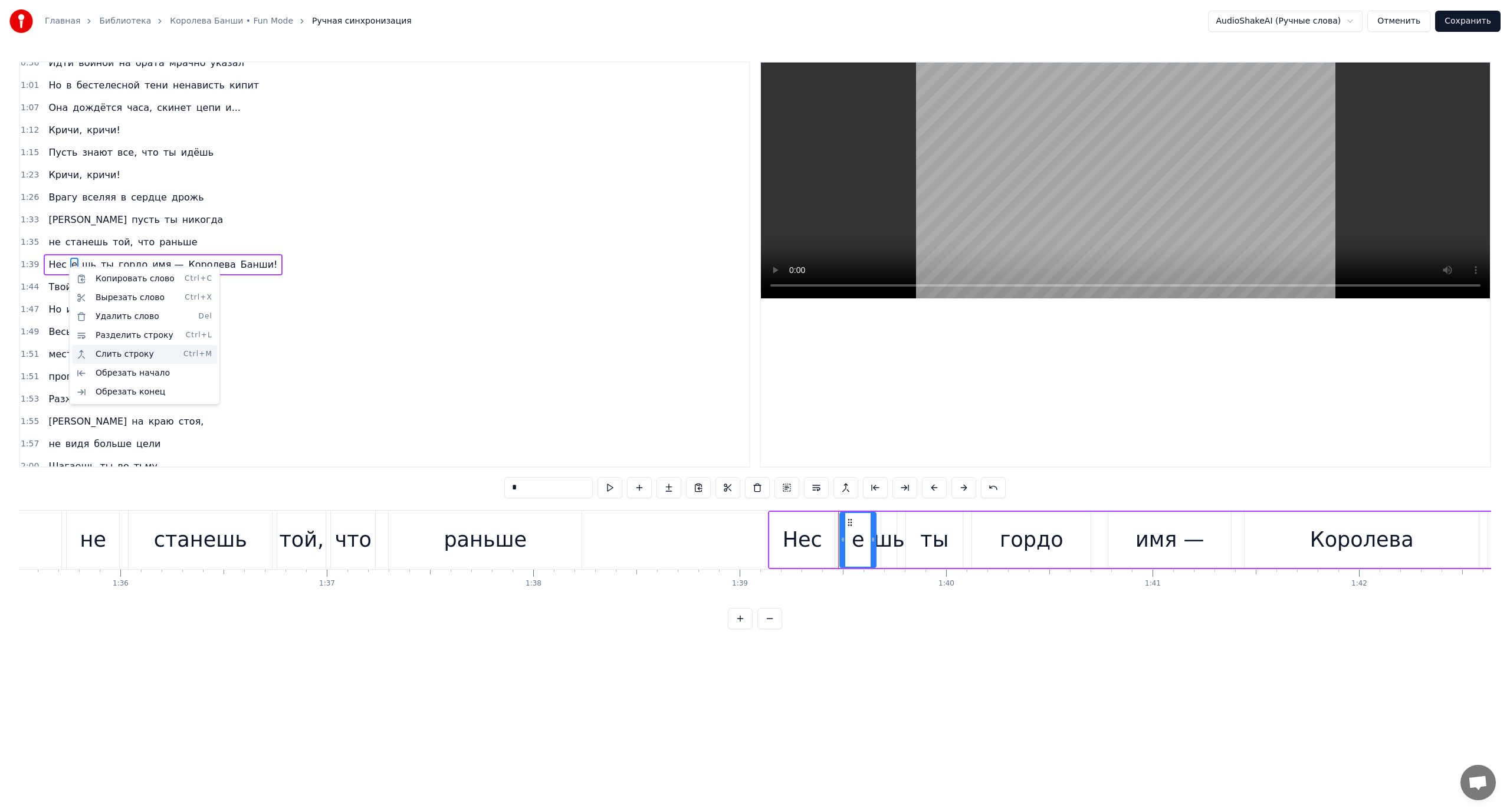
click at [114, 352] on div "Слить строку Ctrl+M" at bounding box center [144, 355] width 145 height 19
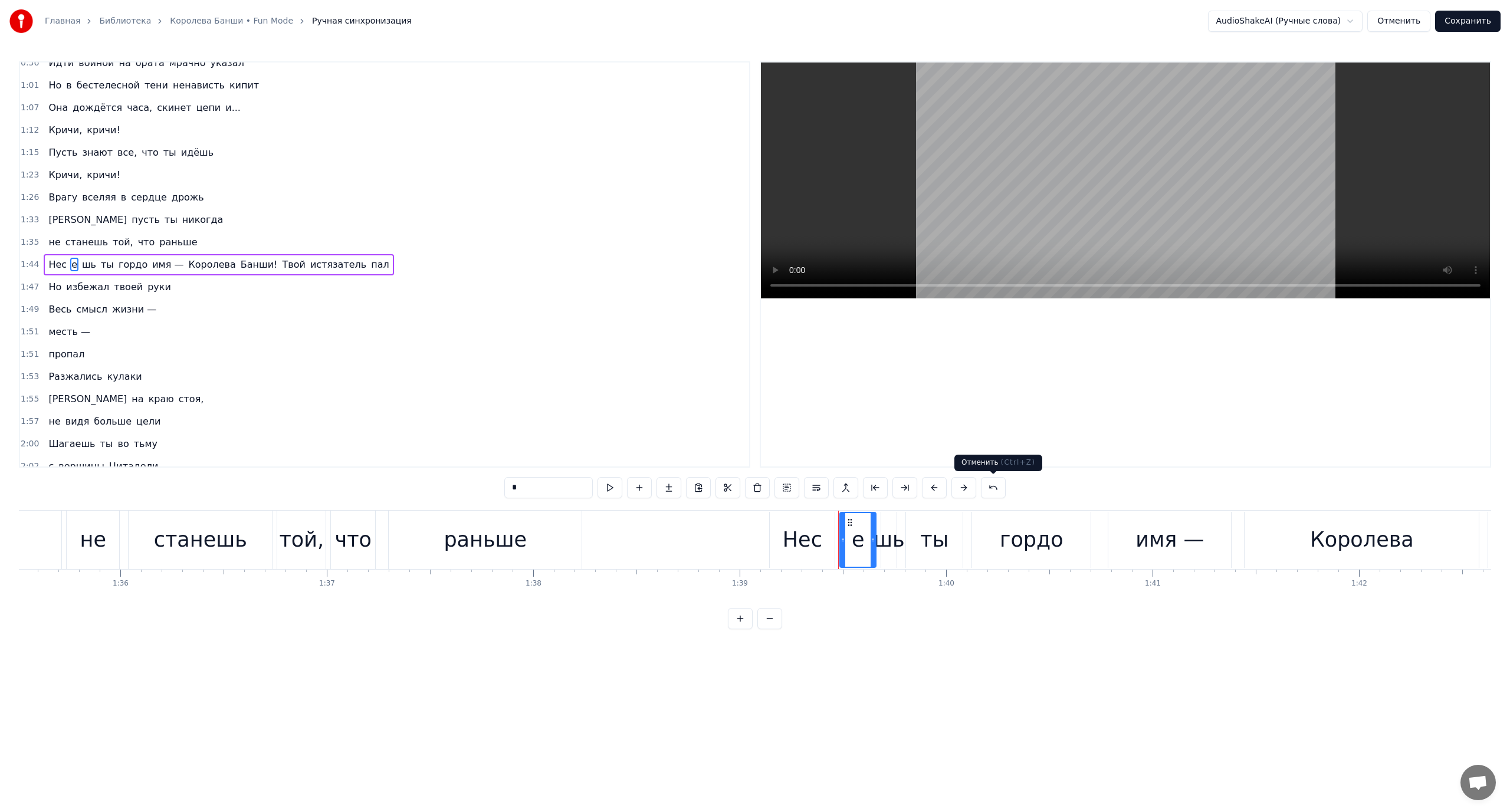
click at [991, 488] on button at bounding box center [993, 487] width 24 height 21
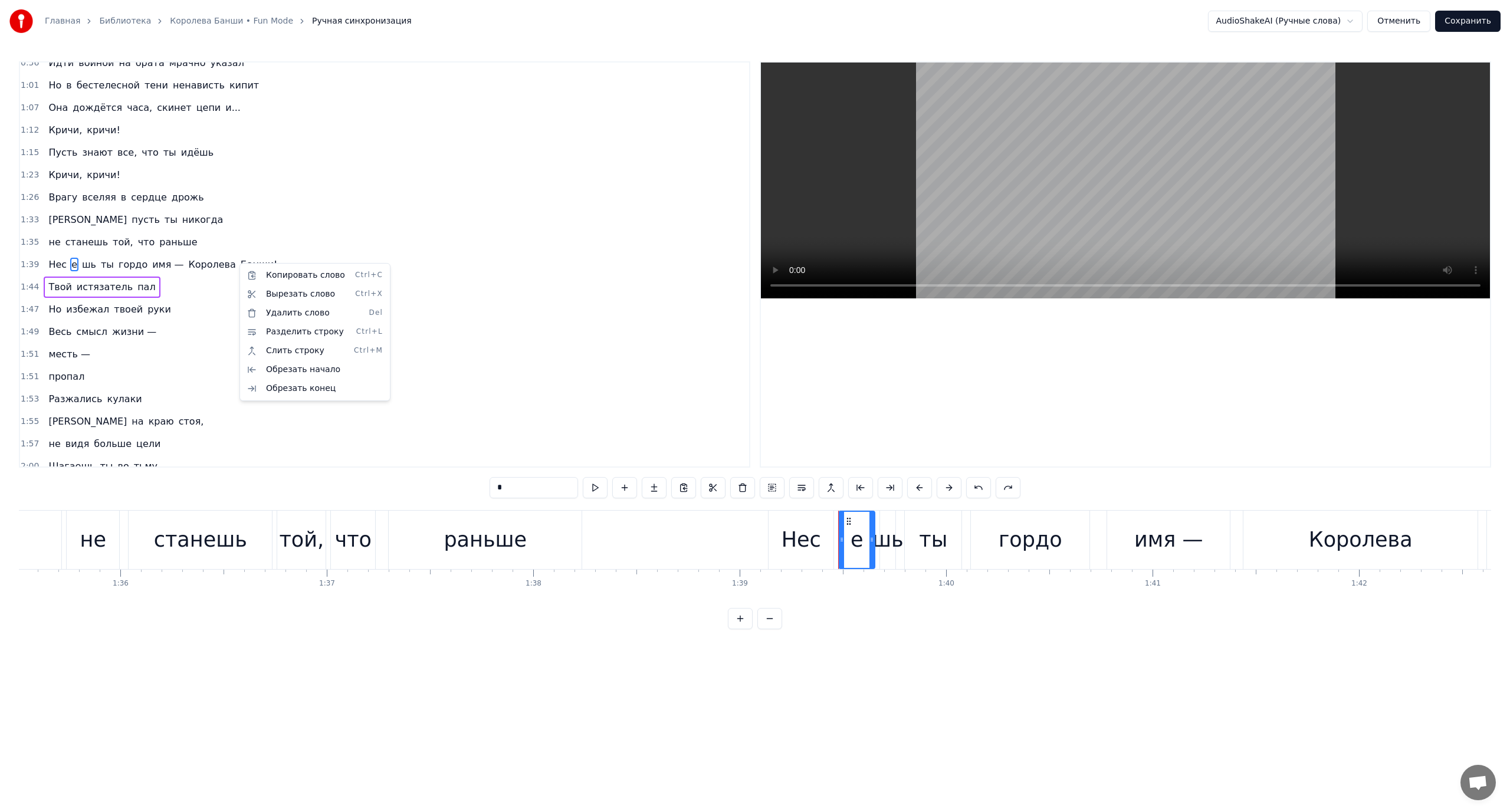
click at [43, 262] on html "Главная Библиотека Королева Банши • Fun Mode Ручная синхронизация AudioShakeAI …" at bounding box center [755, 324] width 1510 height 648
click at [52, 259] on span "Нес" at bounding box center [58, 264] width 21 height 13
type input "***"
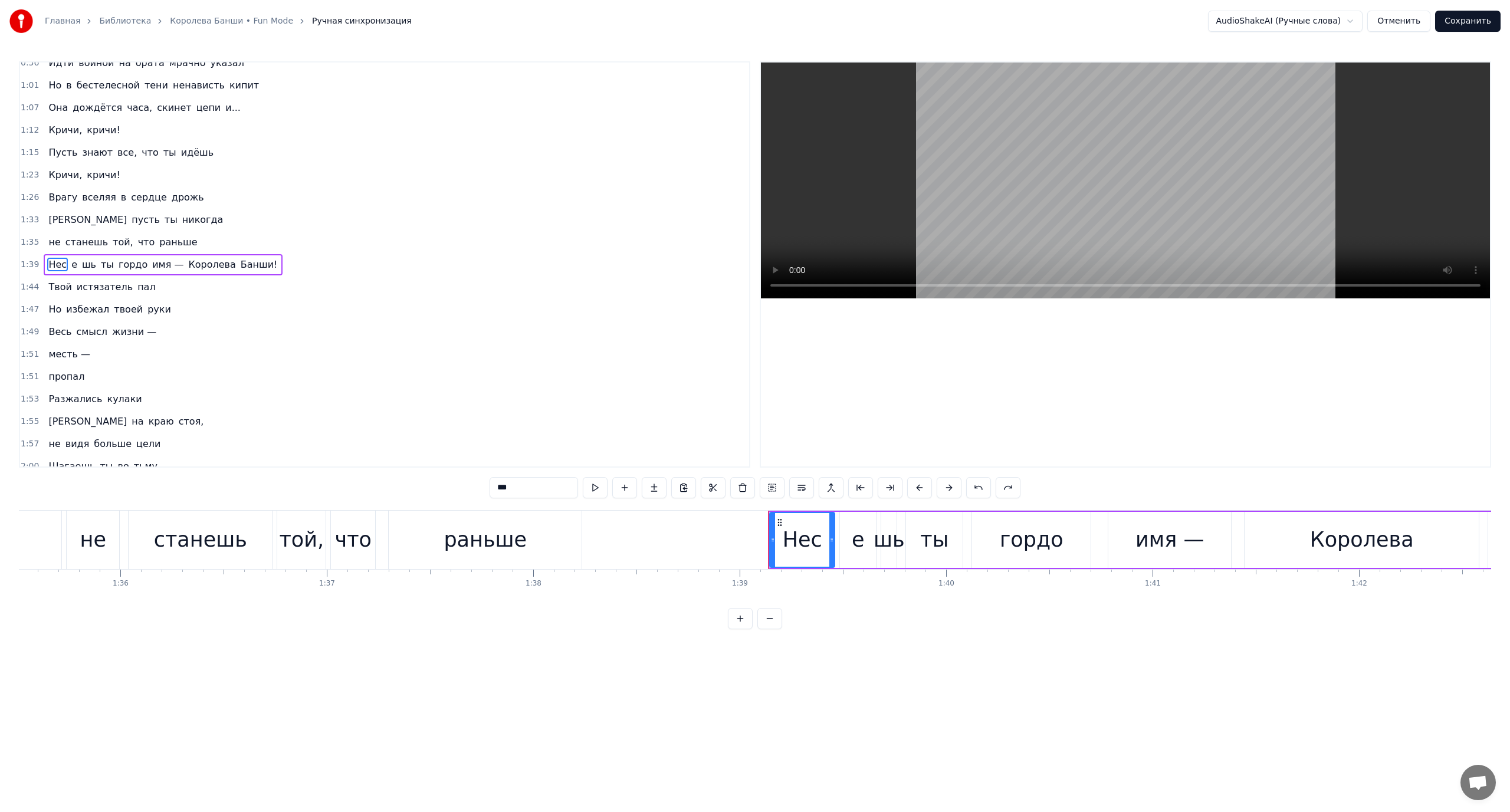
drag, startPoint x: 866, startPoint y: 538, endPoint x: 839, endPoint y: 537, distance: 27.0
click at [839, 537] on div "Нес e шь ты гордо имя — Королева [PERSON_NAME]!" at bounding box center [1312, 540] width 1088 height 58
click at [844, 535] on div "e" at bounding box center [858, 539] width 36 height 56
click at [792, 539] on div "Нес" at bounding box center [803, 540] width 39 height 32
type input "***"
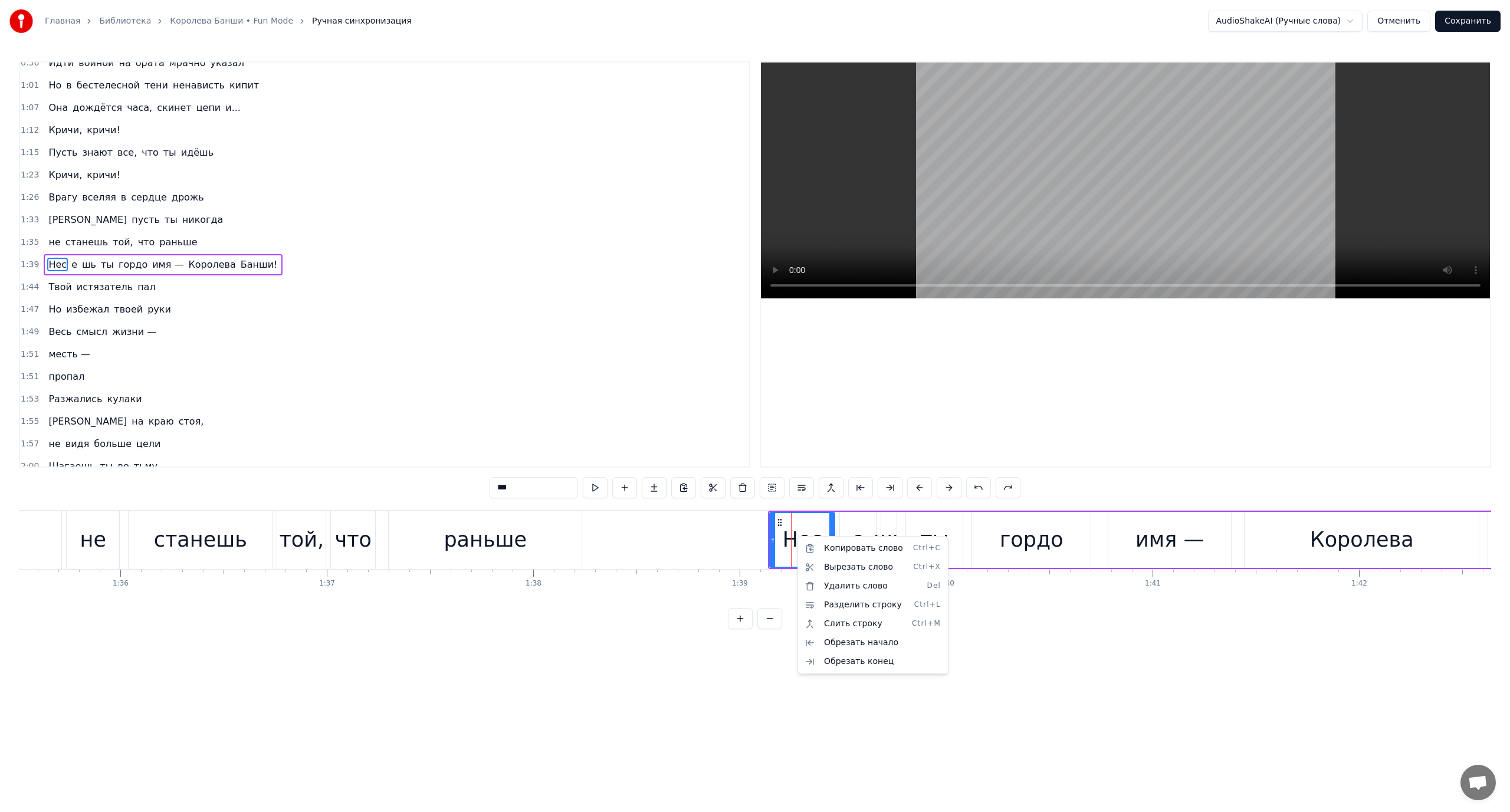
click at [892, 401] on html "Главная Библиотека Королева Банши • Fun Mode Ручная синхронизация AudioShakeAI …" at bounding box center [755, 324] width 1510 height 648
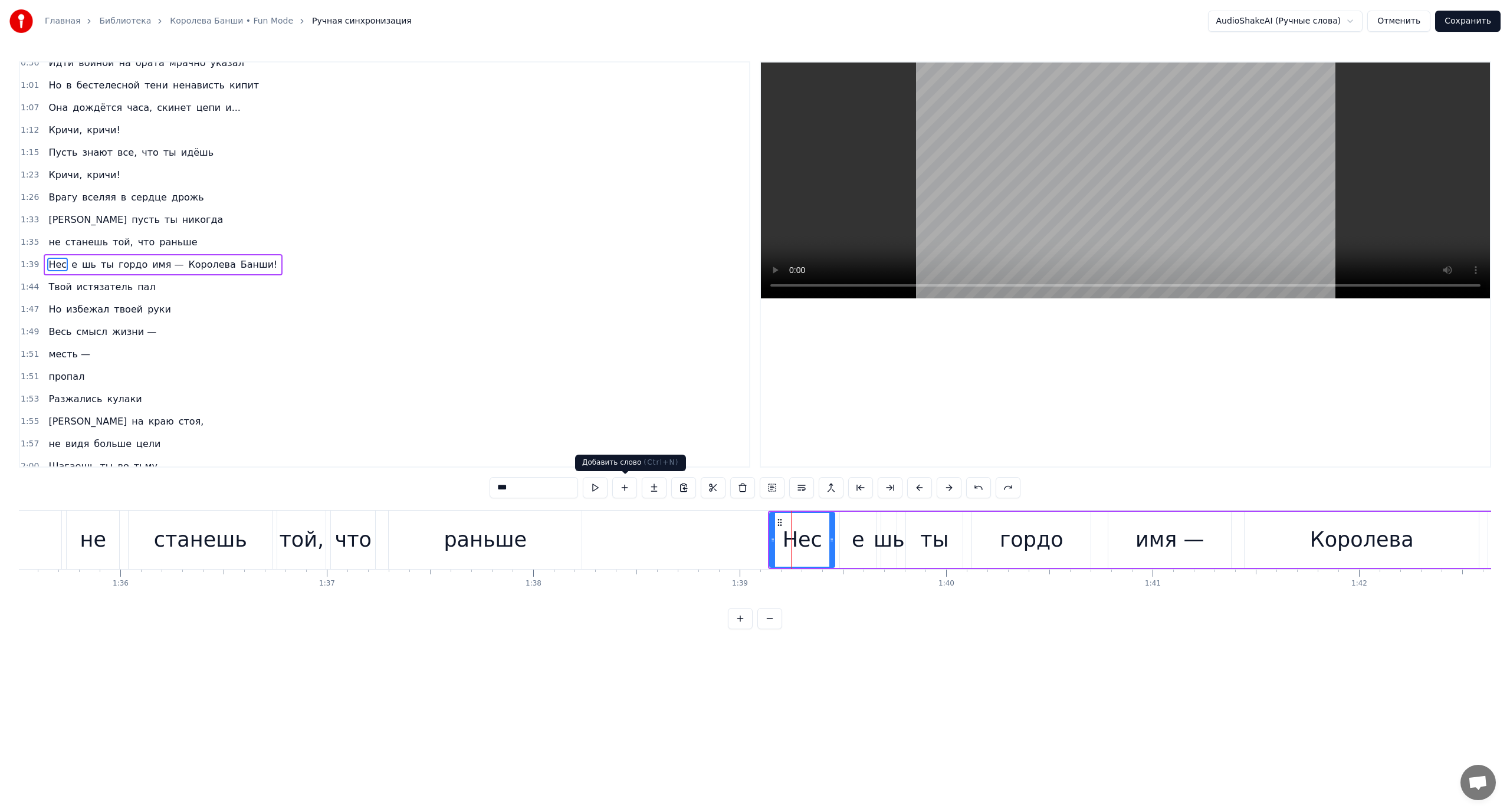
click at [624, 486] on button at bounding box center [624, 487] width 24 height 21
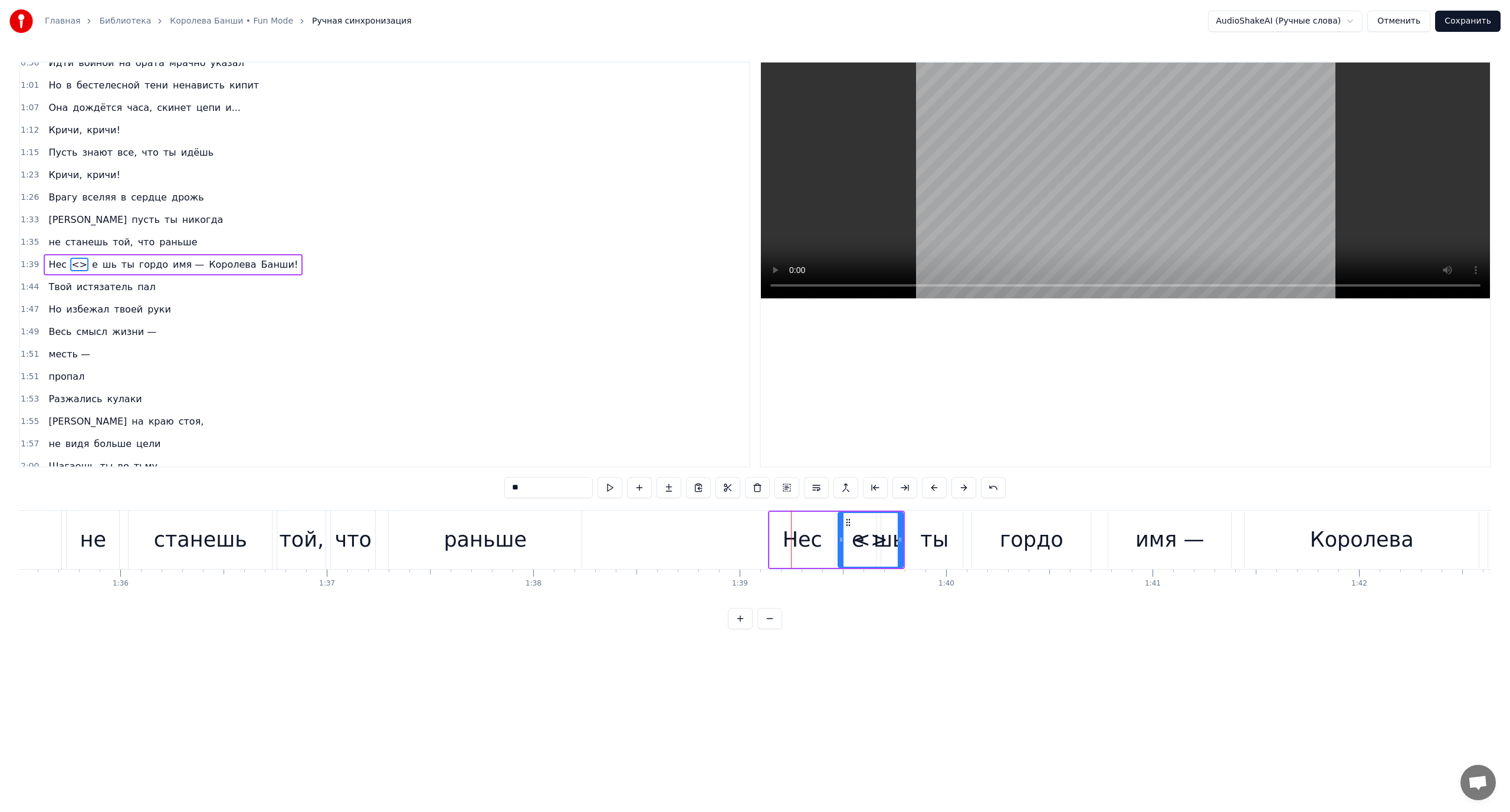
click at [74, 266] on span "<>" at bounding box center [79, 264] width 18 height 13
click at [74, 266] on html "Главная Библиотека Королева Банши • Fun Mode Ручная синхронизация AudioShakeAI …" at bounding box center [755, 324] width 1510 height 648
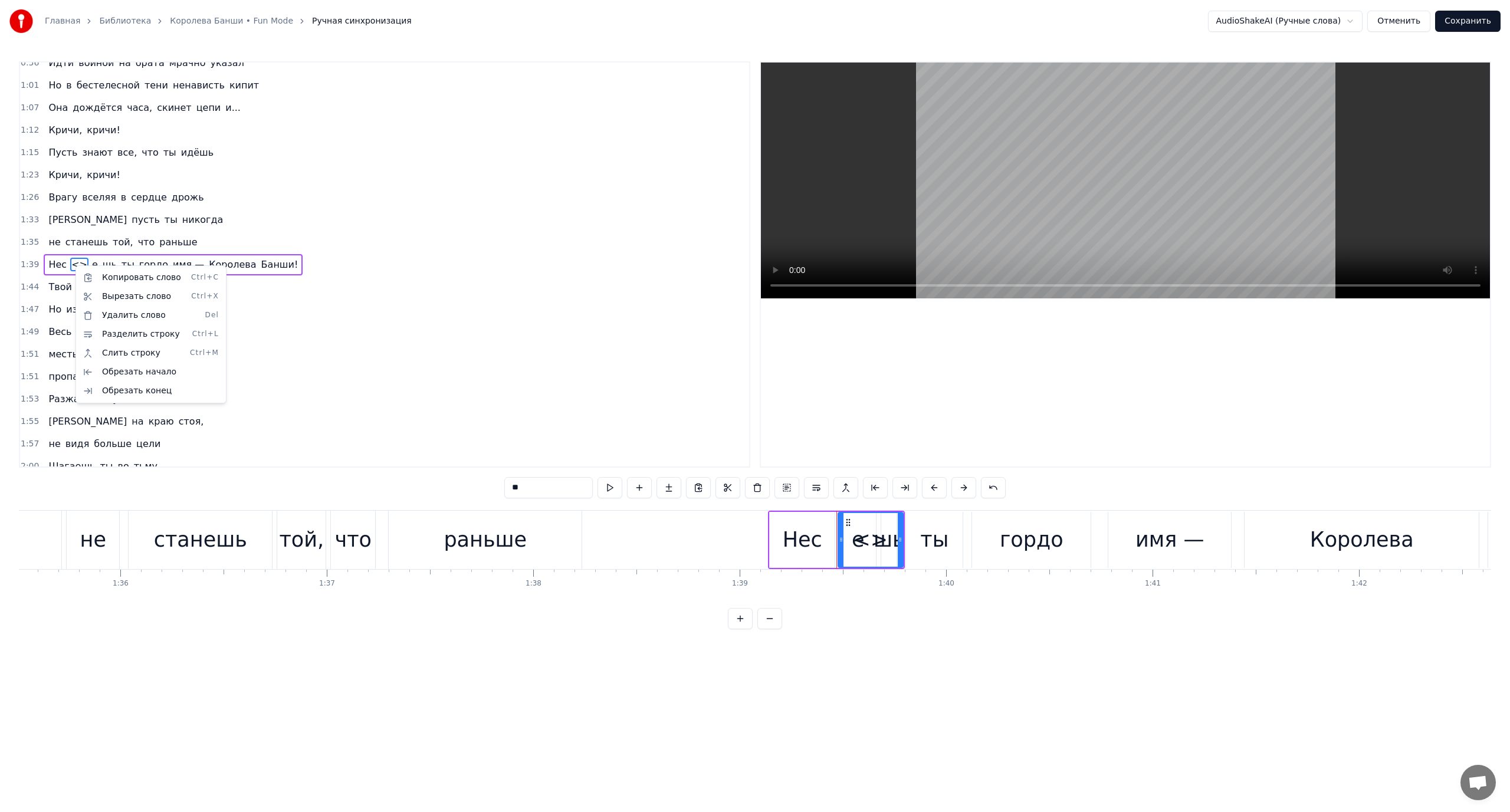
click at [74, 266] on span "<>" at bounding box center [79, 264] width 18 height 13
click at [73, 264] on span "<>" at bounding box center [79, 264] width 18 height 13
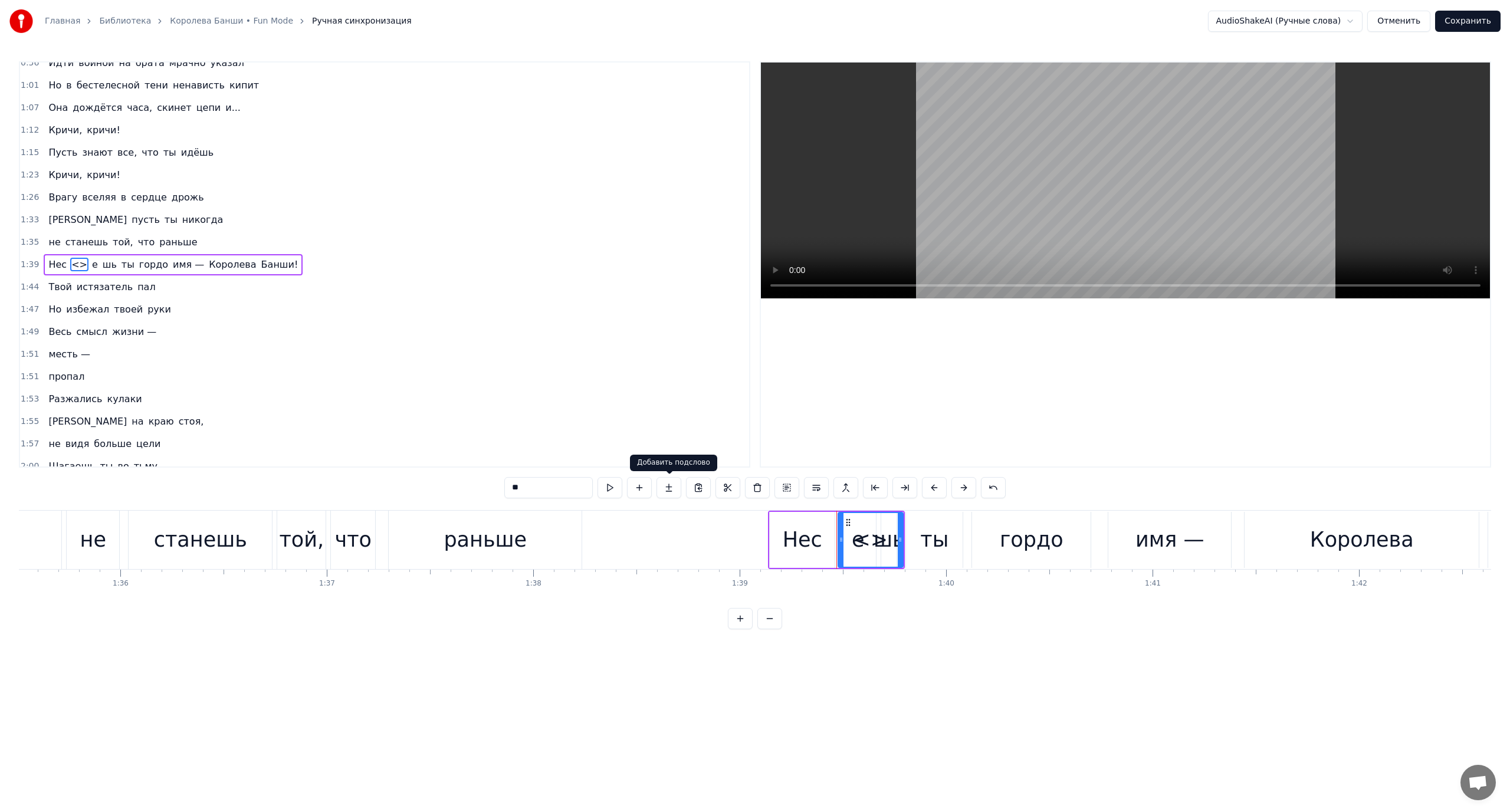
click at [668, 483] on button at bounding box center [669, 487] width 24 height 21
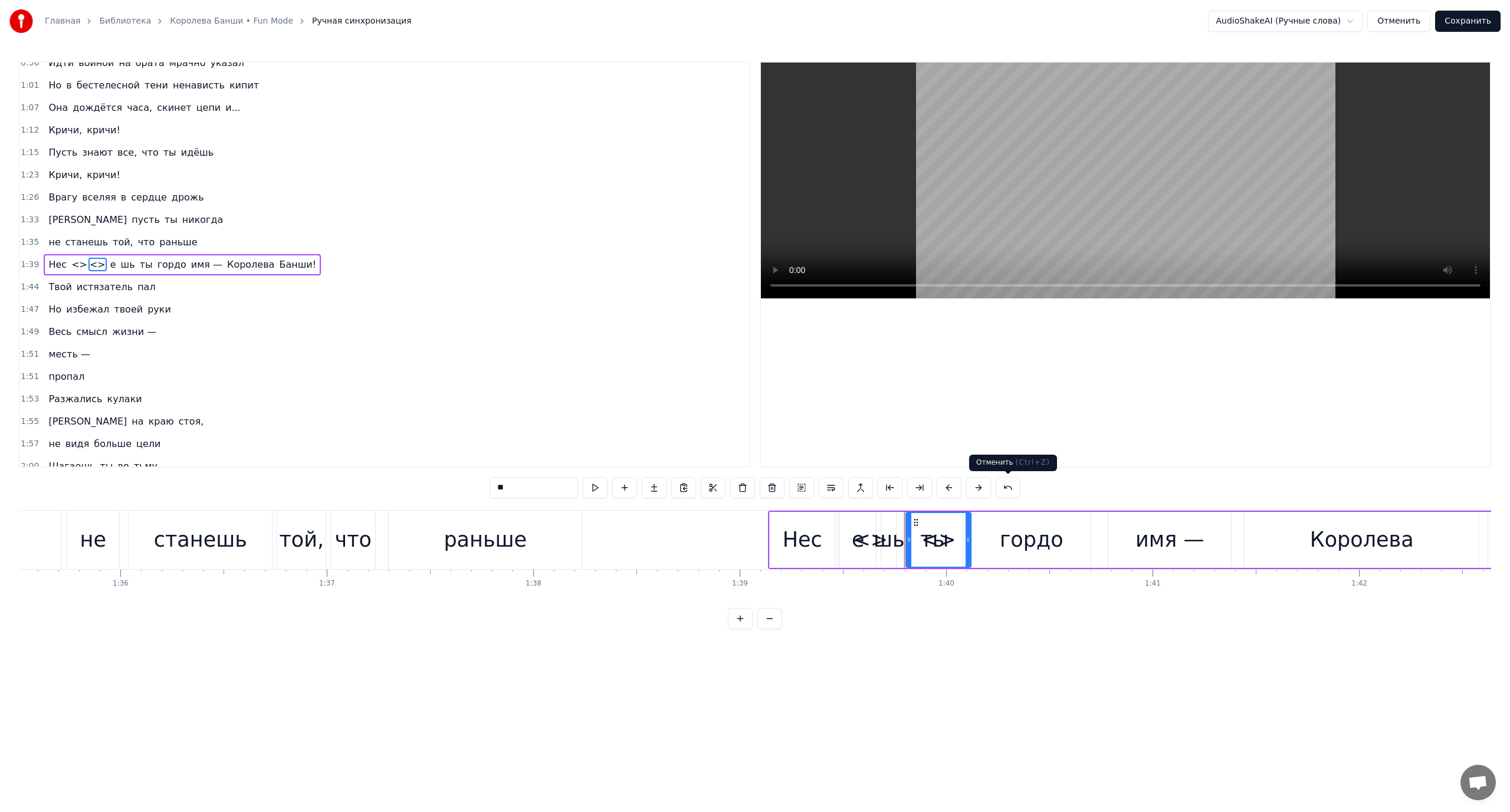
click at [1008, 487] on button at bounding box center [1008, 487] width 24 height 21
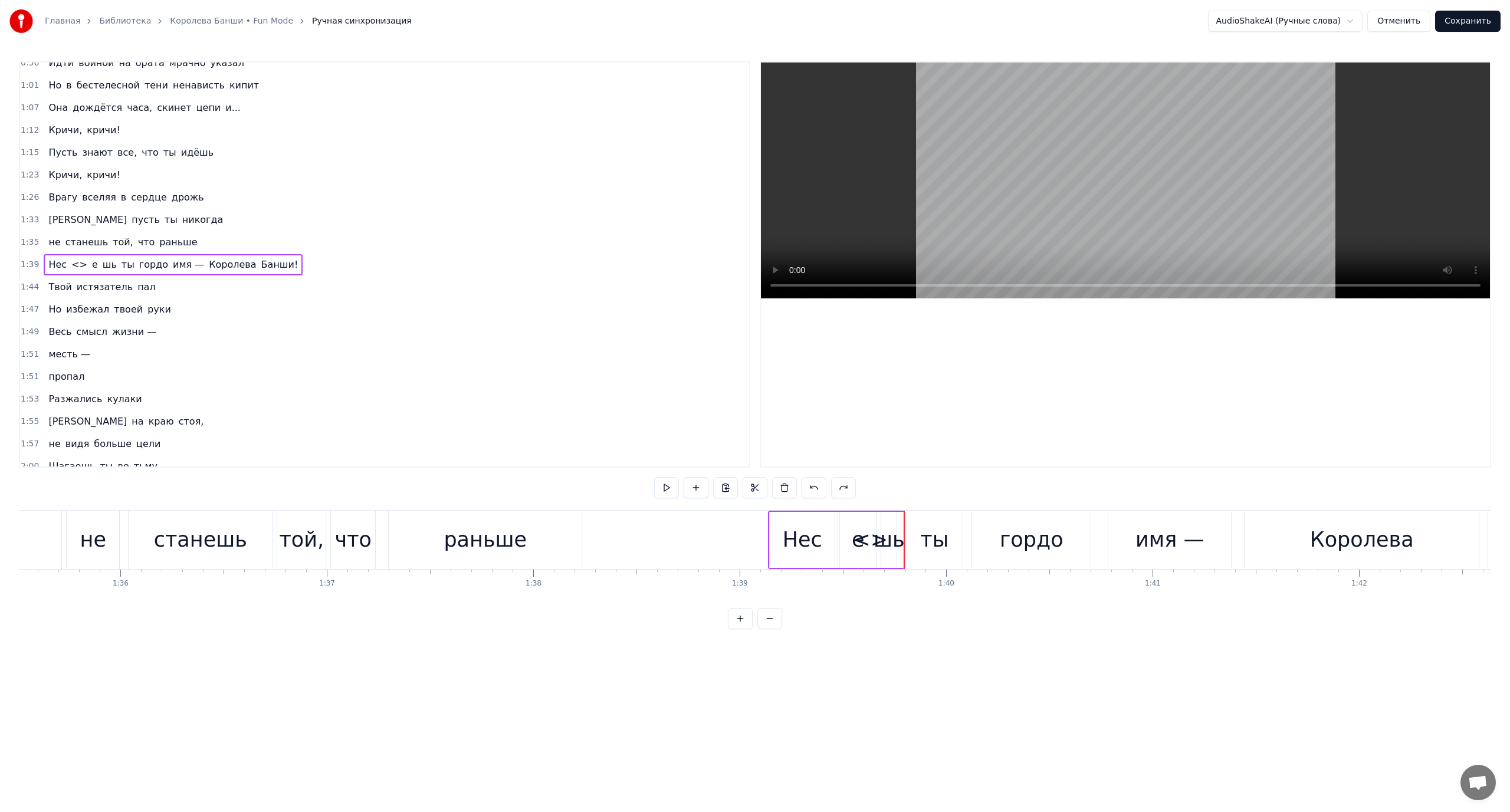
click at [1008, 487] on div "0:40 Твой плач приносит 0:42 боль 0:42 и 0:42 смерть 0:43 Для всех, кого любила…" at bounding box center [755, 345] width 1472 height 568
click at [812, 483] on button at bounding box center [814, 487] width 24 height 21
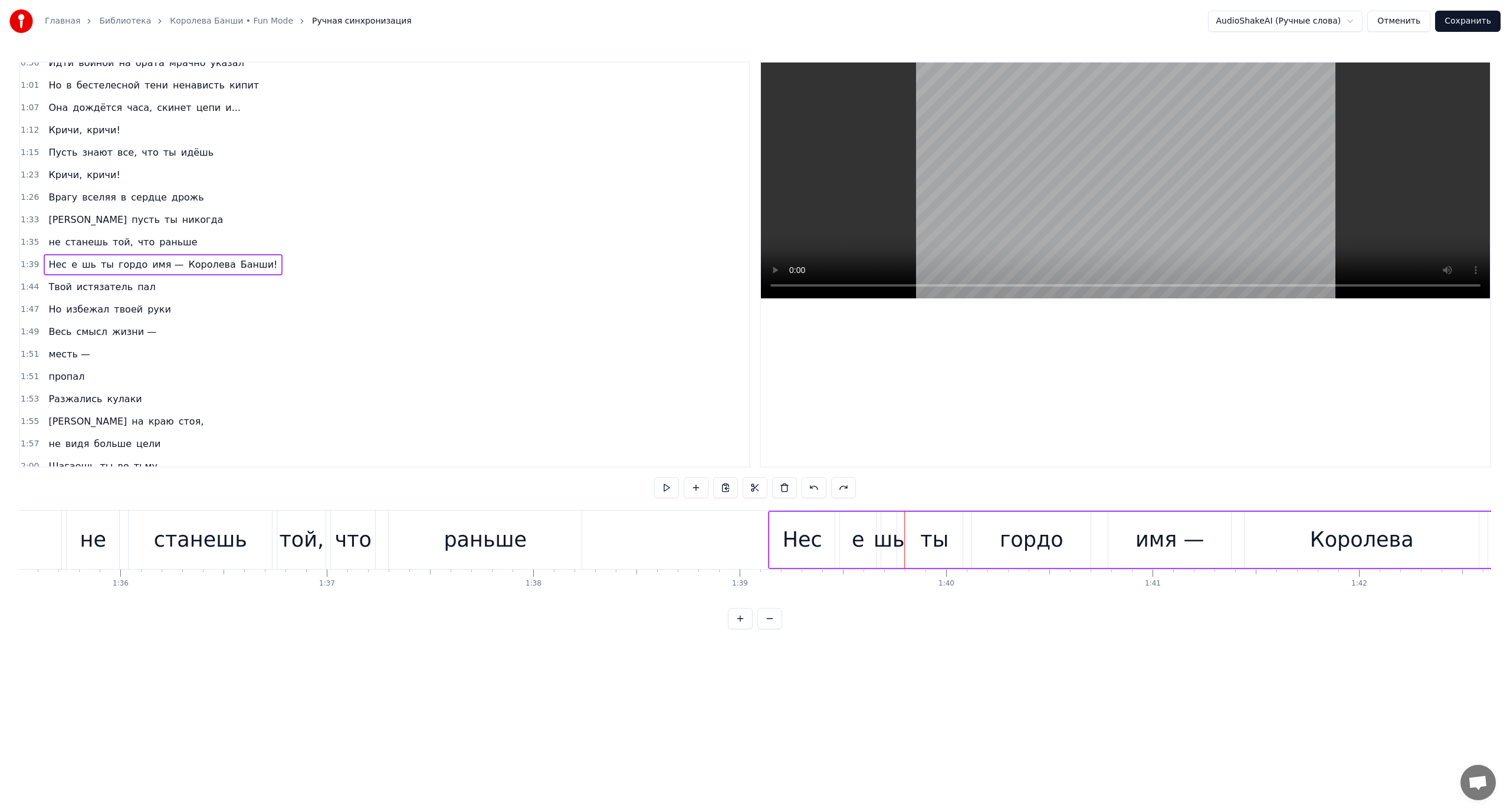
click at [71, 264] on span "e" at bounding box center [74, 264] width 8 height 13
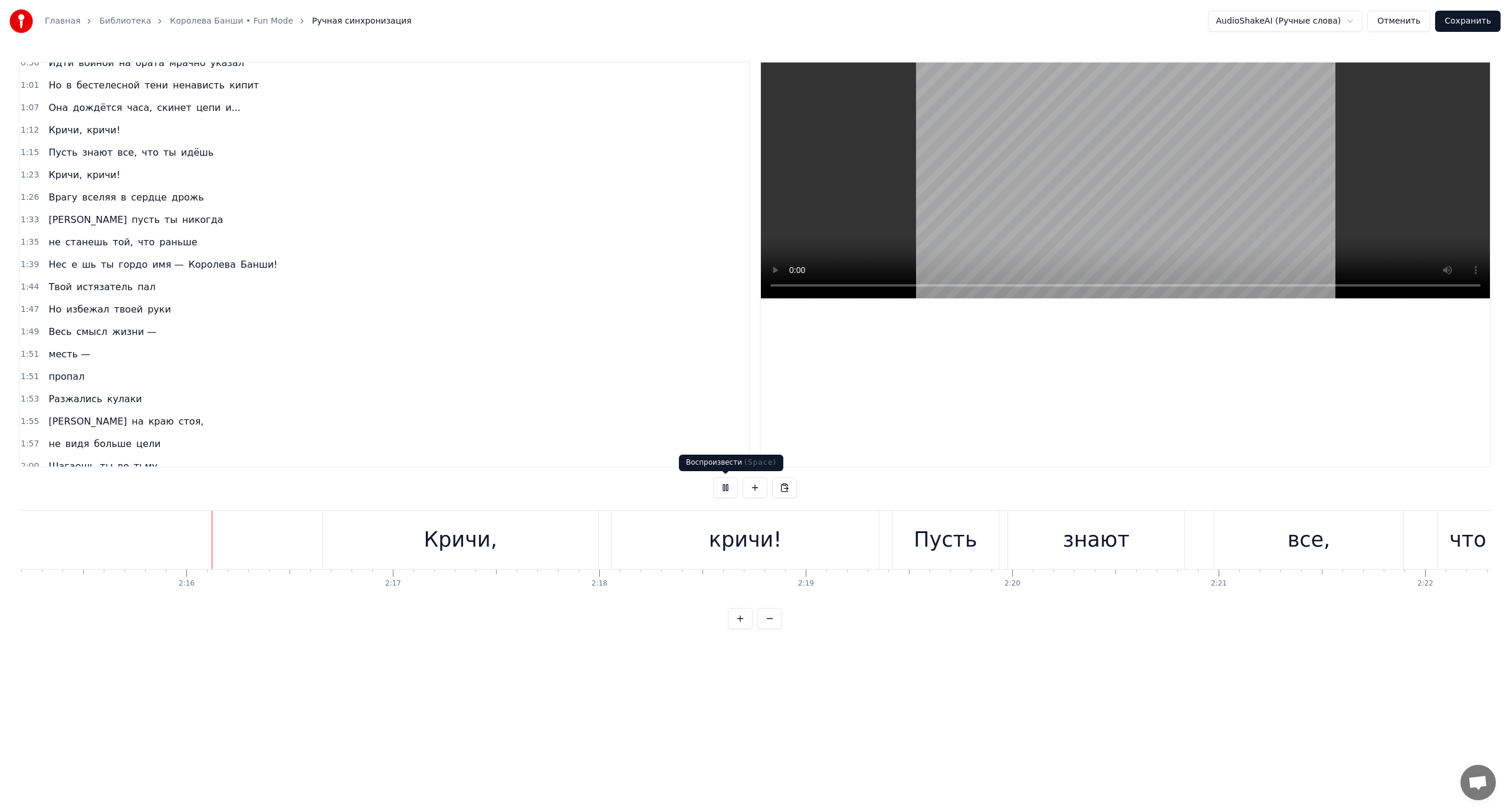
scroll to position [0, 27938]
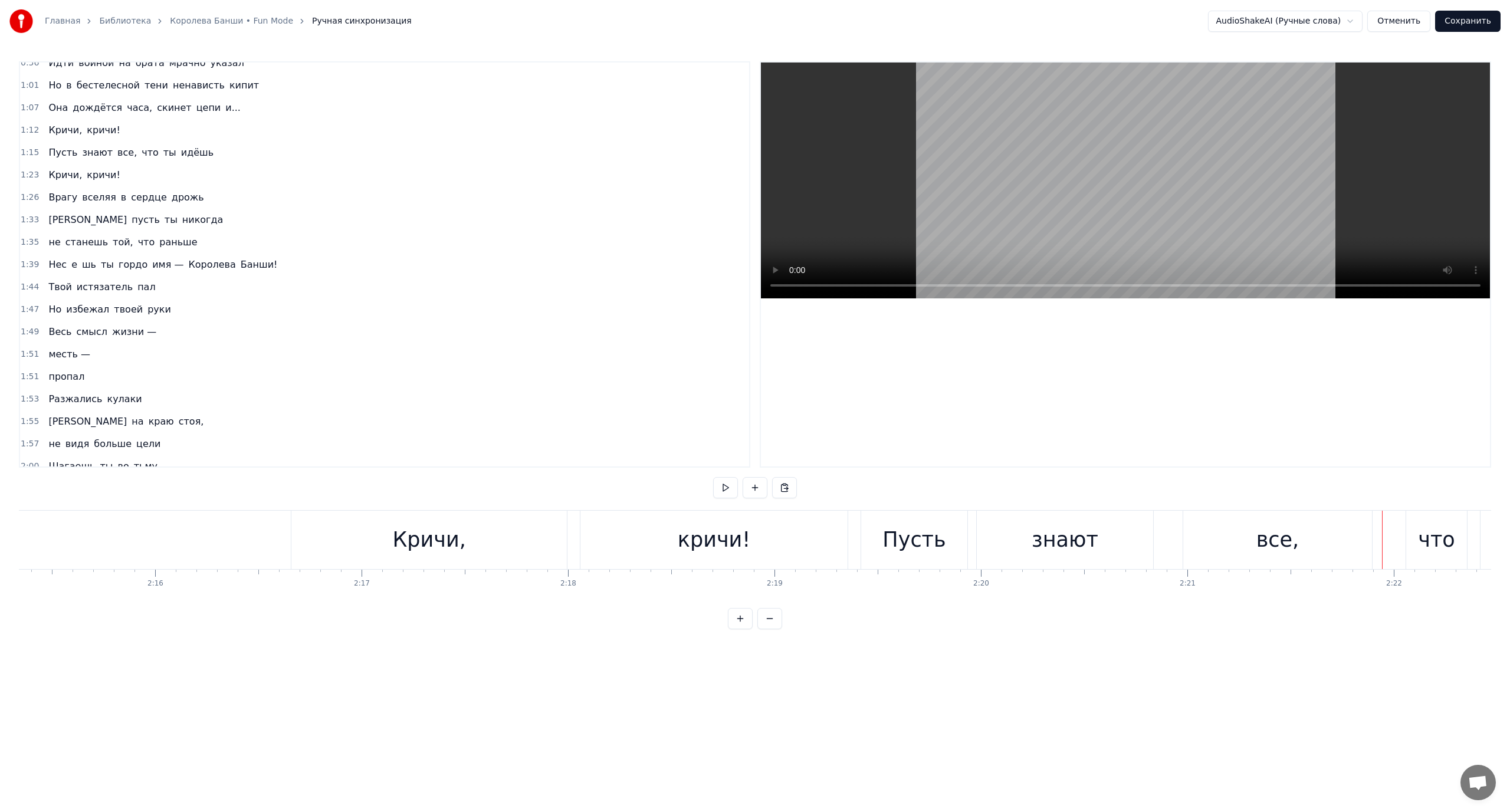
click at [1009, 537] on div "знают" at bounding box center [1065, 540] width 177 height 58
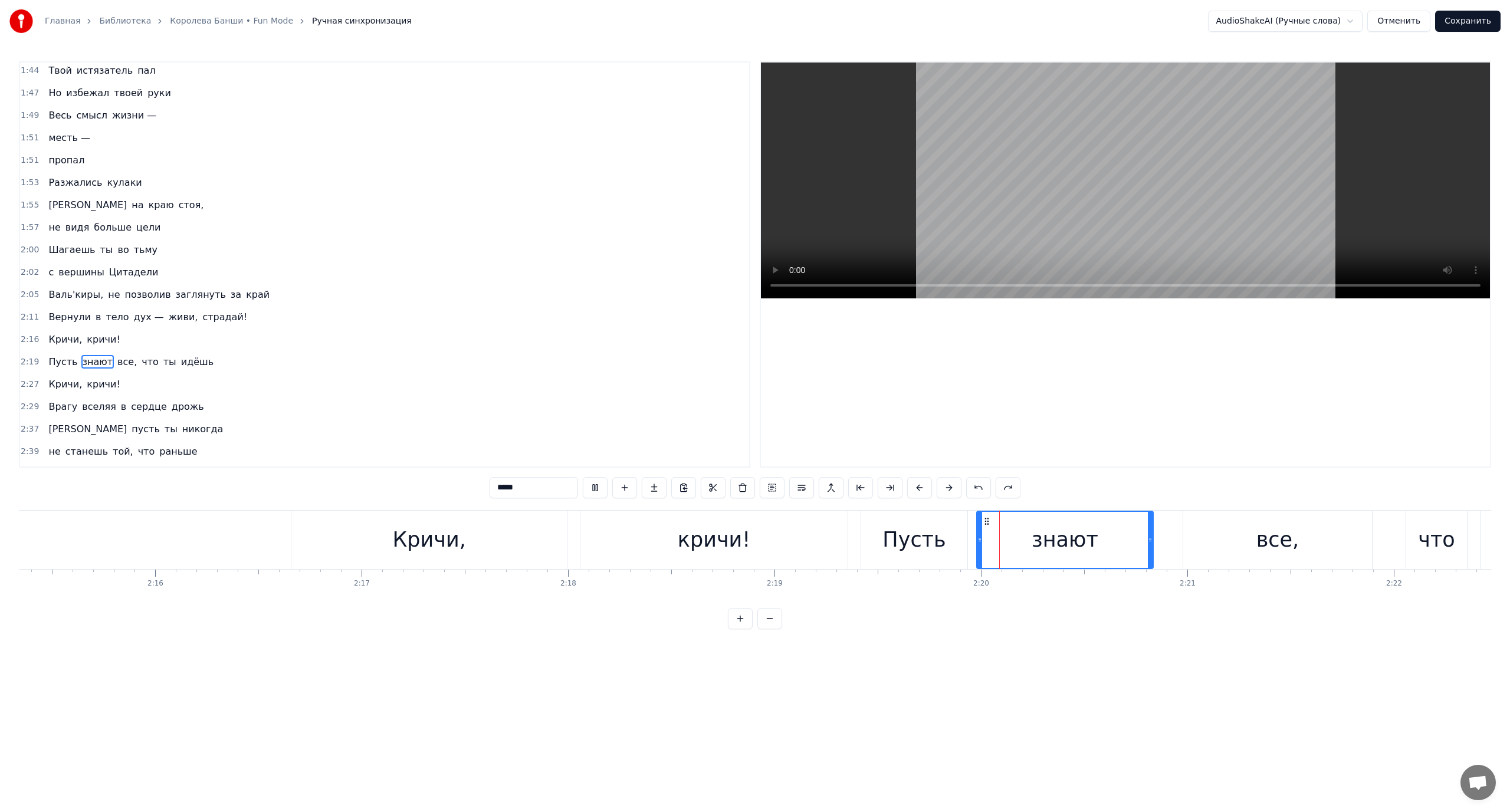
scroll to position [526, 0]
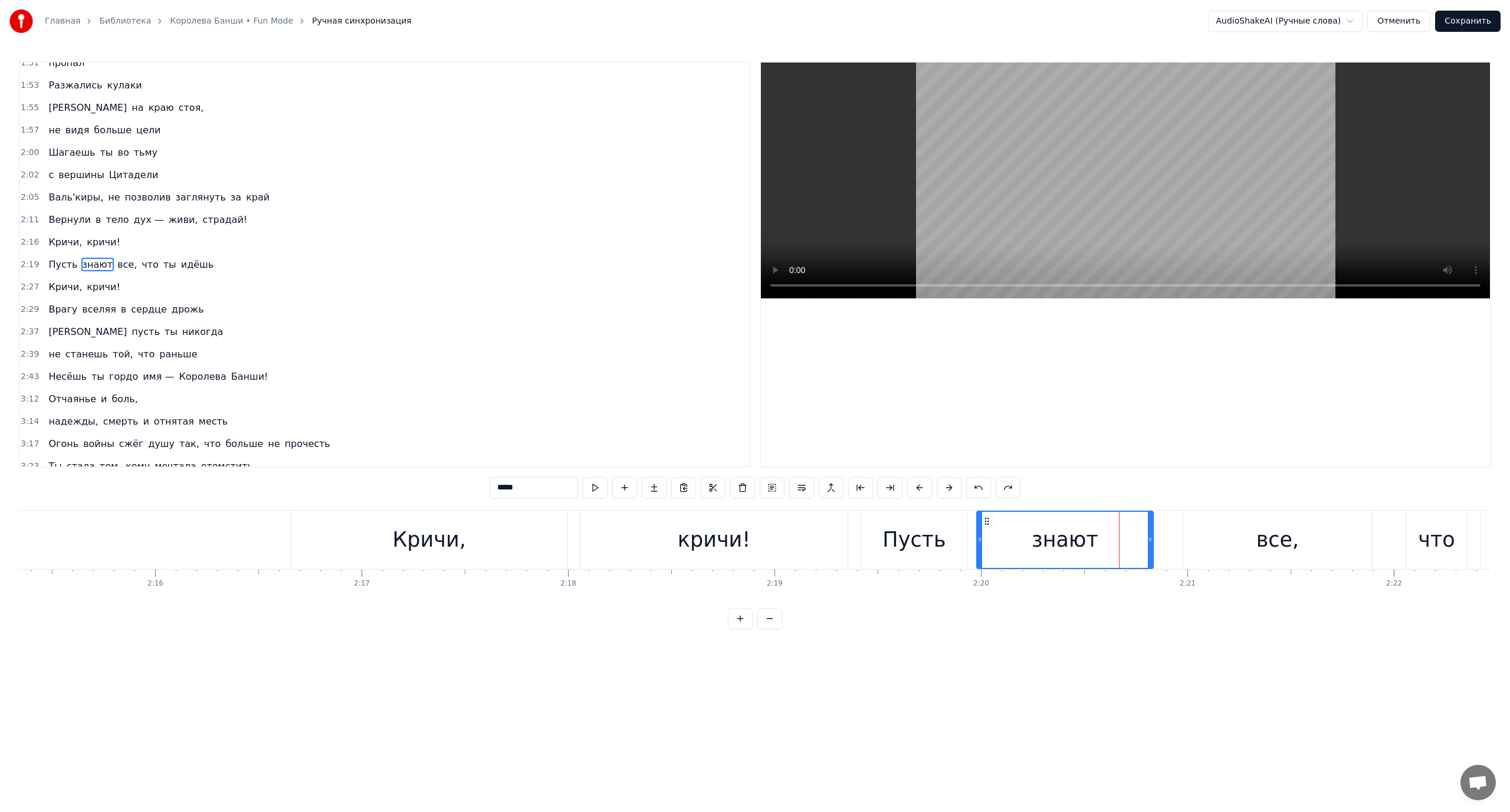
click at [1206, 525] on div "все," at bounding box center [1277, 540] width 188 height 58
type input "****"
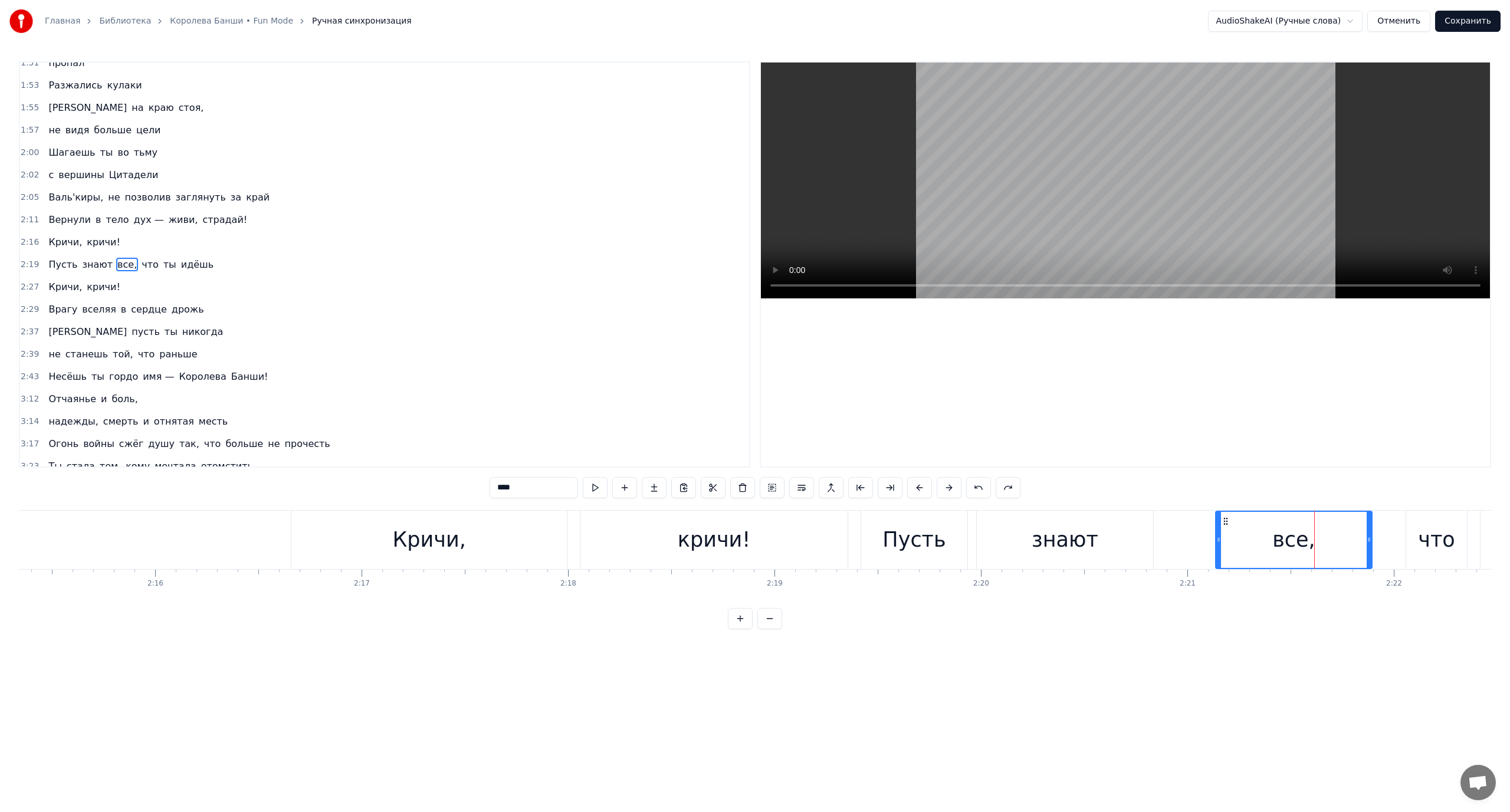
drag, startPoint x: 1184, startPoint y: 535, endPoint x: 1217, endPoint y: 546, distance: 34.8
click at [1217, 546] on div at bounding box center [1218, 539] width 5 height 56
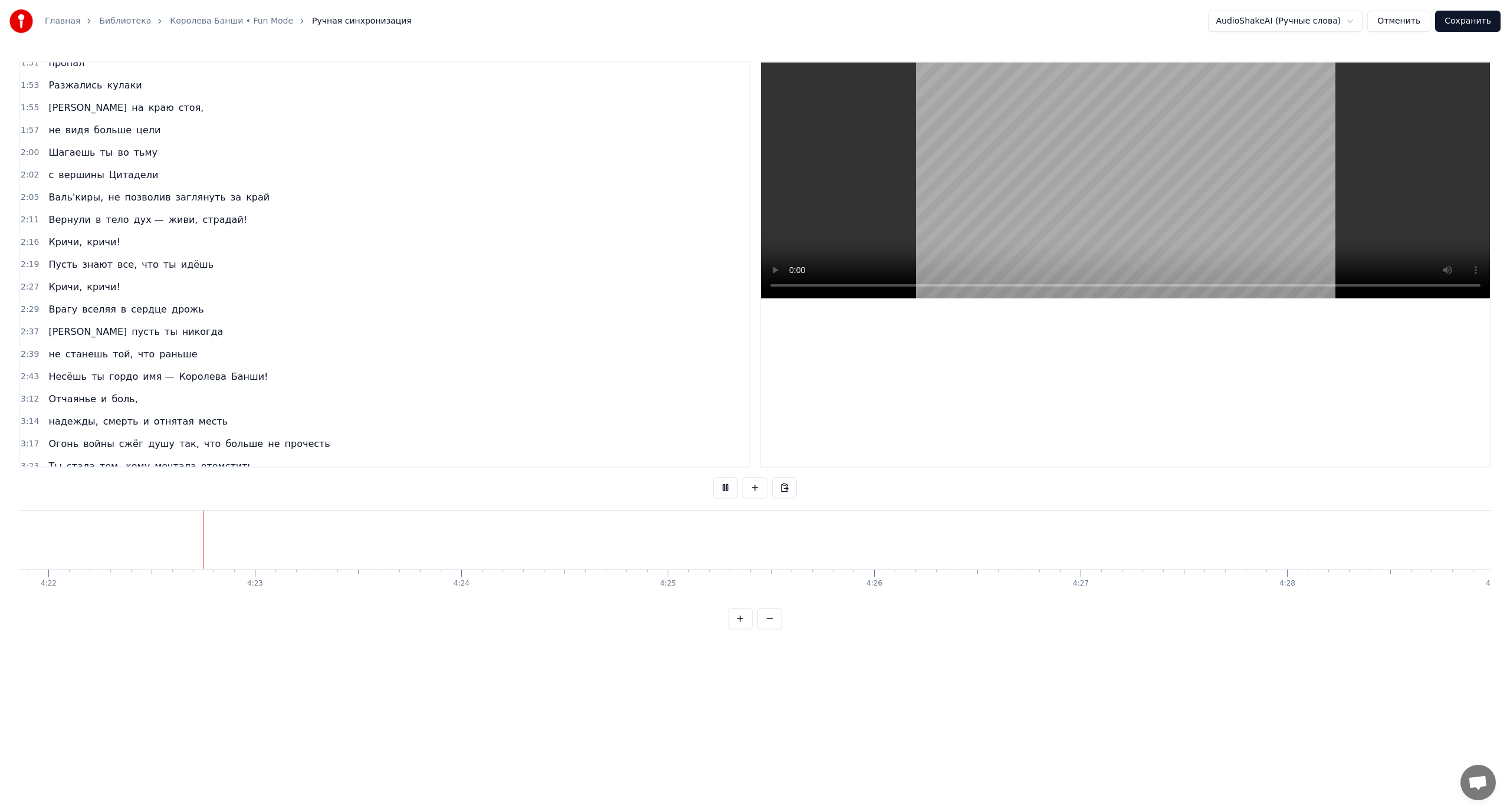
scroll to position [0, 54056]
click at [1466, 21] on button "Сохранить" at bounding box center [1467, 20] width 65 height 21
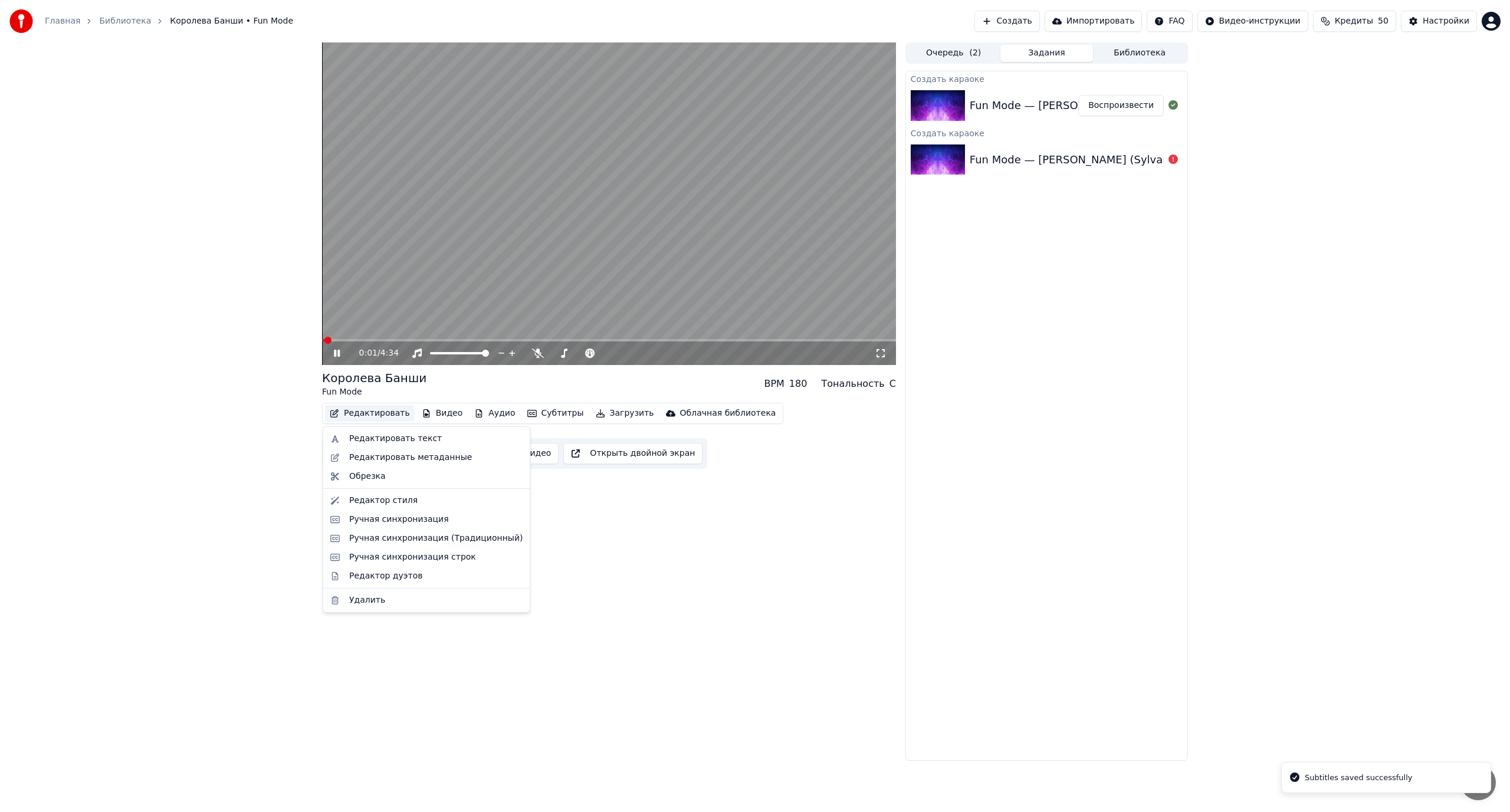
click at [375, 414] on button "Редактировать" at bounding box center [370, 413] width 90 height 17
click at [375, 436] on div "Редактировать текст" at bounding box center [395, 438] width 92 height 12
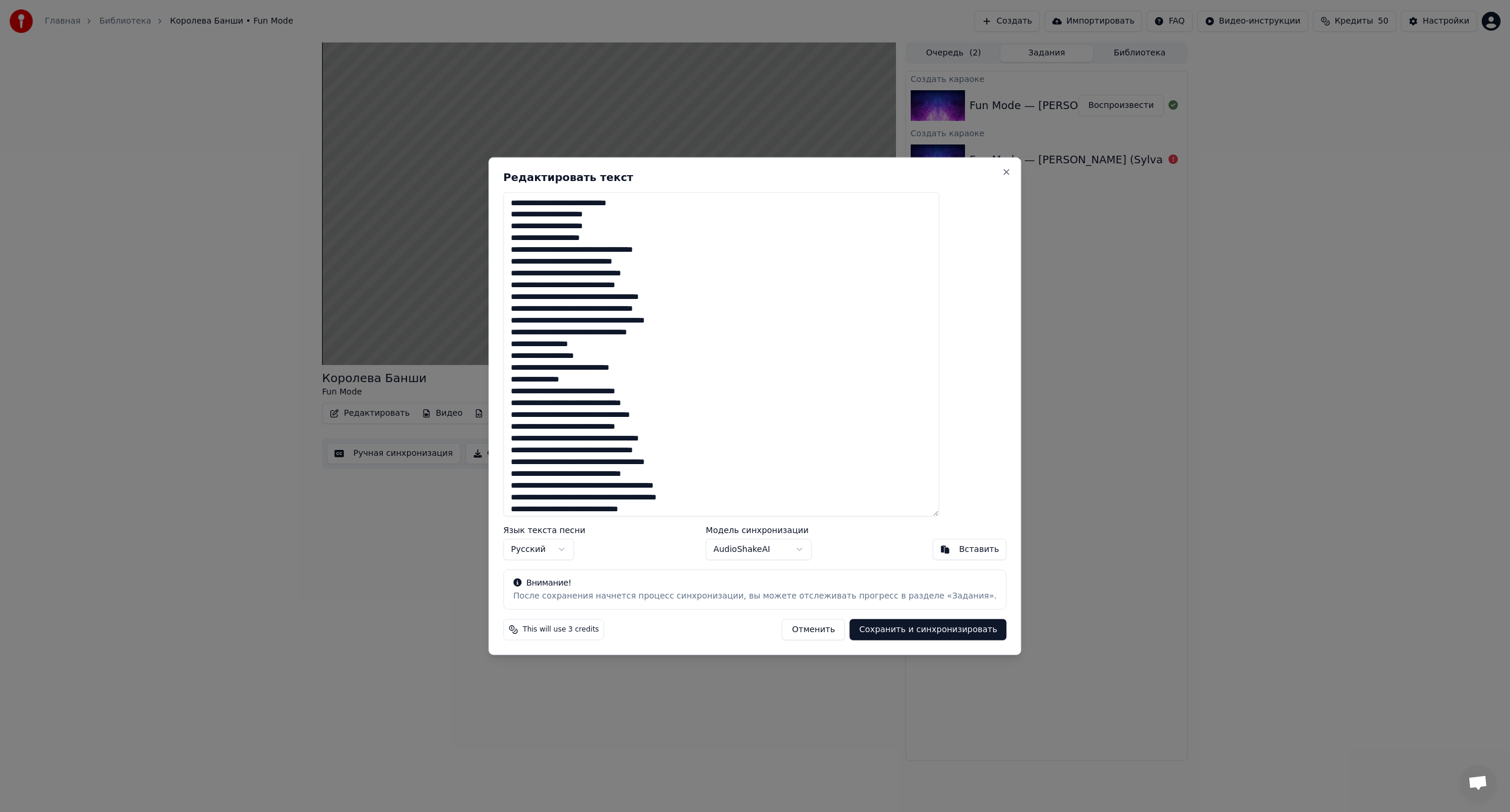
click at [557, 331] on textarea at bounding box center [721, 354] width 436 height 325
click at [558, 333] on textarea at bounding box center [721, 354] width 436 height 325
click at [785, 632] on button "Отменить" at bounding box center [814, 629] width 63 height 21
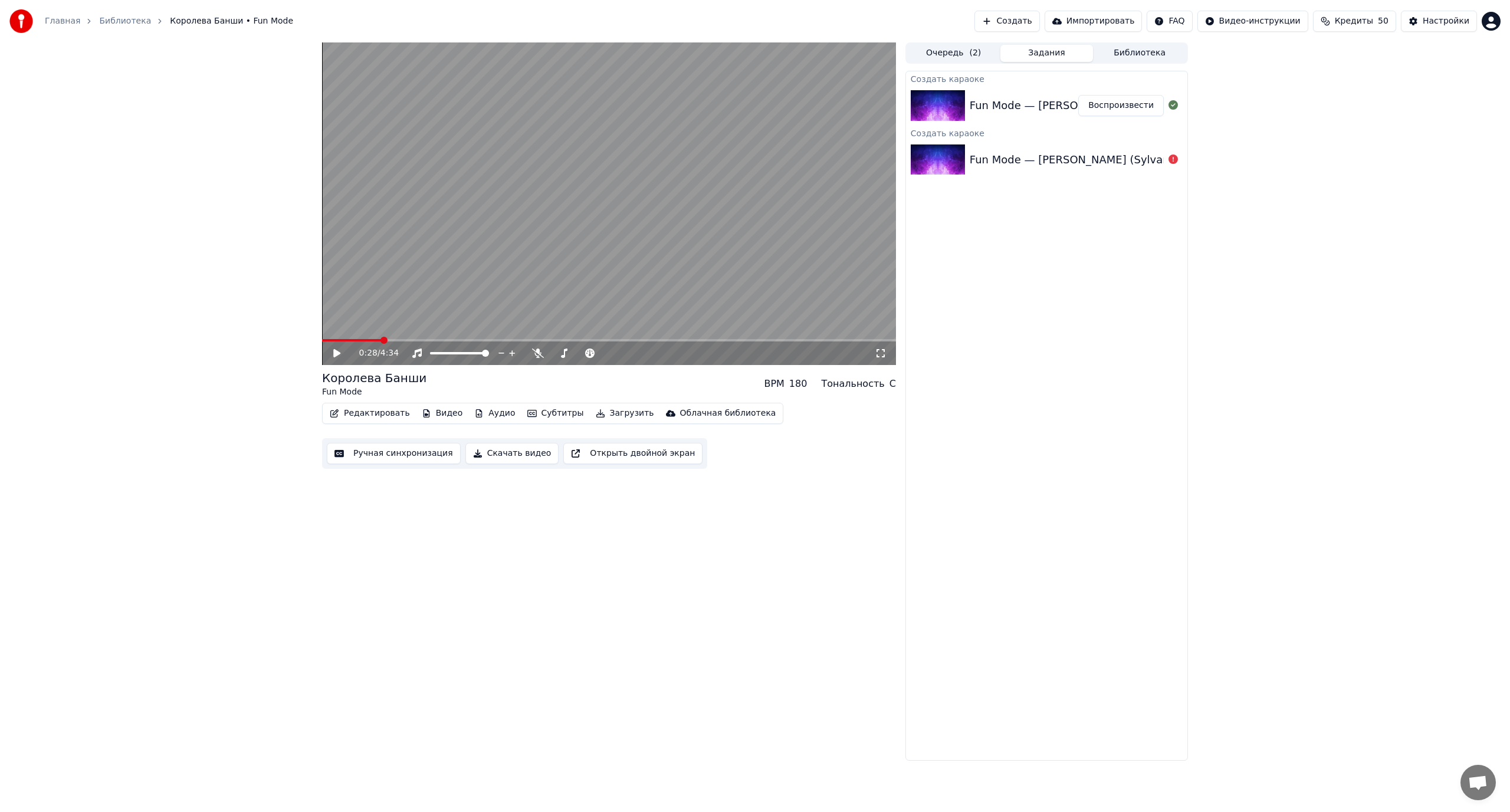
click at [395, 454] on button "Ручная синхронизация" at bounding box center [393, 453] width 134 height 21
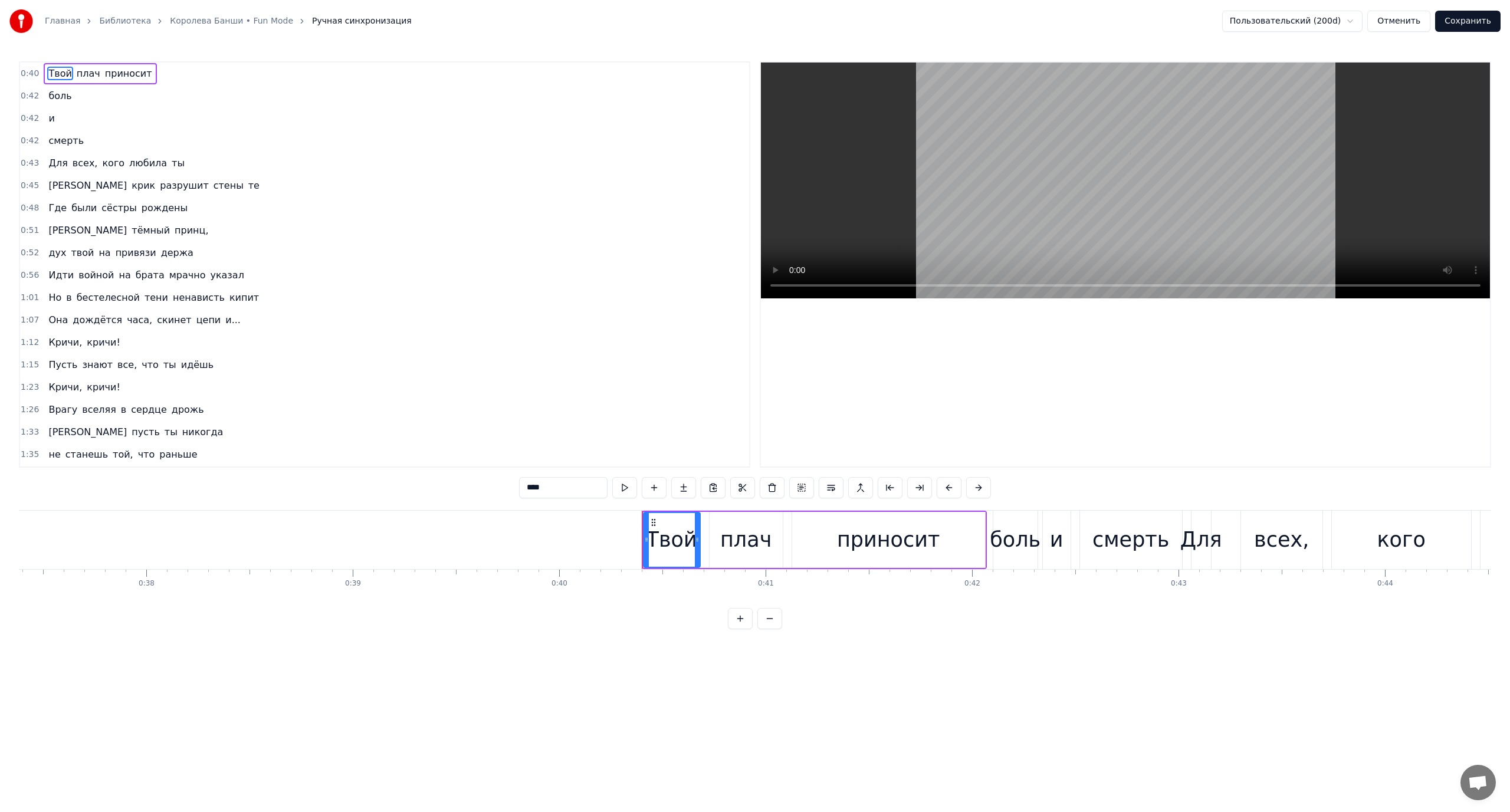
scroll to position [0, 8280]
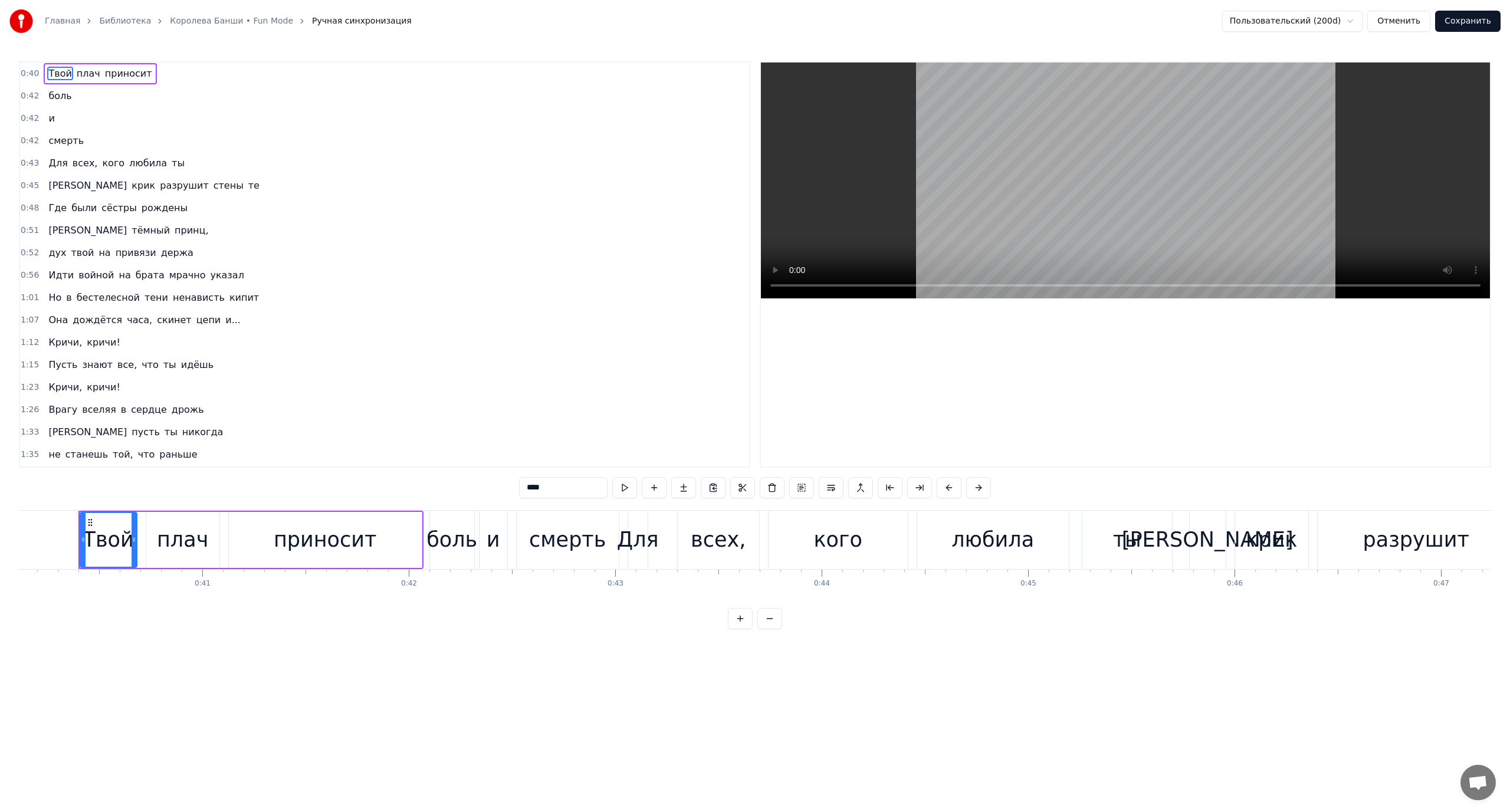
click at [67, 366] on span "Пусть" at bounding box center [63, 364] width 32 height 13
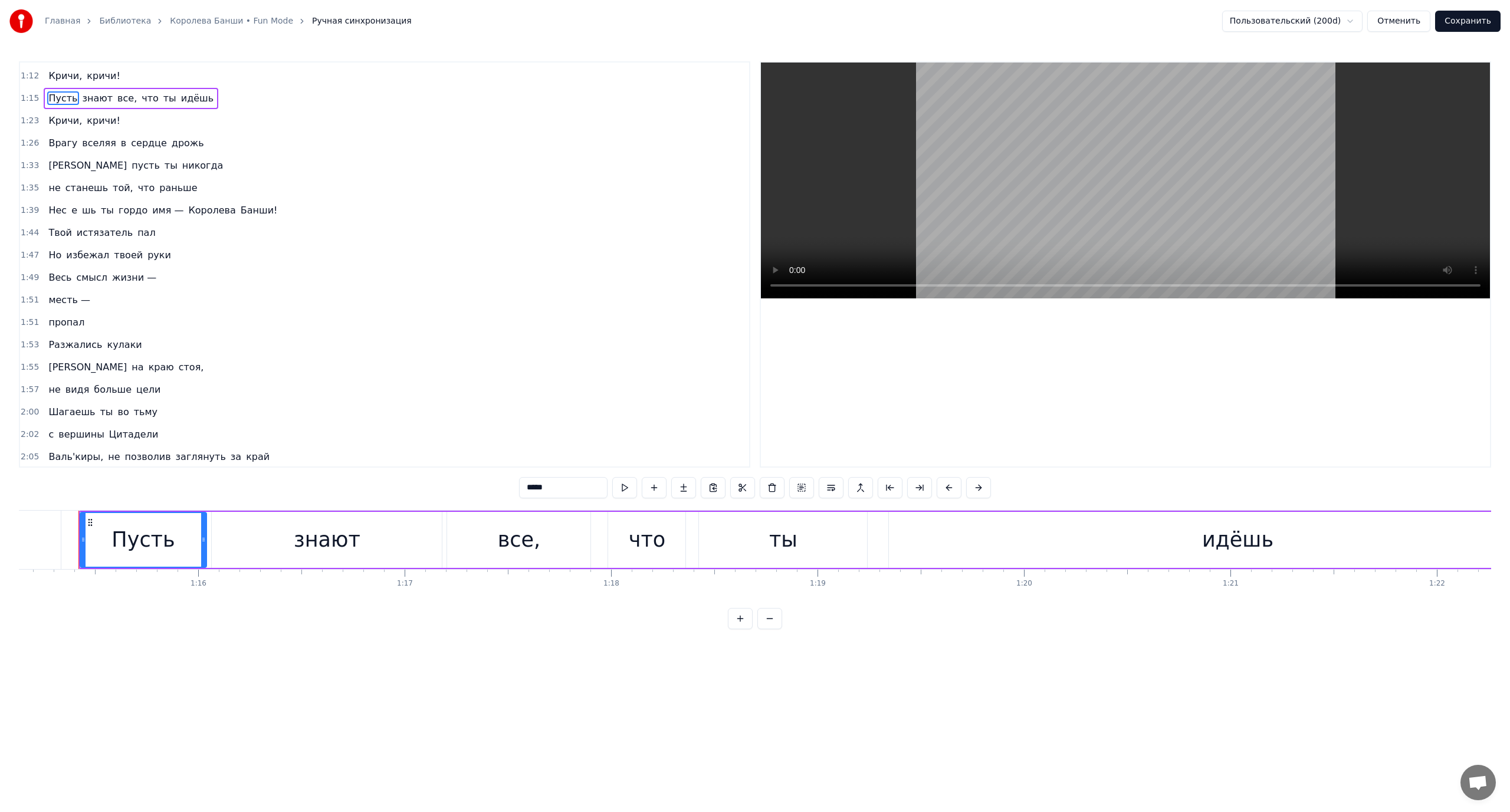
scroll to position [243, 0]
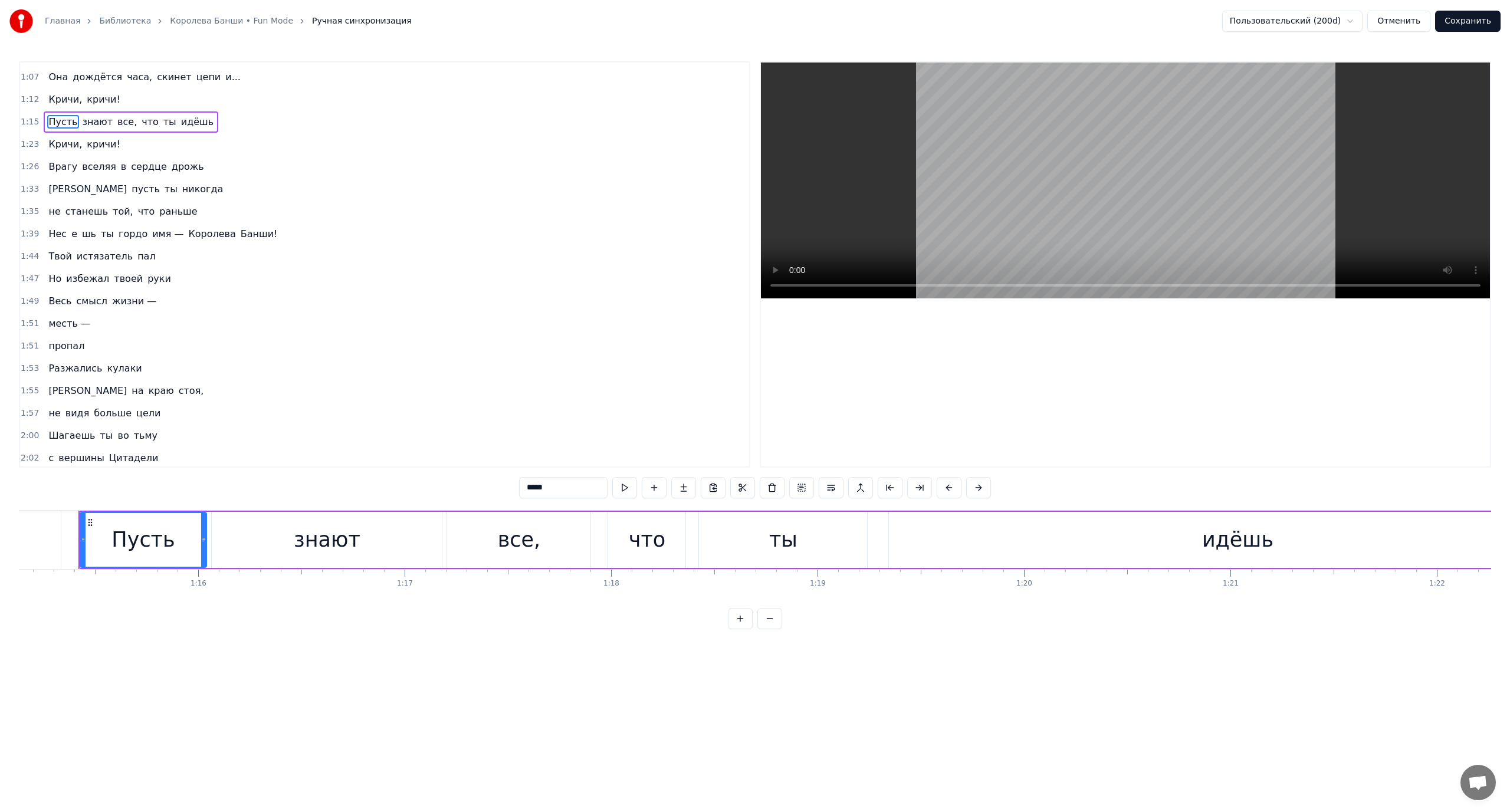
click at [70, 237] on span "e" at bounding box center [74, 233] width 8 height 13
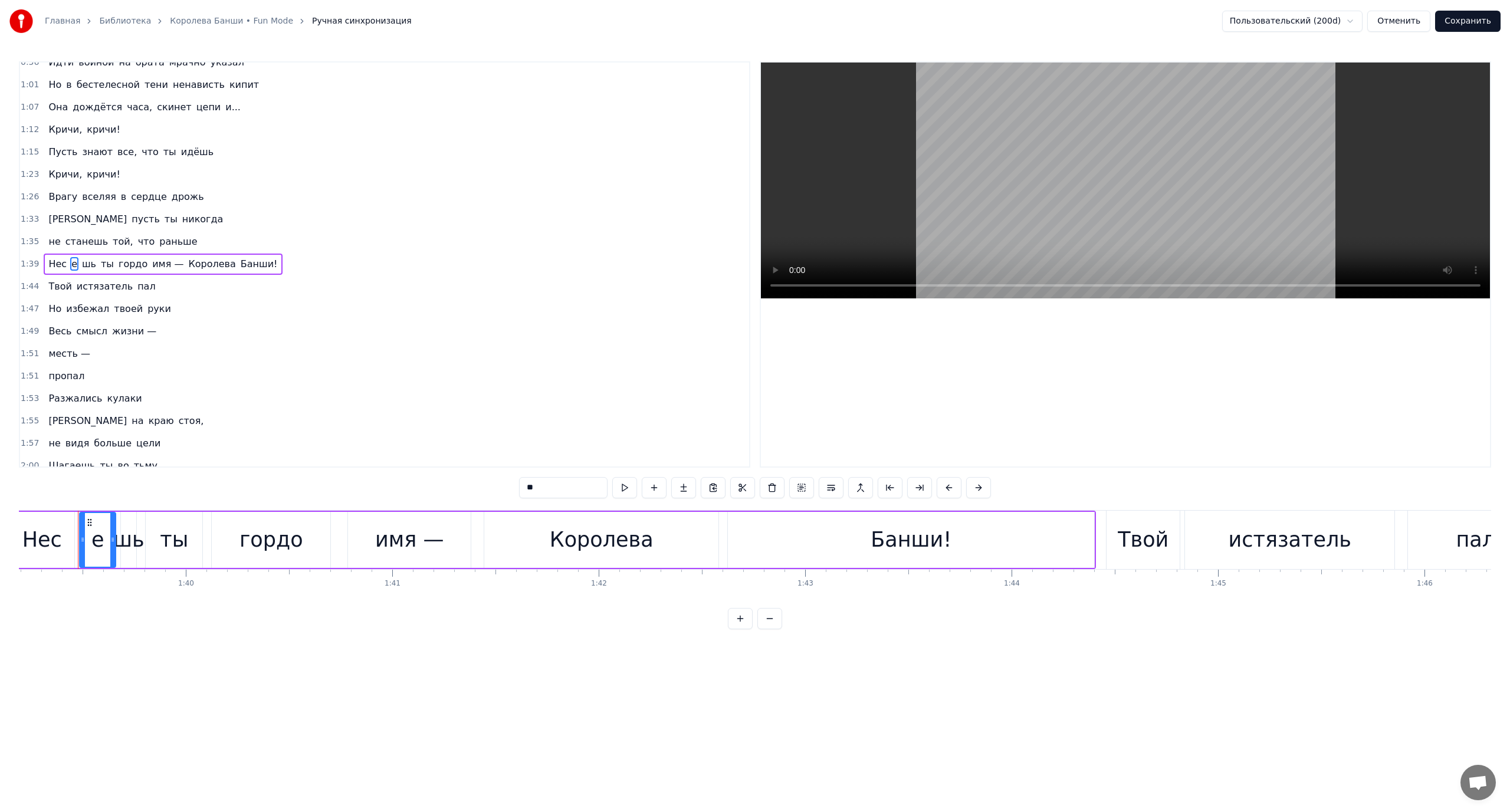
scroll to position [212, 0]
click at [58, 263] on span "Нес" at bounding box center [58, 264] width 21 height 13
type input "***"
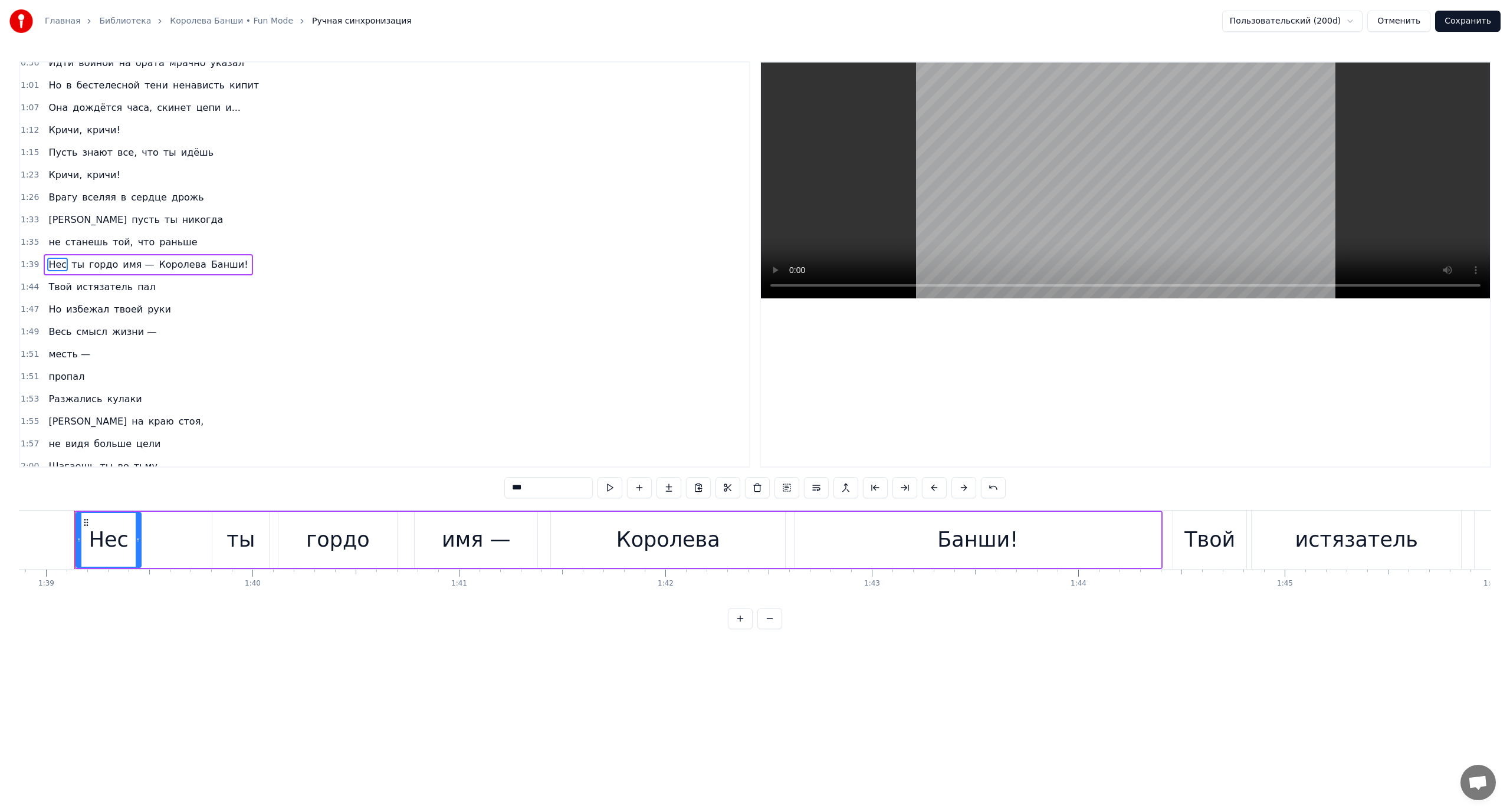
scroll to position [0, 20406]
click at [104, 280] on div "Копировать слово Ctrl+C" at bounding box center [132, 280] width 145 height 19
click at [57, 263] on span "Нес" at bounding box center [58, 264] width 21 height 13
click at [55, 265] on html "Главная Библиотека Королева Банши • Fun Mode Ручная синхронизация Пользовательс…" at bounding box center [755, 324] width 1510 height 648
click at [55, 265] on span "Нес" at bounding box center [58, 264] width 21 height 13
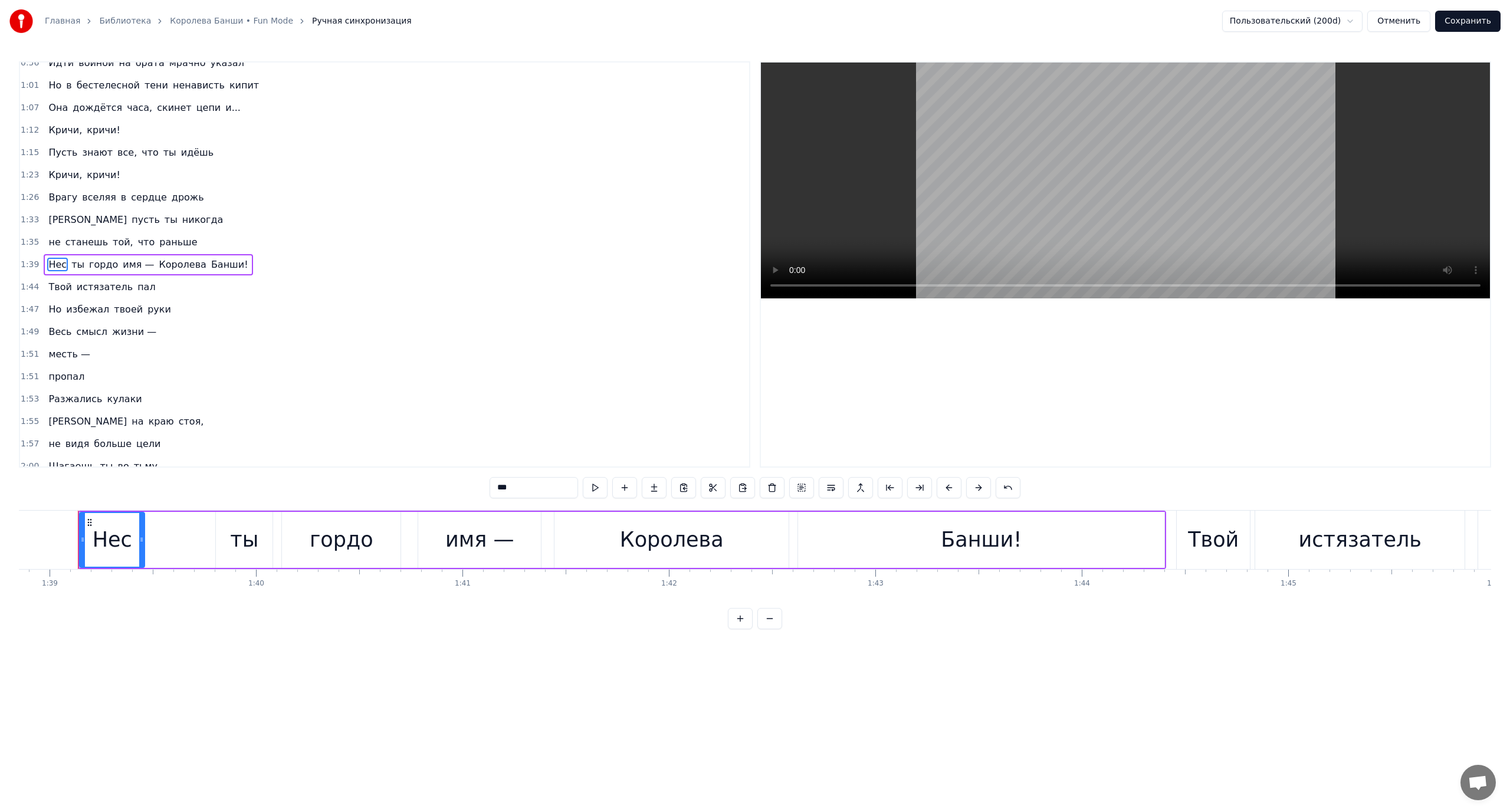
click at [55, 265] on span "Нес" at bounding box center [58, 264] width 21 height 13
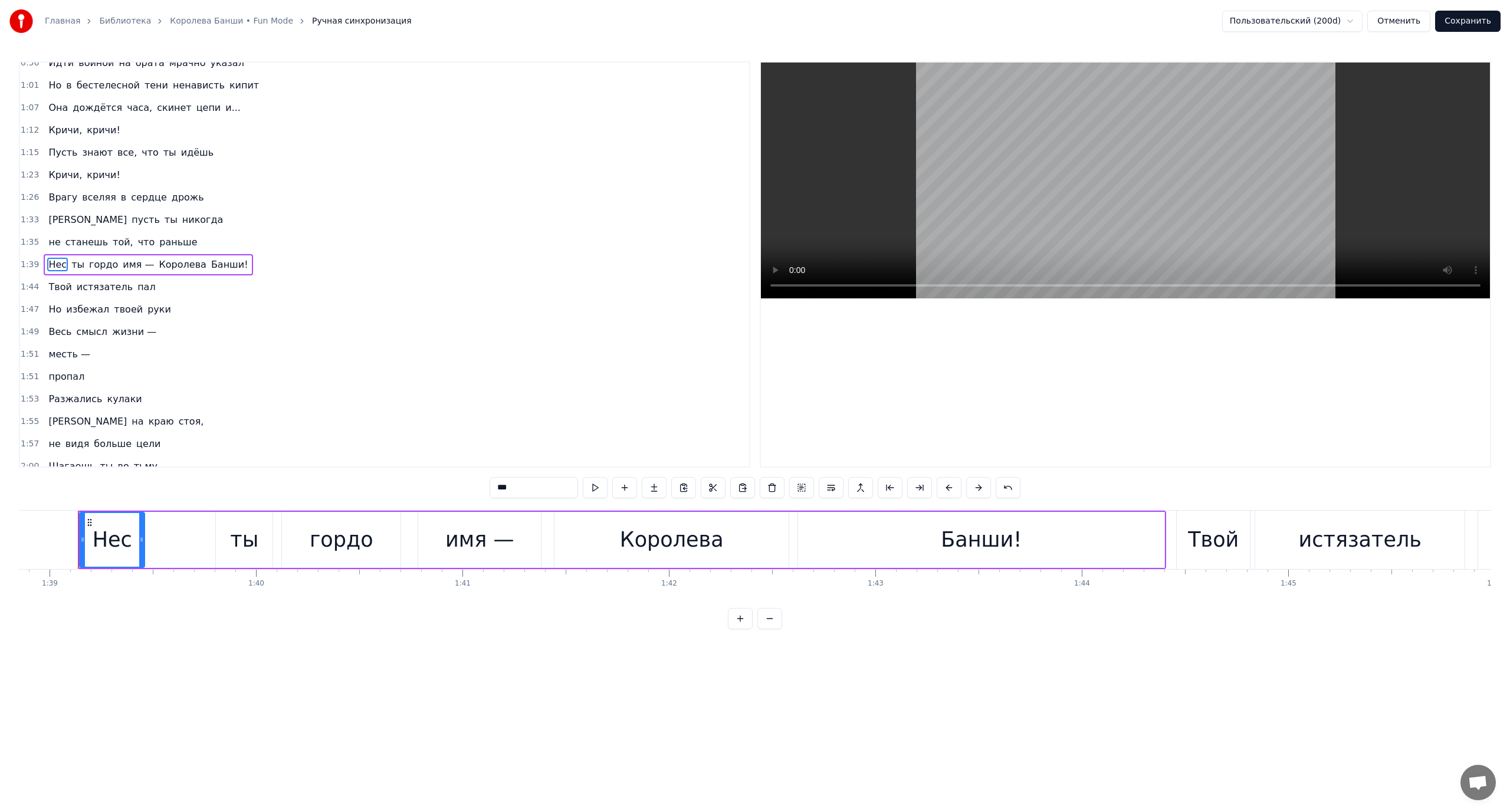
click at [55, 265] on span "Нес" at bounding box center [58, 264] width 21 height 13
click at [54, 265] on span "Нес" at bounding box center [58, 264] width 21 height 13
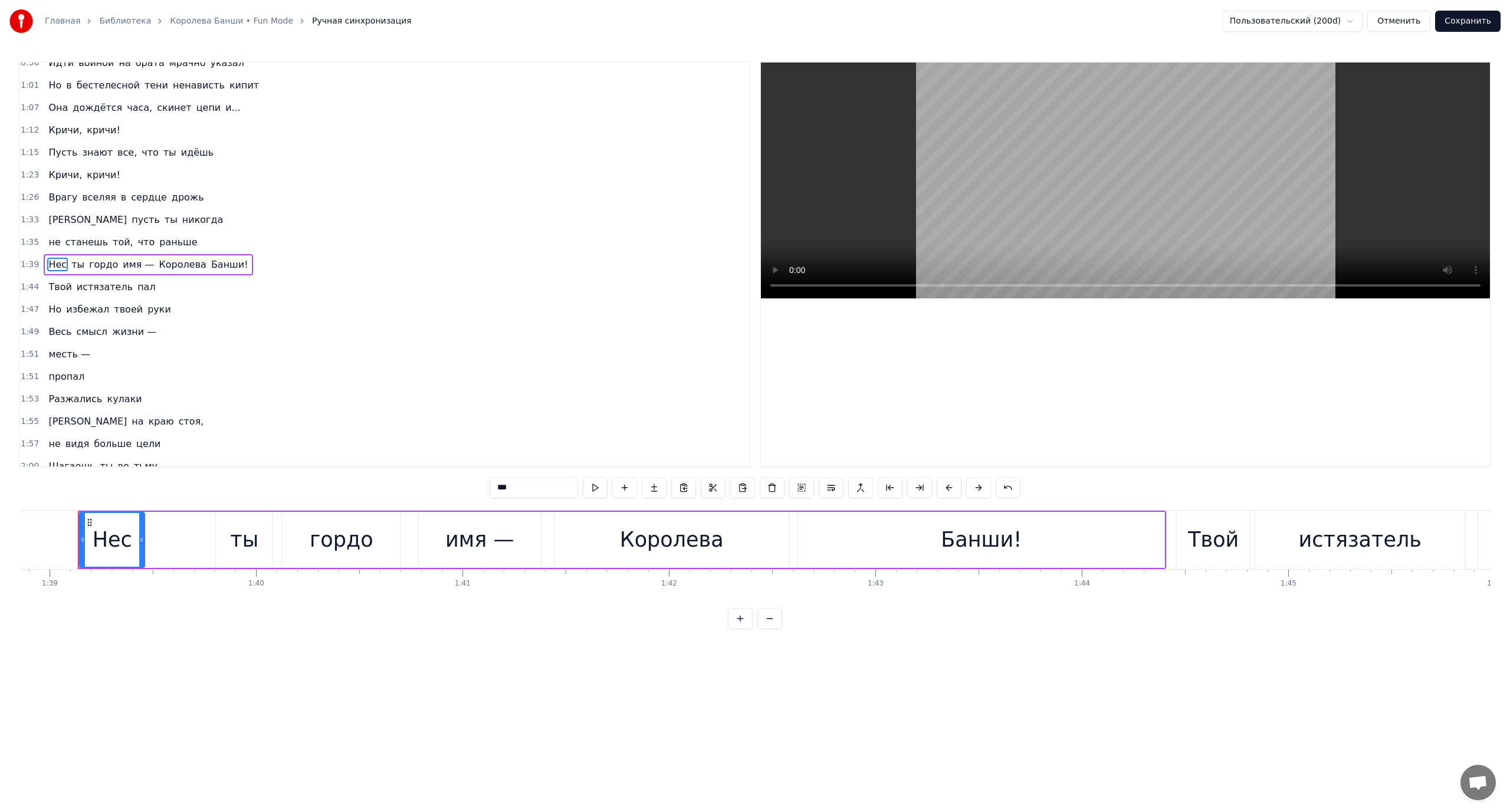
click at [54, 265] on span "Нес" at bounding box center [58, 264] width 21 height 13
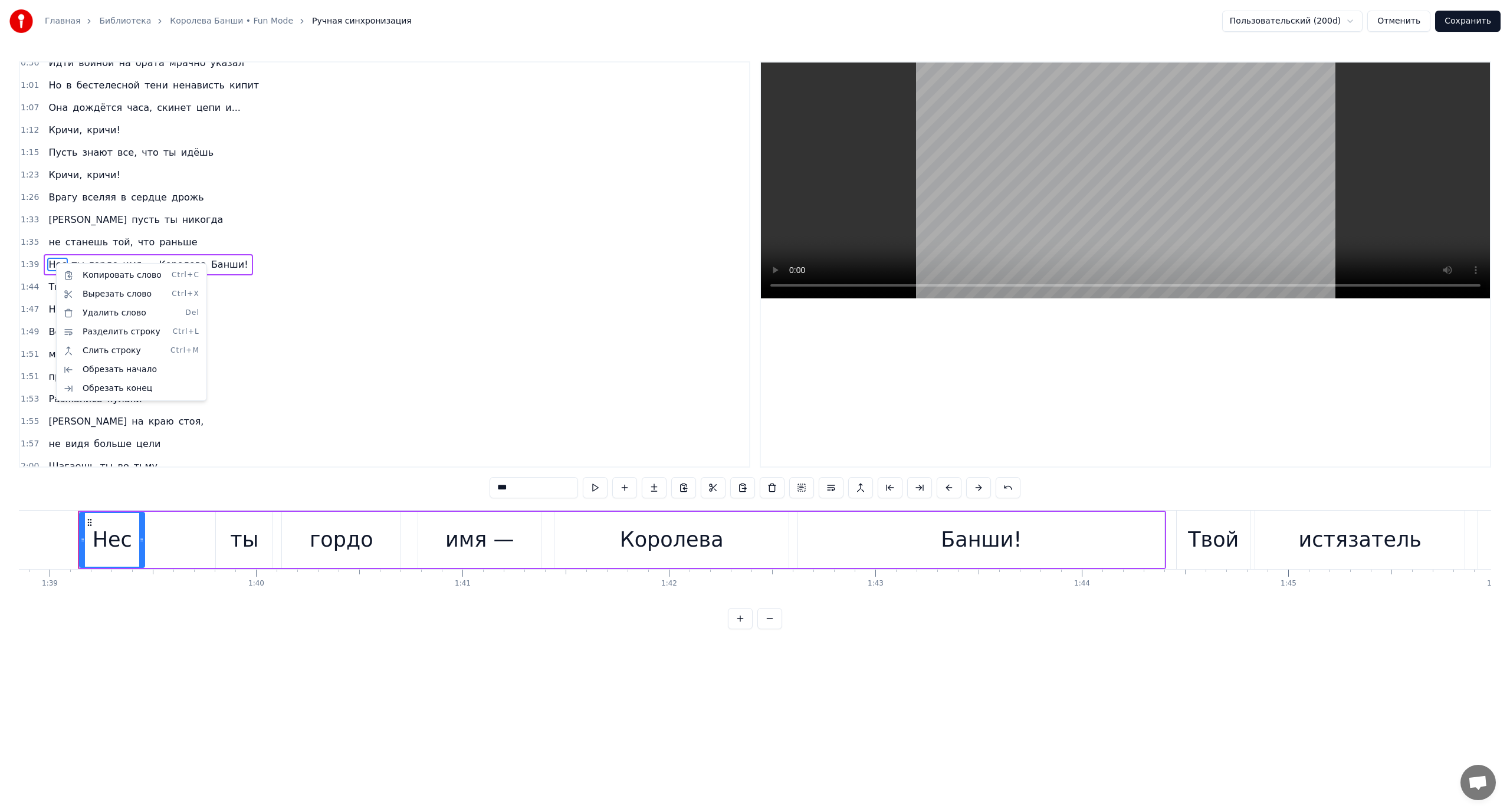
click at [1401, 19] on html "Главная Библиотека Королева Банши • Fun Mode Ручная синхронизация Пользовательс…" at bounding box center [755, 324] width 1510 height 648
click at [1401, 19] on button "Отменить" at bounding box center [1399, 20] width 63 height 21
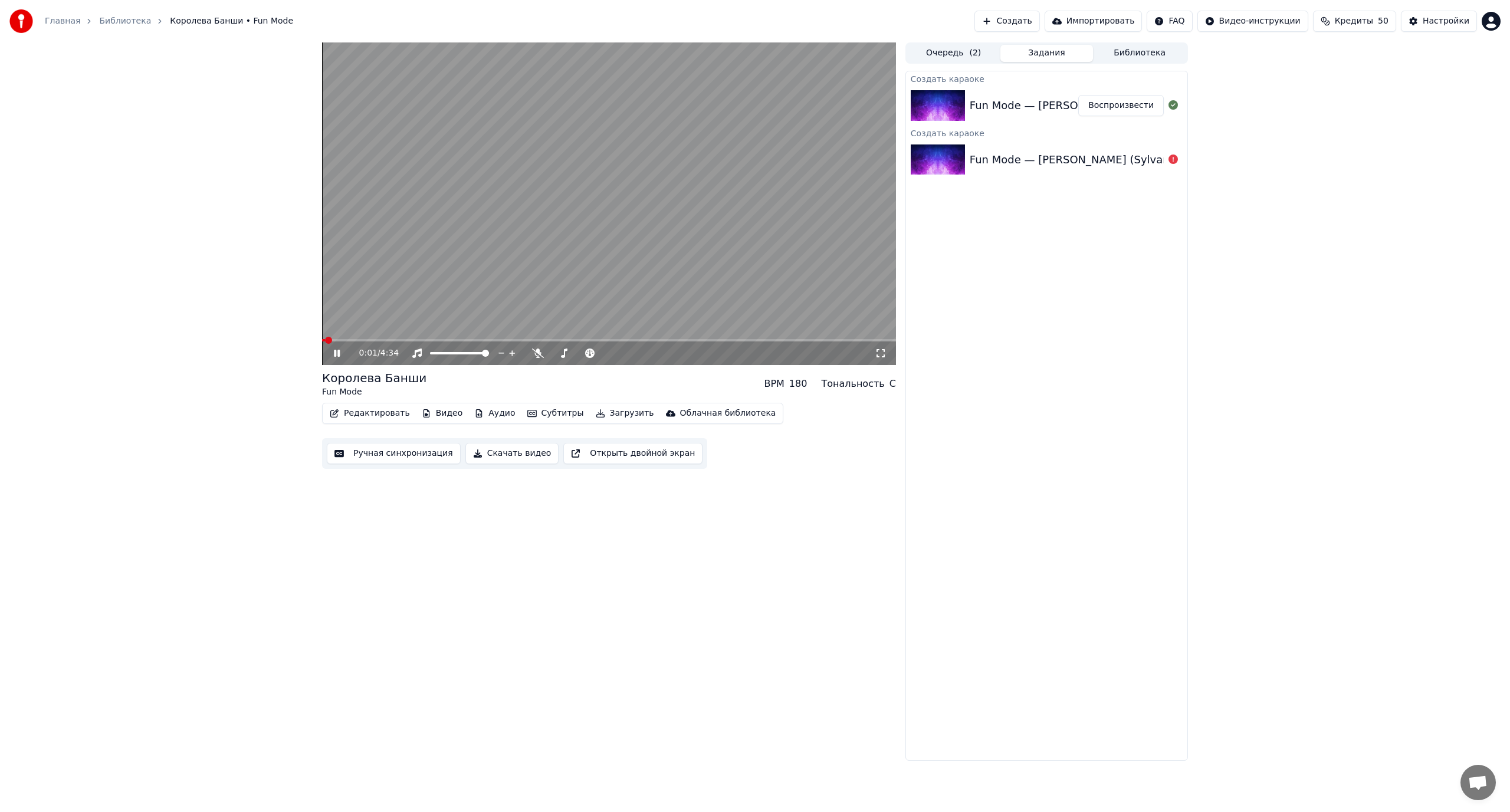
click at [591, 278] on video at bounding box center [609, 203] width 574 height 322
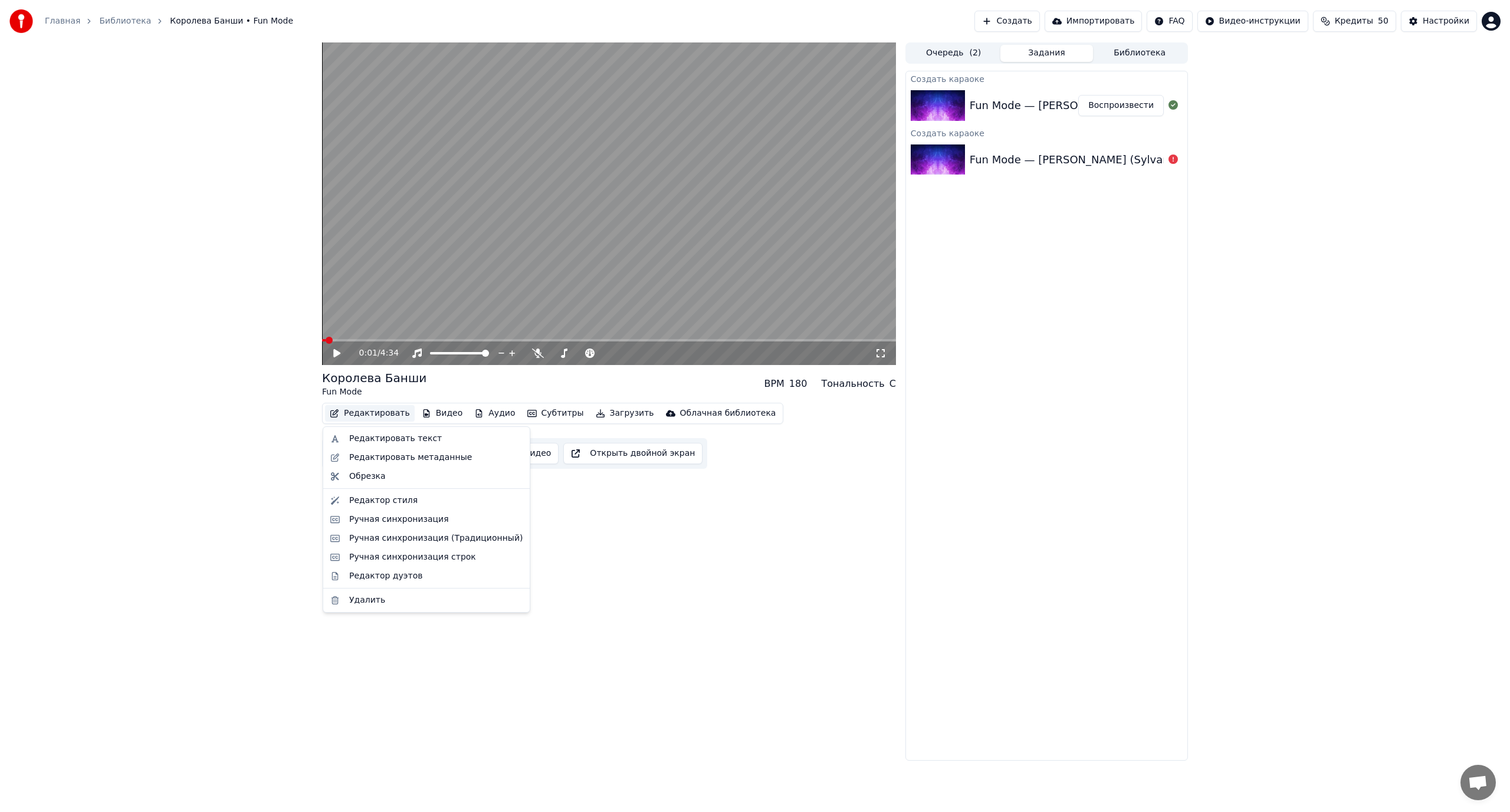
click at [350, 413] on button "Редактировать" at bounding box center [370, 413] width 90 height 17
click at [393, 437] on div "Редактировать текст" at bounding box center [395, 438] width 92 height 12
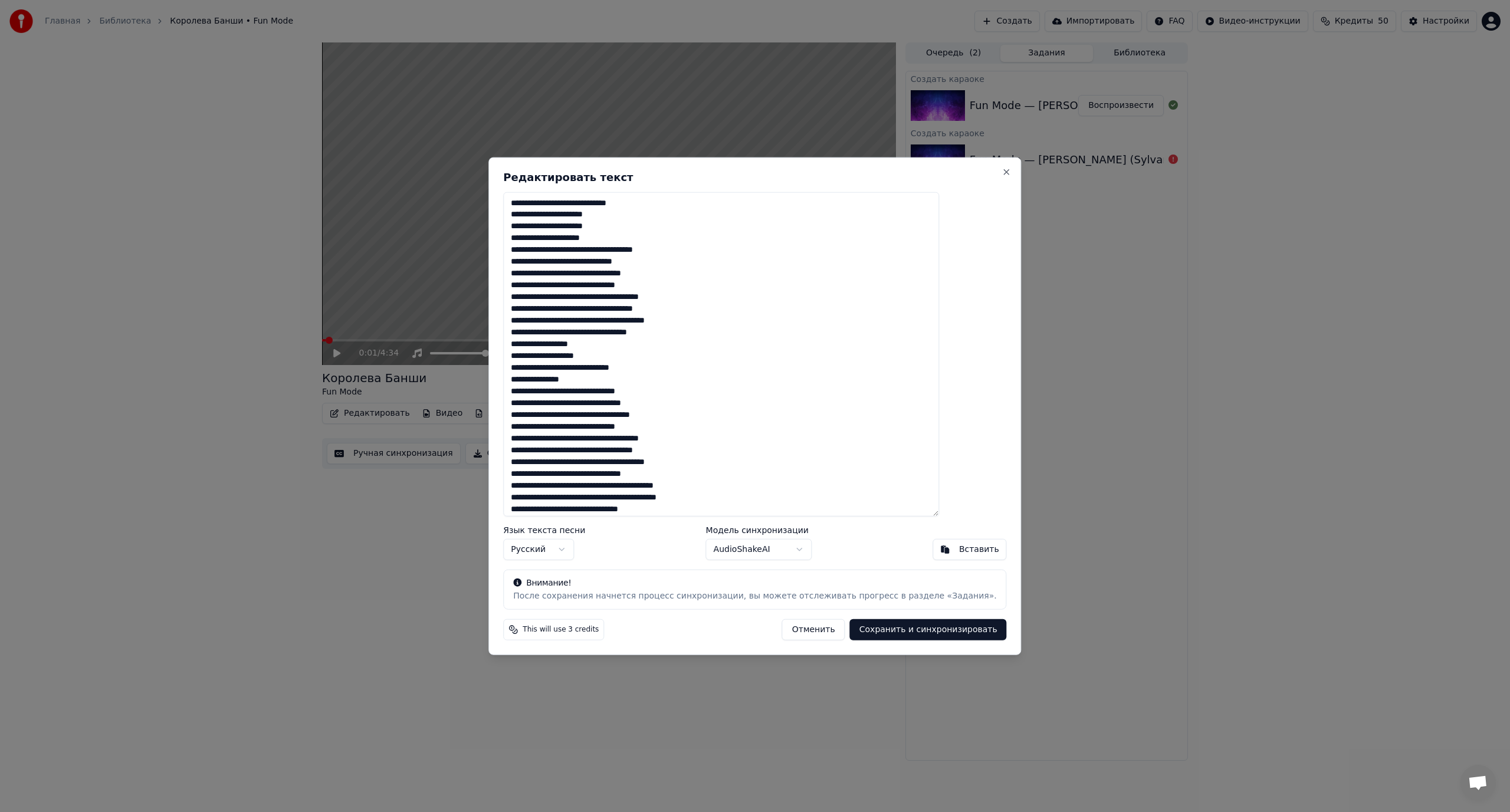
click at [559, 334] on textarea at bounding box center [721, 354] width 436 height 325
click at [643, 550] on div "Язык текста песни Русский Модель синхронизации AudioShakeAI Вставить" at bounding box center [755, 542] width 503 height 34
drag, startPoint x: 572, startPoint y: 332, endPoint x: 523, endPoint y: 333, distance: 49.0
click at [523, 333] on div "Редактировать текст Язык текста песни Русский Модель синхронизации AudioShakeAI…" at bounding box center [754, 406] width 532 height 498
type textarea "**********"
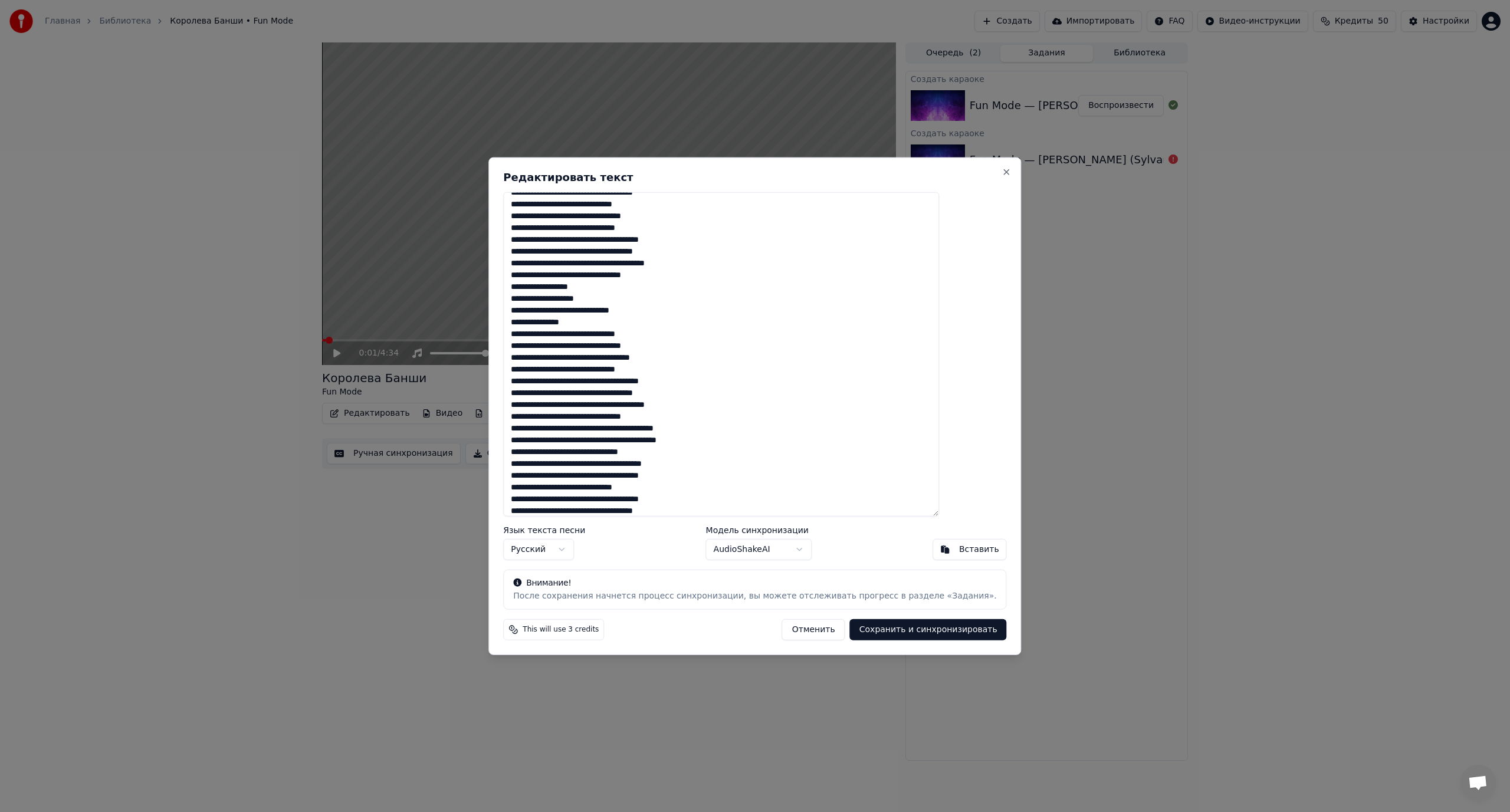
scroll to position [86, 0]
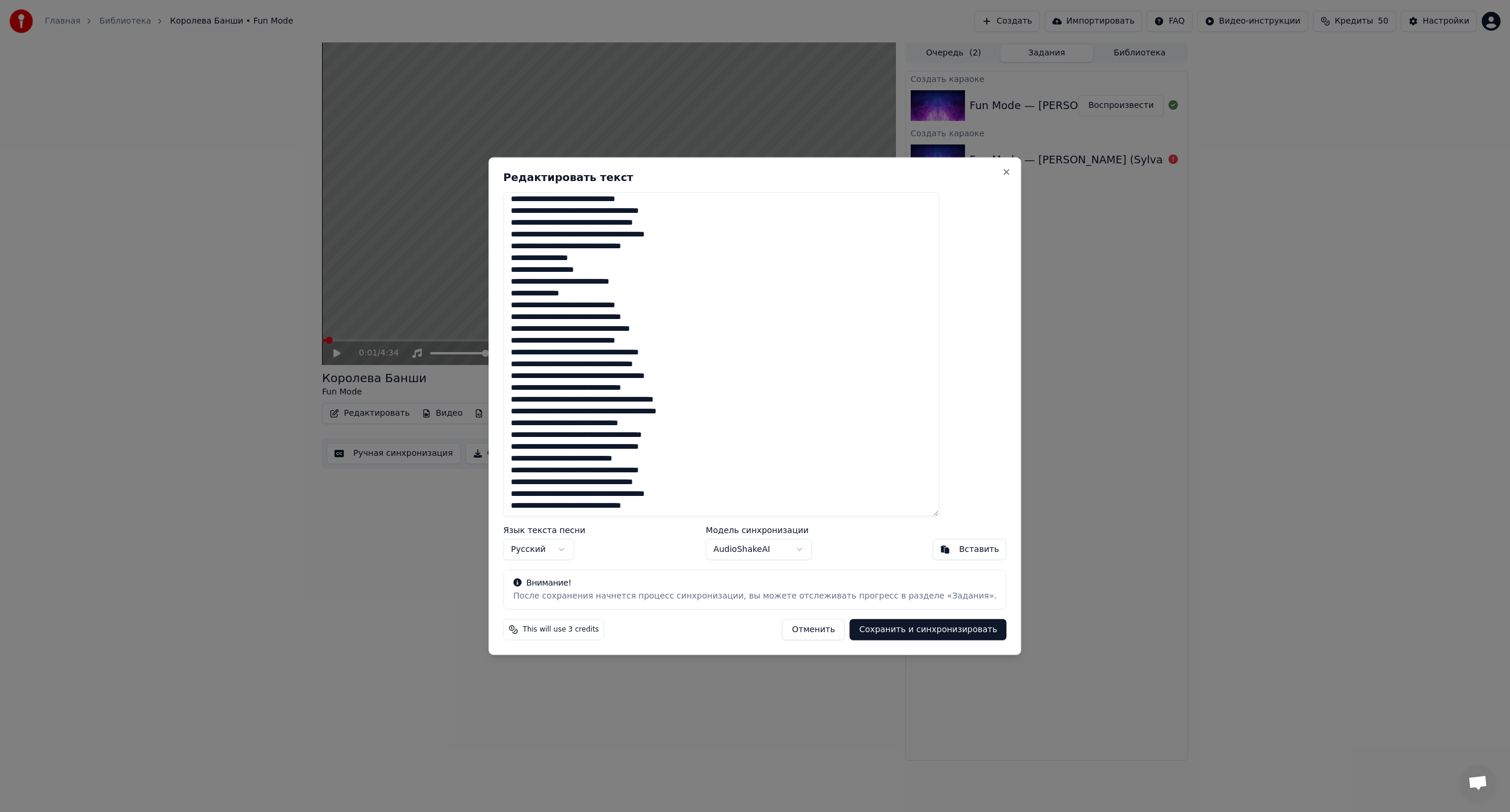
click at [910, 629] on button "Сохранить и синхронизировать" at bounding box center [928, 629] width 157 height 21
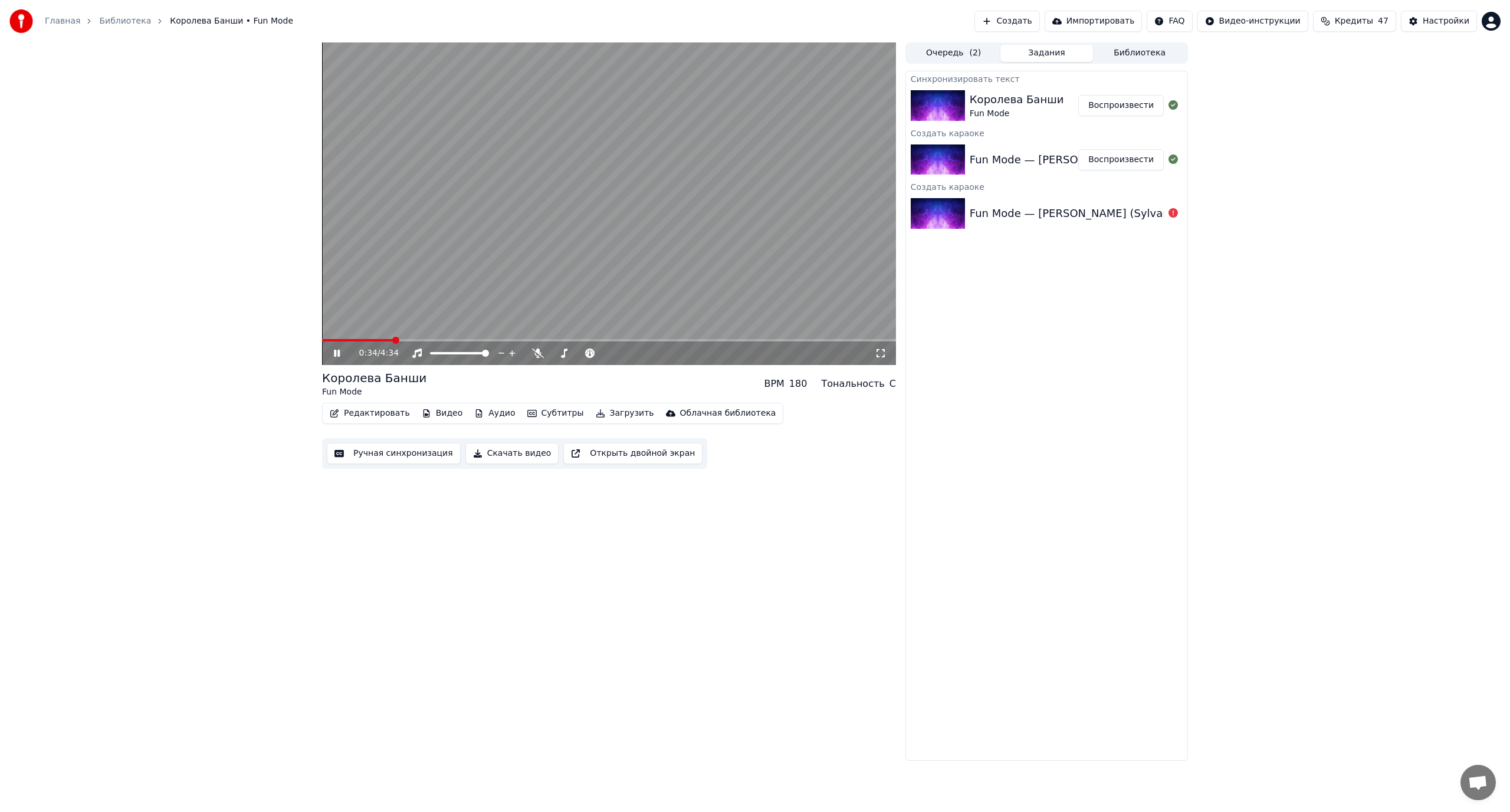
click at [392, 341] on span at bounding box center [609, 340] width 574 height 2
click at [431, 340] on span at bounding box center [609, 340] width 574 height 2
click at [377, 453] on button "Ручная синхронизация" at bounding box center [393, 453] width 134 height 21
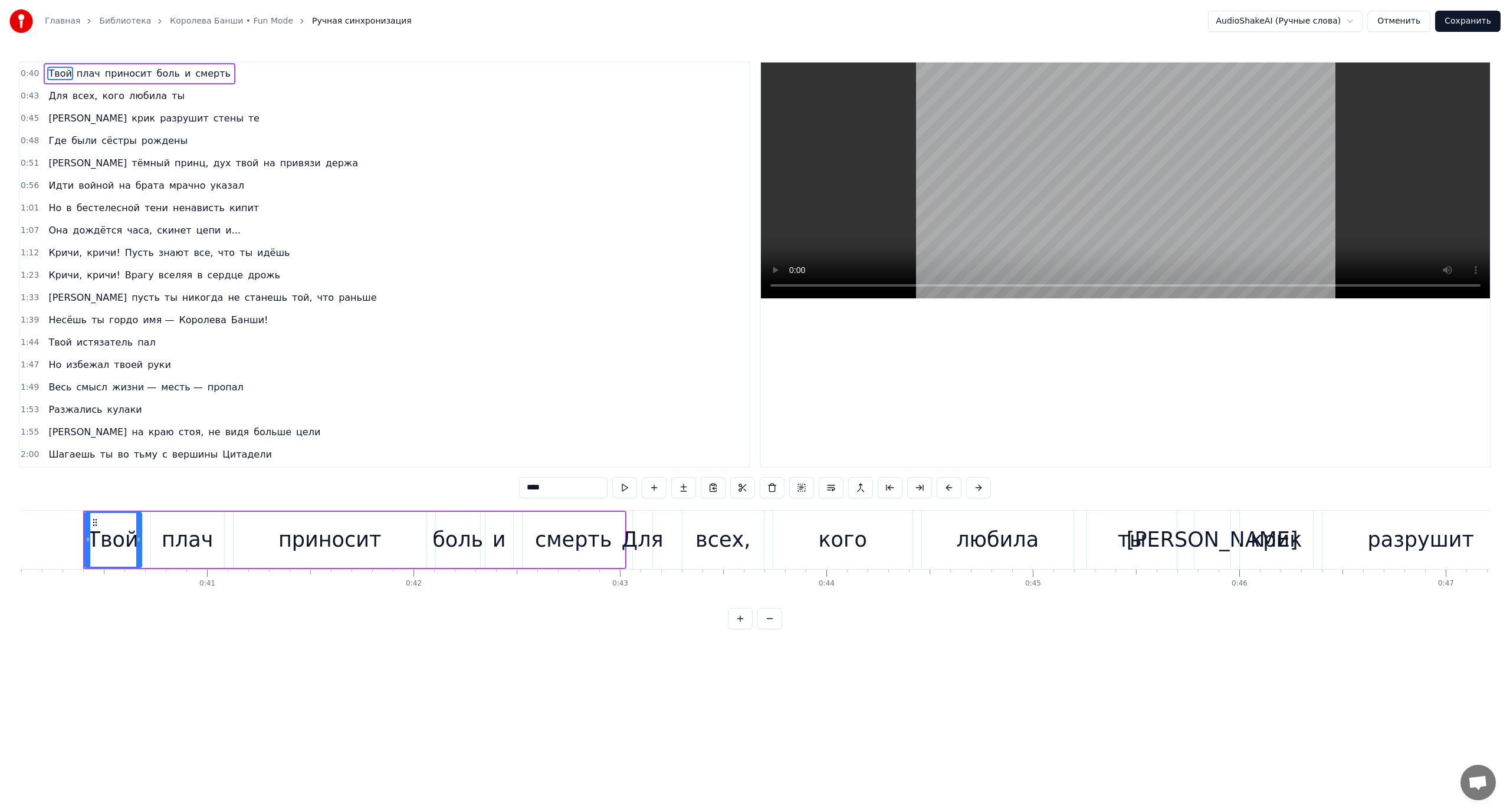
scroll to position [0, 8280]
click at [156, 73] on span "боль" at bounding box center [168, 73] width 25 height 13
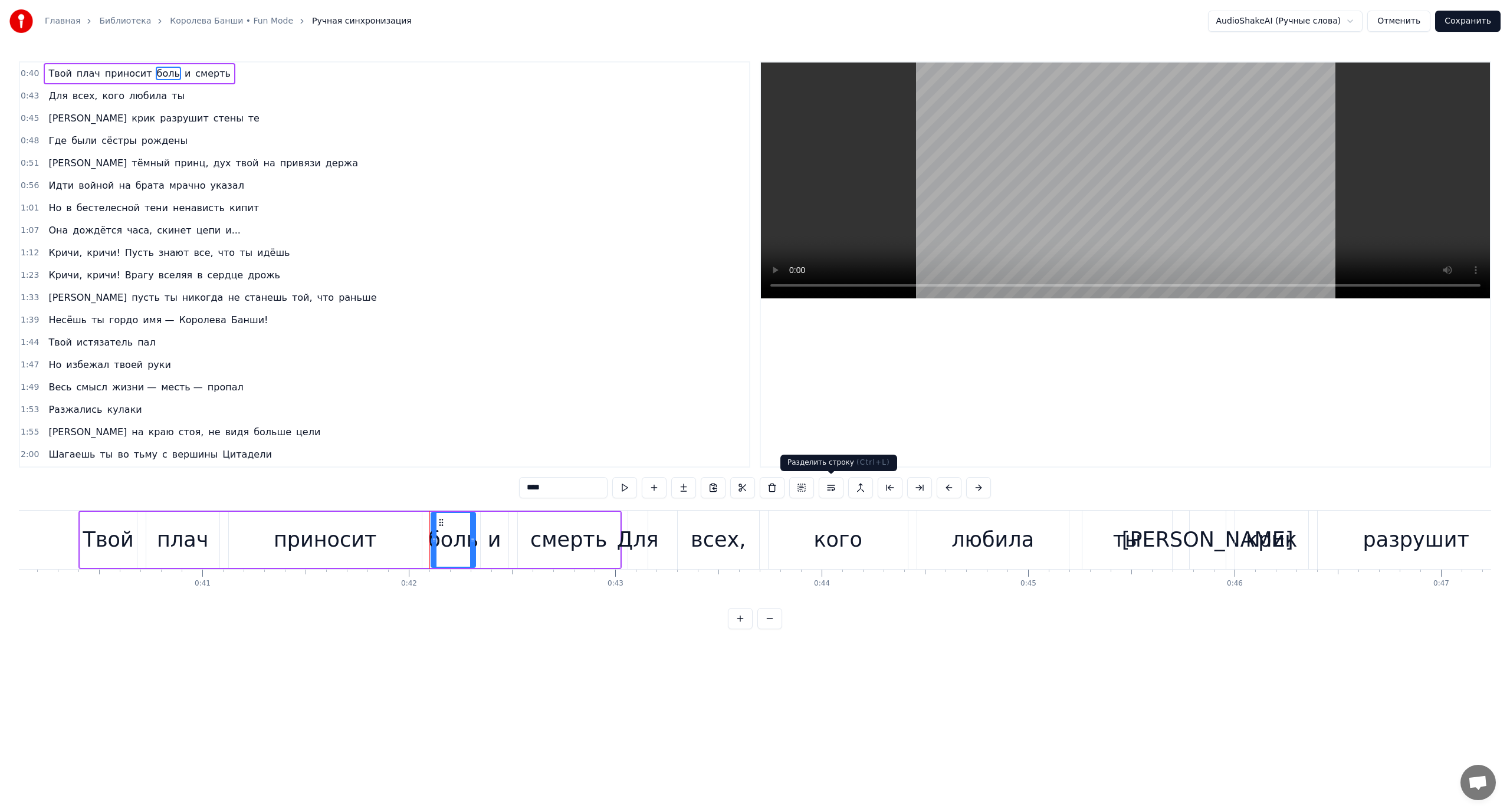
click at [832, 488] on button at bounding box center [830, 487] width 24 height 21
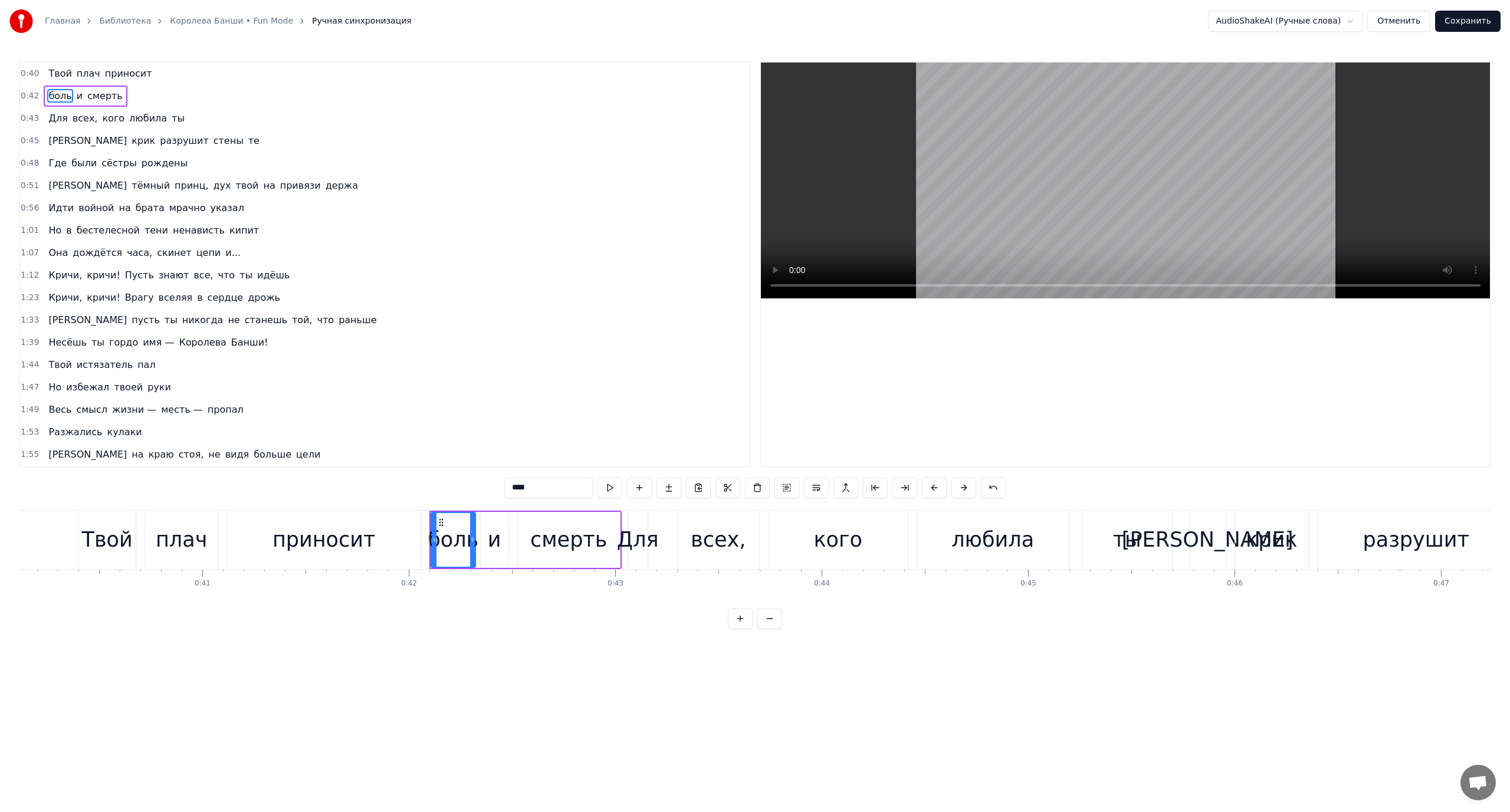
click at [57, 73] on span "Твой" at bounding box center [60, 73] width 25 height 13
click at [94, 93] on span "смерть" at bounding box center [105, 95] width 38 height 13
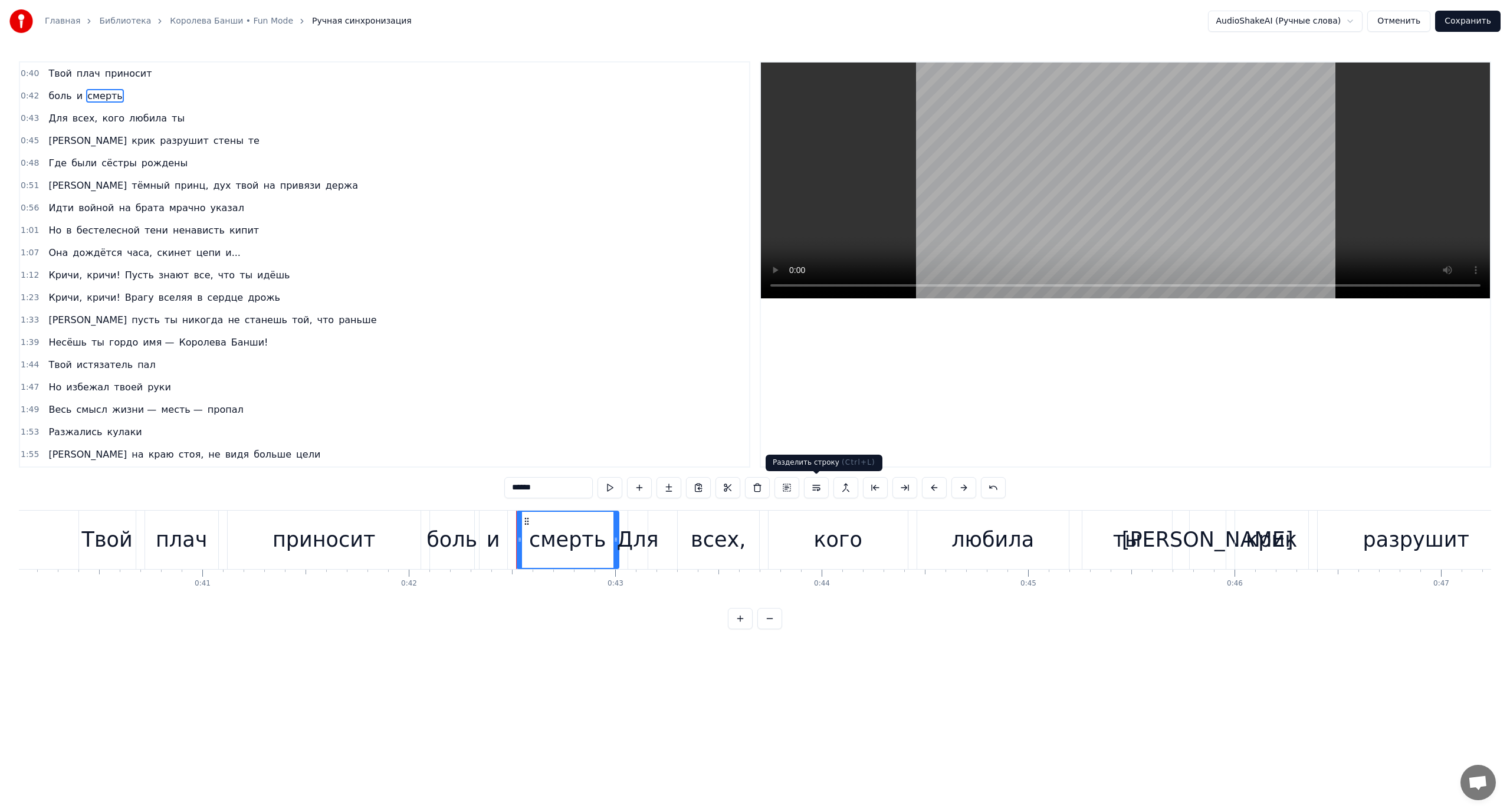
click at [821, 488] on button at bounding box center [816, 487] width 24 height 21
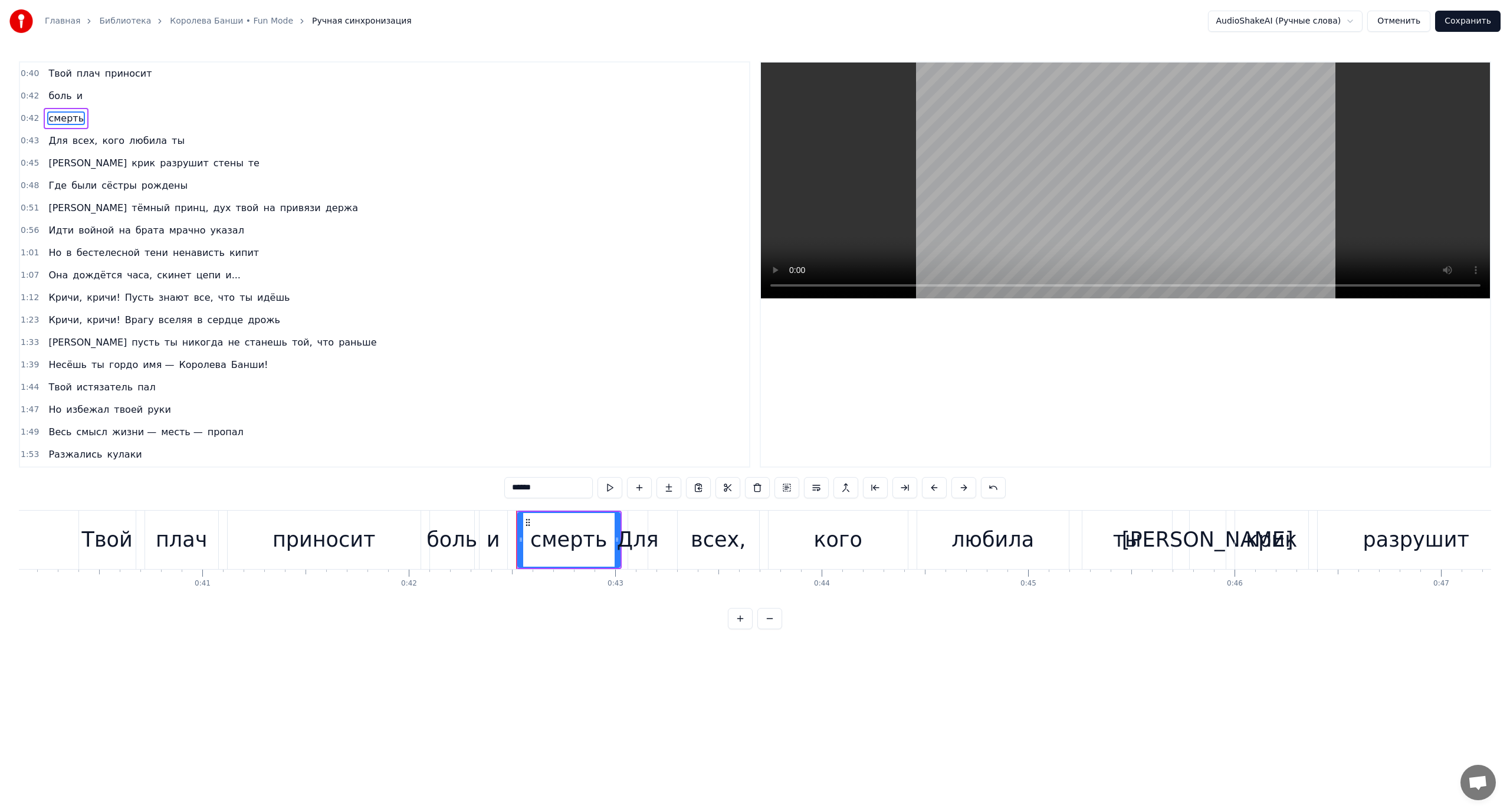
click at [62, 73] on span "Твой" at bounding box center [60, 73] width 25 height 13
click at [76, 96] on span "и" at bounding box center [80, 95] width 8 height 13
click at [822, 490] on button at bounding box center [816, 487] width 24 height 21
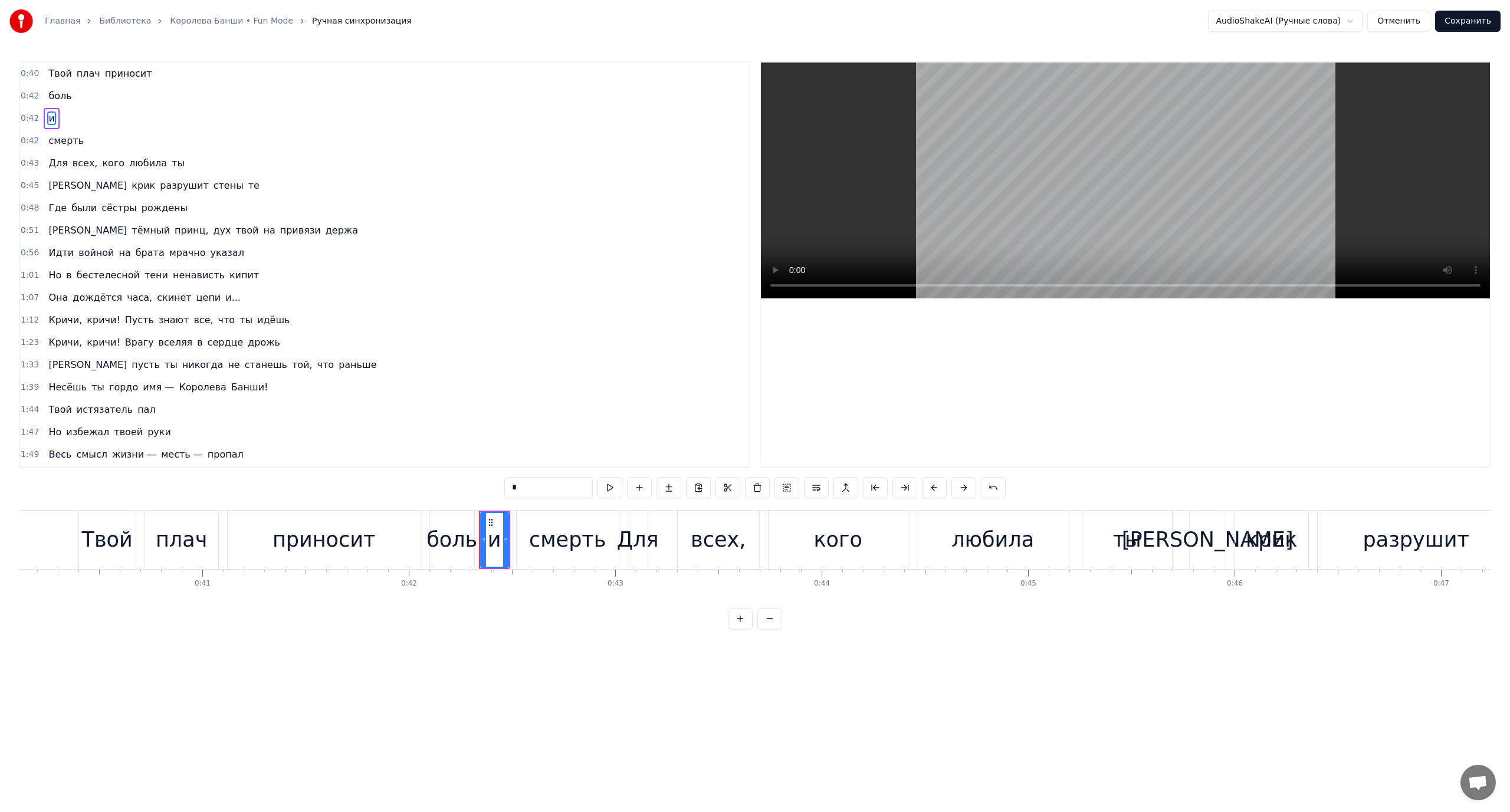
click at [53, 72] on span "Твой" at bounding box center [60, 73] width 25 height 13
click at [49, 156] on span "Для" at bounding box center [58, 162] width 21 height 13
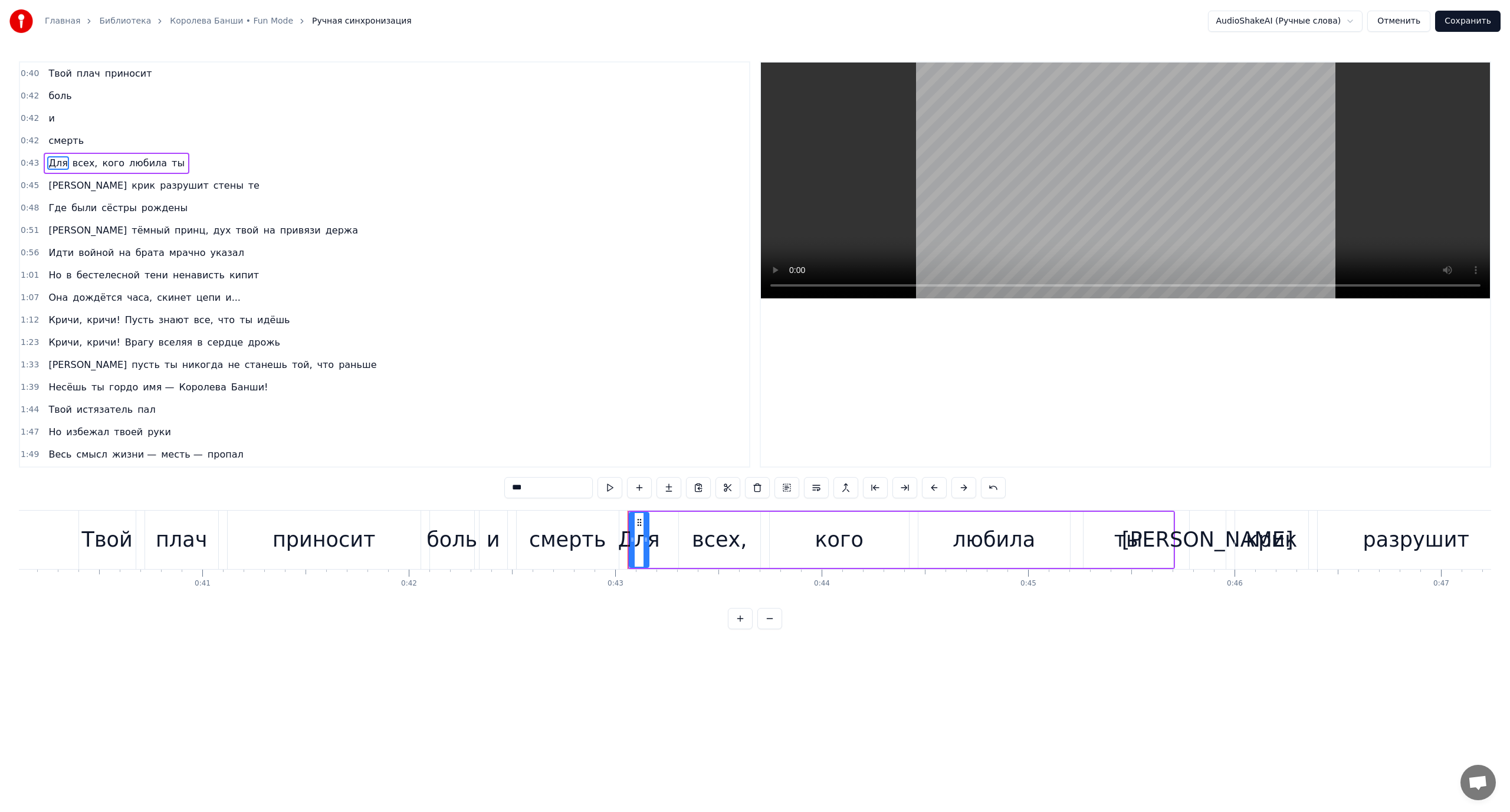
click at [48, 184] on span "[PERSON_NAME]" at bounding box center [88, 185] width 80 height 13
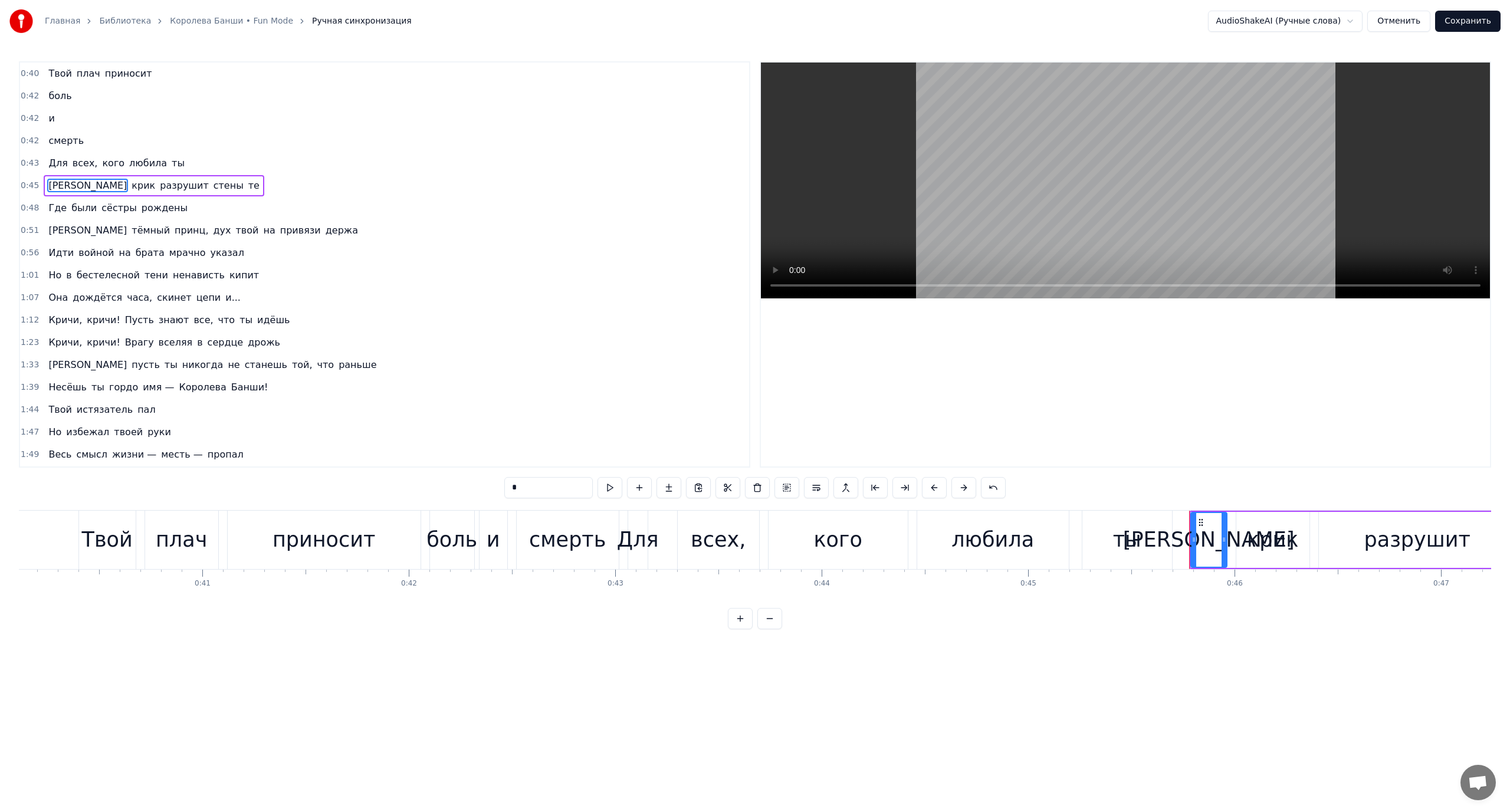
click at [51, 201] on span "Где" at bounding box center [58, 207] width 21 height 13
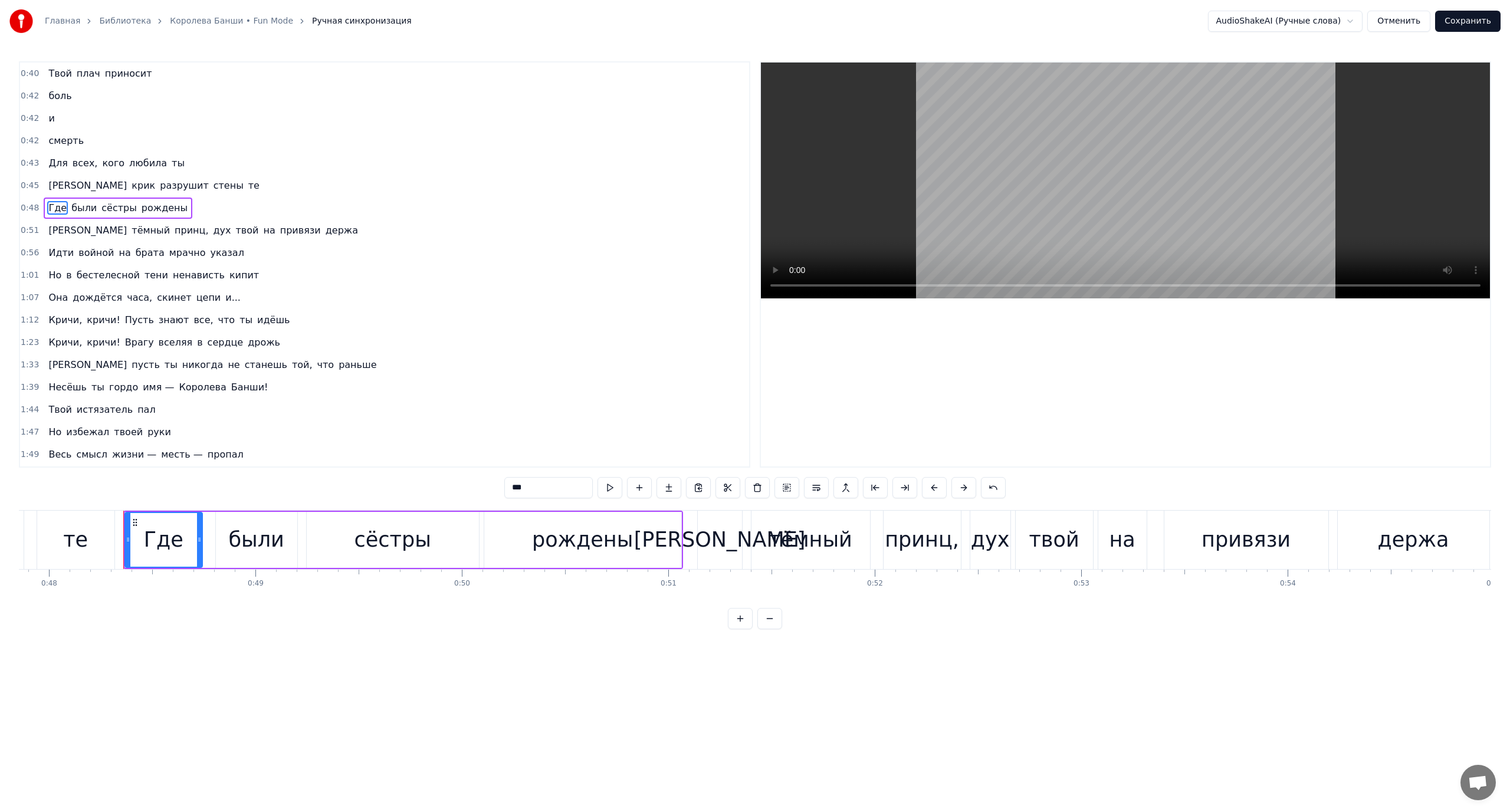
scroll to position [0, 9923]
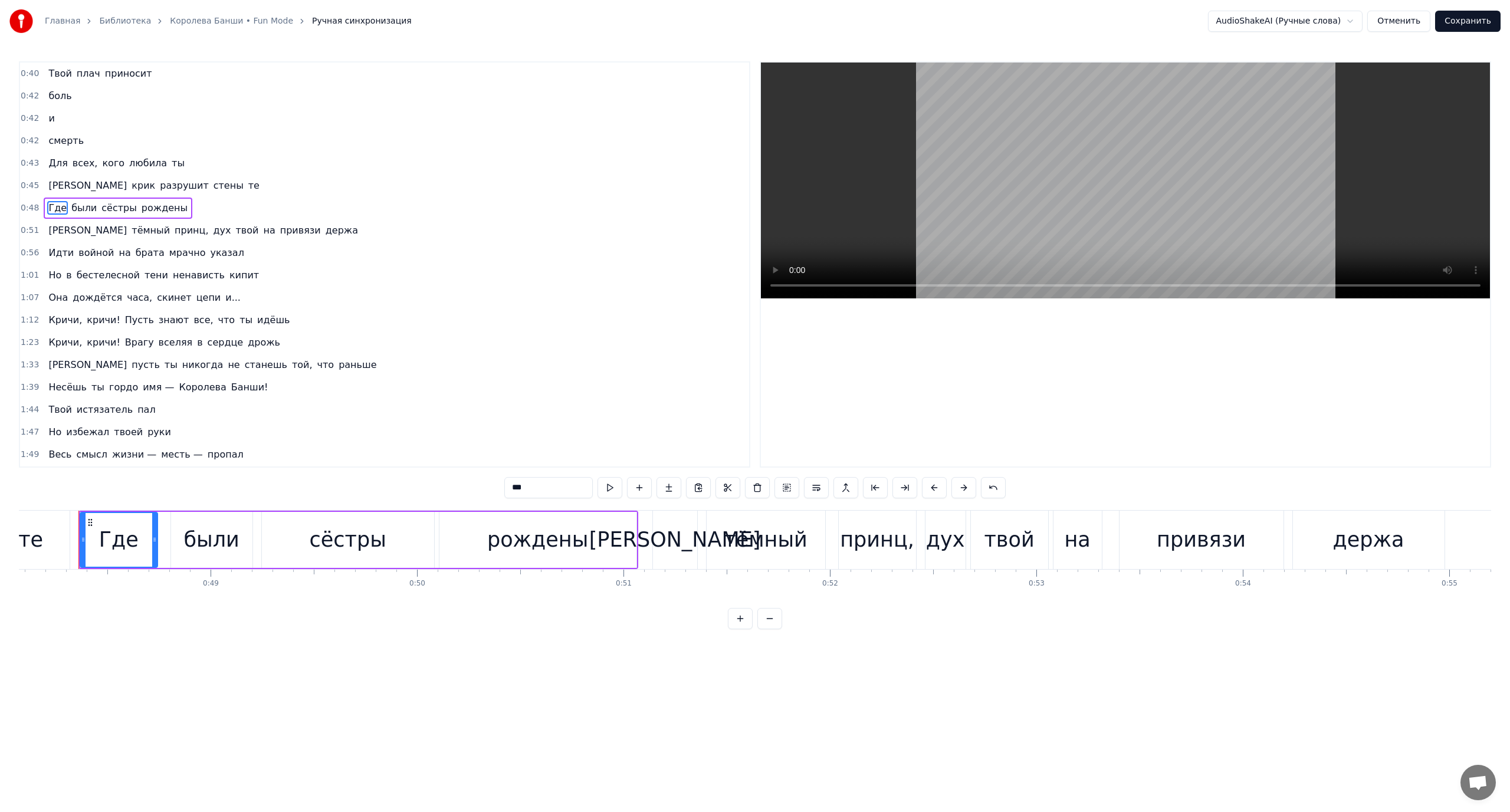
click at [47, 236] on span "[PERSON_NAME]" at bounding box center [88, 229] width 80 height 13
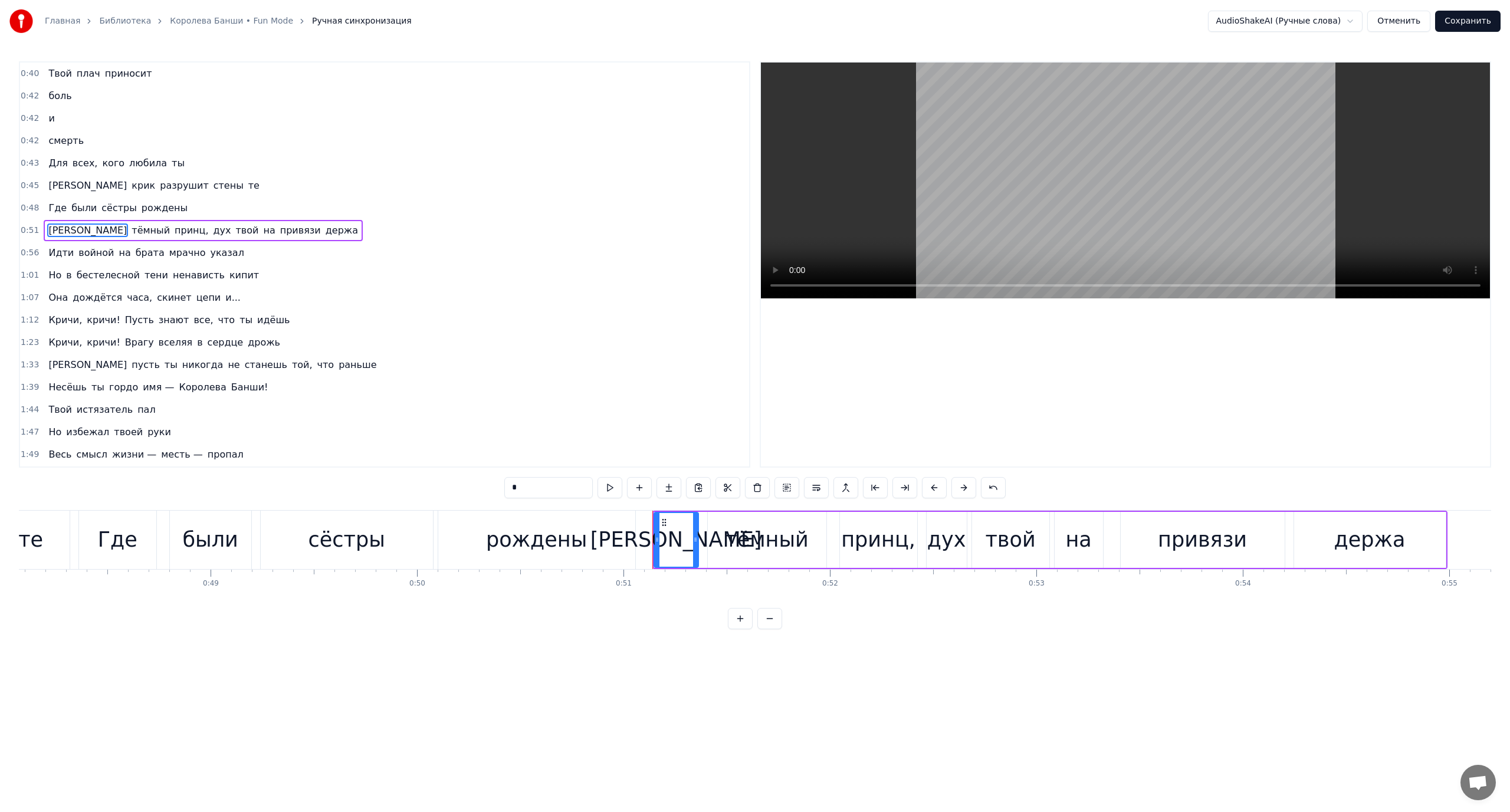
click at [235, 229] on span "твой" at bounding box center [248, 229] width 25 height 13
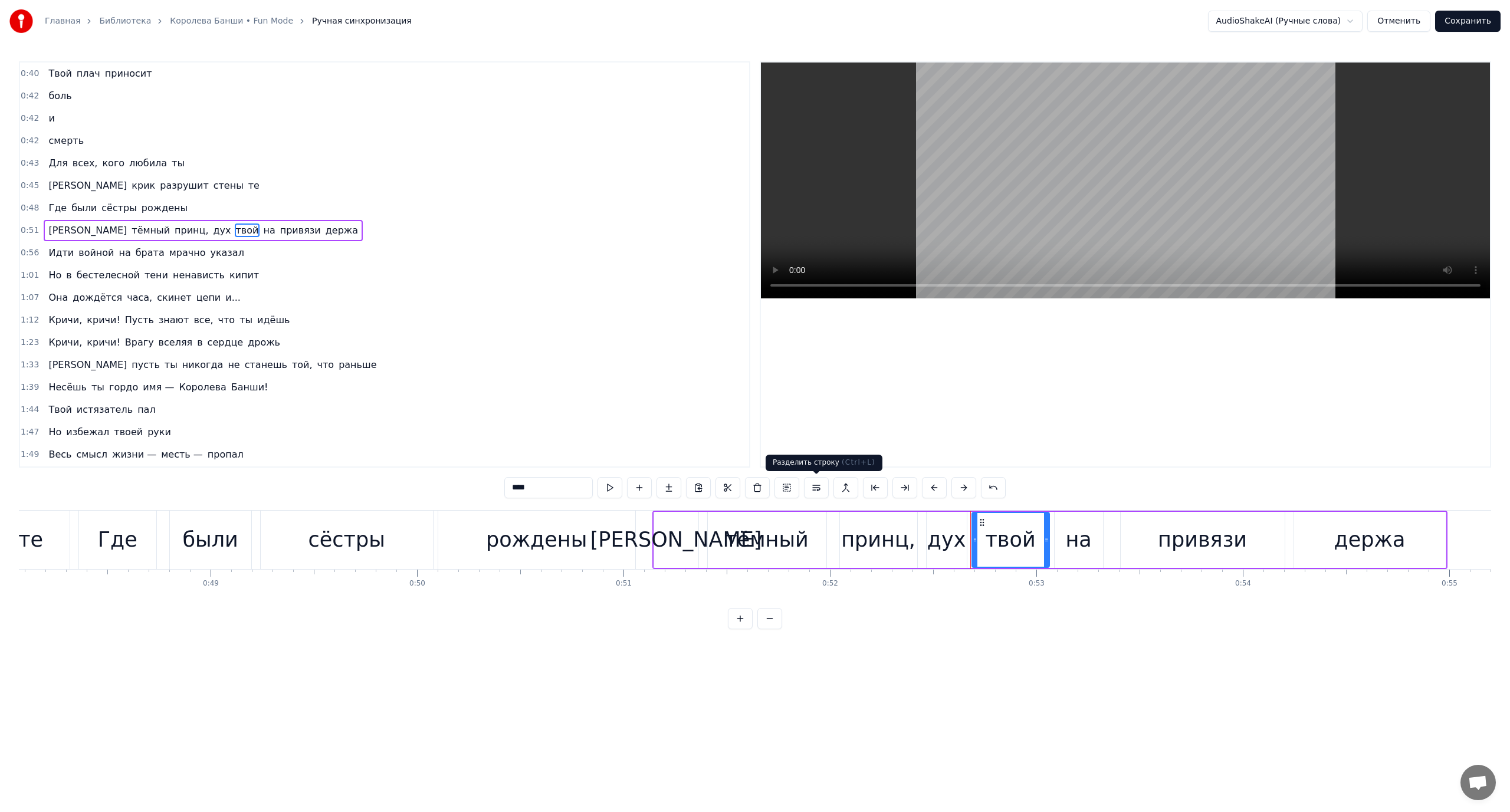
click at [818, 487] on button at bounding box center [816, 487] width 24 height 21
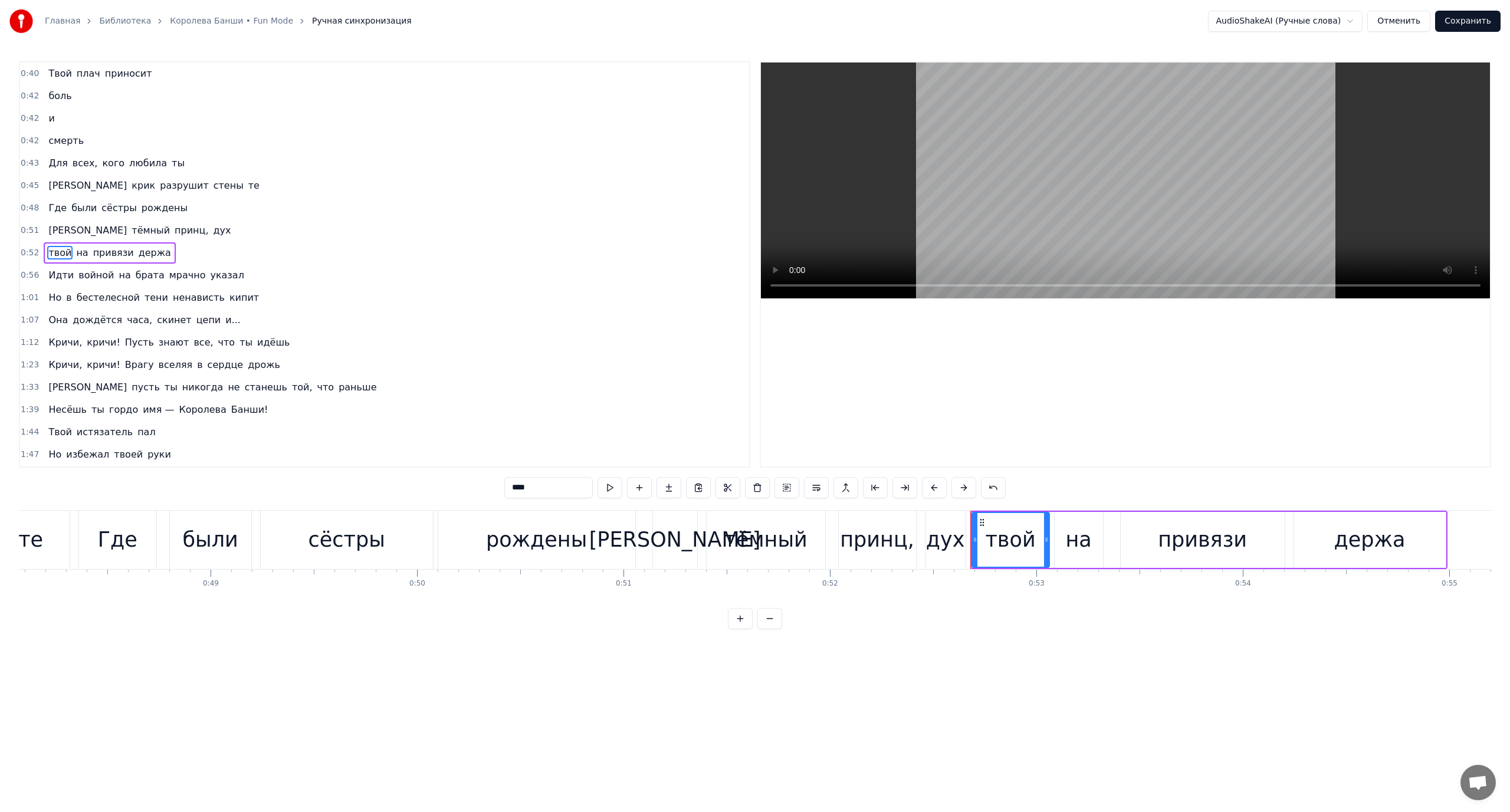
click at [51, 236] on span "[PERSON_NAME]" at bounding box center [88, 229] width 80 height 13
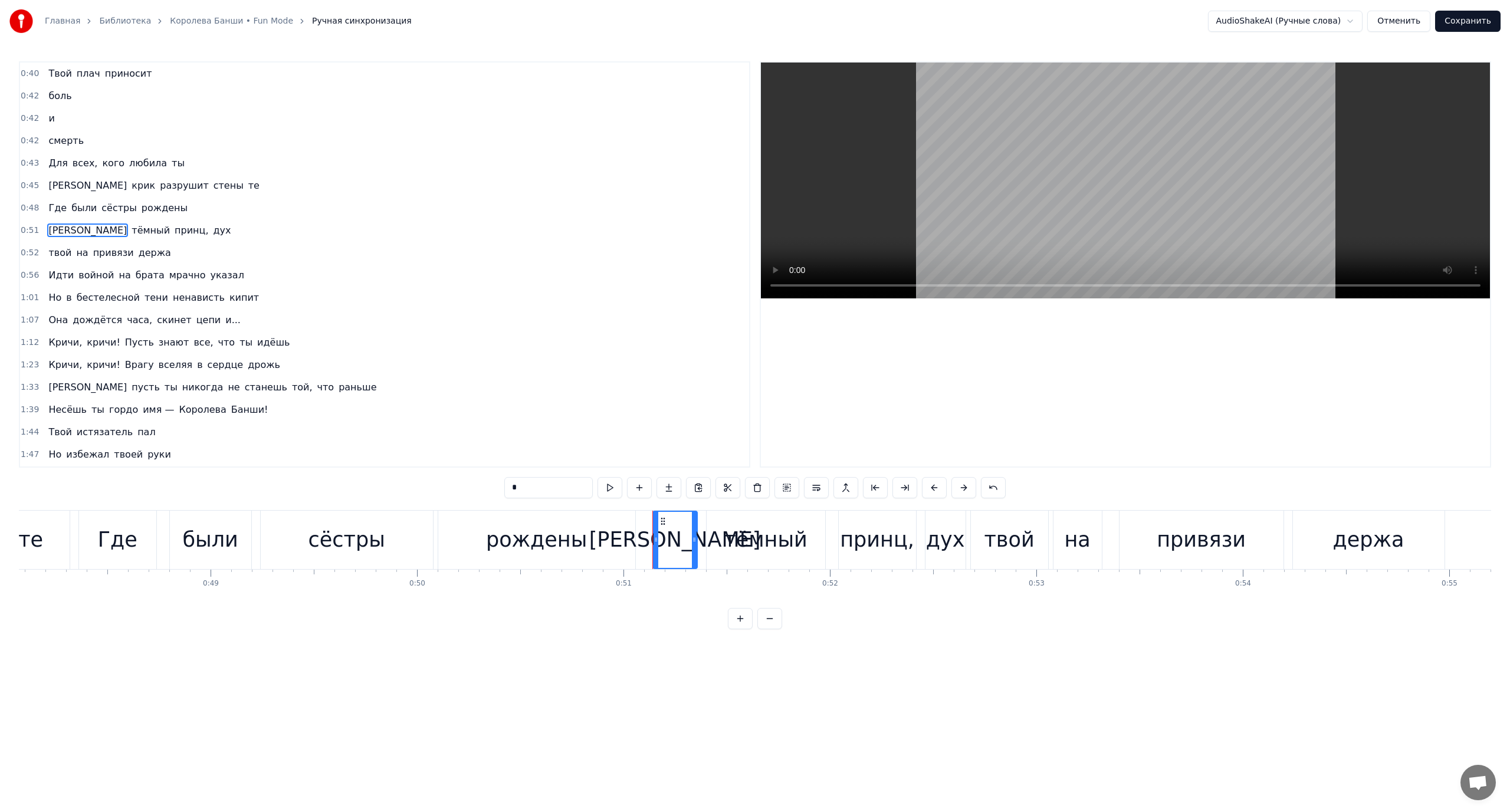
click at [62, 251] on span "твой" at bounding box center [60, 252] width 25 height 13
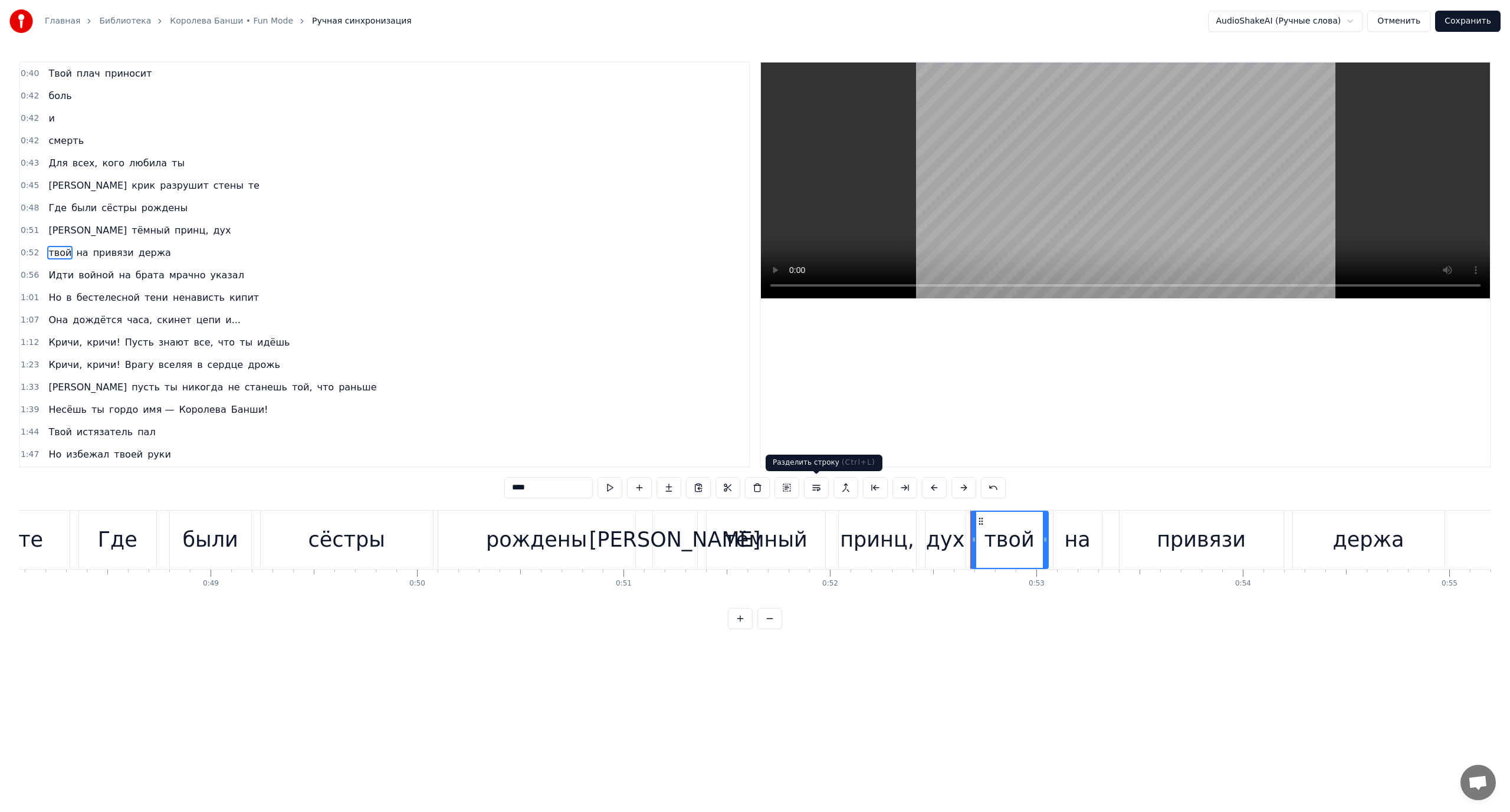
click at [820, 497] on button at bounding box center [816, 487] width 24 height 21
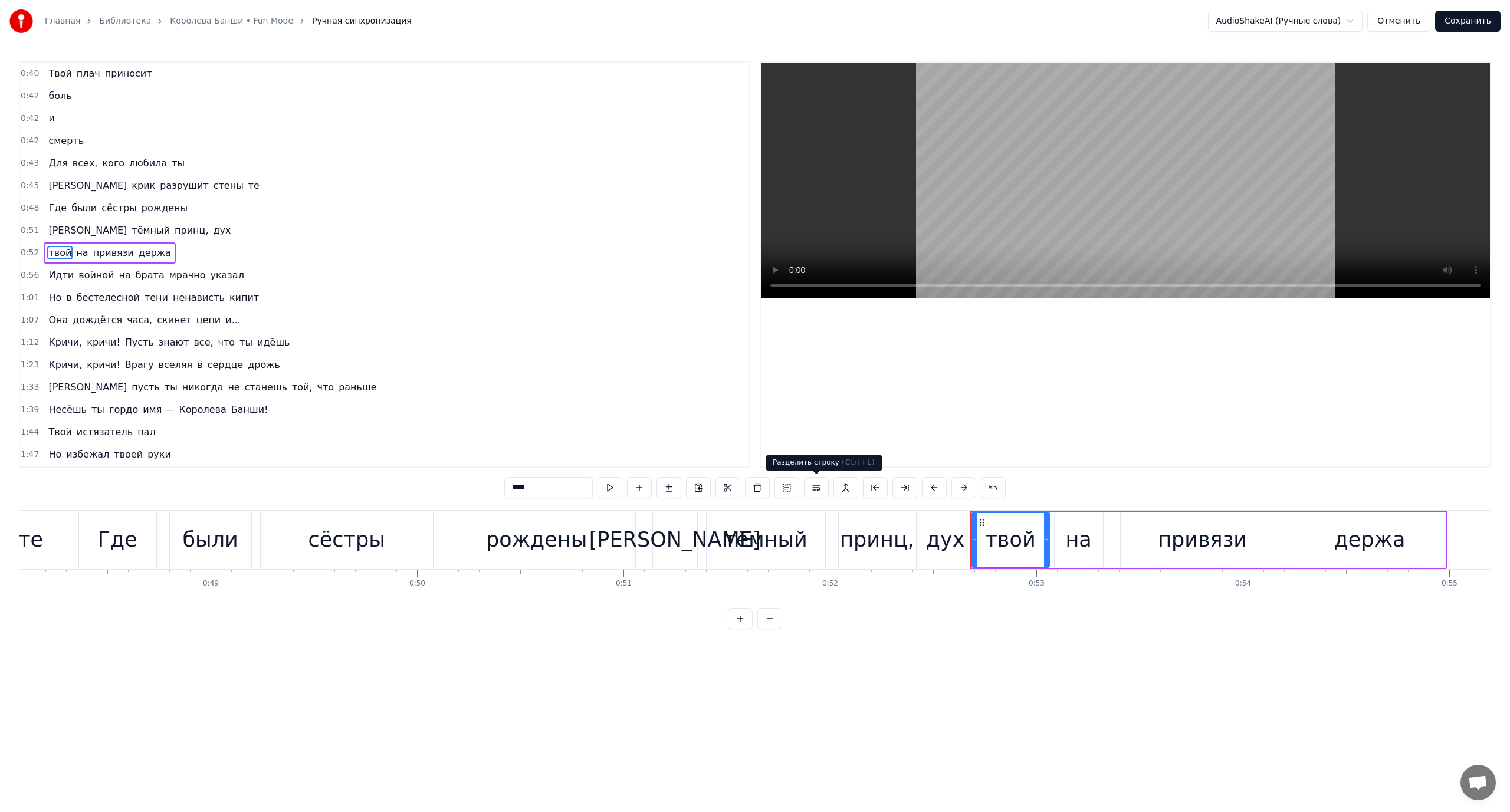
click at [819, 488] on button at bounding box center [816, 487] width 24 height 21
click at [47, 230] on span "[PERSON_NAME]" at bounding box center [88, 229] width 80 height 13
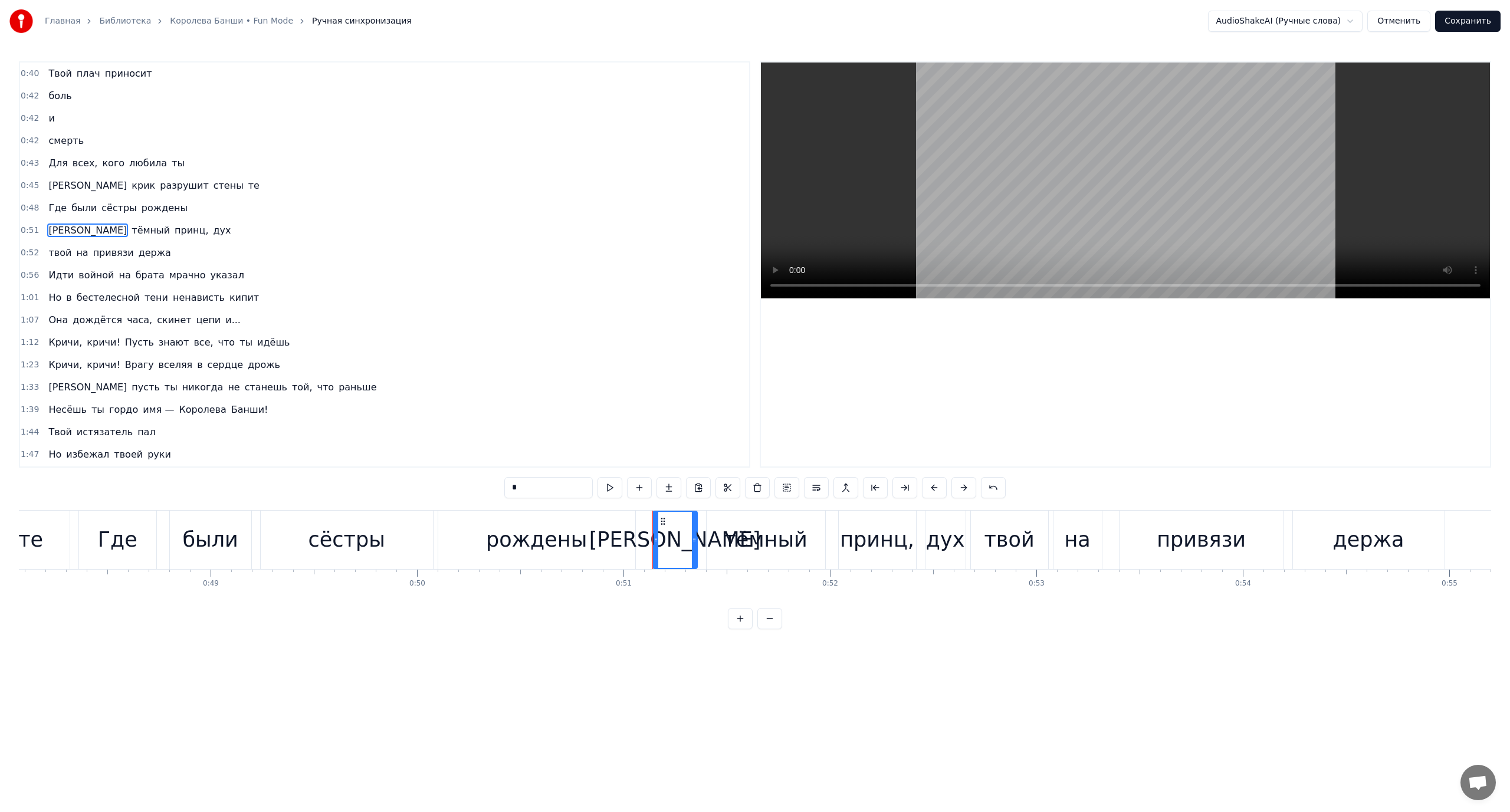
click at [77, 252] on span "на" at bounding box center [82, 252] width 14 height 13
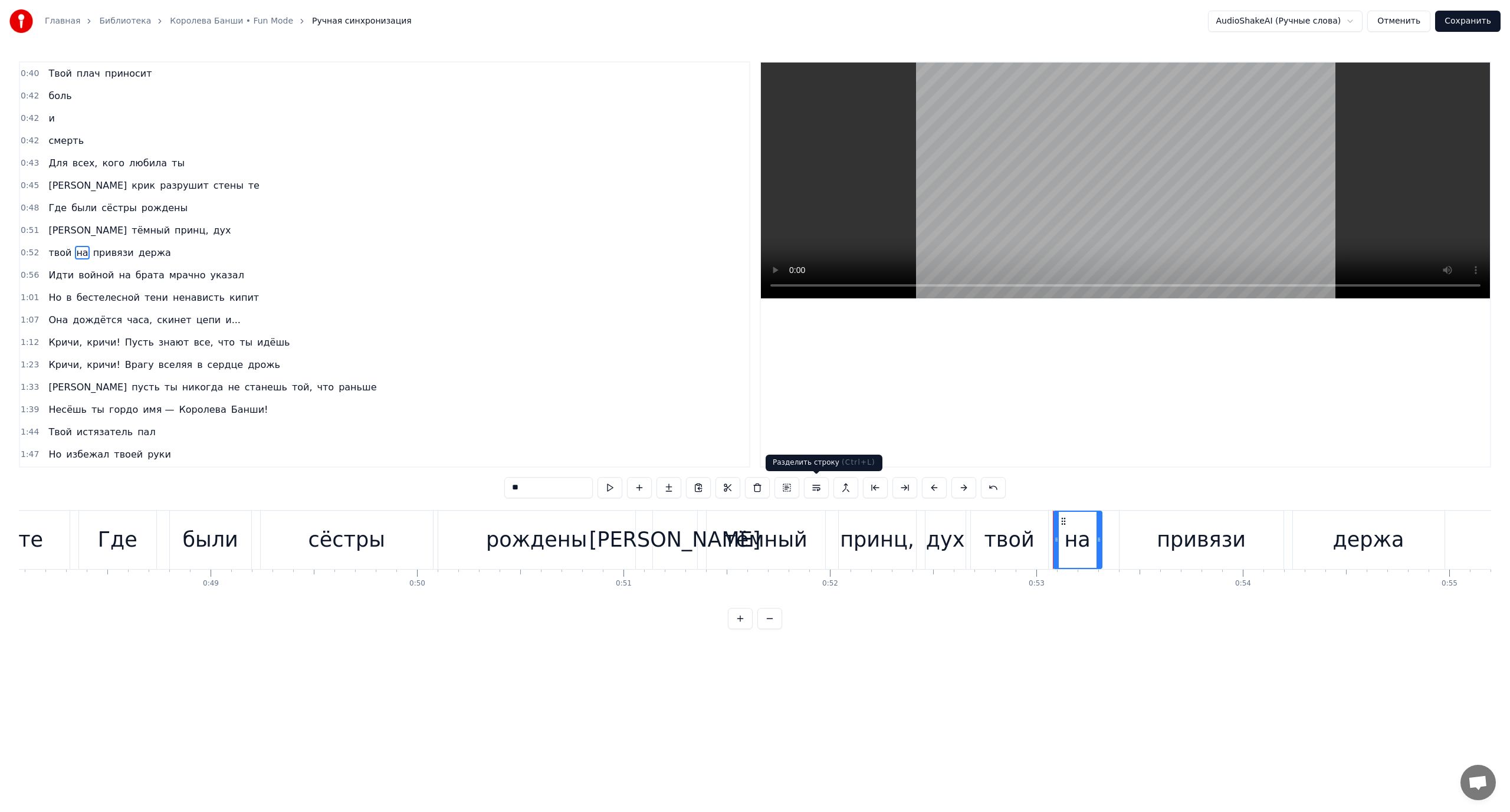
drag, startPoint x: 811, startPoint y: 486, endPoint x: 734, endPoint y: 467, distance: 79.3
click at [806, 485] on button at bounding box center [816, 487] width 24 height 21
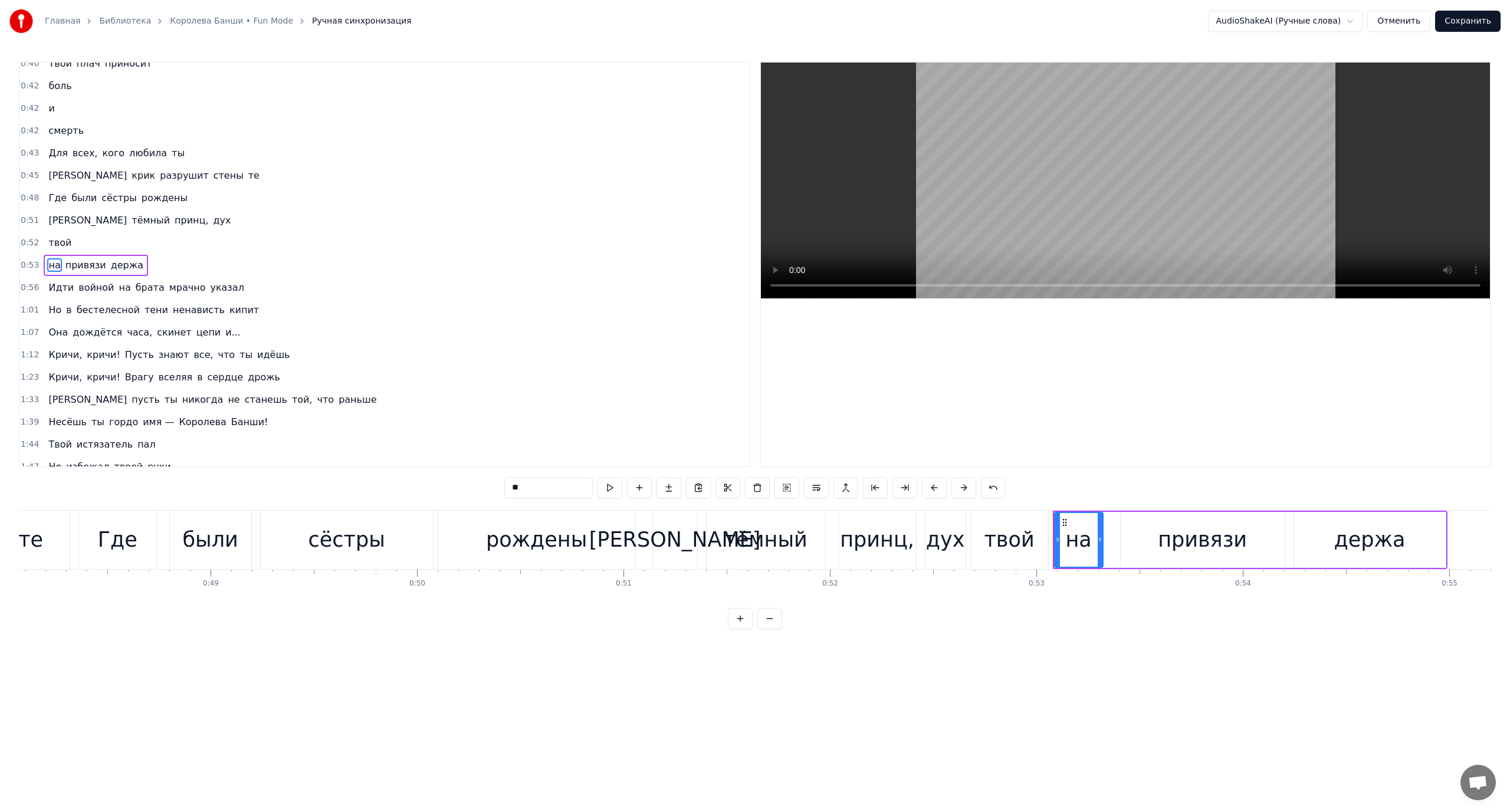
scroll to position [10, 0]
click at [47, 218] on span "[PERSON_NAME]" at bounding box center [88, 219] width 80 height 13
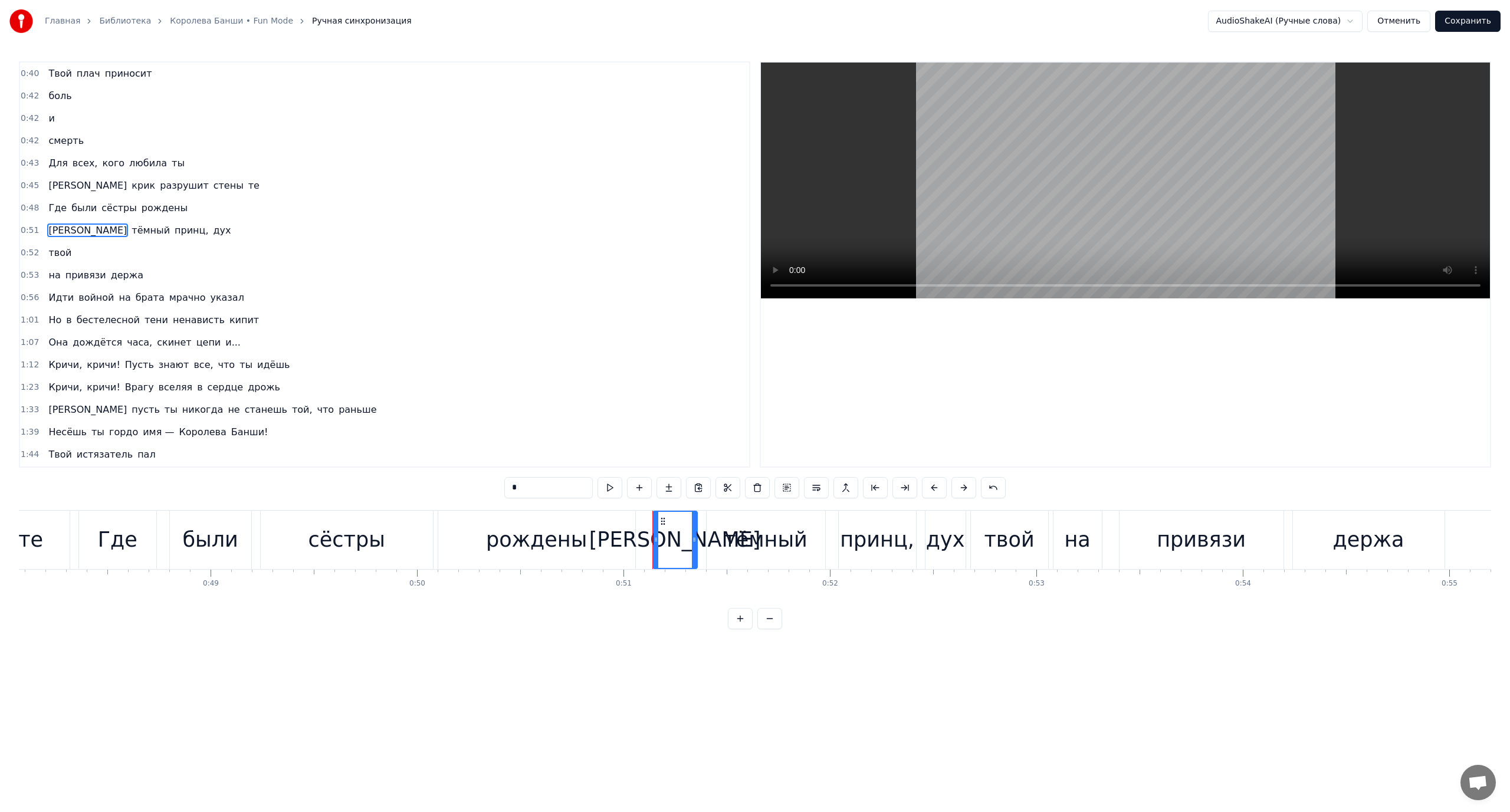
click at [67, 273] on span "привязи" at bounding box center [86, 274] width 43 height 13
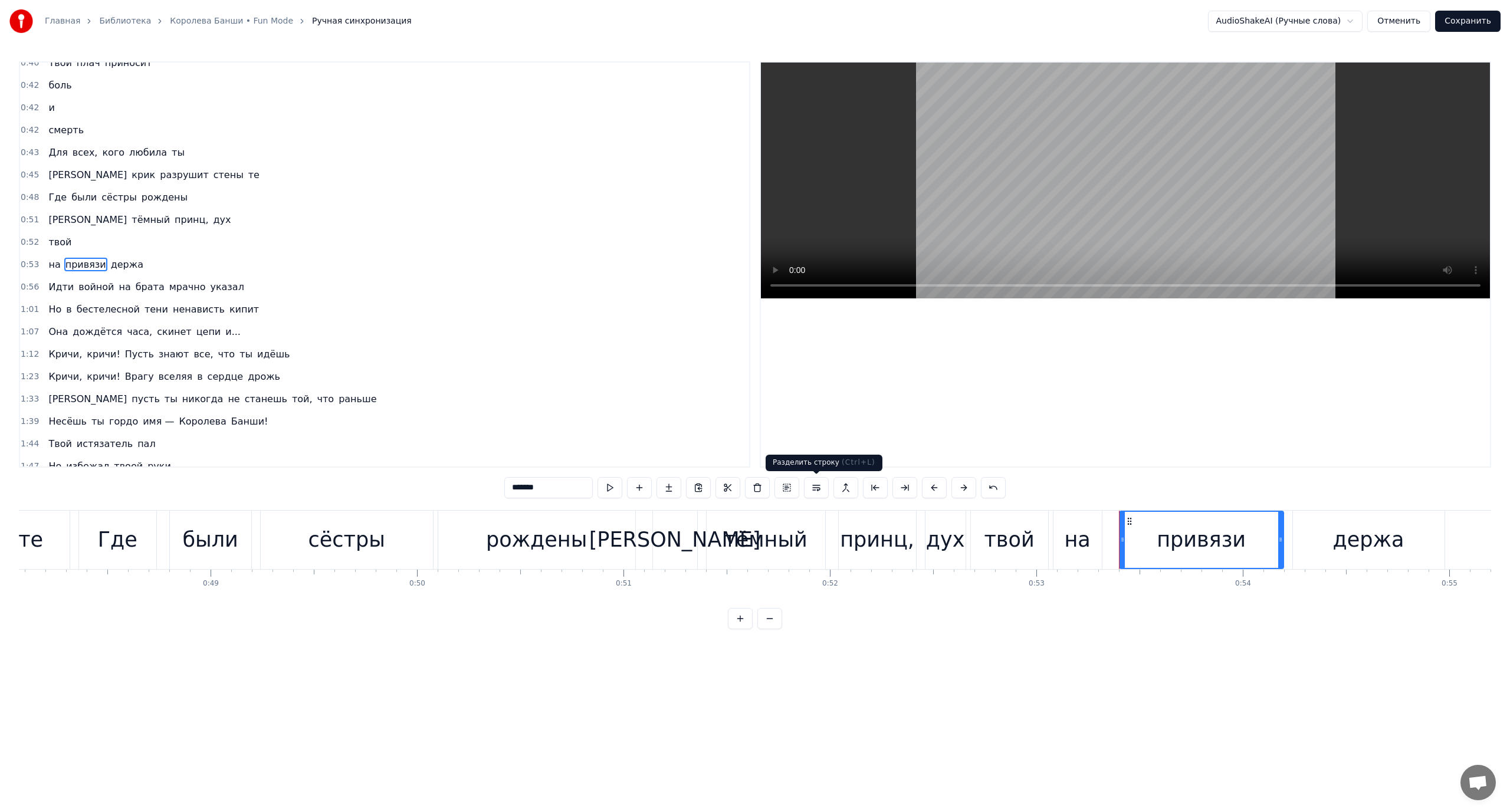
drag, startPoint x: 815, startPoint y: 485, endPoint x: 619, endPoint y: 413, distance: 208.8
click at [811, 485] on button at bounding box center [816, 487] width 24 height 21
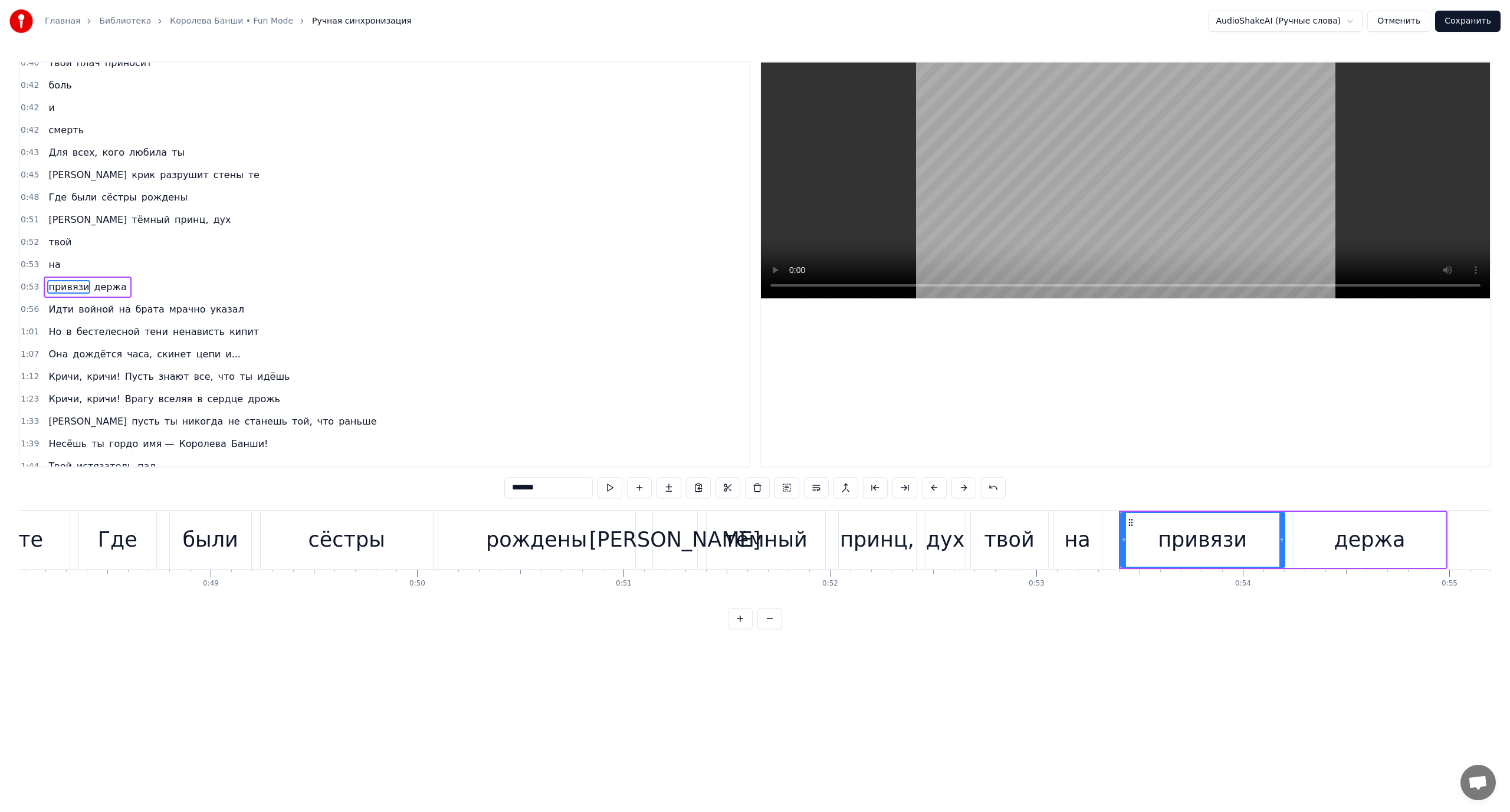
scroll to position [33, 0]
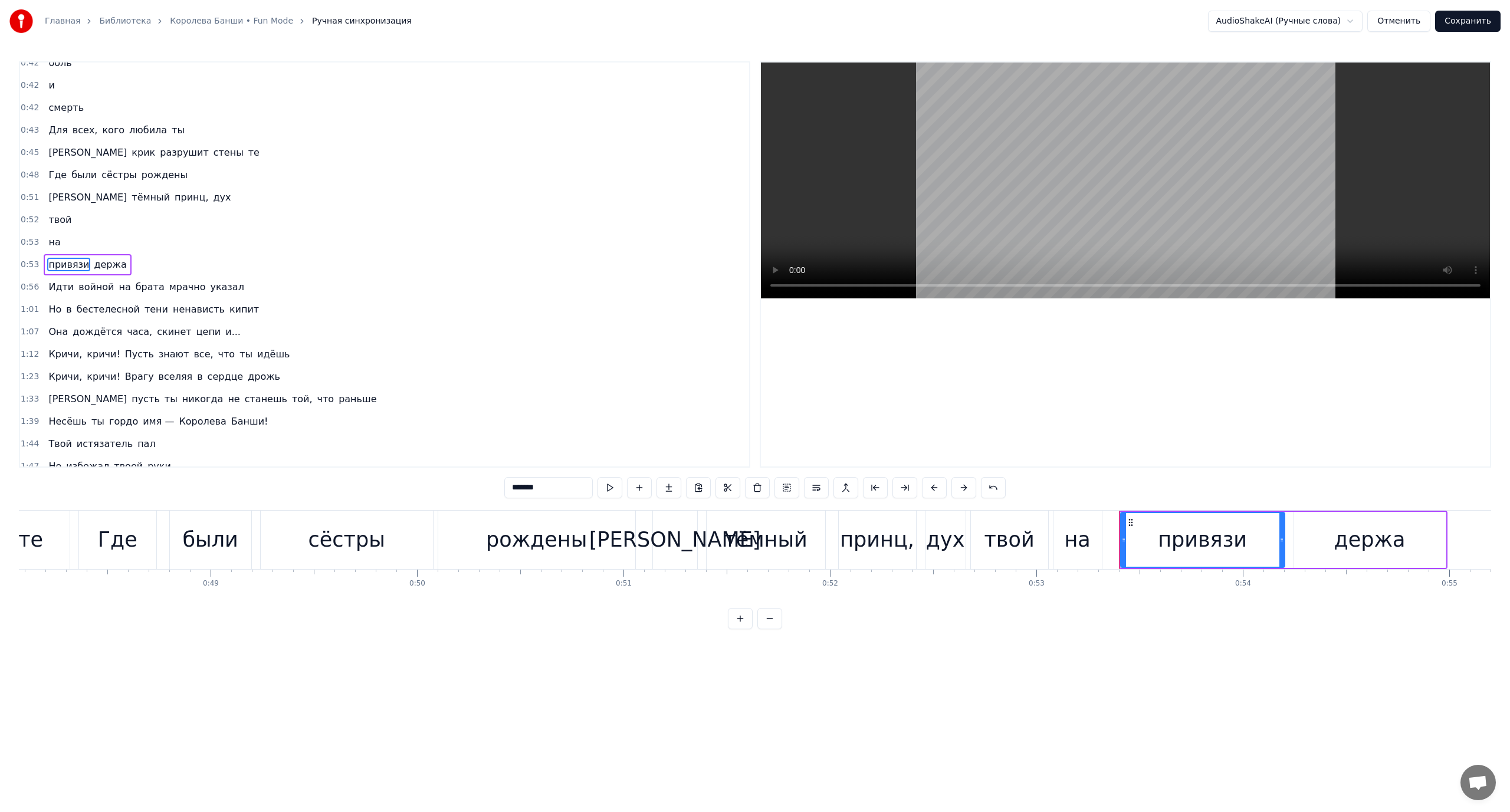
click at [53, 197] on span "[PERSON_NAME]" at bounding box center [88, 197] width 80 height 13
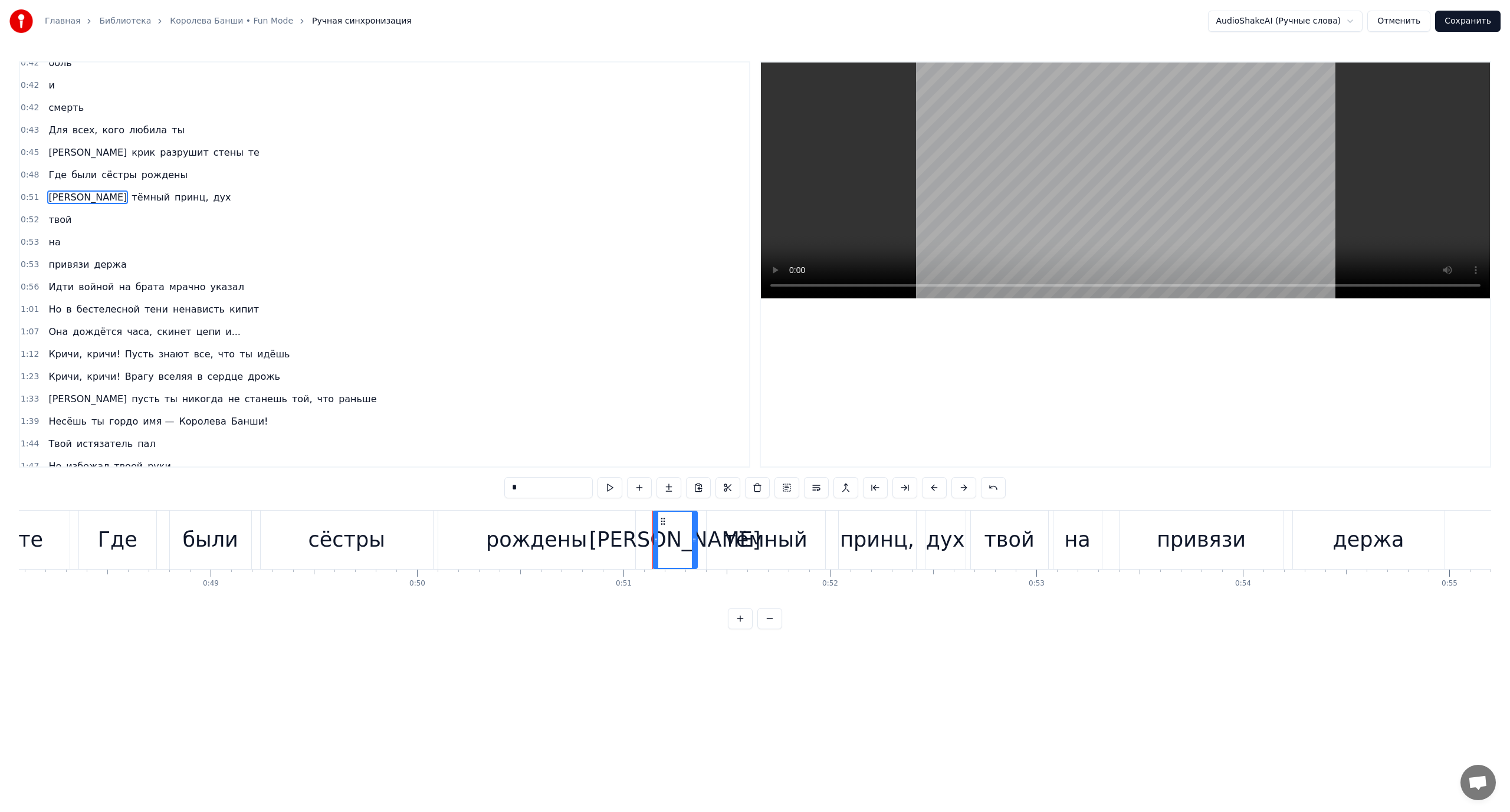
scroll to position [0, 0]
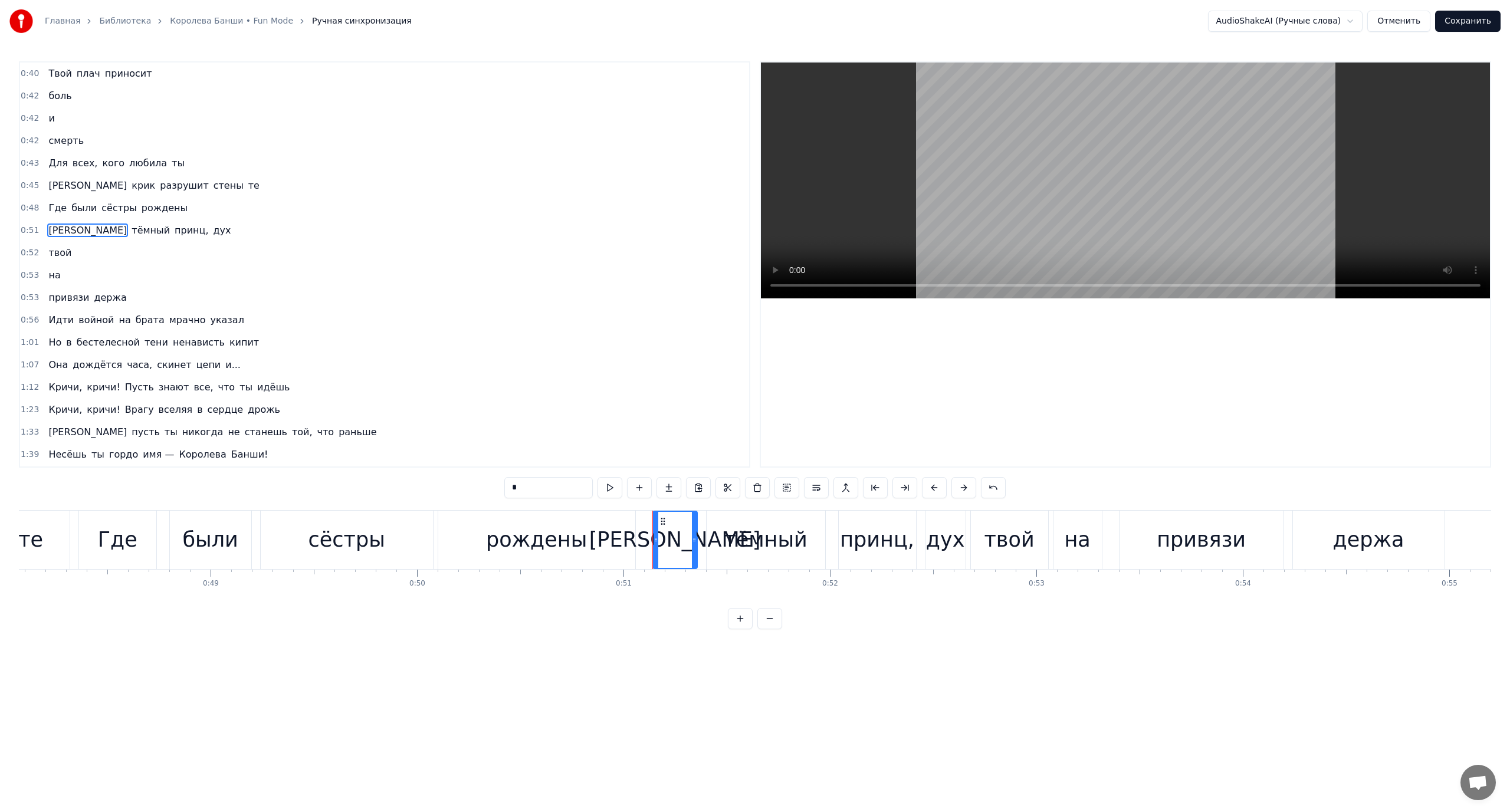
click at [103, 300] on span "держа" at bounding box center [110, 297] width 35 height 13
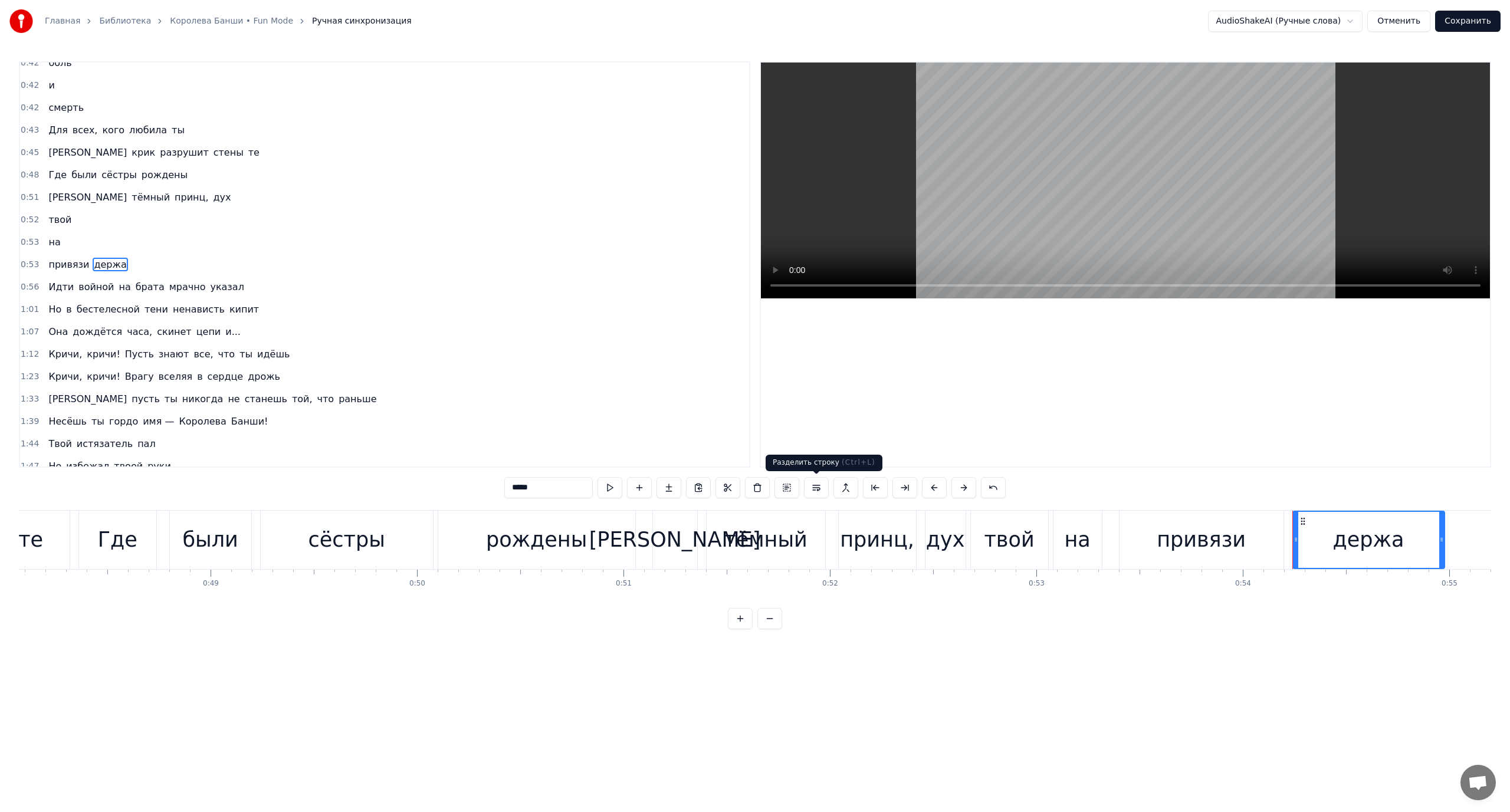
click at [813, 486] on button at bounding box center [816, 487] width 24 height 21
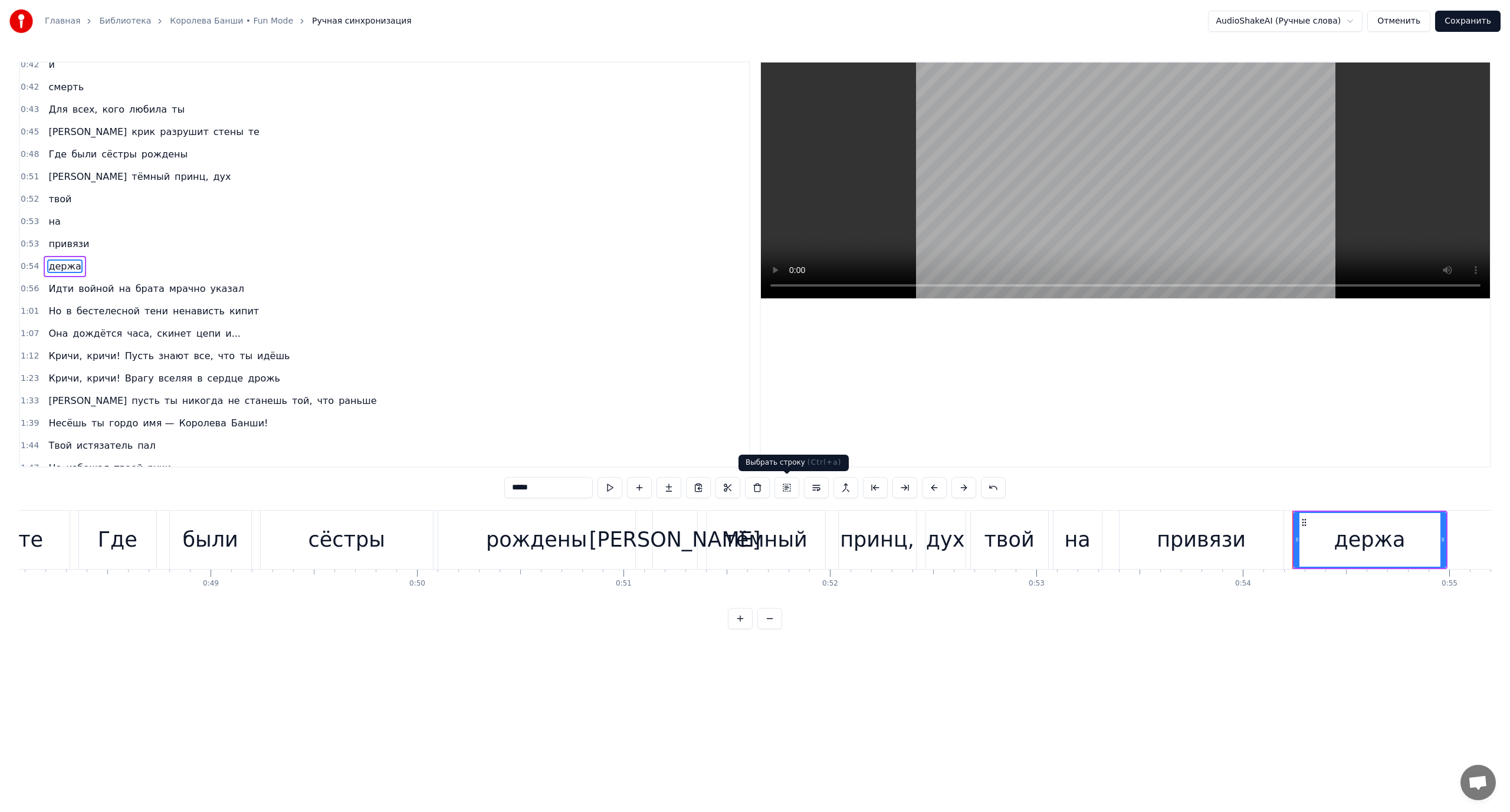
scroll to position [55, 0]
click at [47, 174] on span "[PERSON_NAME]" at bounding box center [88, 174] width 80 height 13
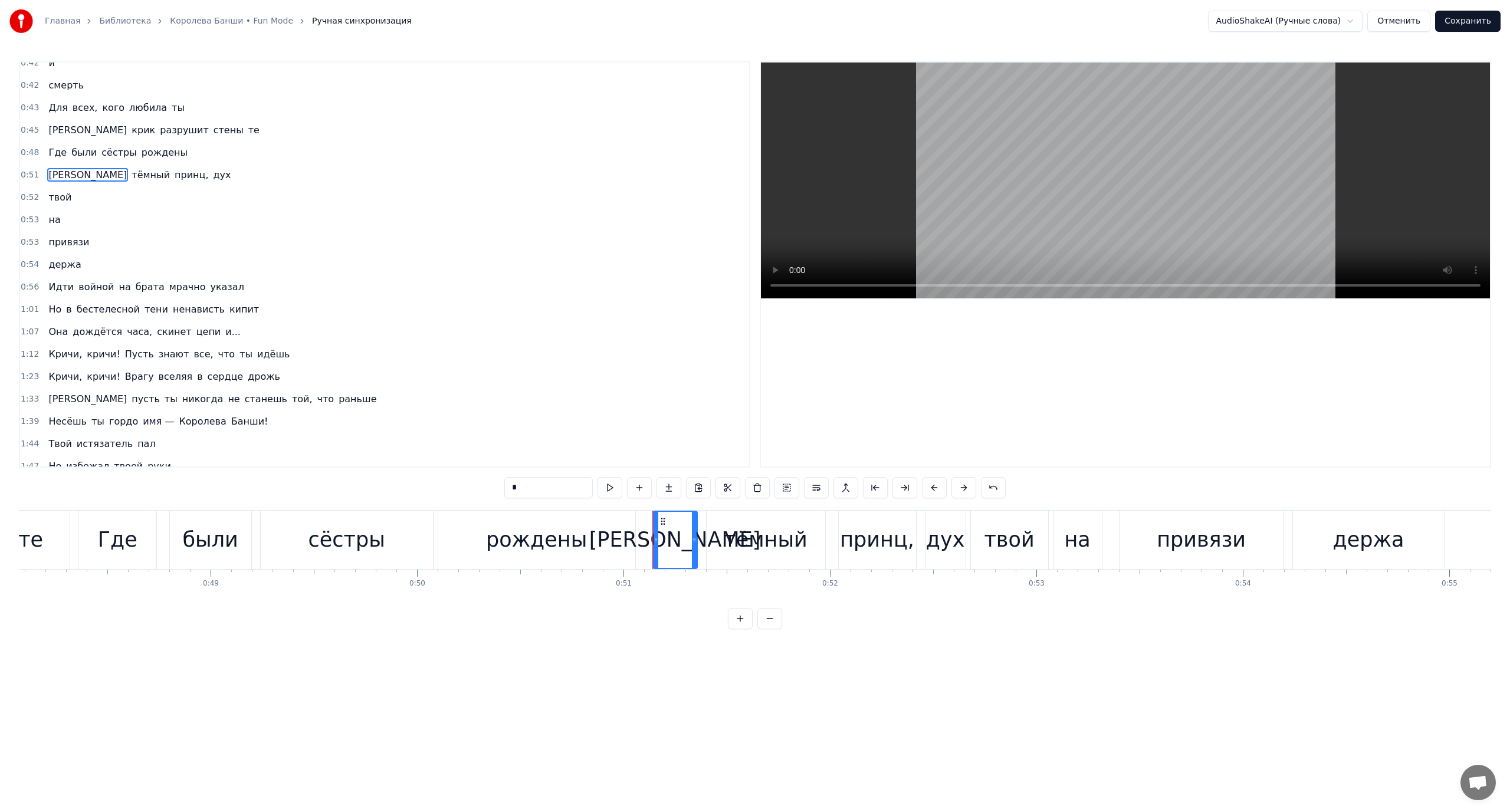
scroll to position [0, 0]
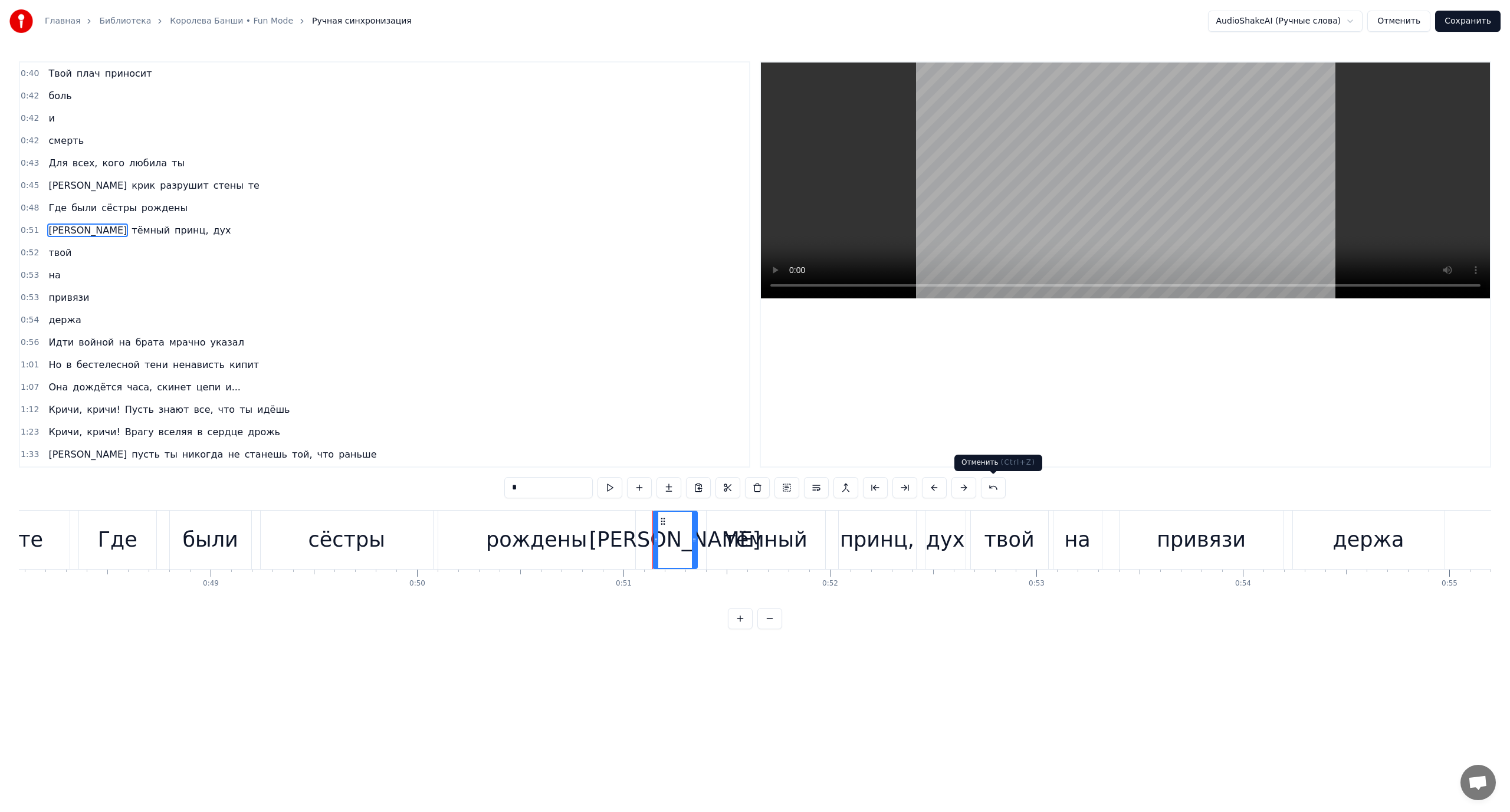
click at [994, 485] on button at bounding box center [993, 487] width 24 height 21
click at [982, 486] on button at bounding box center [978, 487] width 24 height 21
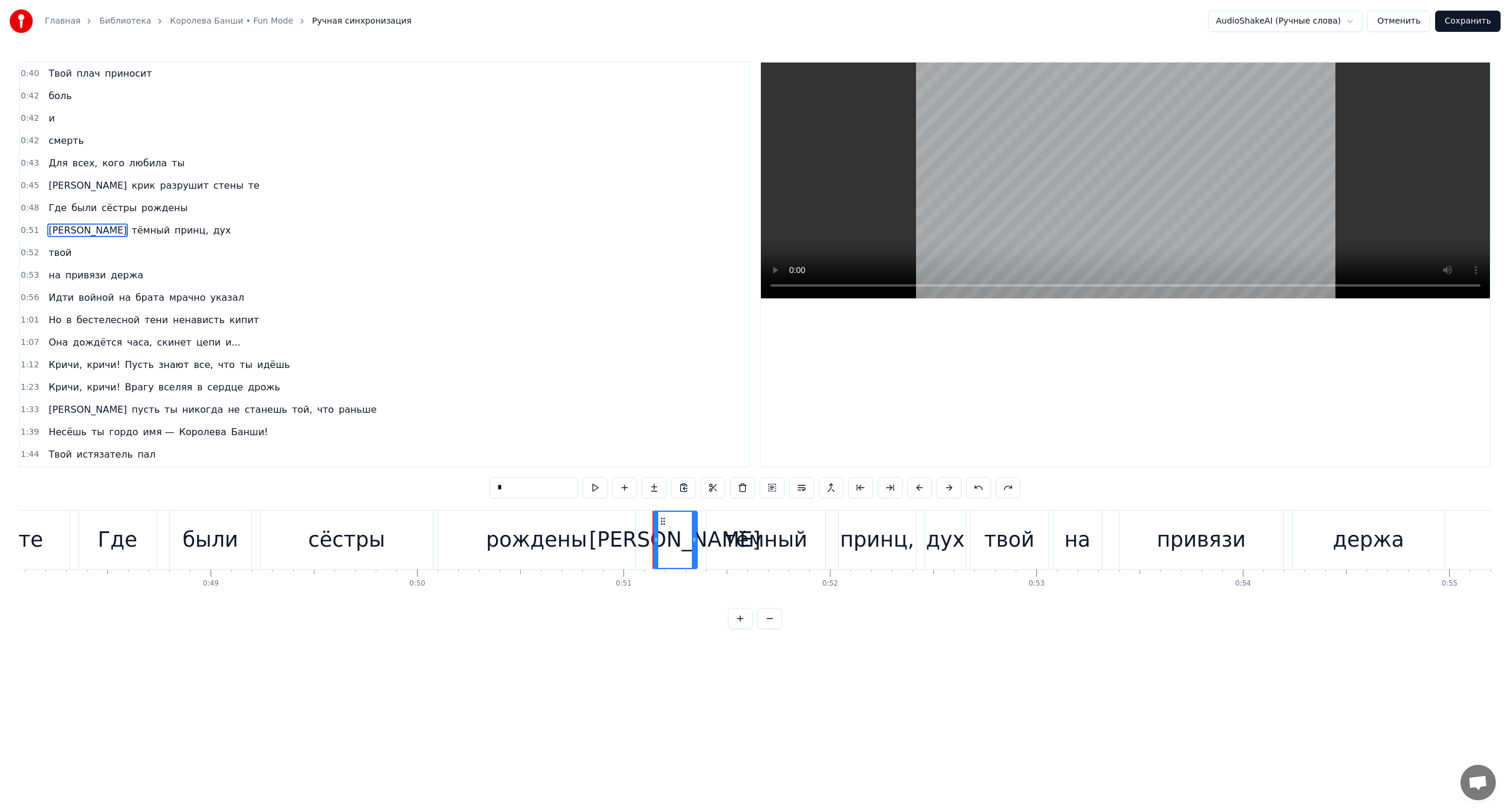
click at [981, 486] on button at bounding box center [978, 487] width 24 height 21
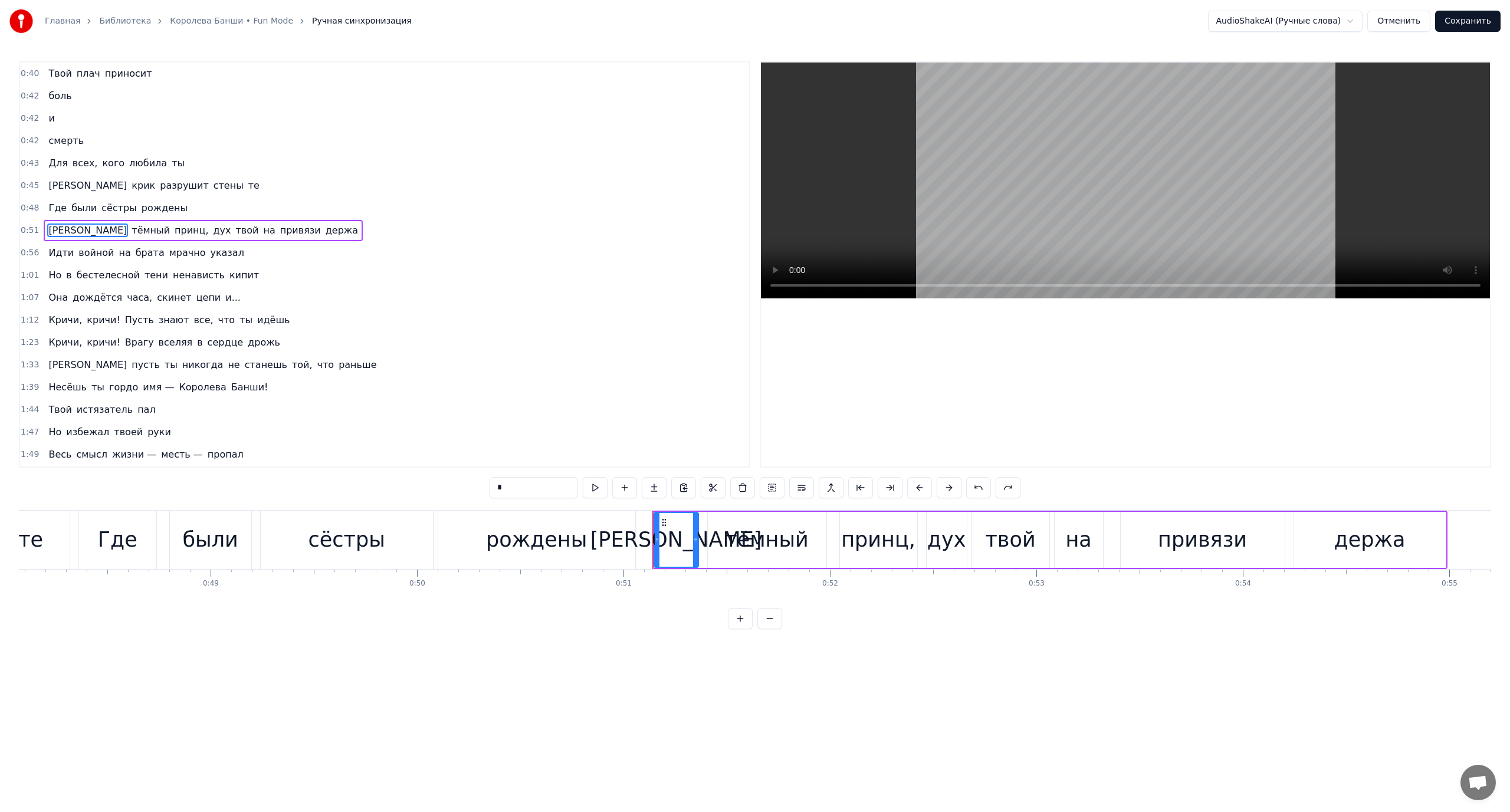
click at [212, 232] on span "дух" at bounding box center [222, 229] width 20 height 13
click at [802, 486] on button at bounding box center [801, 487] width 24 height 21
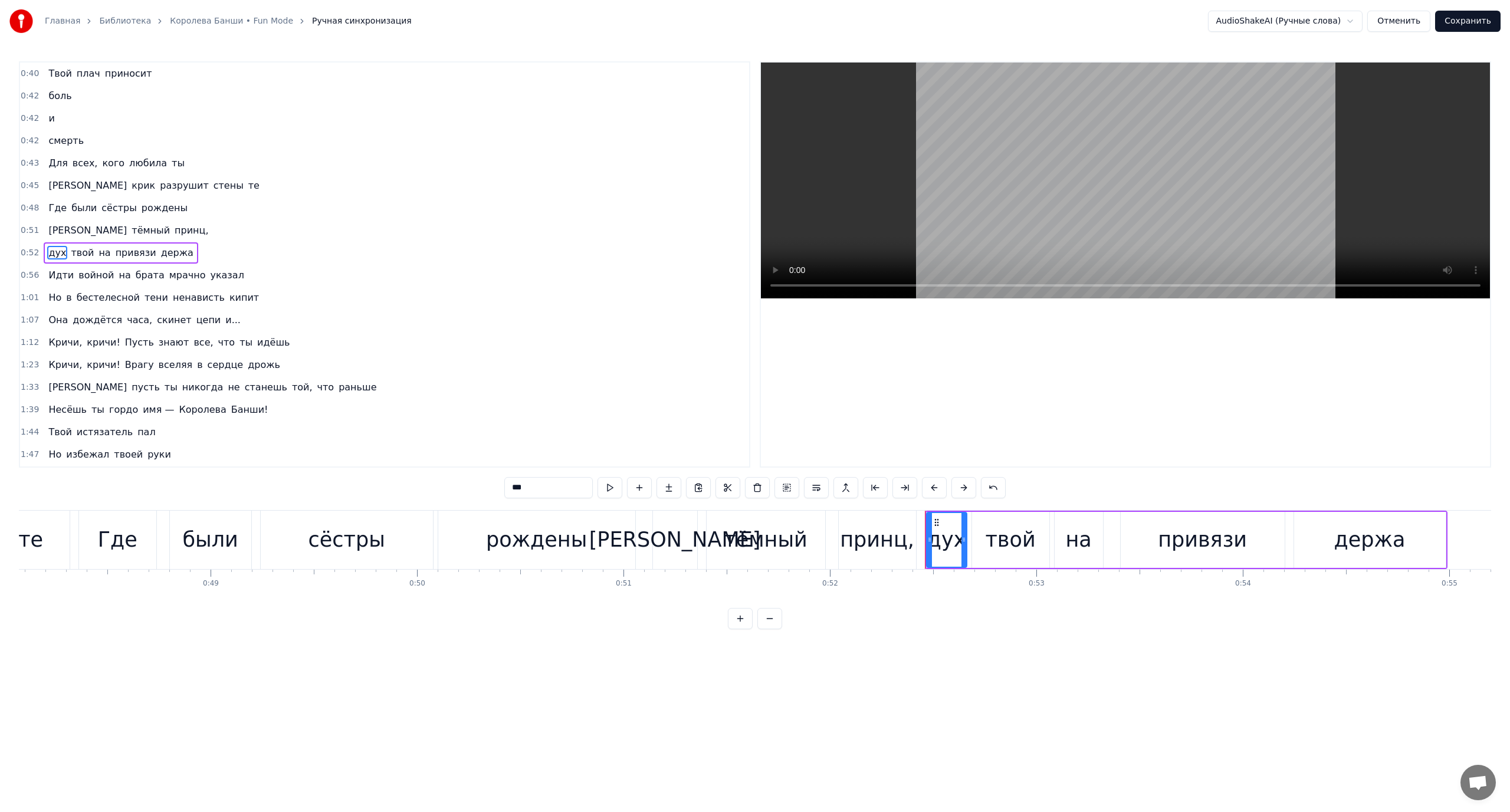
click at [53, 232] on span "[PERSON_NAME]" at bounding box center [88, 229] width 80 height 13
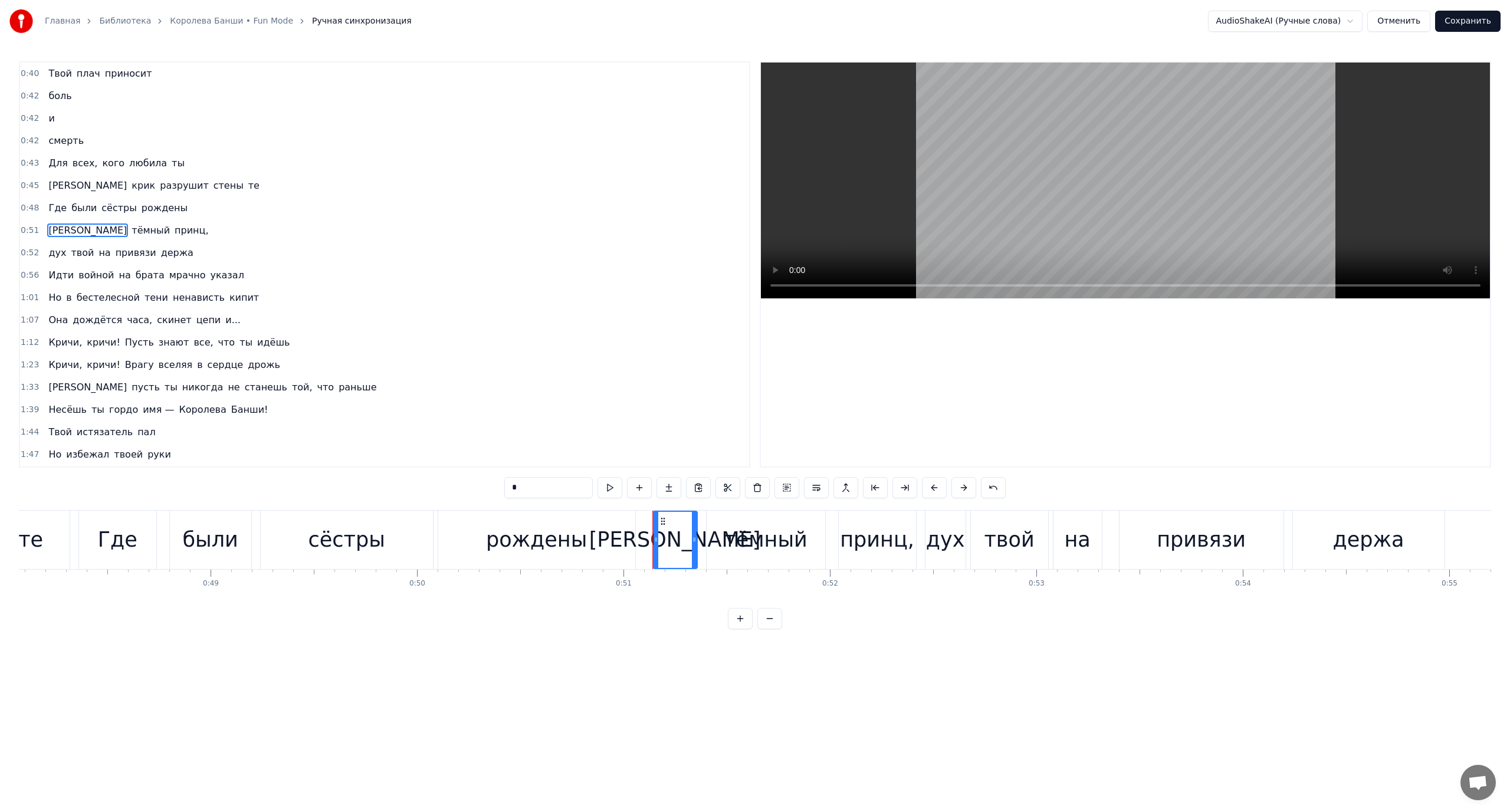
click at [48, 254] on span "дух" at bounding box center [57, 252] width 20 height 13
click at [59, 276] on span "Идти" at bounding box center [61, 274] width 28 height 13
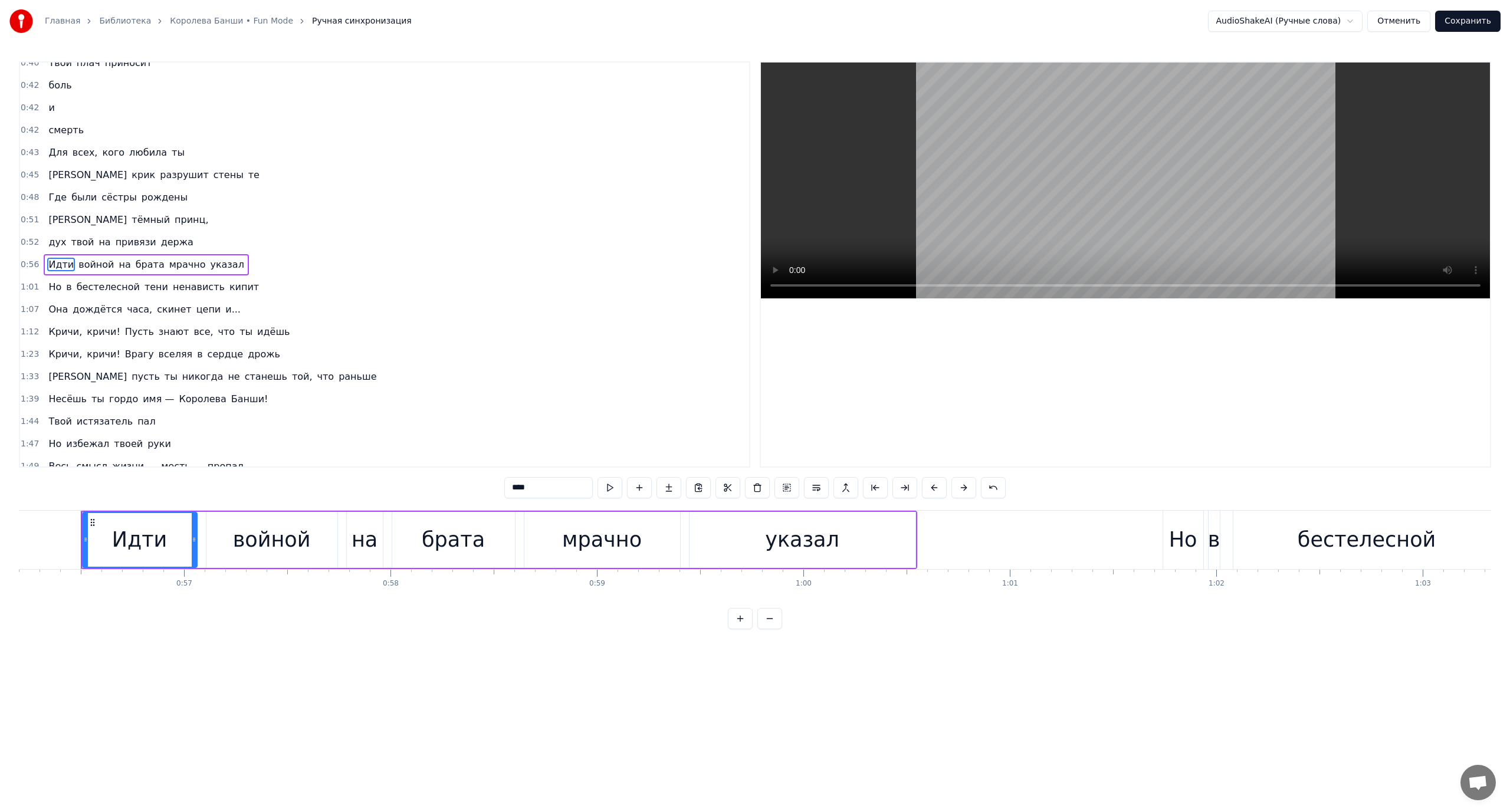
scroll to position [0, 11604]
click at [168, 263] on span "мрачно" at bounding box center [187, 264] width 39 height 13
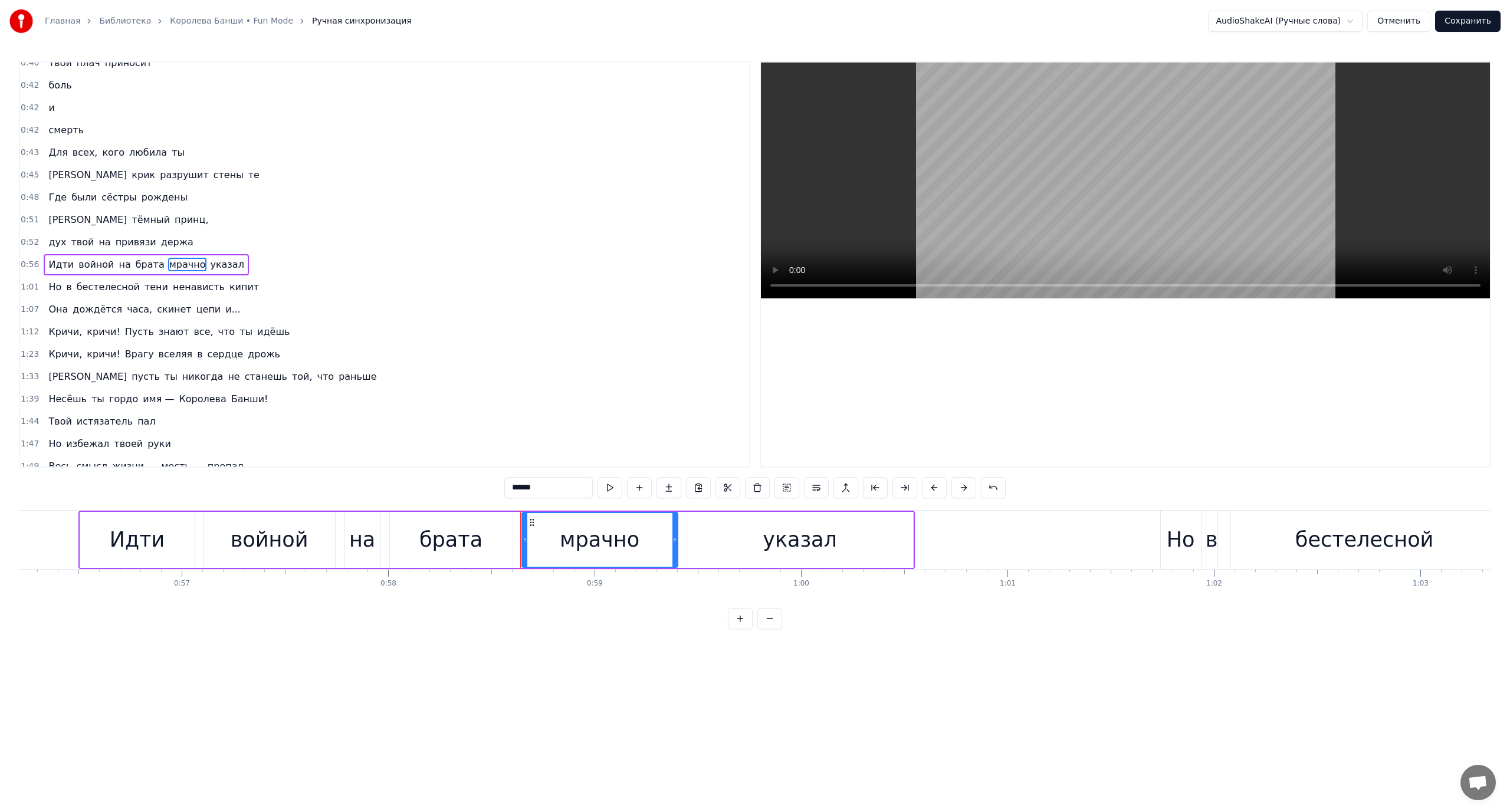
click at [47, 285] on span "Но" at bounding box center [54, 287] width 15 height 14
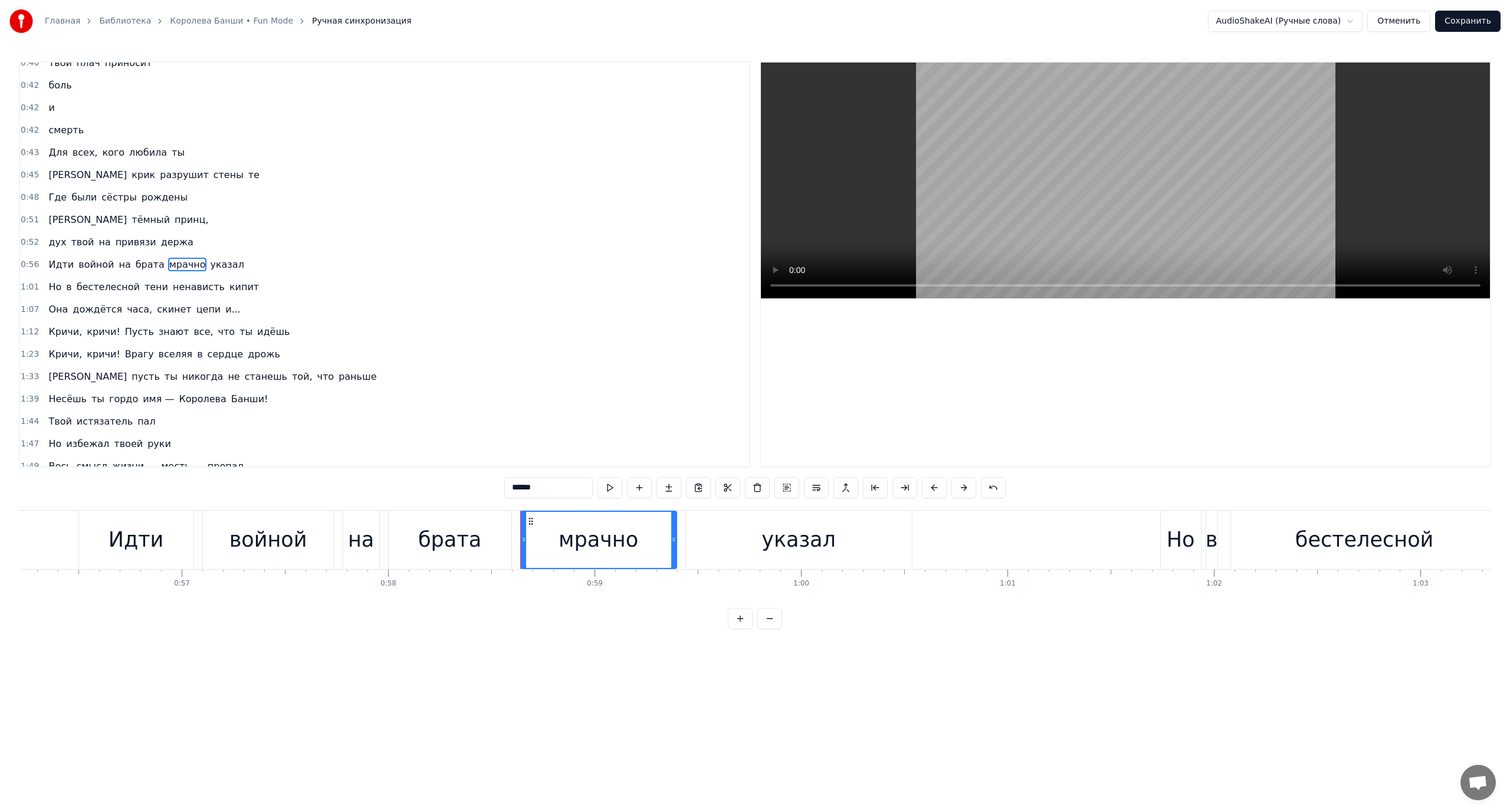
click at [54, 284] on span "Но" at bounding box center [54, 286] width 15 height 13
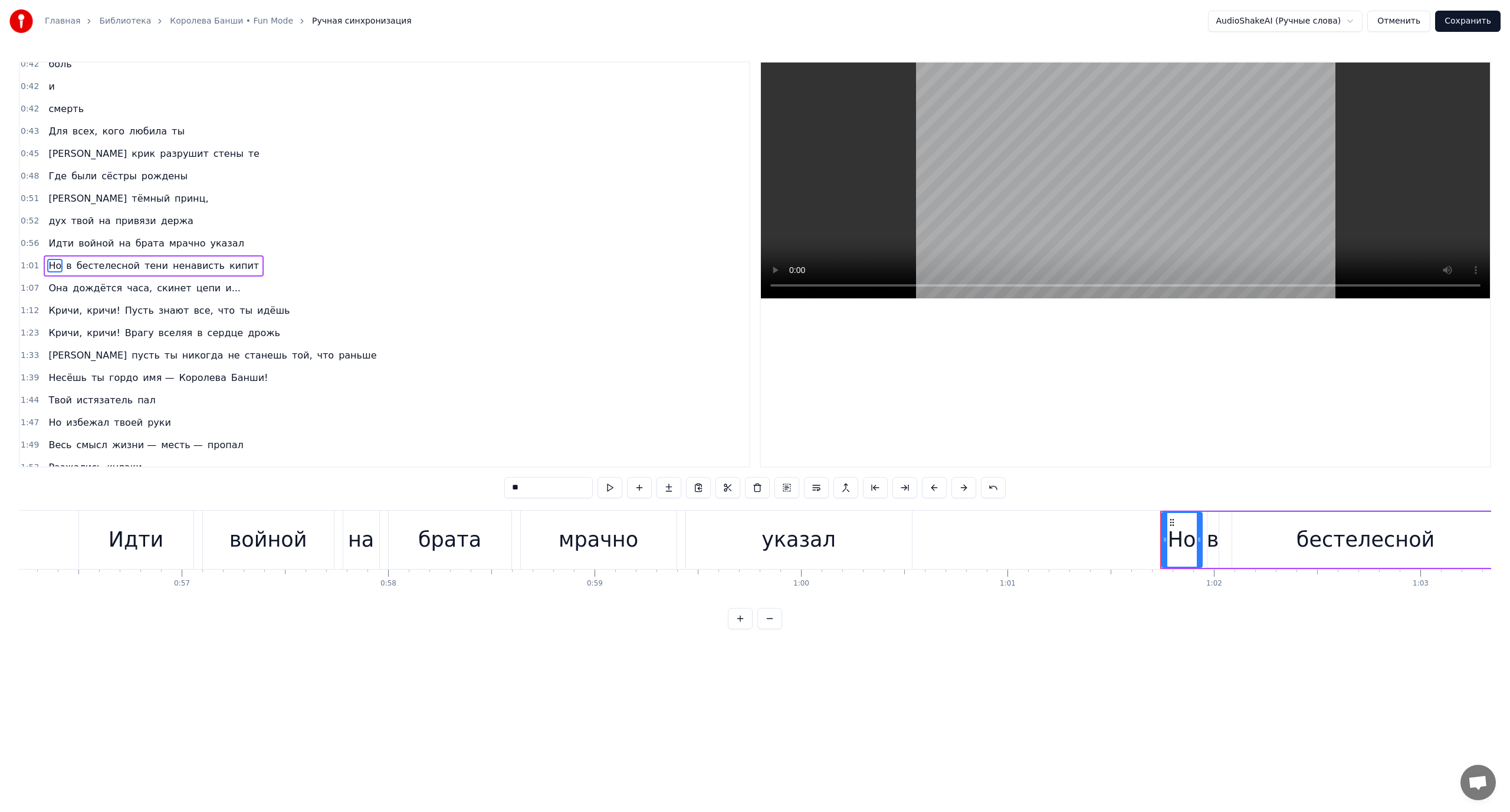
scroll to position [33, 0]
click at [55, 283] on span "Она" at bounding box center [58, 286] width 22 height 13
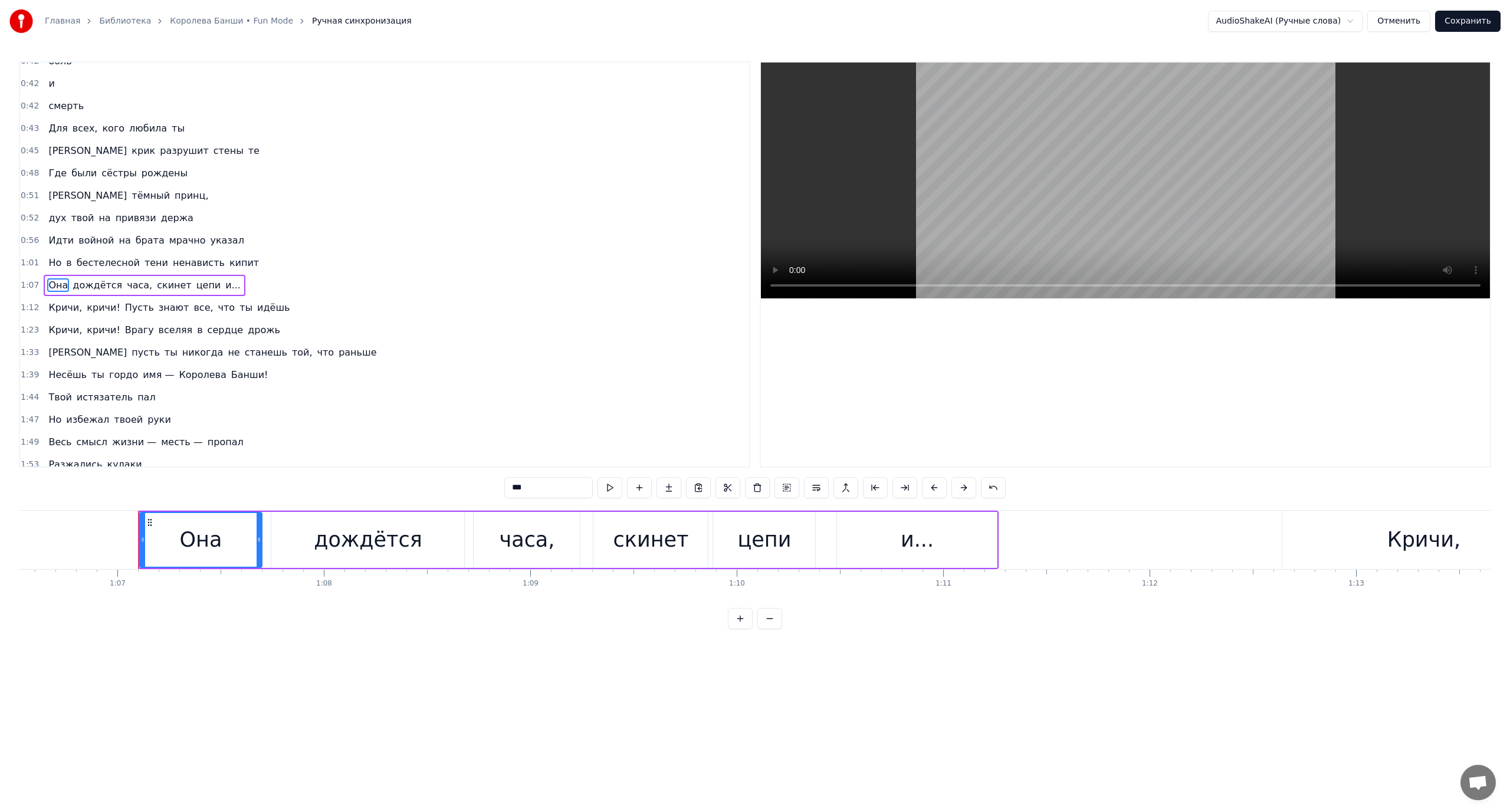
scroll to position [0, 13792]
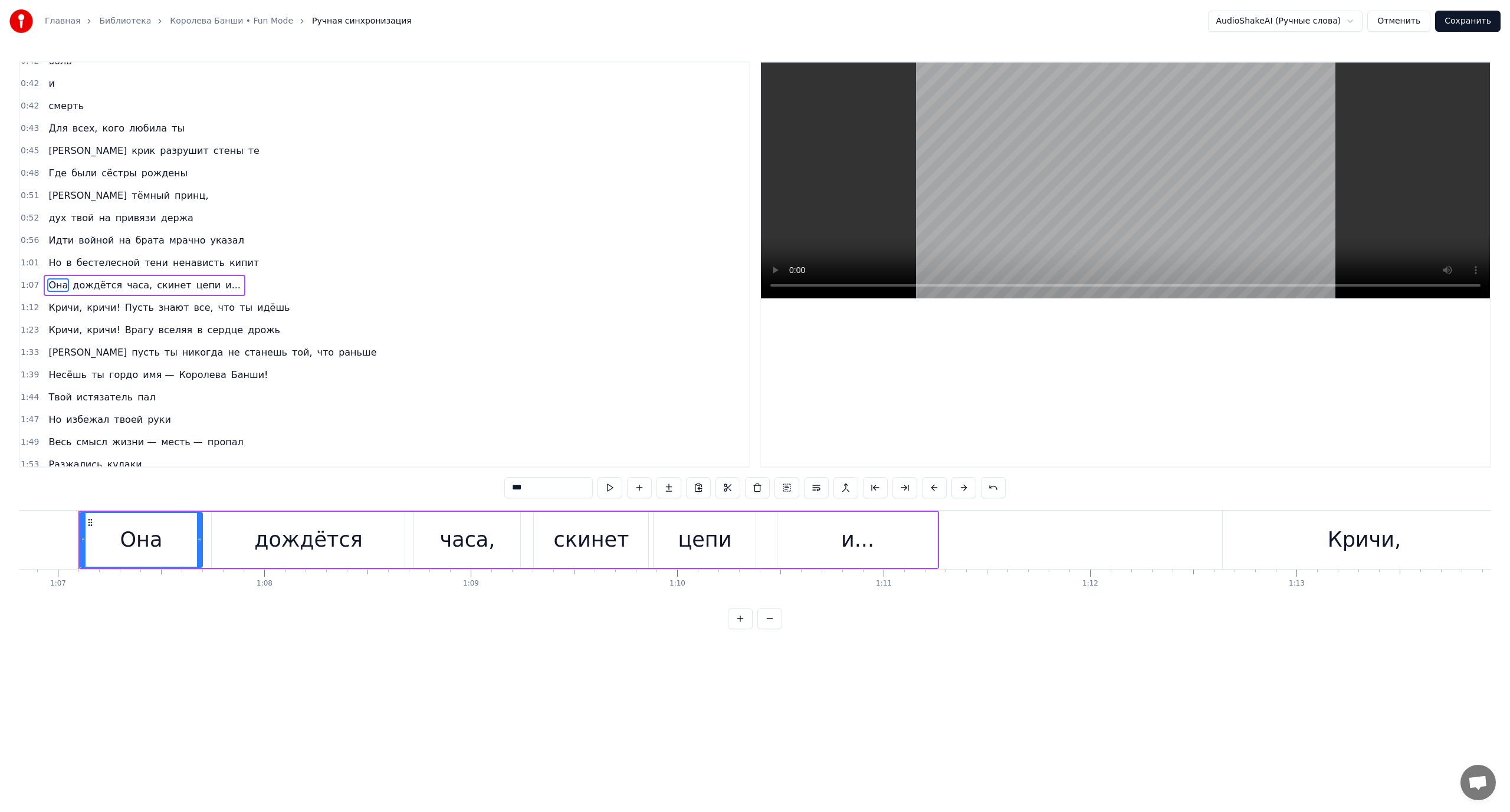
click at [155, 285] on span "скинет" at bounding box center [173, 285] width 36 height 13
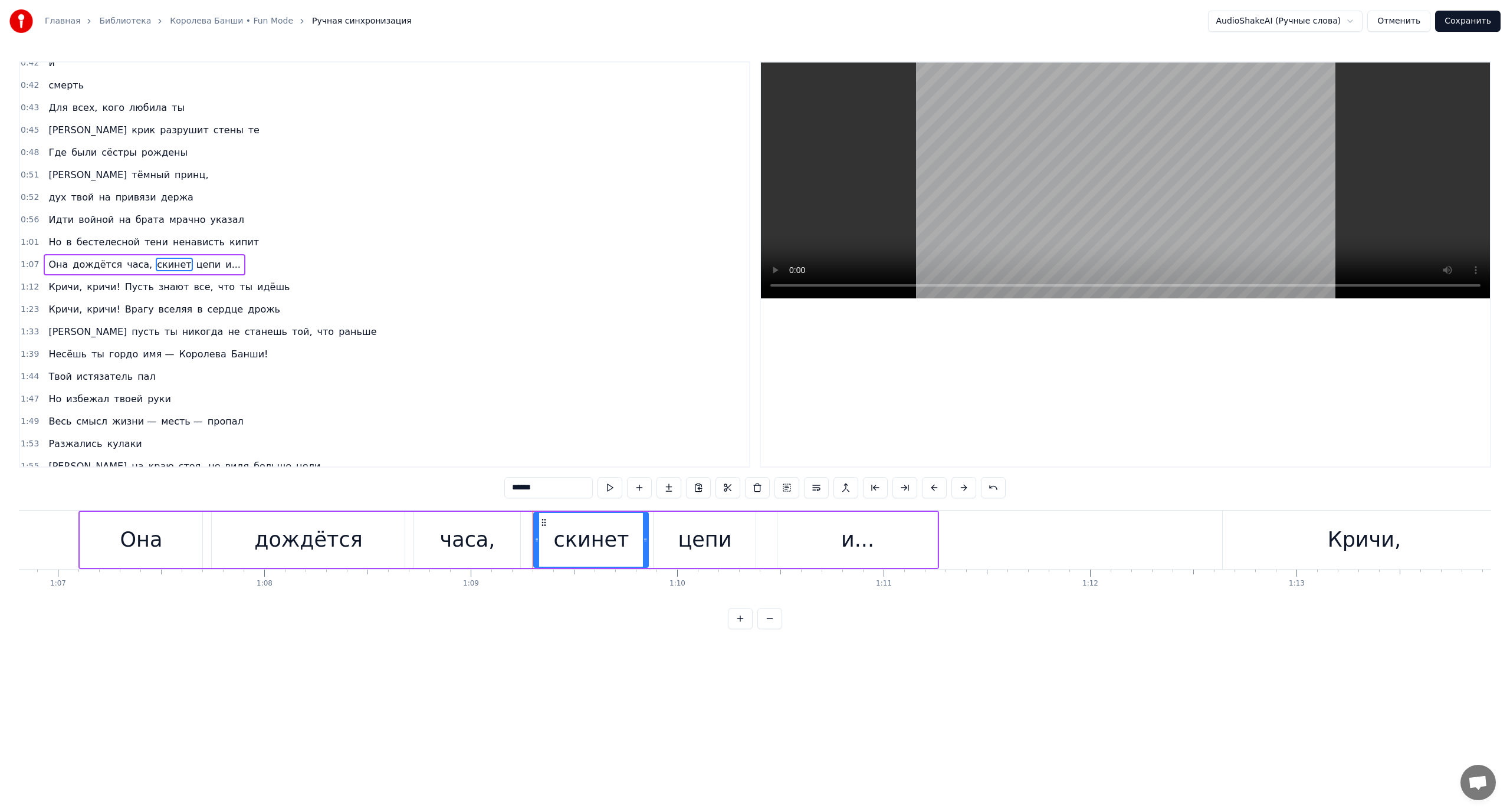
click at [124, 285] on span "Пусть" at bounding box center [140, 286] width 32 height 13
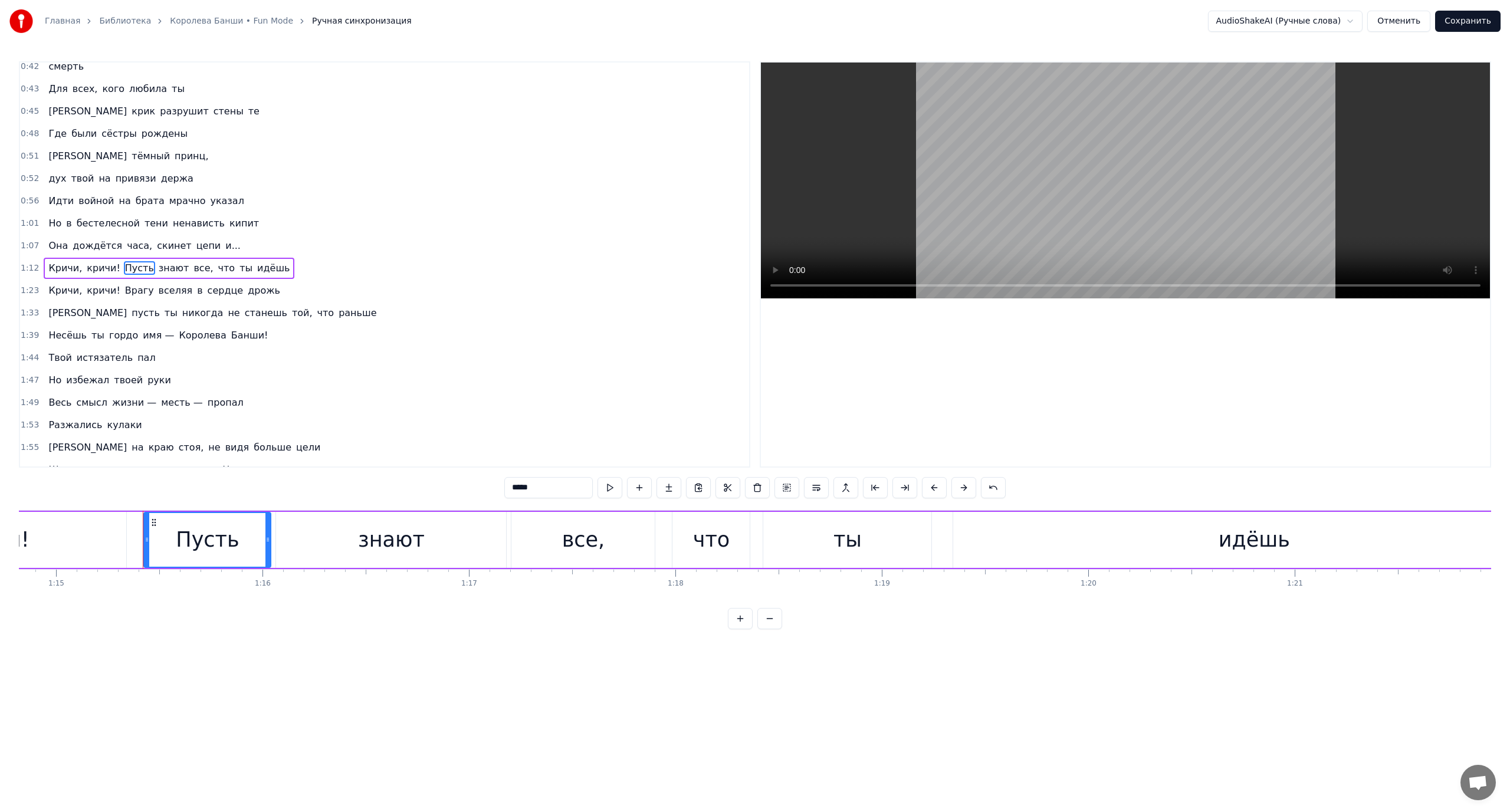
scroll to position [0, 15509]
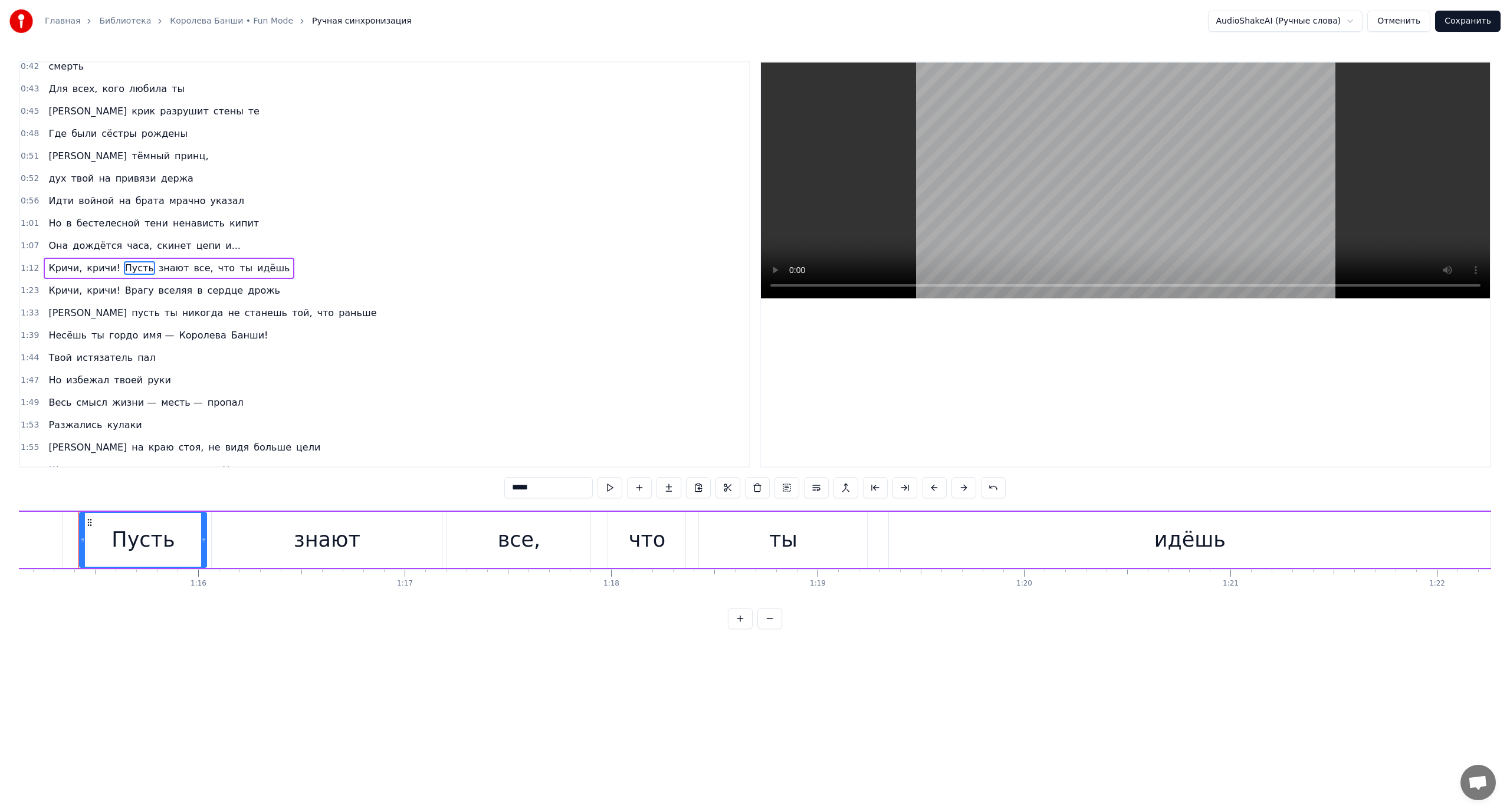
click at [815, 486] on button at bounding box center [816, 487] width 24 height 21
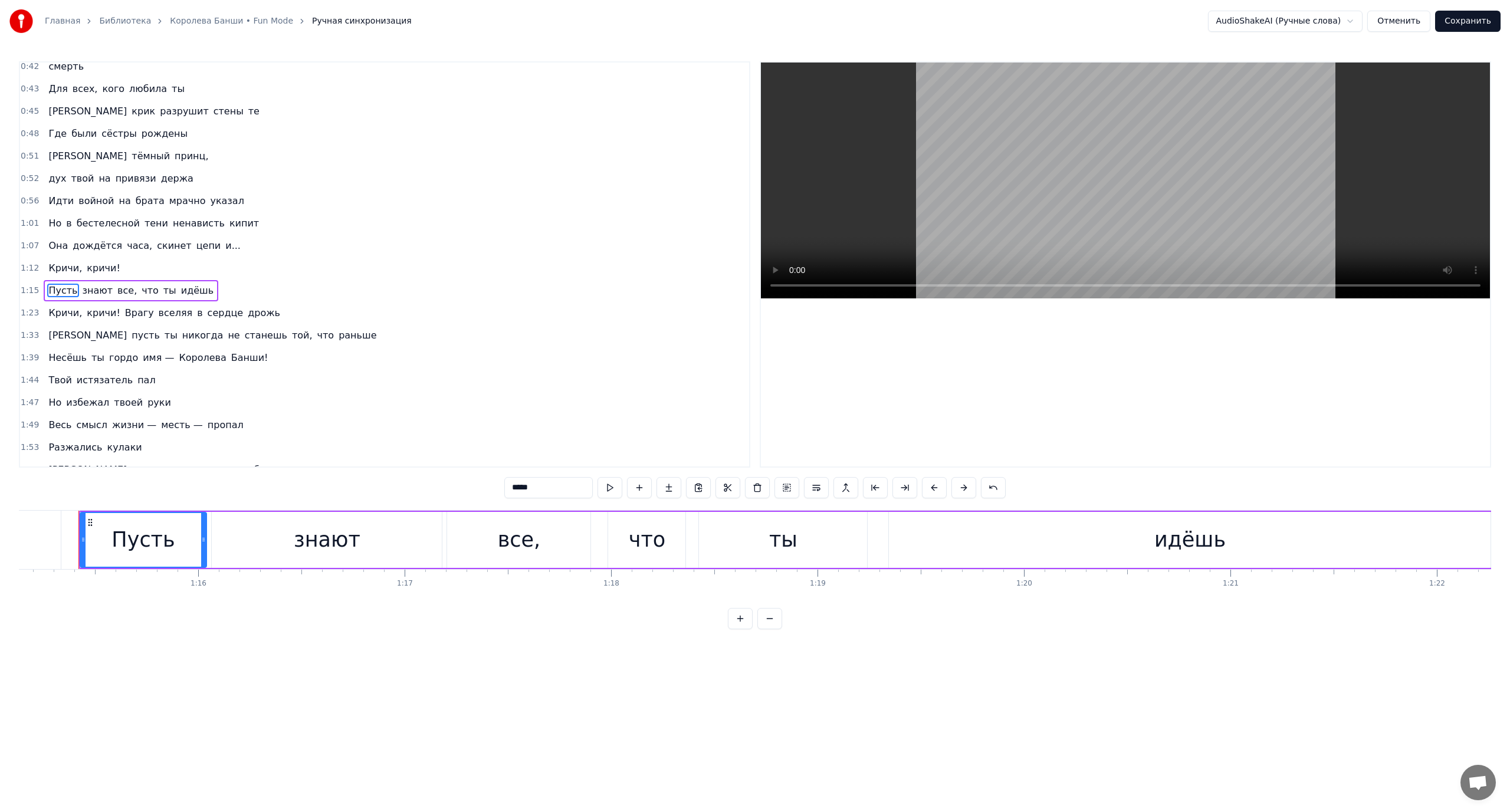
scroll to position [100, 0]
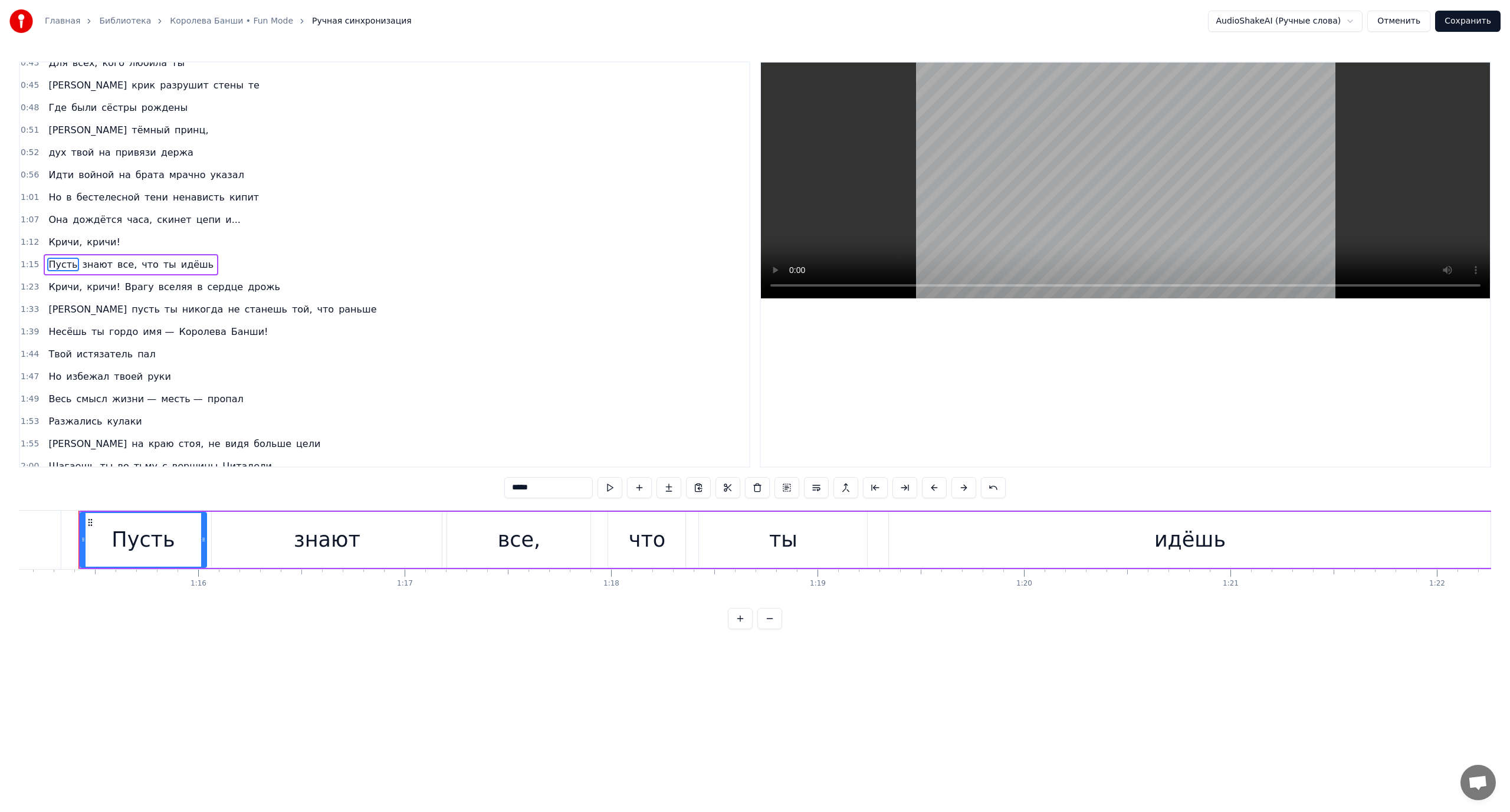
click at [124, 287] on span "Врагу" at bounding box center [140, 286] width 32 height 13
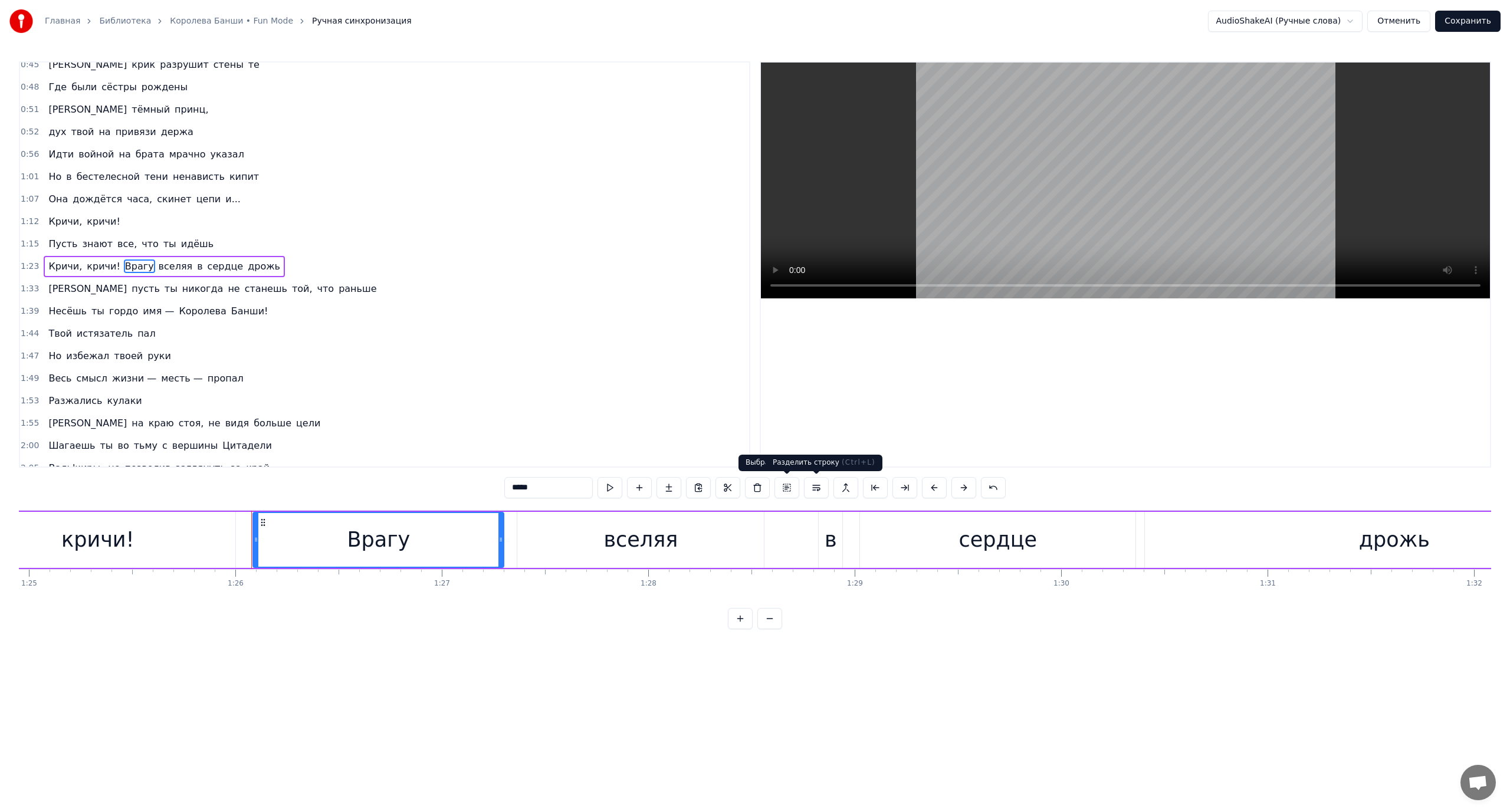
scroll to position [0, 17710]
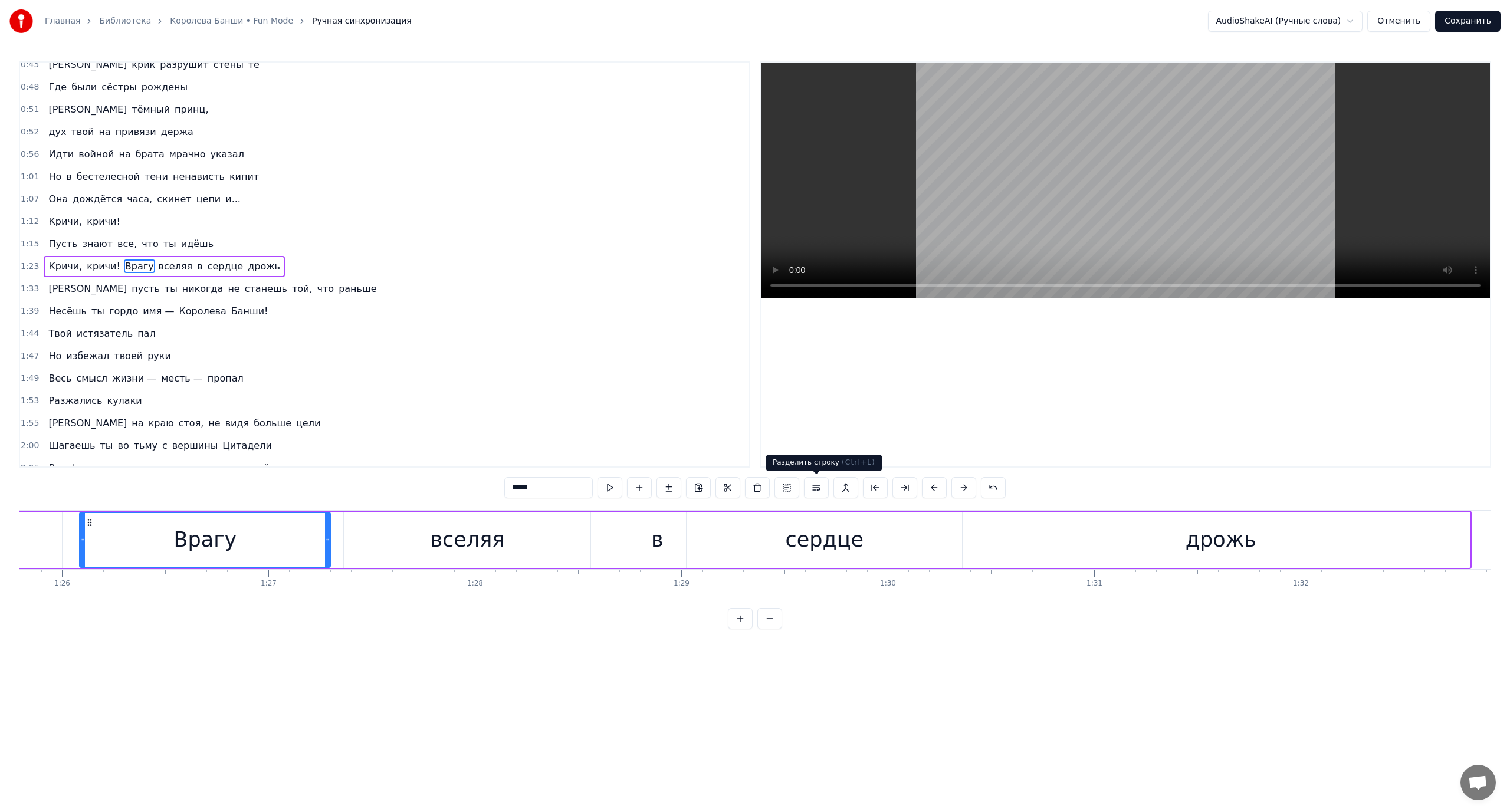
click at [815, 489] on button at bounding box center [816, 487] width 24 height 21
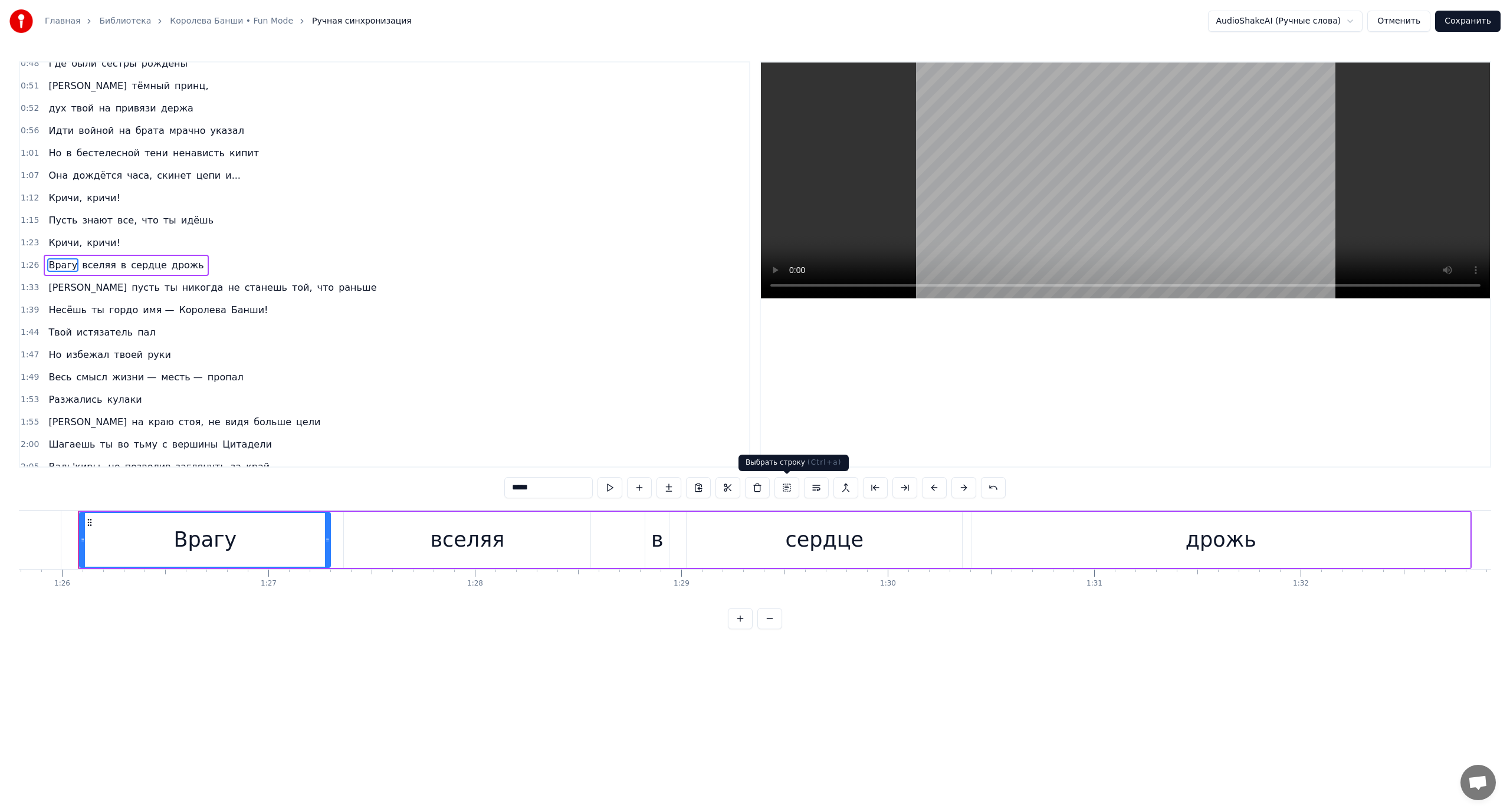
scroll to position [145, 0]
click at [53, 283] on span "[PERSON_NAME]" at bounding box center [88, 286] width 80 height 13
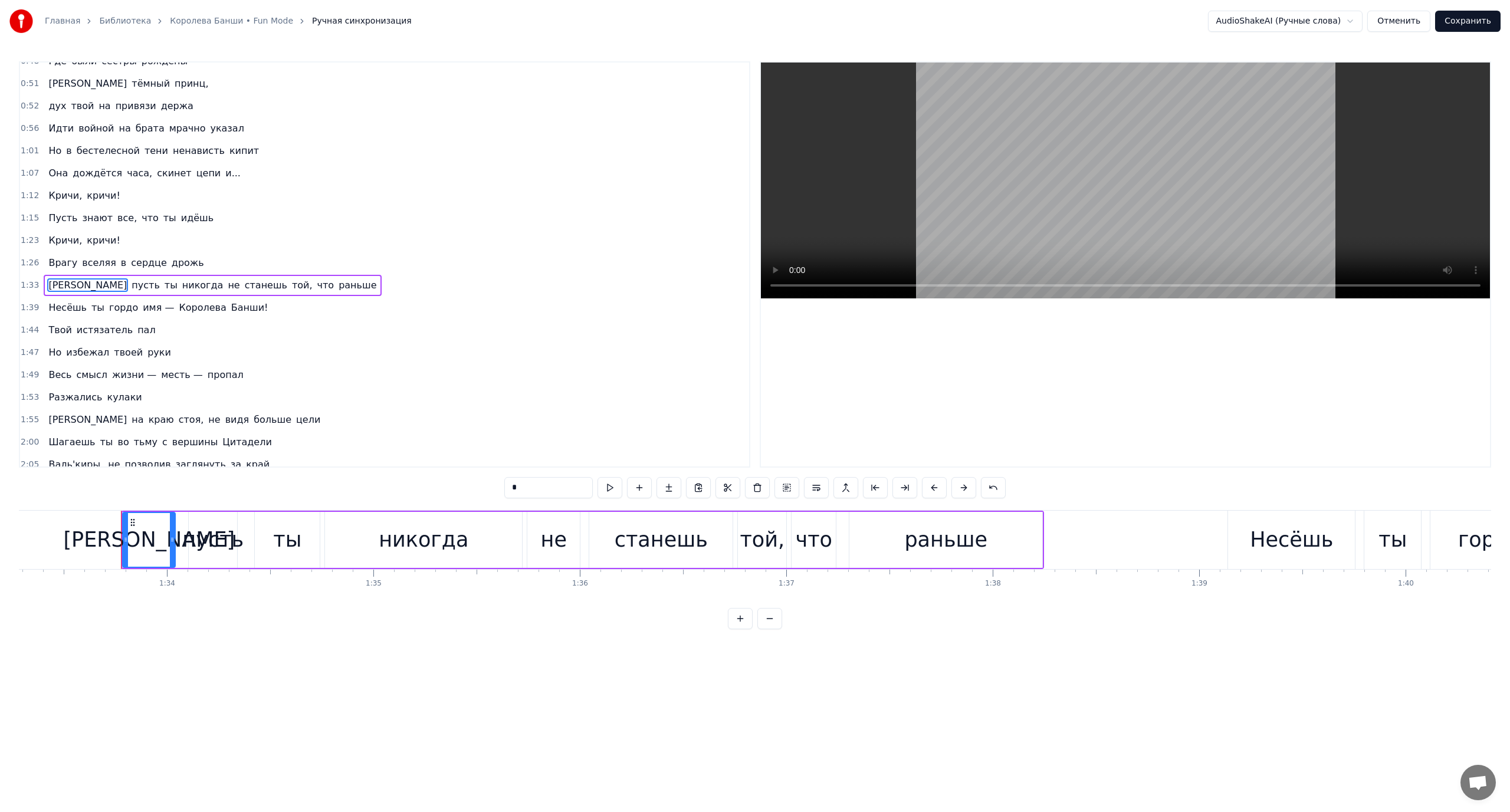
scroll to position [0, 19300]
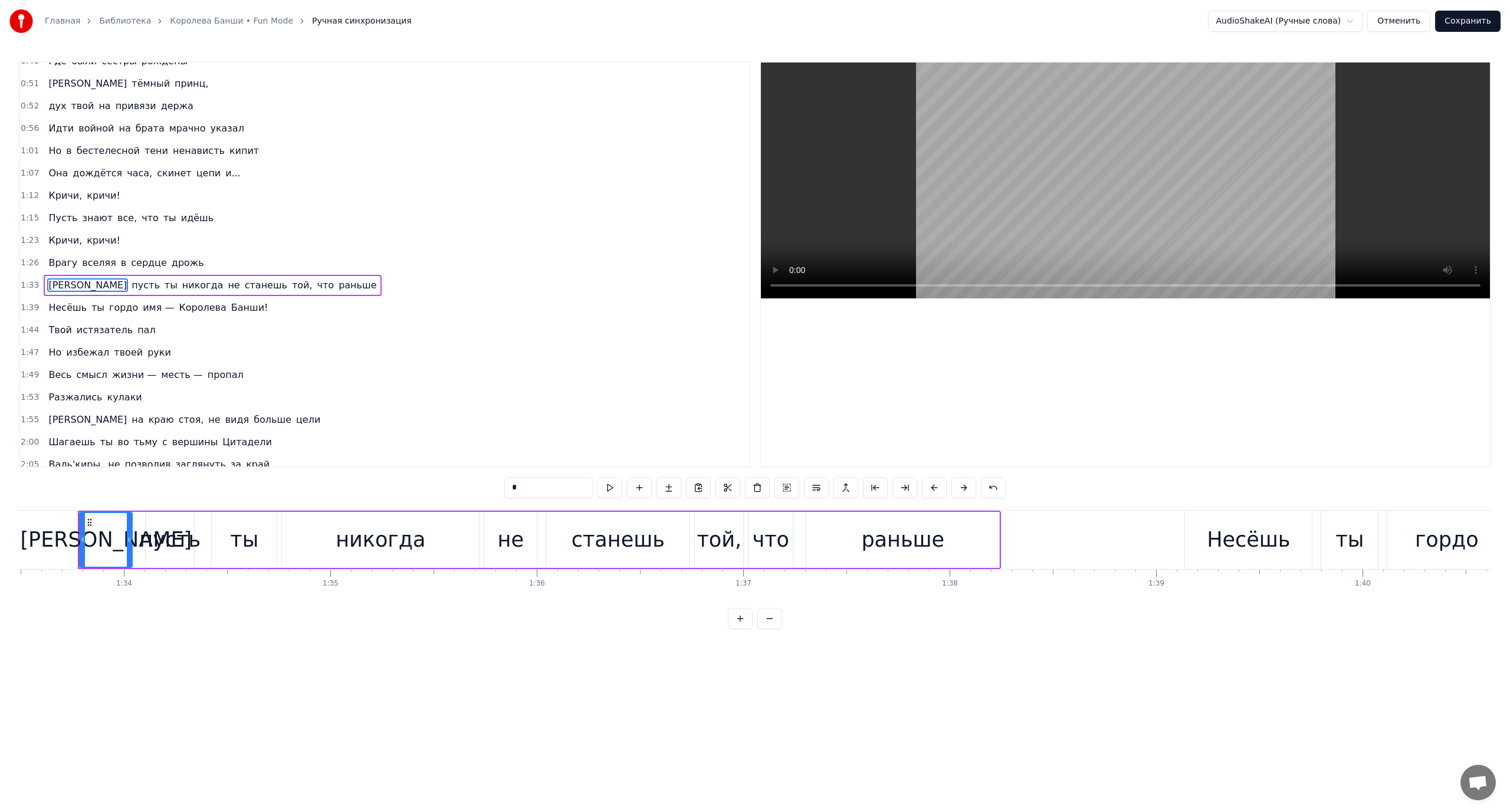
click at [226, 285] on span "не" at bounding box center [233, 285] width 14 height 13
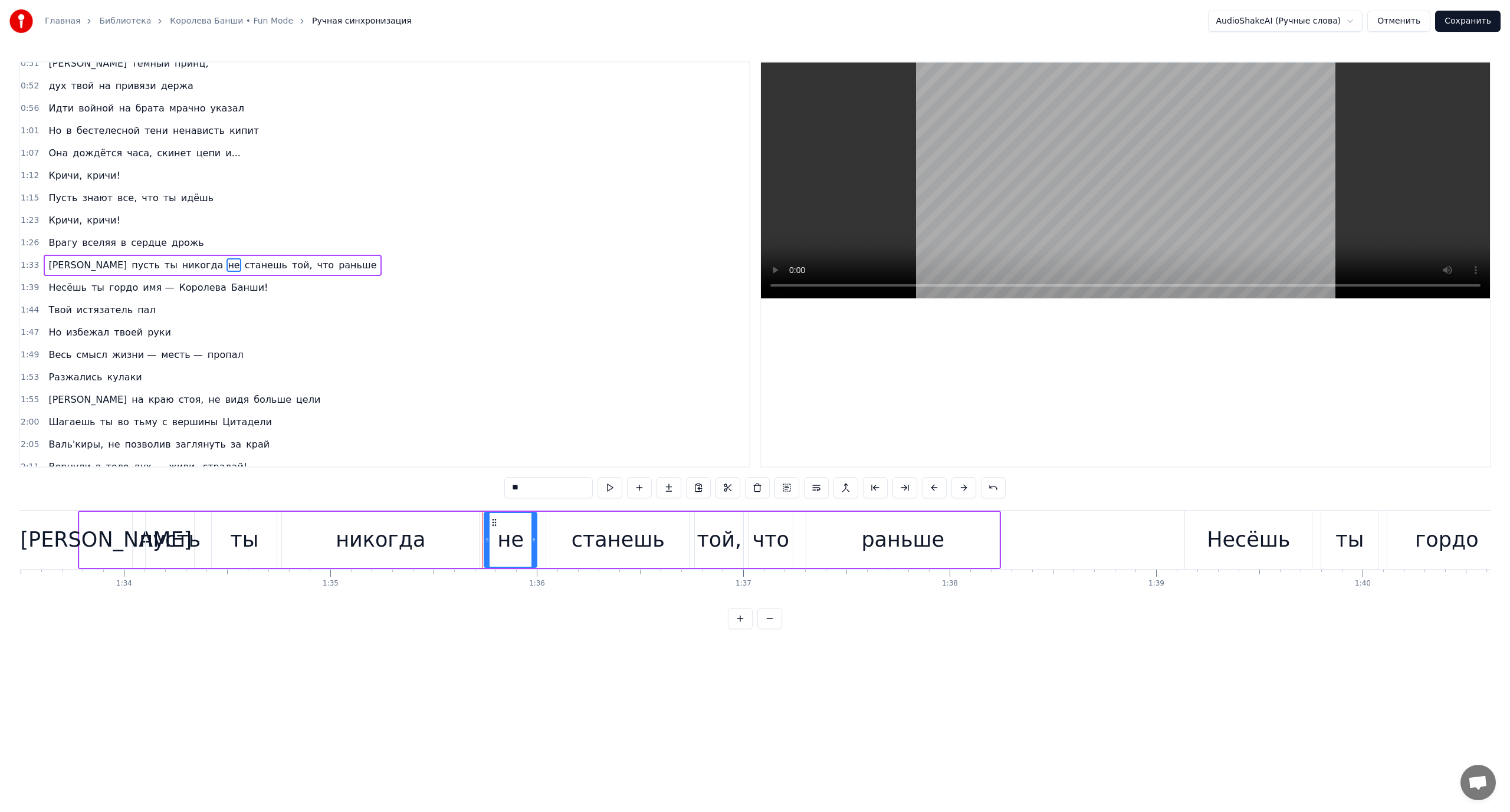
scroll to position [167, 0]
click at [818, 486] on button at bounding box center [816, 487] width 24 height 21
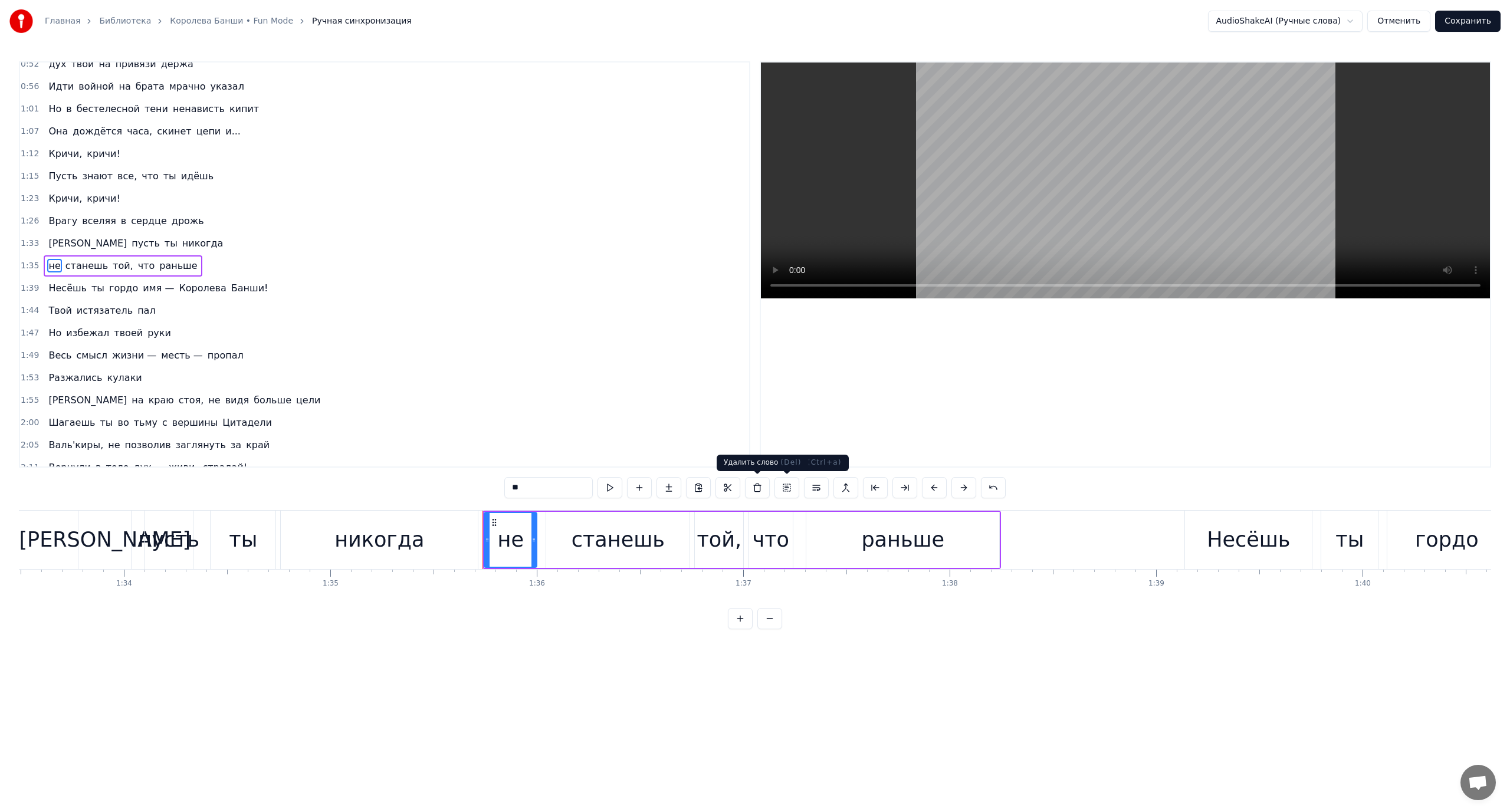
scroll to position [190, 0]
click at [54, 267] on span "не" at bounding box center [54, 264] width 14 height 13
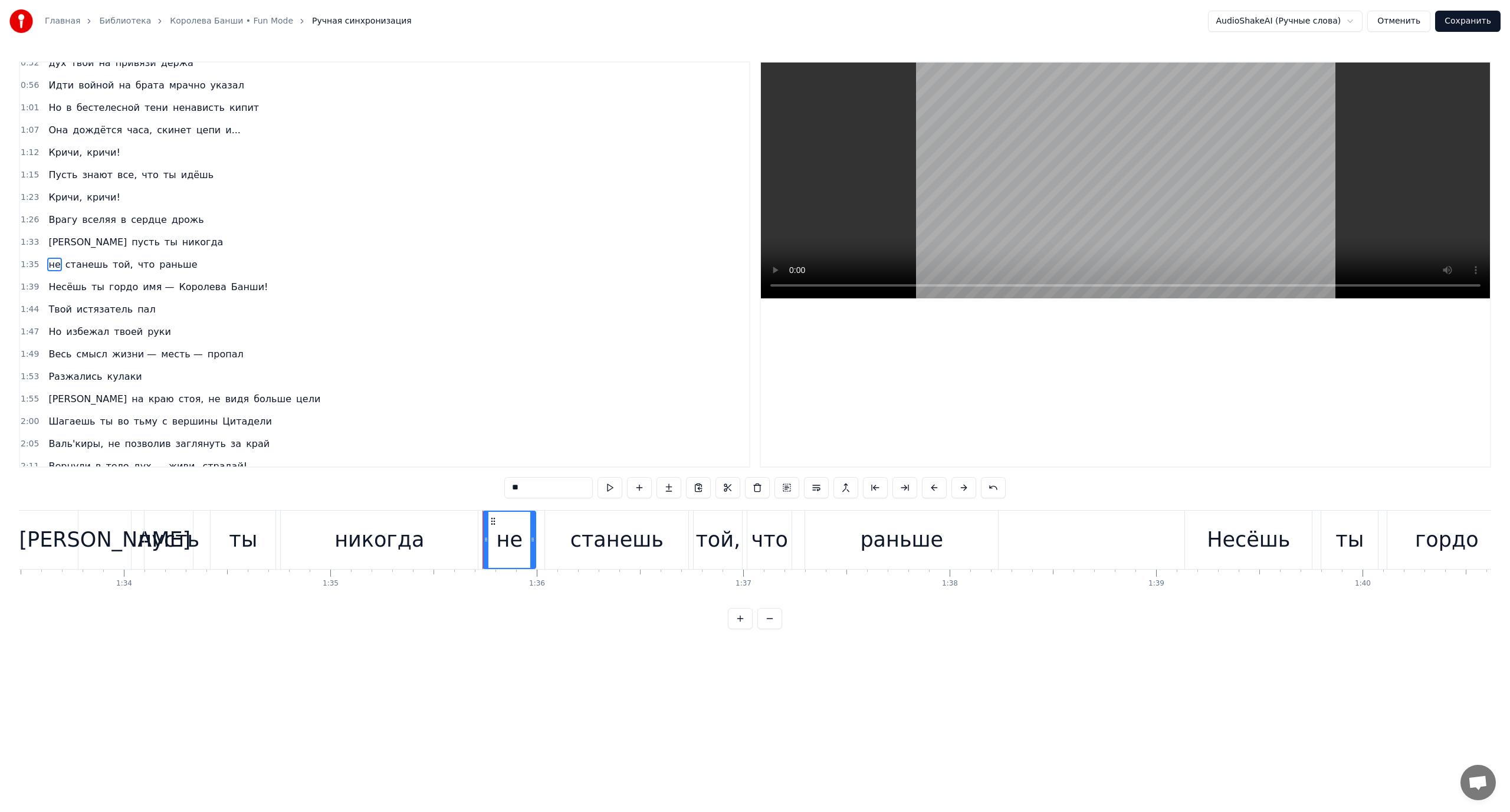
click at [48, 285] on span "Несёшь" at bounding box center [68, 286] width 41 height 13
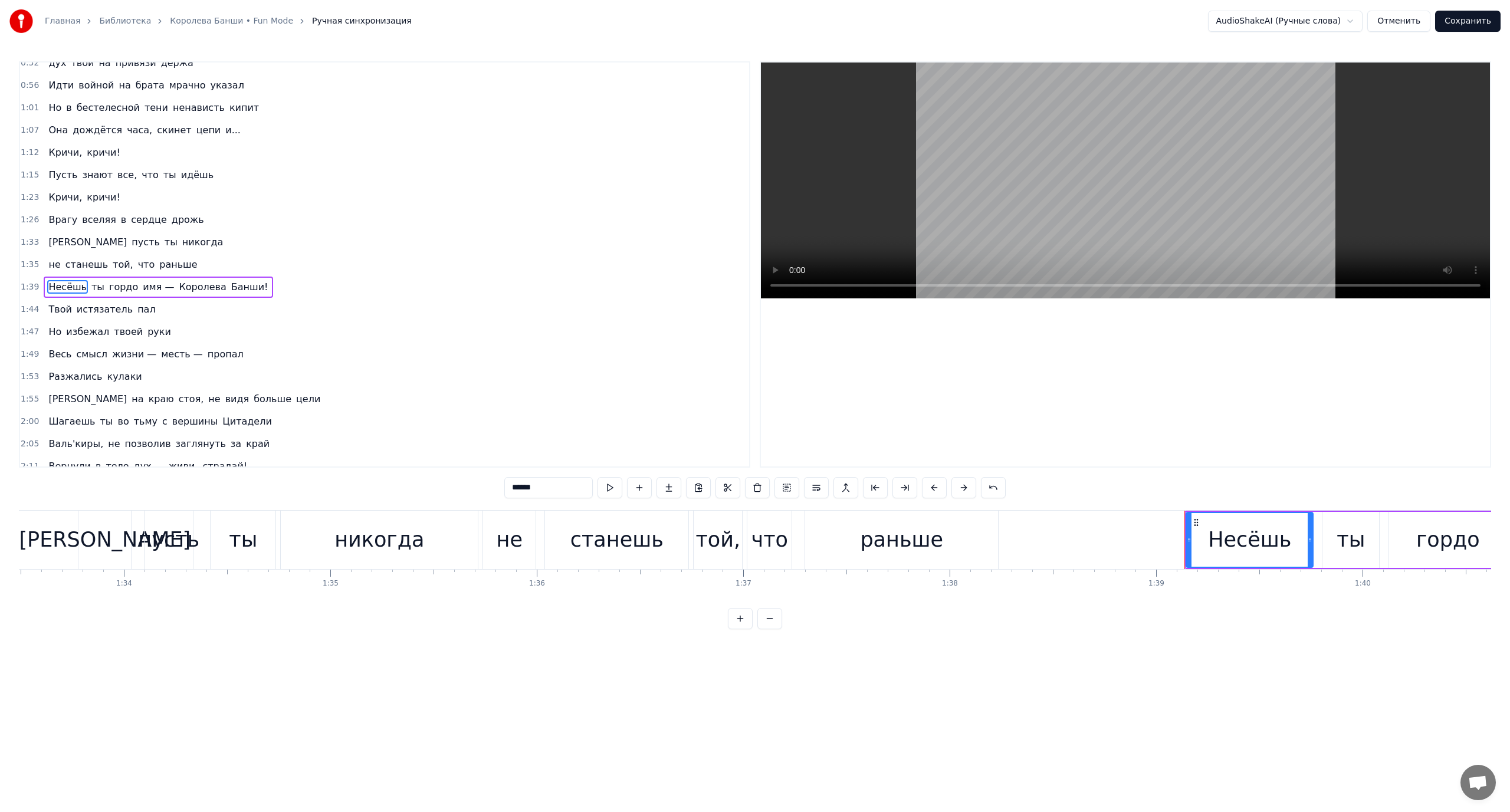
scroll to position [212, 0]
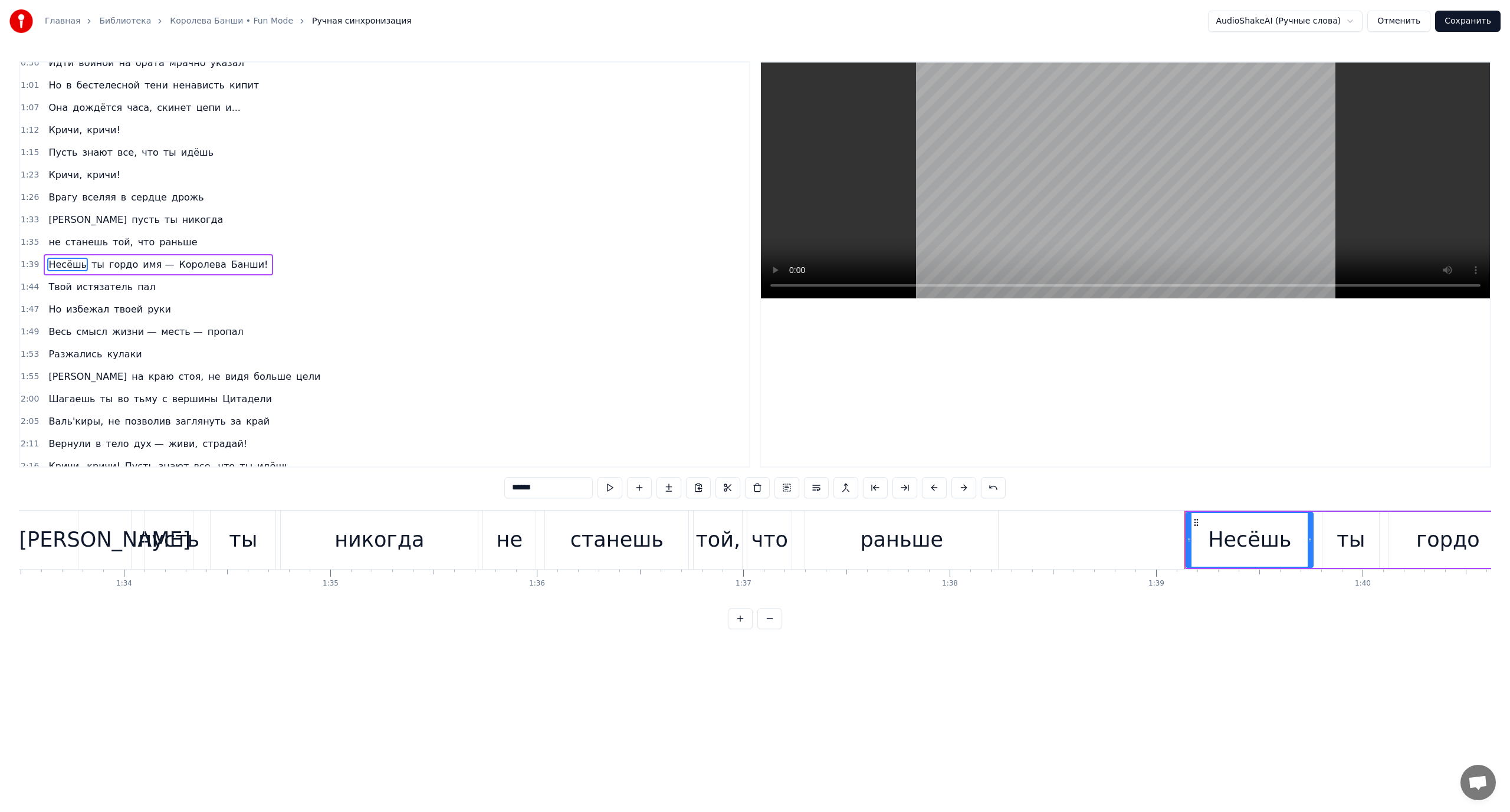
click at [63, 292] on span "Твой" at bounding box center [60, 286] width 25 height 13
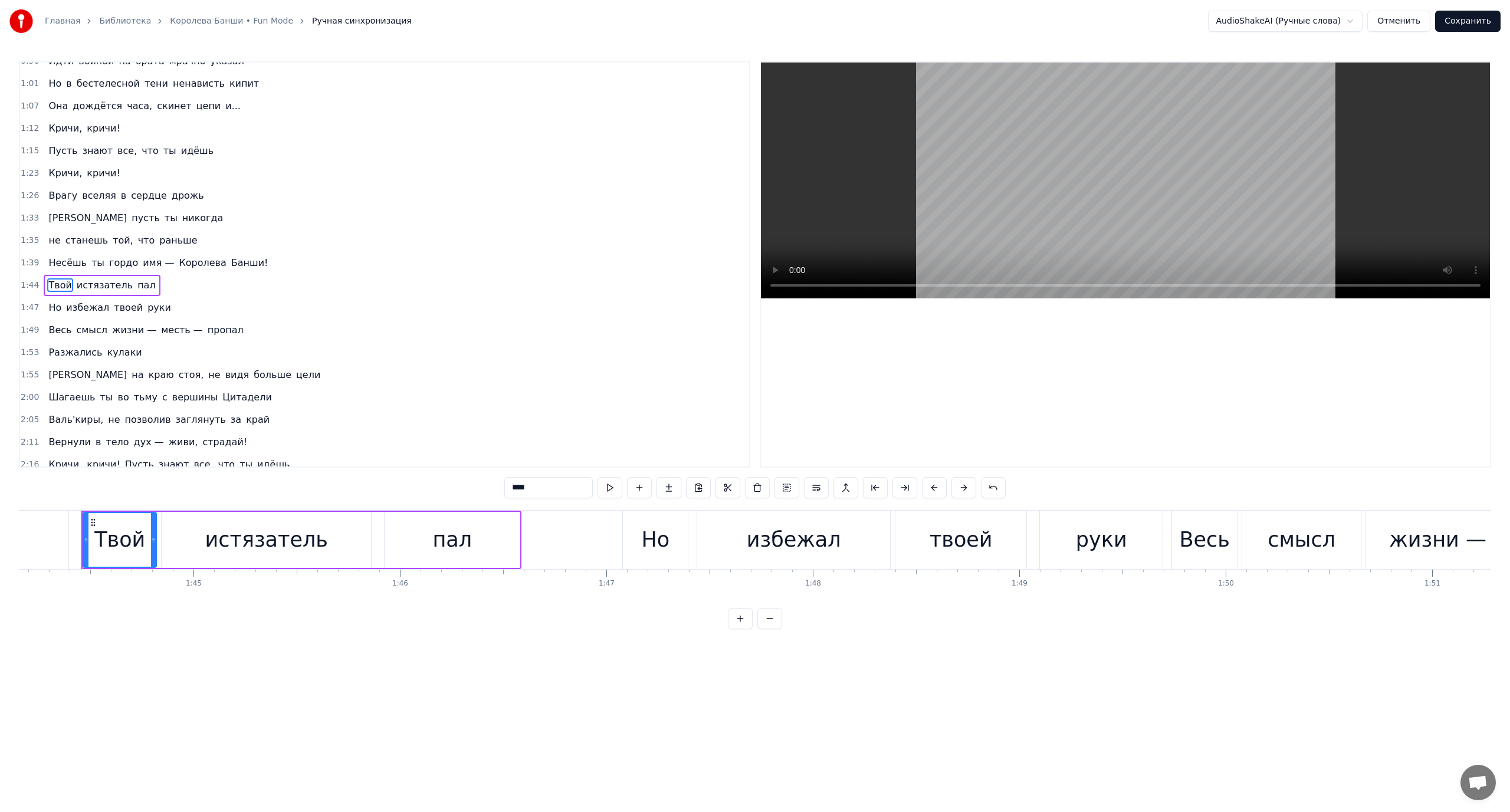
scroll to position [0, 21504]
click at [58, 307] on span "Но" at bounding box center [54, 307] width 15 height 13
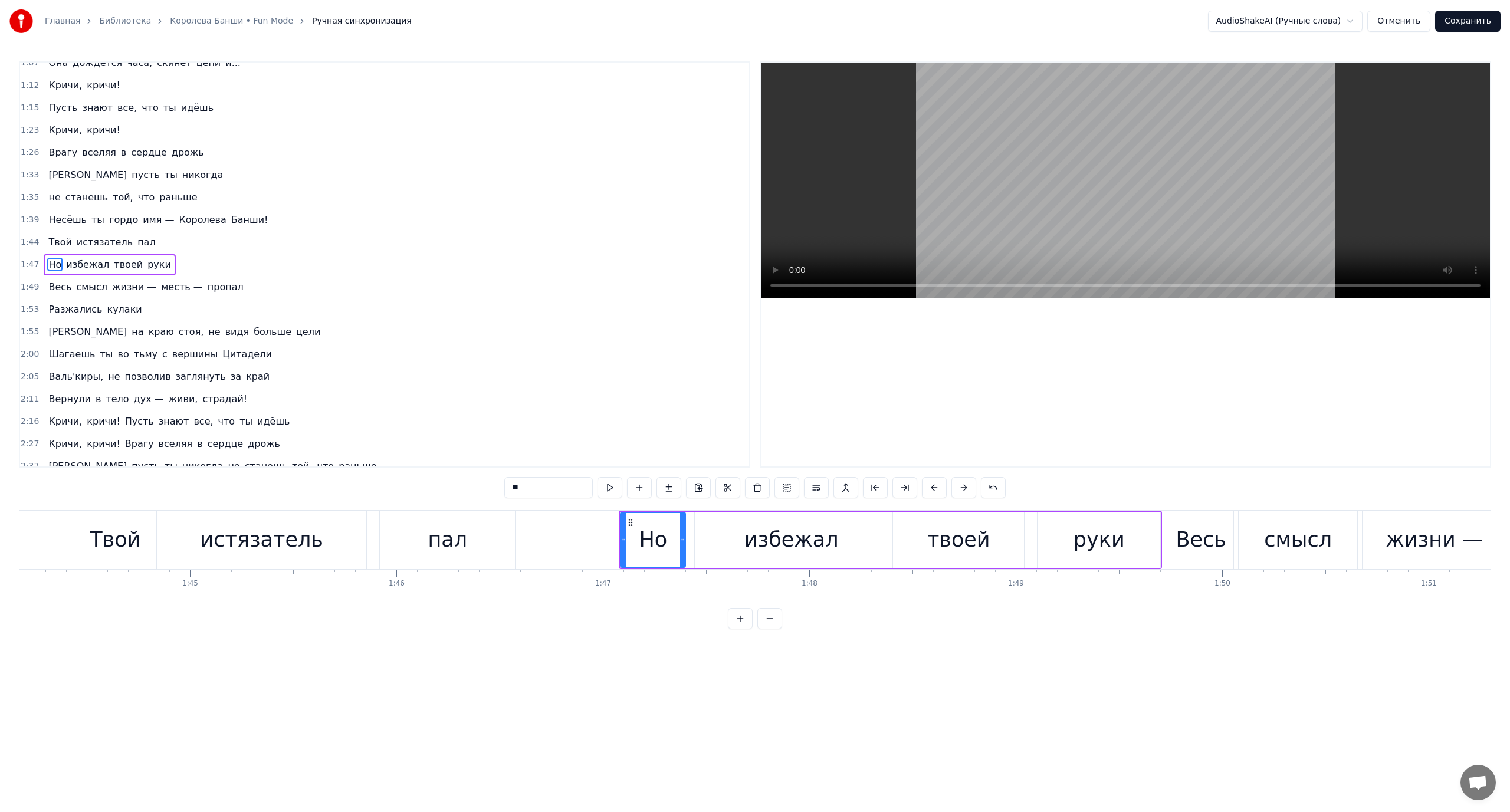
click at [58, 289] on span "Весь" at bounding box center [60, 286] width 25 height 13
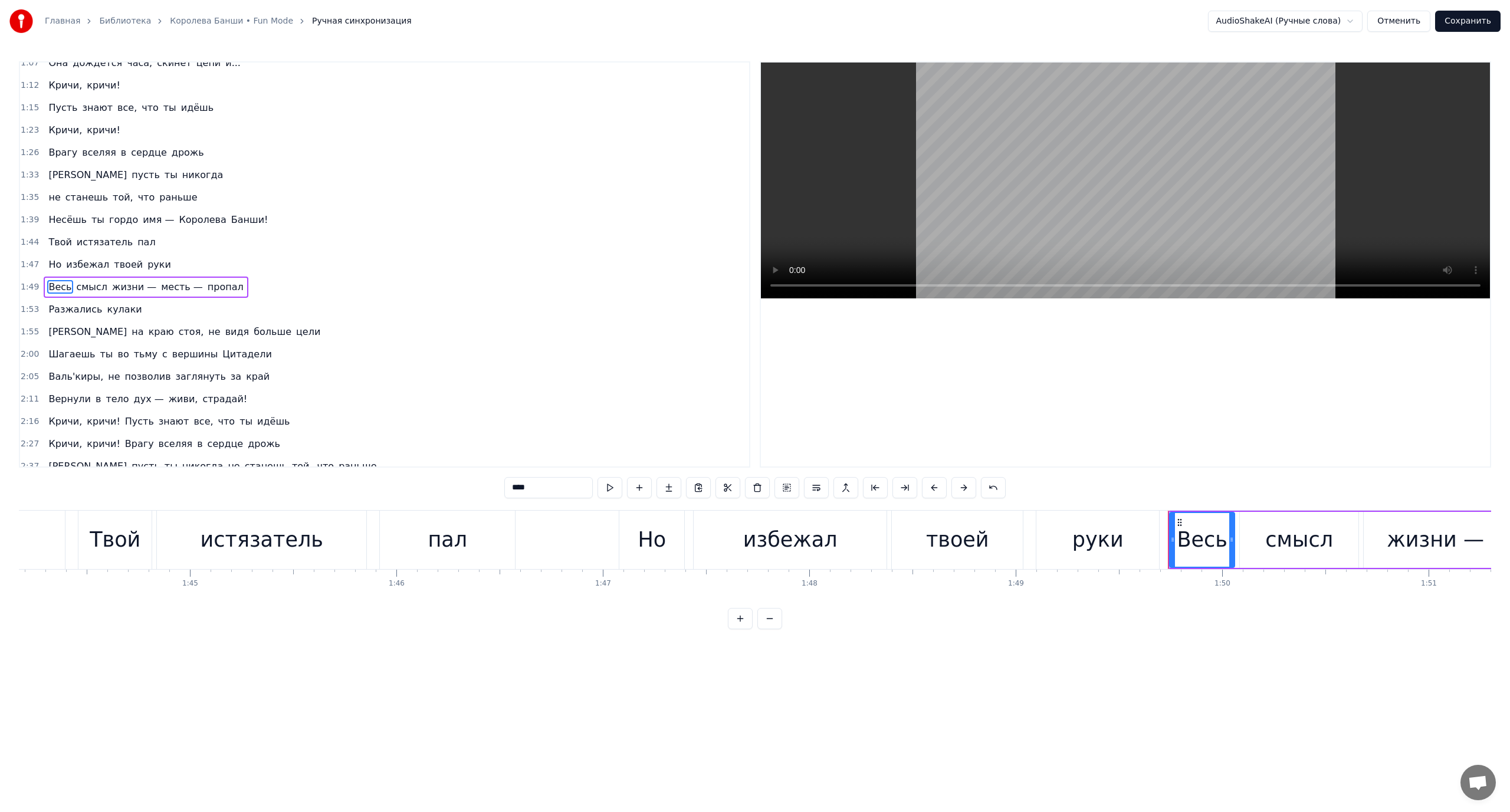
scroll to position [280, 0]
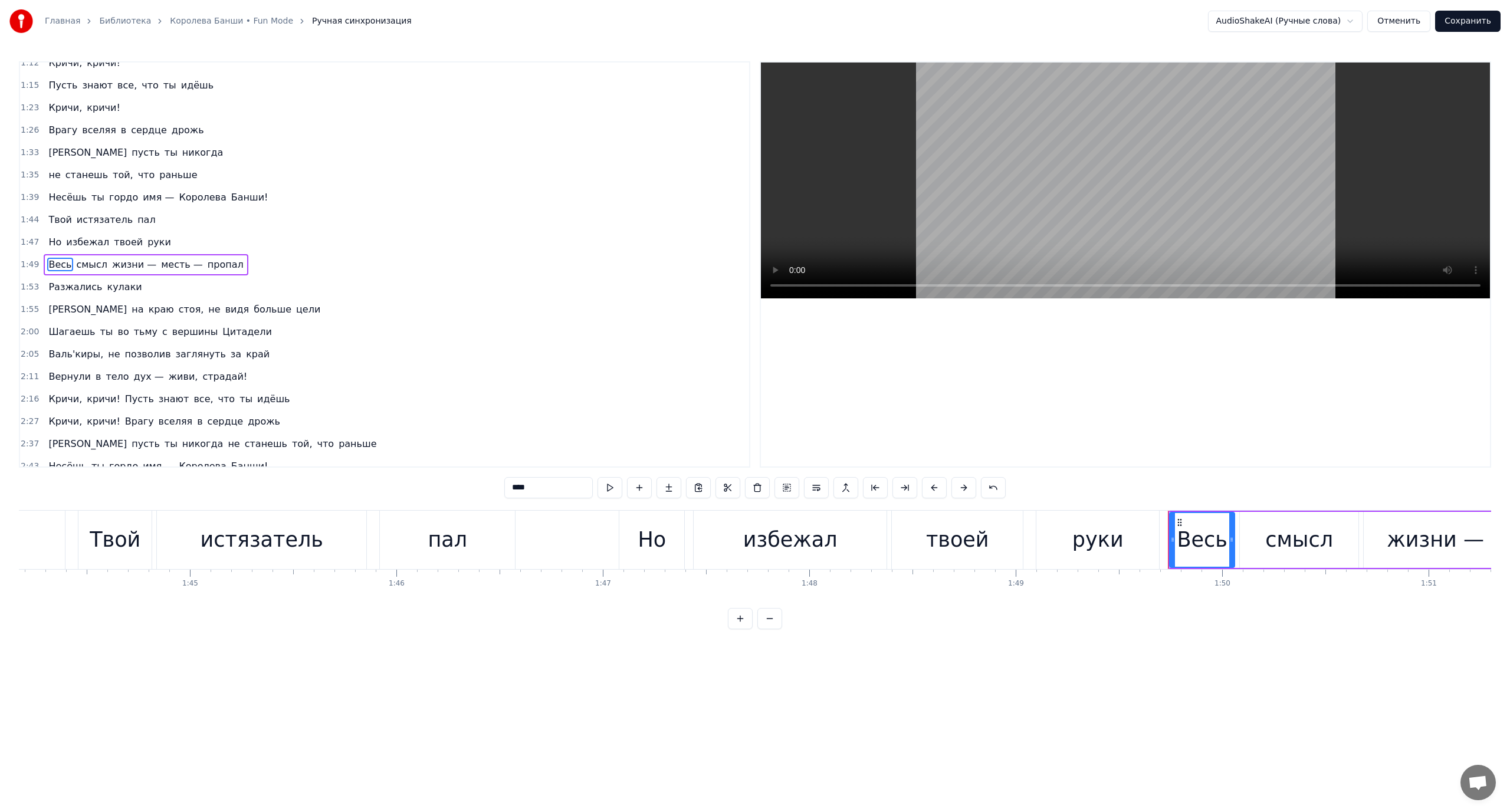
click at [160, 261] on span "месть —" at bounding box center [182, 264] width 44 height 13
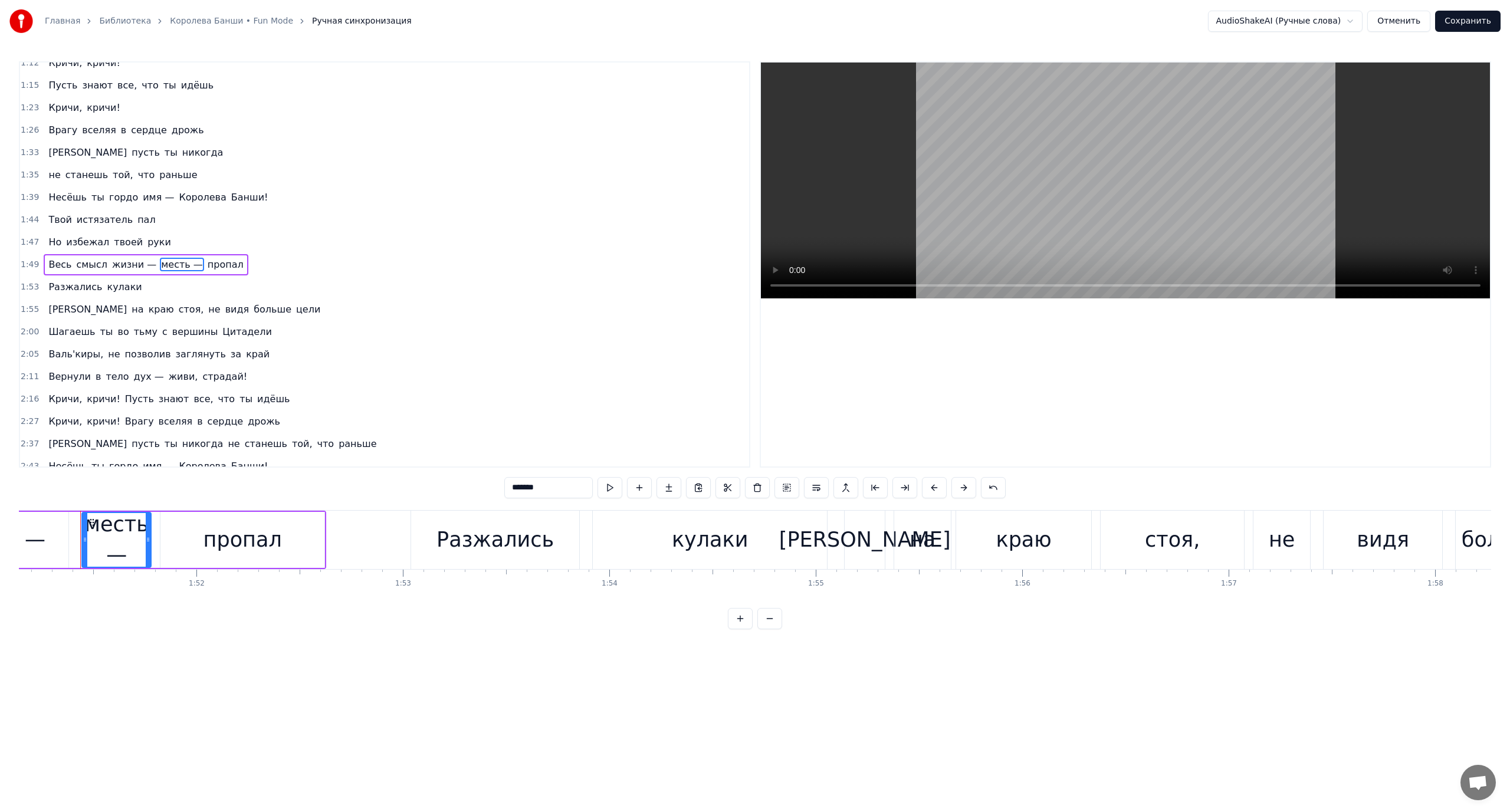
scroll to position [0, 22945]
click at [54, 283] on span "Разжались" at bounding box center [75, 286] width 56 height 13
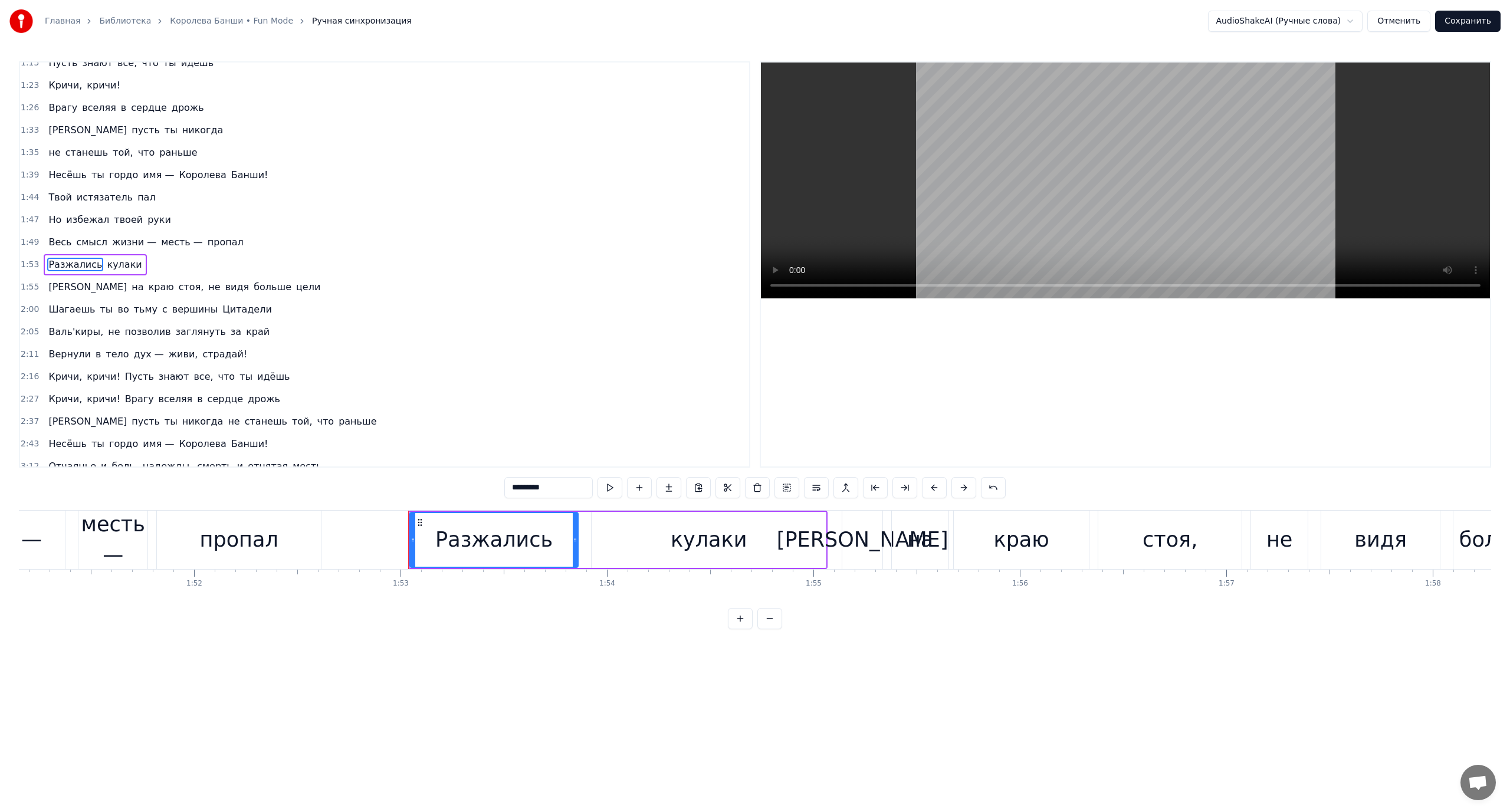
click at [52, 290] on span "[PERSON_NAME]" at bounding box center [88, 286] width 80 height 13
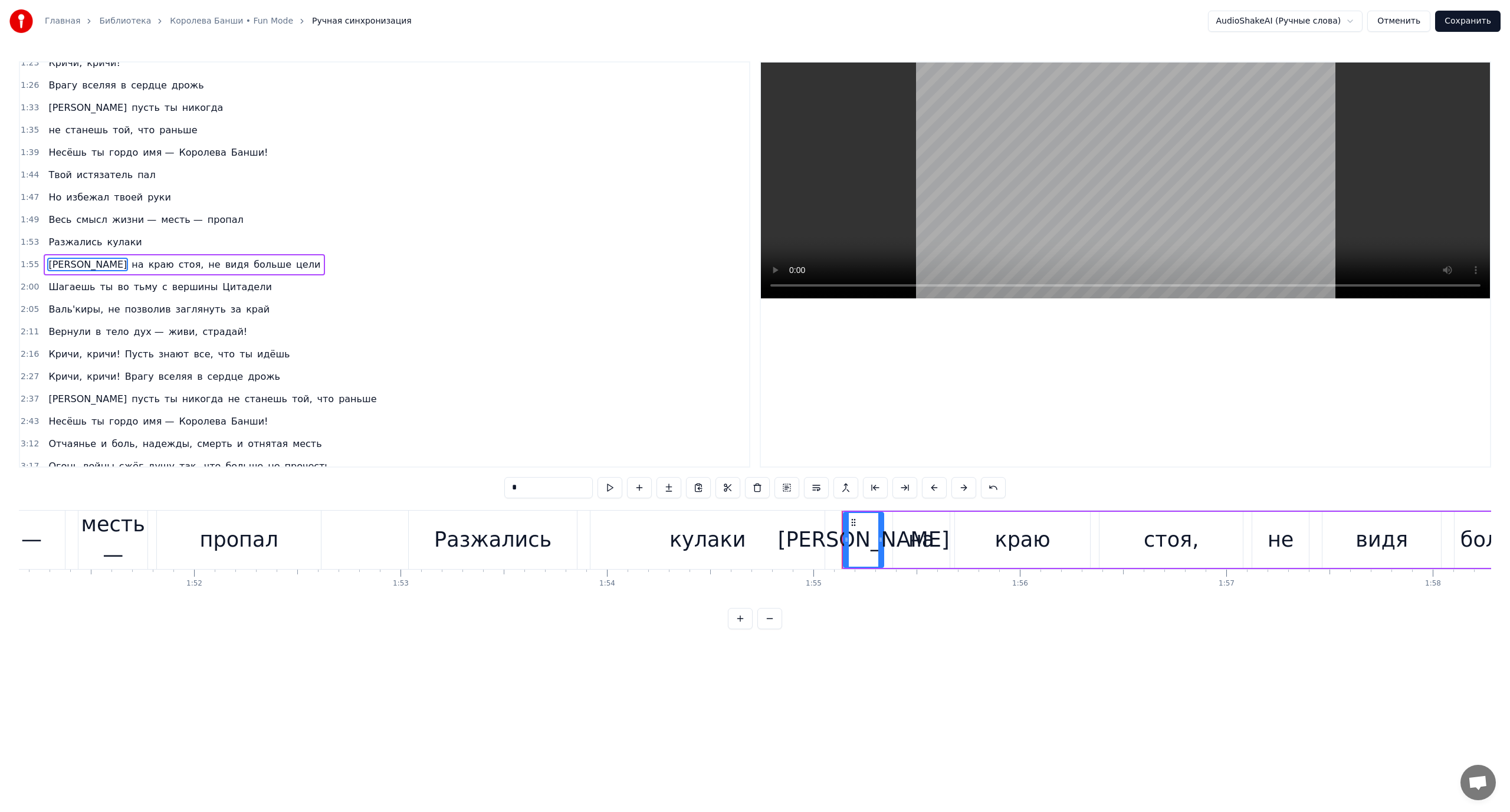
click at [207, 263] on span "не" at bounding box center [214, 264] width 14 height 13
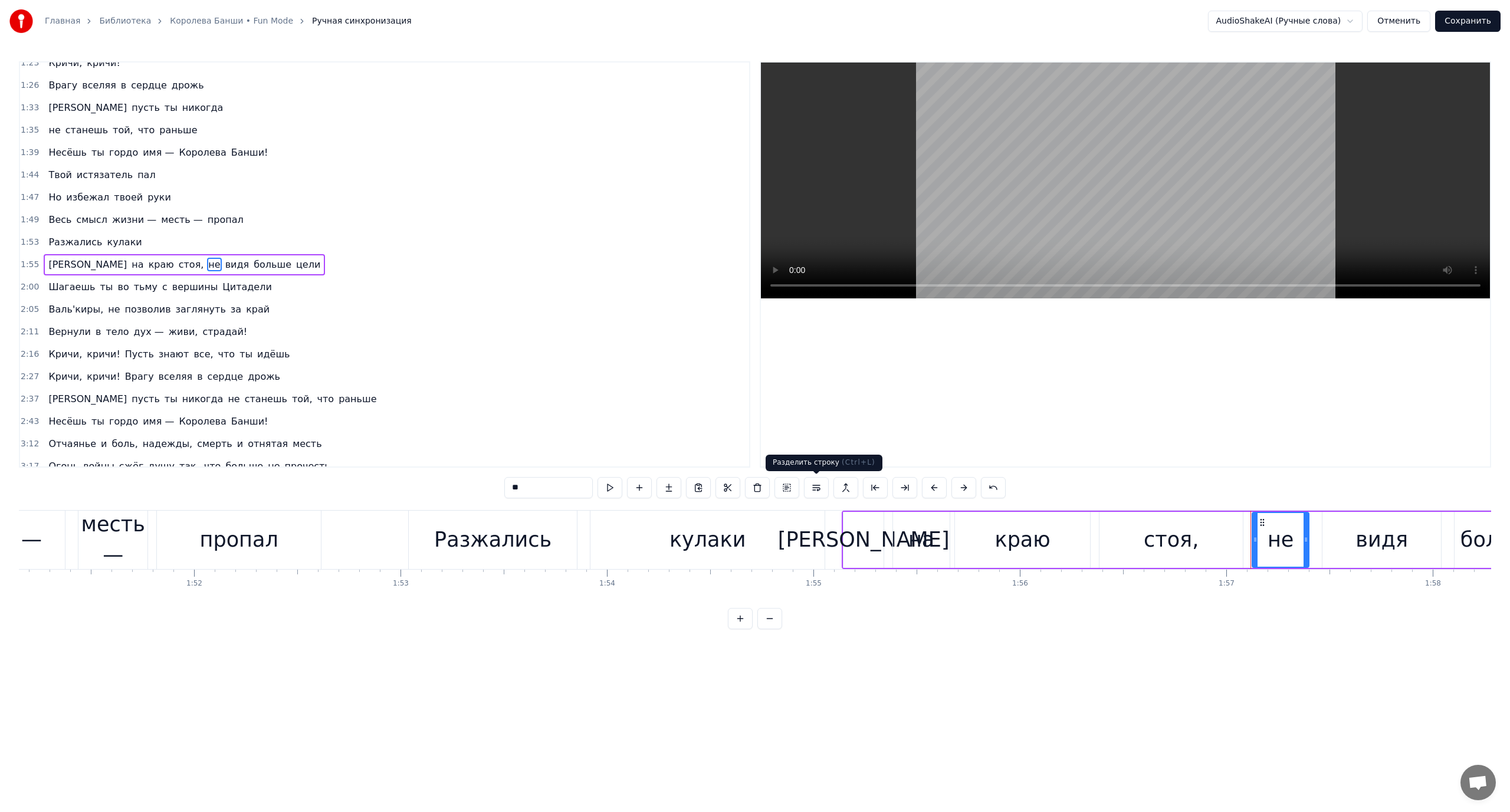
click at [816, 487] on button at bounding box center [816, 487] width 24 height 21
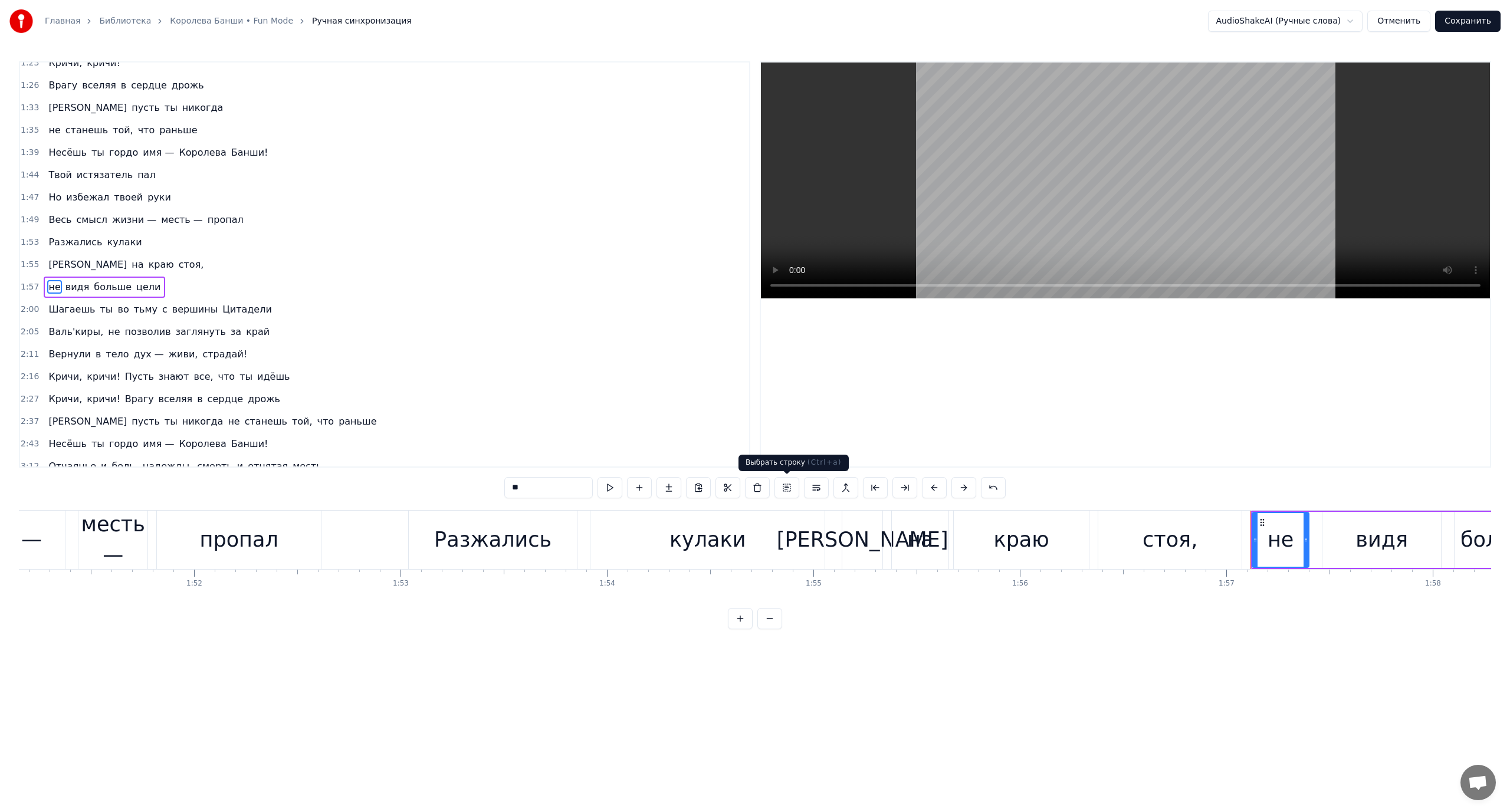
scroll to position [347, 0]
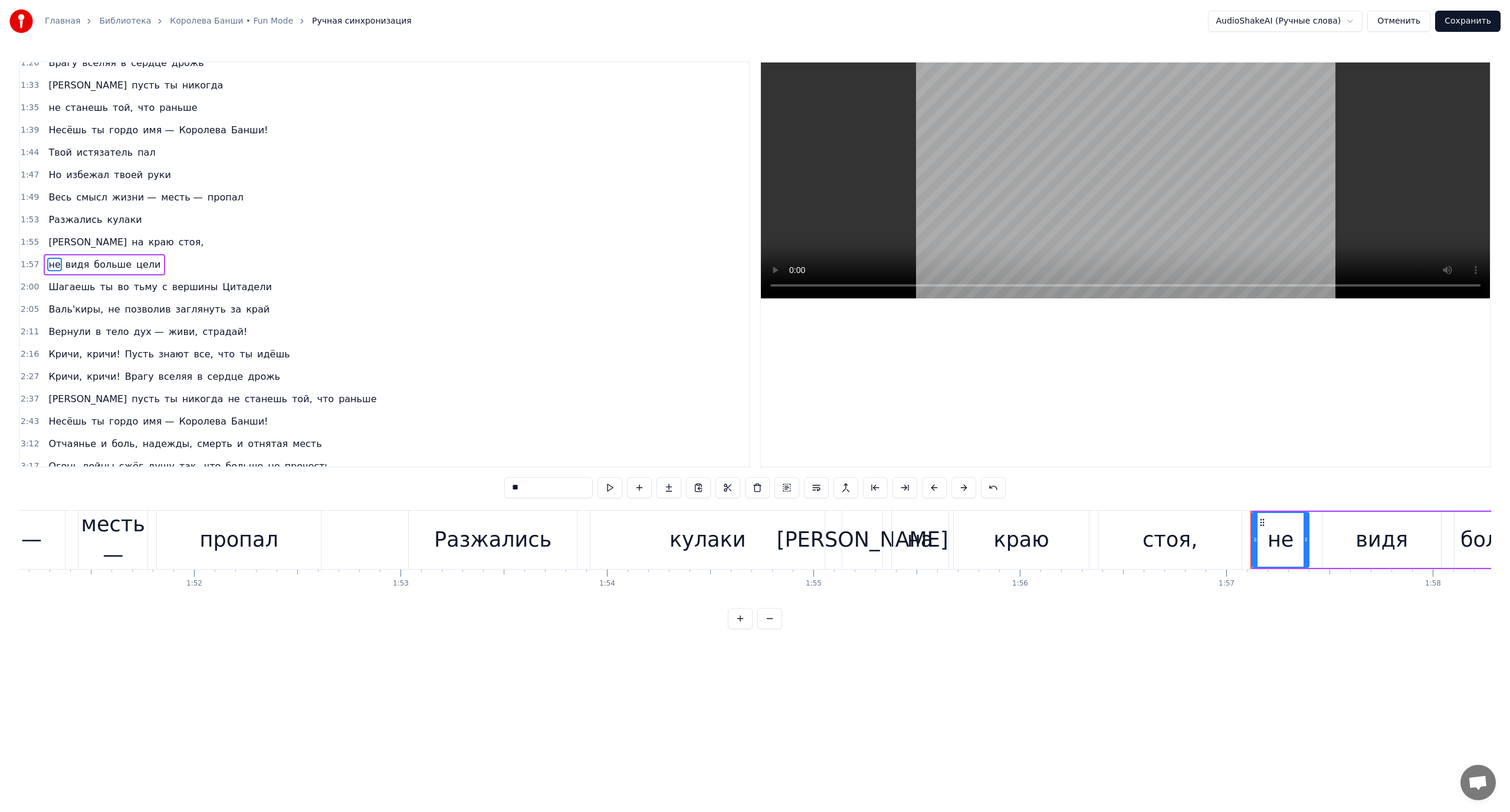
click at [65, 266] on span "видя" at bounding box center [78, 264] width 27 height 13
click at [47, 265] on span "не" at bounding box center [54, 264] width 14 height 13
click at [63, 289] on span "Шагаешь" at bounding box center [72, 286] width 49 height 13
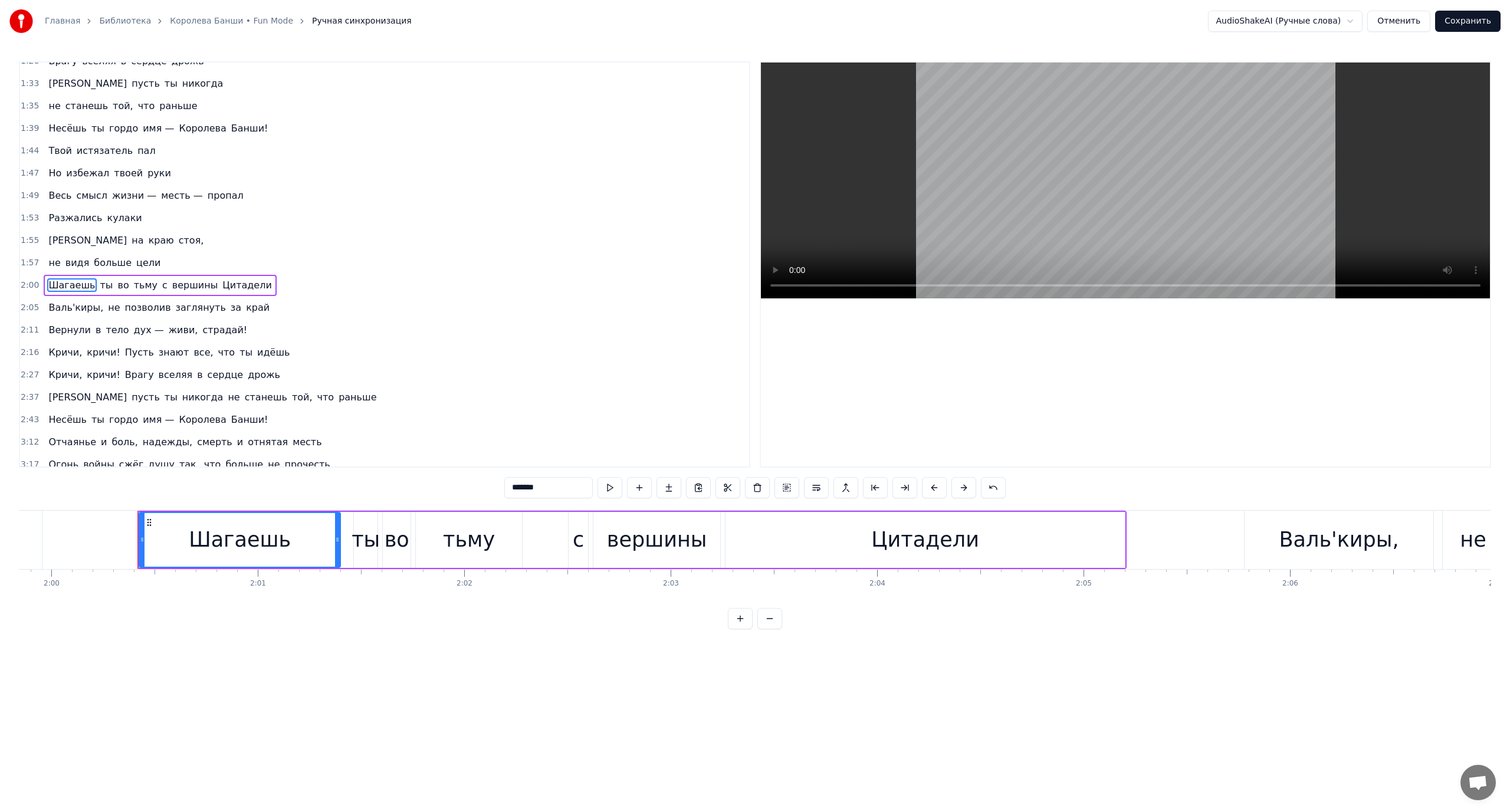
scroll to position [0, 24799]
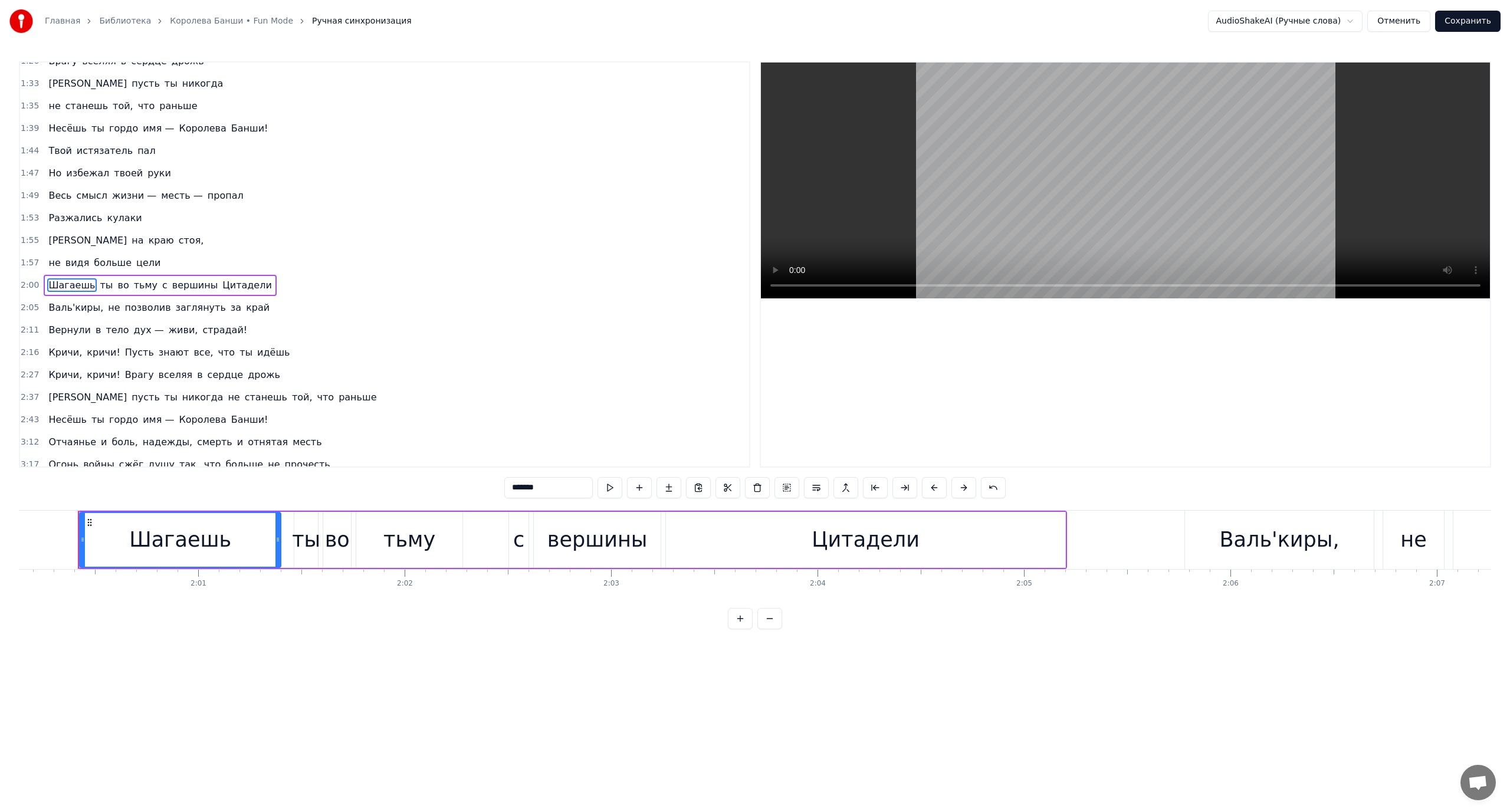
click at [161, 286] on span "с" at bounding box center [165, 285] width 8 height 13
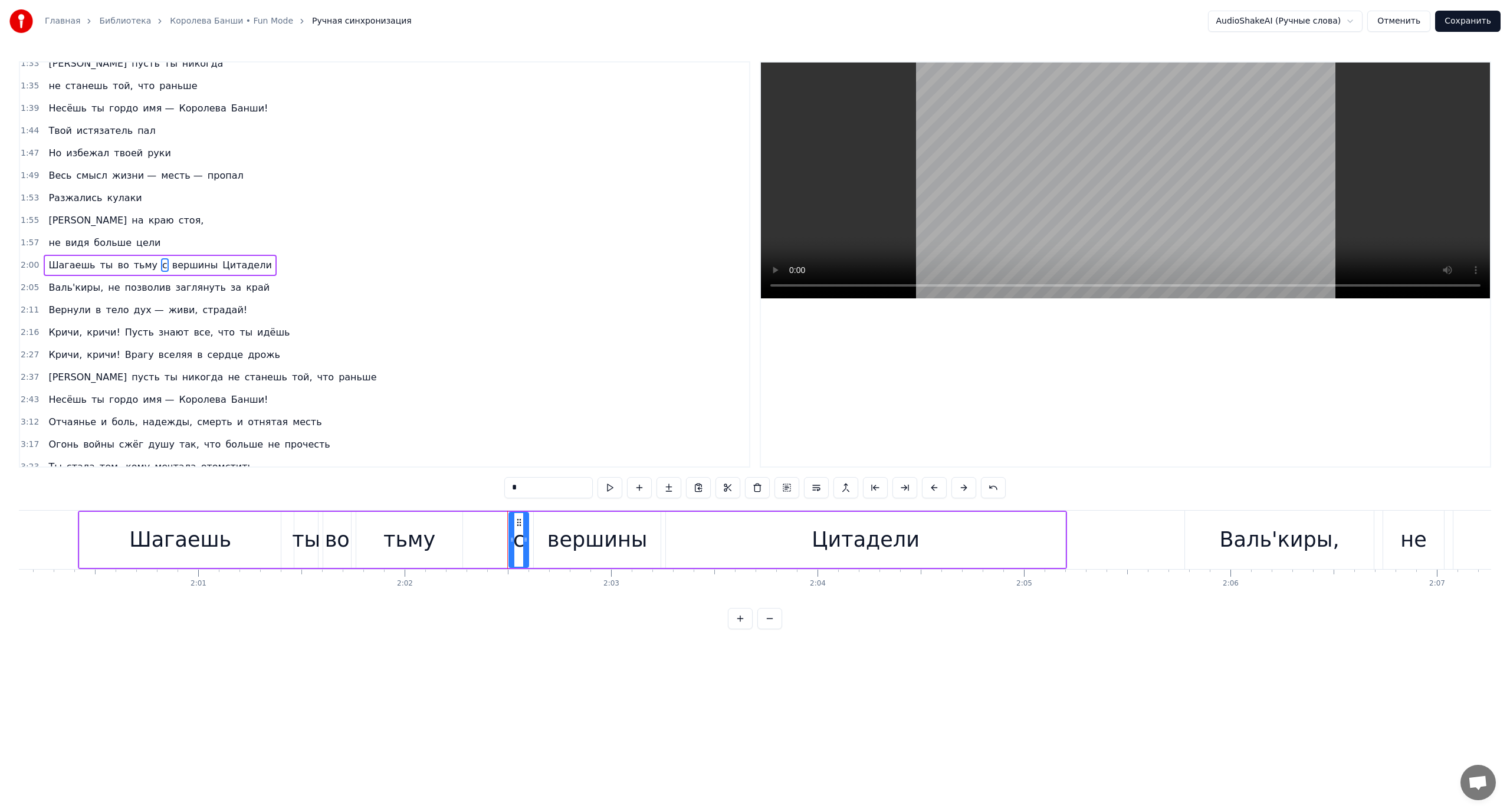
scroll to position [369, 0]
click at [810, 486] on button at bounding box center [816, 487] width 24 height 21
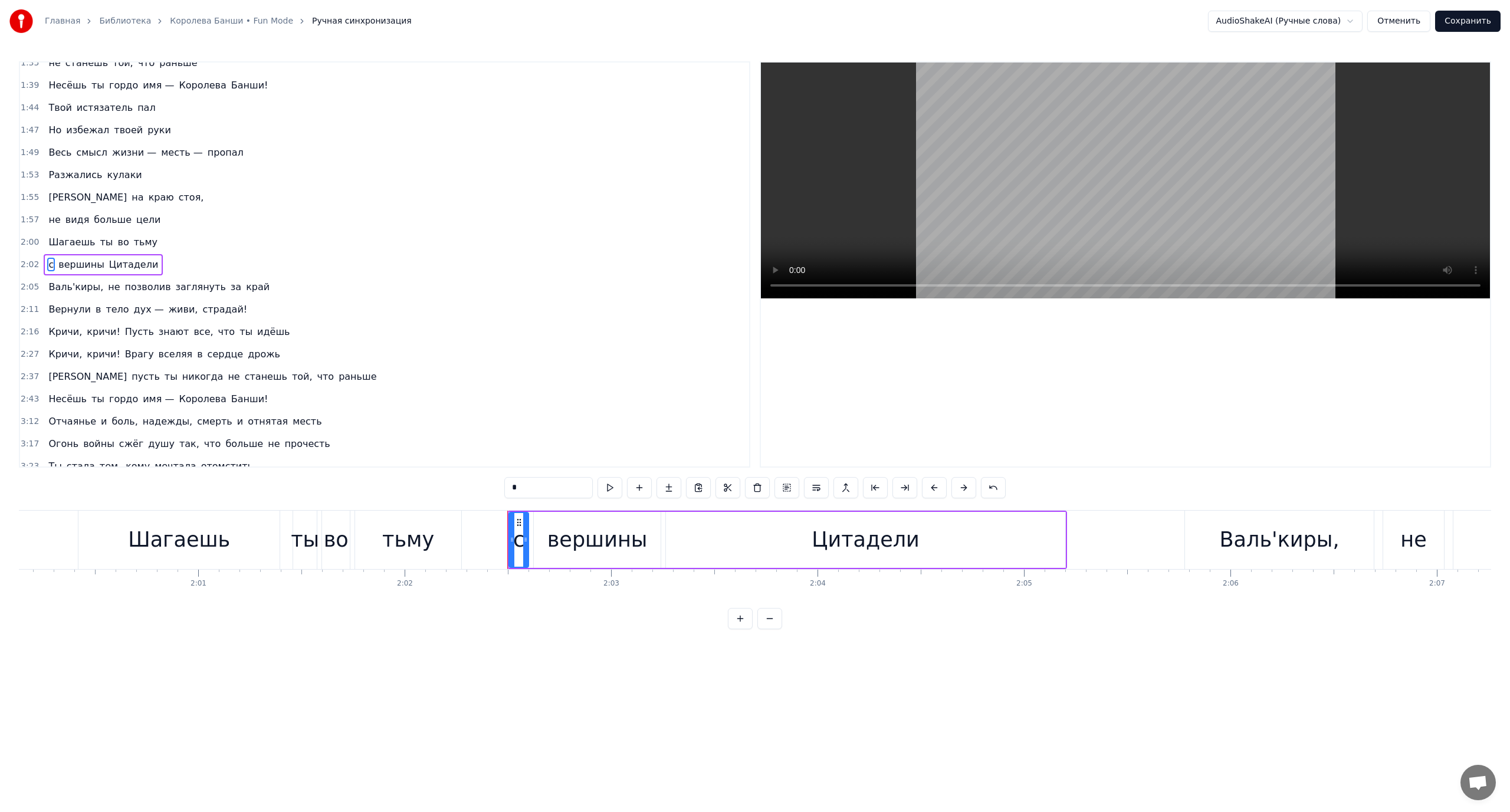
click at [55, 285] on span "Валь'киры," at bounding box center [76, 286] width 58 height 13
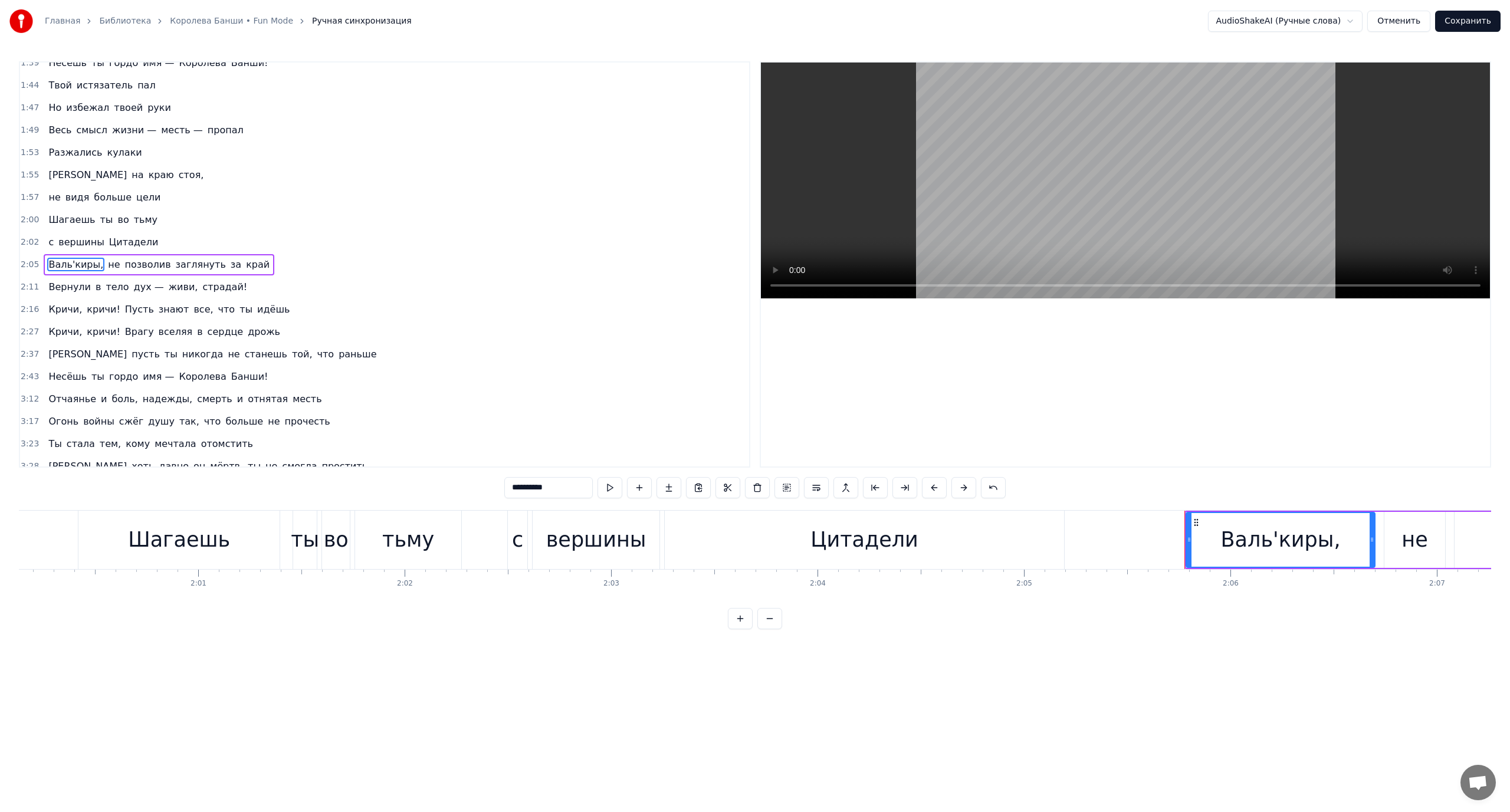
click at [69, 285] on span "Вернули" at bounding box center [69, 286] width 45 height 13
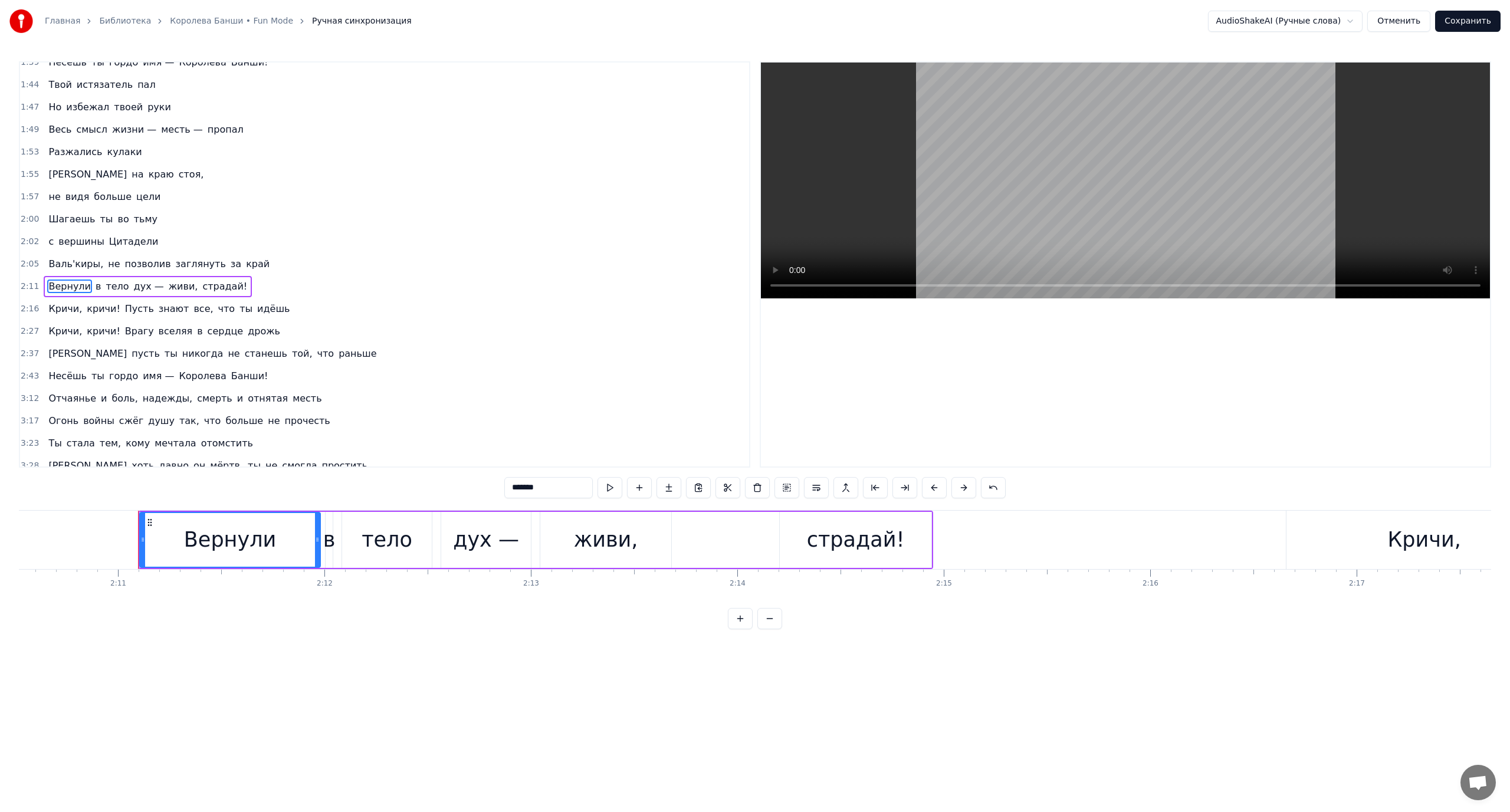
scroll to position [0, 27003]
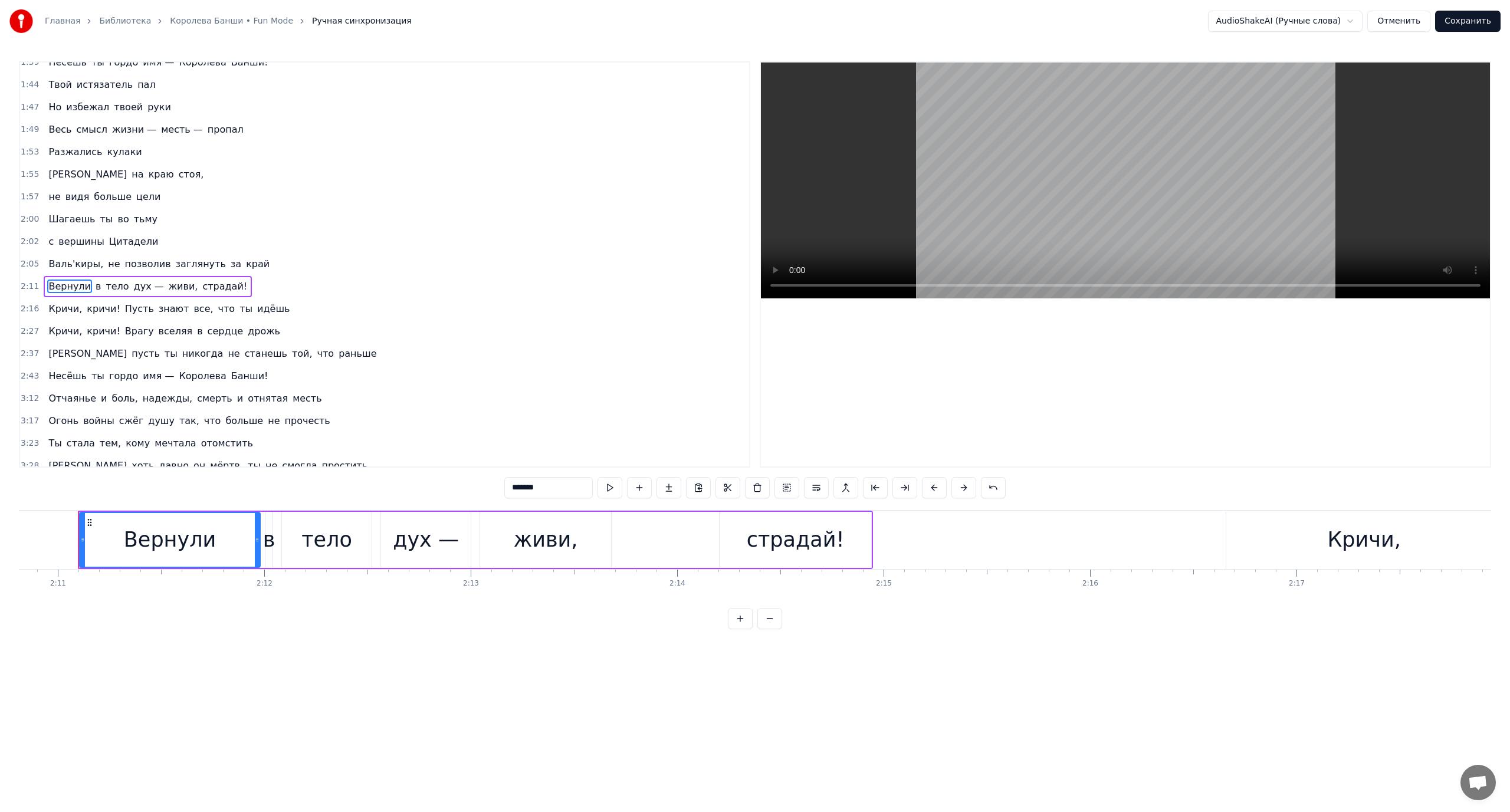
click at [130, 313] on span "Пусть" at bounding box center [140, 308] width 32 height 13
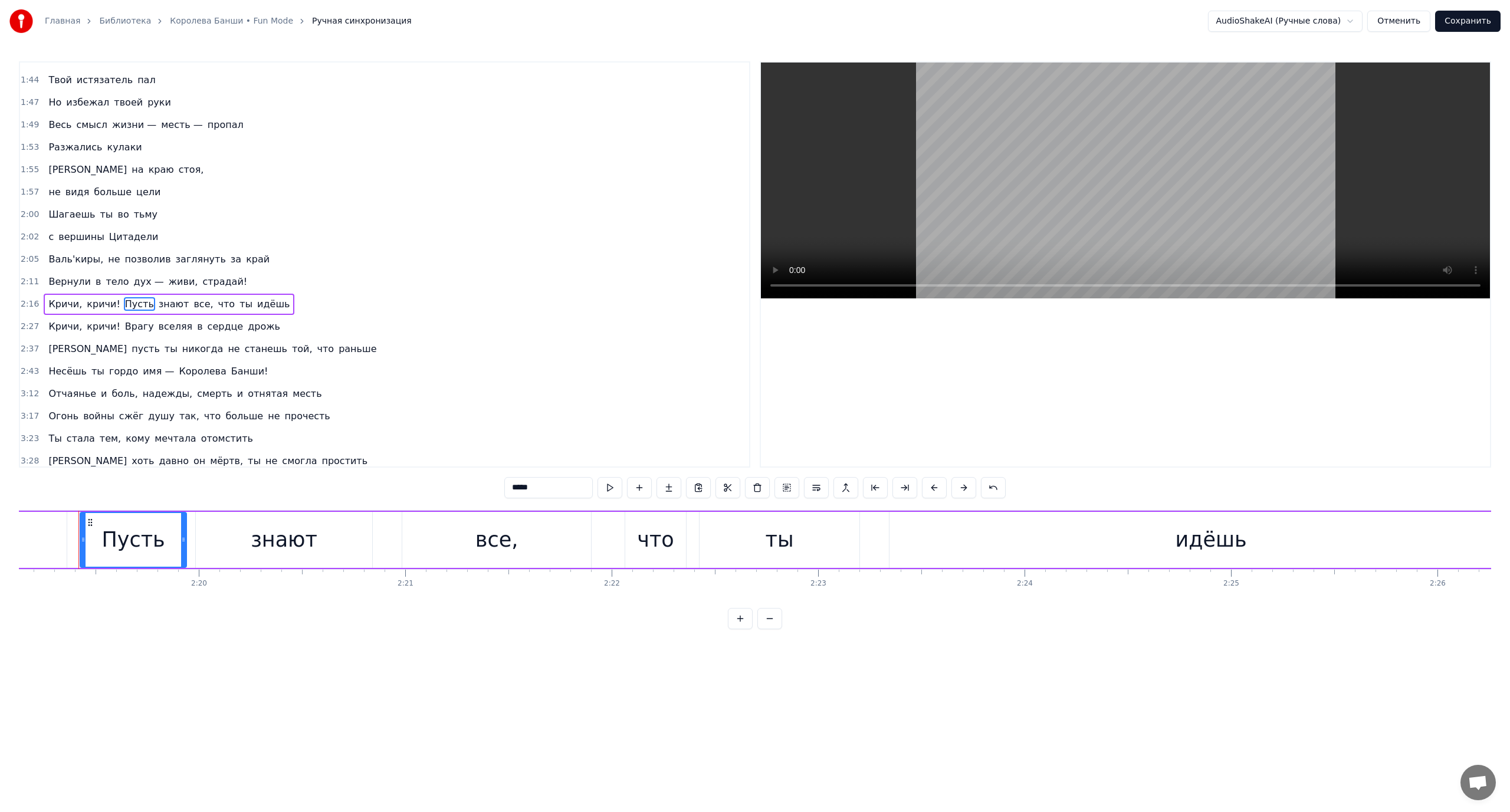
scroll to position [0, 0]
click at [815, 490] on button at bounding box center [816, 487] width 24 height 21
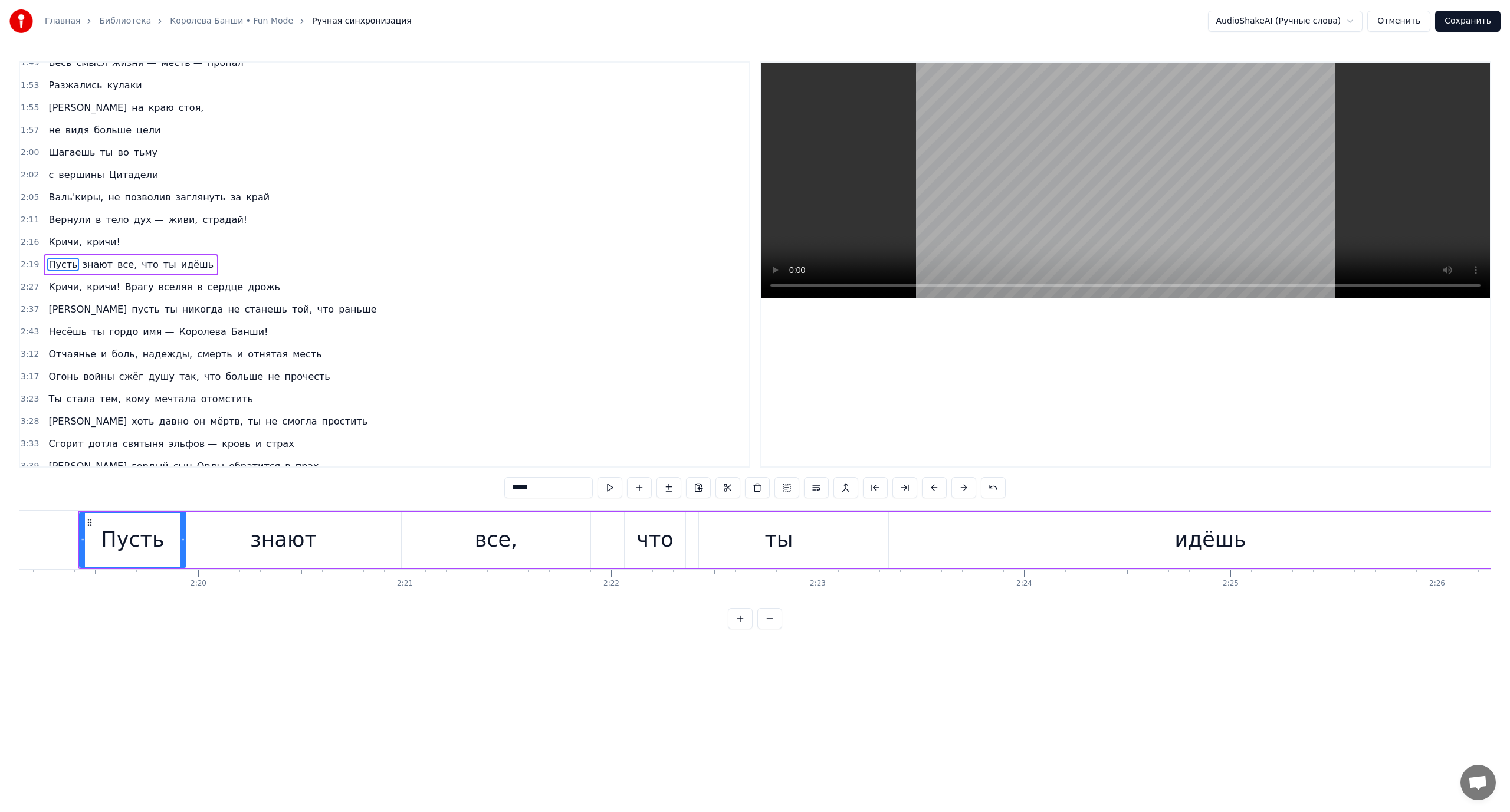
click at [132, 289] on span "Врагу" at bounding box center [140, 286] width 32 height 13
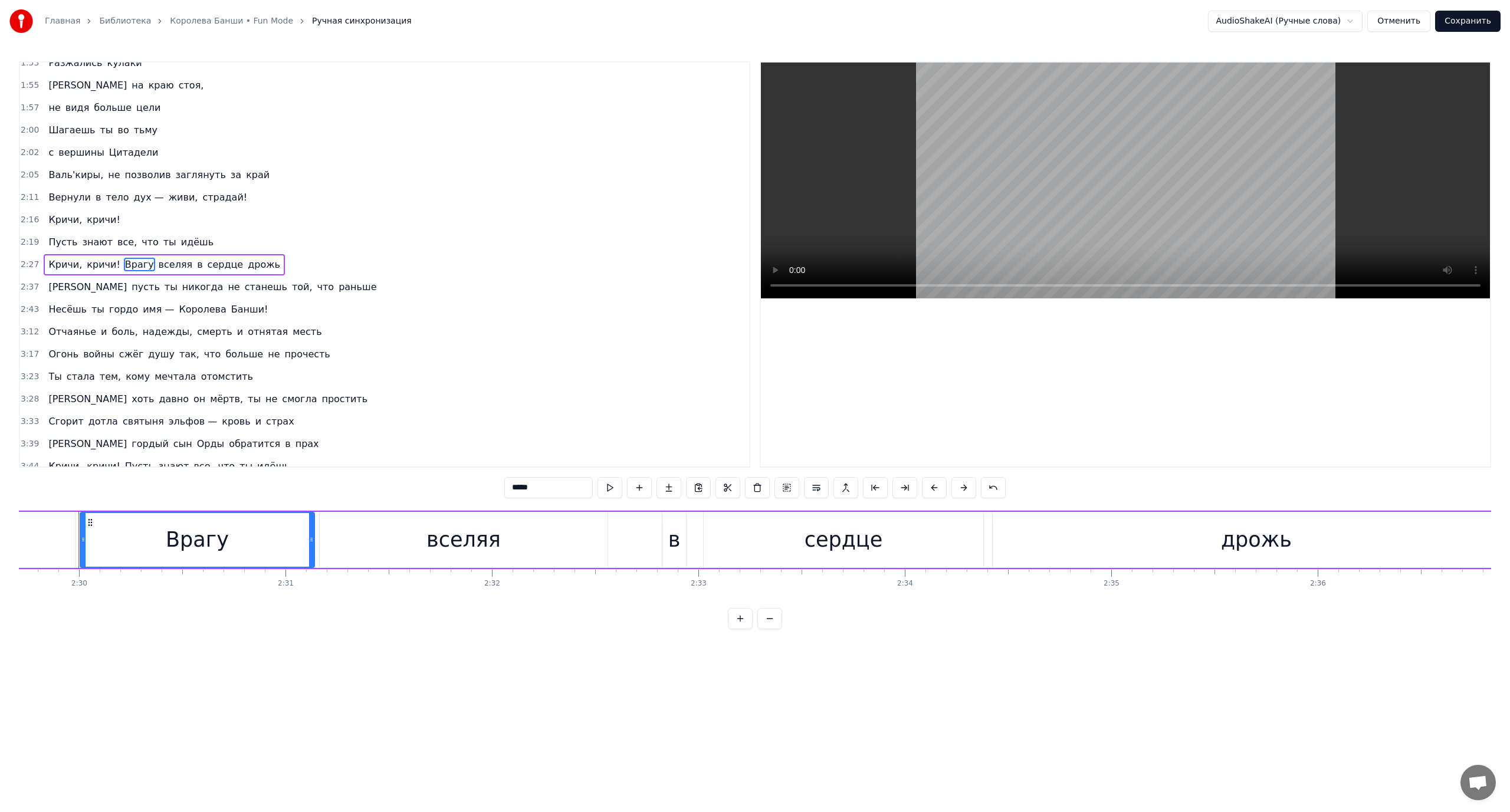
click at [814, 488] on button at bounding box center [816, 487] width 24 height 21
click at [53, 289] on span "[PERSON_NAME]" at bounding box center [88, 286] width 80 height 13
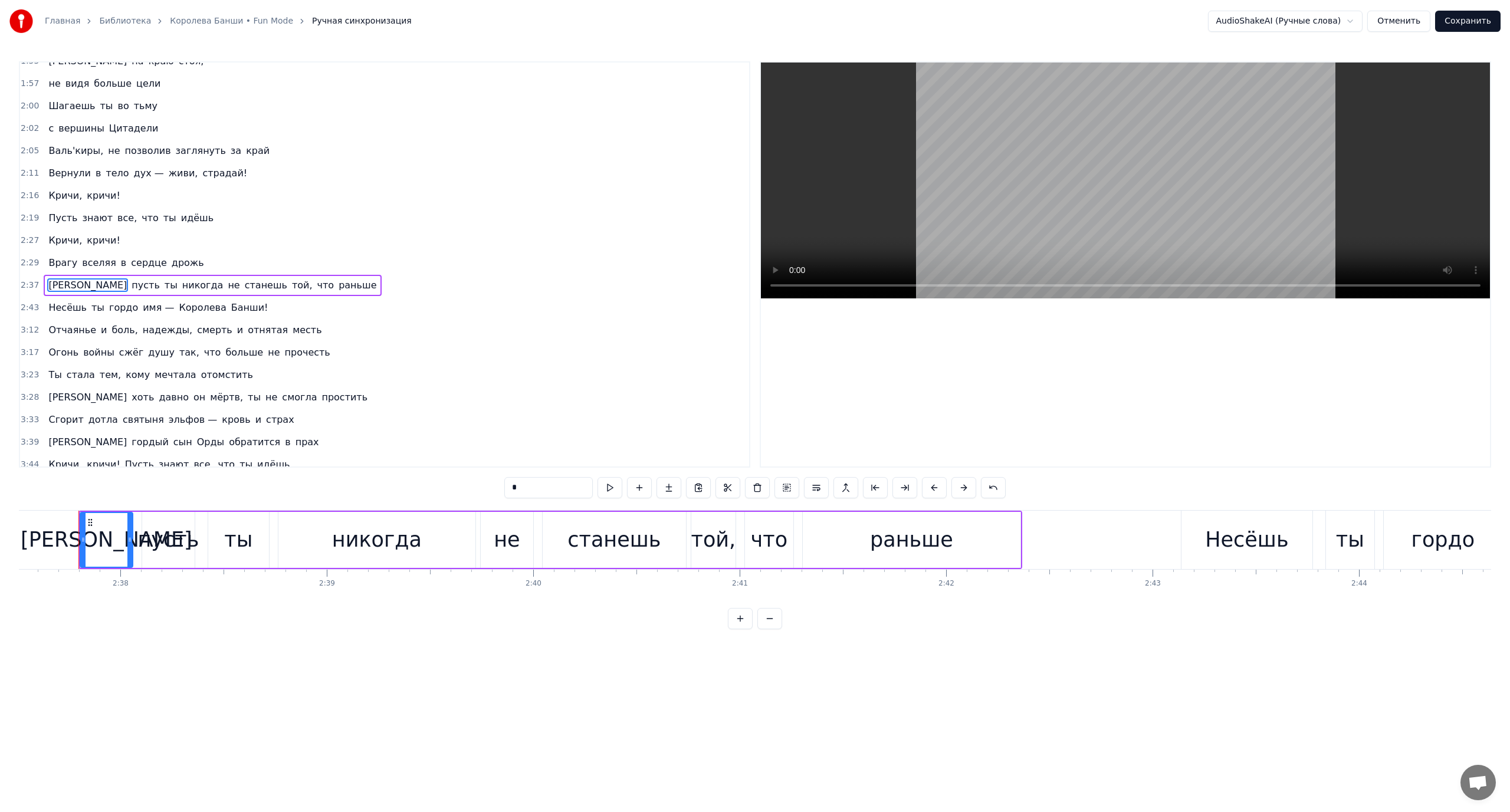
click at [226, 284] on span "не" at bounding box center [233, 285] width 14 height 13
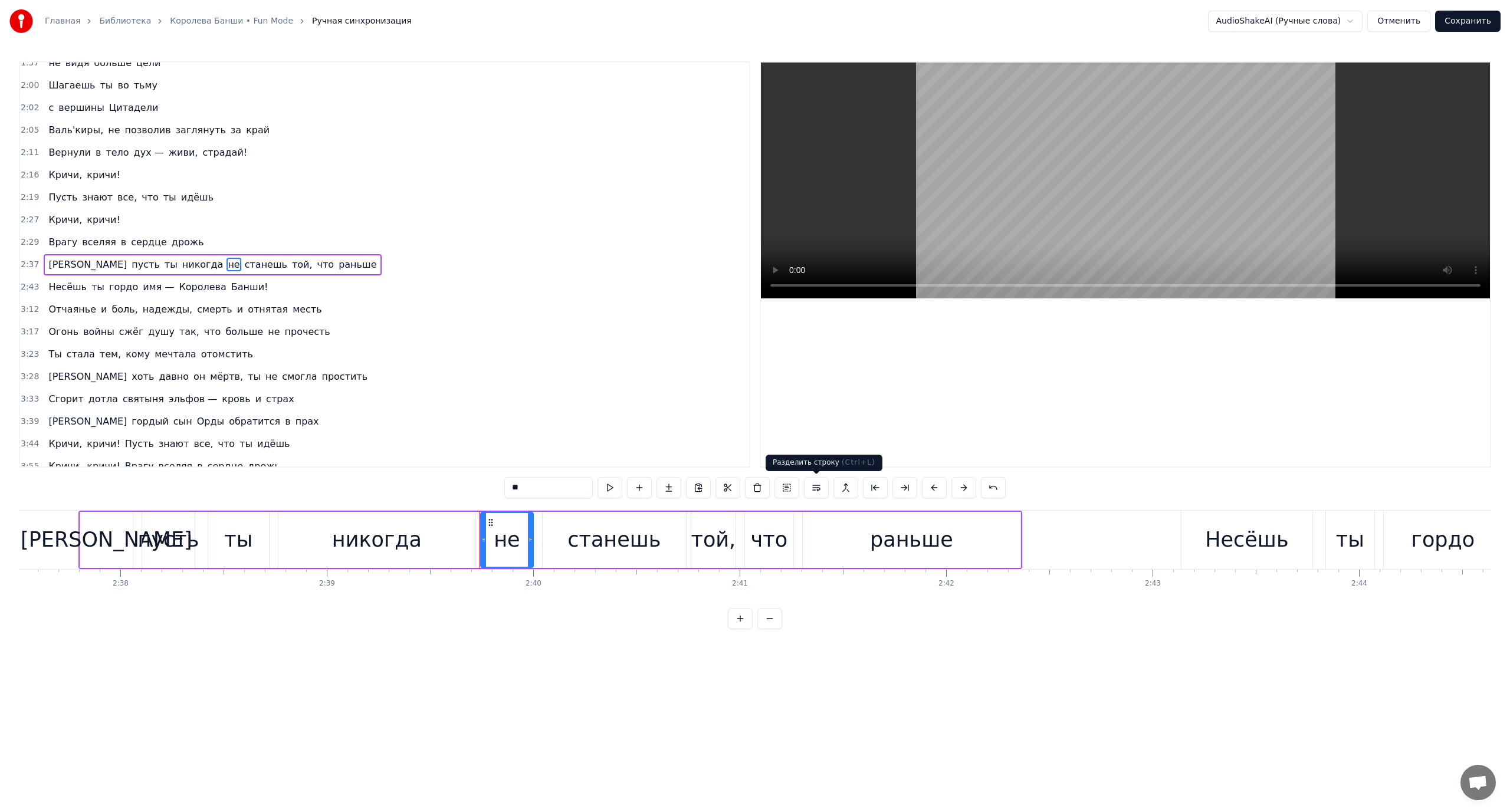
click at [819, 488] on button at bounding box center [816, 487] width 24 height 21
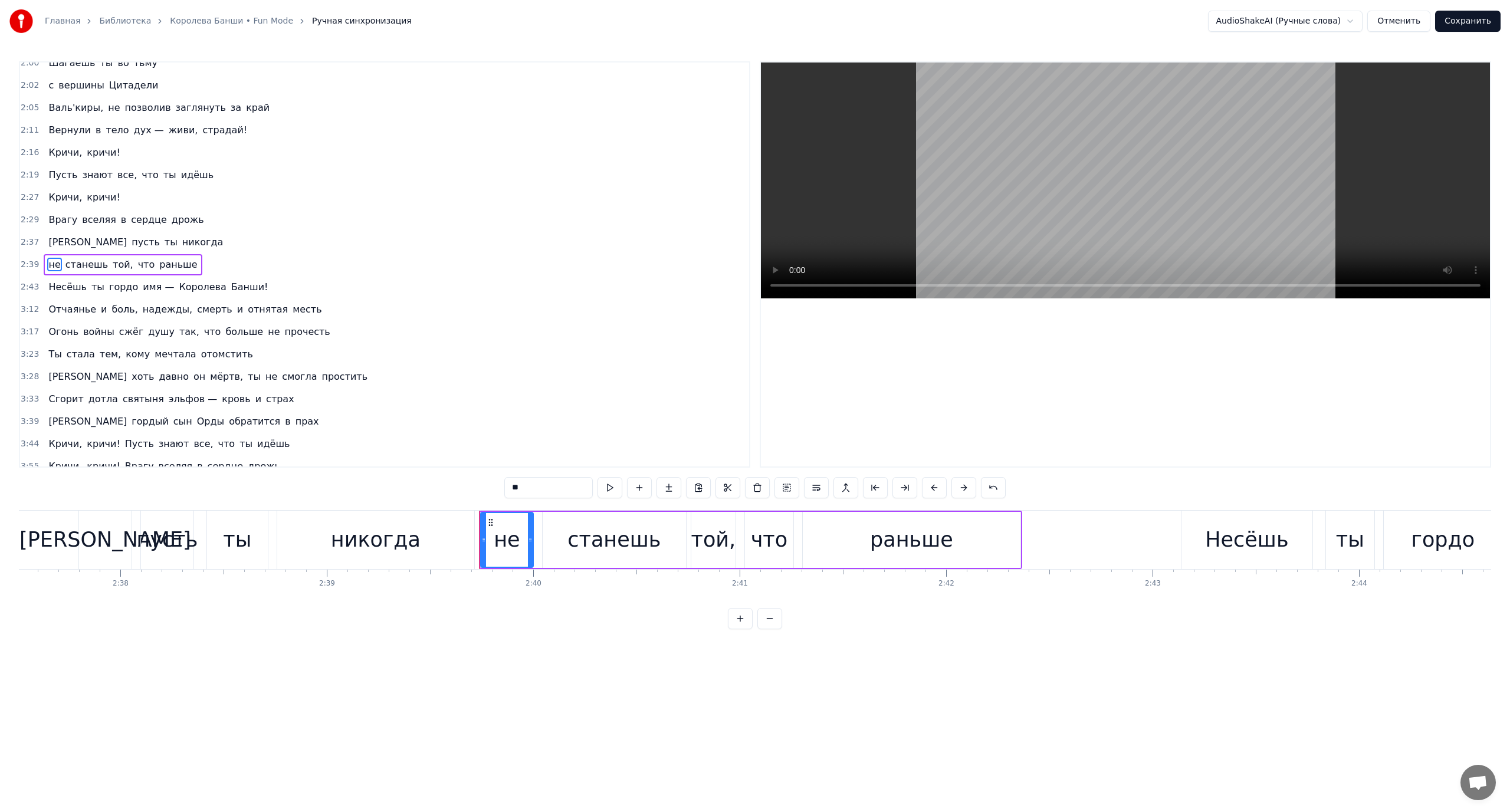
click at [55, 312] on span "Отчаянье" at bounding box center [73, 309] width 50 height 13
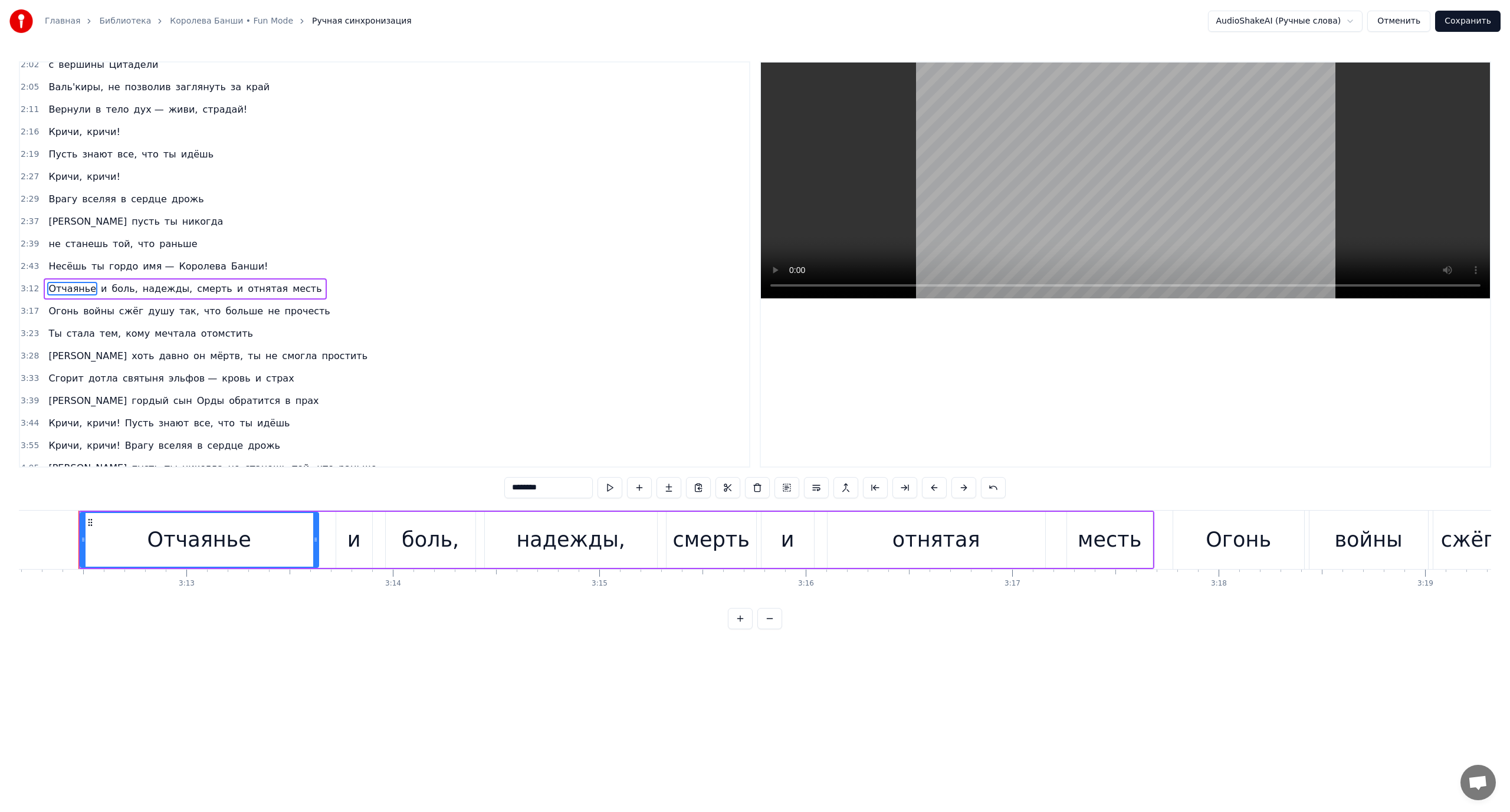
click at [142, 287] on span "надежды," at bounding box center [168, 289] width 52 height 13
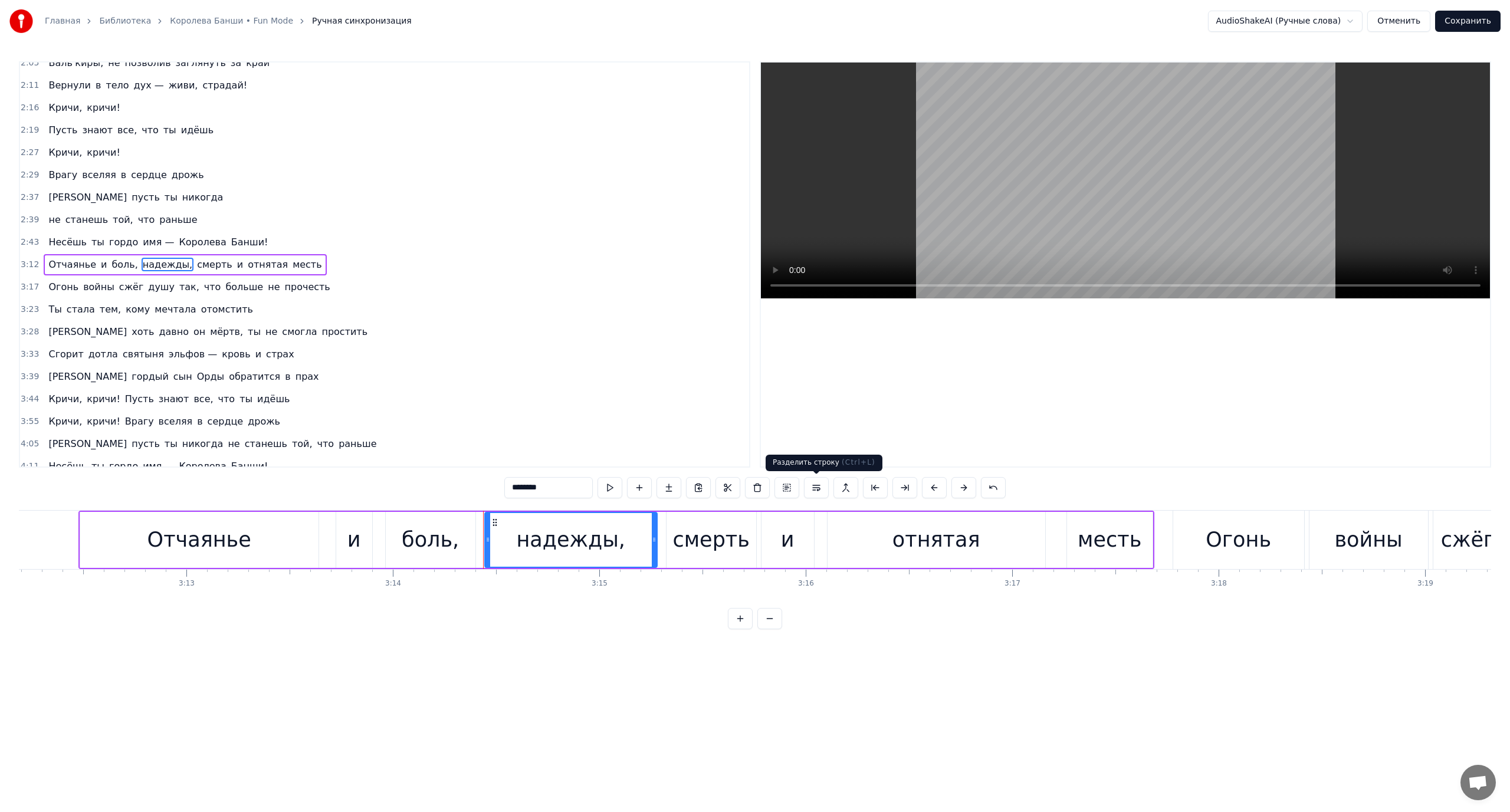
click at [818, 485] on button at bounding box center [816, 487] width 24 height 21
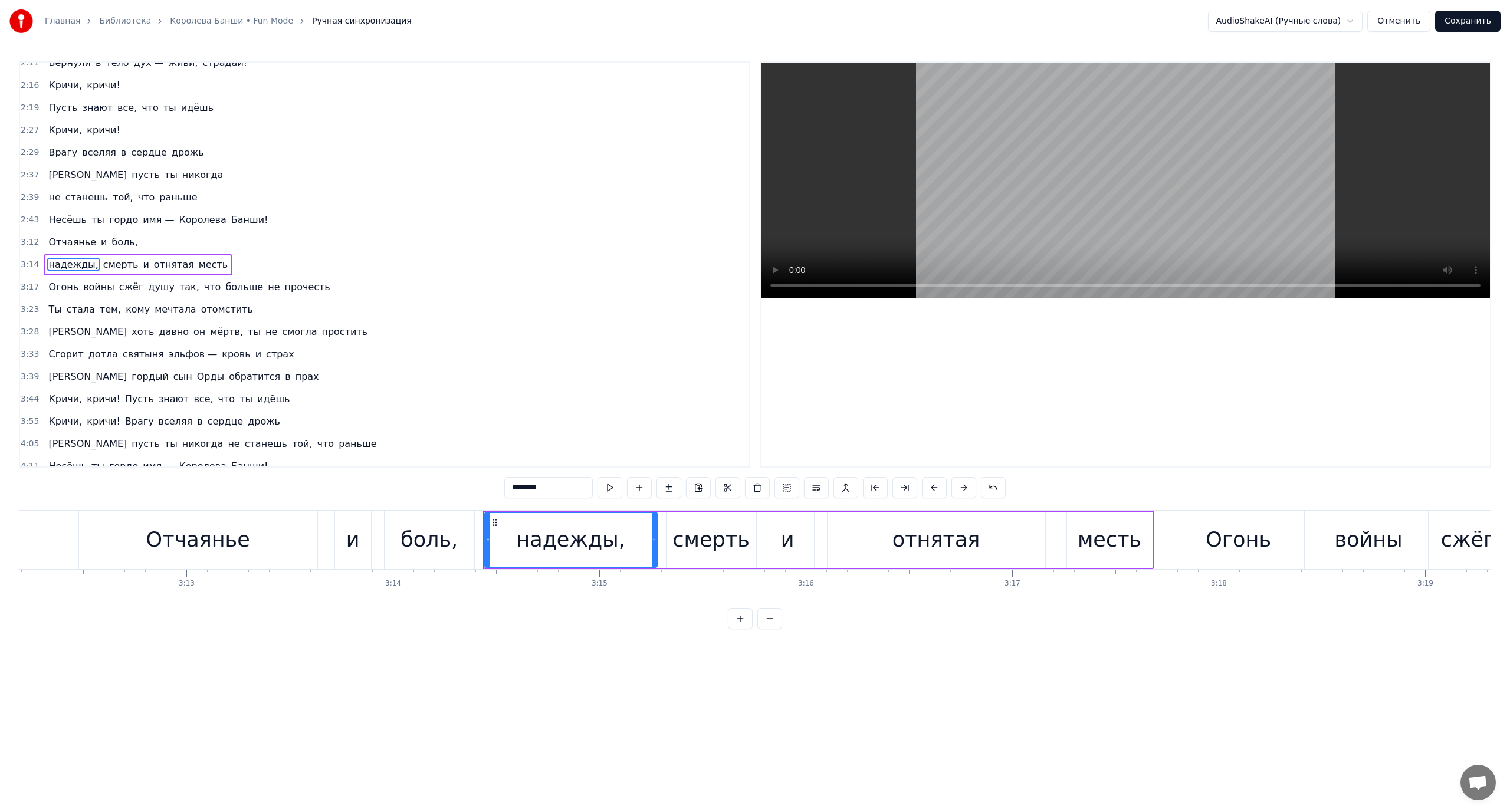
click at [60, 263] on span "надежды," at bounding box center [73, 264] width 52 height 13
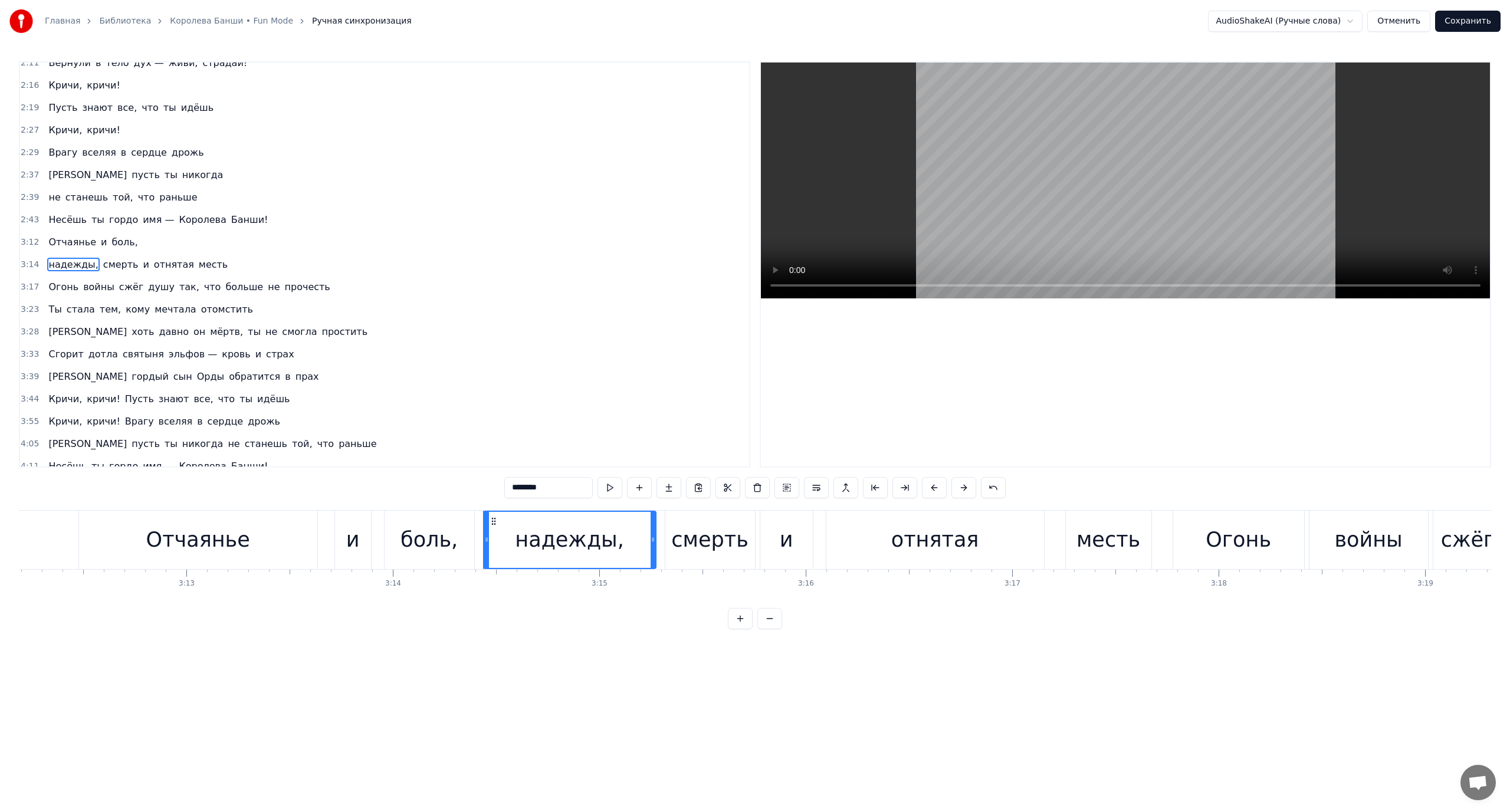
click at [142, 265] on span "и" at bounding box center [146, 264] width 8 height 13
click at [61, 287] on span "Огонь" at bounding box center [63, 286] width 32 height 13
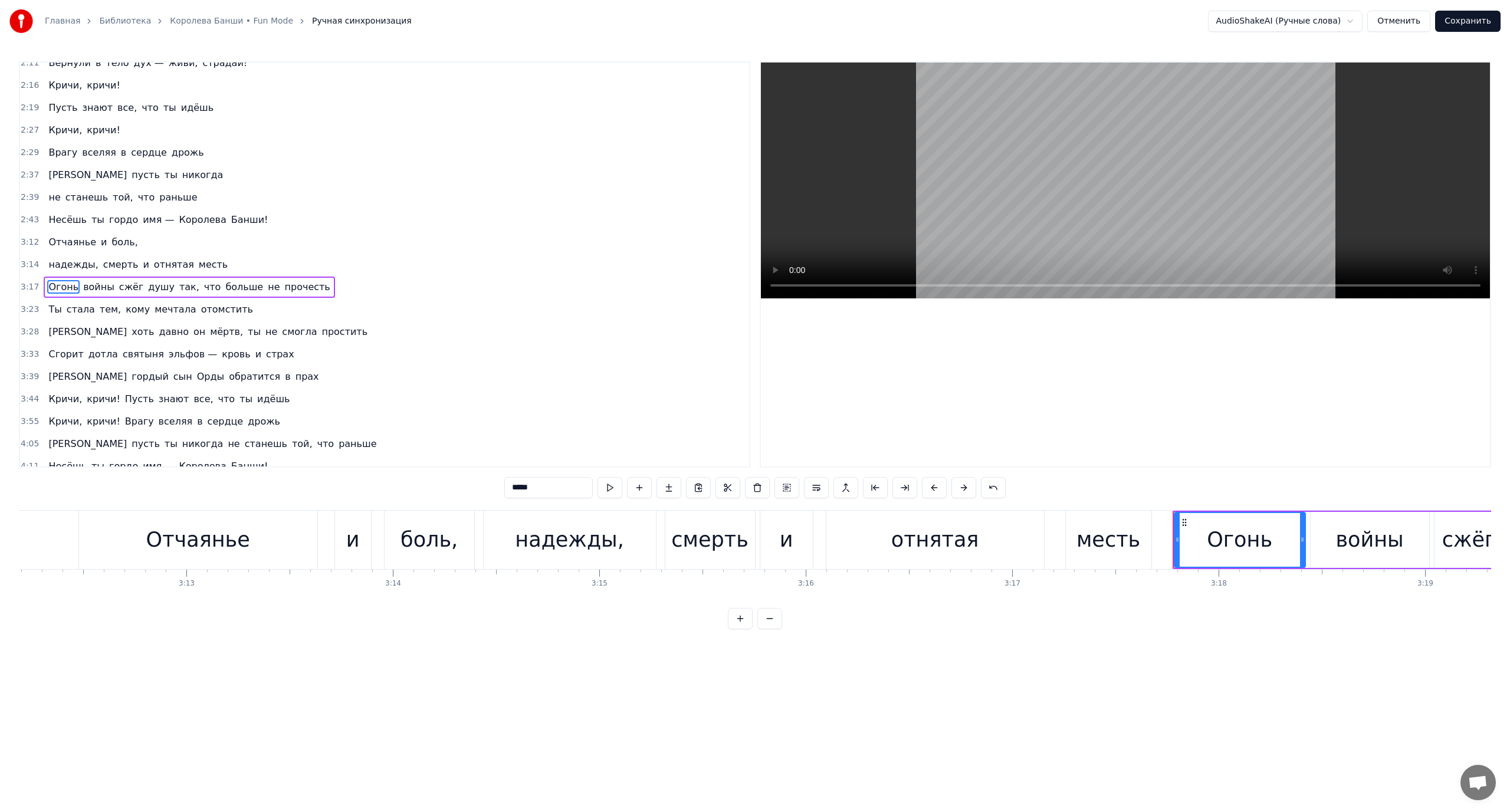
scroll to position [650, 0]
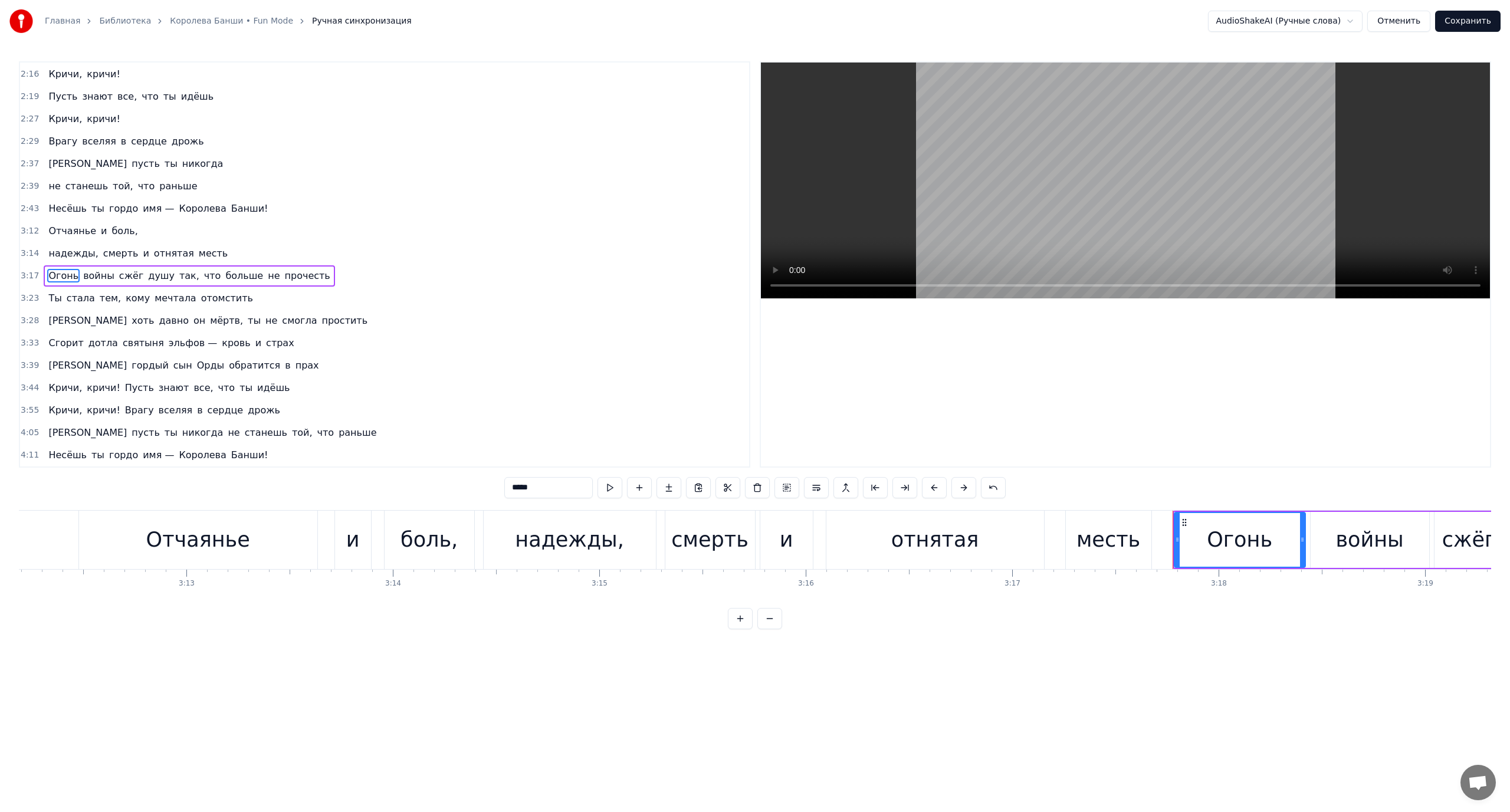
click at [52, 298] on span "Ты" at bounding box center [54, 298] width 15 height 13
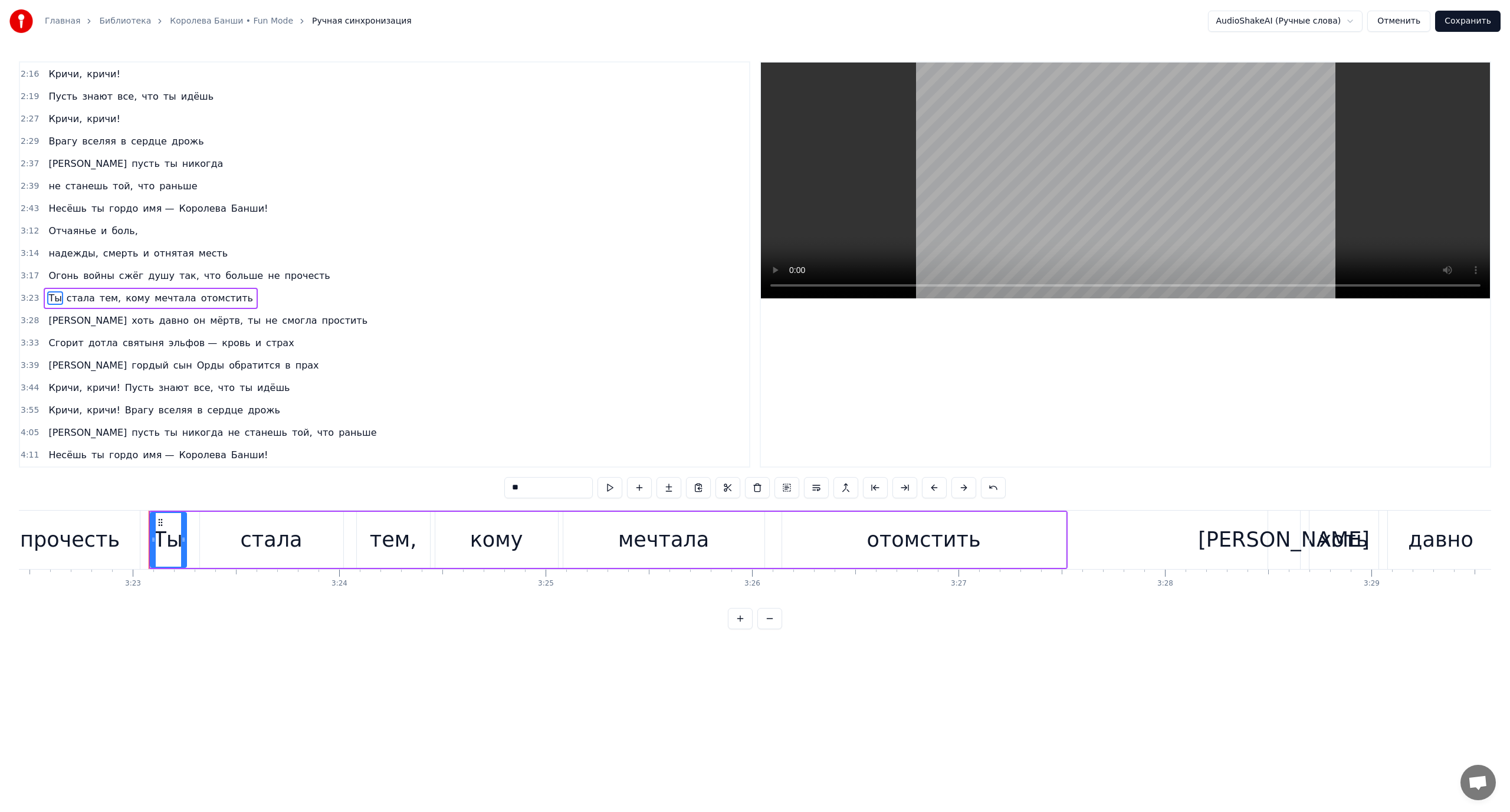
scroll to position [0, 41861]
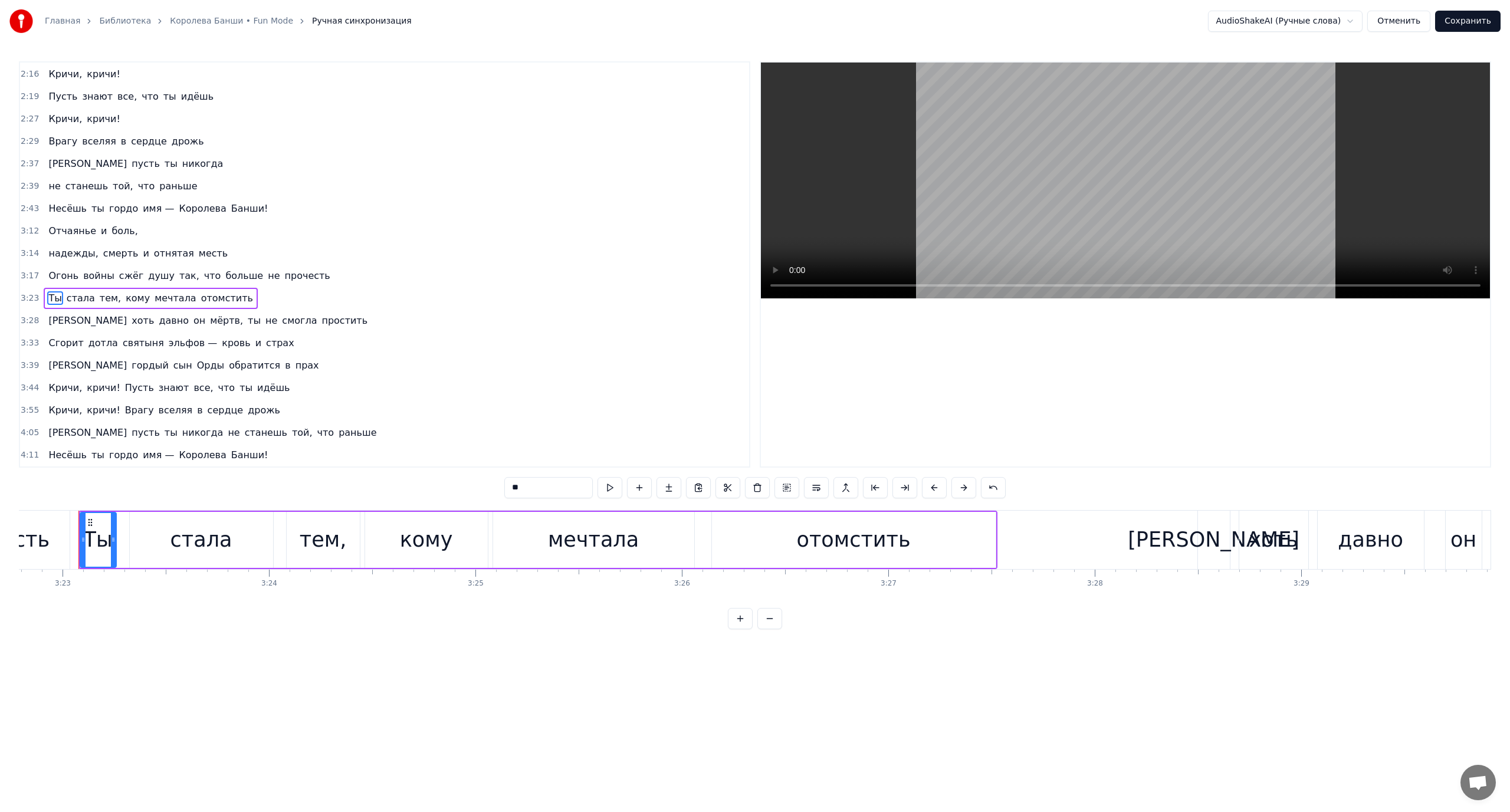
click at [51, 316] on span "[PERSON_NAME]" at bounding box center [88, 320] width 80 height 13
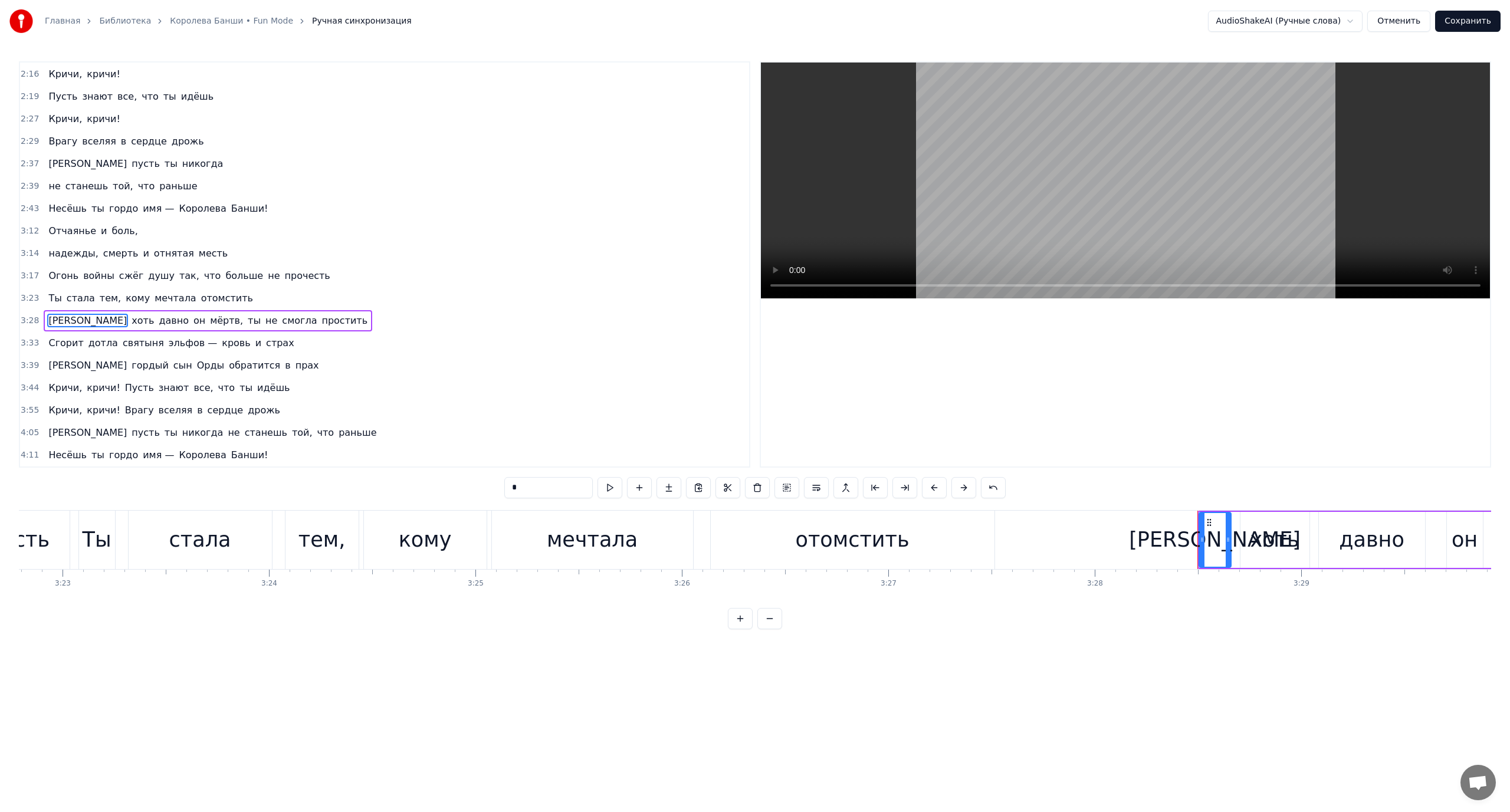
click at [60, 336] on span "Сгорит" at bounding box center [65, 342] width 37 height 13
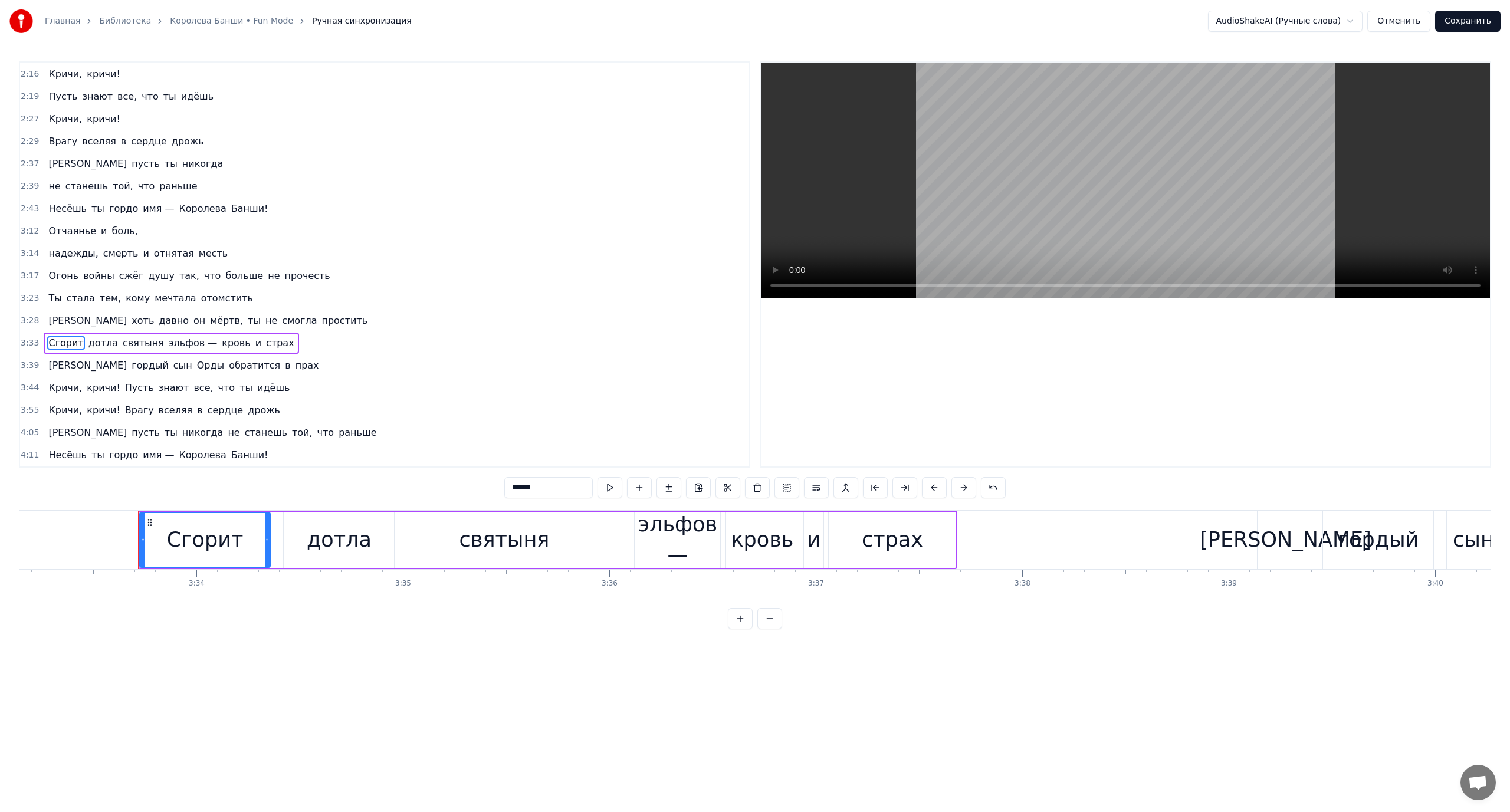
scroll to position [0, 44058]
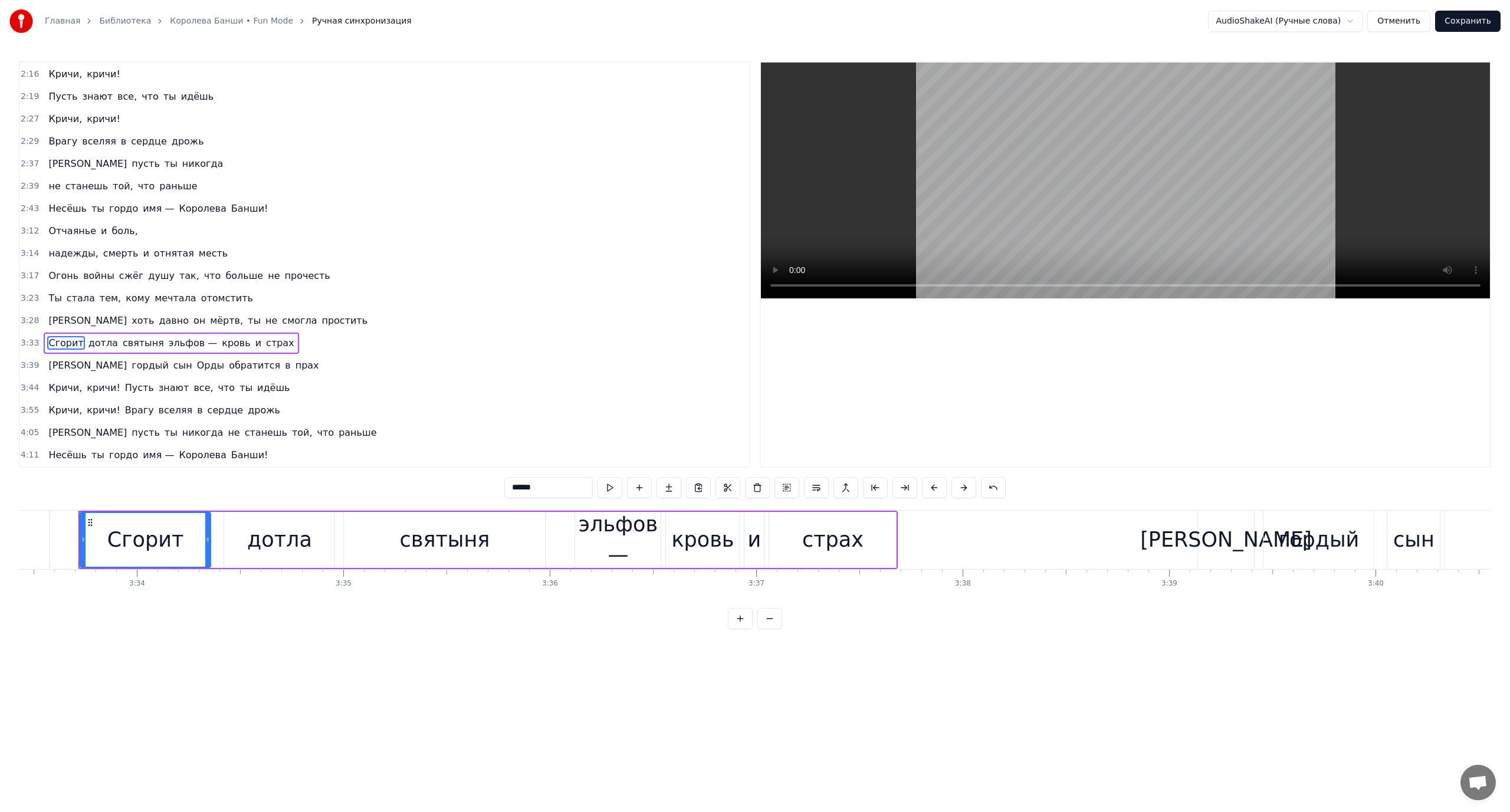
click at [167, 341] on span "эльфов —" at bounding box center [192, 342] width 50 height 13
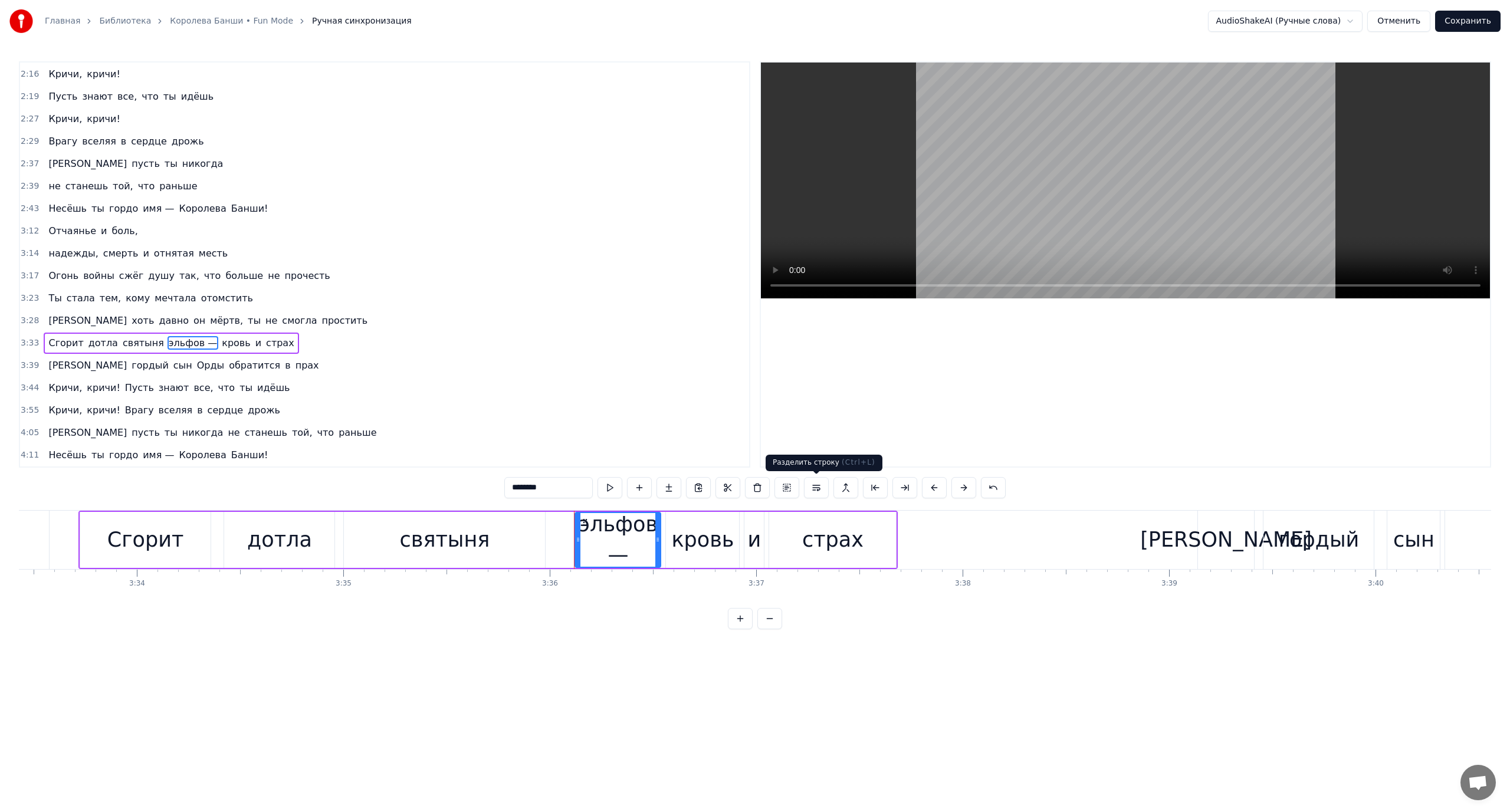
click at [815, 486] on button at bounding box center [816, 487] width 24 height 21
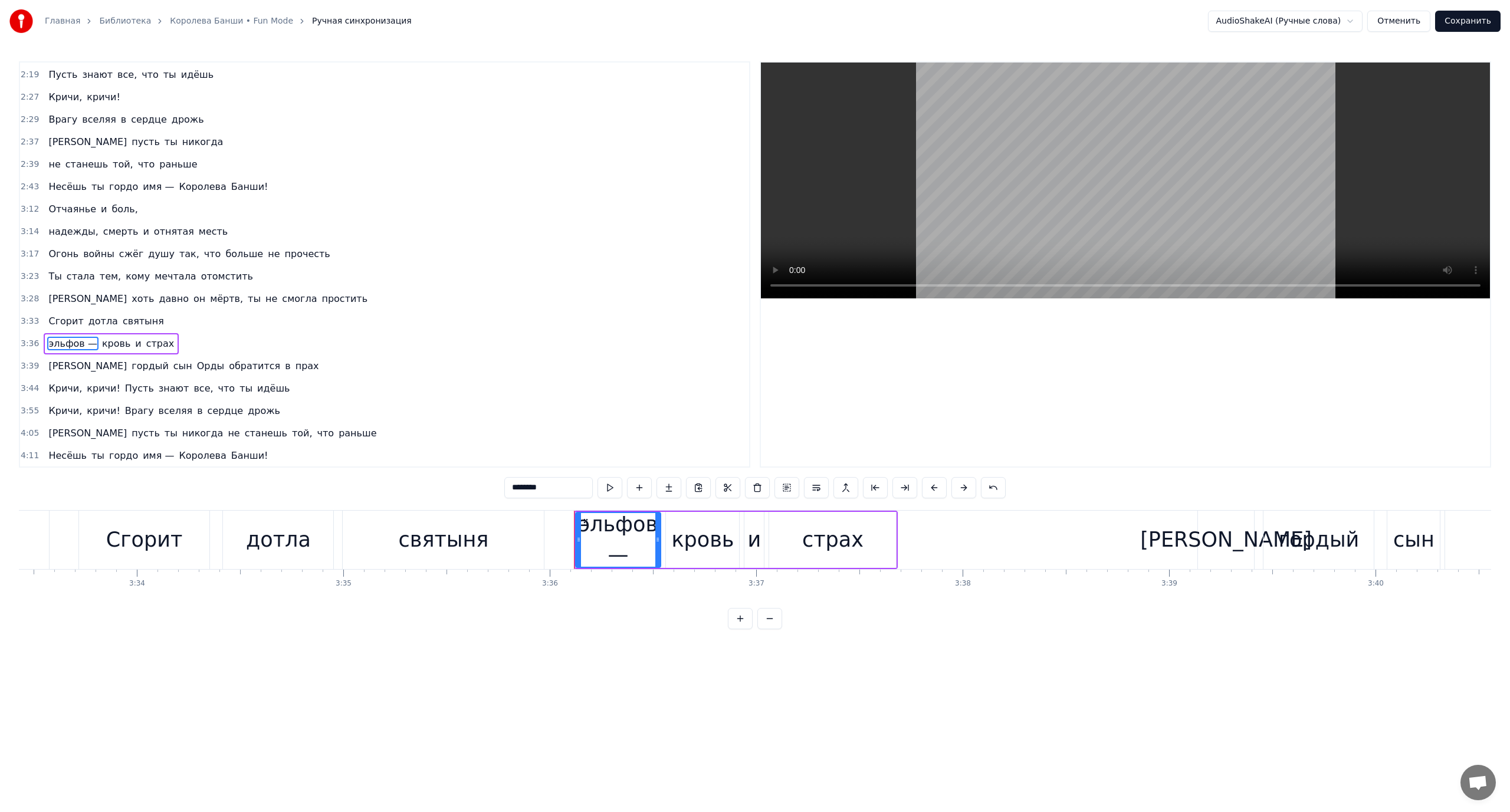
scroll to position [672, 0]
click at [59, 315] on span "Сгорит" at bounding box center [65, 320] width 37 height 13
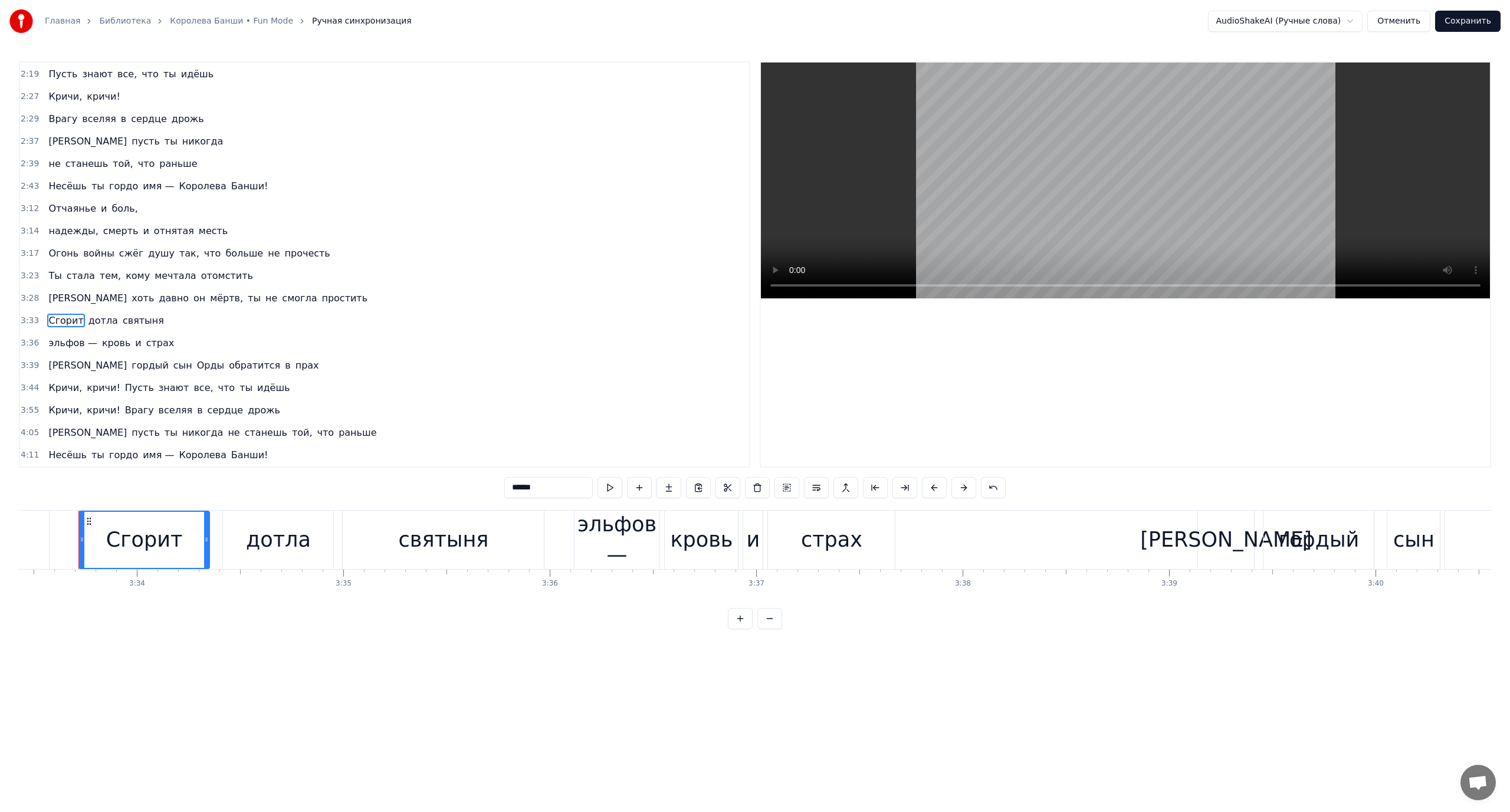
click at [110, 345] on span "кровь" at bounding box center [116, 342] width 31 height 13
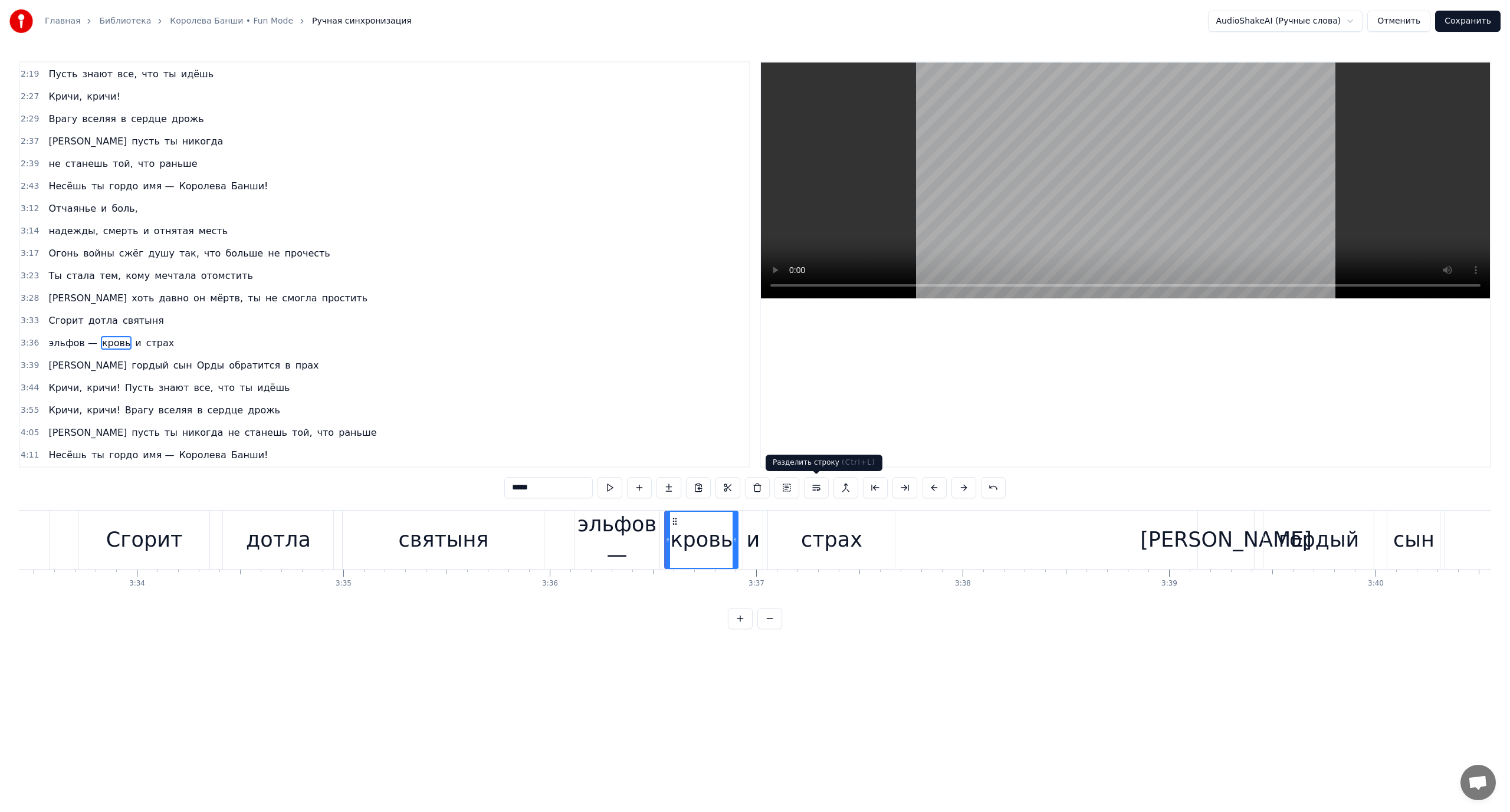
click at [815, 487] on button at bounding box center [816, 487] width 24 height 21
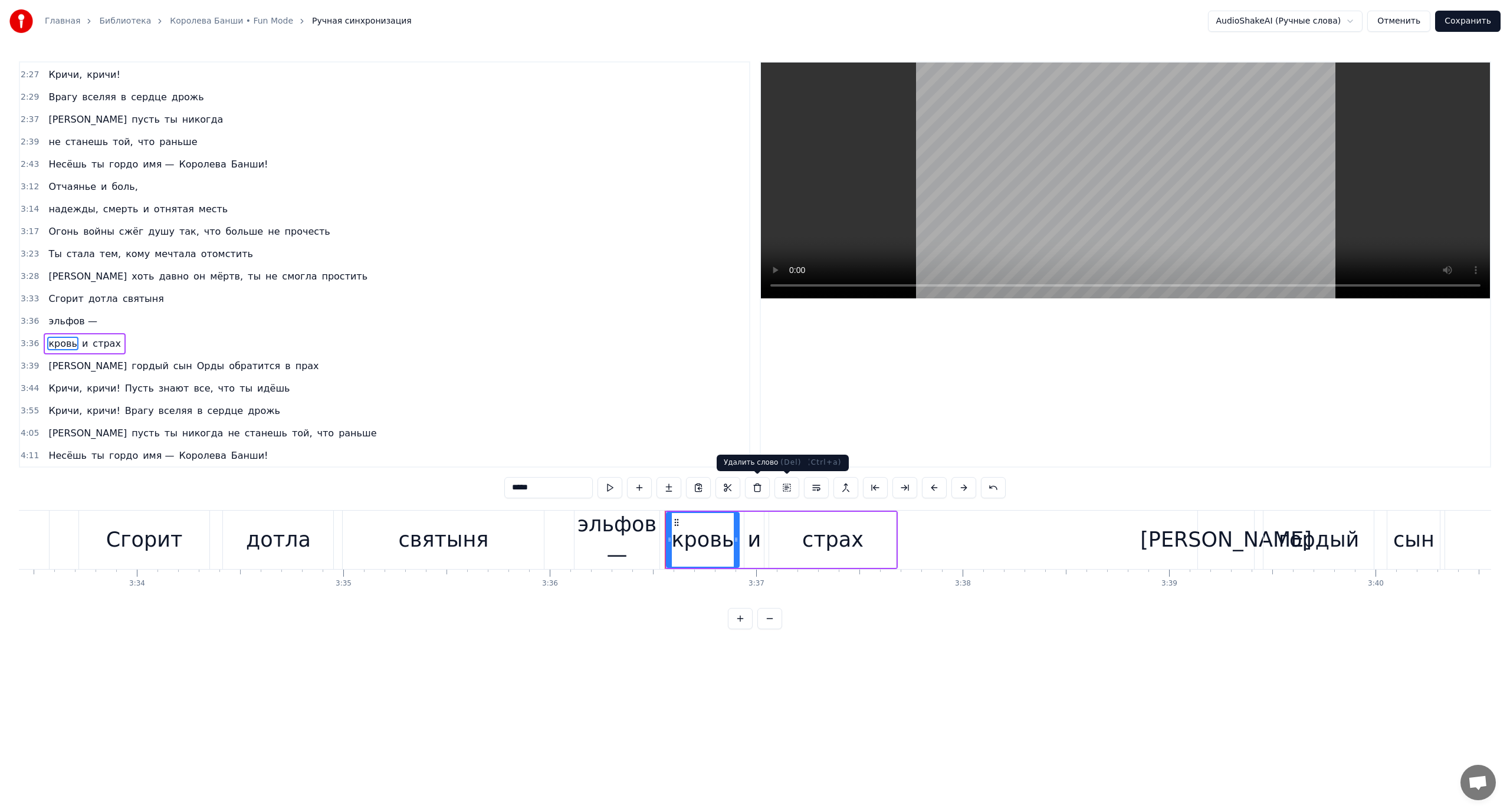
scroll to position [694, 0]
click at [56, 300] on span "Сгорит" at bounding box center [65, 298] width 37 height 13
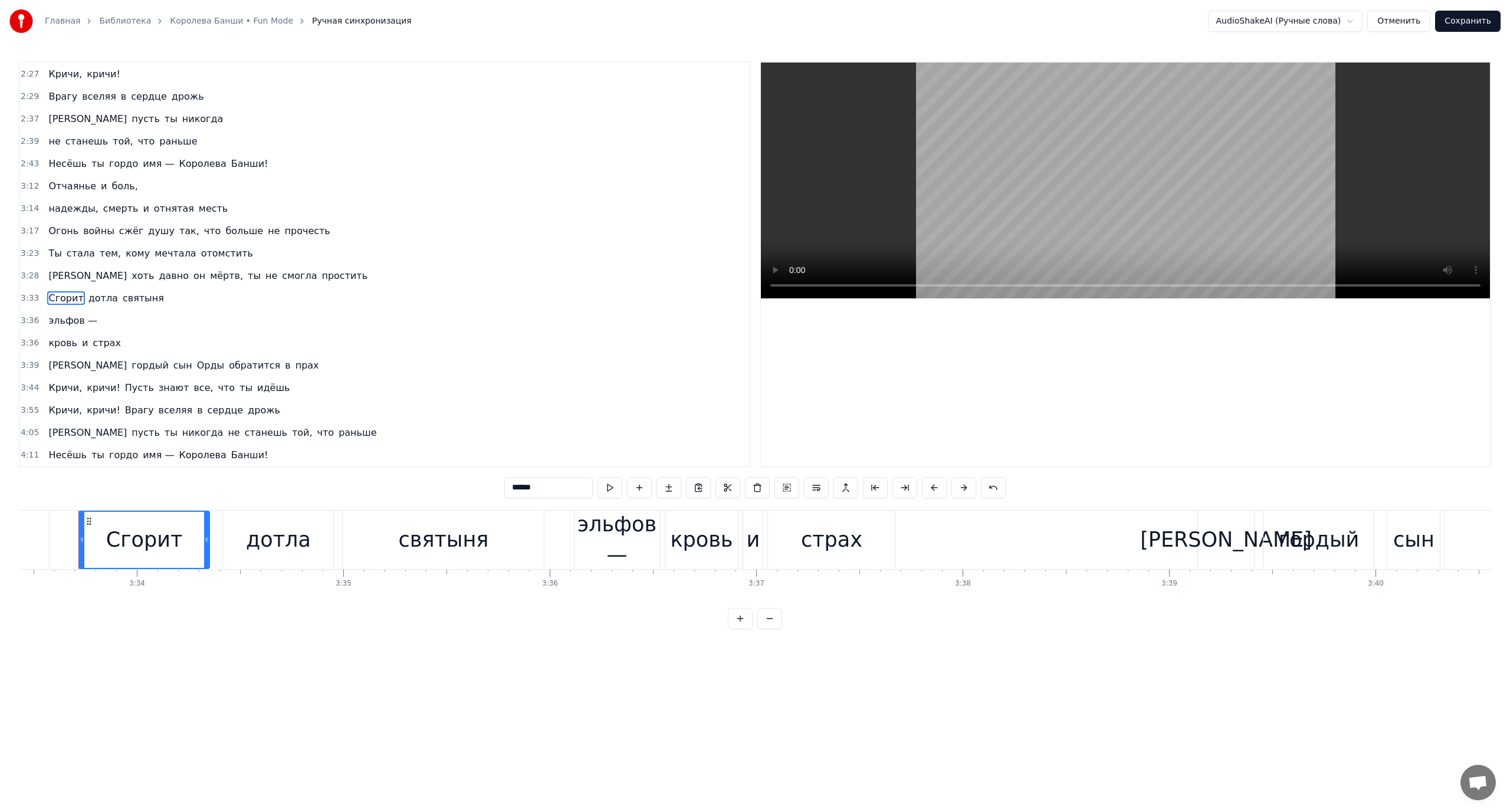
click at [60, 339] on span "кровь" at bounding box center [62, 342] width 31 height 13
type input "*****"
click at [54, 368] on div "И гордый сын [PERSON_NAME] обратится в прах" at bounding box center [183, 365] width 280 height 21
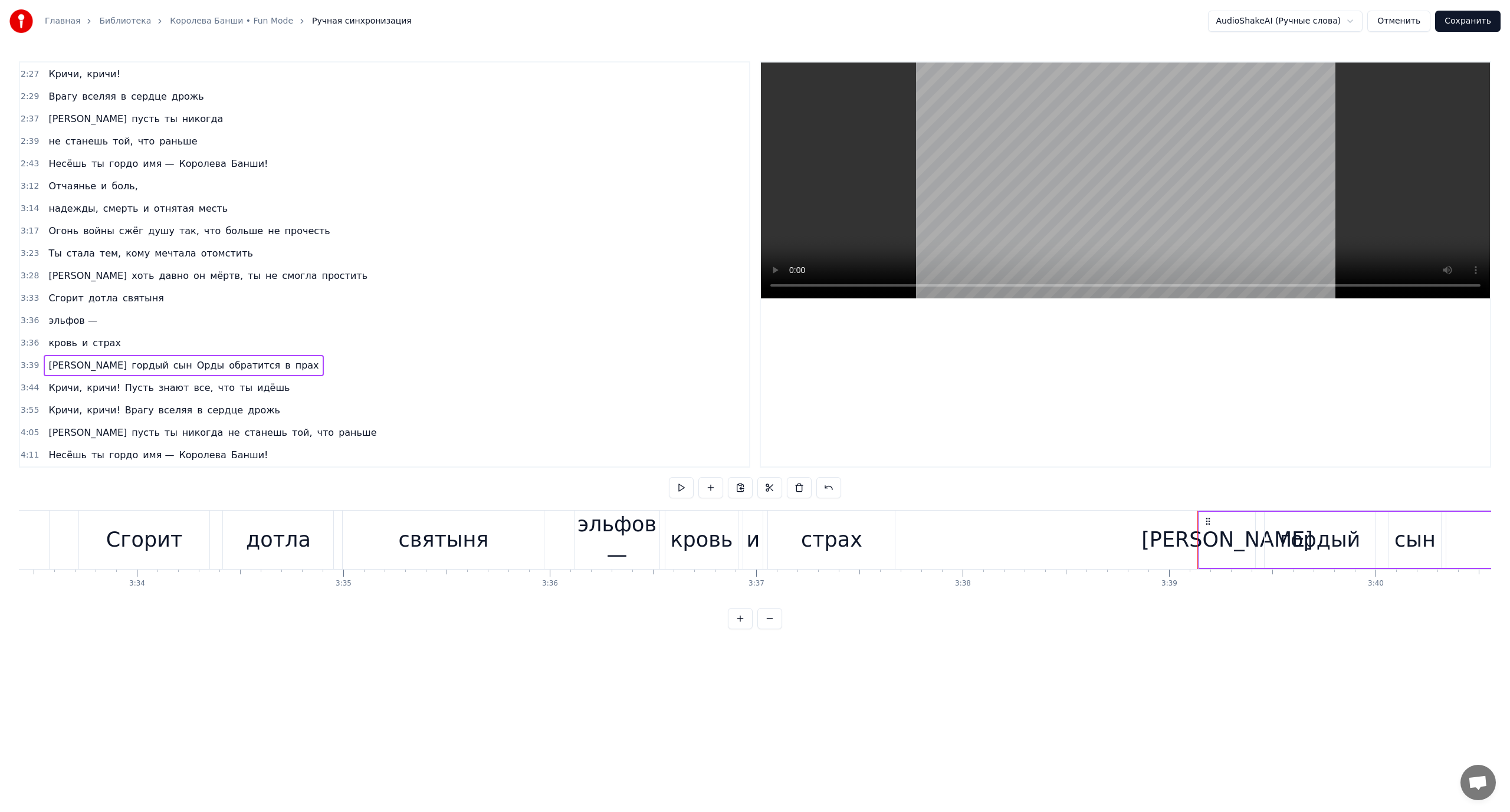
click at [125, 387] on span "Пусть" at bounding box center [140, 387] width 32 height 13
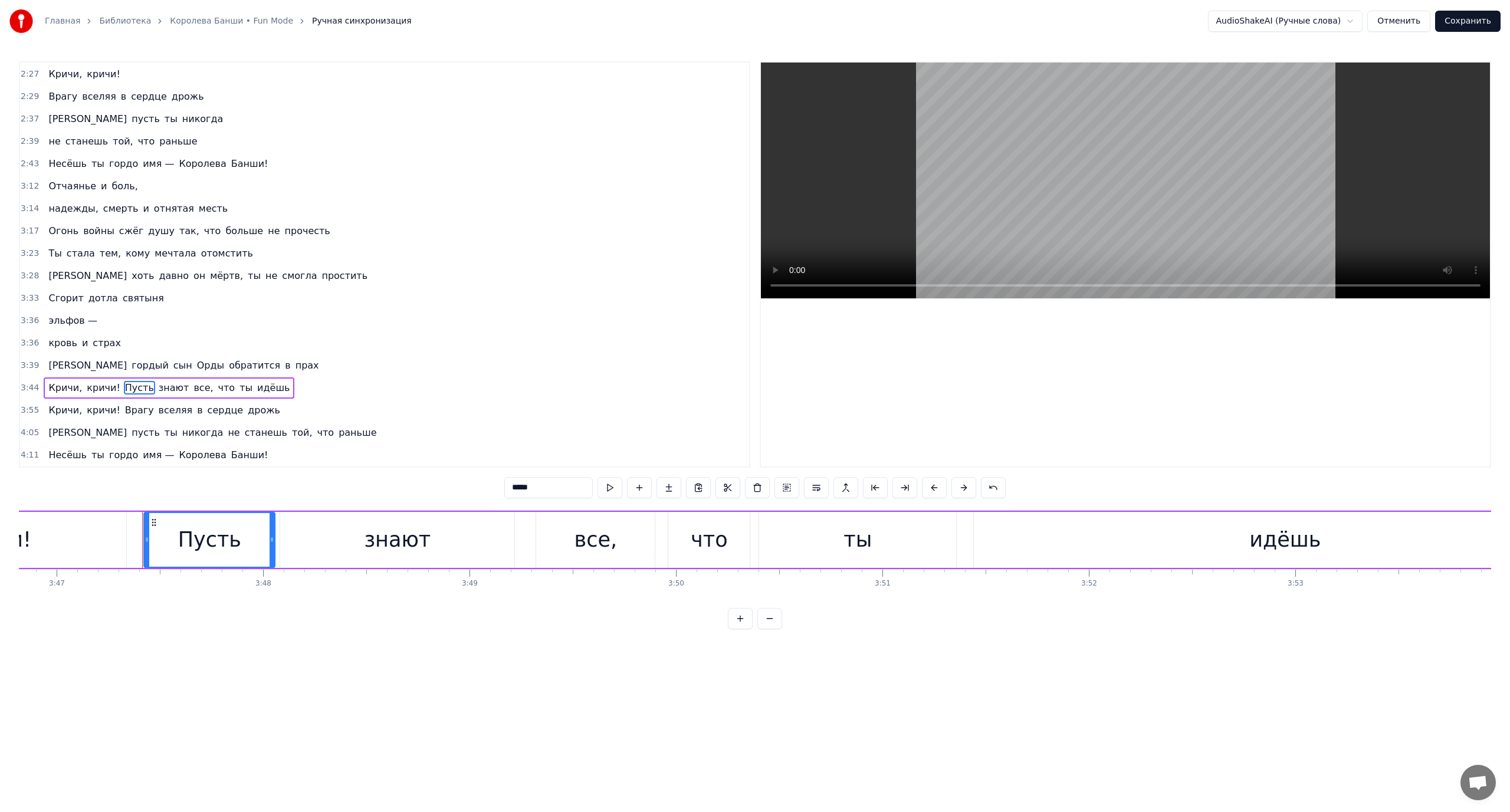
scroll to position [0, 46886]
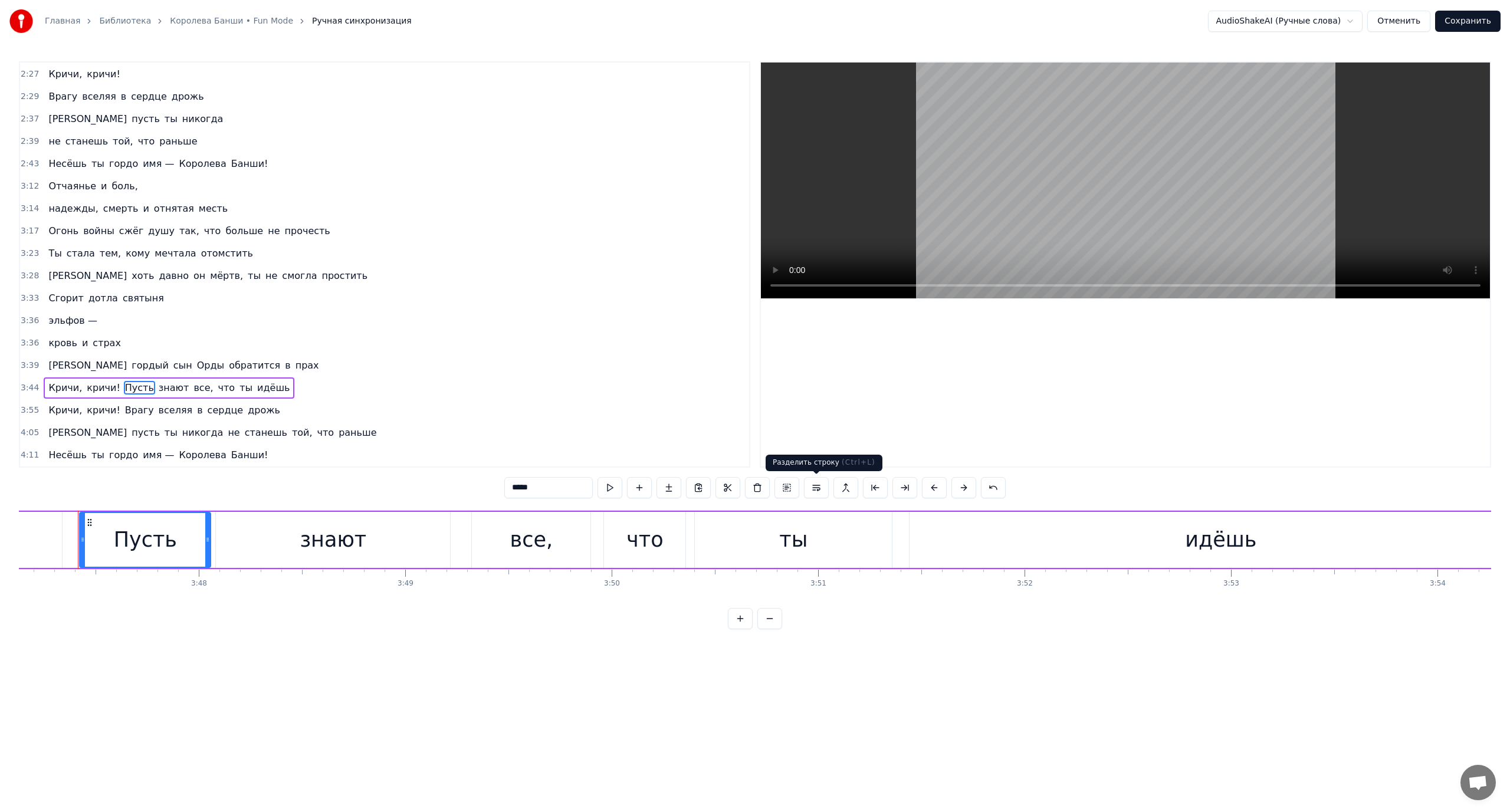
click at [820, 490] on button at bounding box center [816, 487] width 24 height 21
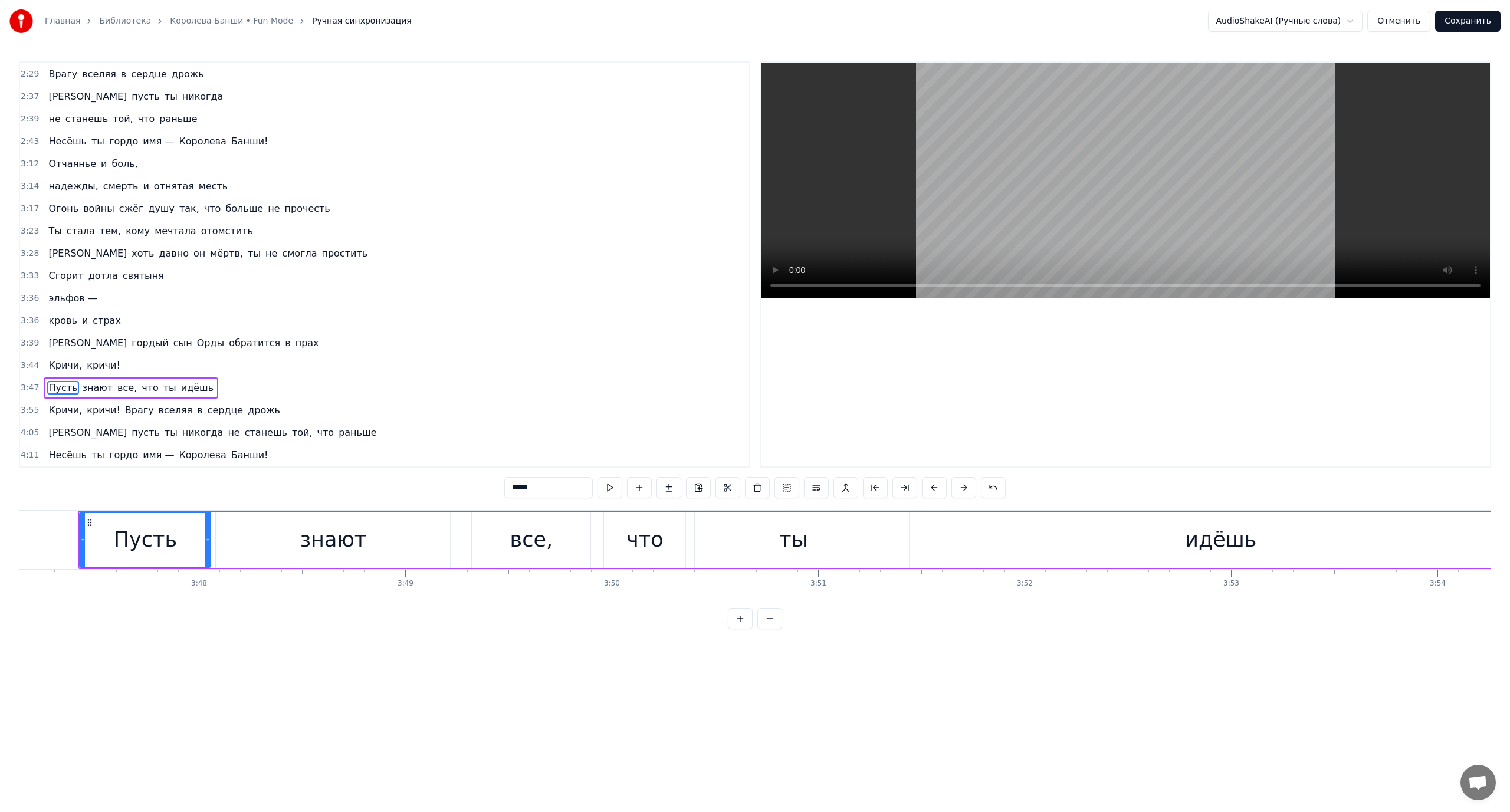
click at [128, 412] on span "Врагу" at bounding box center [140, 410] width 32 height 13
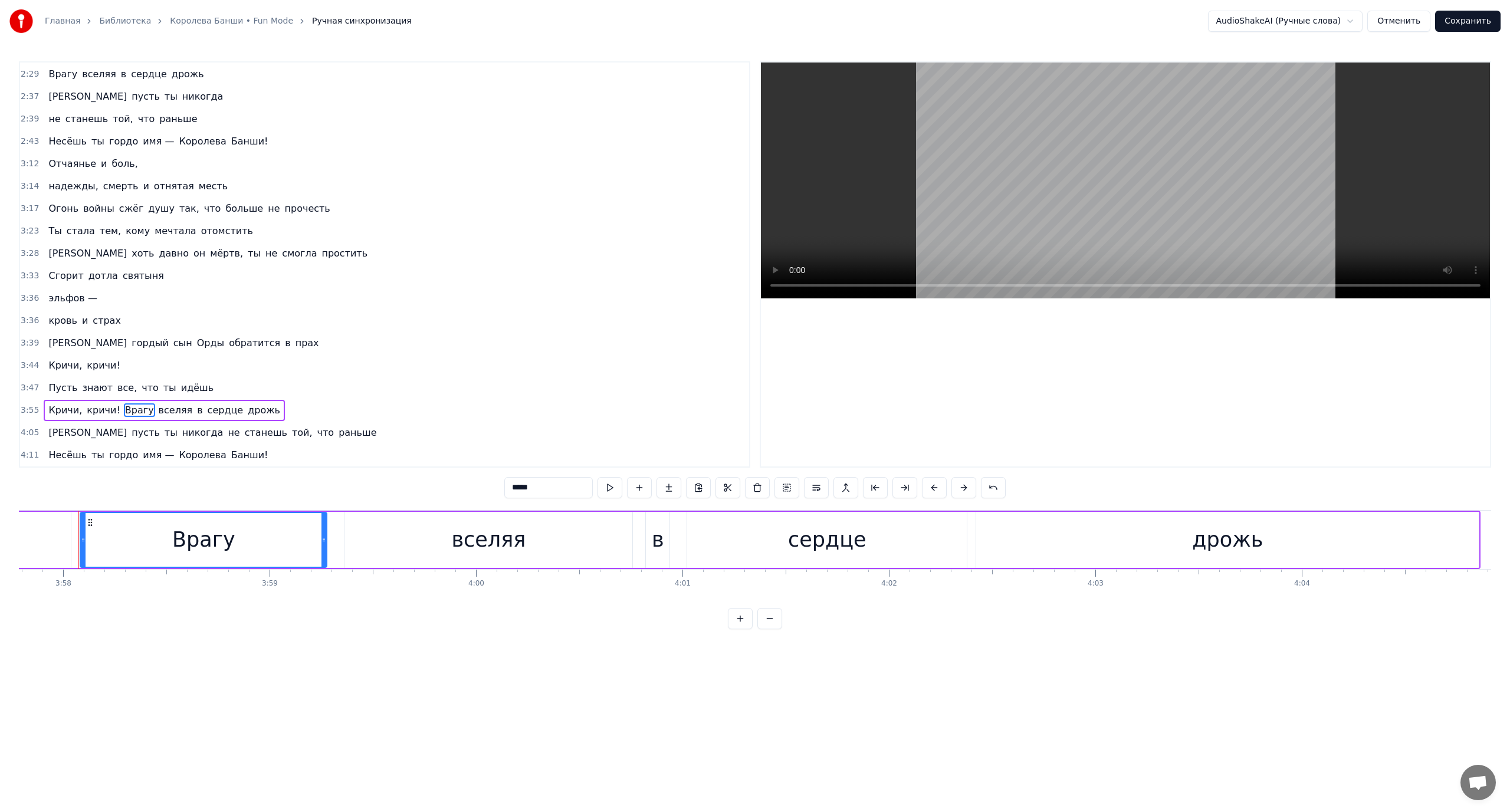
scroll to position [0, 49086]
click at [814, 490] on button at bounding box center [816, 487] width 24 height 21
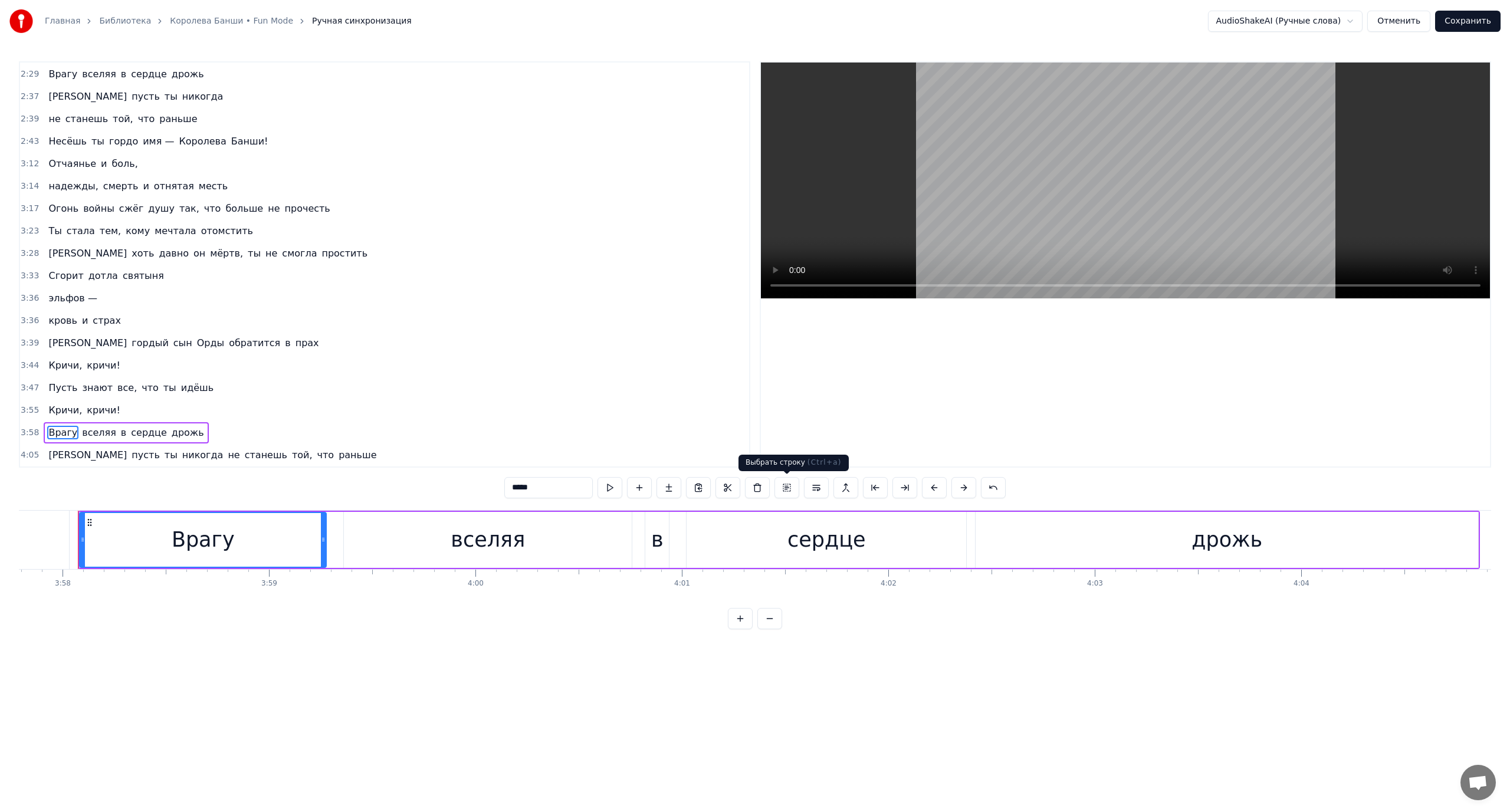
scroll to position [739, 0]
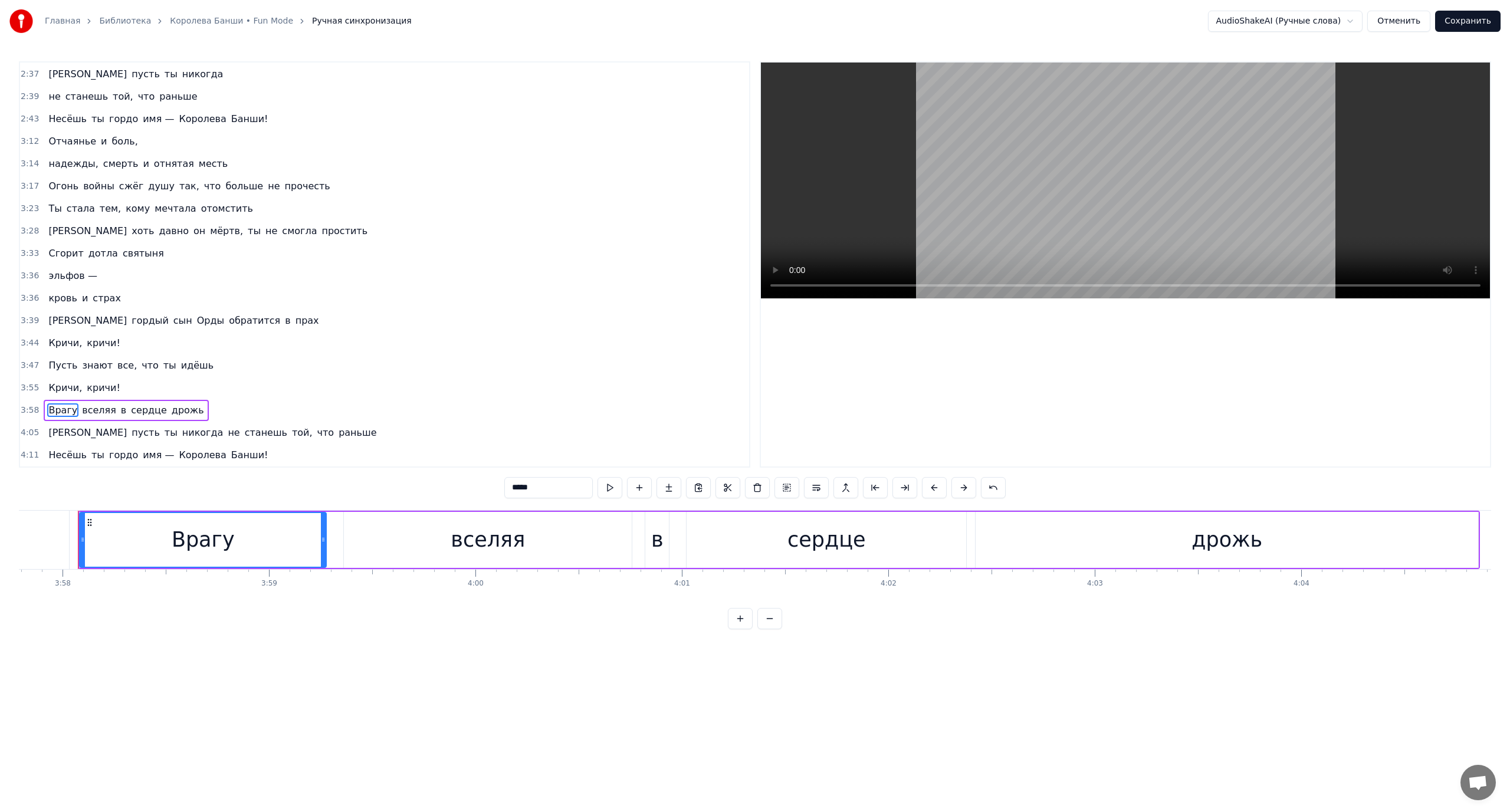
click at [51, 430] on span "[PERSON_NAME]" at bounding box center [88, 432] width 80 height 13
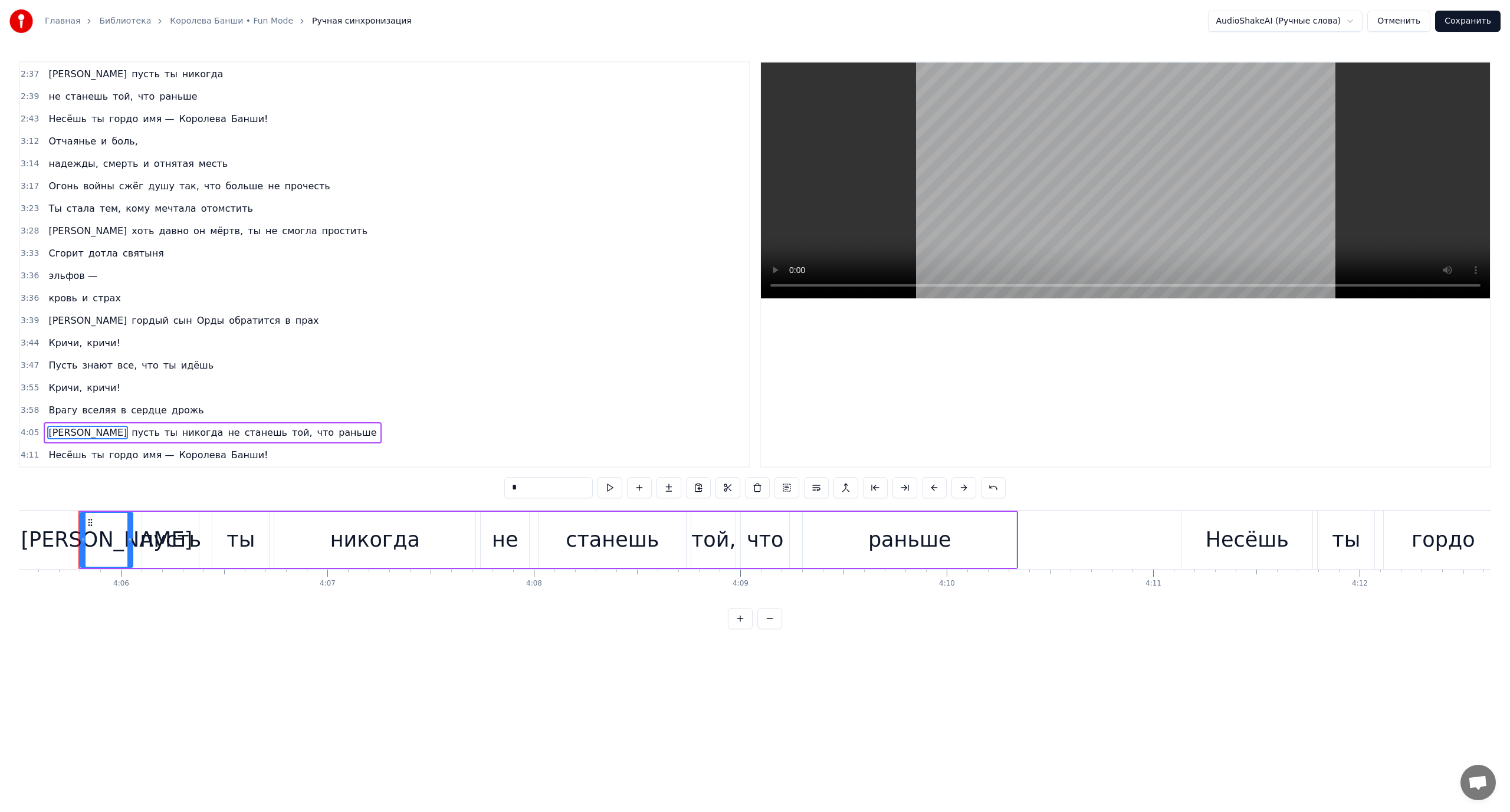
scroll to position [0, 50680]
drag, startPoint x: 144, startPoint y: 429, endPoint x: 160, endPoint y: 431, distance: 16.1
click at [226, 429] on span "не" at bounding box center [233, 432] width 14 height 13
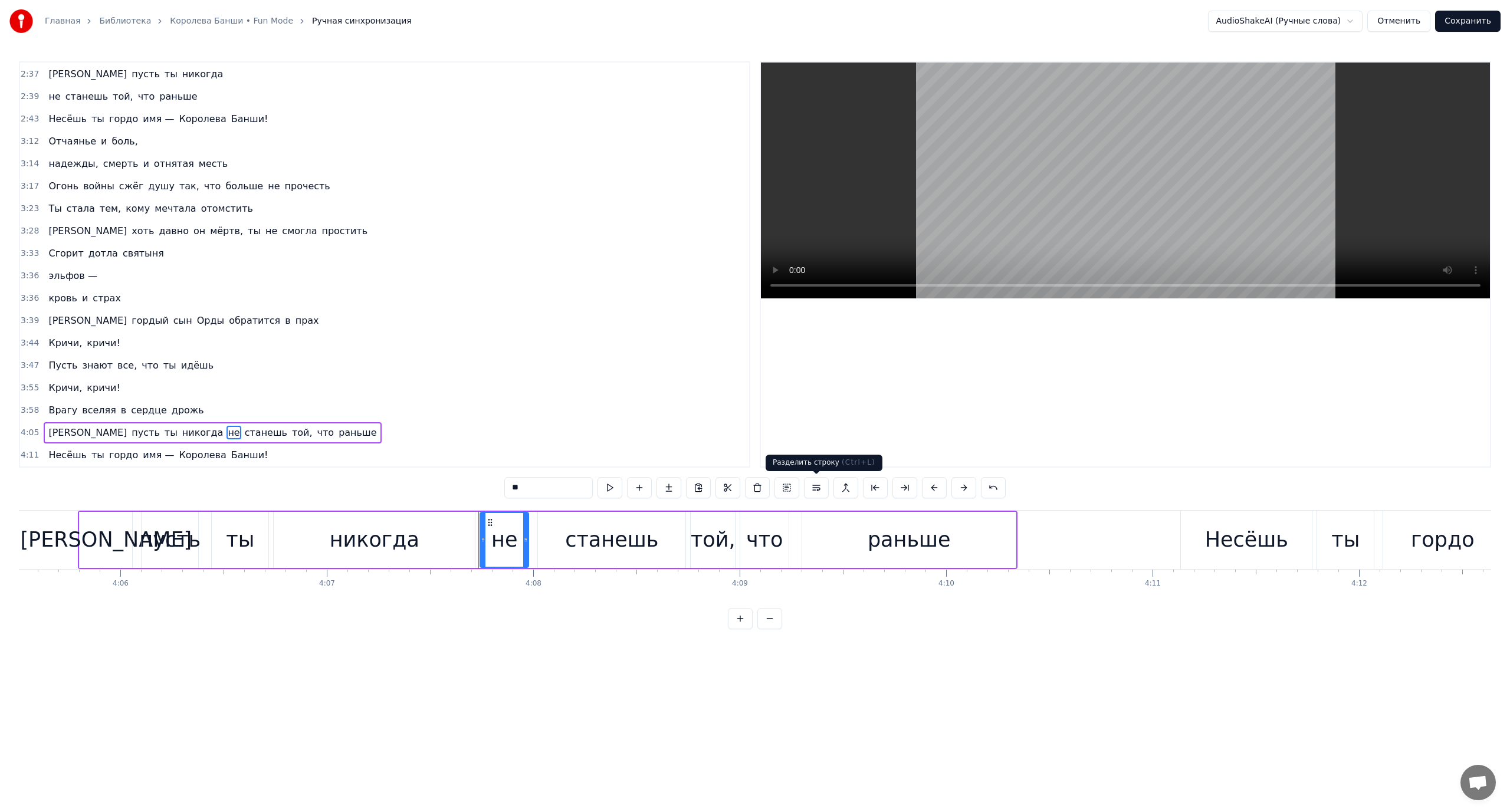
click at [815, 491] on button at bounding box center [816, 487] width 24 height 21
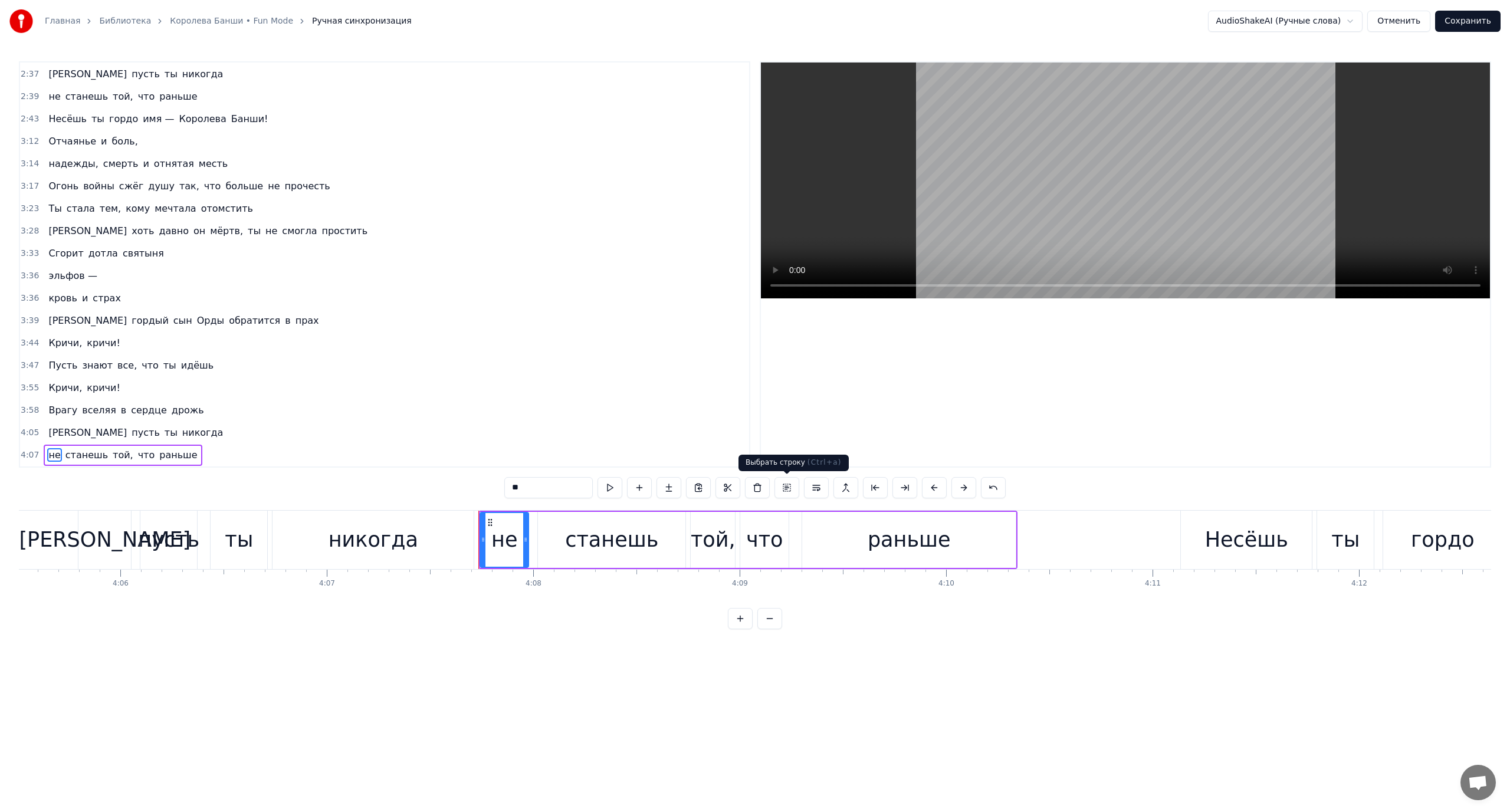
scroll to position [762, 0]
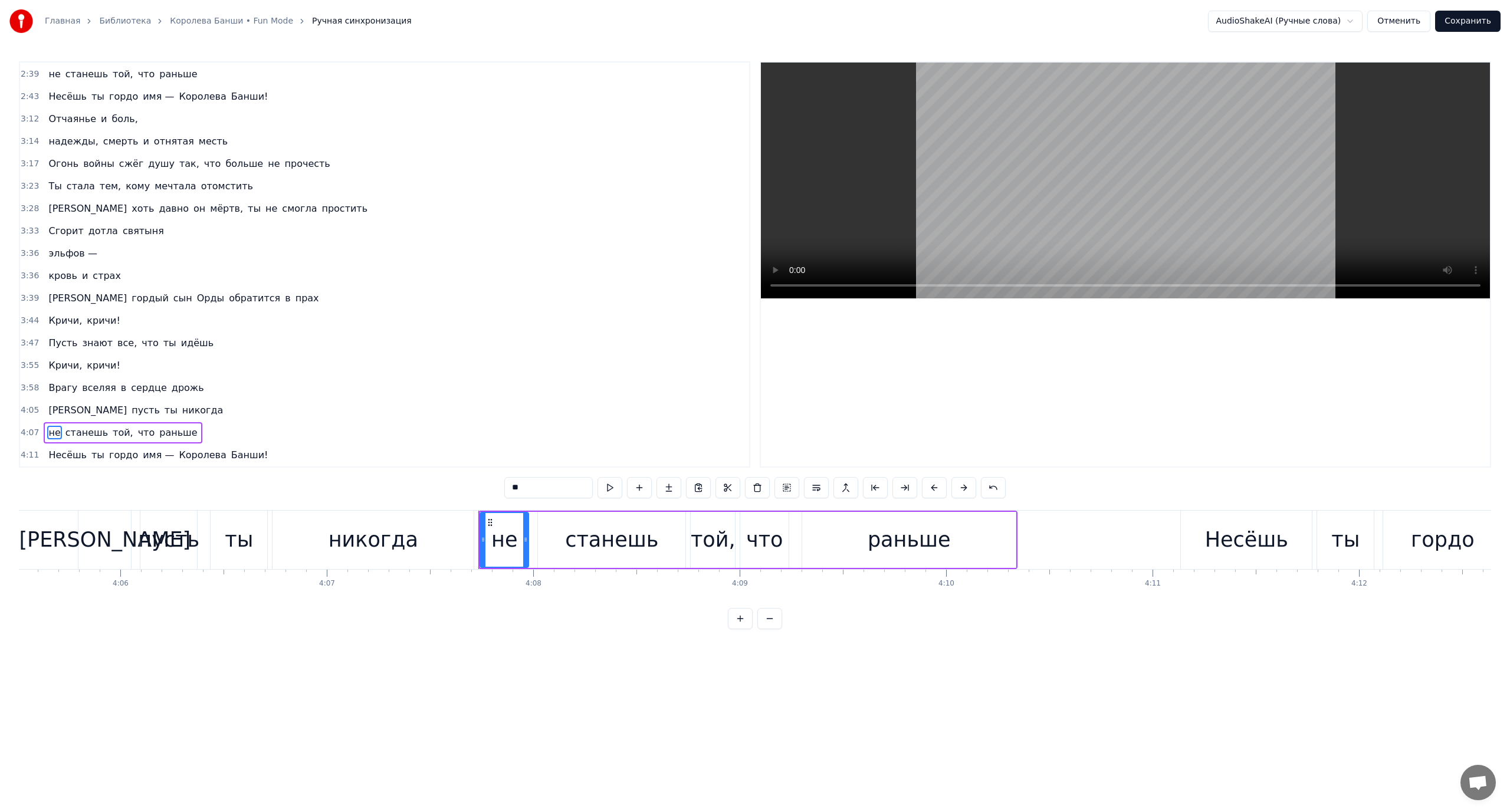
click at [55, 455] on span "Несёшь" at bounding box center [68, 454] width 41 height 13
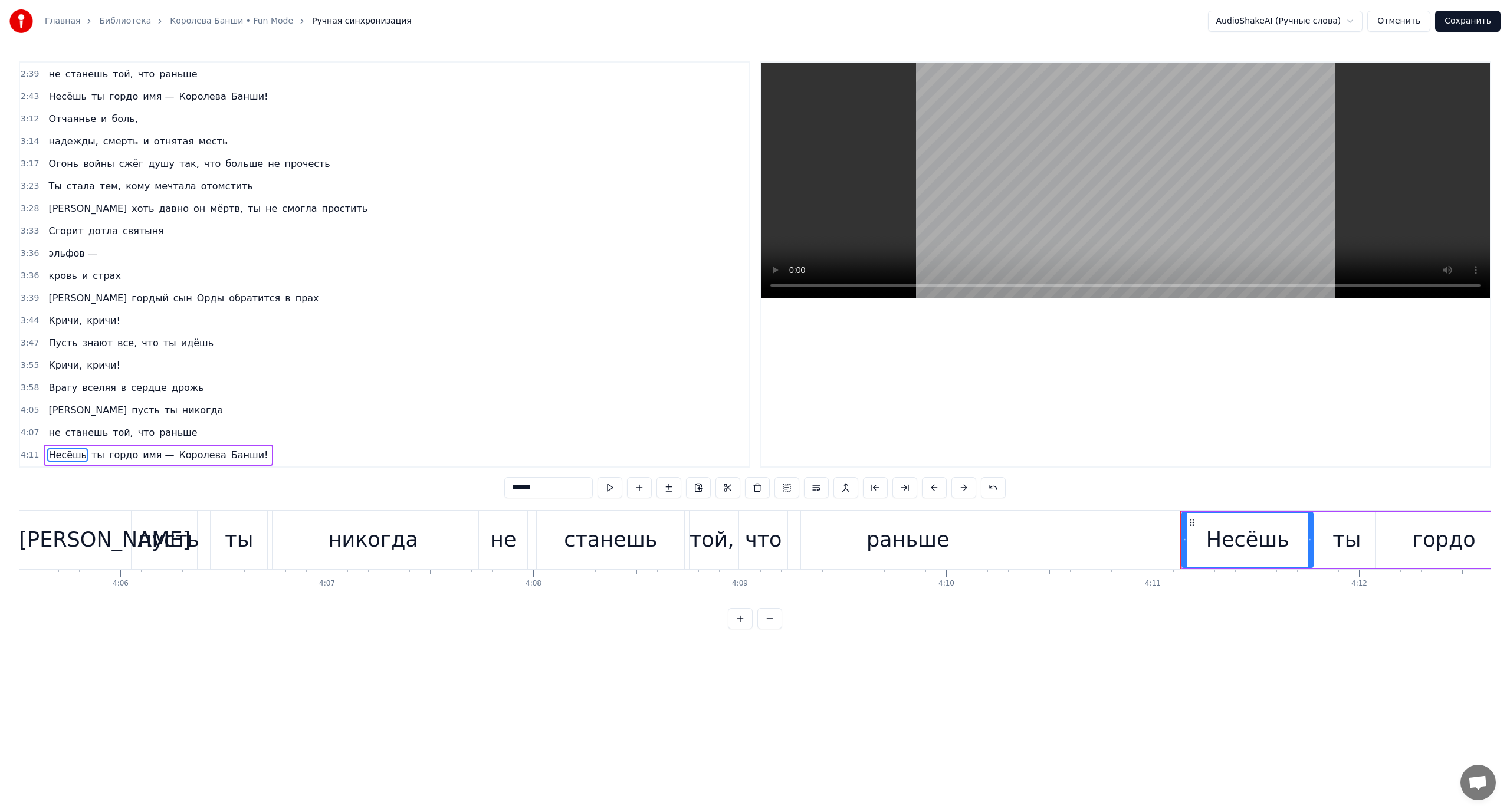
click at [185, 459] on span "Королева" at bounding box center [202, 454] width 50 height 13
type input "********"
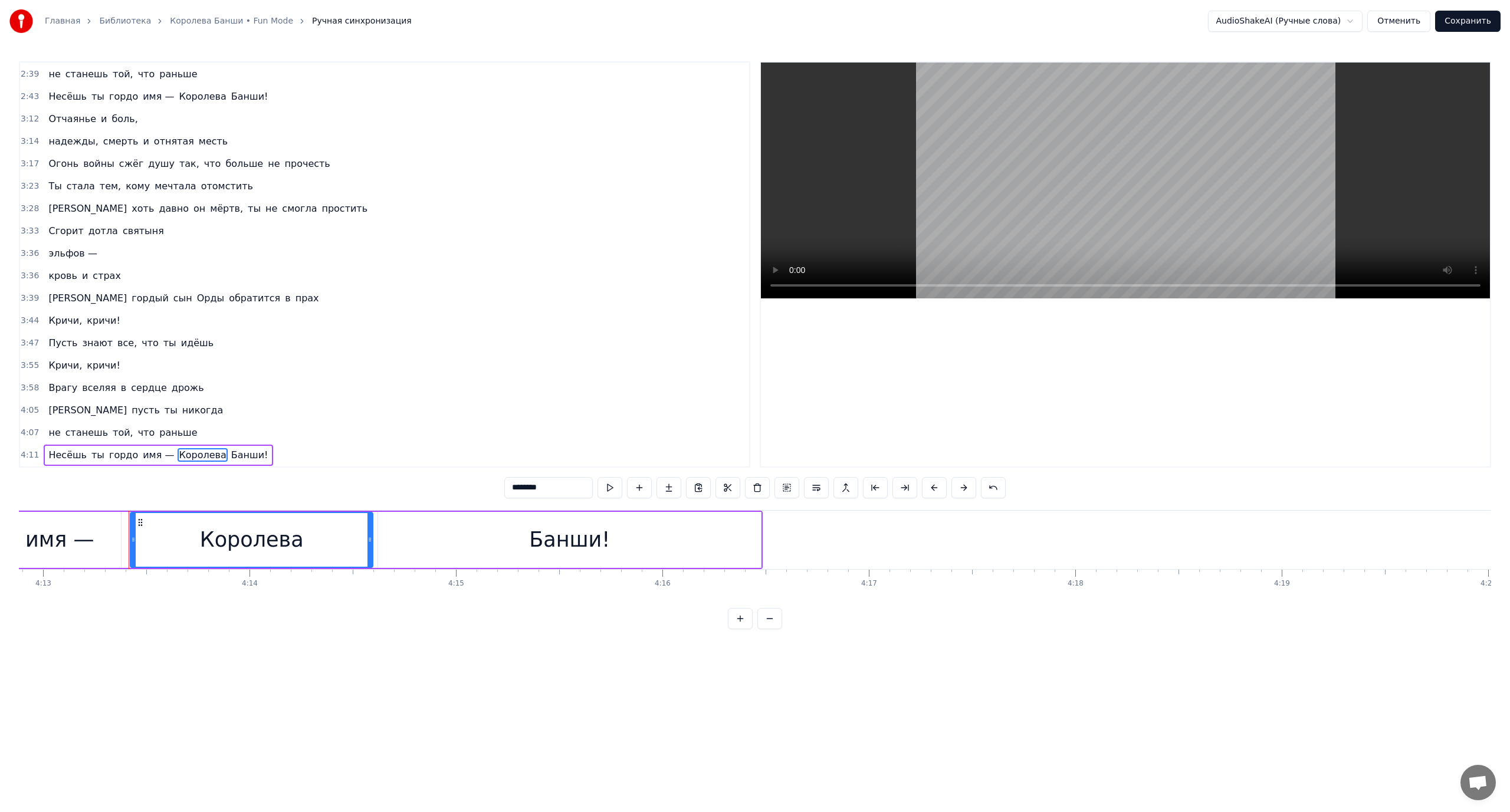
scroll to position [0, 52253]
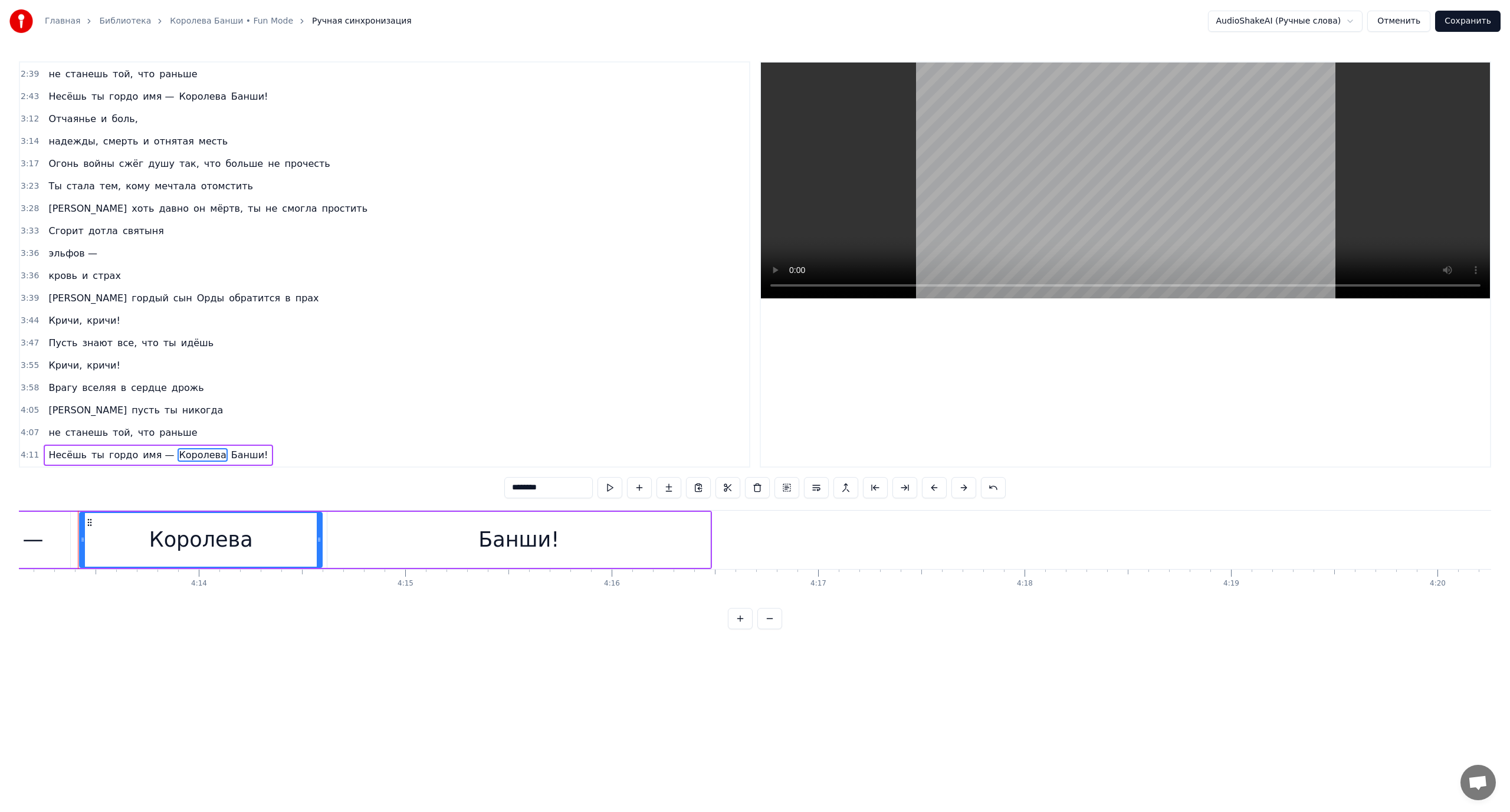
click at [177, 458] on span "Королева" at bounding box center [202, 454] width 50 height 13
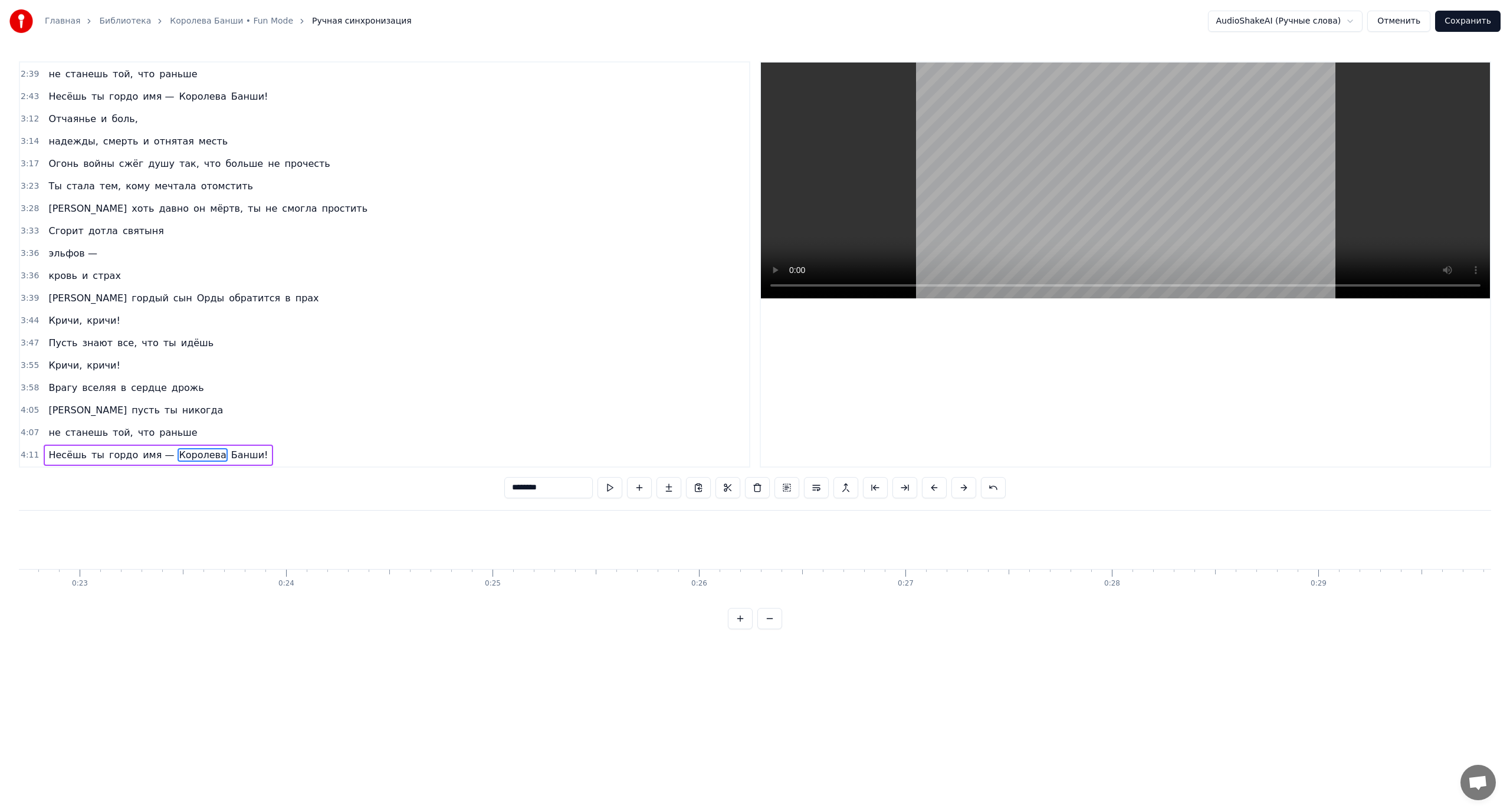
scroll to position [0, 4159]
click at [1461, 21] on button "Сохранить" at bounding box center [1467, 20] width 65 height 21
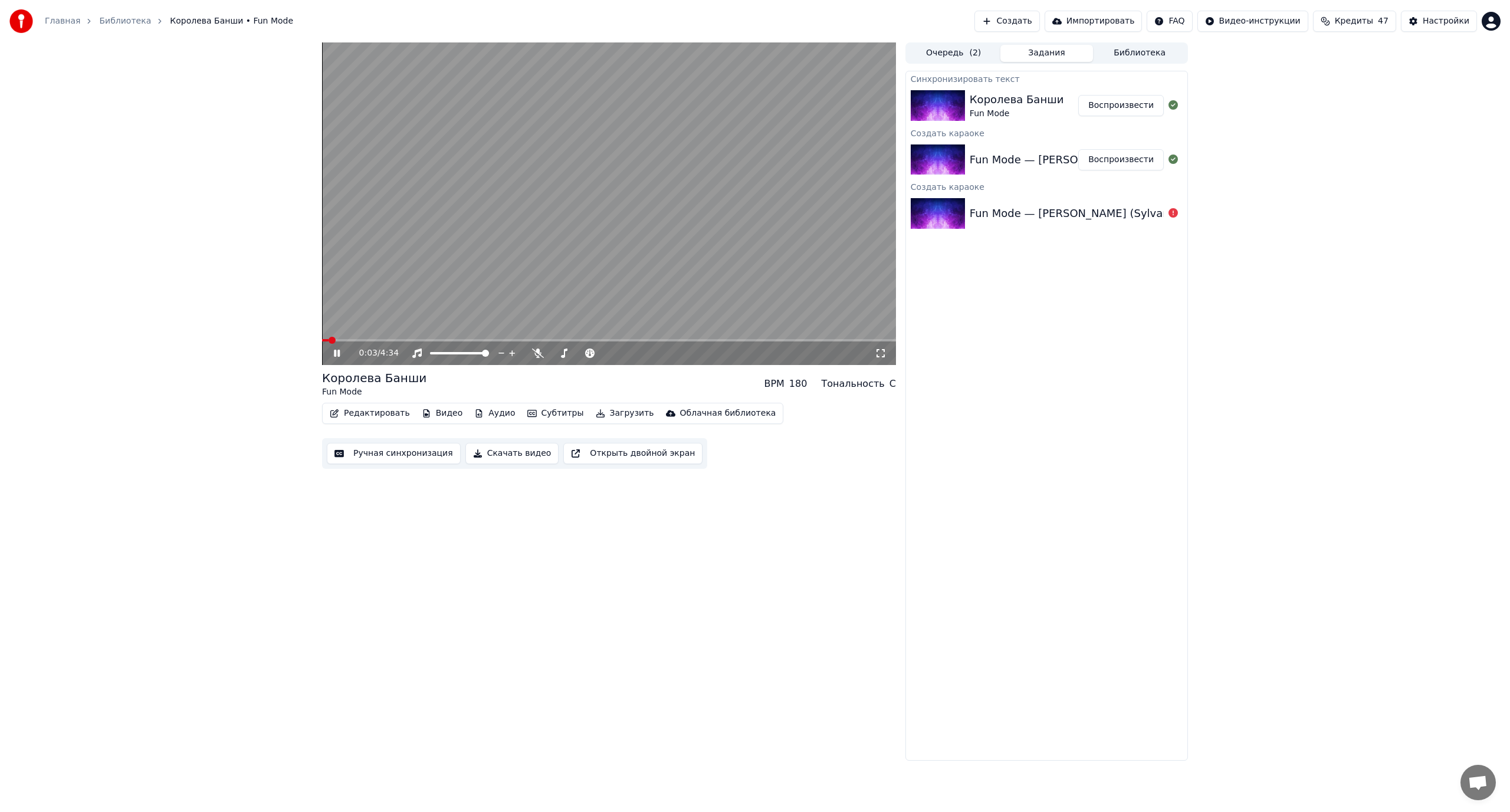
click at [375, 456] on button "Ручная синхронизация" at bounding box center [393, 453] width 134 height 21
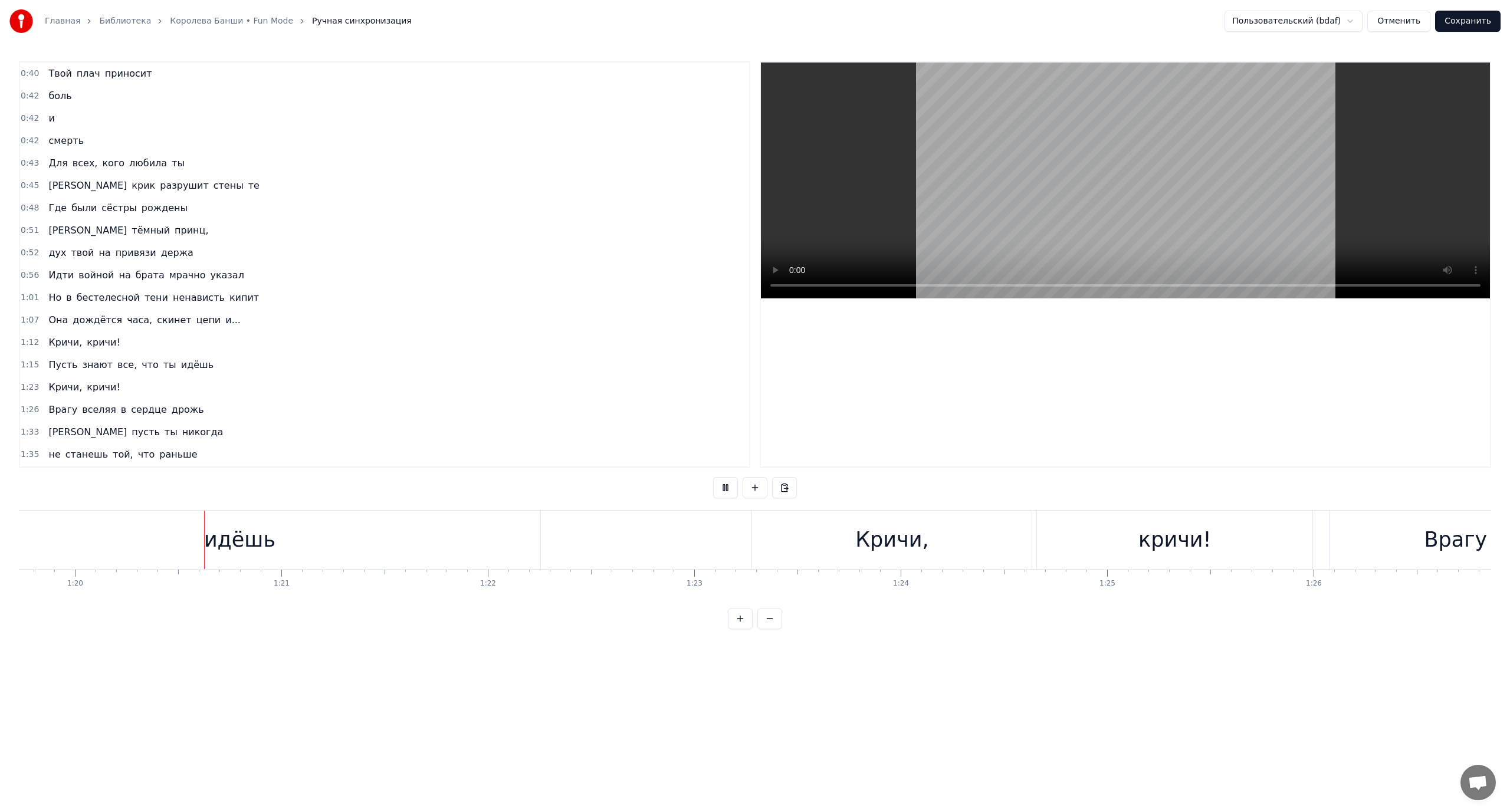
scroll to position [0, 16479]
click at [347, 532] on div "идёшь" at bounding box center [218, 540] width 602 height 58
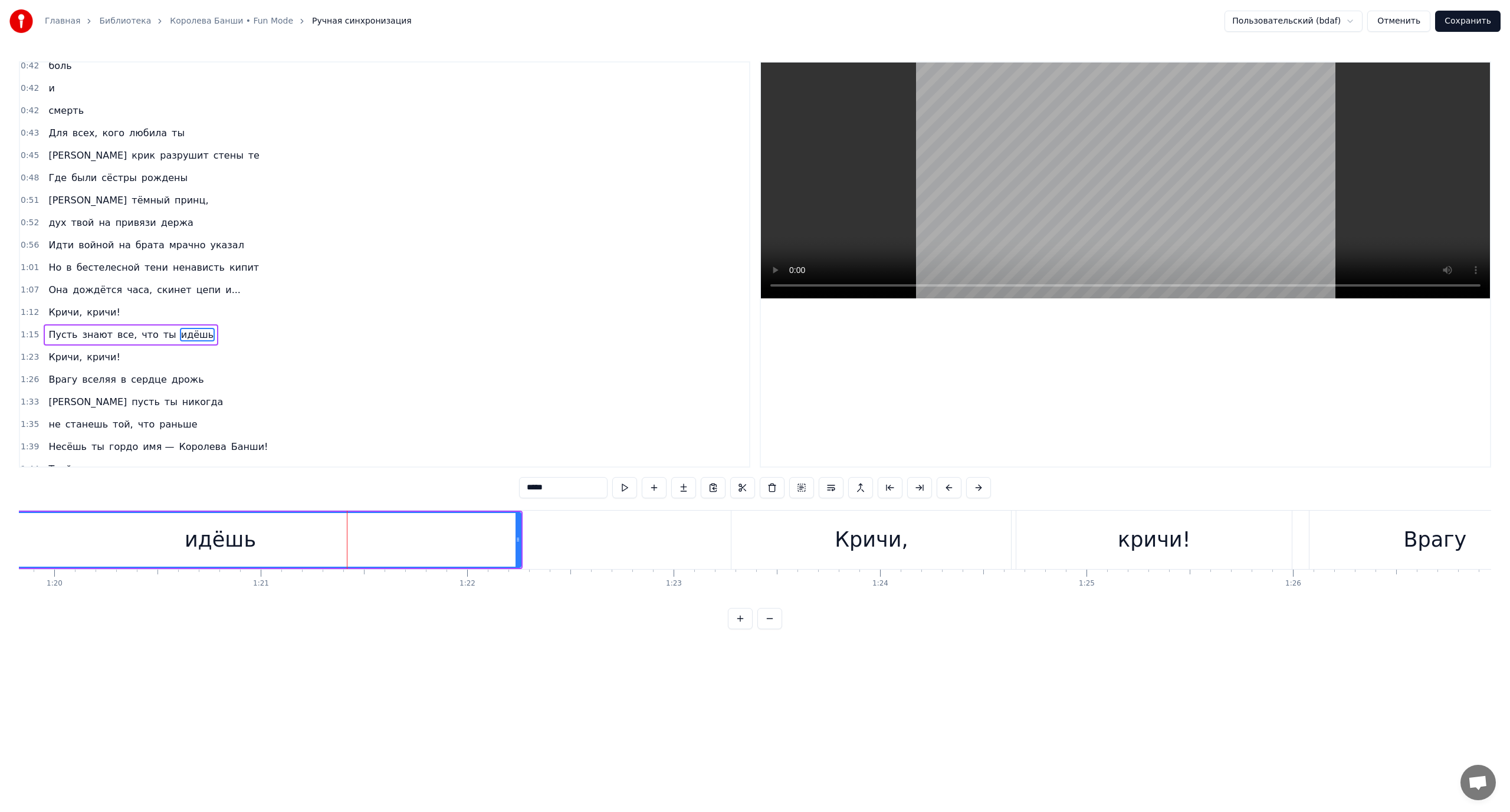
scroll to position [100, 0]
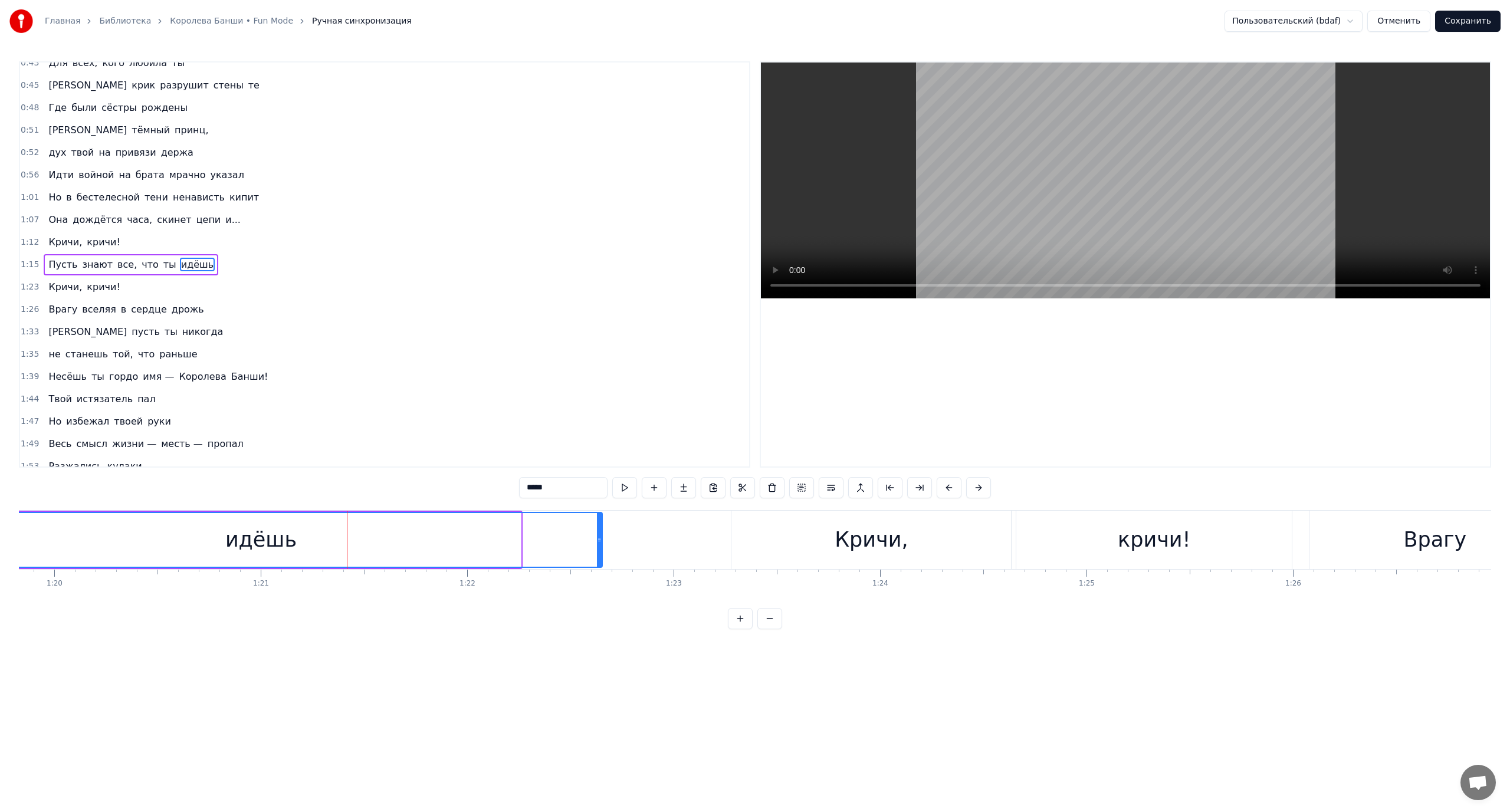
drag, startPoint x: 518, startPoint y: 534, endPoint x: 591, endPoint y: 546, distance: 74.0
click at [600, 542] on div at bounding box center [599, 540] width 5 height 54
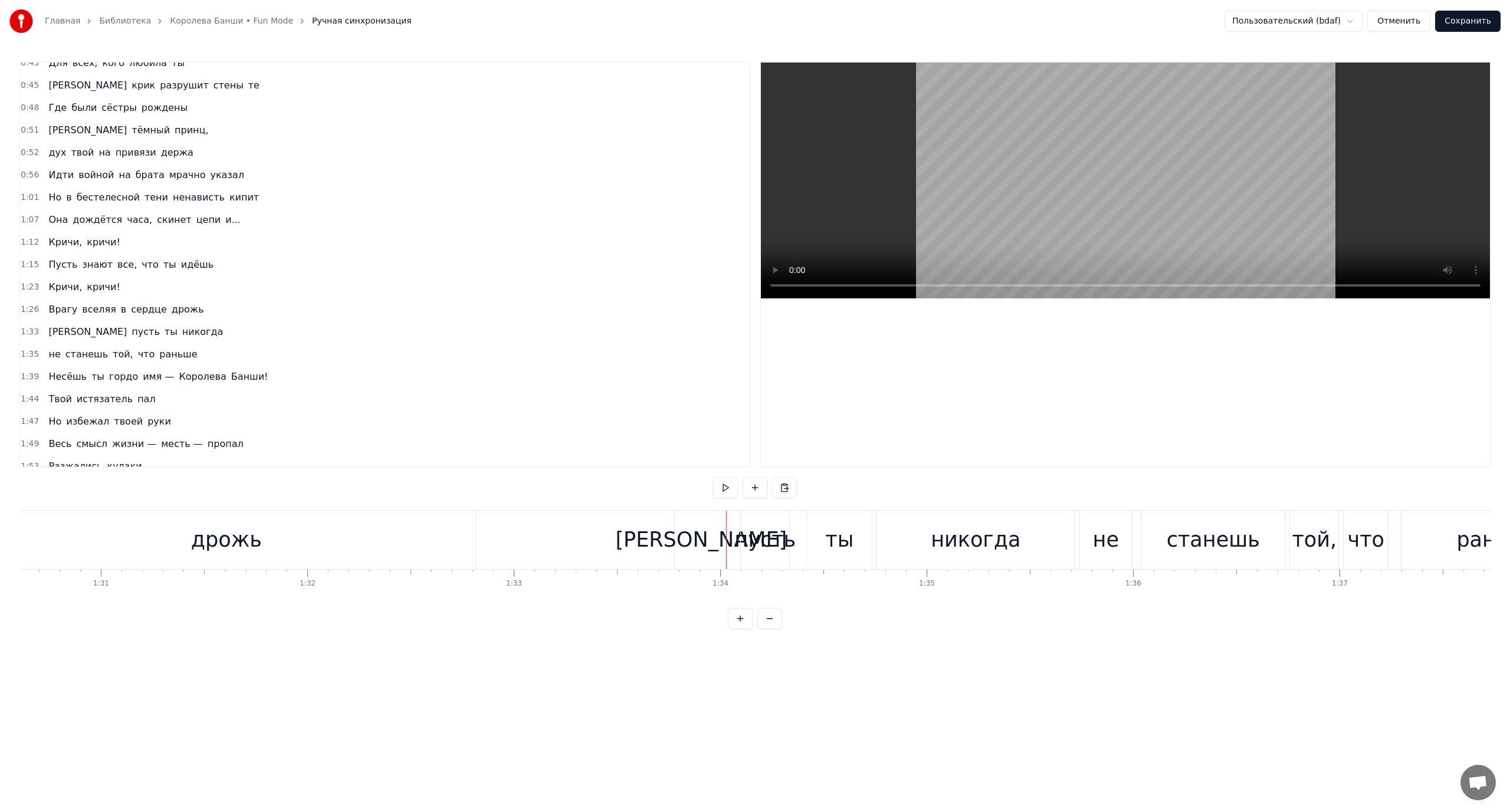
scroll to position [0, 18450]
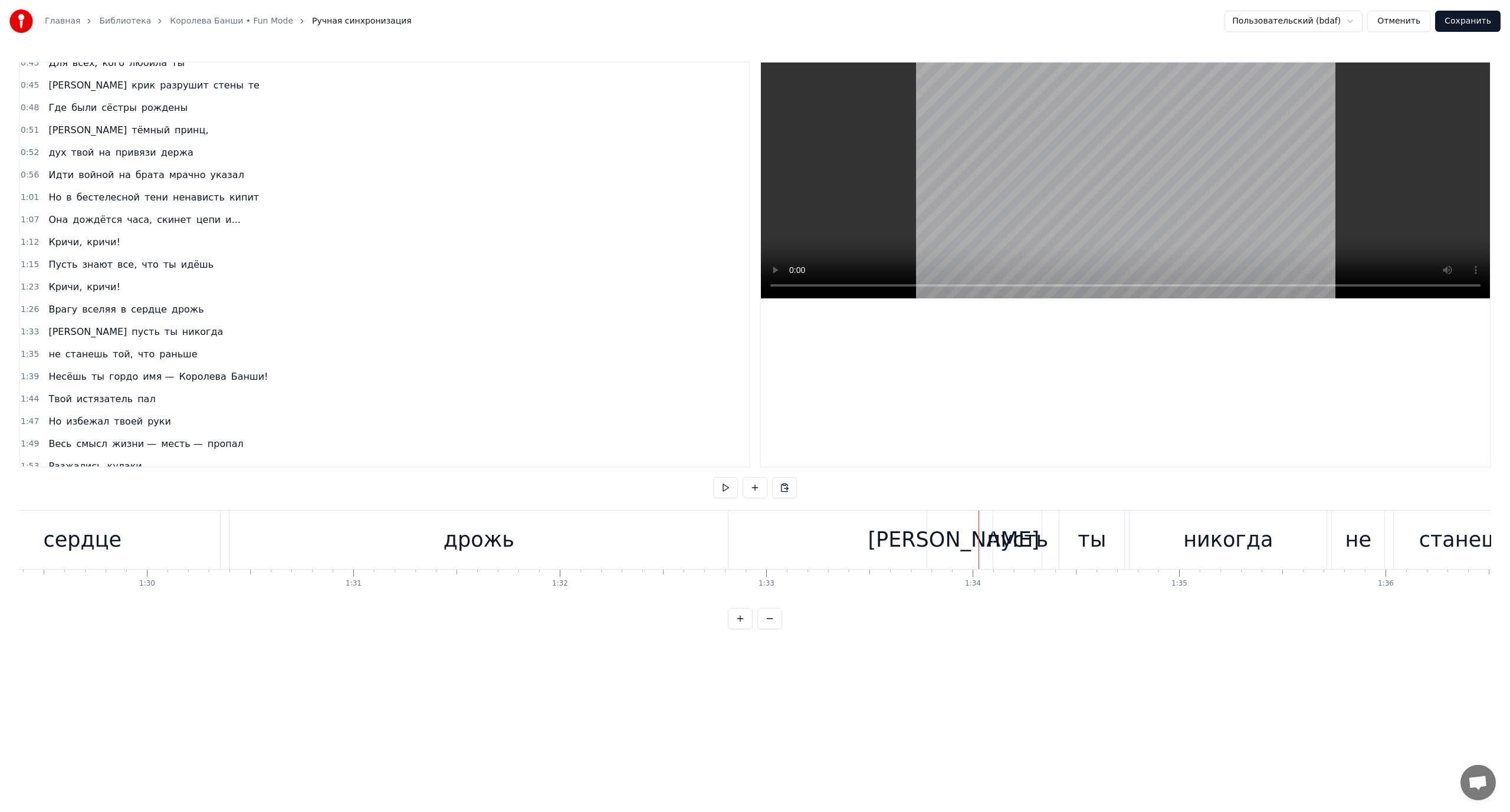
click at [506, 549] on div "дрожь" at bounding box center [479, 540] width 71 height 32
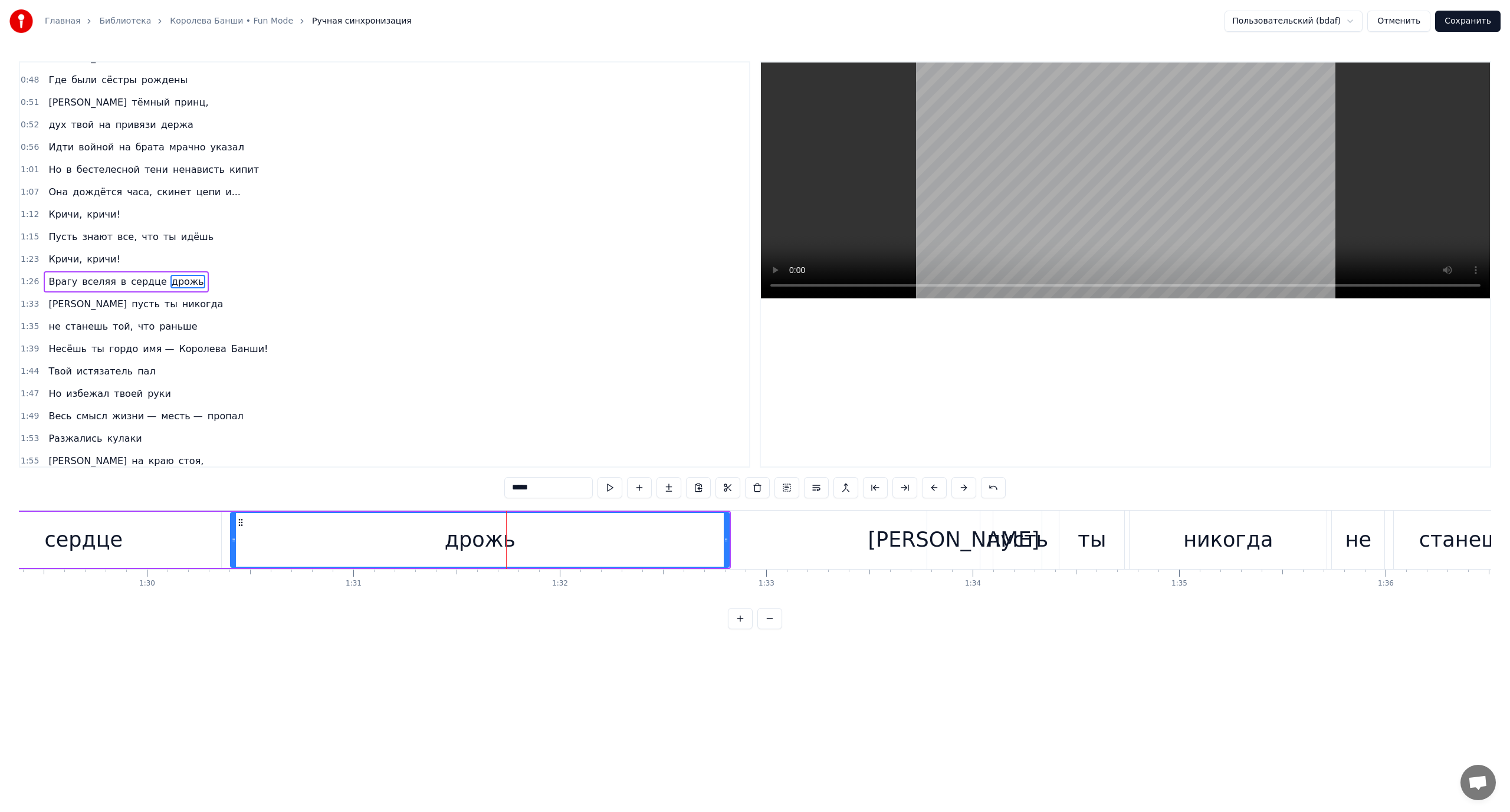
scroll to position [145, 0]
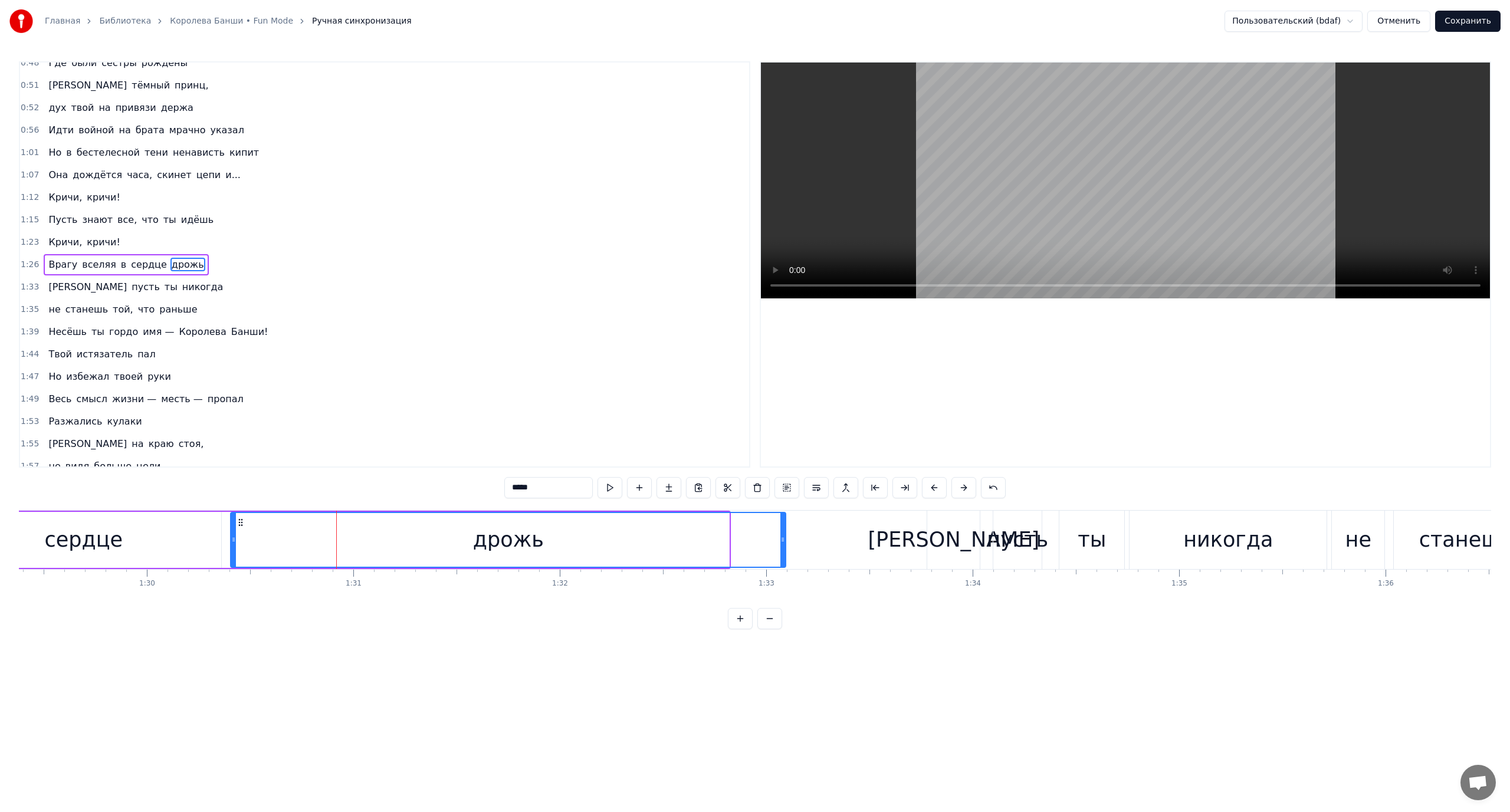
drag, startPoint x: 736, startPoint y: 539, endPoint x: 783, endPoint y: 544, distance: 47.3
click at [783, 544] on div at bounding box center [783, 540] width 5 height 54
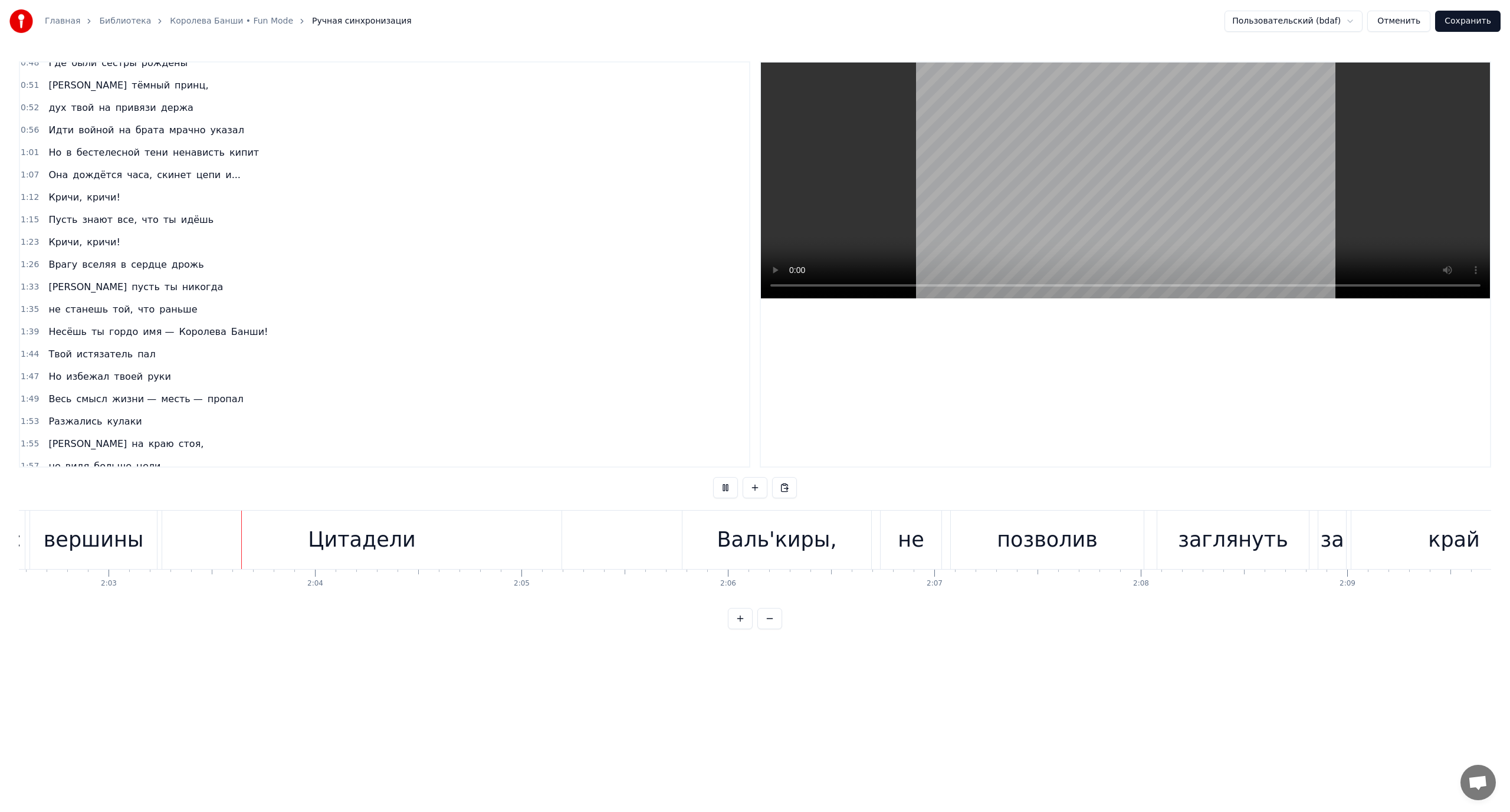
scroll to position [0, 25338]
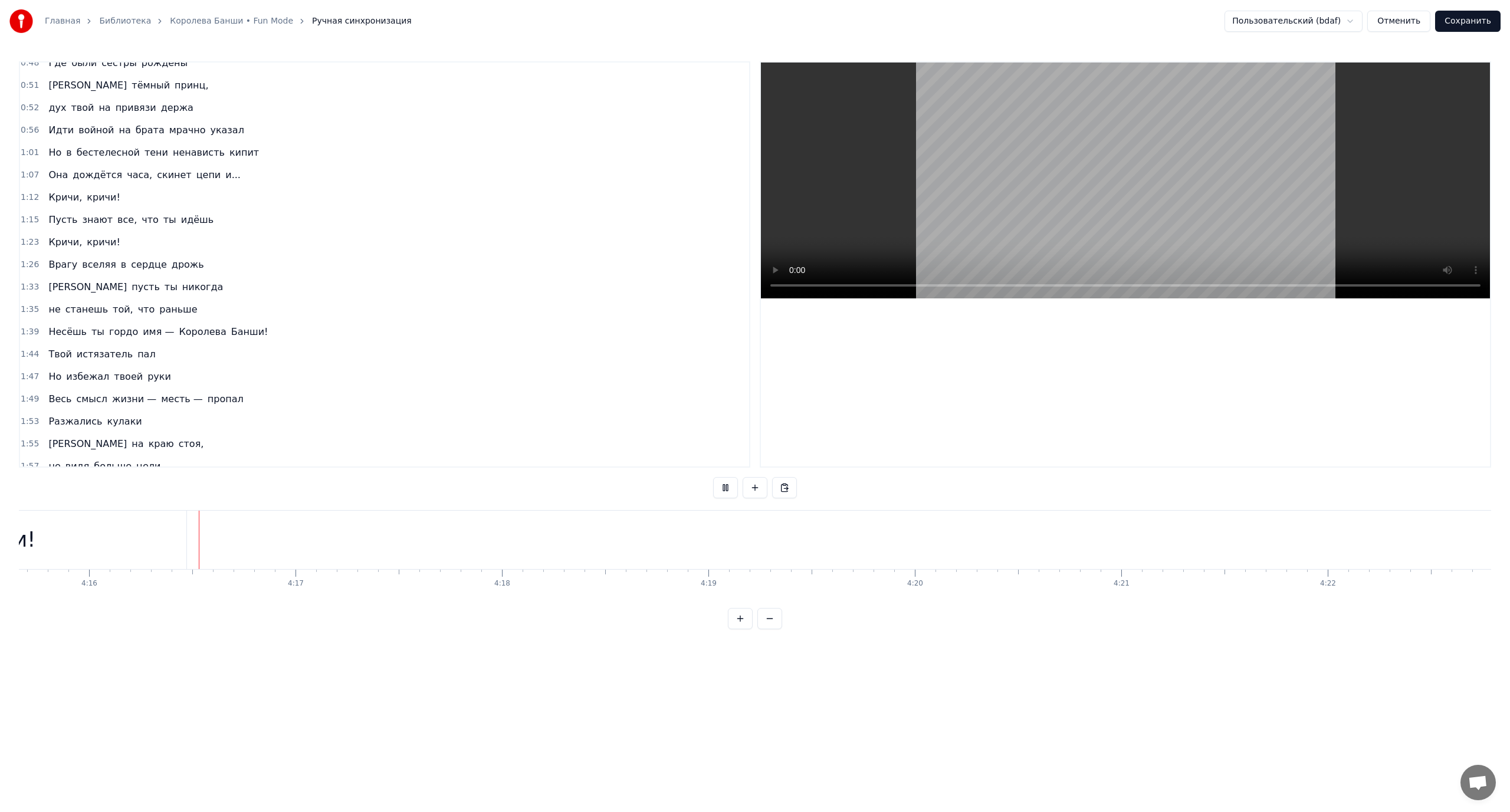
scroll to position [0, 52781]
click at [1471, 19] on button "Сохранить" at bounding box center [1467, 20] width 65 height 21
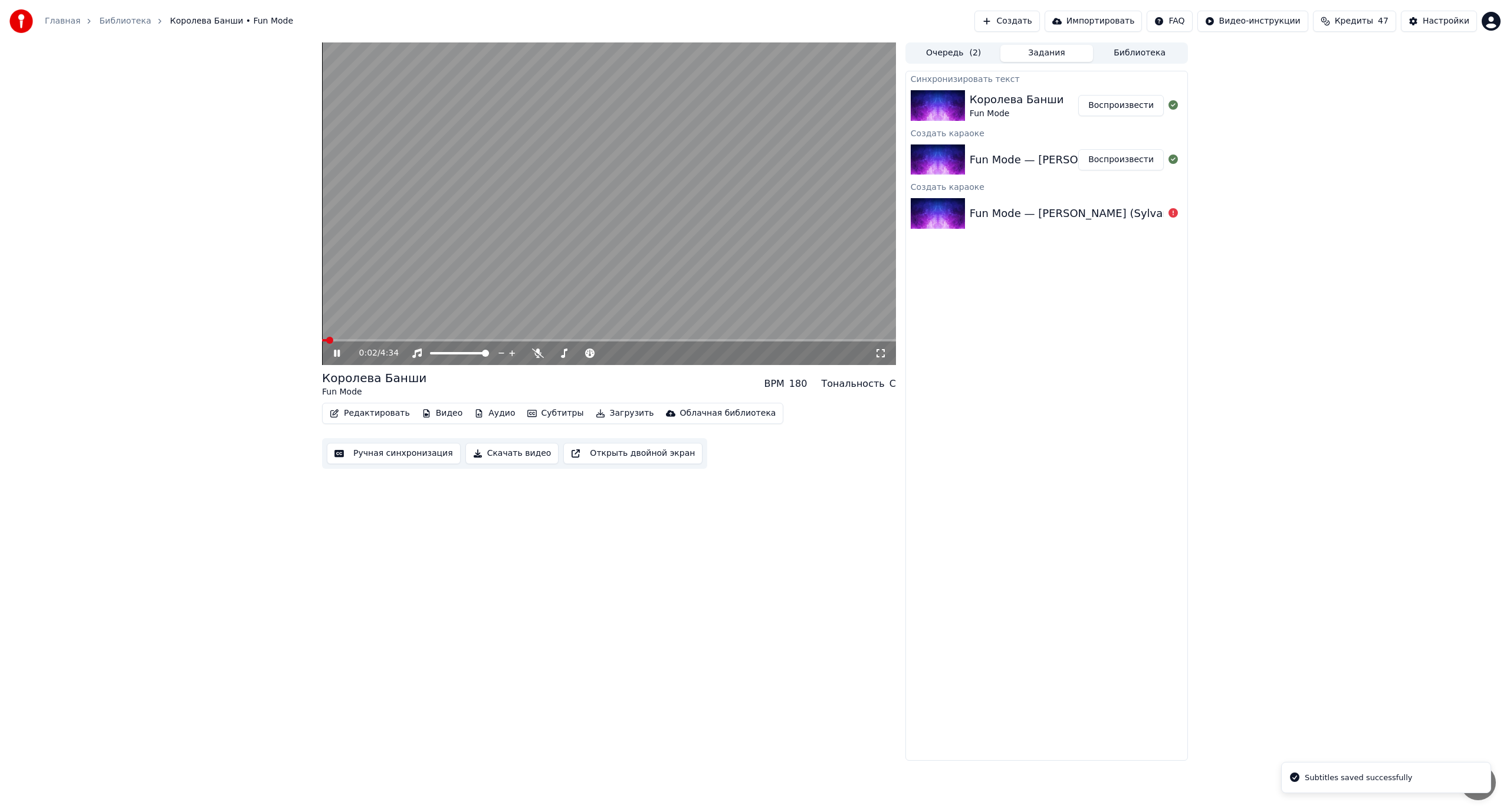
click at [441, 166] on video at bounding box center [609, 203] width 574 height 322
click at [490, 453] on button "Скачать видео" at bounding box center [512, 453] width 94 height 21
